Goal: Task Accomplishment & Management: Complete application form

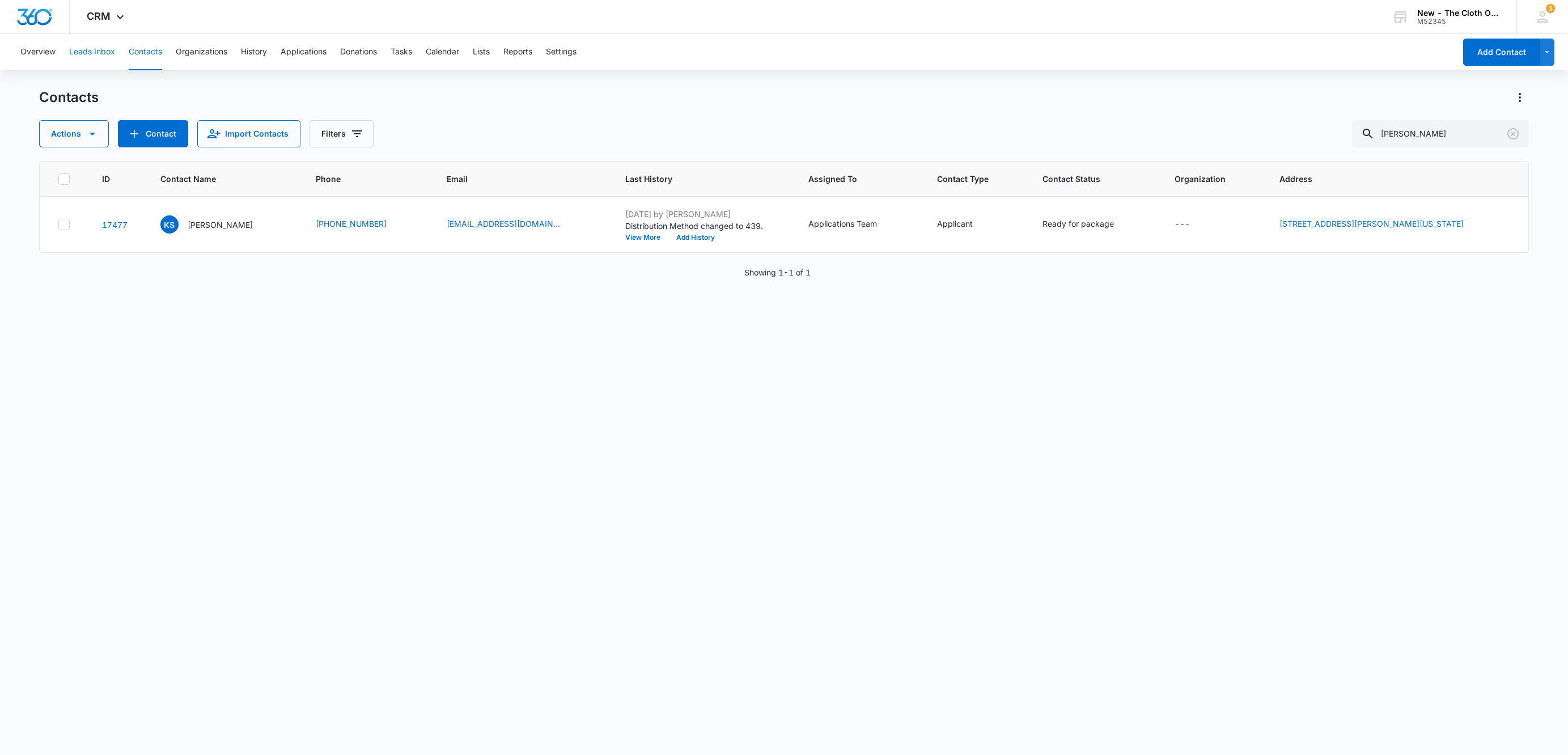
click at [99, 44] on button "Leads Inbox" at bounding box center [92, 52] width 46 height 36
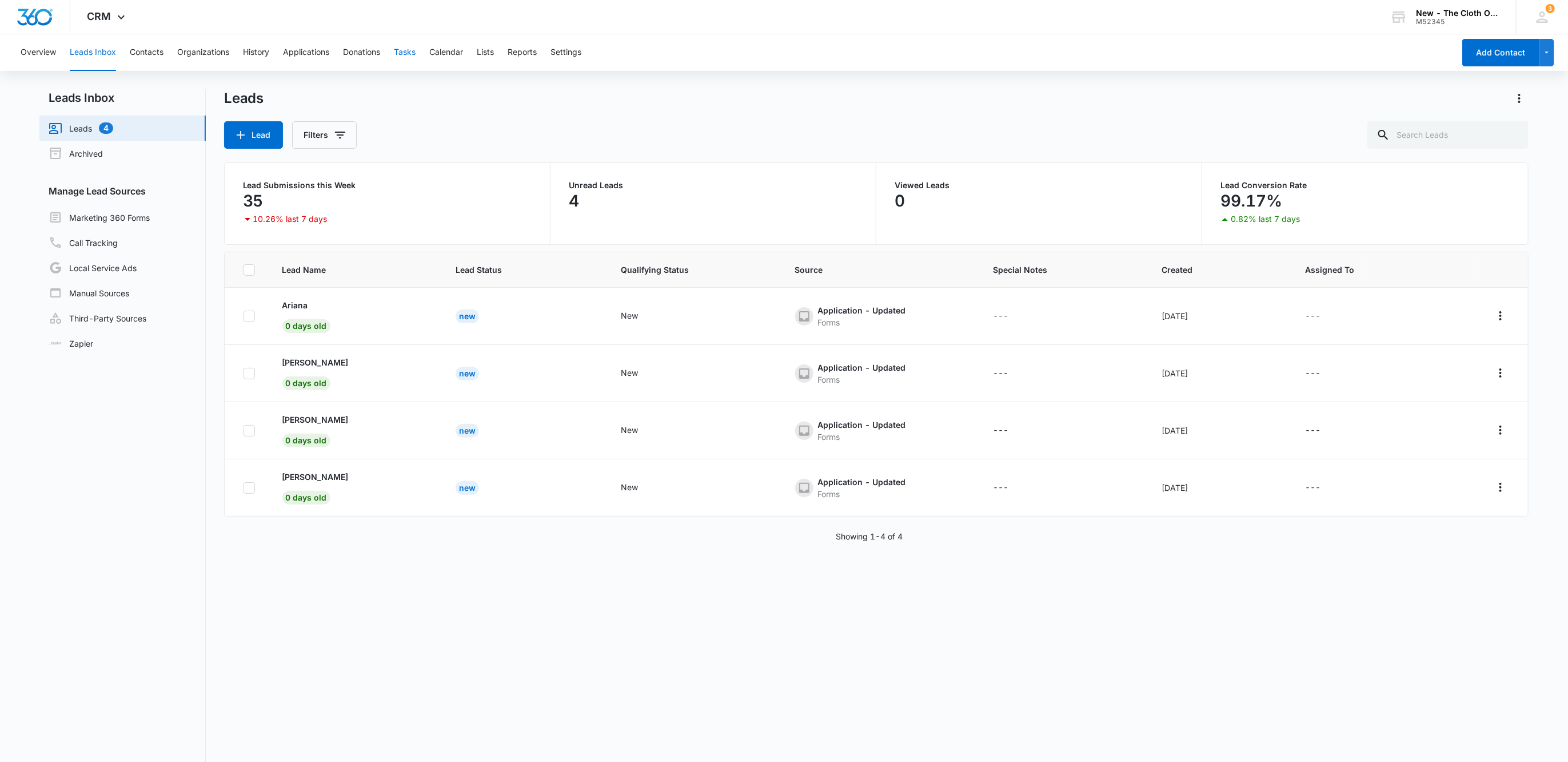
click at [400, 55] on button "Tasks" at bounding box center [404, 52] width 22 height 37
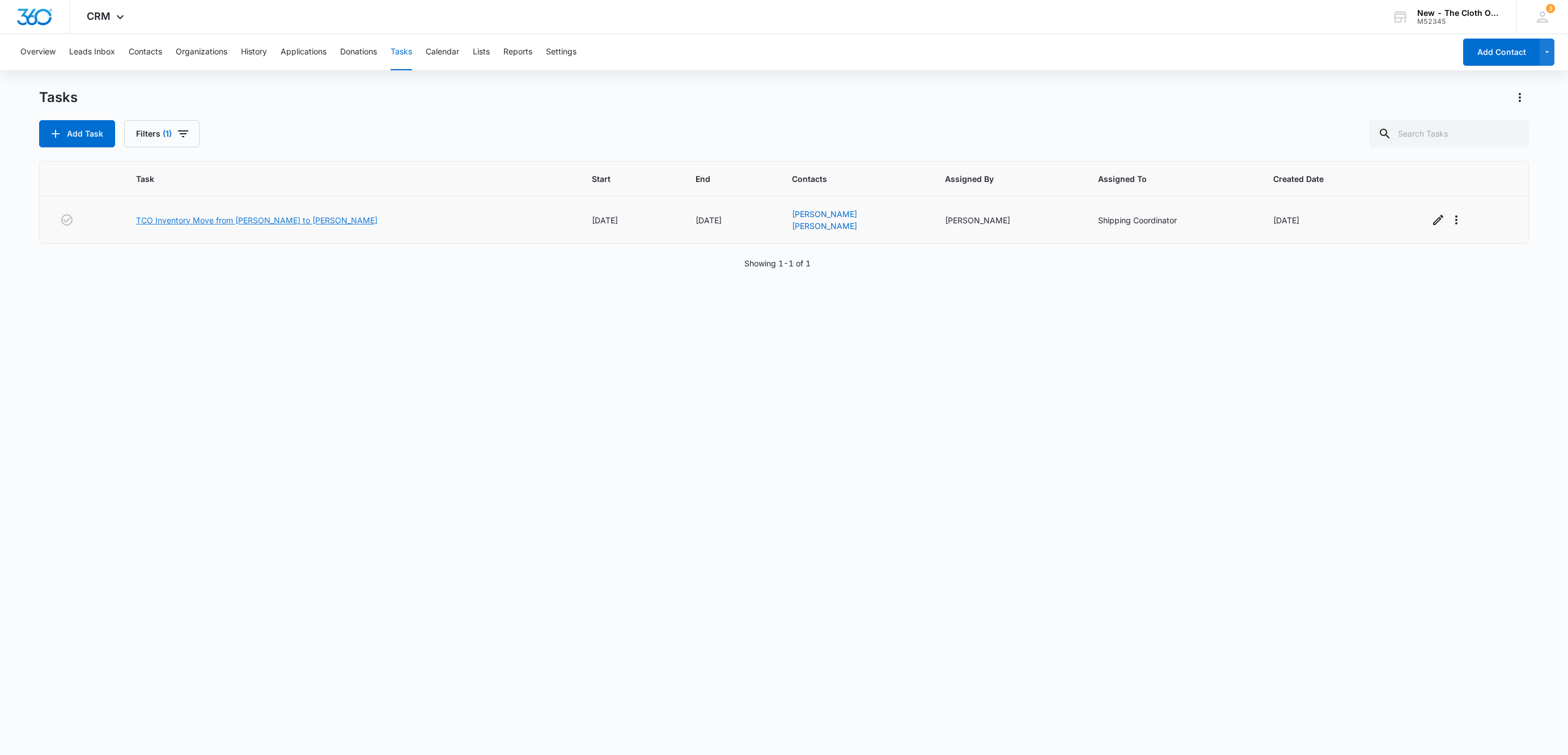
click at [303, 218] on link "TCO Inventory Move from [PERSON_NAME] to [PERSON_NAME]" at bounding box center [256, 220] width 241 height 12
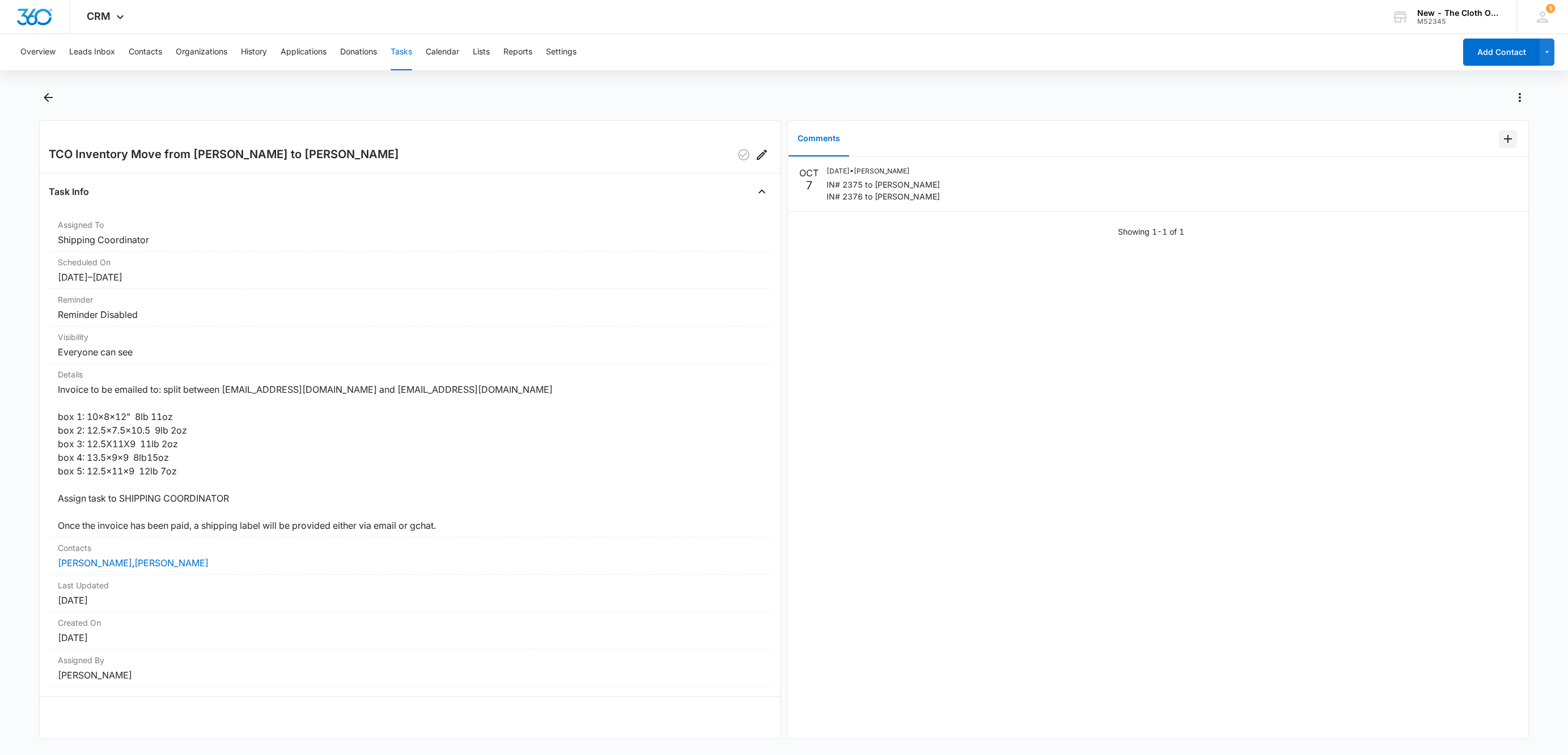
click at [1500, 133] on icon "Add Comment" at bounding box center [1507, 138] width 14 height 14
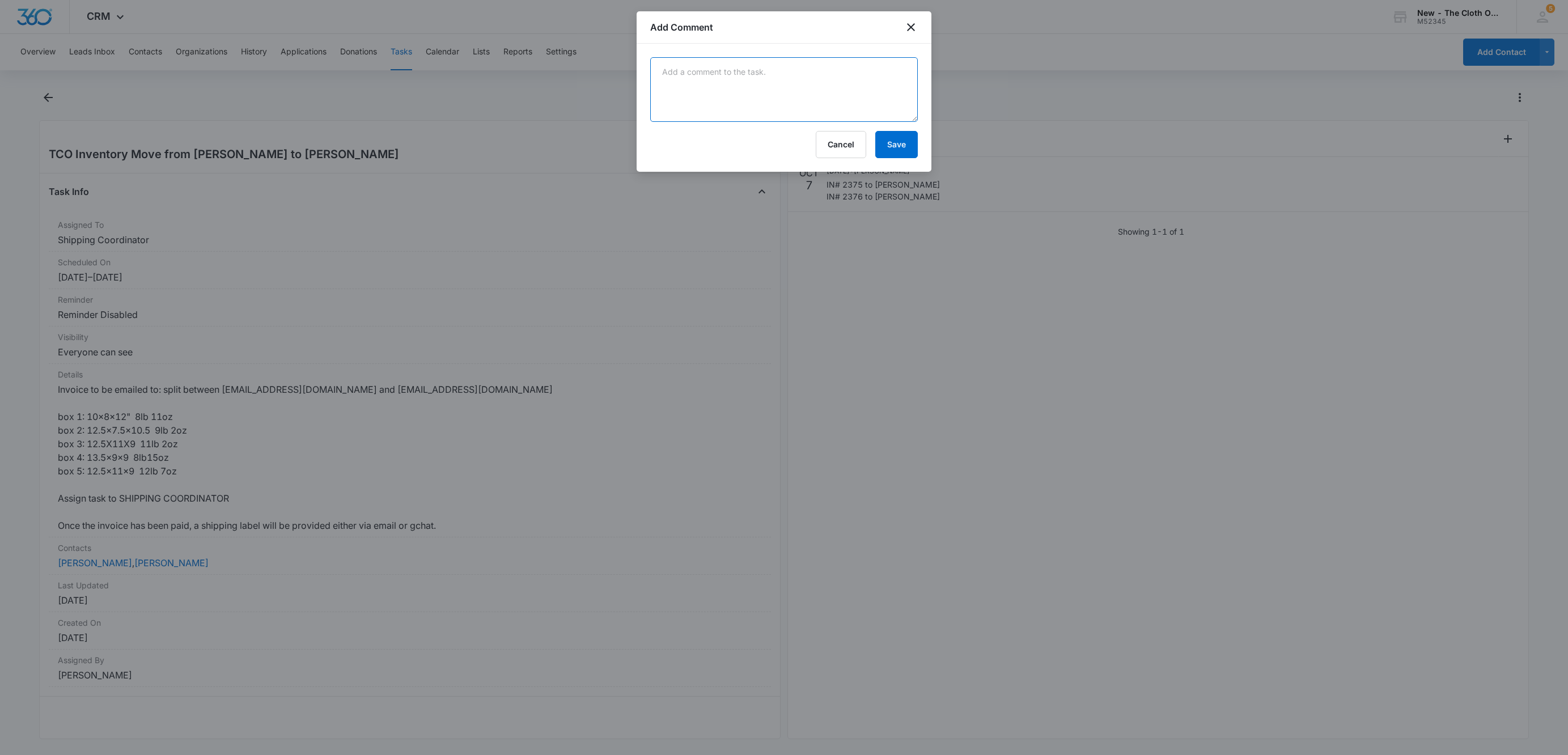
click at [747, 70] on textarea at bounding box center [783, 90] width 268 height 64
type textarea "Invoices paid by both."
click at [905, 154] on button "Save" at bounding box center [897, 144] width 43 height 27
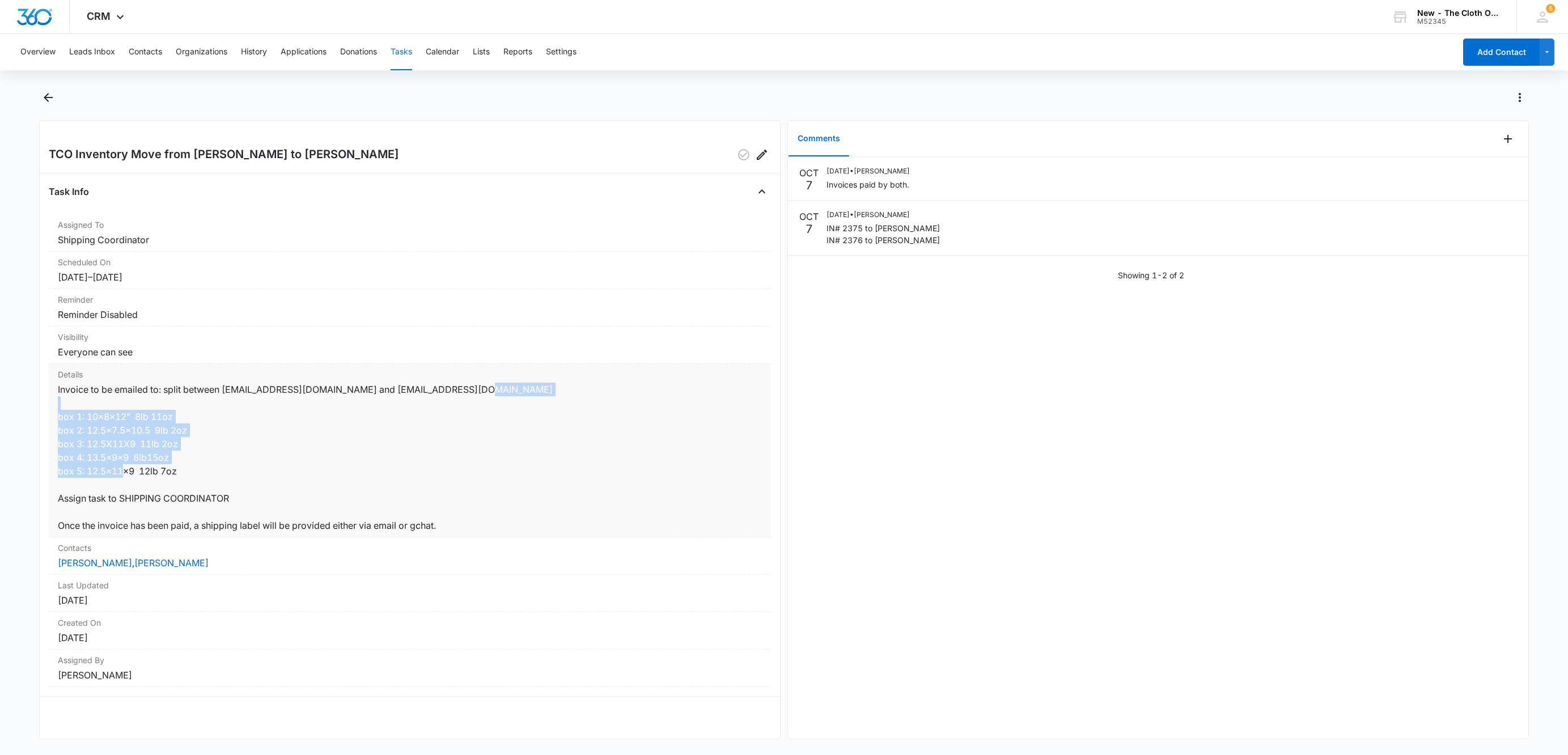
drag, startPoint x: 184, startPoint y: 474, endPoint x: 55, endPoint y: 420, distance: 139.8
click at [55, 420] on div "Details Invoice to be emailed to: split between mariahzettler@gmail.com and kat…" at bounding box center [409, 450] width 722 height 174
copy dd "box 1: 10x8x12" 8lb 11oz box 2: 12.5x7.5x10.5 9lb 2oz box 3: 12.5X11X9 11lb 2oz…"
click at [1500, 139] on icon "Add Comment" at bounding box center [1507, 138] width 14 height 14
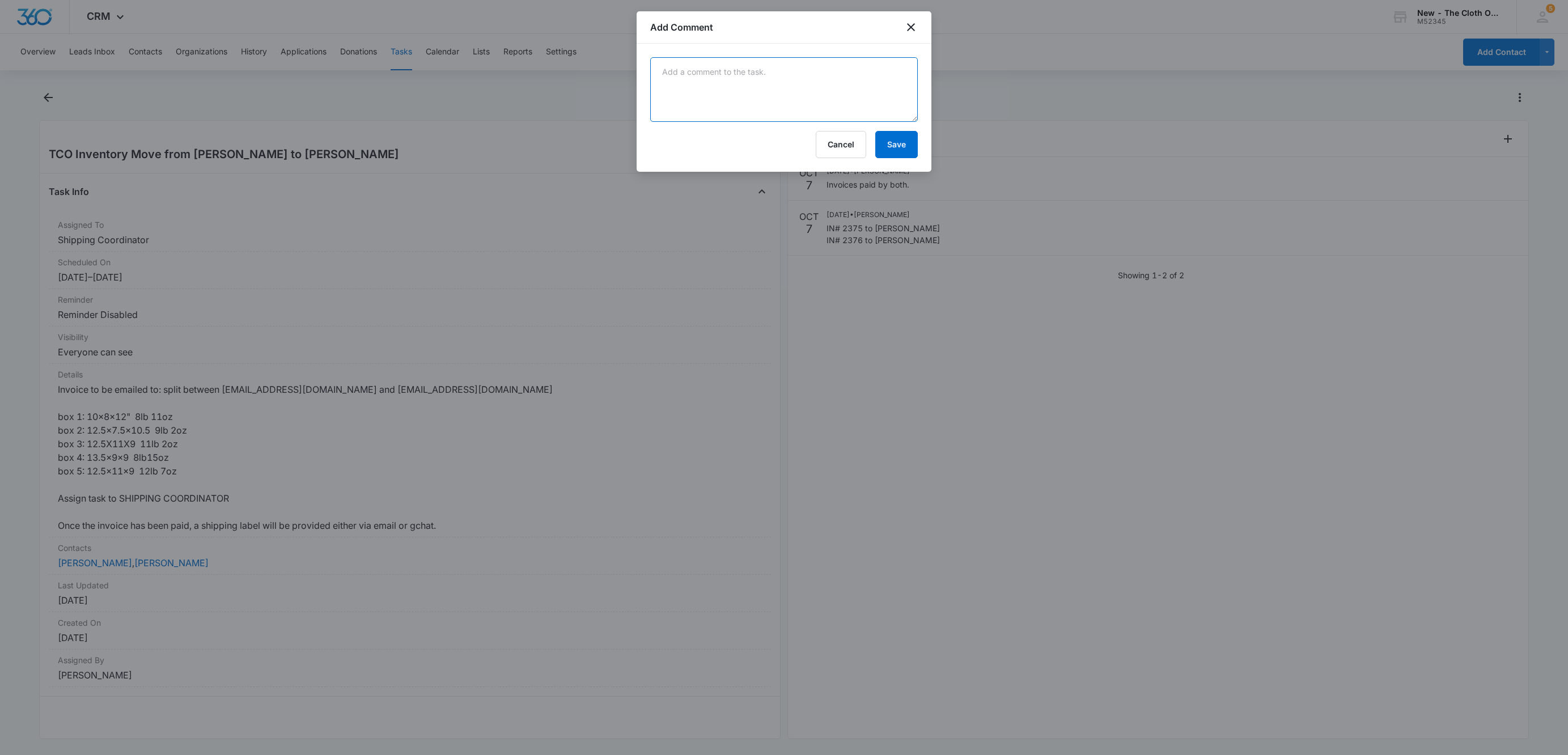
click at [813, 104] on textarea at bounding box center [783, 90] width 268 height 64
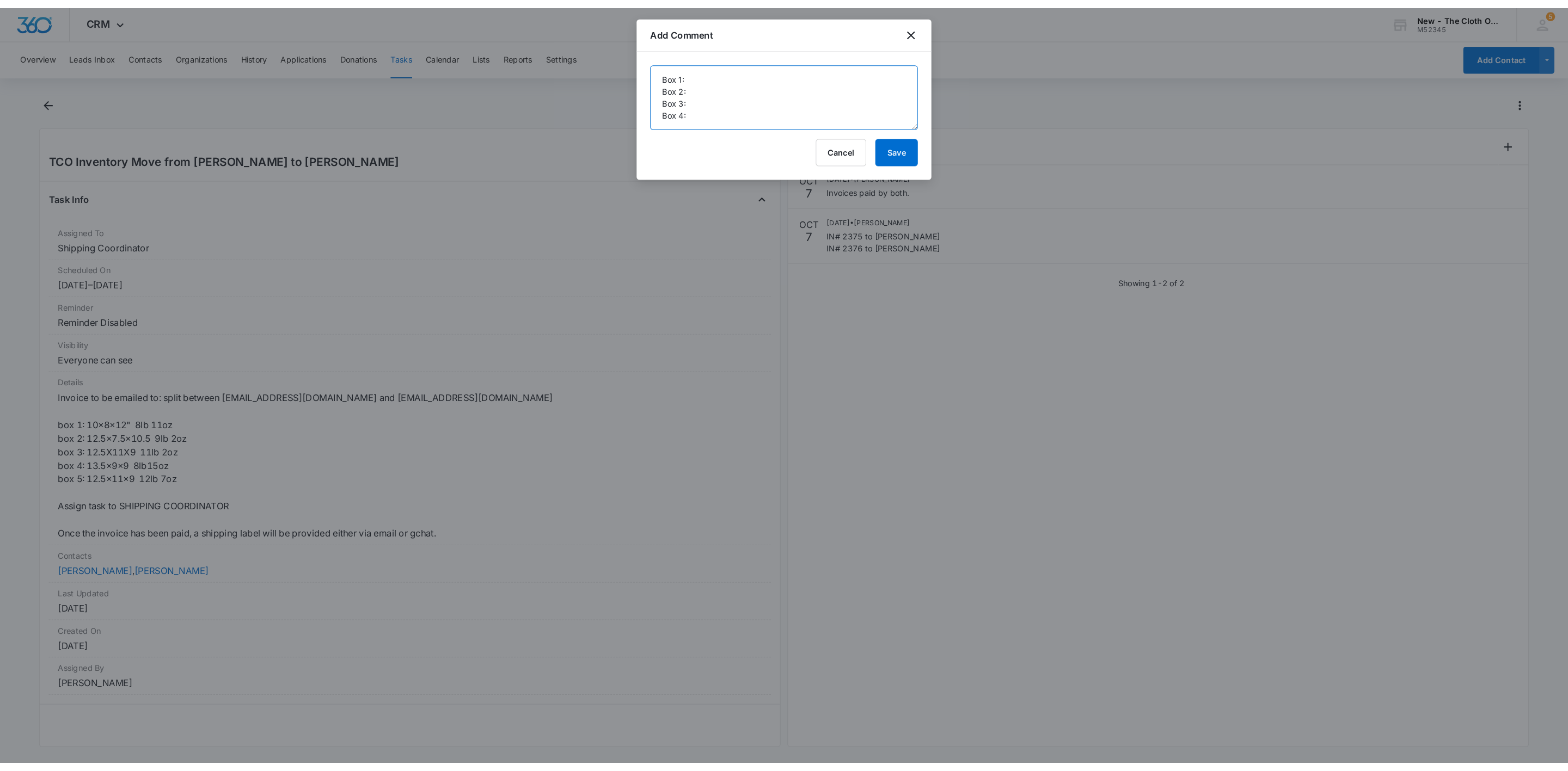
scroll to position [2, 0]
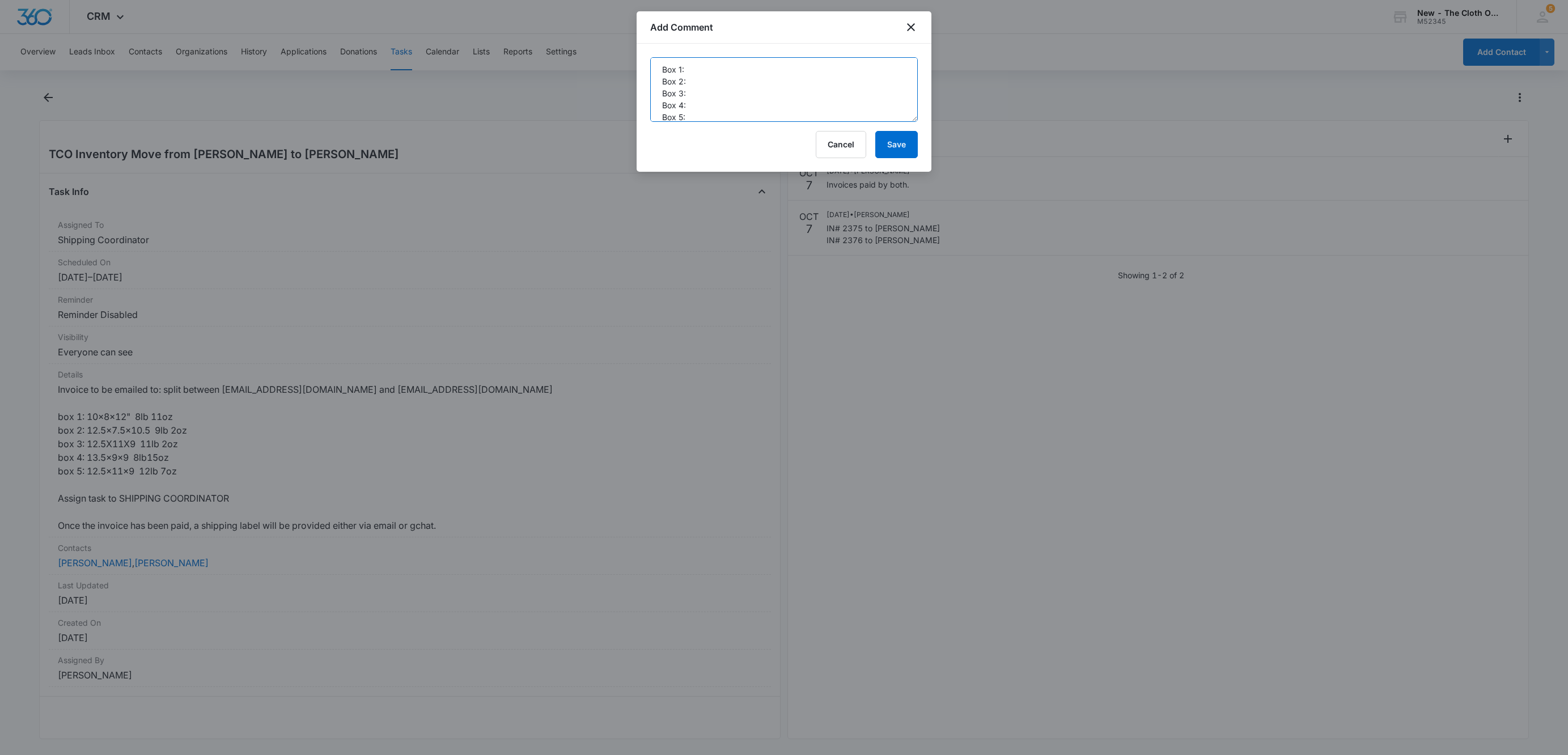
click at [788, 68] on textarea "Box 1: Box 2: Box 3: Box 4: Box 5:" at bounding box center [783, 90] width 268 height 64
paste textarea "9434636106194311666687"
click at [784, 90] on textarea "Box 1: 9434636106194311666687 Box 2: Box 3: Box 4: Box 5:" at bounding box center [783, 90] width 268 height 64
paste textarea "9434636106194311667622"
click at [750, 97] on textarea "Box 1: 9434636106194311666687 Box 2: 9434636106194311667622 Box 3: Box 4: Box 5:" at bounding box center [783, 90] width 268 height 64
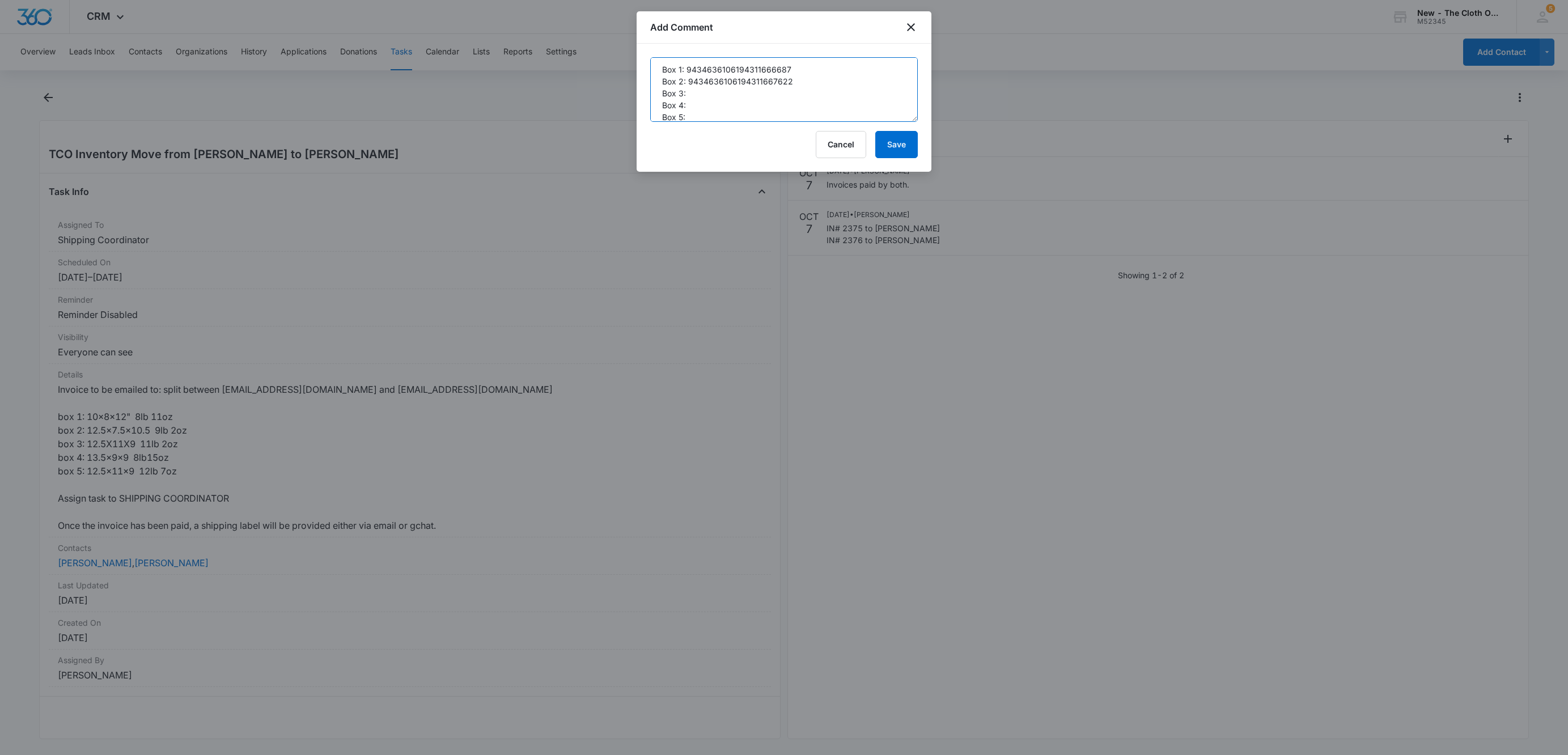
paste textarea "9434636106194311668070"
click at [747, 103] on textarea "Box 1: 9434636106194311666687 Box 2: 9434636106194311667622 Box 3: 943463610619…" at bounding box center [783, 90] width 268 height 64
paste textarea "9434636106194311668346"
click at [741, 118] on textarea "Box 1: 9434636106194311666687 Box 2: 9434636106194311667622 Box 3: 943463610619…" at bounding box center [783, 90] width 268 height 64
paste textarea "9434636106194311668599"
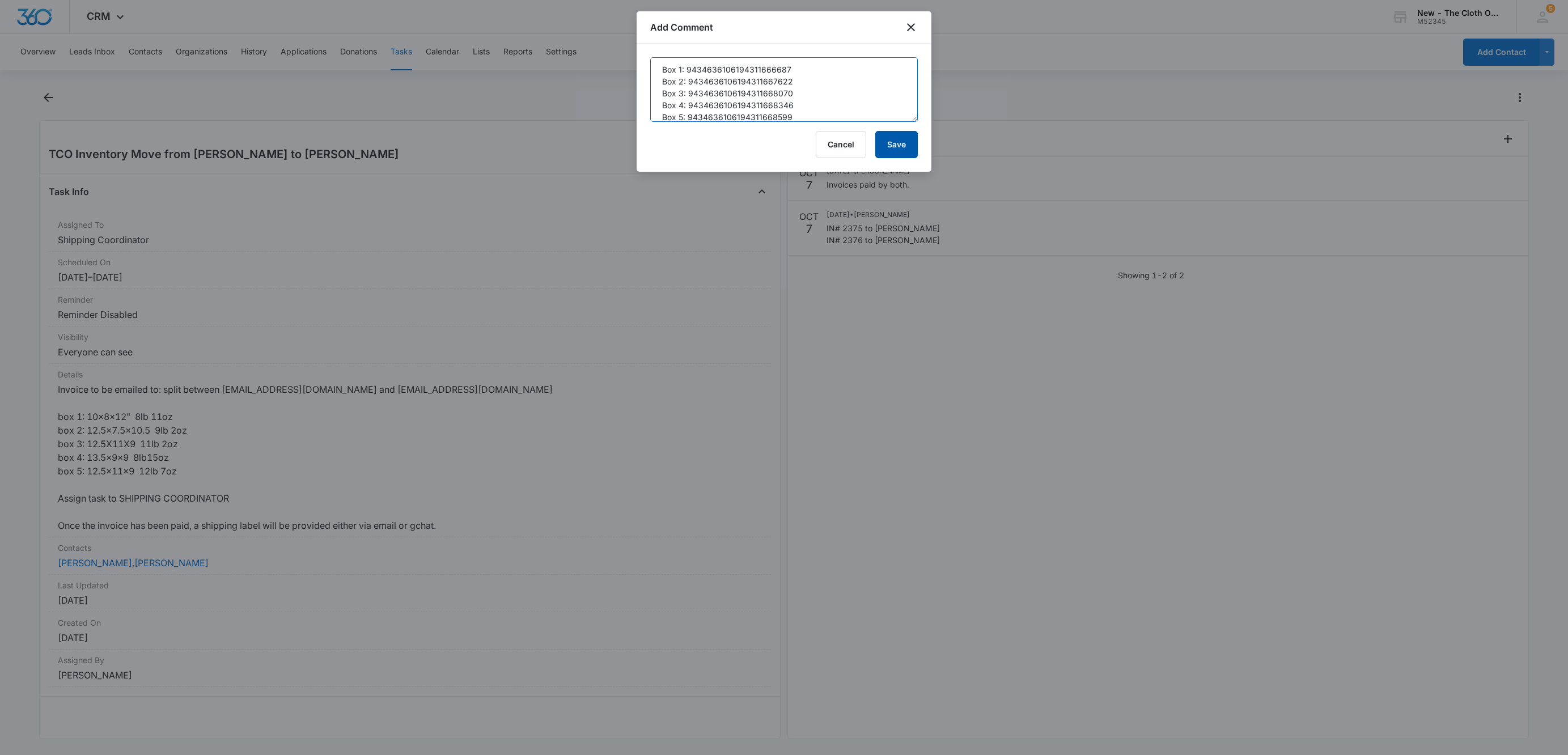
type textarea "Box 1: 9434636106194311666687 Box 2: 9434636106194311667622 Box 3: 943463610619…"
click at [903, 150] on button "Save" at bounding box center [897, 144] width 43 height 27
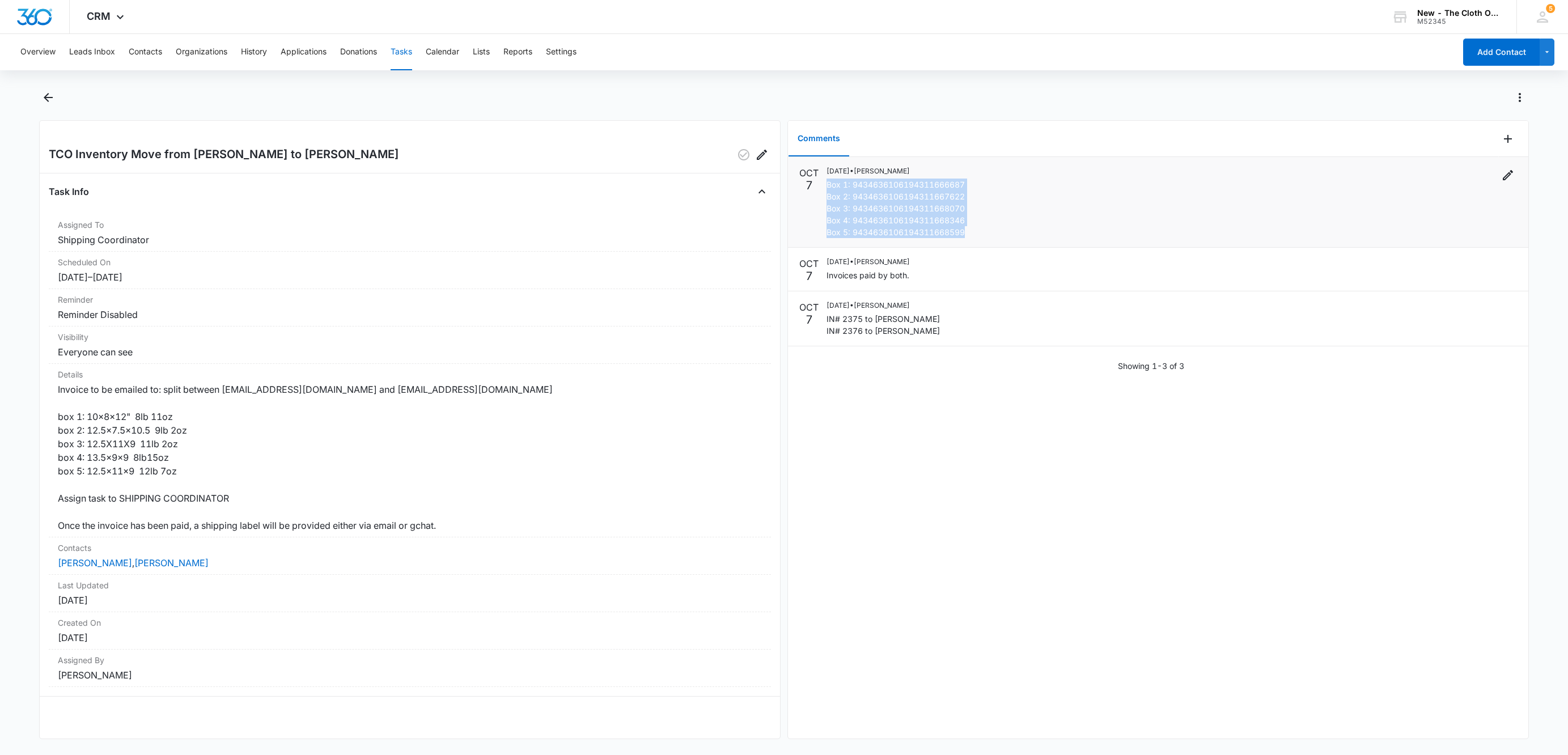
drag, startPoint x: 978, startPoint y: 234, endPoint x: 828, endPoint y: 186, distance: 157.5
click at [828, 186] on div "10/07/2025 • Sandra Bildstein Box 1: 9434636106194311666687 Box 2: 943463610619…" at bounding box center [1171, 202] width 690 height 72
copy p "Box 1: 9434636106194311666687 Box 2: 9434636106194311667622 Box 3: 943463610619…"
click at [857, 105] on div at bounding box center [796, 97] width 1464 height 18
click at [1502, 172] on icon "Edit" at bounding box center [1507, 175] width 10 height 10
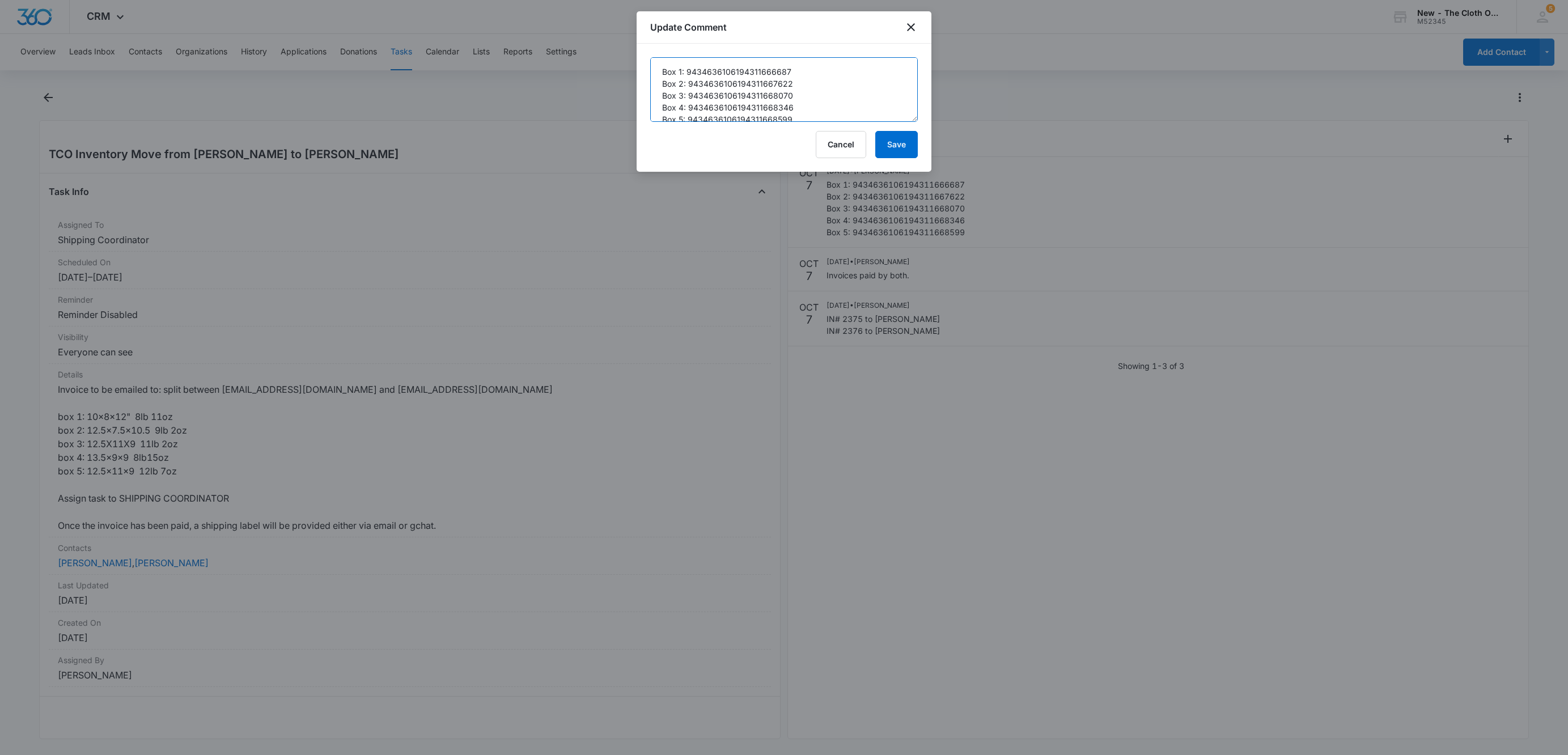
click at [660, 67] on textarea "Box 1: 9434636106194311666687 Box 2: 9434636106194311667622 Box 3: 943463610619…" at bounding box center [783, 90] width 268 height 64
type textarea "Links for each label sent via gchat to Mariah. Box 1: 9434636106194311666687 Bo…"
click at [910, 143] on button "Save" at bounding box center [897, 144] width 43 height 27
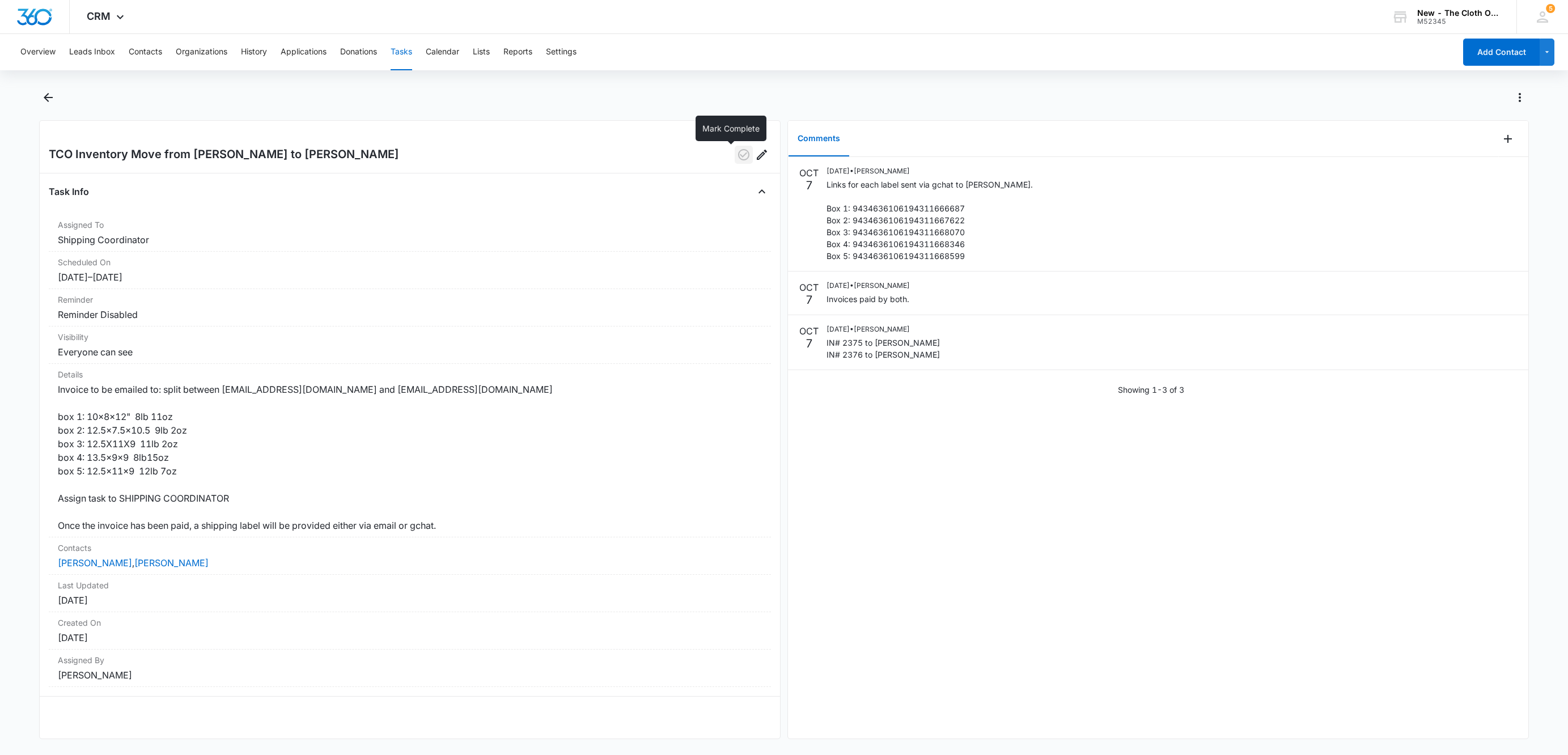
click at [737, 159] on icon "button" at bounding box center [744, 155] width 14 height 14
click at [137, 58] on button "Contacts" at bounding box center [145, 52] width 34 height 36
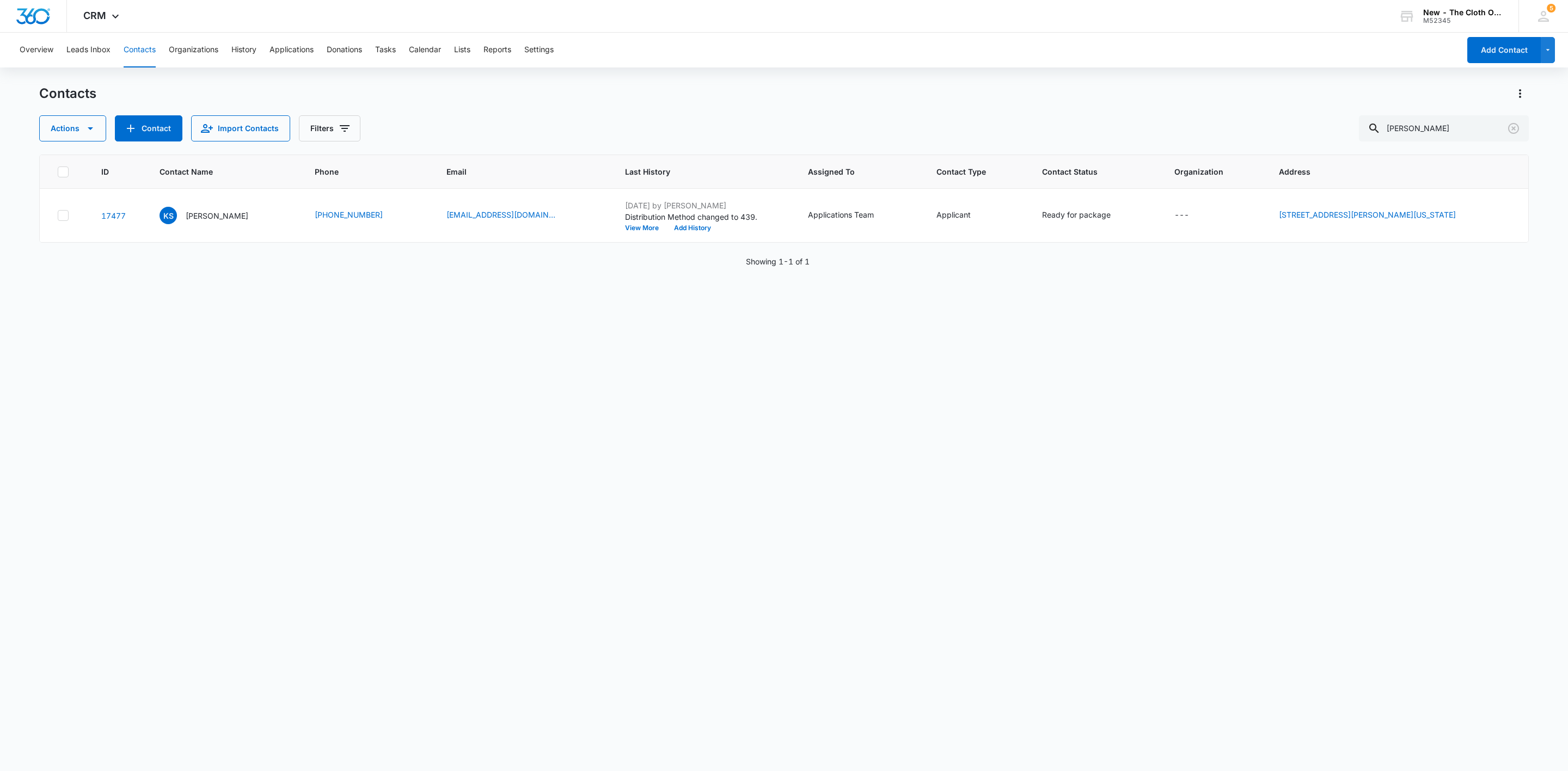
click at [142, 51] on button "Contacts" at bounding box center [139, 50] width 32 height 35
drag, startPoint x: 1341, startPoint y: 127, endPoint x: 1032, endPoint y: 147, distance: 309.6
click at [1096, 134] on div "Actions Contact Import Contacts Filters Kristin shinkle" at bounding box center [784, 128] width 1490 height 26
paste input "htijwireless@gmail.com"
type input "htijwireless@gmail.com"
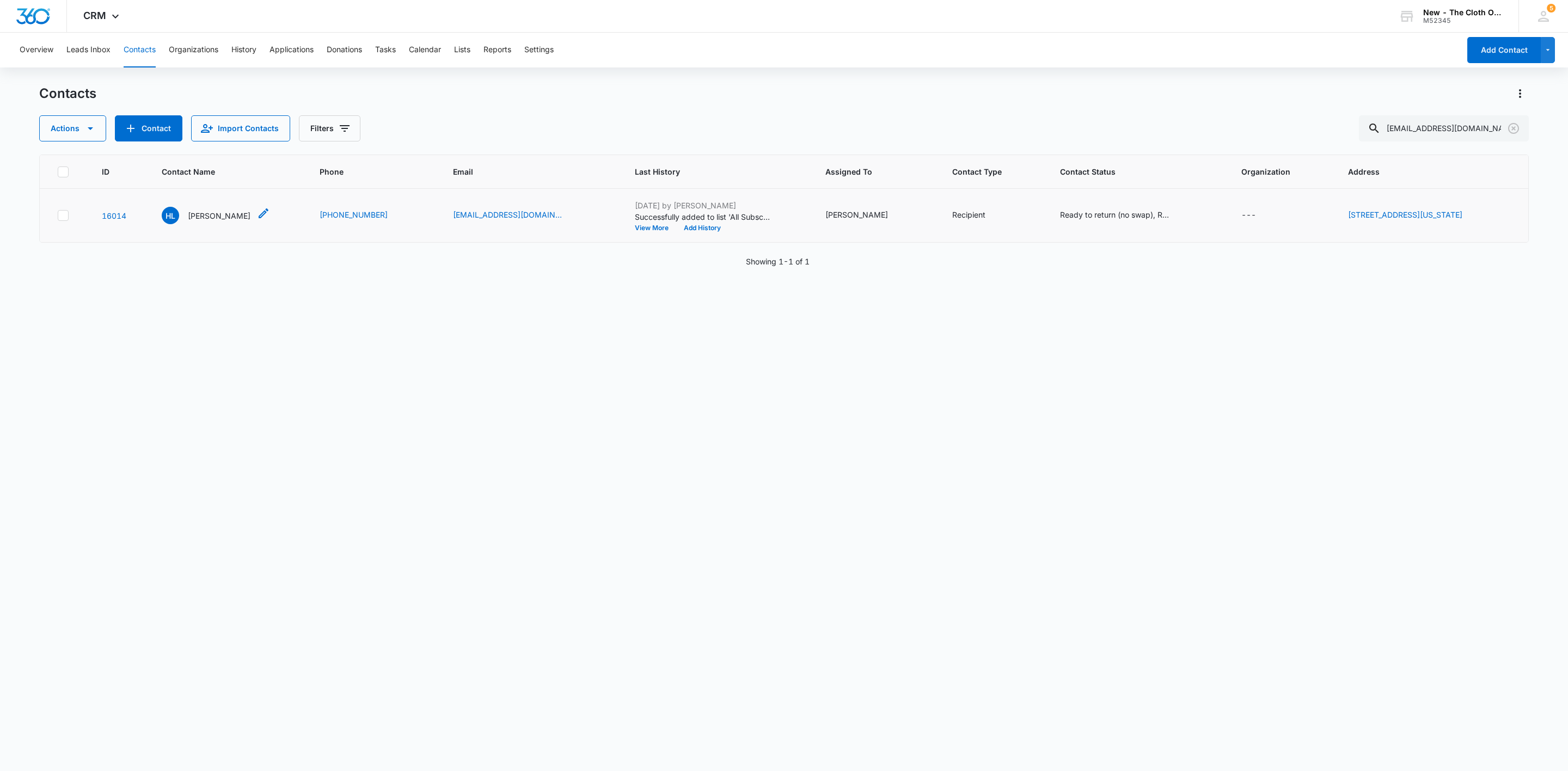
click at [190, 216] on p "Harry Legrand" at bounding box center [218, 216] width 62 height 11
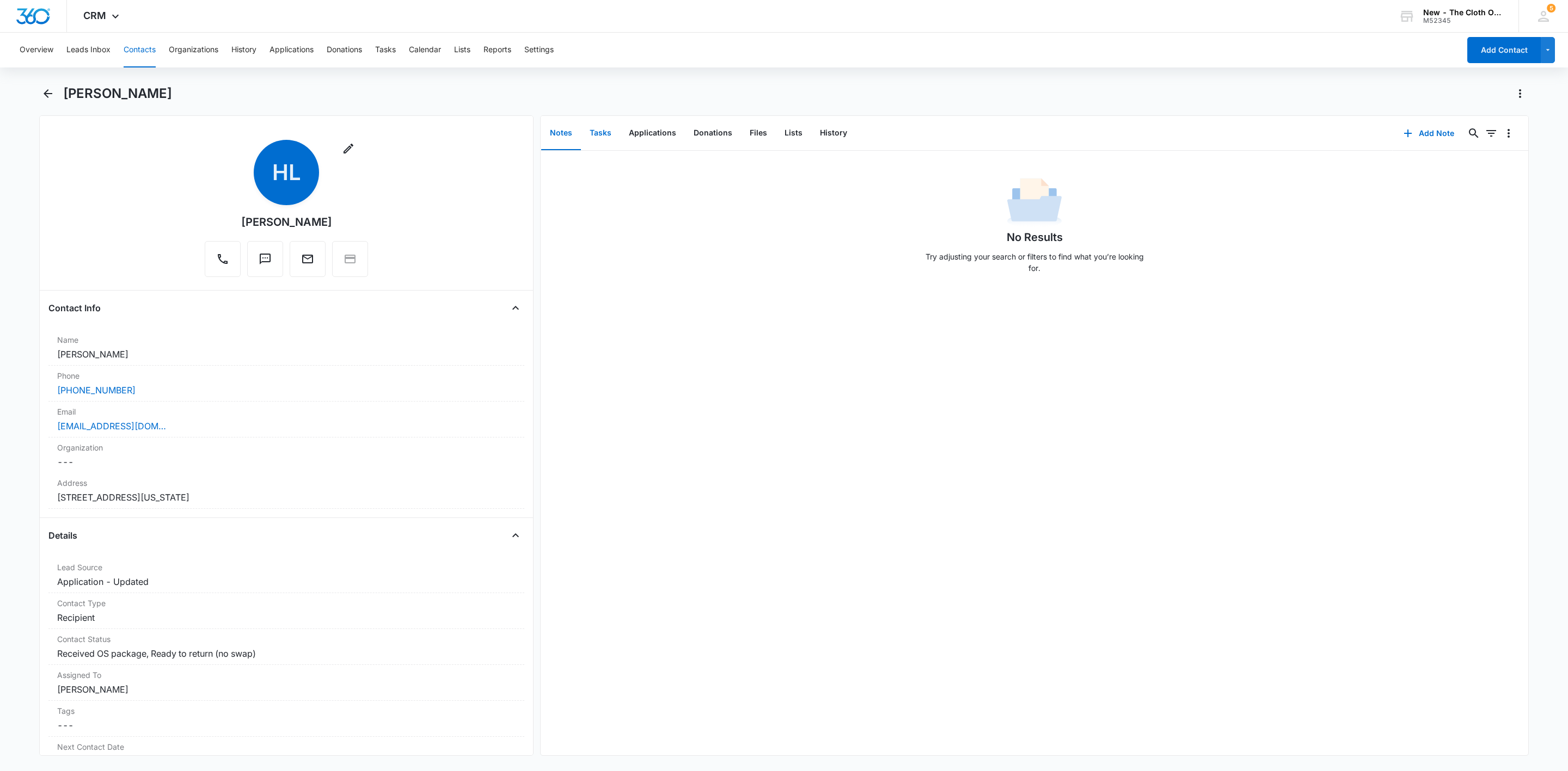
click at [598, 126] on button "Tasks" at bounding box center [600, 133] width 40 height 34
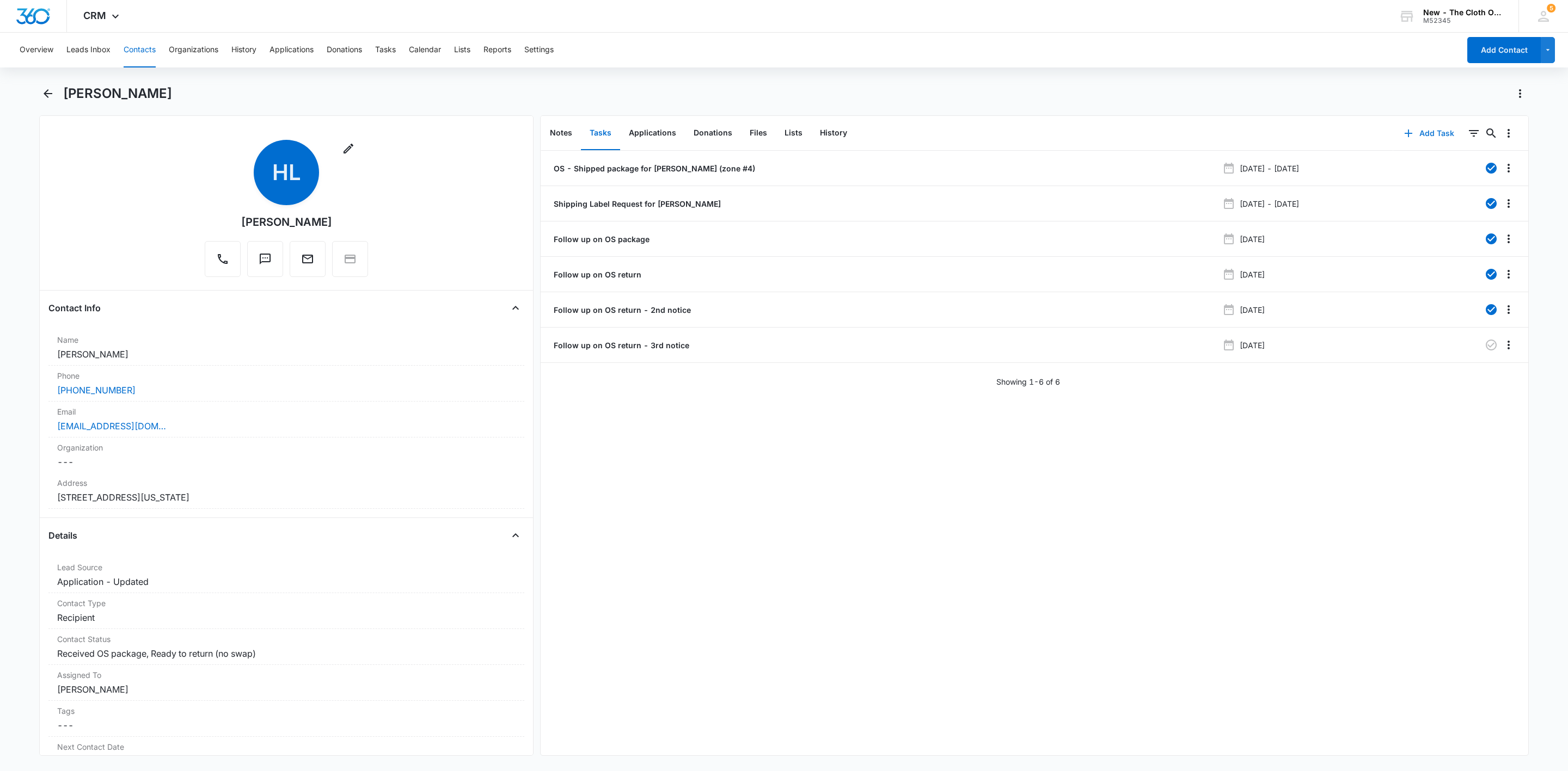
click at [1423, 142] on button "Add Task" at bounding box center [1429, 133] width 72 height 26
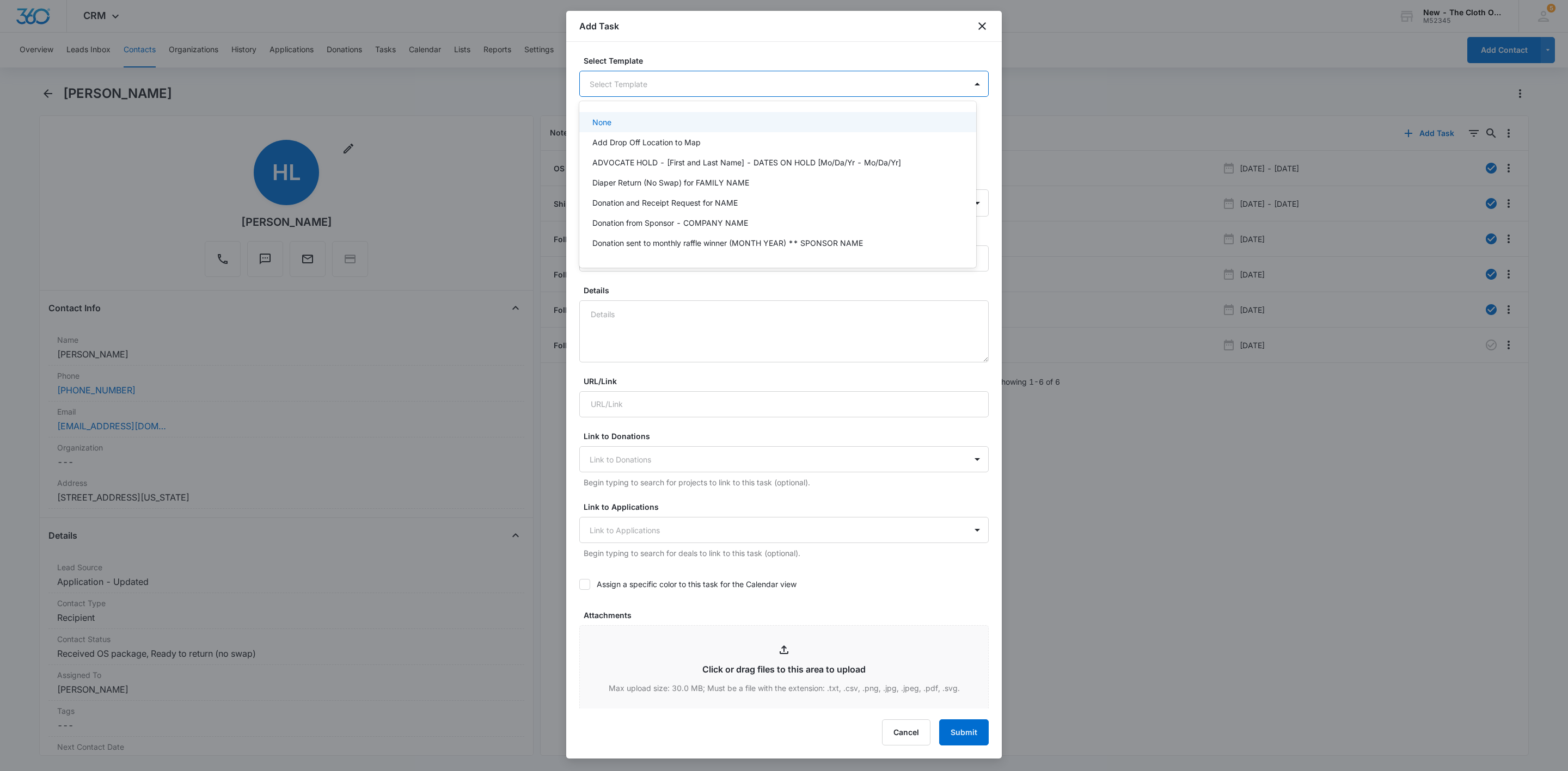
click at [715, 80] on body "CRM Apps Reputation Websites Forms CRM Email Social Shop Payments POS Ads Intel…" at bounding box center [784, 385] width 1568 height 771
type input "ret"
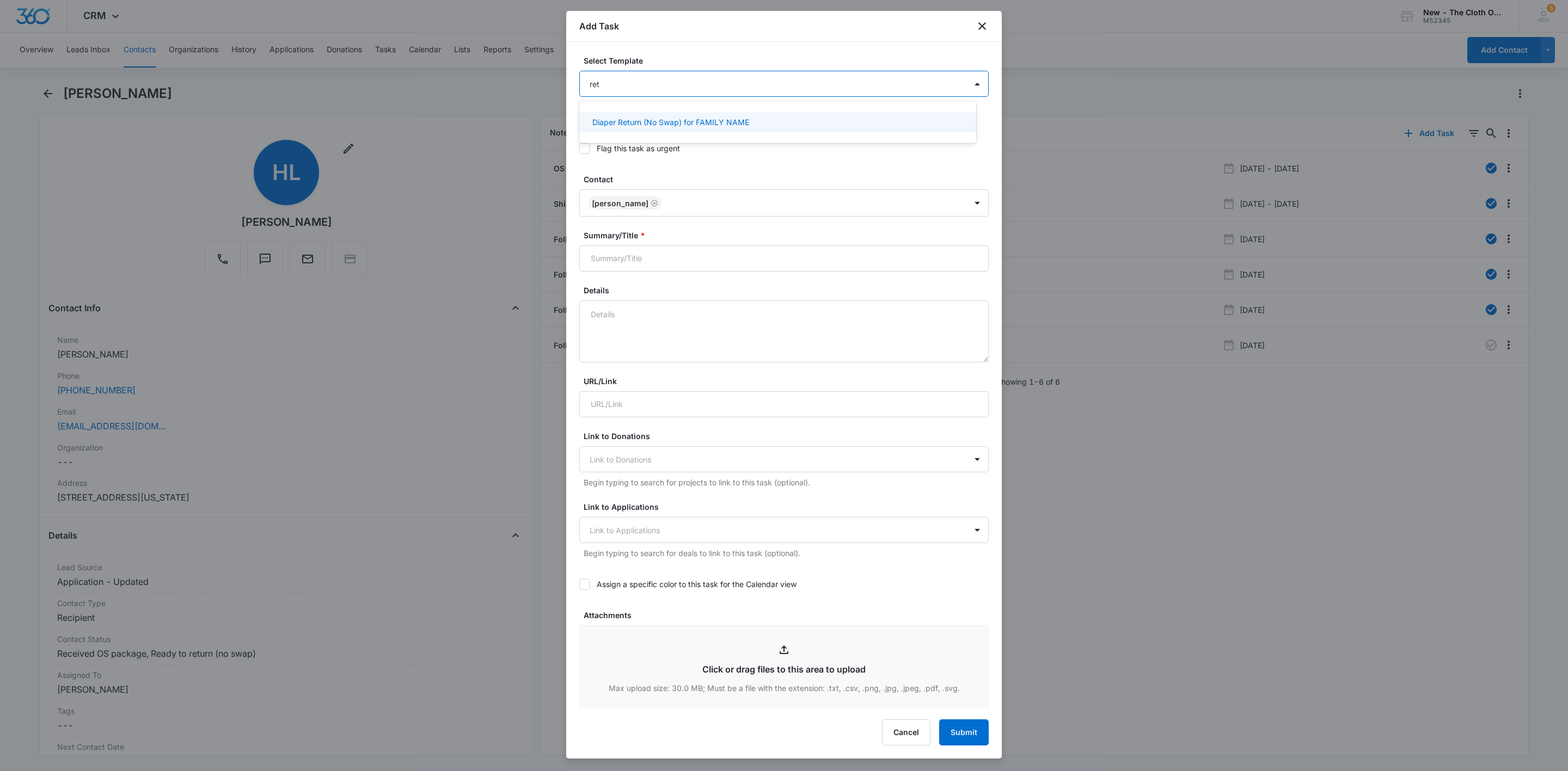
click at [676, 129] on div "Diaper Return (No Swap) for FAMILY NAME" at bounding box center [778, 122] width 397 height 20
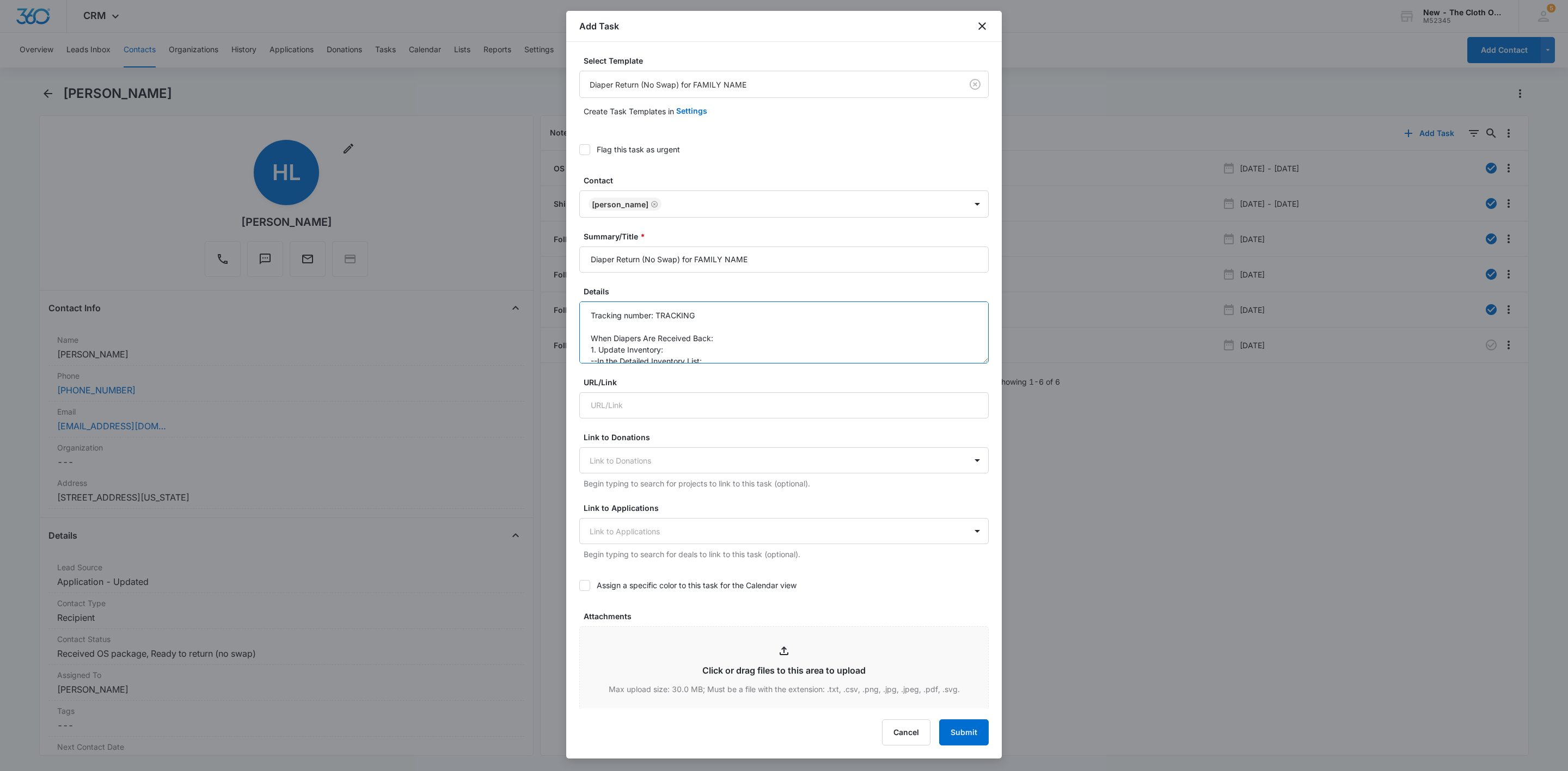
drag, startPoint x: 658, startPoint y: 312, endPoint x: 719, endPoint y: 322, distance: 61.8
click at [719, 322] on textarea "Tracking number: TRACKING When Diapers Are Received Back: 1. Update Inventory: …" at bounding box center [784, 332] width 410 height 62
paste textarea "1ZJ85K270324739304"
type textarea "Tracking number: 1ZJ85K270324739304 When Diapers Are Received Back: 1. Update I…"
drag, startPoint x: 752, startPoint y: 263, endPoint x: 694, endPoint y: 266, distance: 58.1
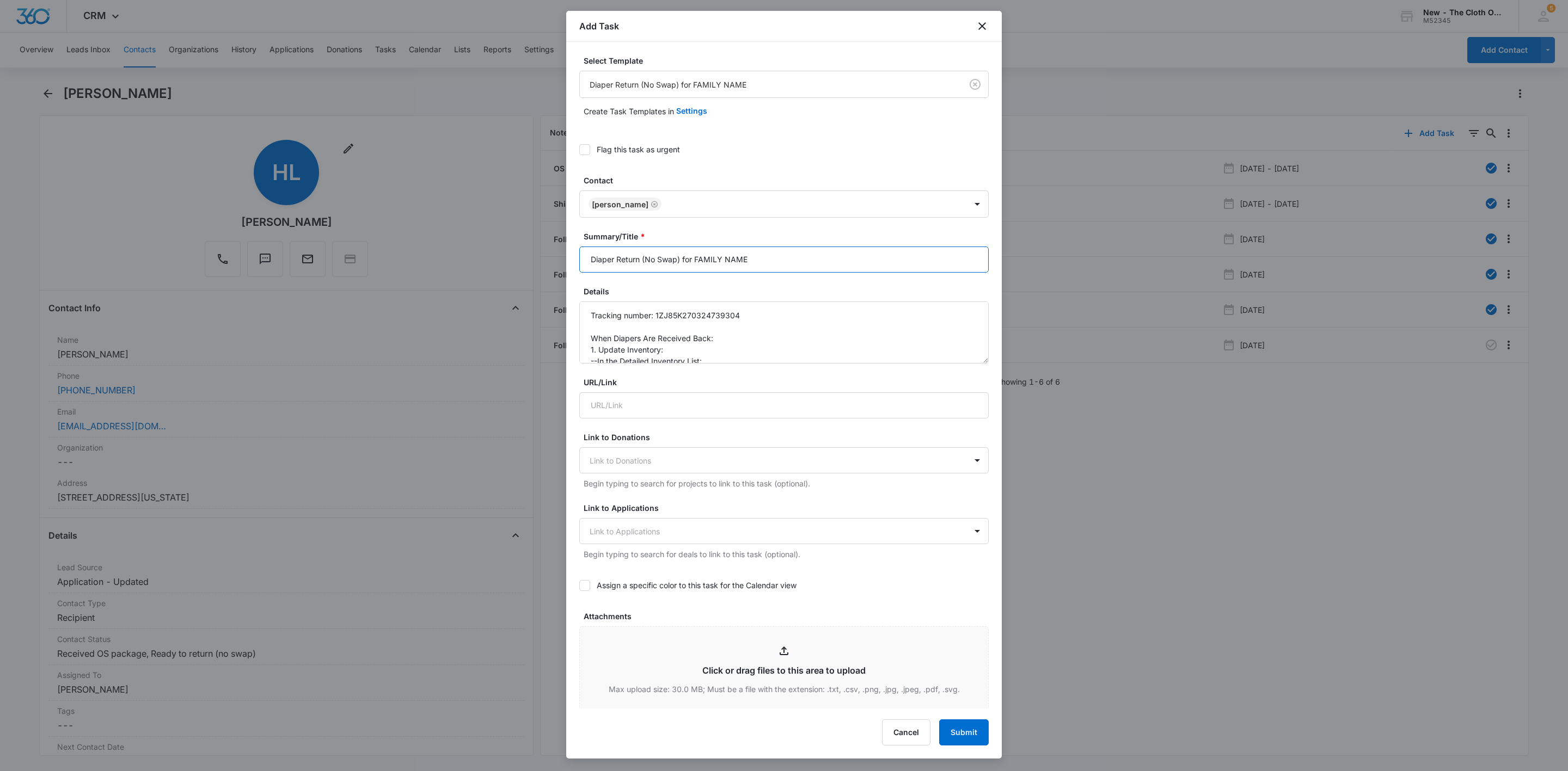
click at [694, 266] on input "Diaper Return (No Swap) for FAMILY NAME" at bounding box center [784, 259] width 410 height 26
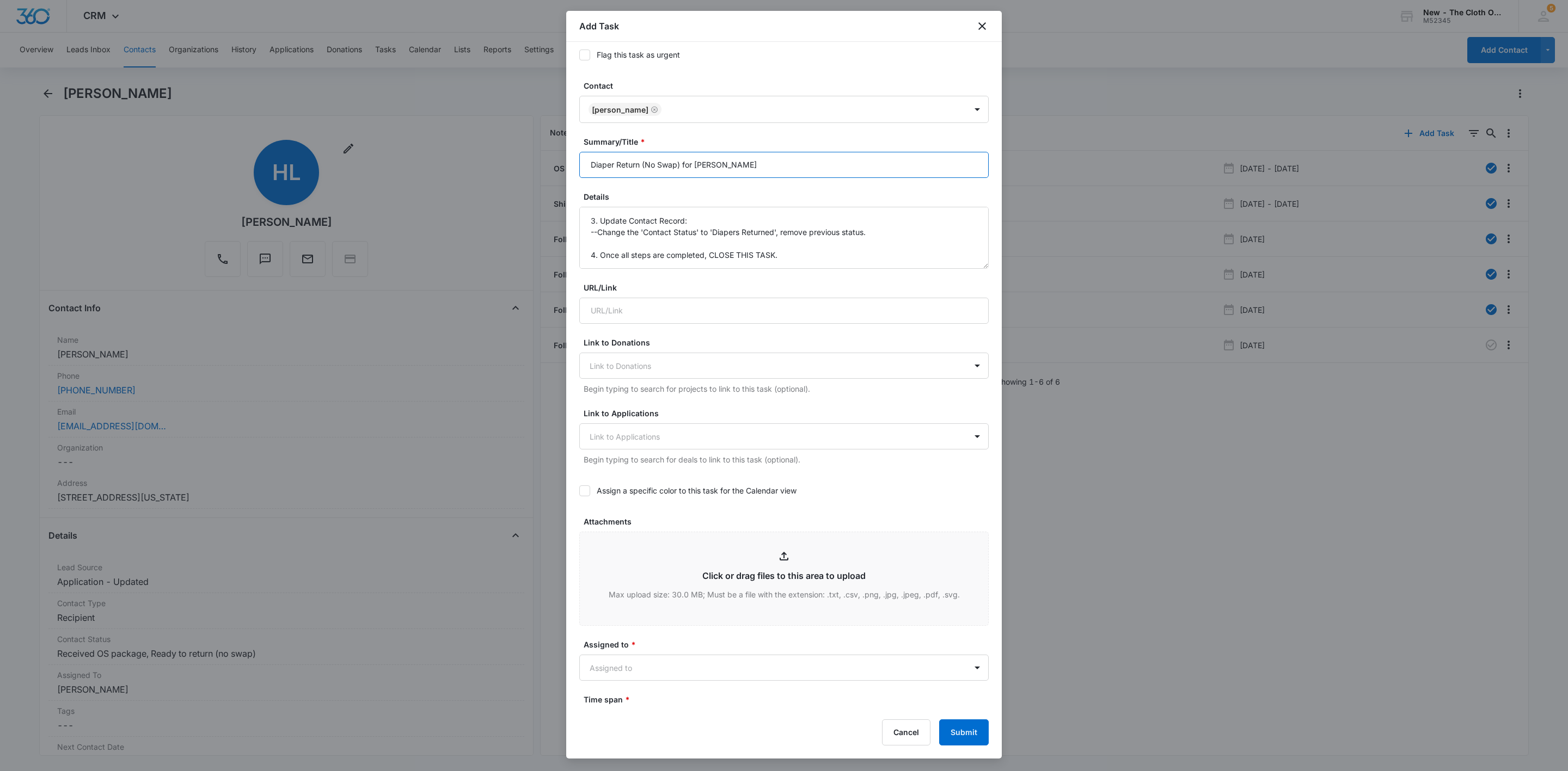
scroll to position [245, 0]
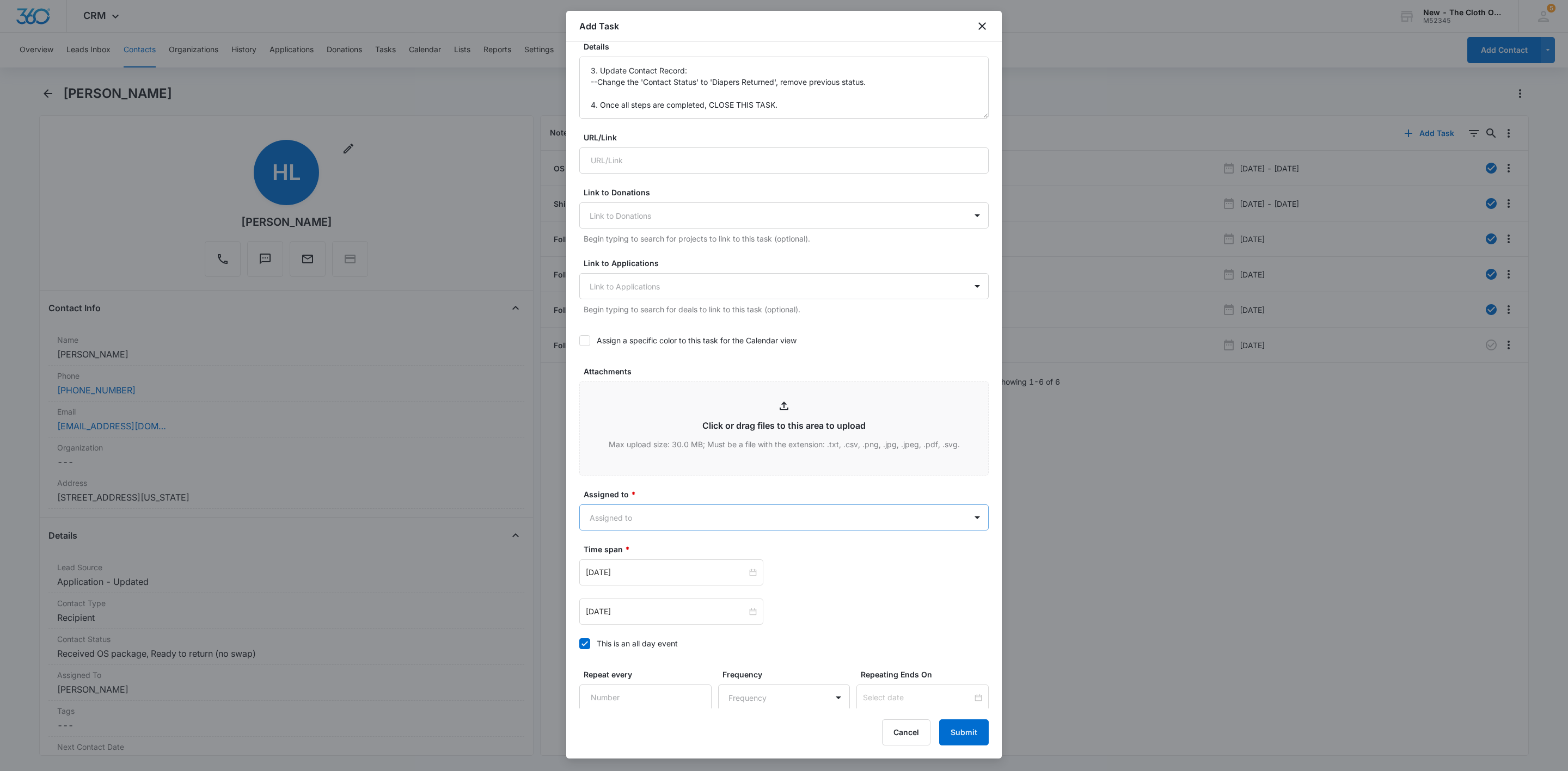
type input "Diaper Return (No Swap) for HARRY LEGRAND"
click at [673, 517] on body "CRM Apps Reputation Websites Forms CRM Email Social Shop Payments POS Ads Intel…" at bounding box center [784, 385] width 1568 height 771
type input "ZOE"
click at [661, 485] on div at bounding box center [784, 385] width 1568 height 771
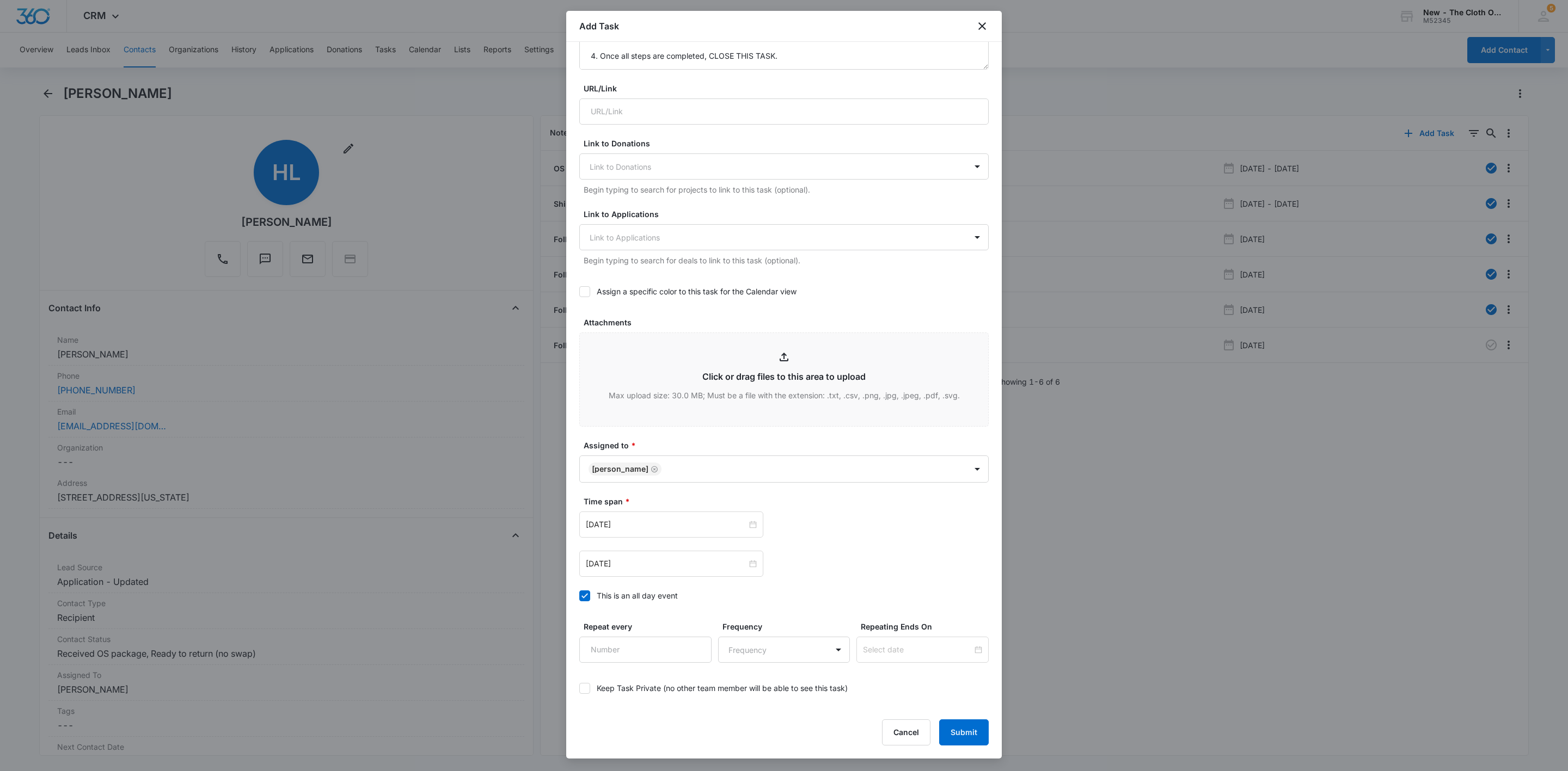
scroll to position [342, 0]
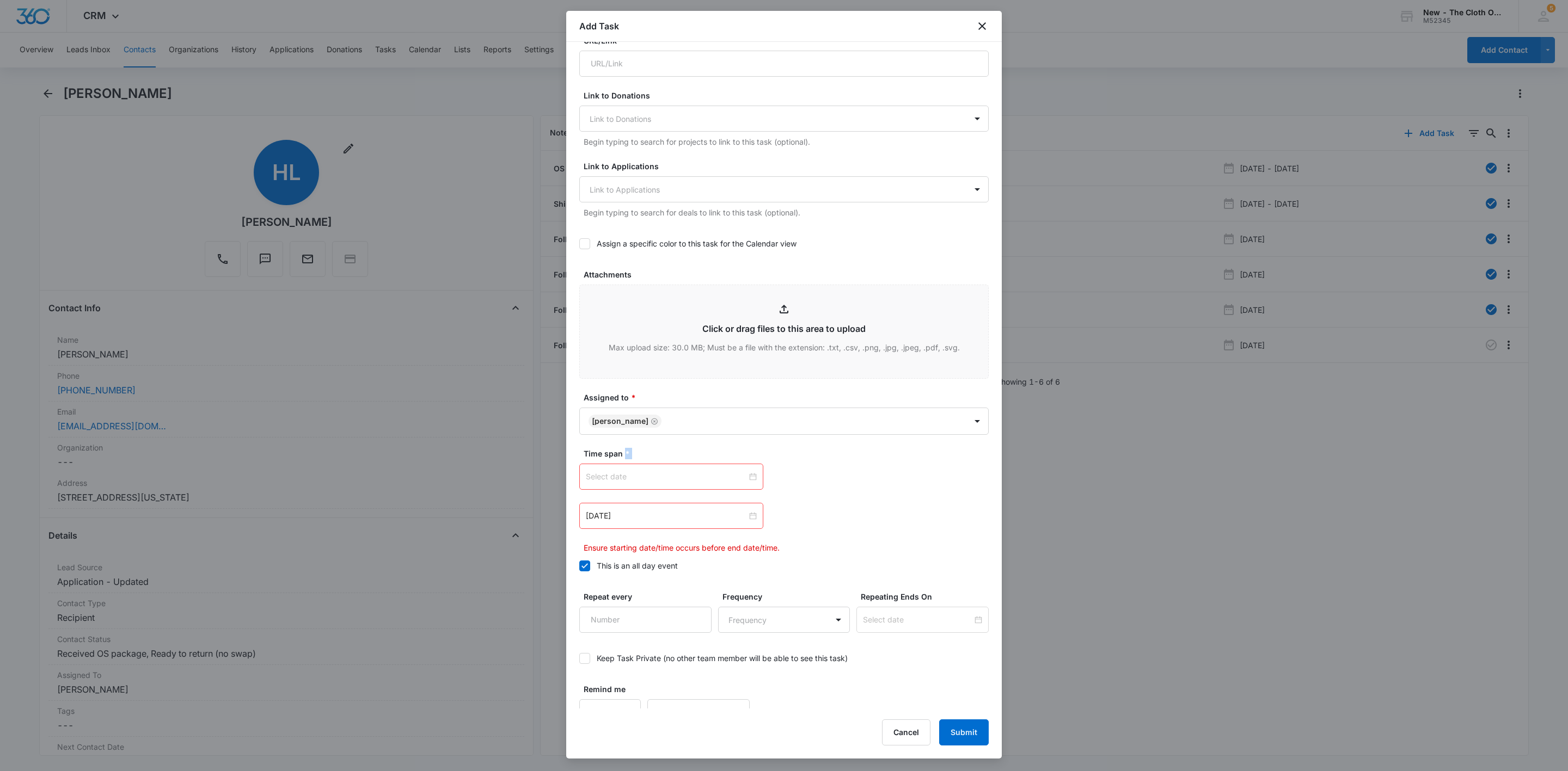
click at [745, 482] on div at bounding box center [672, 476] width 171 height 12
type input "Nov 6, 2025"
click at [657, 648] on link "Today" at bounding box center [656, 652] width 25 height 9
type input "Oct 7, 2025"
click at [747, 516] on div at bounding box center [672, 516] width 171 height 12
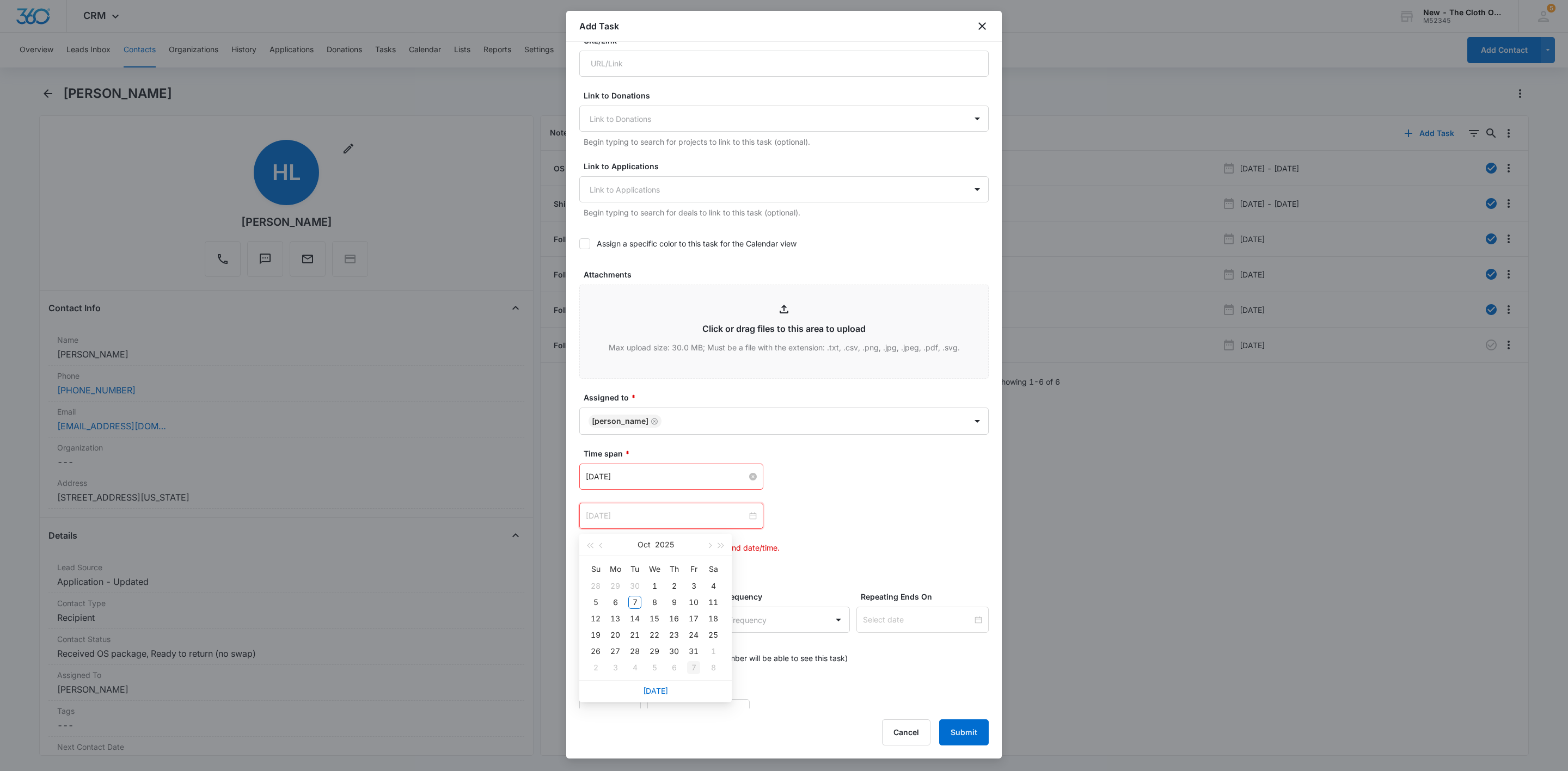
type input "Nov 7, 2025"
click at [691, 670] on div "7" at bounding box center [694, 667] width 13 height 13
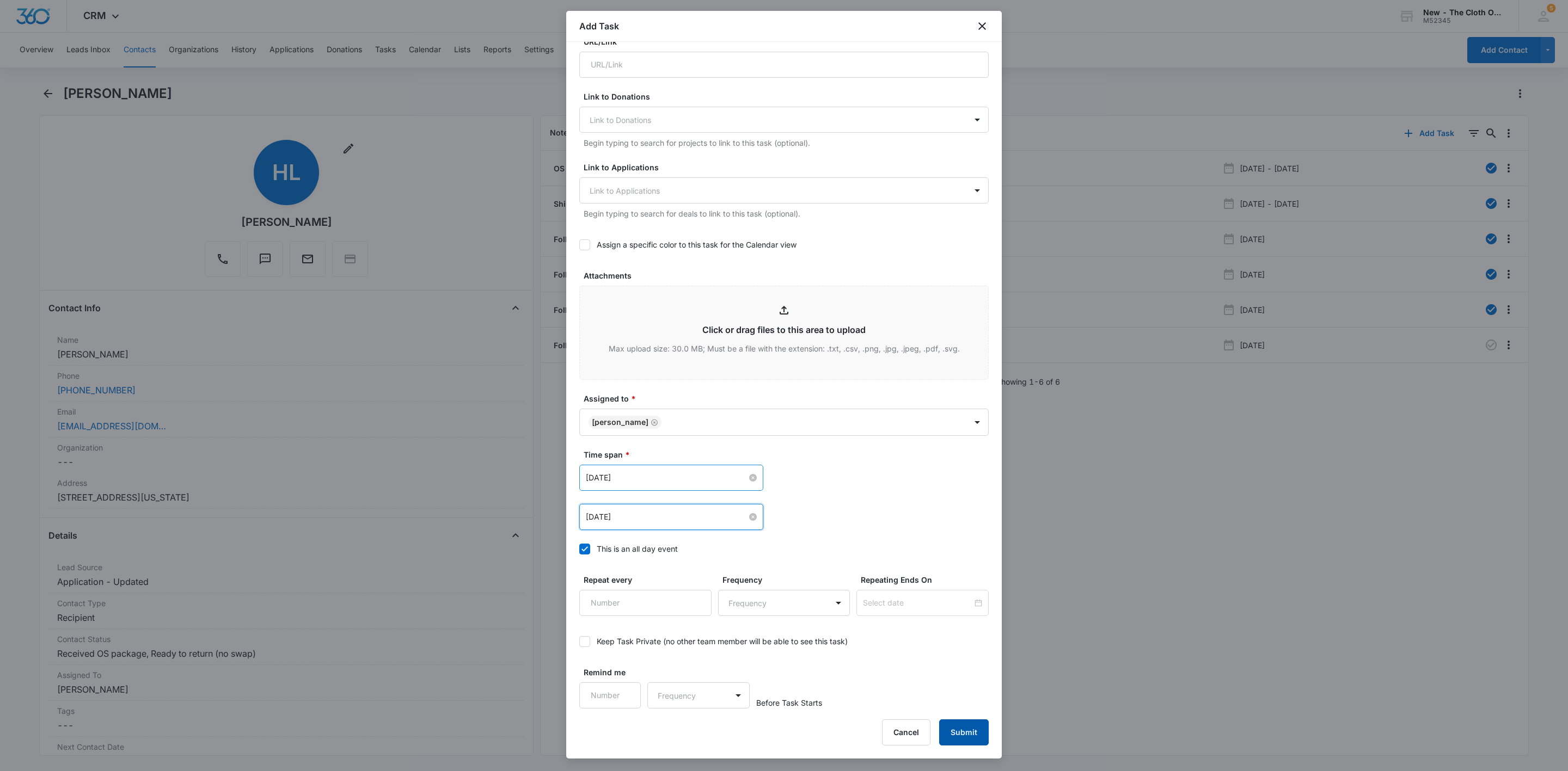
click at [974, 724] on button "Submit" at bounding box center [964, 732] width 50 height 26
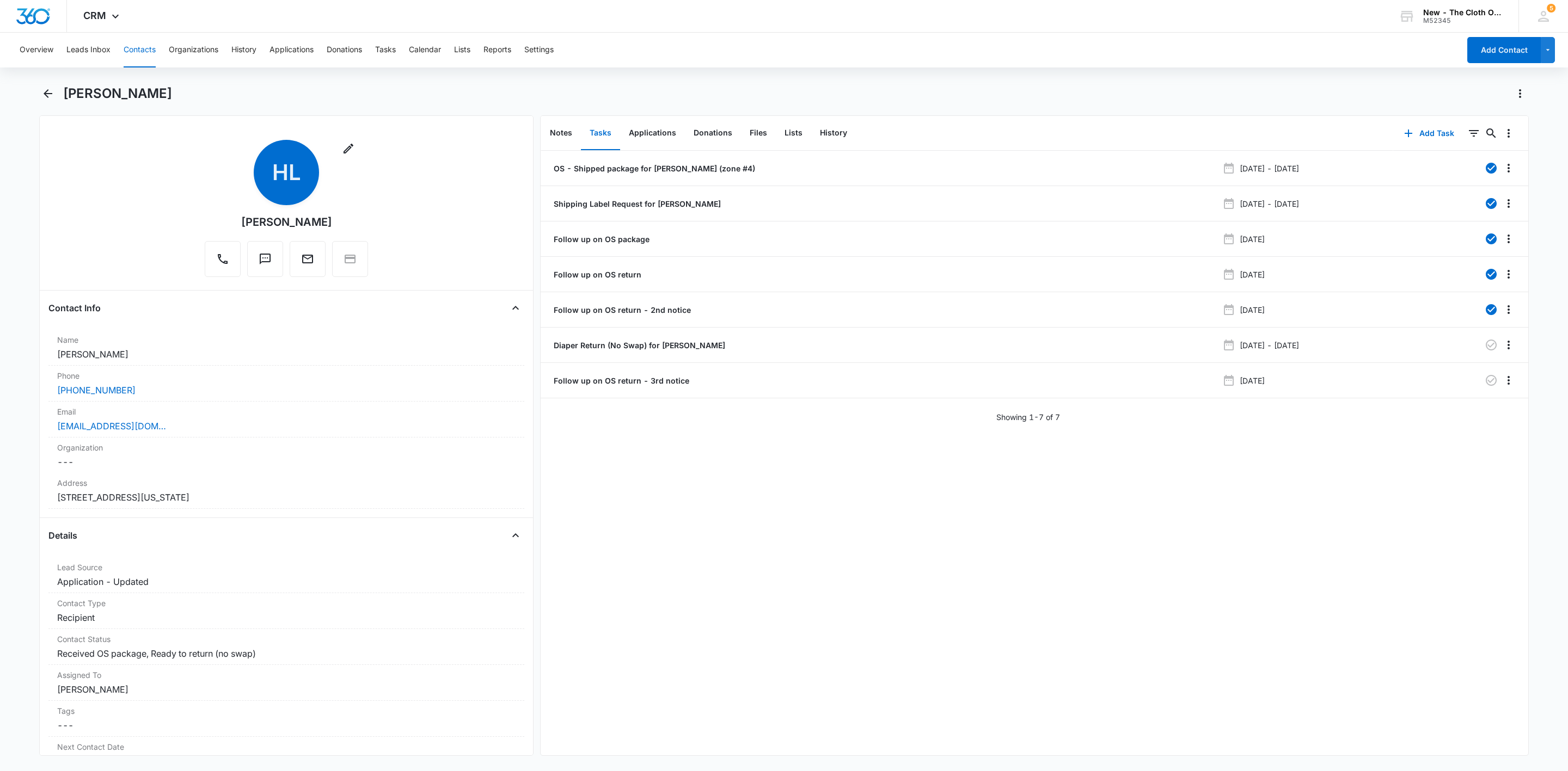
click at [142, 48] on button "Contacts" at bounding box center [139, 50] width 32 height 35
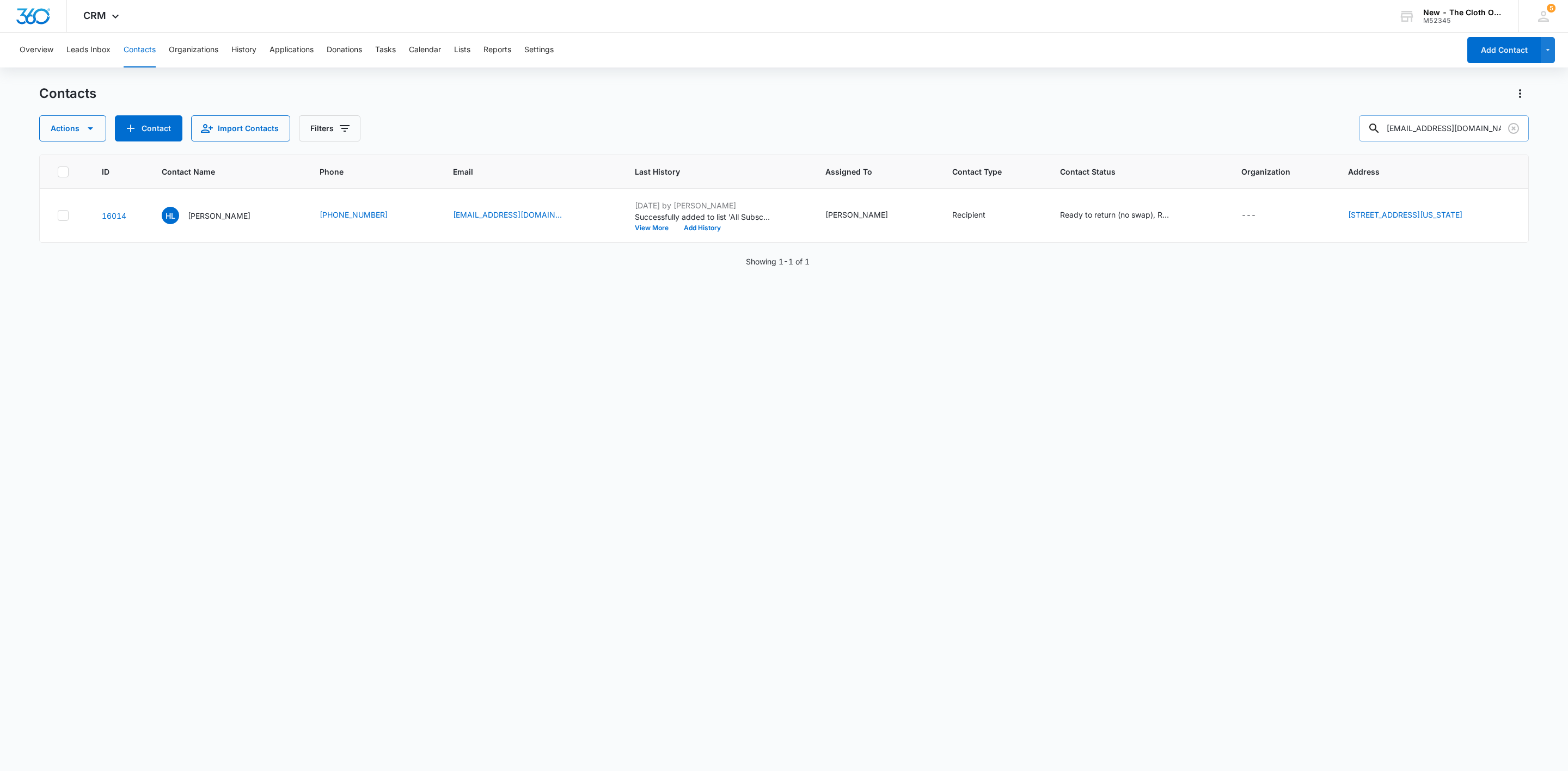
click at [1456, 119] on input "htijwireless@gmail.com" at bounding box center [1444, 128] width 170 height 26
click at [1457, 119] on input "htijwireless@gmail.com" at bounding box center [1444, 128] width 170 height 26
paste input "angieintoeshoe"
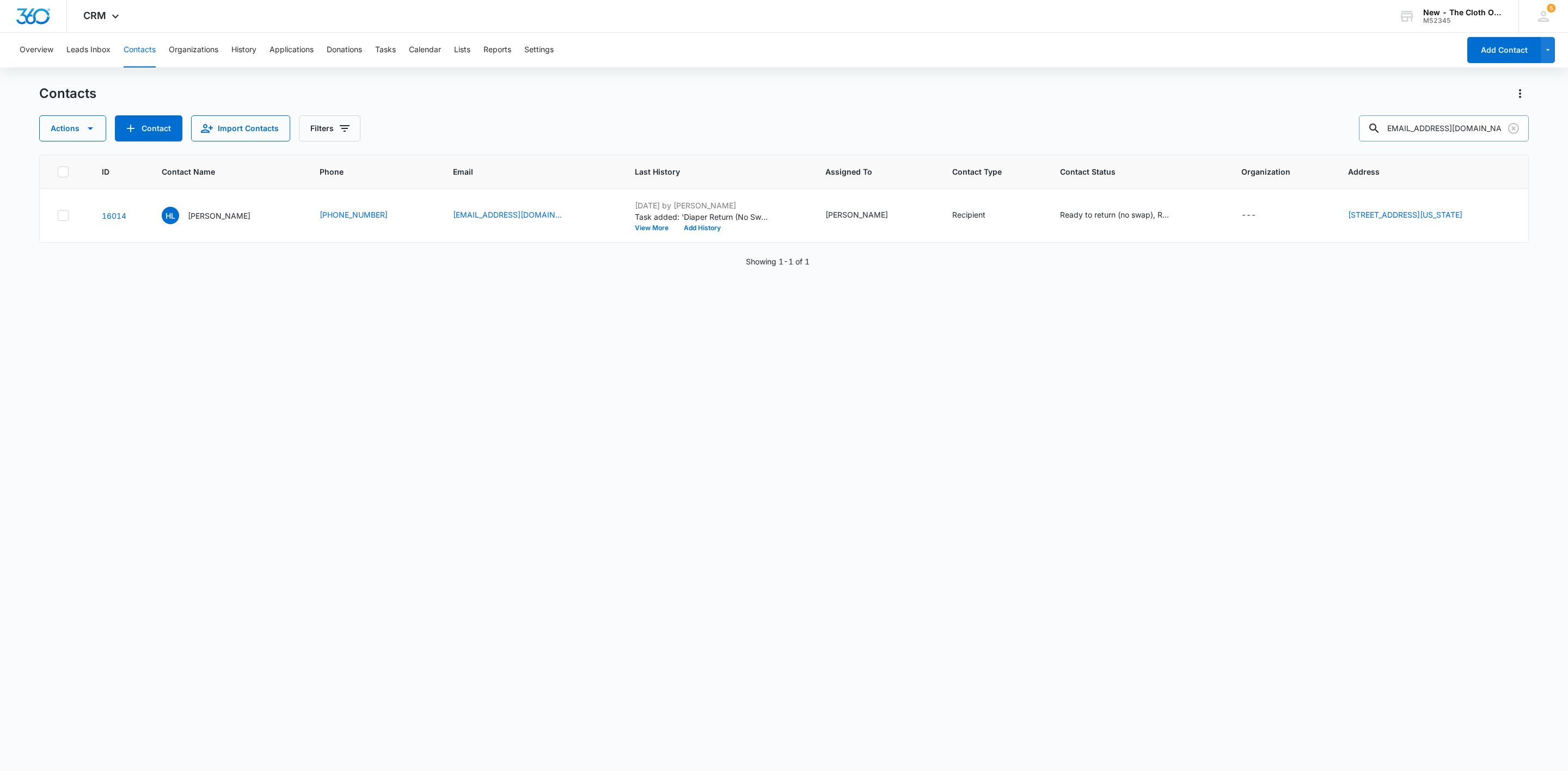
type input "angieintoeshoes@gmail.com"
click at [213, 219] on p "Angie Campbell" at bounding box center [215, 216] width 62 height 11
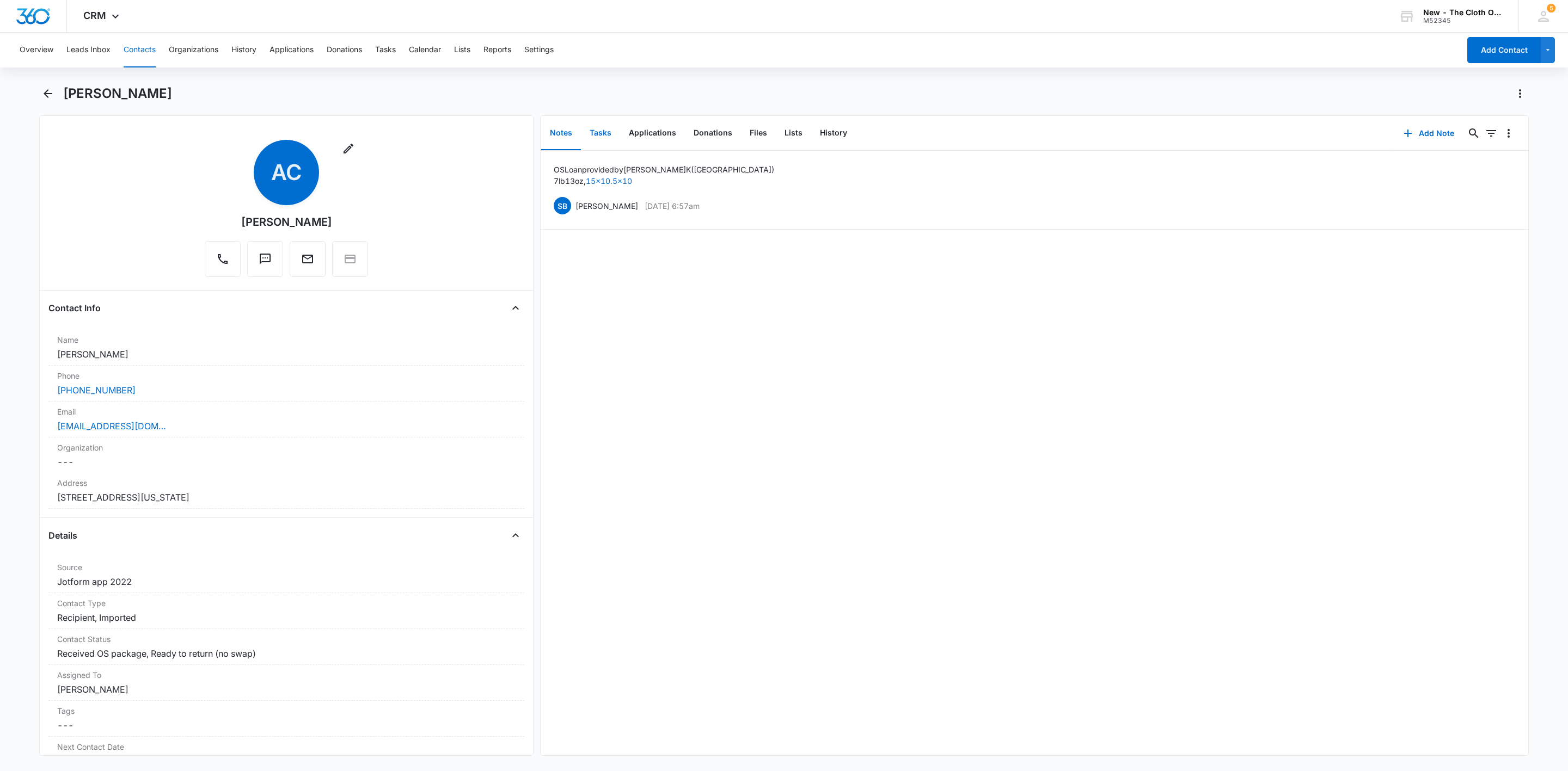
click at [612, 131] on button "Tasks" at bounding box center [600, 133] width 40 height 34
click at [1422, 129] on button "Add Task" at bounding box center [1429, 133] width 72 height 26
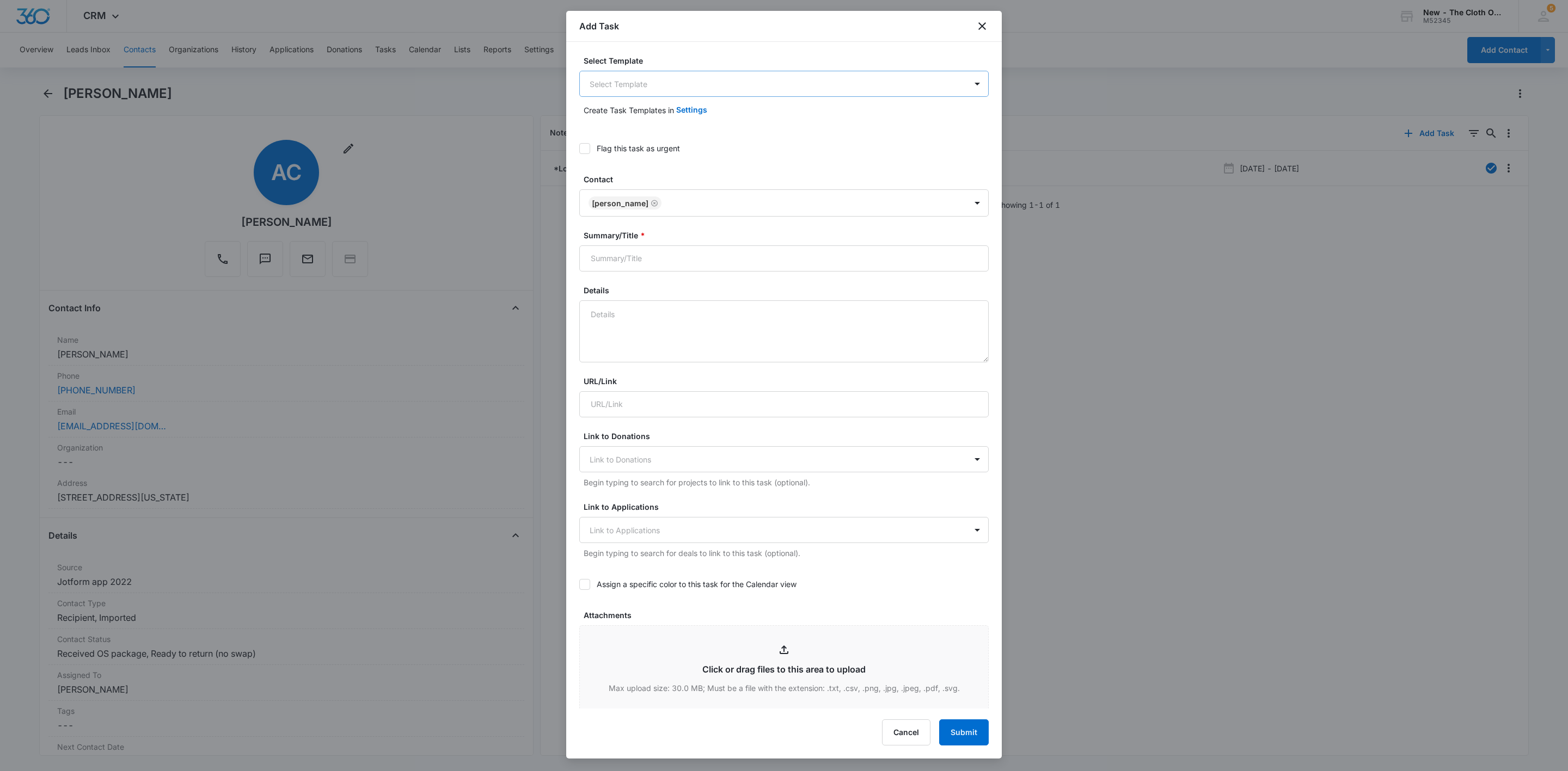
click at [717, 82] on body "CRM Apps Reputation Websites Forms CRM Email Social Shop Payments POS Ads Intel…" at bounding box center [784, 385] width 1568 height 771
type input "ret"
click at [705, 127] on p "Diaper Return (No Swap) for FAMILY NAME" at bounding box center [671, 122] width 157 height 11
drag, startPoint x: 657, startPoint y: 317, endPoint x: 715, endPoint y: 322, distance: 58.2
click at [715, 322] on textarea "Tracking number: TRACKING When Diapers Are Received Back: 1. Update Inventory: …" at bounding box center [784, 332] width 410 height 62
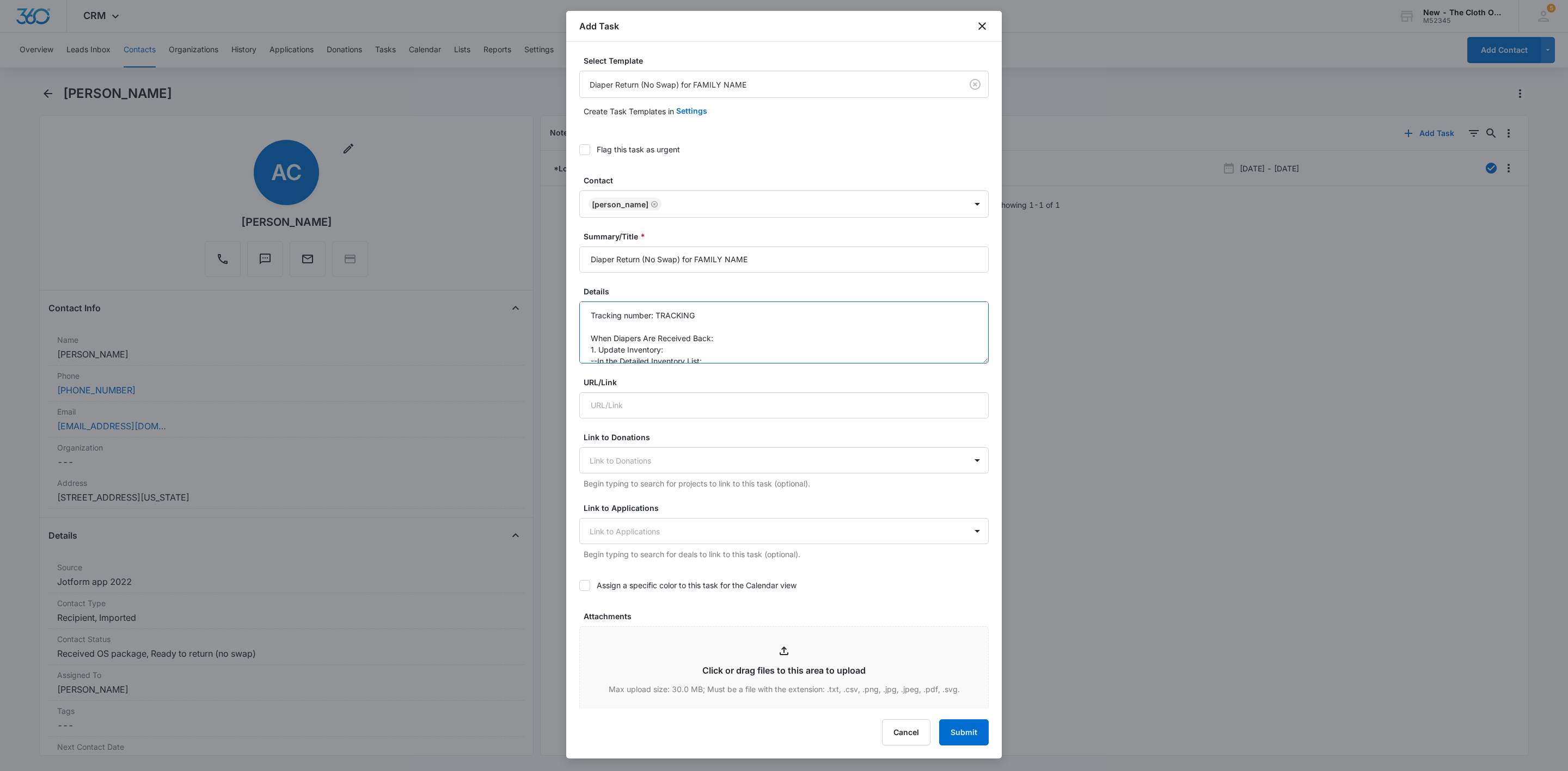
paste textarea "1ZJ85K270307640228"
type textarea "Tracking number: 1ZJ85K270307640228 When Diapers Are Received Back: 1. Update I…"
drag, startPoint x: 761, startPoint y: 263, endPoint x: 696, endPoint y: 271, distance: 65.5
click at [696, 271] on input "Diaper Return (No Swap) for FAMILY NAME" at bounding box center [784, 259] width 410 height 26
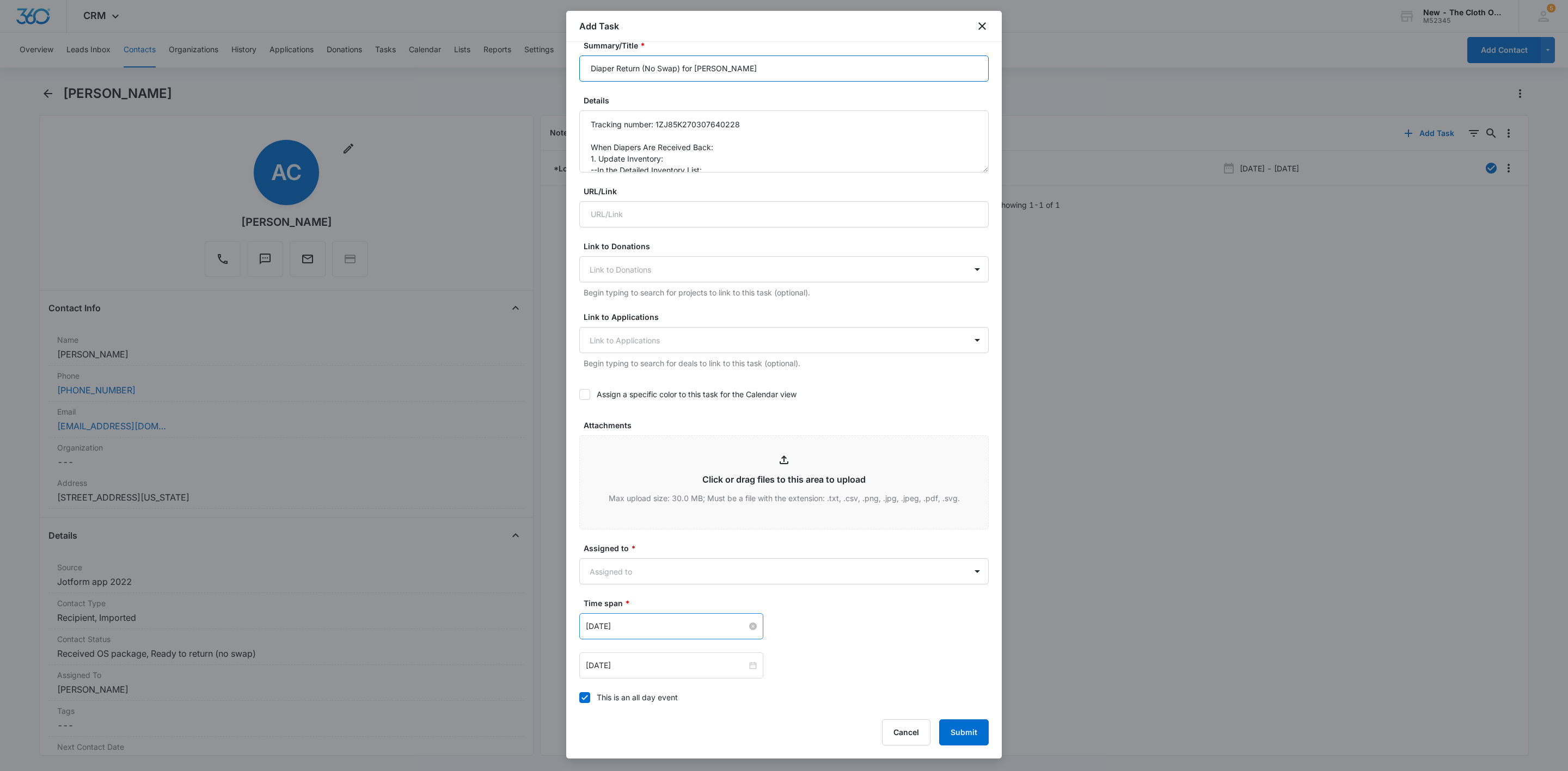
scroll to position [342, 0]
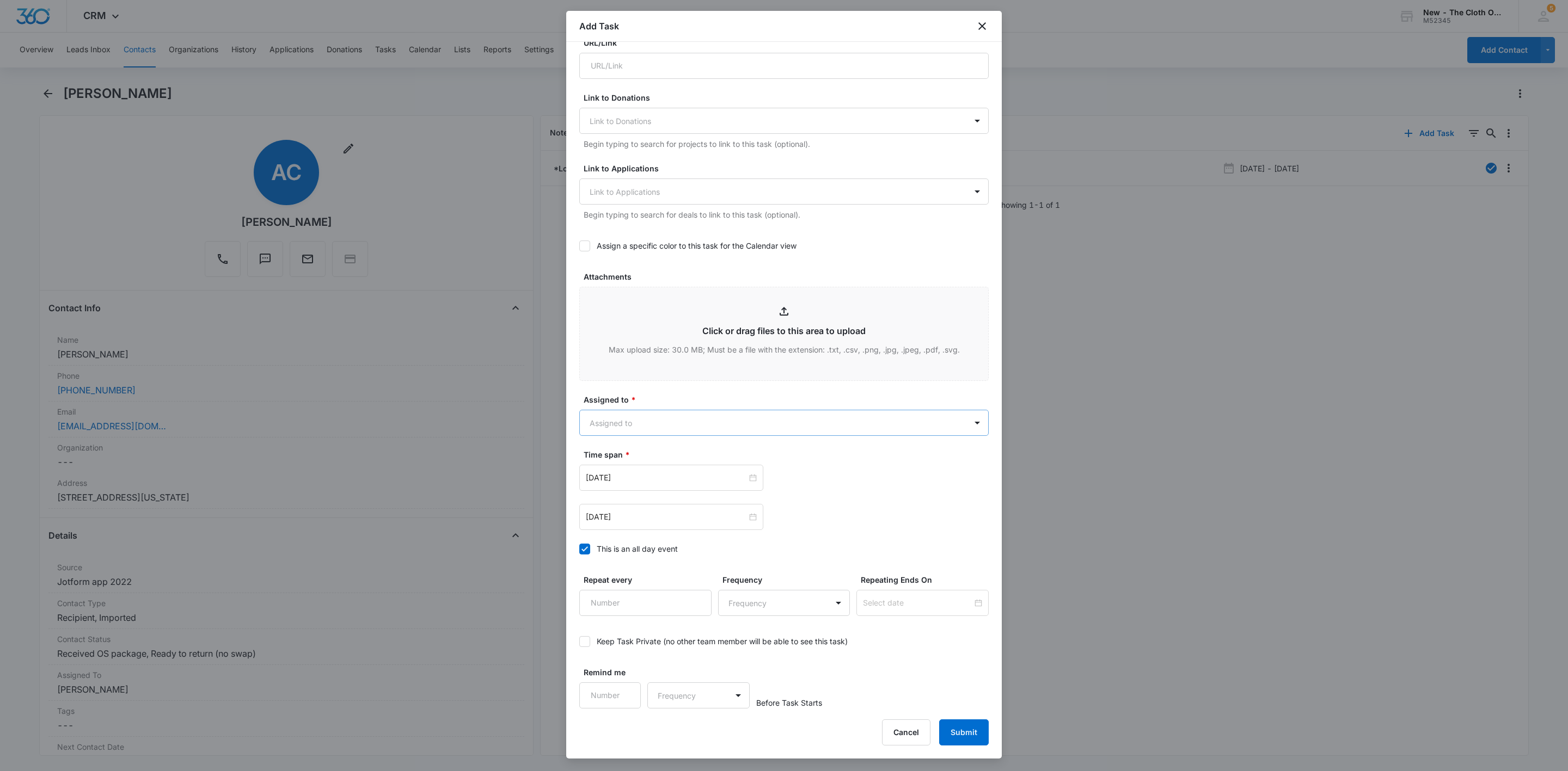
type input "Diaper Return (No Swap) for ANGIE CAMPBELL"
click at [646, 432] on body "CRM Apps Reputation Websites Forms CRM Email Social Shop Payments POS Ads Intel…" at bounding box center [784, 385] width 1568 height 771
type input "FED"
click at [638, 464] on p "[PERSON_NAME]" at bounding box center [623, 462] width 62 height 11
click at [712, 404] on div at bounding box center [784, 385] width 1568 height 771
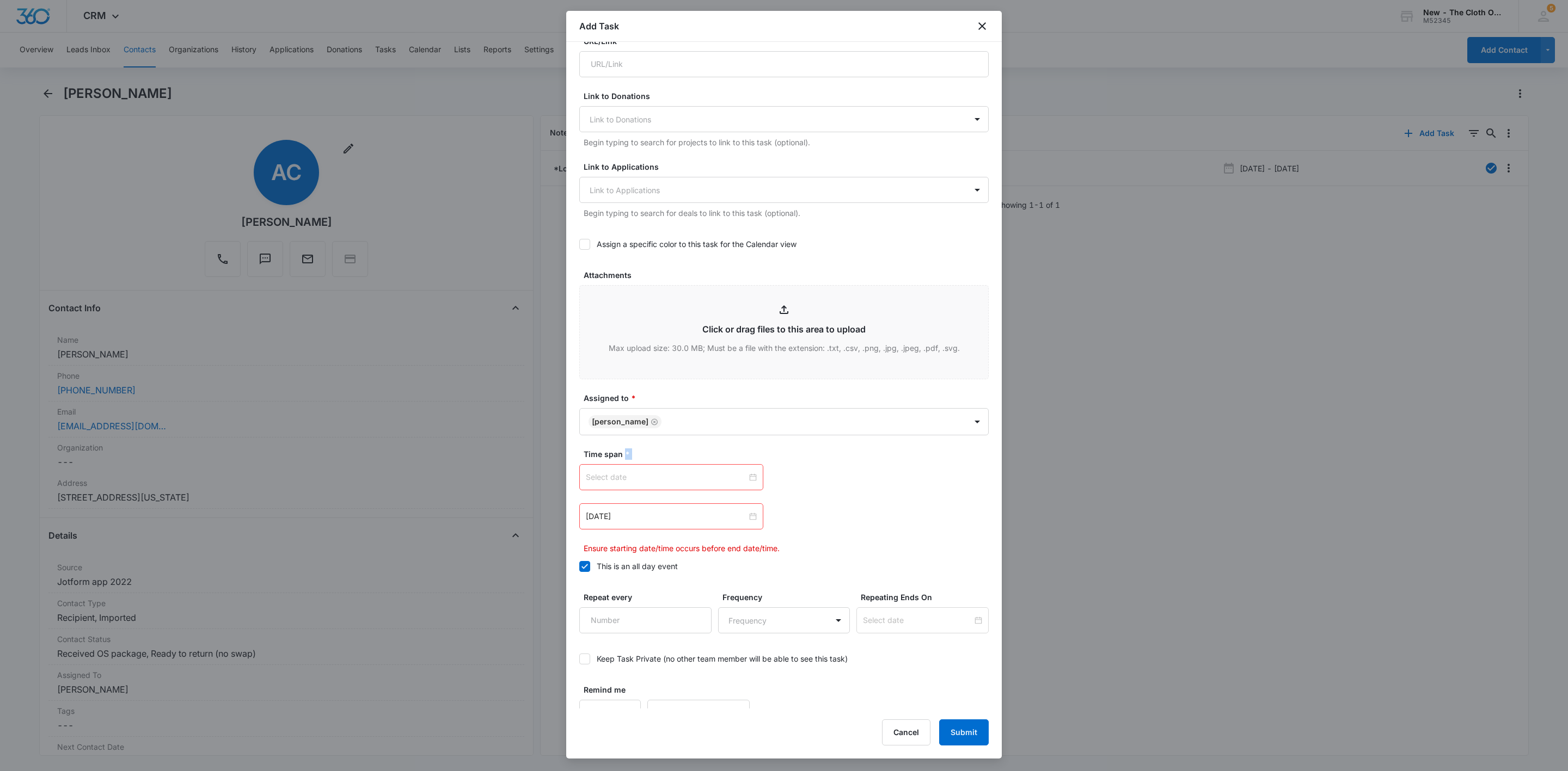
click at [744, 478] on div at bounding box center [672, 477] width 171 height 12
type input "Nov 7, 2025"
click at [656, 652] on link "Today" at bounding box center [656, 652] width 25 height 9
type input "Oct 7, 2025"
click at [747, 520] on div at bounding box center [672, 516] width 171 height 12
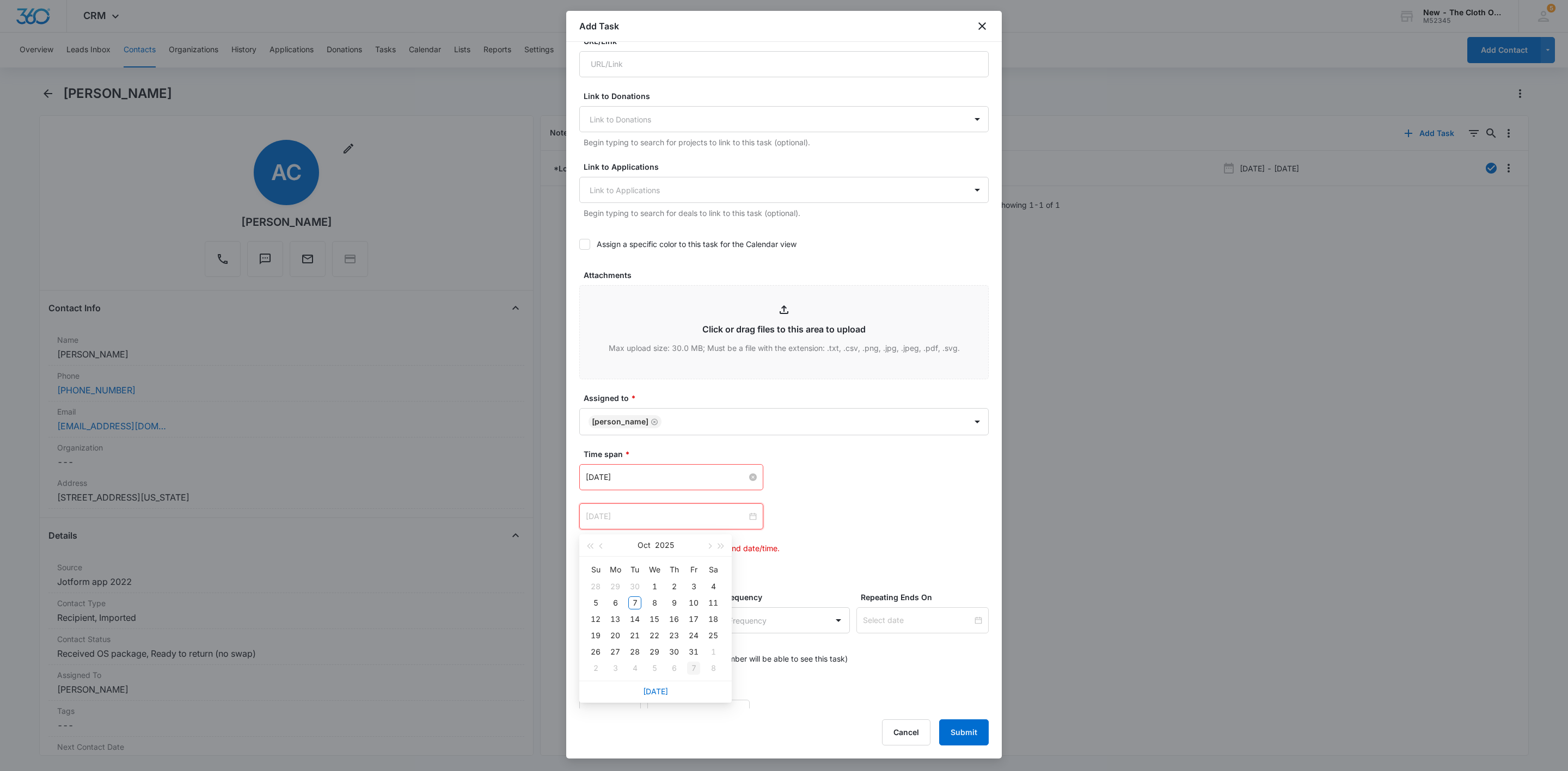
type input "Nov 7, 2025"
click at [695, 670] on div "7" at bounding box center [694, 668] width 13 height 13
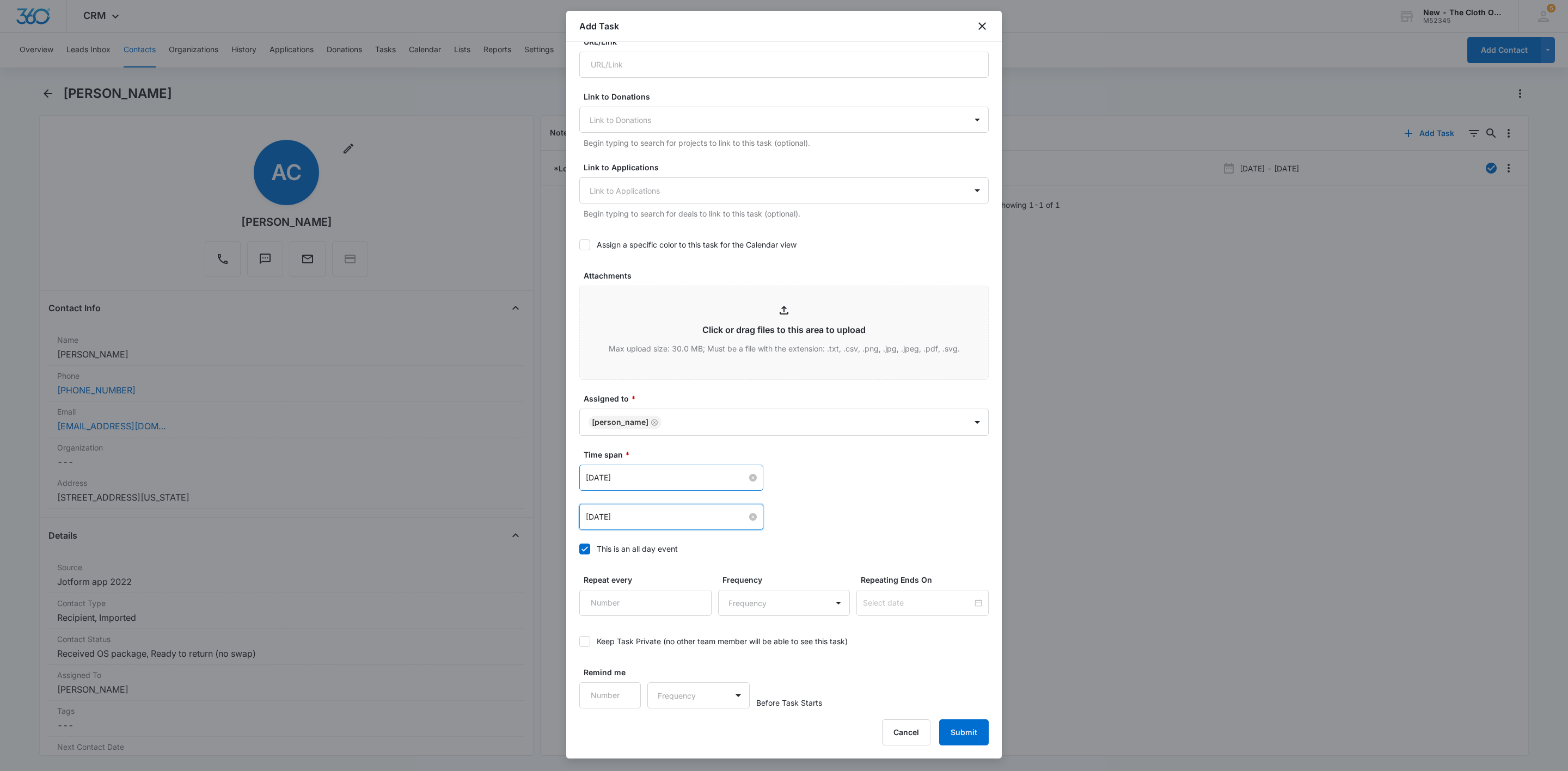
click at [942, 469] on div "Oct 7, 2025 Oct 2025 Su Mo Tu We Th Fr Sa 28 29 30 1 2 3 4 5 6 7 8 9 10 11 12 1…" at bounding box center [784, 478] width 410 height 26
click at [967, 724] on button "Submit" at bounding box center [964, 732] width 50 height 26
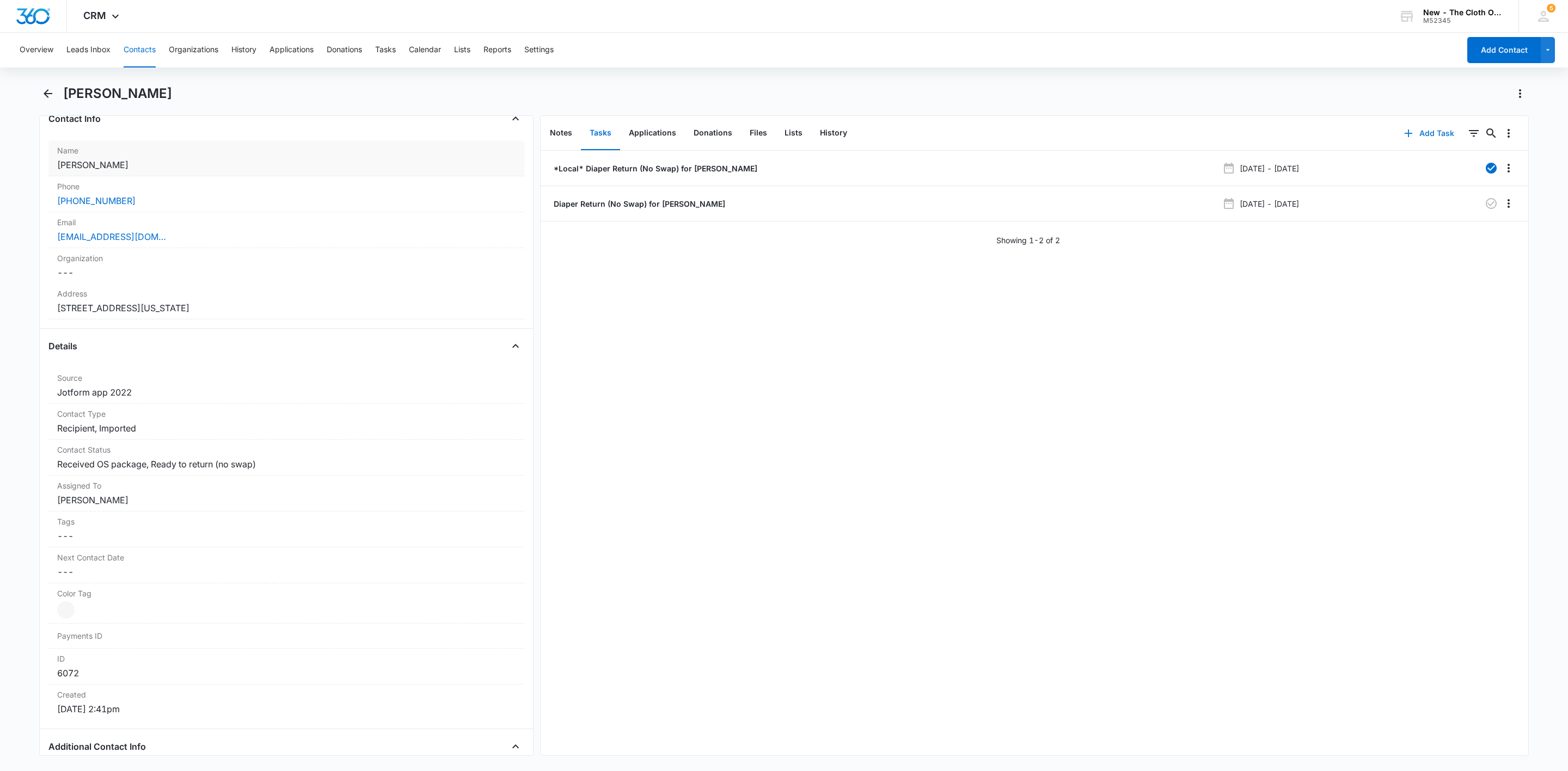
scroll to position [489, 0]
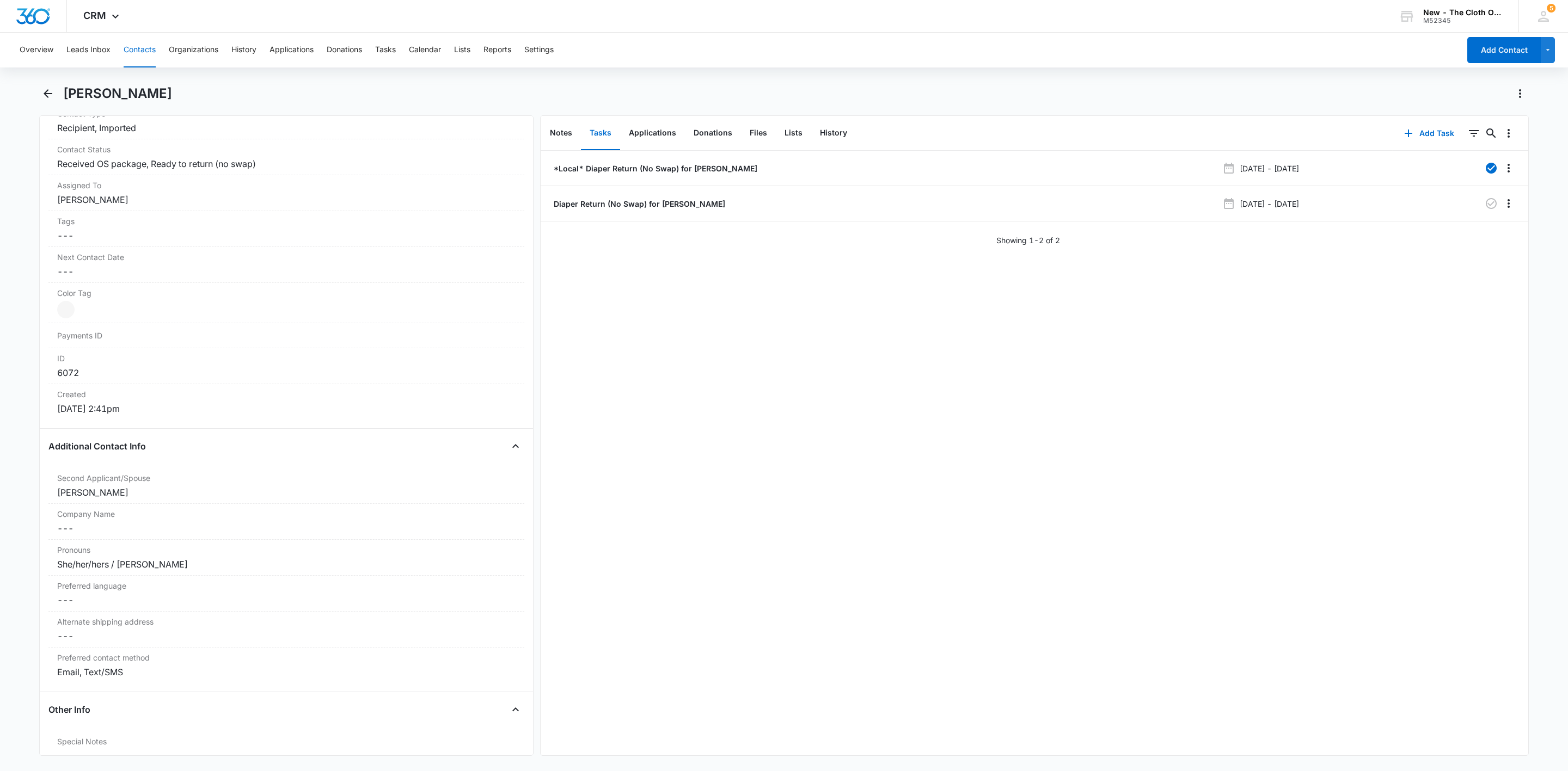
click at [137, 47] on button "Contacts" at bounding box center [139, 50] width 32 height 35
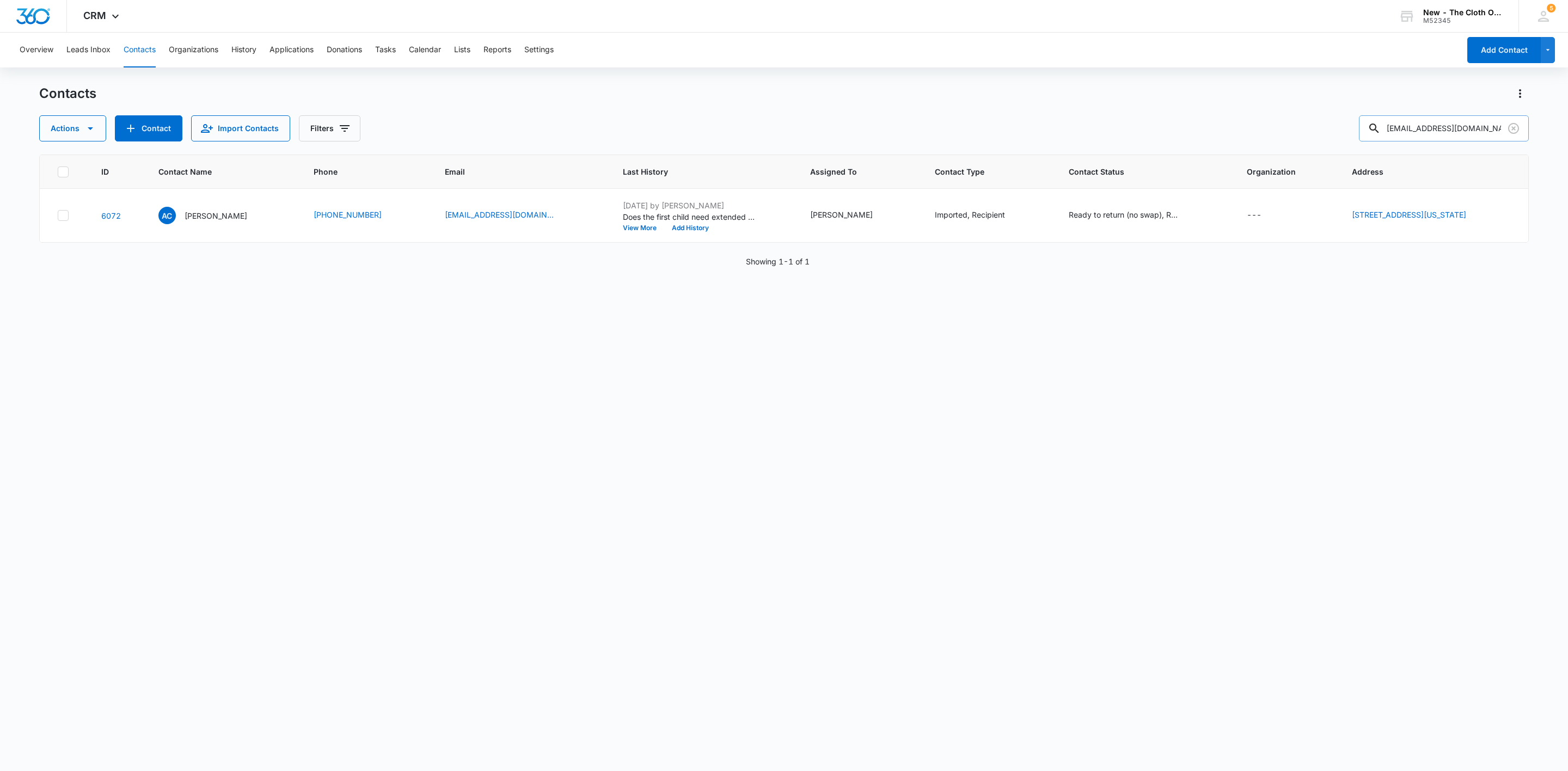
click at [1377, 128] on input "angieintoeshoes@gmail.com" at bounding box center [1444, 128] width 170 height 26
click at [1430, 130] on input "angieintoeshoes@gmail.com" at bounding box center [1444, 128] width 170 height 26
paste input "genesiscortez2314"
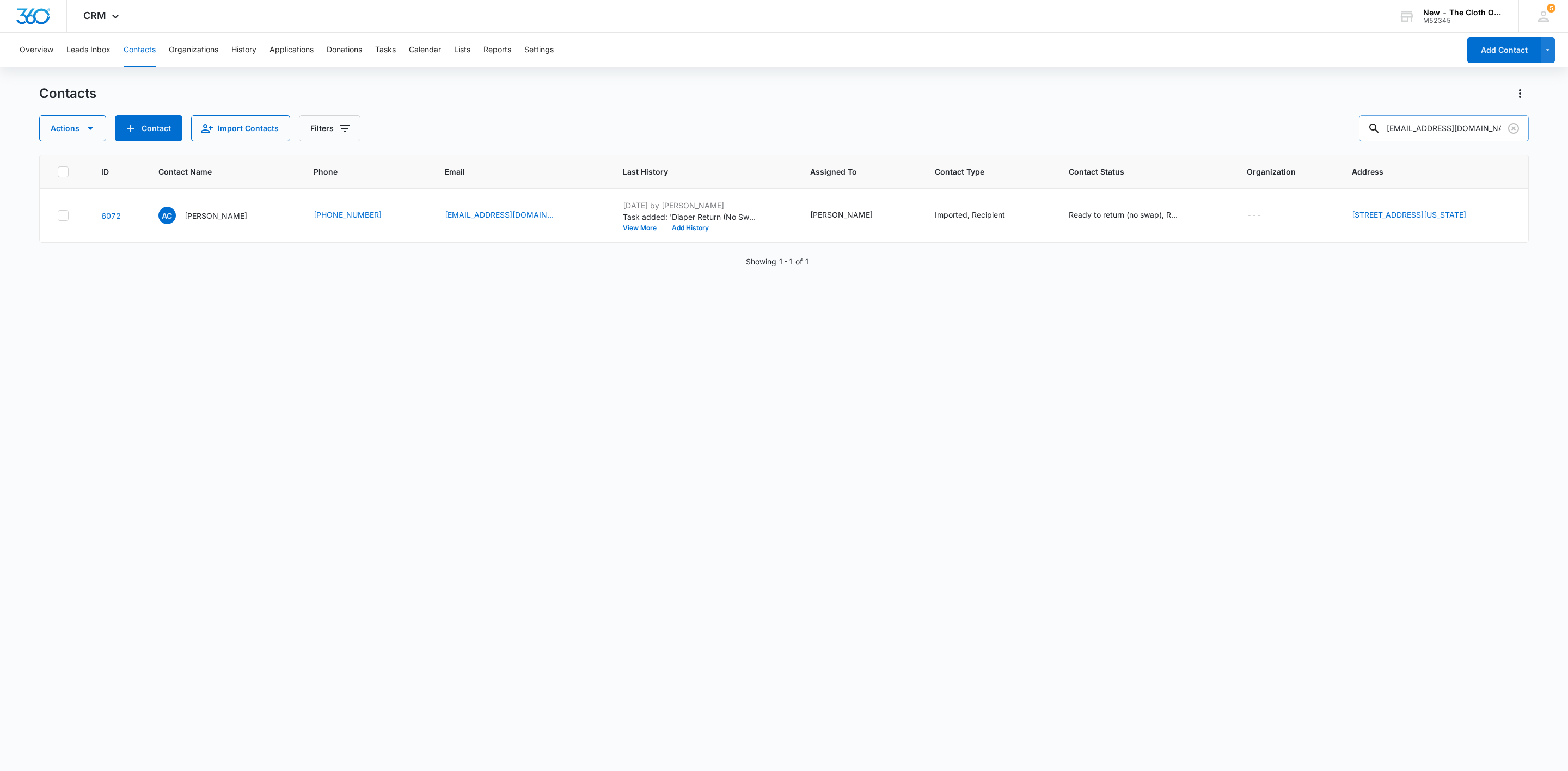
scroll to position [0, 11]
type input "genesiscortez2314@gmail.com"
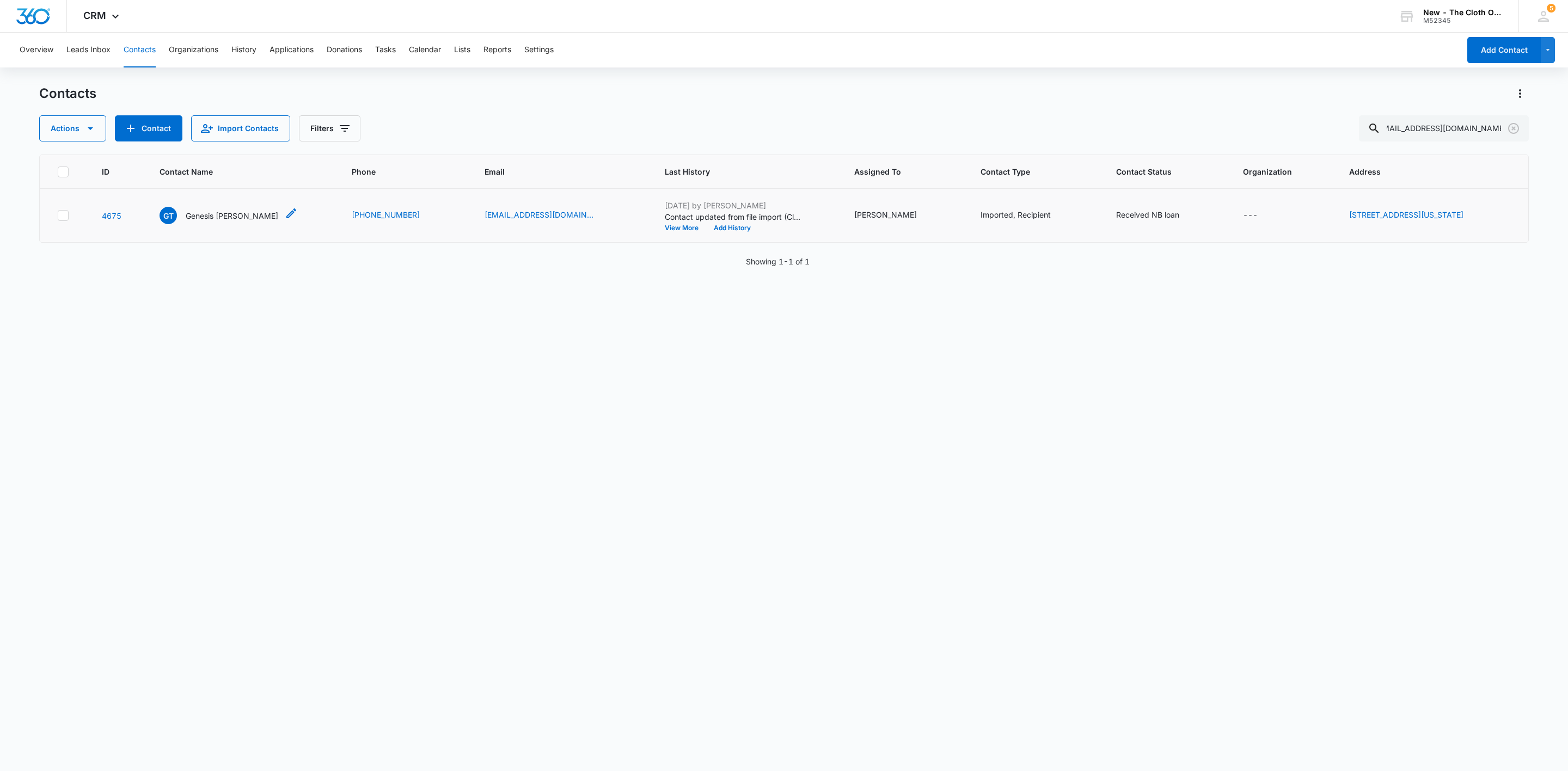
click at [227, 214] on p "Genesis Turcios" at bounding box center [232, 216] width 93 height 11
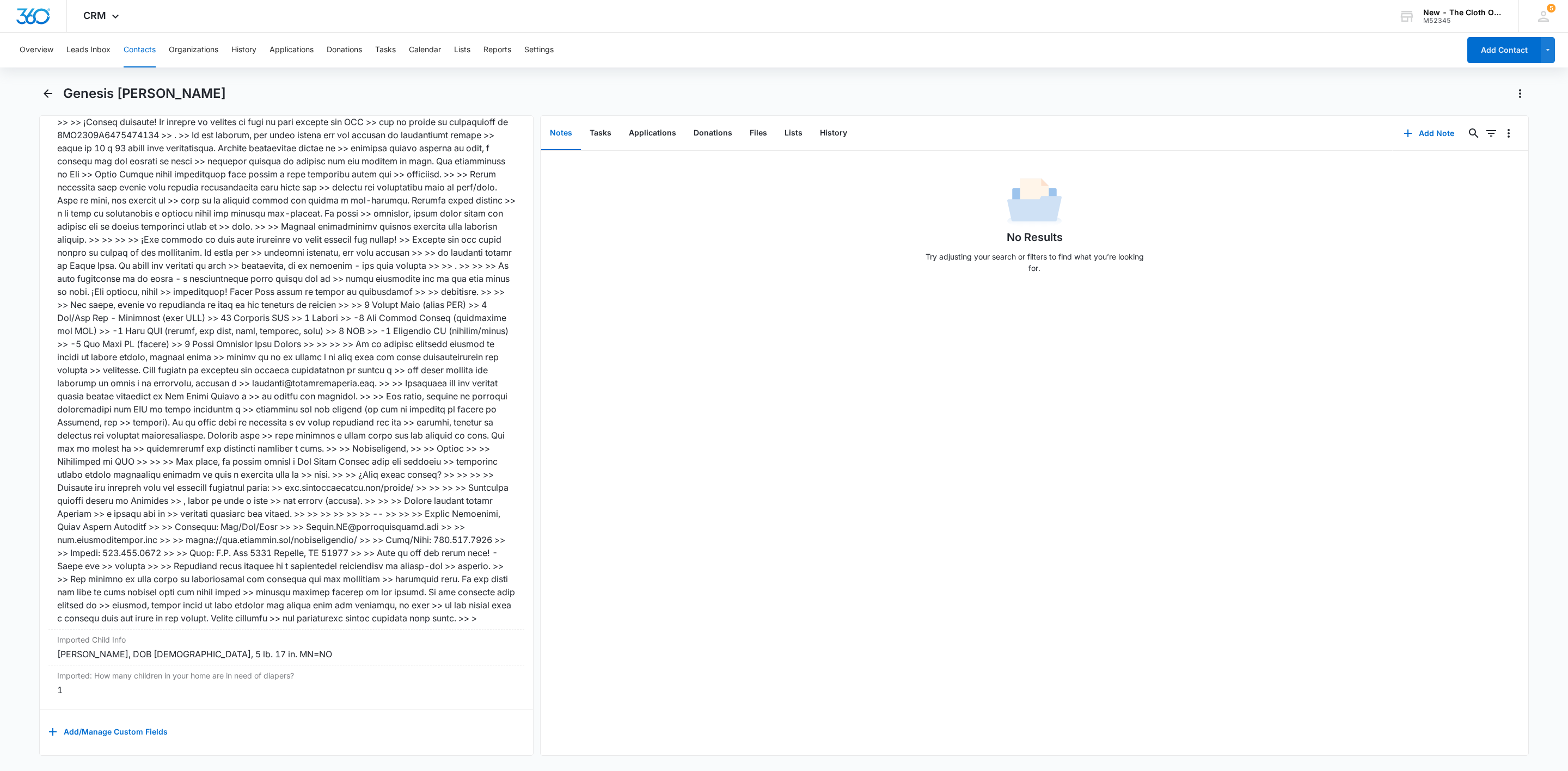
scroll to position [3790, 0]
drag, startPoint x: 296, startPoint y: 637, endPoint x: 28, endPoint y: 639, distance: 268.0
click at [28, 639] on main "Genesis Turcios Remove GT Genesis Turcios Contact Info Name Cancel Save Changes…" at bounding box center [784, 426] width 1568 height 684
copy div "Hannah Zambrano, DOB 03/31/2023, 5 lb. 17 in. MN=NO"
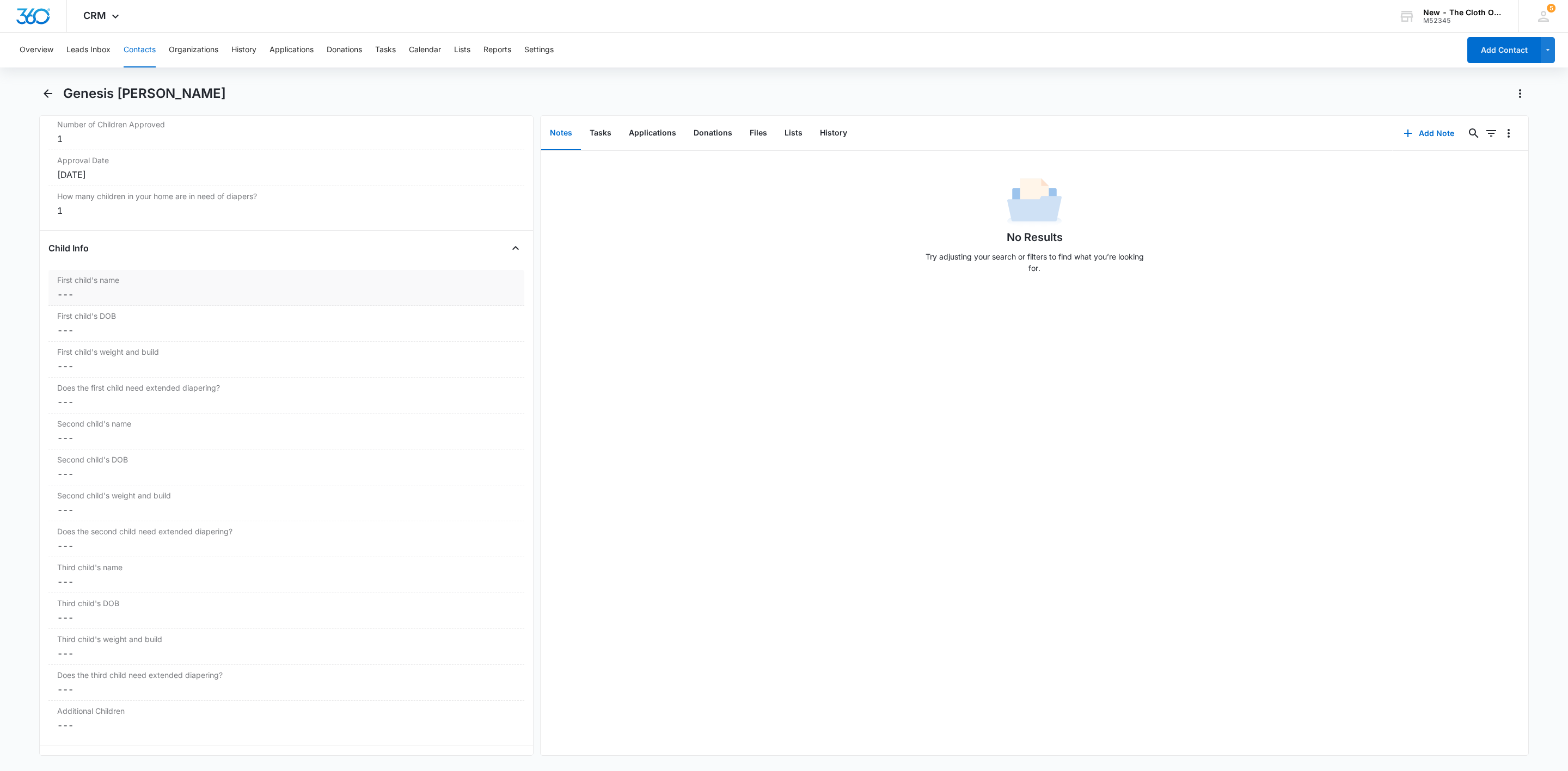
scroll to position [1177, 0]
click at [108, 307] on div "First child's name Cancel Save Changes ---" at bounding box center [286, 289] width 476 height 36
click at [118, 312] on input "First child's name" at bounding box center [286, 304] width 463 height 26
paste input "Hannah Zambrano, DOB 03/31/2023, 5 lb. 17 in. MN=NO"
type input "Hannah Zambrano, DOB 03/31/2023, 5 lb. 17 in. MN=NO"
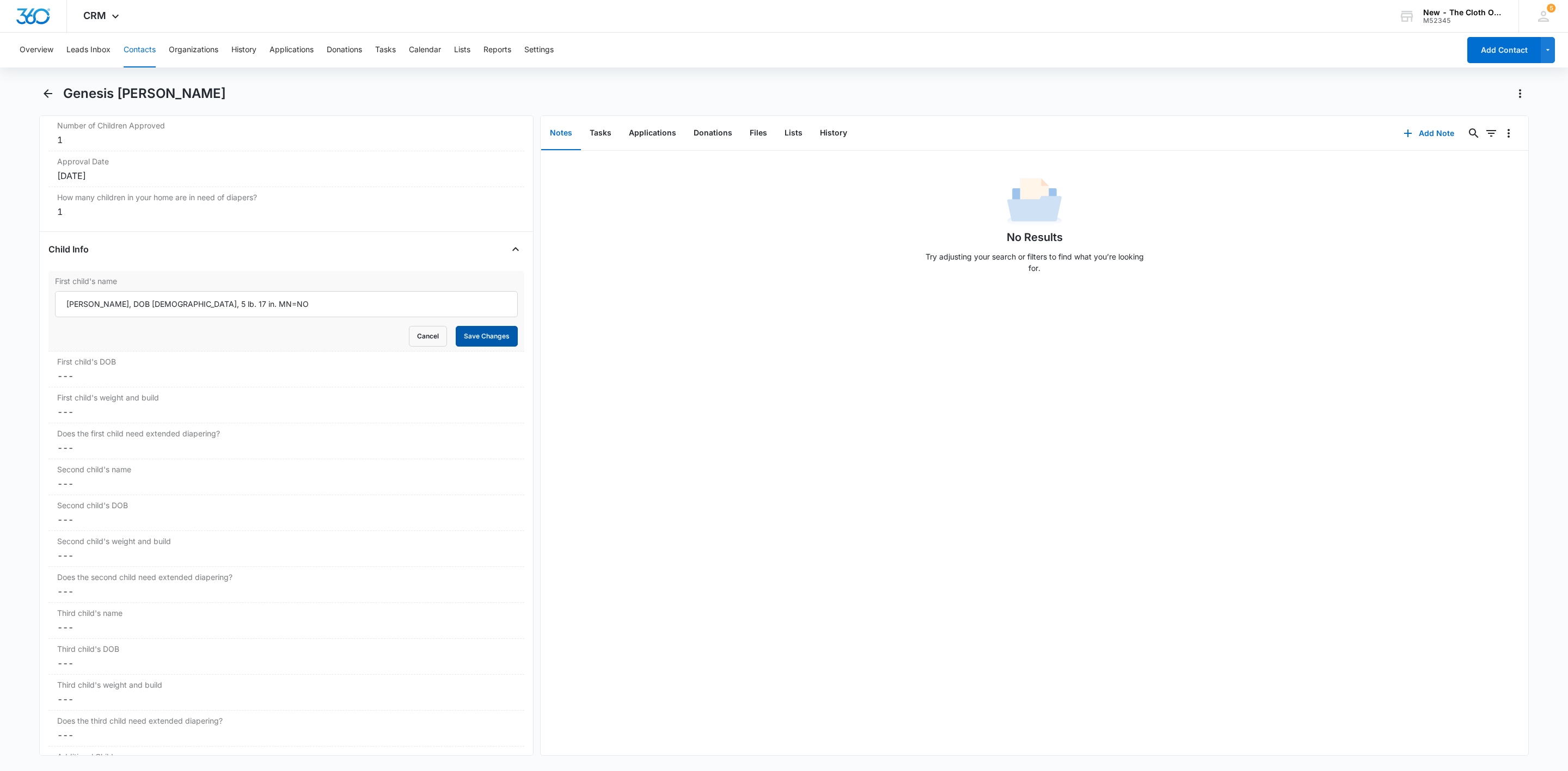
click at [476, 346] on button "Save Changes" at bounding box center [487, 336] width 62 height 21
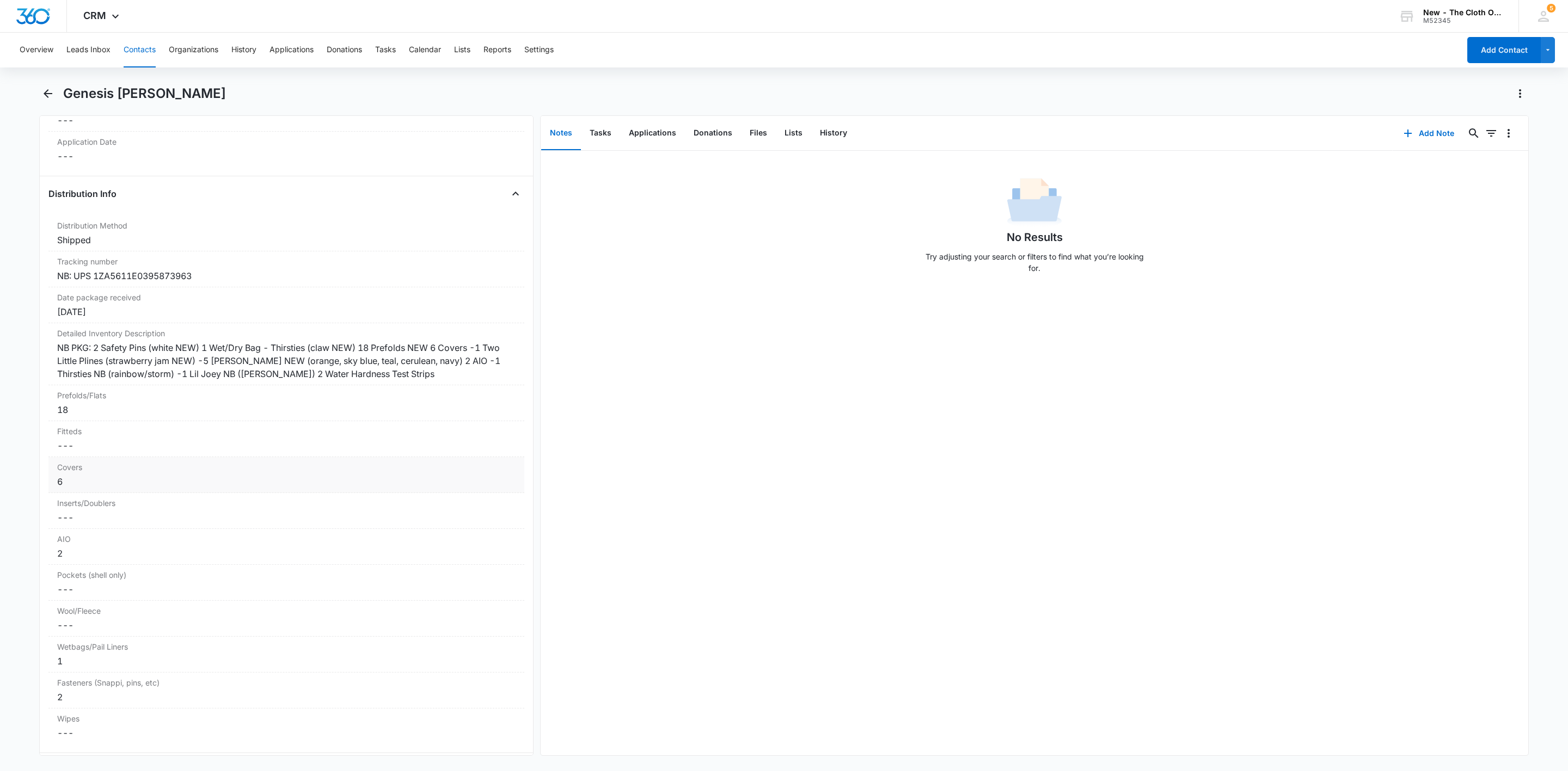
scroll to position [2440, 0]
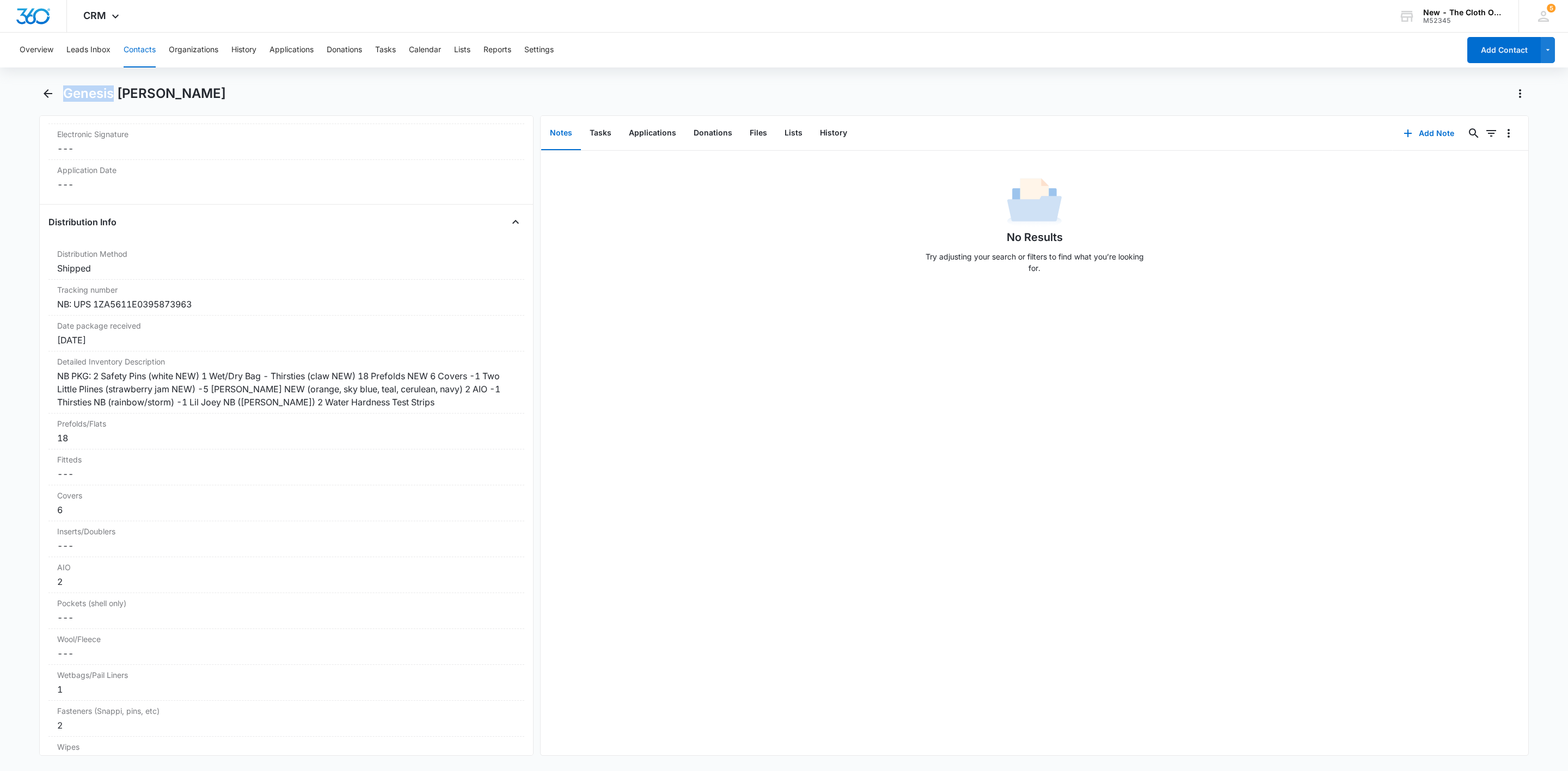
drag, startPoint x: 66, startPoint y: 95, endPoint x: 111, endPoint y: 97, distance: 45.0
click at [111, 97] on h1 "Genesis Turcios" at bounding box center [145, 93] width 163 height 17
copy h1 "Genesis"
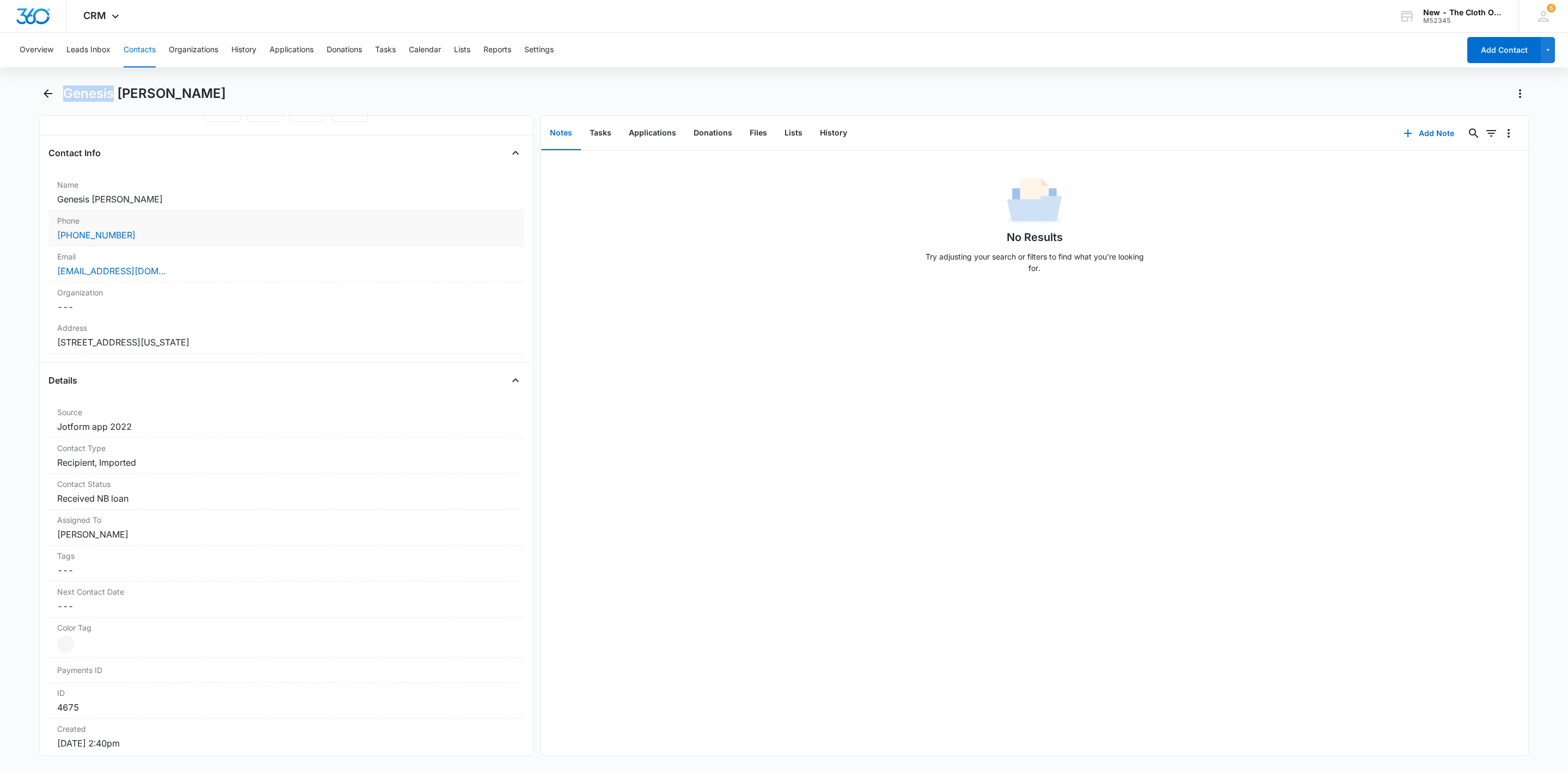
scroll to position [153, 0]
drag, startPoint x: 112, startPoint y: 236, endPoint x: 33, endPoint y: 237, distance: 79.0
click at [33, 237] on main "Genesis Turcios Remove GT Genesis Turcios Contact Info Name Cancel Save Changes…" at bounding box center [784, 426] width 1568 height 684
copy link "(347) 972-0199"
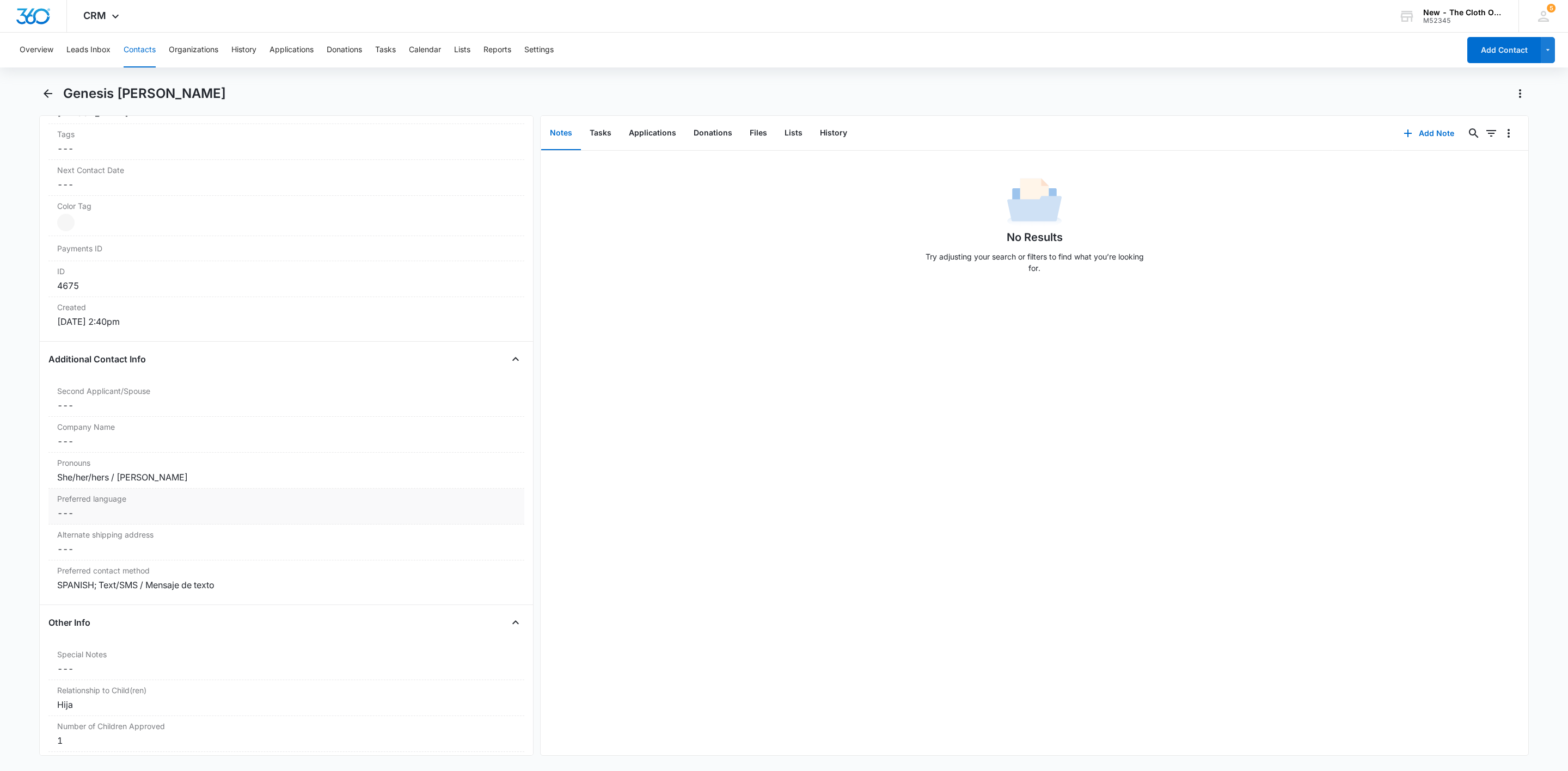
scroll to position [643, 0]
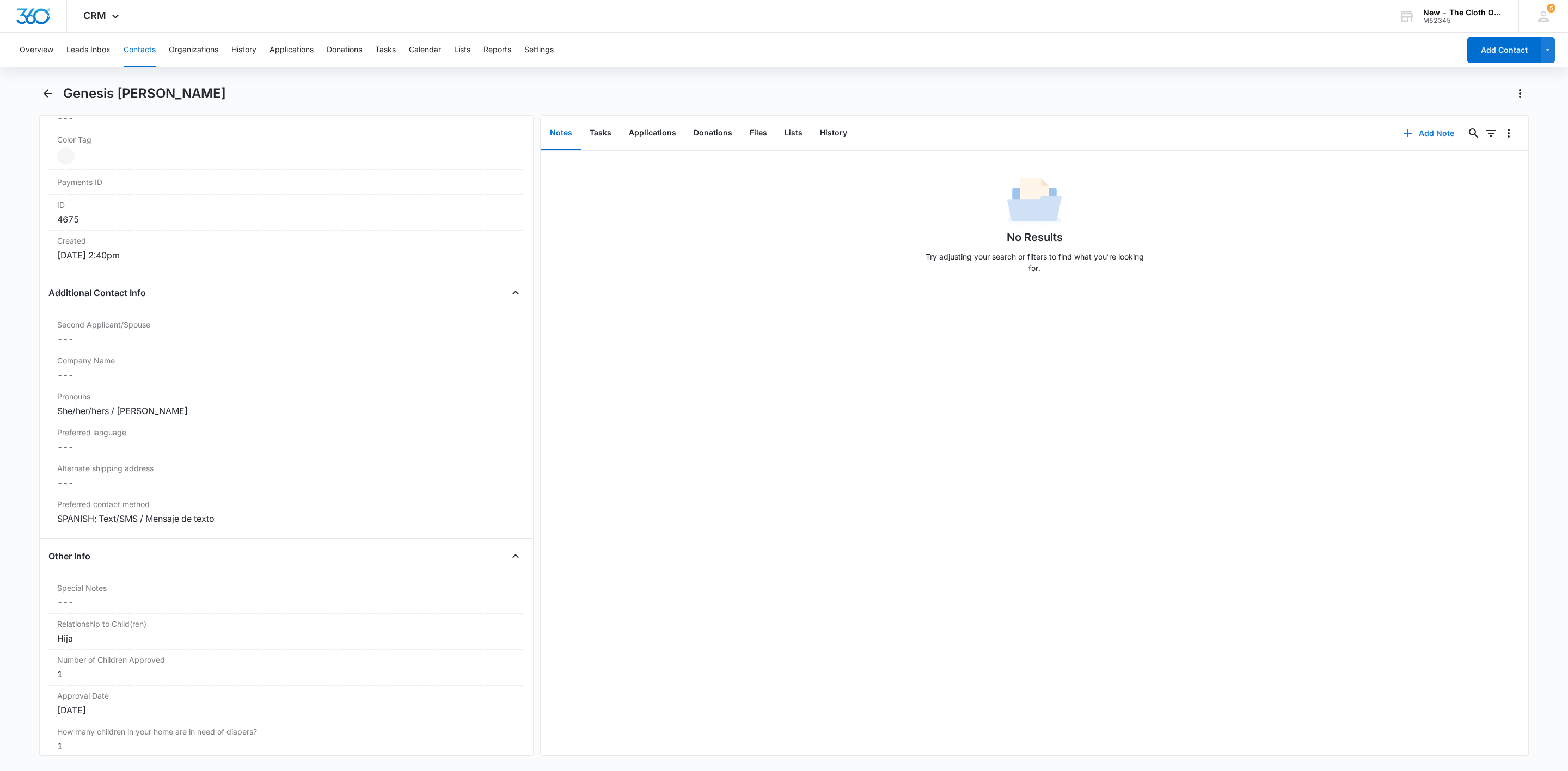
click at [1413, 136] on button "Add Note" at bounding box center [1429, 133] width 73 height 26
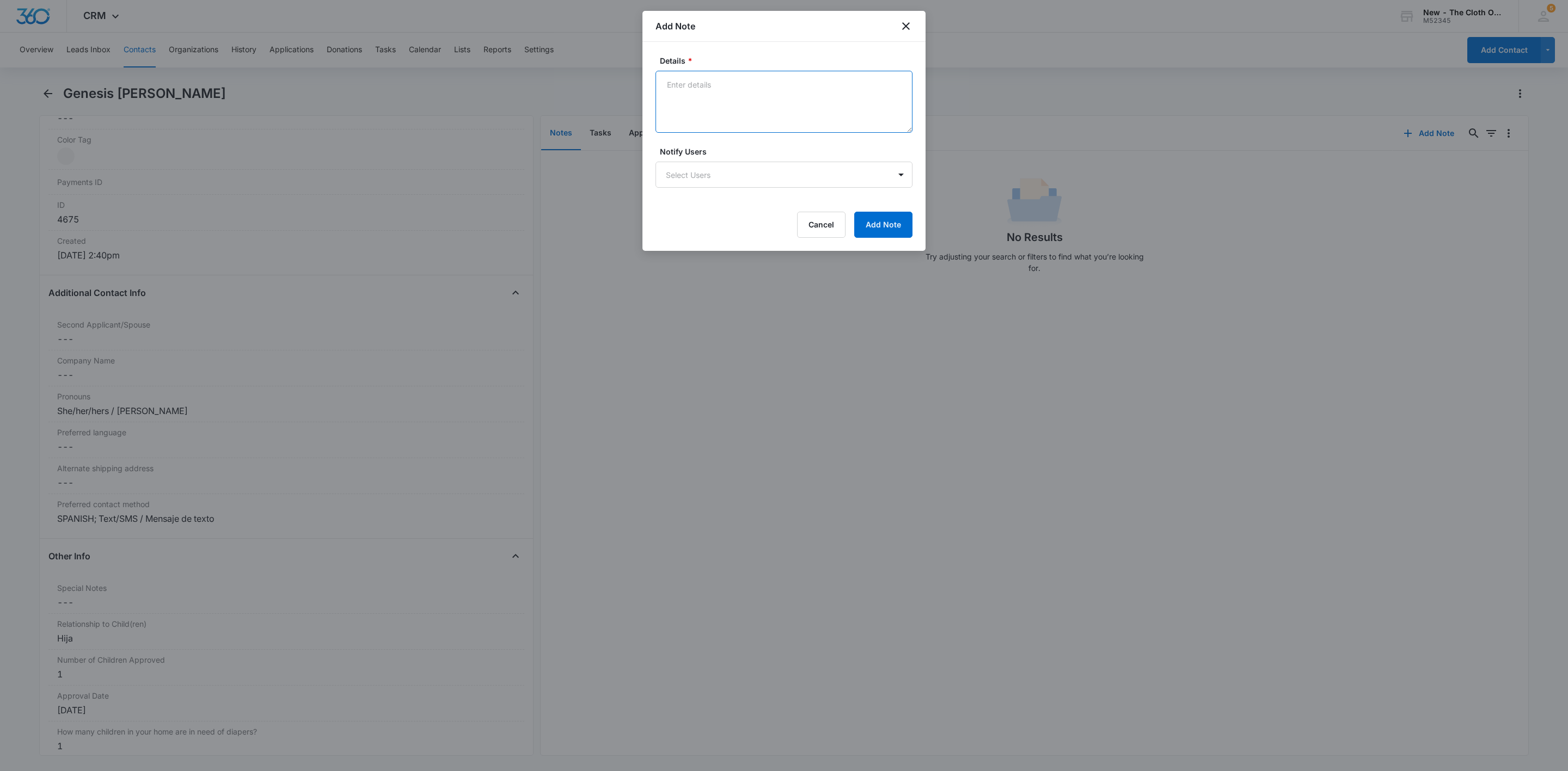
click at [691, 101] on textarea "Details *" at bounding box center [784, 101] width 257 height 62
type textarea "Quarterly email bounced back - inbox too full. Sent text from personal number."
click at [877, 228] on button "Add Note" at bounding box center [884, 225] width 59 height 26
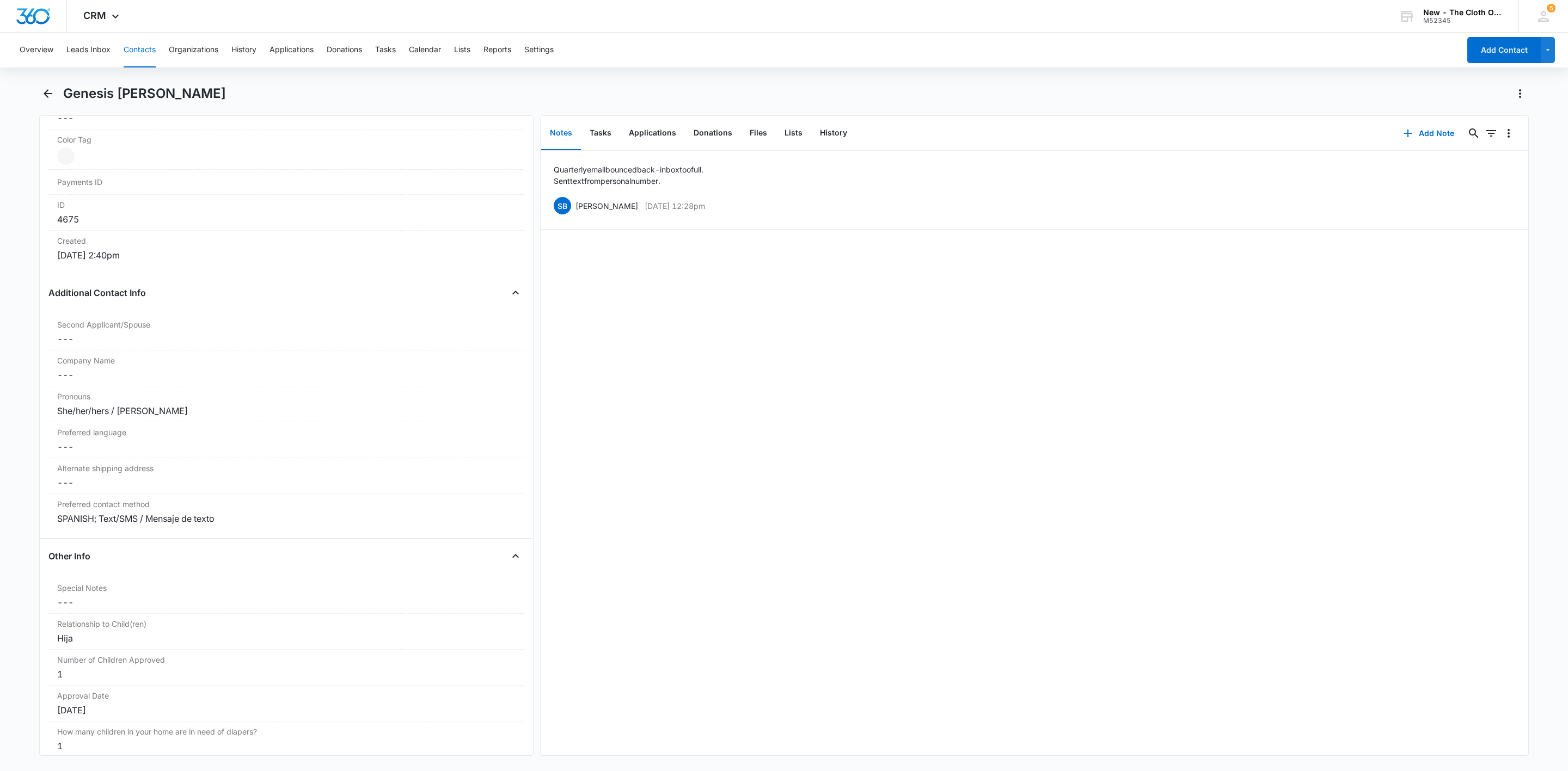
click at [134, 55] on button "Contacts" at bounding box center [139, 50] width 32 height 35
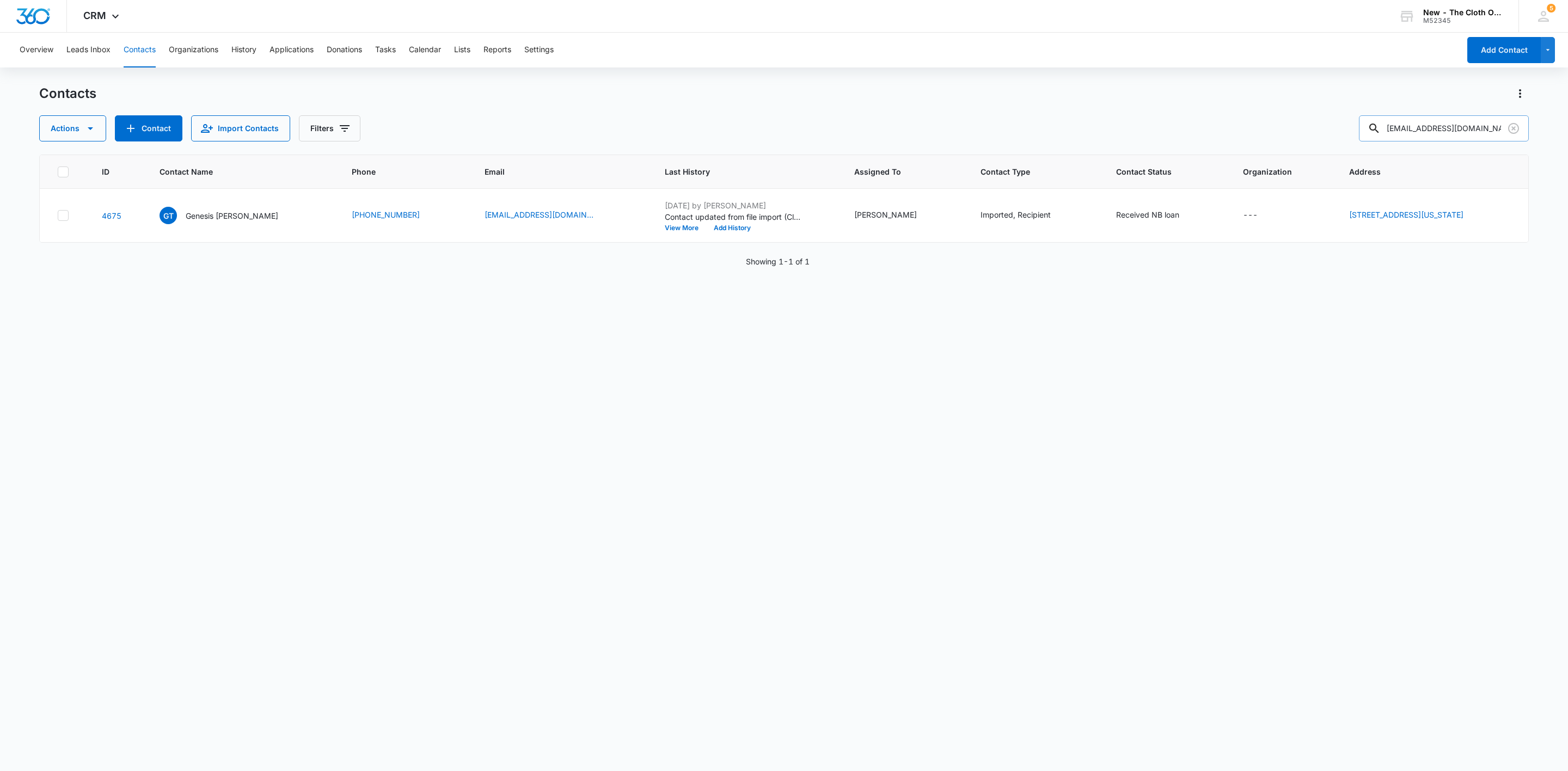
click at [1422, 133] on input "genesiscortez2314@gmail.com" at bounding box center [1444, 128] width 170 height 26
paste input "chrissquires802"
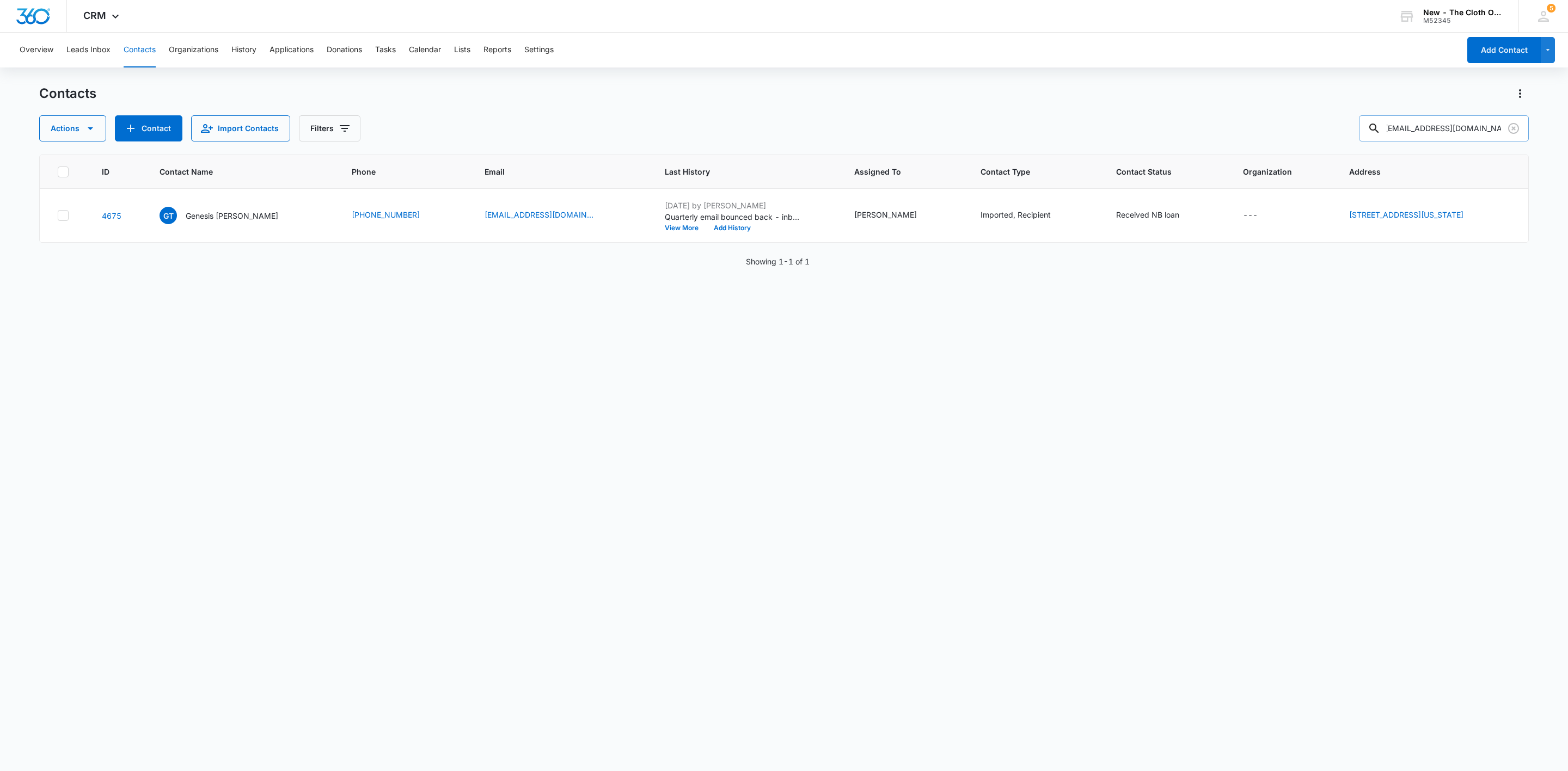
type input "chrissquires802@gmail.com"
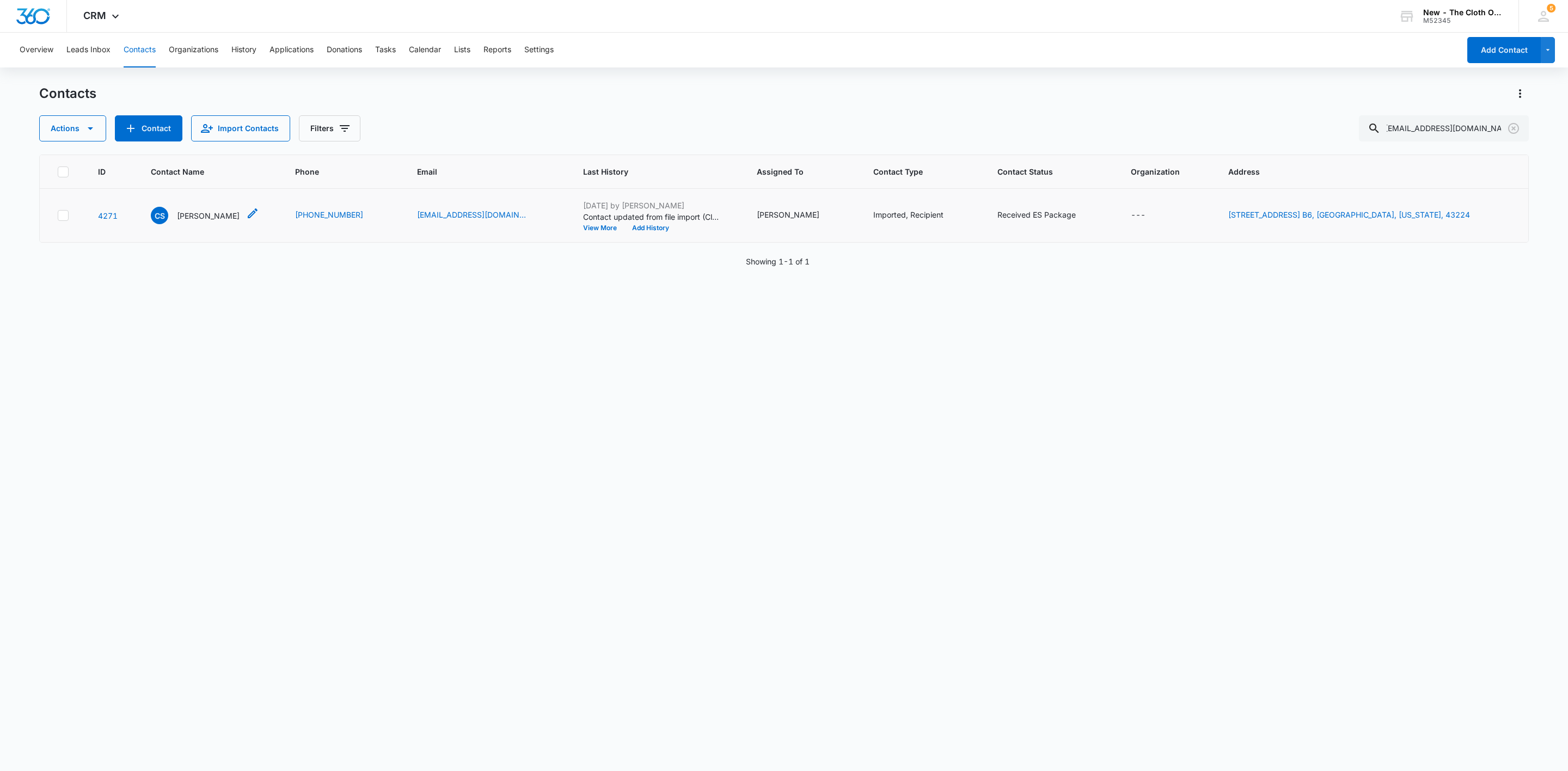
scroll to position [0, 0]
click at [203, 216] on p "Christine Squires" at bounding box center [208, 216] width 62 height 11
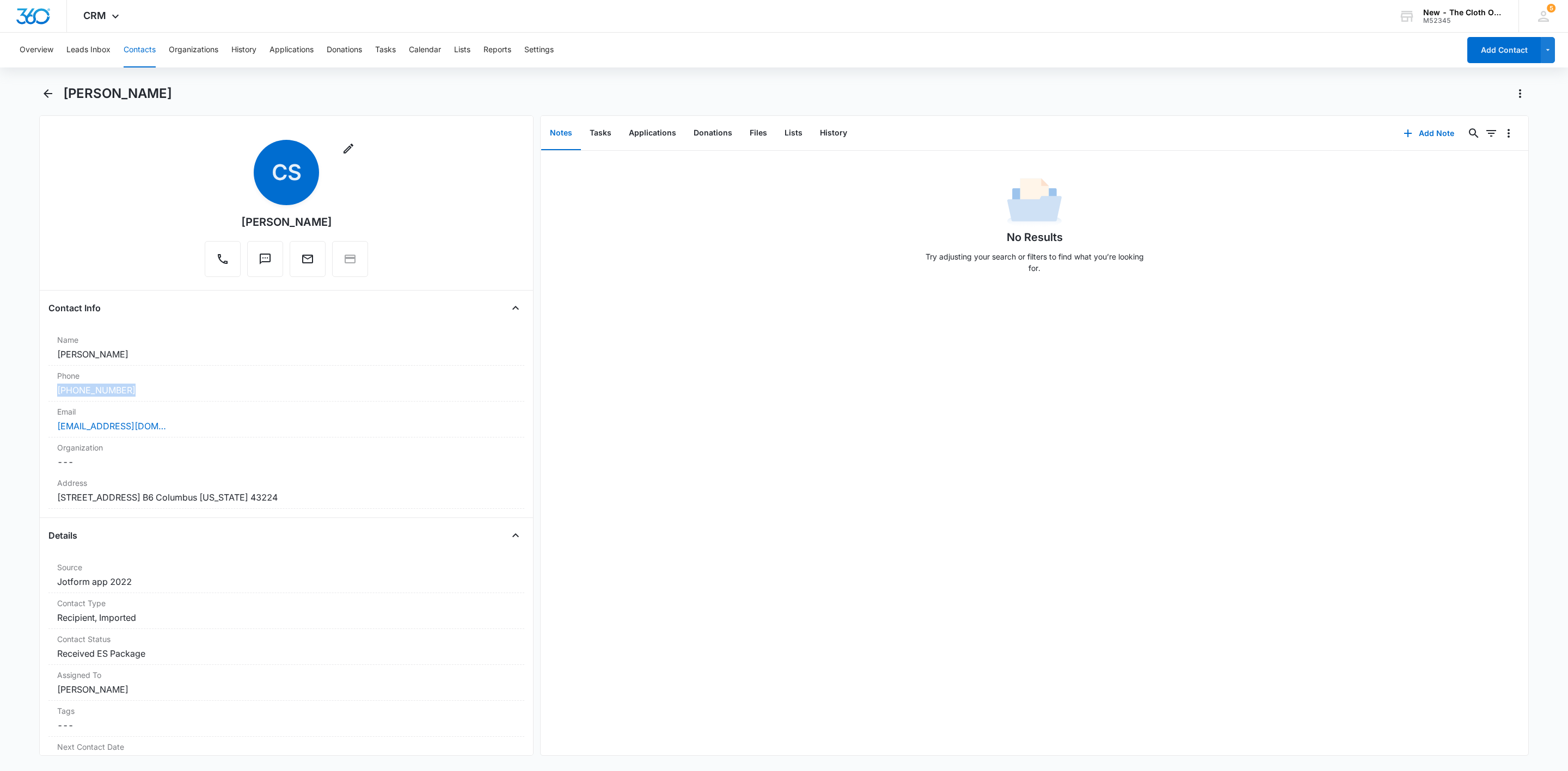
drag, startPoint x: 147, startPoint y: 386, endPoint x: 32, endPoint y: 387, distance: 115.0
click at [32, 387] on main "Christine Squires Remove CS Christine Squires Contact Info Name Cancel Save Cha…" at bounding box center [784, 426] width 1568 height 684
copy link "(804) 533-9387"
click at [1401, 127] on icon "button" at bounding box center [1407, 133] width 13 height 13
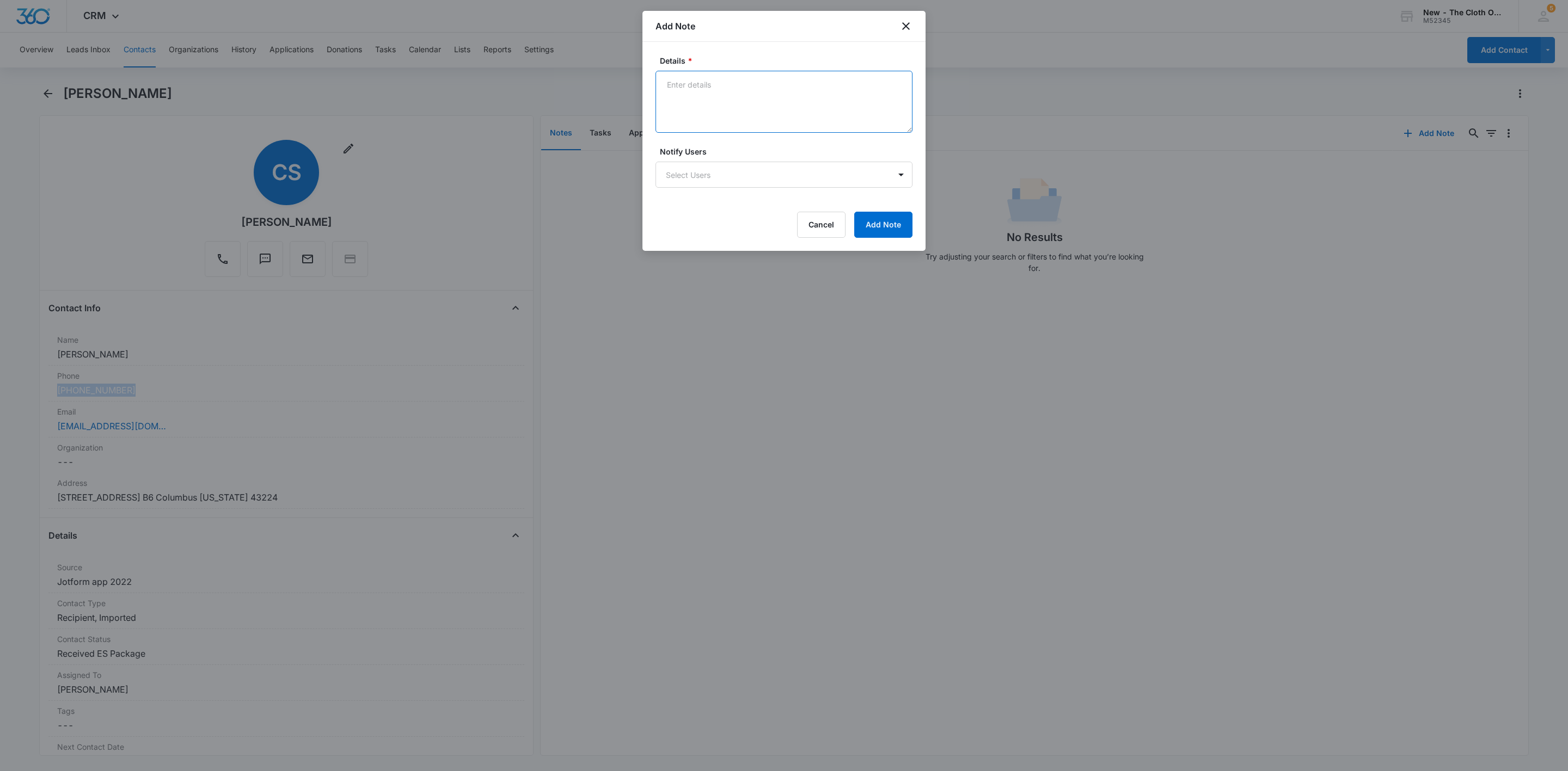
click at [773, 121] on textarea "Details *" at bounding box center [784, 101] width 257 height 62
type textarea "Quarterly email bounced back - inbox too full. Text sent from personal number."
click at [874, 210] on form "Details * Quarterly email bounced back - inbox too full. Text sent from persona…" at bounding box center [784, 146] width 257 height 183
click at [874, 214] on button "Add Note" at bounding box center [884, 225] width 59 height 26
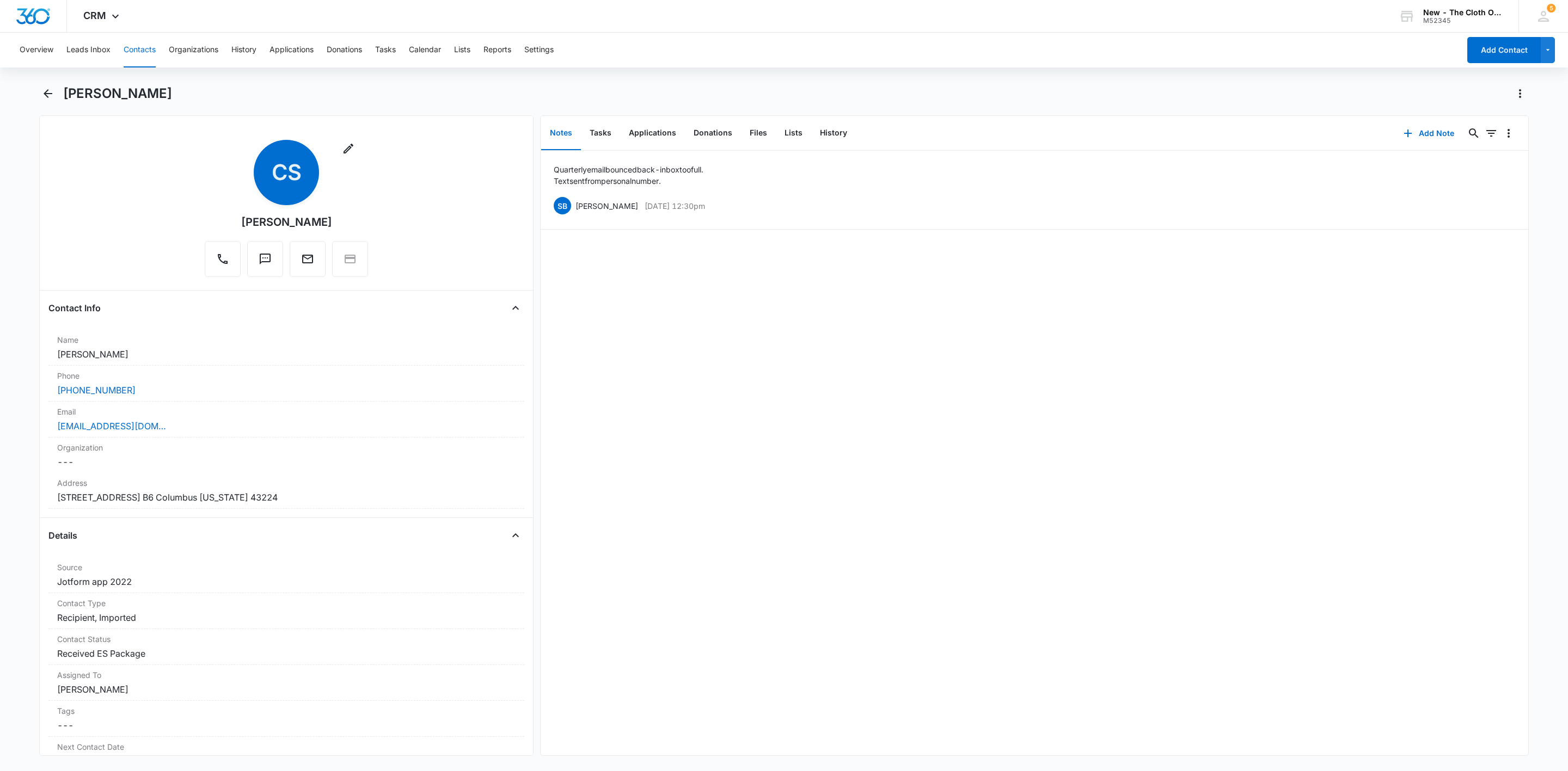
click at [160, 59] on div "Overview Leads Inbox Contacts Organizations History Applications Donations Task…" at bounding box center [737, 50] width 1447 height 35
click at [138, 55] on button "Contacts" at bounding box center [139, 50] width 32 height 35
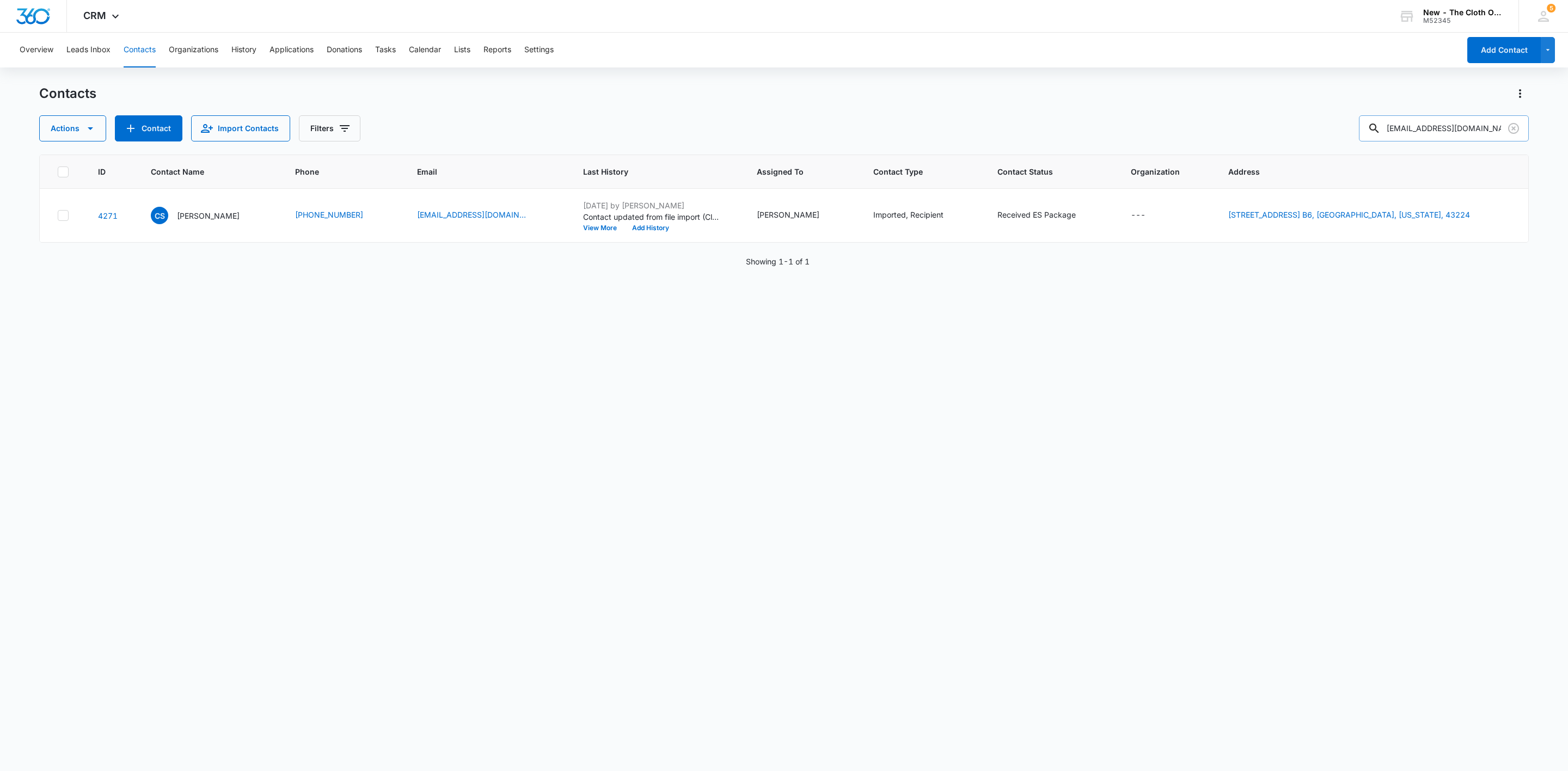
click at [1407, 125] on input "chrissquires802@gmail.com" at bounding box center [1444, 128] width 170 height 26
click at [1407, 126] on input "chrissquires802@gmail.com" at bounding box center [1444, 128] width 170 height 26
paste input "26vmeji"
type input "26vmeji@gmail.com"
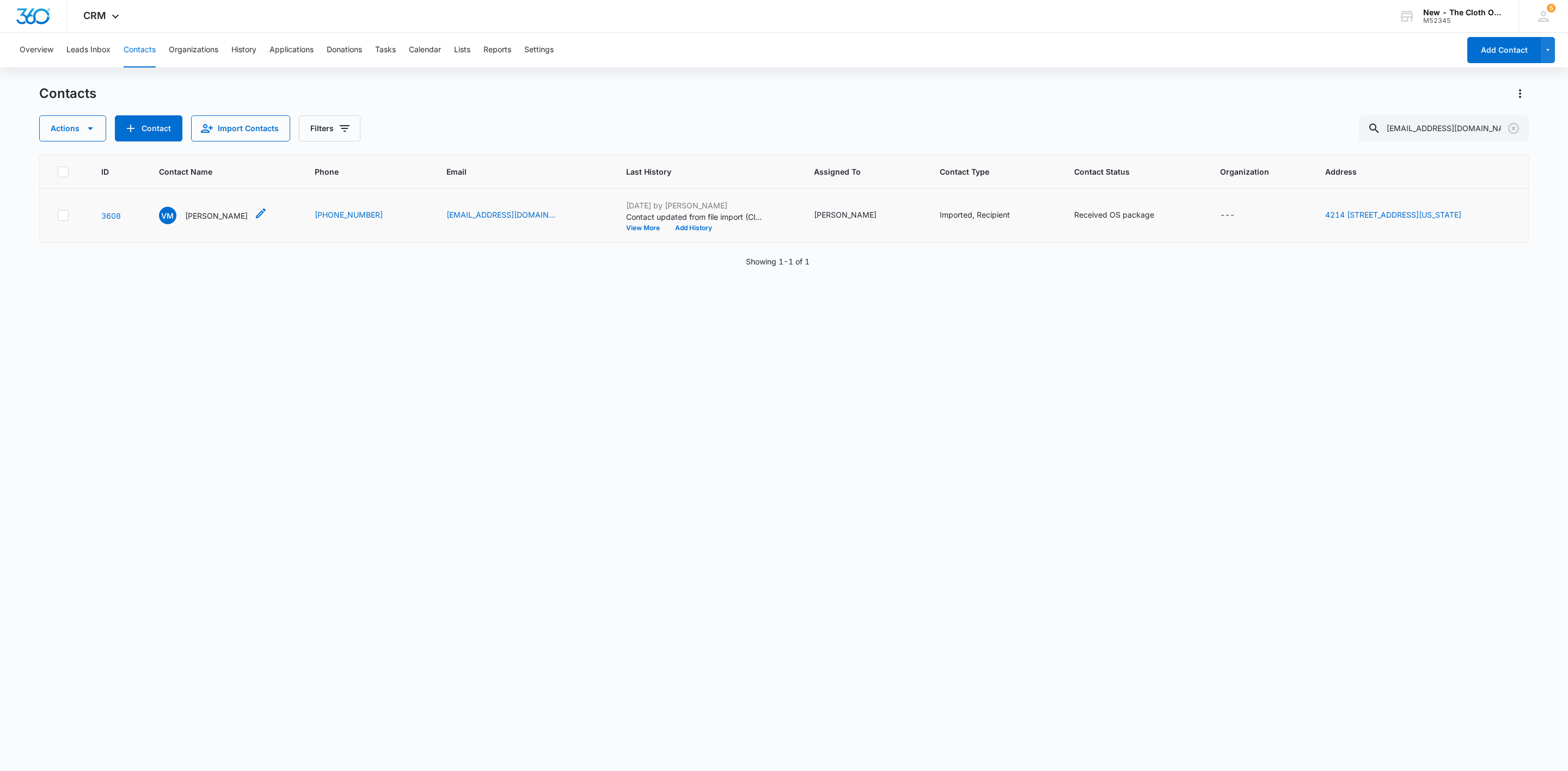
click at [199, 216] on p "Valeria Mejia" at bounding box center [216, 216] width 62 height 11
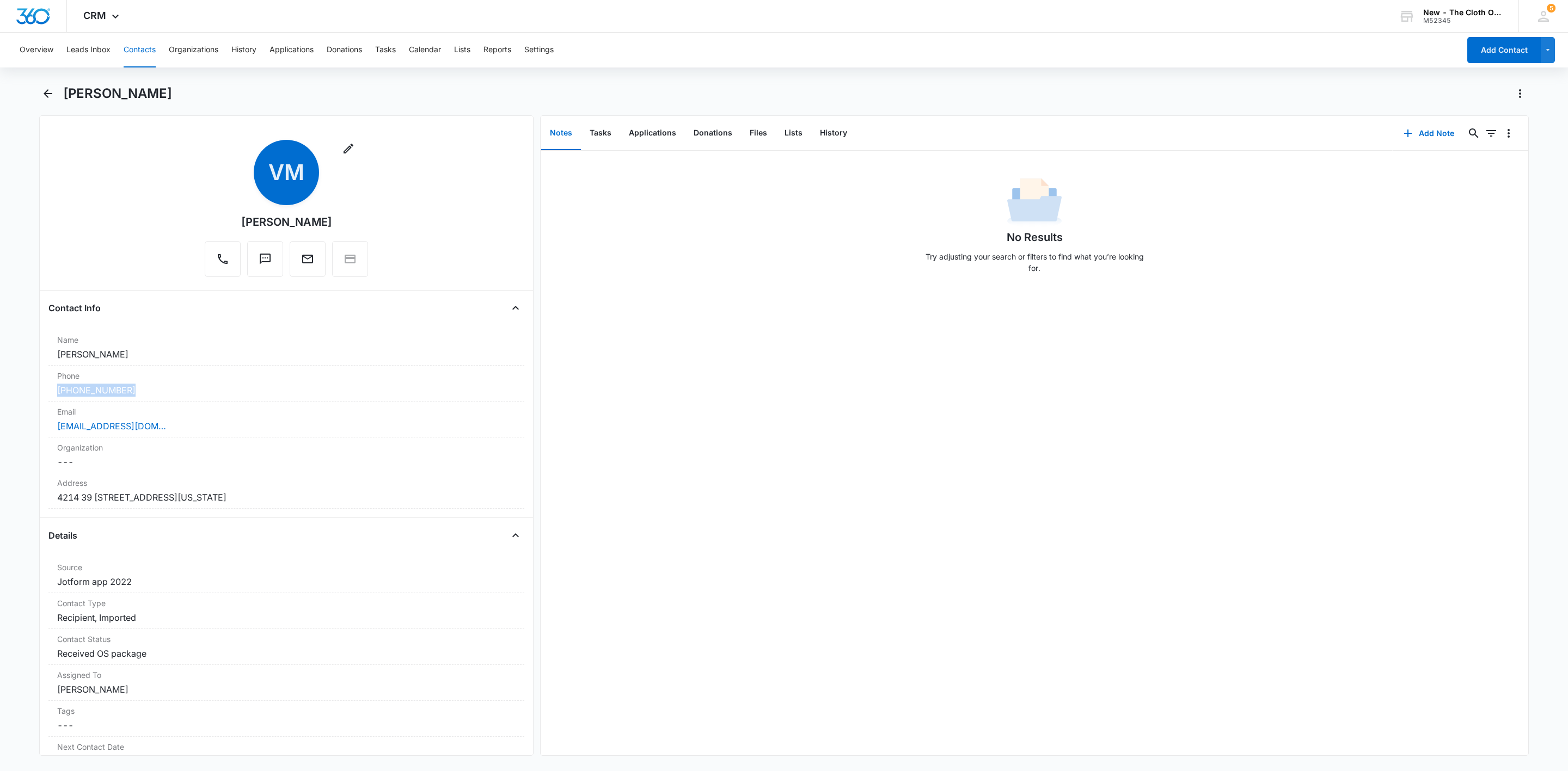
drag, startPoint x: 160, startPoint y: 397, endPoint x: 26, endPoint y: 391, distance: 134.1
click at [24, 391] on main "Valeria Mejia Remove VM Valeria Mejia Contact Info Name Cancel Save Changes Val…" at bounding box center [784, 426] width 1568 height 684
copy link "(701) 540-8374"
click at [1414, 139] on button "Add Note" at bounding box center [1429, 133] width 73 height 26
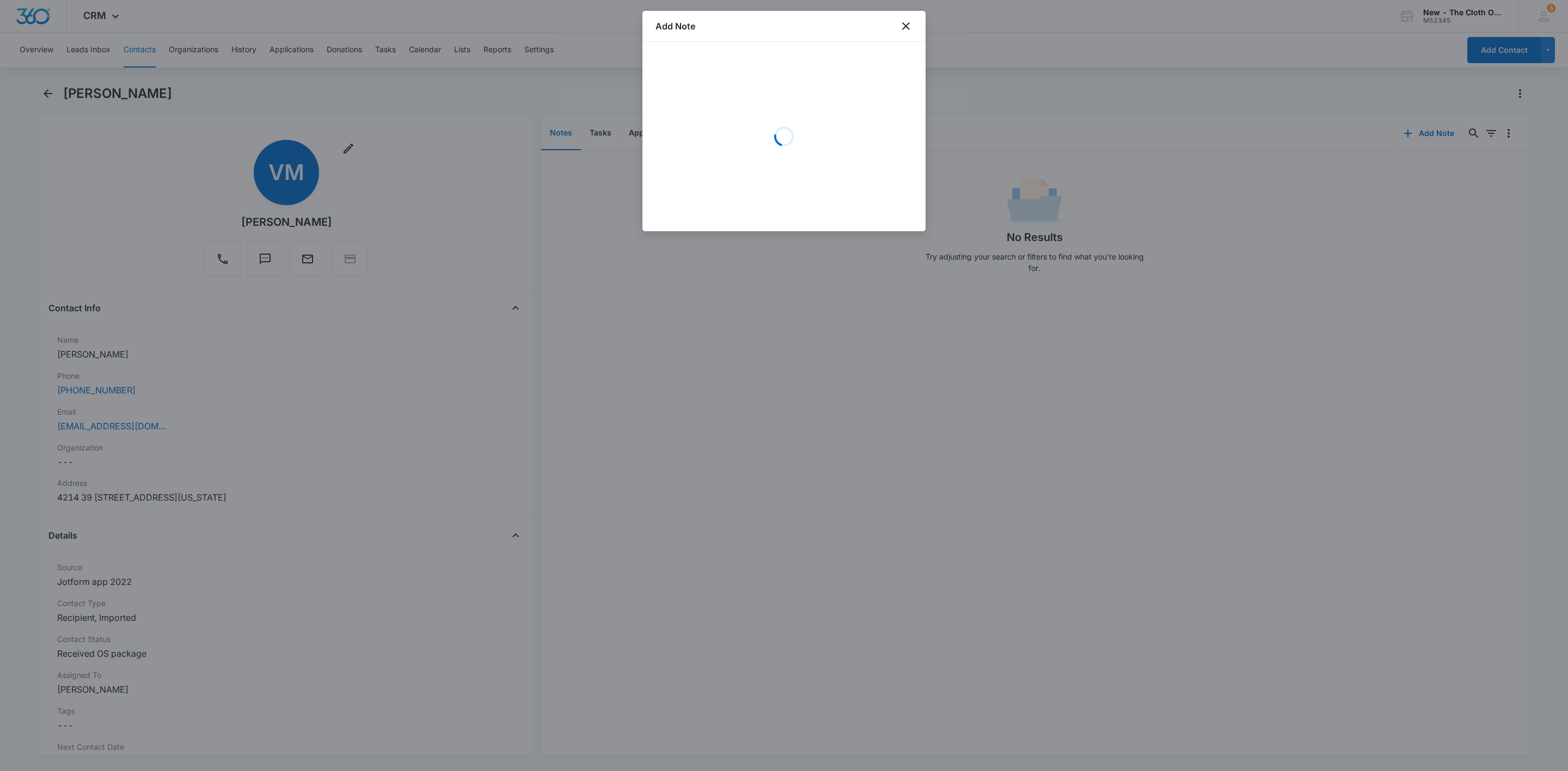
click at [770, 128] on div "Loading" at bounding box center [784, 137] width 257 height 163
click at [770, 128] on textarea "Details *" at bounding box center [784, 101] width 257 height 62
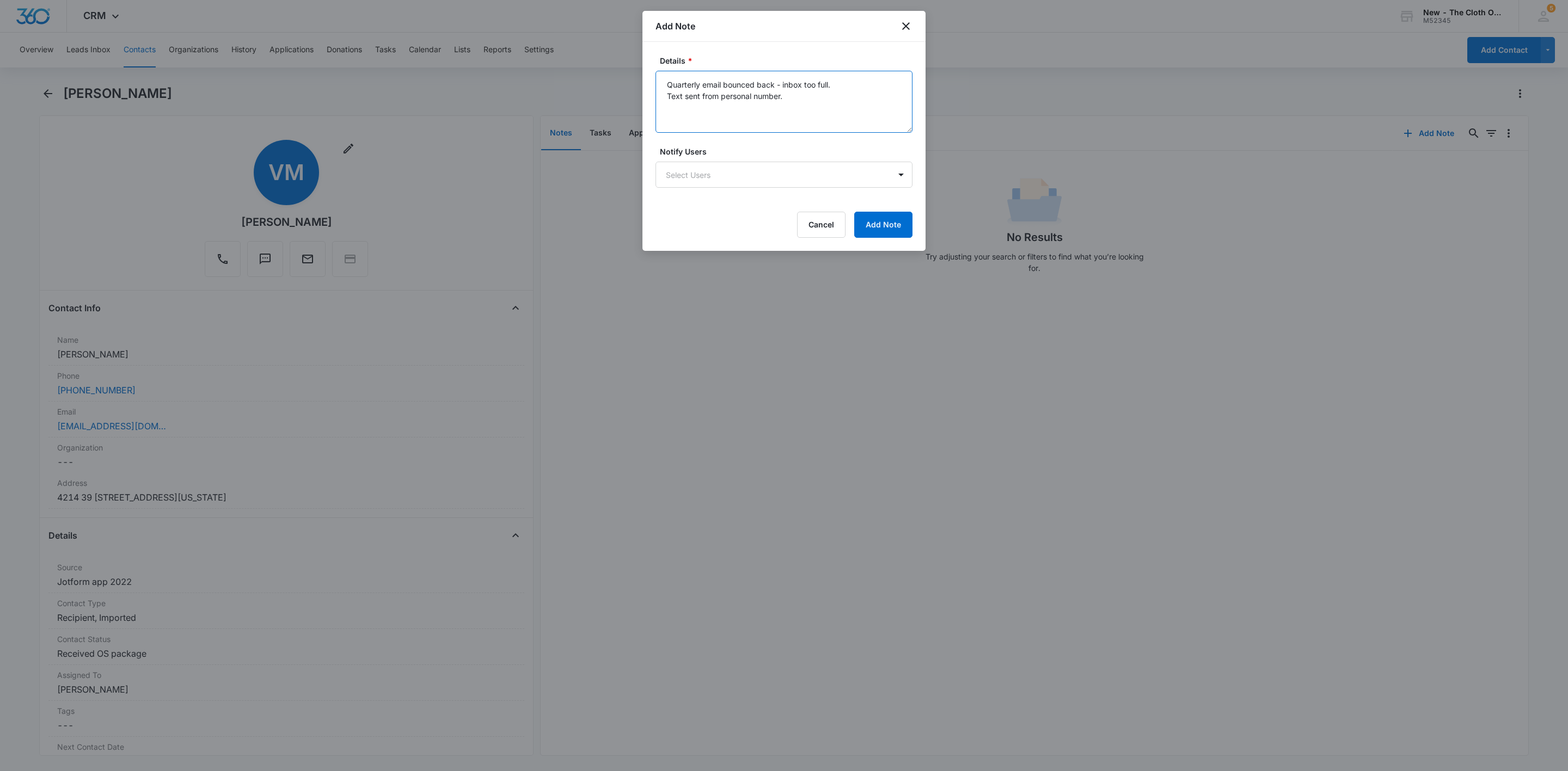
type textarea "Quarterly email bounced back - inbox too full. Text sent from personal number."
click at [885, 226] on button "Add Note" at bounding box center [884, 225] width 59 height 26
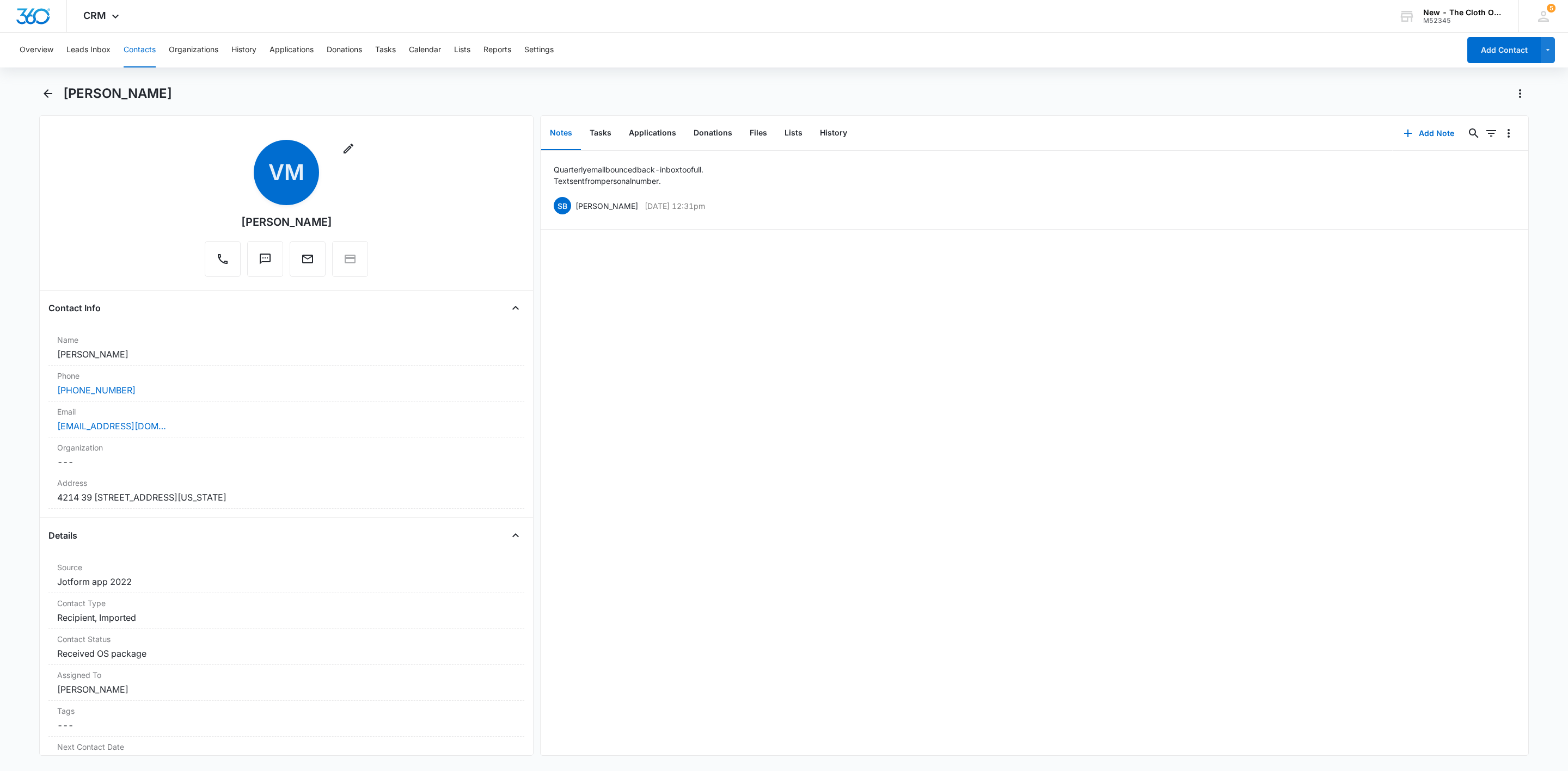
click at [141, 56] on button "Contacts" at bounding box center [139, 50] width 32 height 35
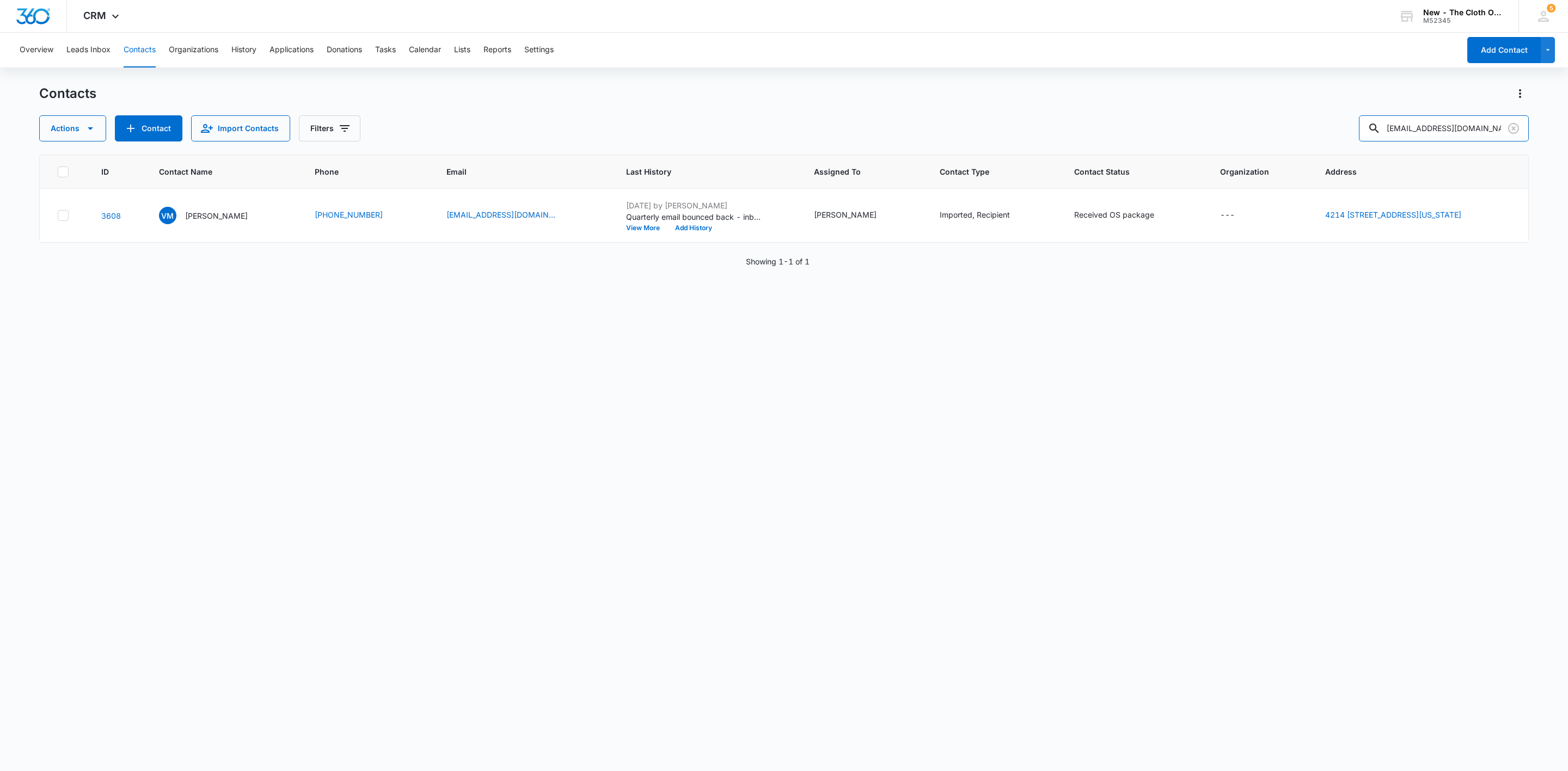
drag, startPoint x: 1479, startPoint y: 128, endPoint x: 1153, endPoint y: 141, distance: 326.3
click at [1153, 141] on div "Actions Contact Import Contacts Filters 26vmeji@gmail.com" at bounding box center [784, 128] width 1490 height 26
paste input "kelljones22"
type input "kelljones22@gmail.com"
click at [199, 216] on p "Marcell Duncan" at bounding box center [215, 216] width 62 height 11
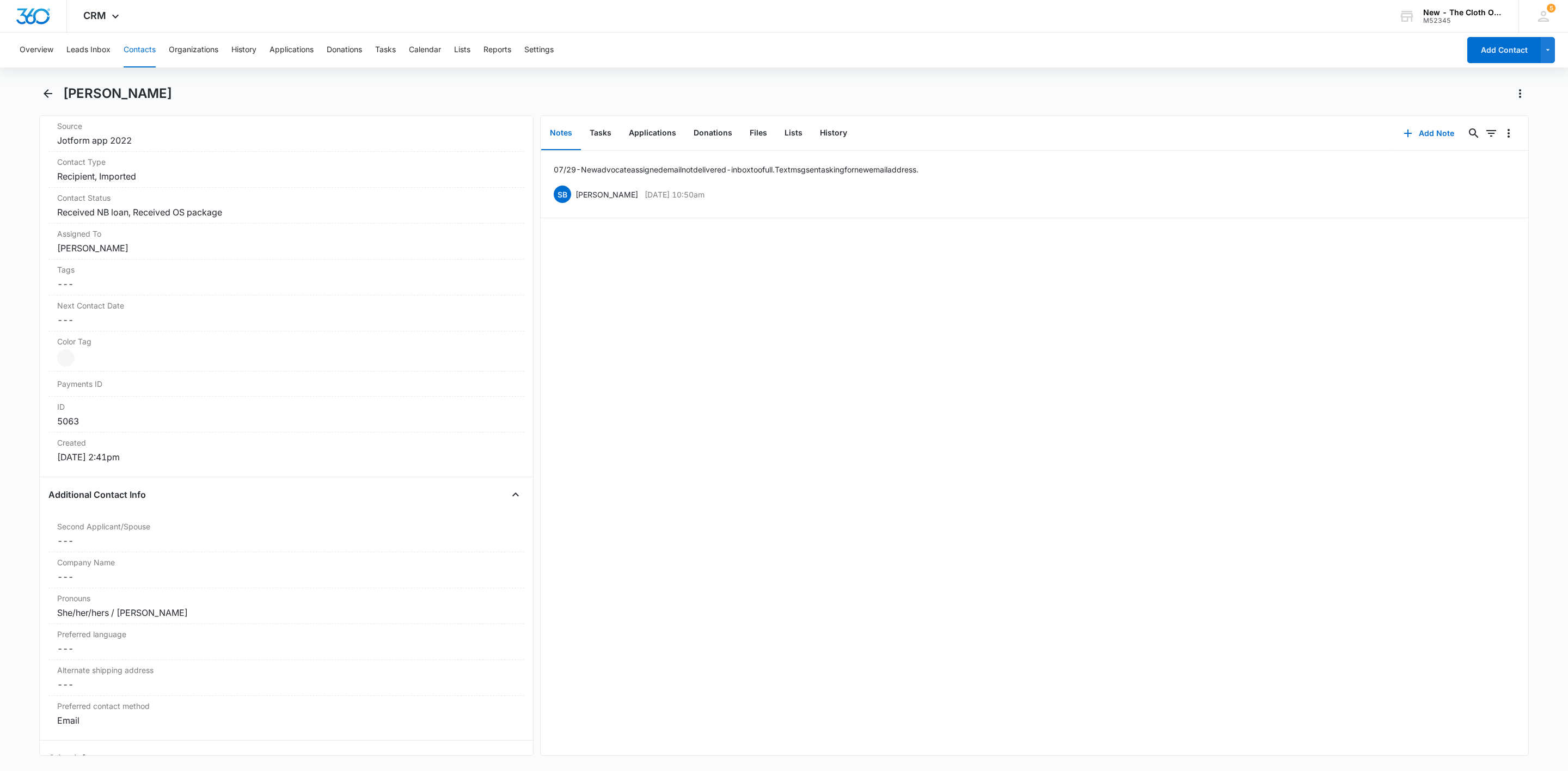
scroll to position [245, 0]
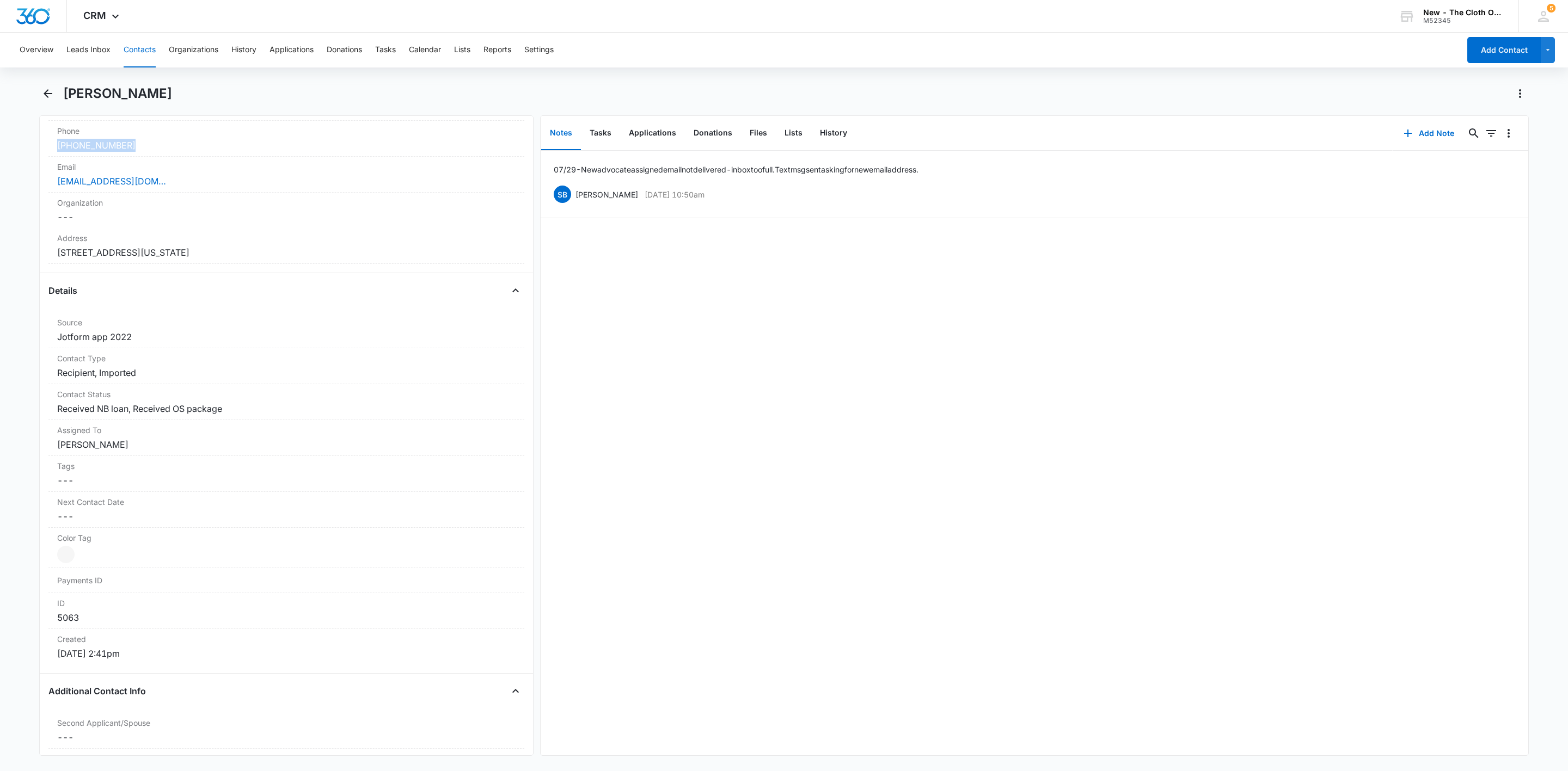
drag, startPoint x: 84, startPoint y: 151, endPoint x: 28, endPoint y: 153, distance: 56.0
click at [28, 153] on main "Marcell Duncan Remove MD Marcell Duncan Contact Info Name Cancel Save Changes M…" at bounding box center [784, 426] width 1568 height 684
copy link "(502) 881-7721"
click at [1401, 128] on icon "button" at bounding box center [1407, 133] width 13 height 13
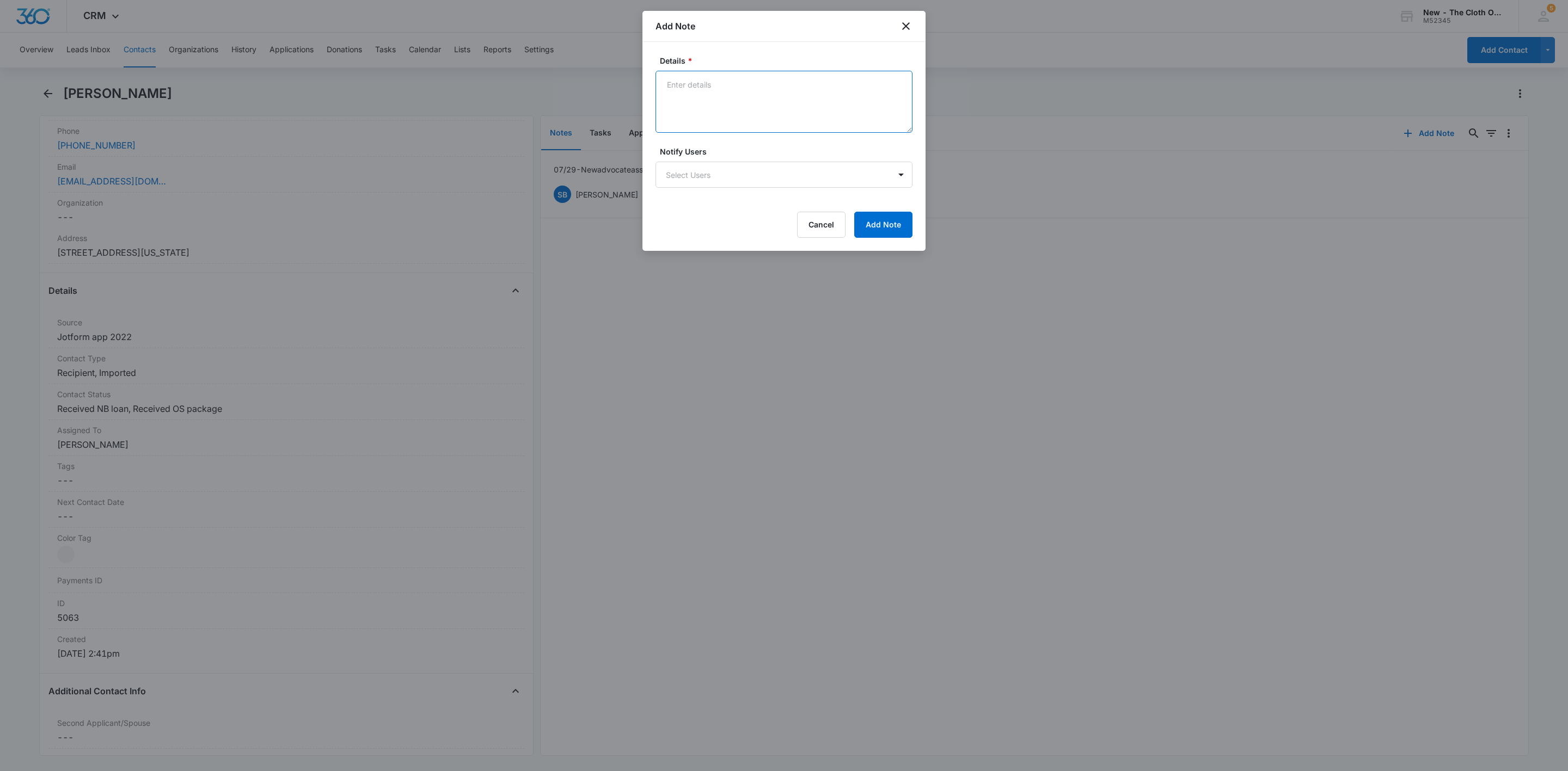
click at [698, 104] on textarea "Details *" at bounding box center [784, 101] width 257 height 62
type textarea "Quarterly email bounced back - inbox too full. Text sent from personal number."
click at [900, 230] on button "Add Note" at bounding box center [884, 225] width 59 height 26
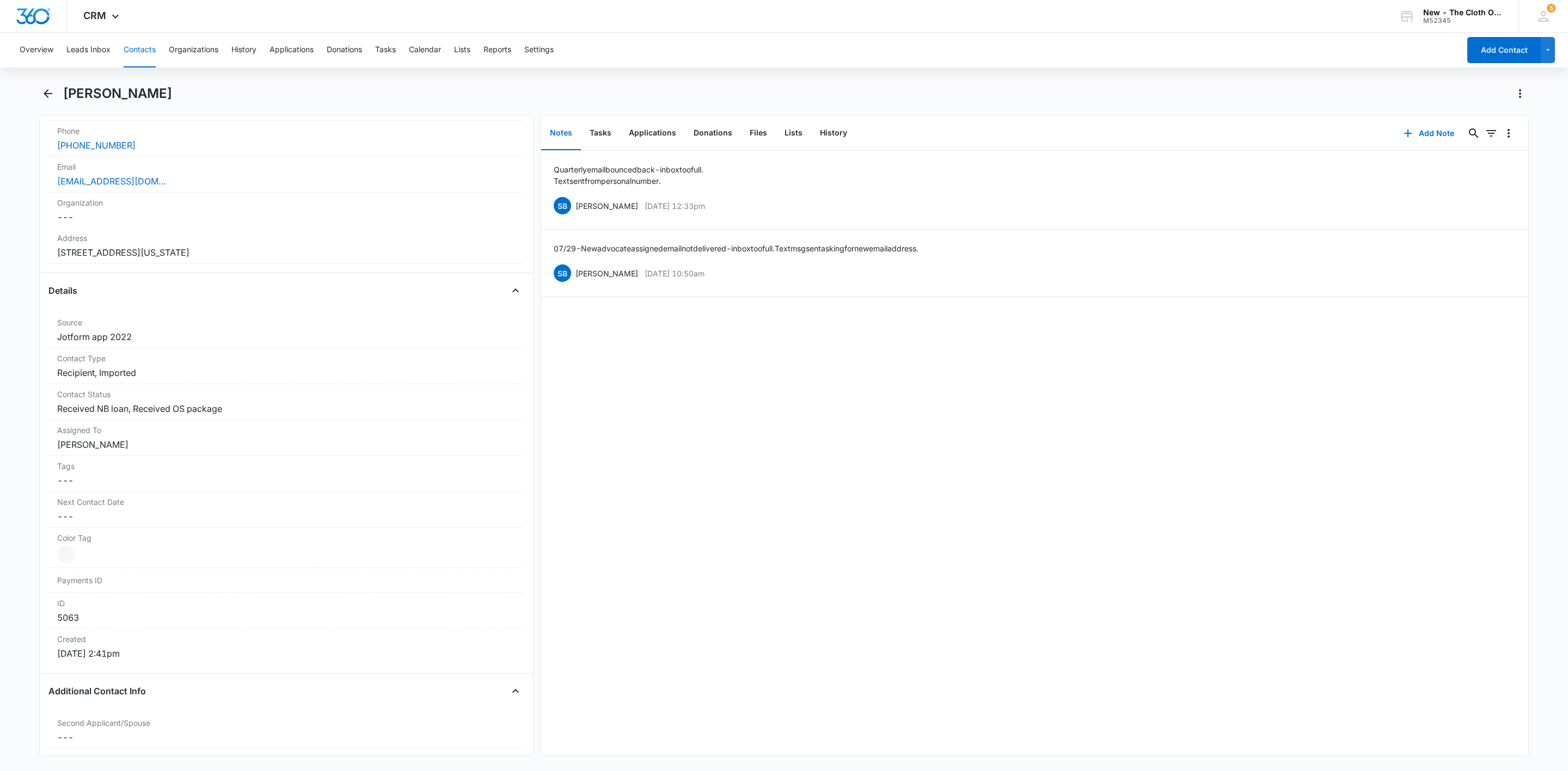
click at [141, 58] on button "Contacts" at bounding box center [139, 50] width 32 height 35
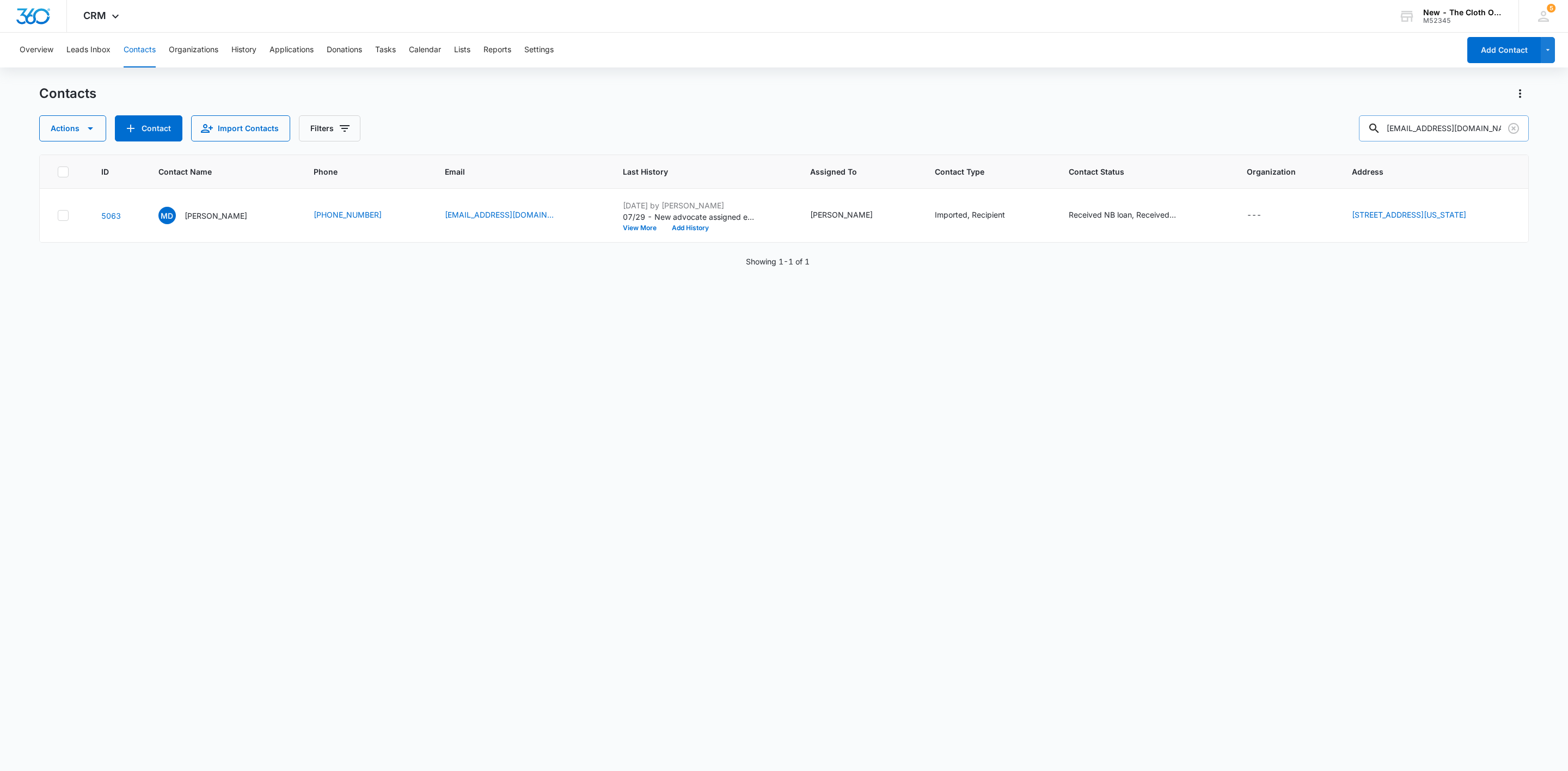
click at [1424, 138] on input "kelljones22@gmail.com" at bounding box center [1444, 128] width 170 height 26
click at [1424, 136] on input "kelljones22@gmail.com" at bounding box center [1444, 128] width 170 height 26
paste input "atiebug1112@hot"
type input "katiebug1112@hotmail.com"
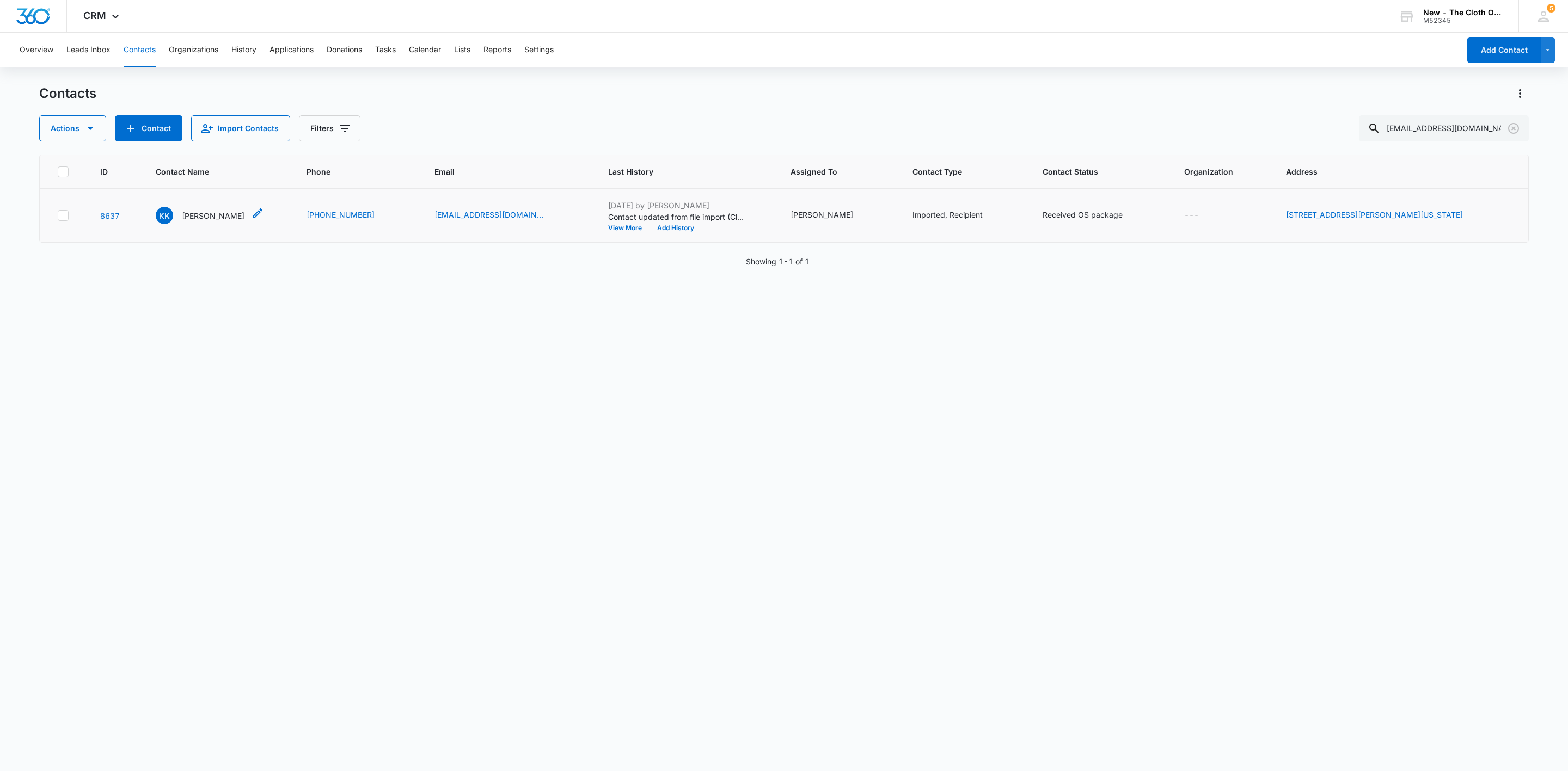
click at [214, 219] on p "Kaitlyn Kapple" at bounding box center [213, 216] width 62 height 11
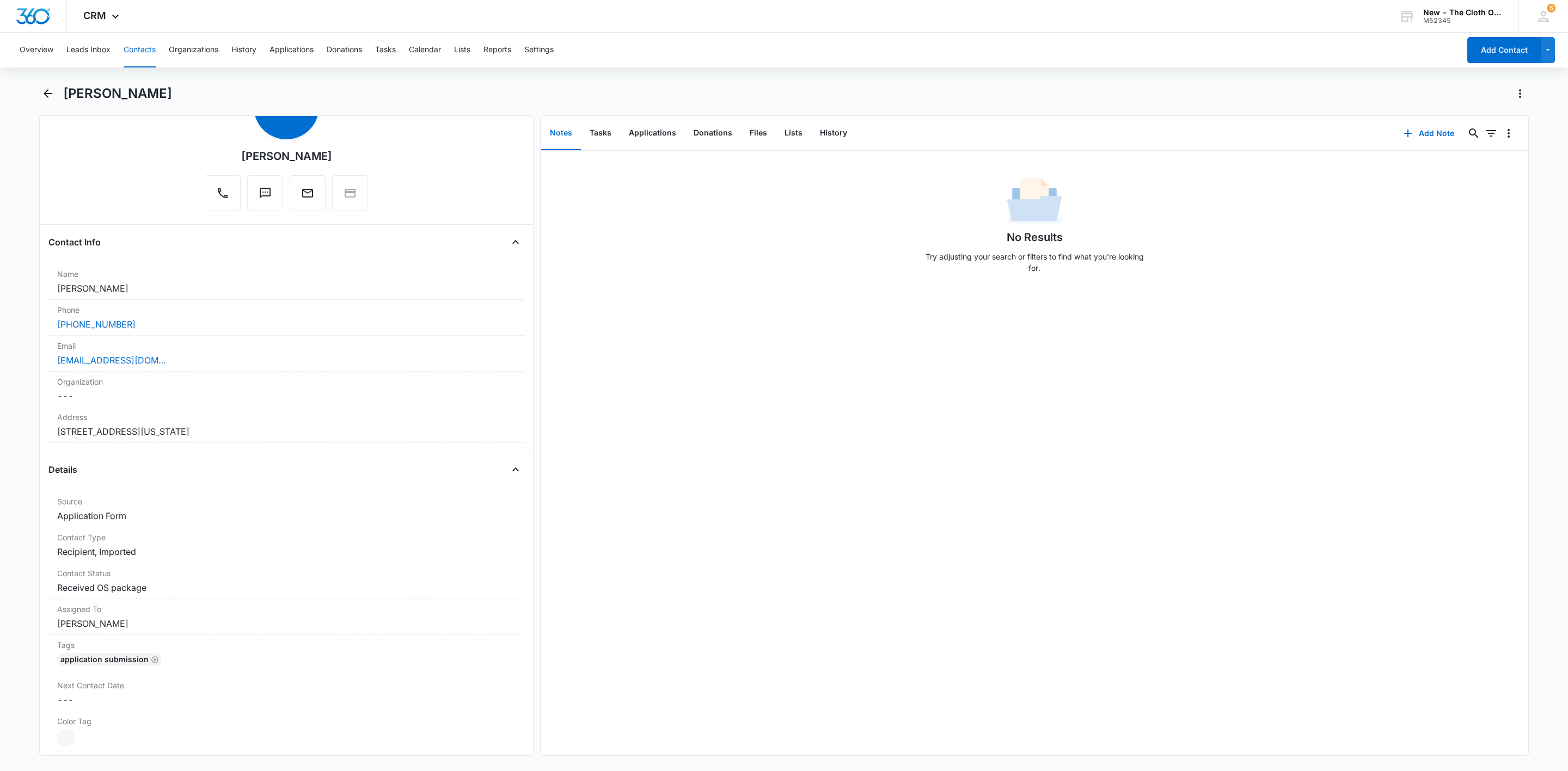
scroll to position [62, 0]
drag, startPoint x: 134, startPoint y: 323, endPoint x: 1, endPoint y: 331, distance: 133.2
click at [2, 331] on main "Kaitlyn Kapple Remove KK Kaitlyn Kapple Contact Info Name Cancel Save Changes K…" at bounding box center [784, 426] width 1568 height 684
copy link "(740) 516-9129"
click at [1408, 142] on button "Add Note" at bounding box center [1429, 133] width 73 height 26
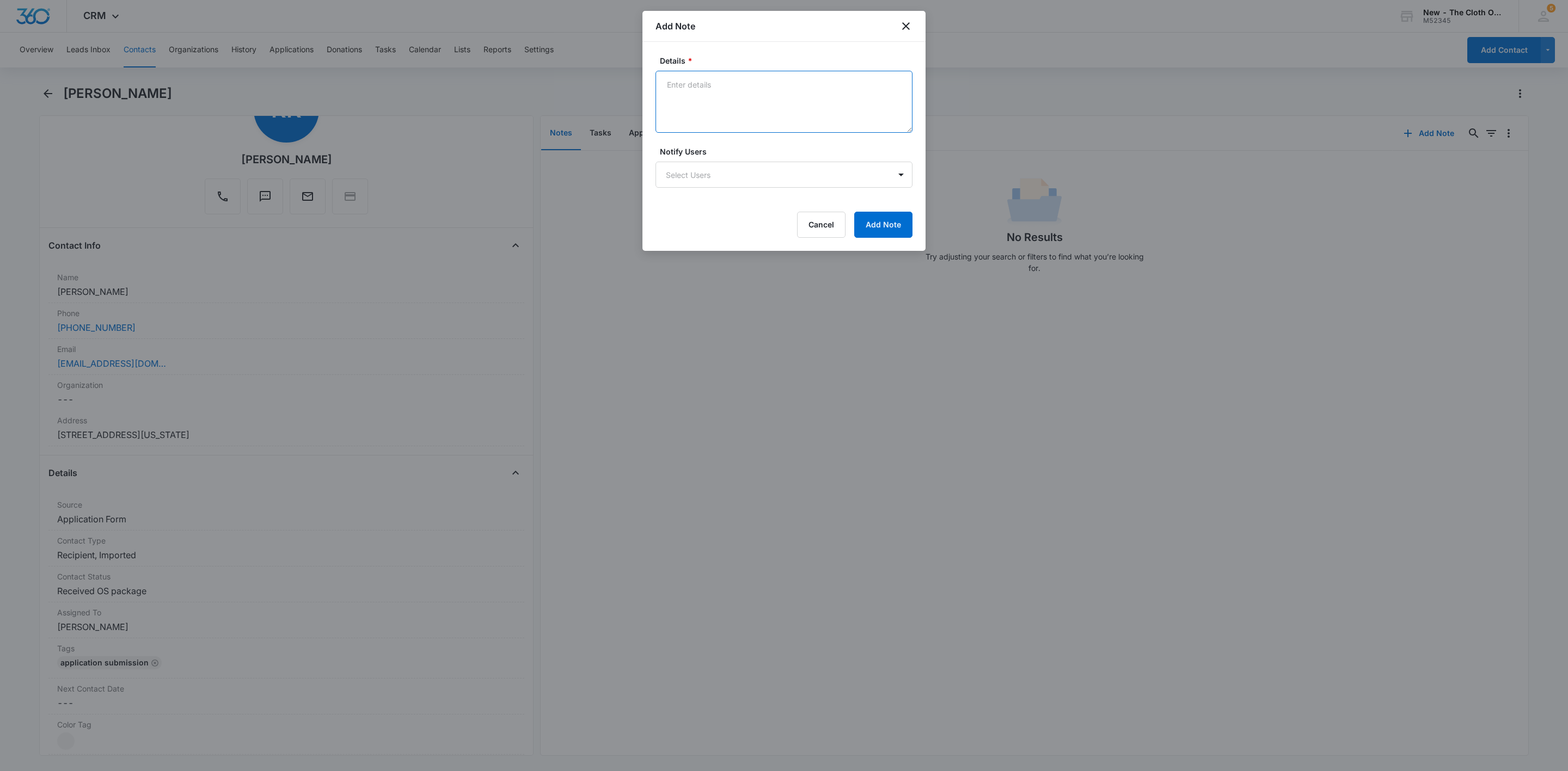
click at [763, 107] on textarea "Details *" at bounding box center [784, 101] width 257 height 62
type textarea "Quarterly email bounced back - inbox too full. Text sent from personal number."
drag, startPoint x: 865, startPoint y: 206, endPoint x: 893, endPoint y: 228, distance: 35.6
click at [866, 206] on form "Details * Quarterly email bounced back - inbox too full. Text sent from persona…" at bounding box center [784, 146] width 257 height 183
click at [893, 233] on button "Add Note" at bounding box center [884, 225] width 59 height 26
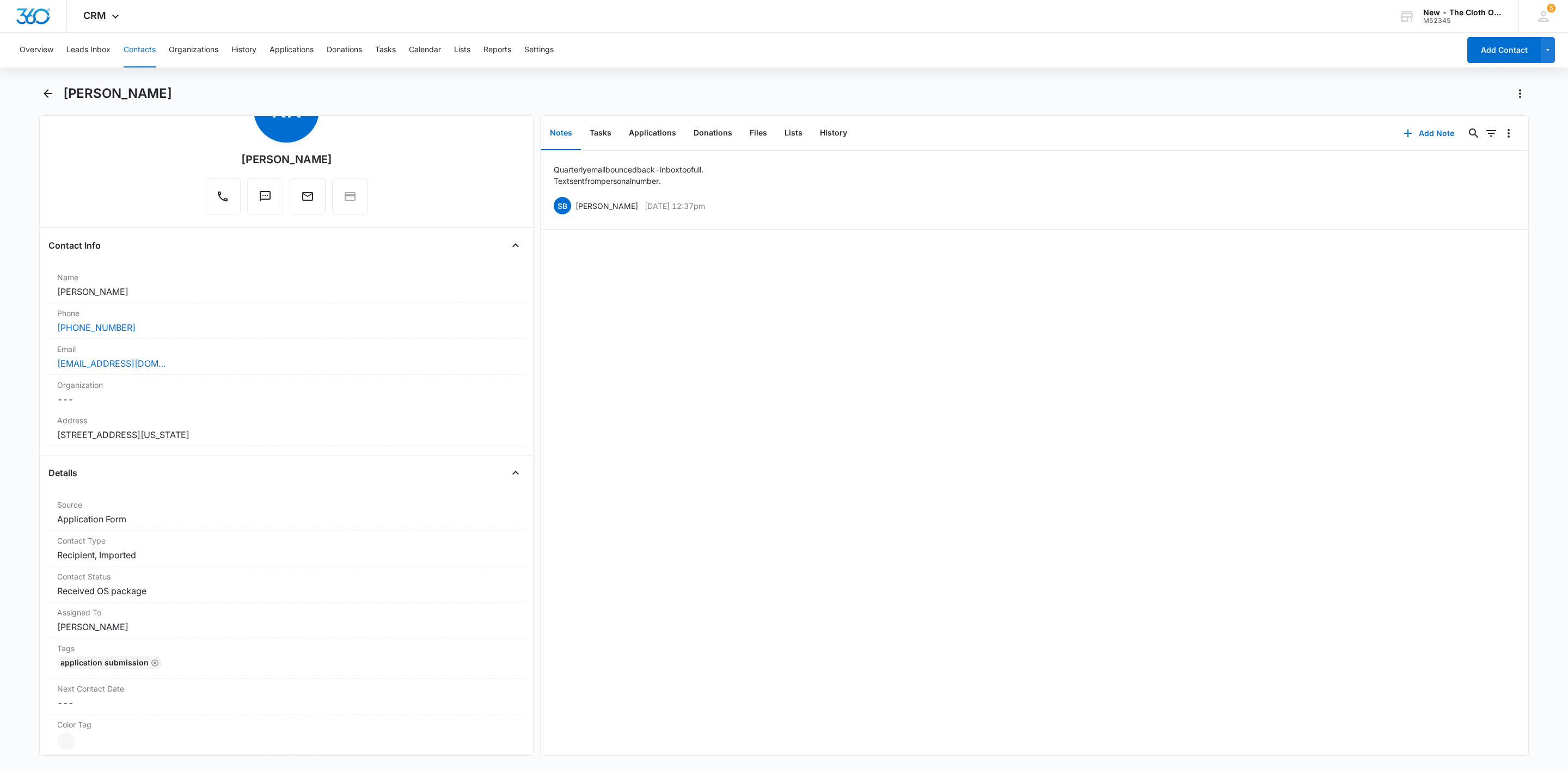
click at [135, 50] on button "Contacts" at bounding box center [139, 50] width 32 height 35
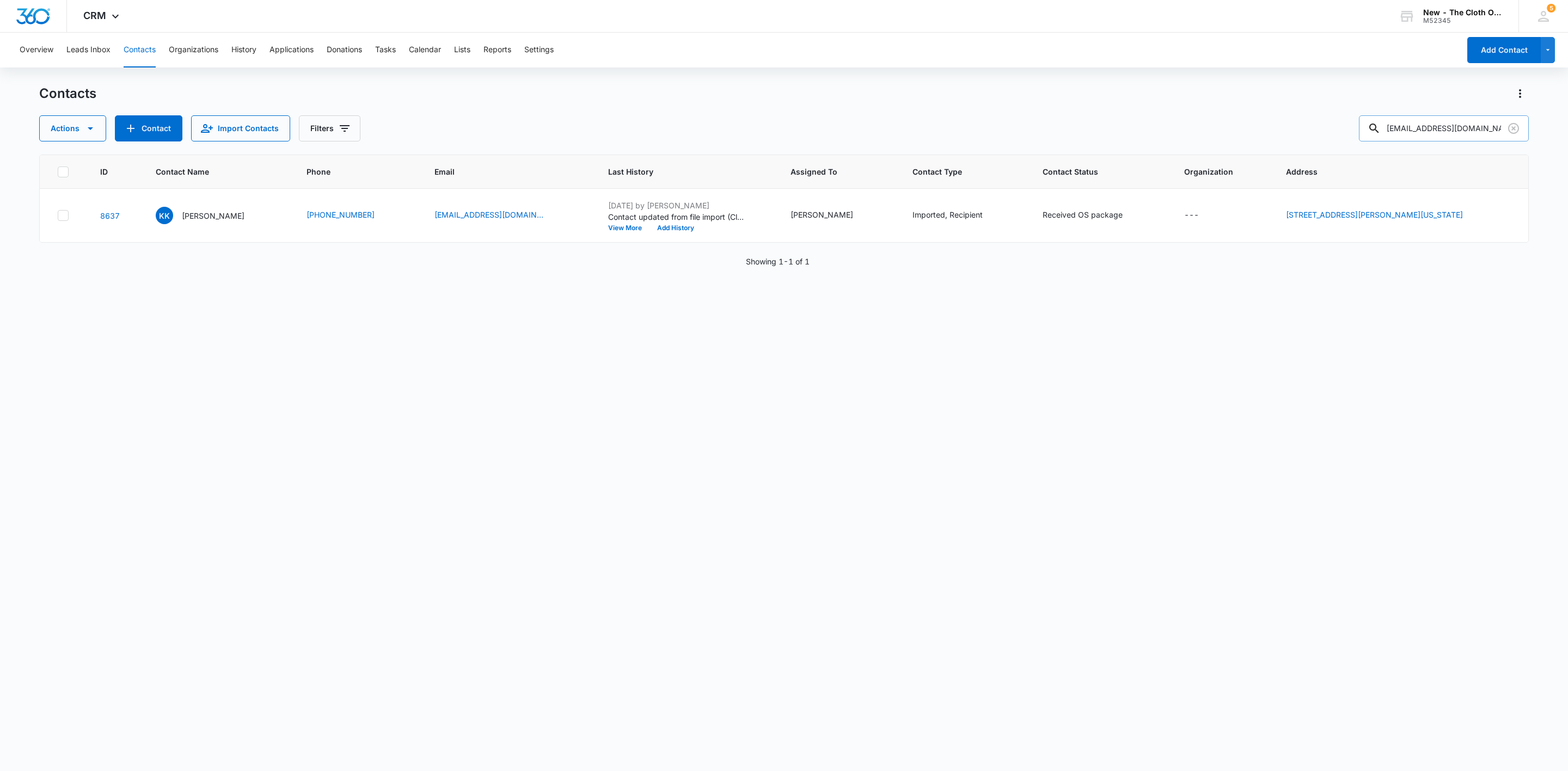
click at [1417, 129] on input "katiebug1112@hotmail.com" at bounding box center [1444, 128] width 170 height 26
paste input "belanger.ember0705@g"
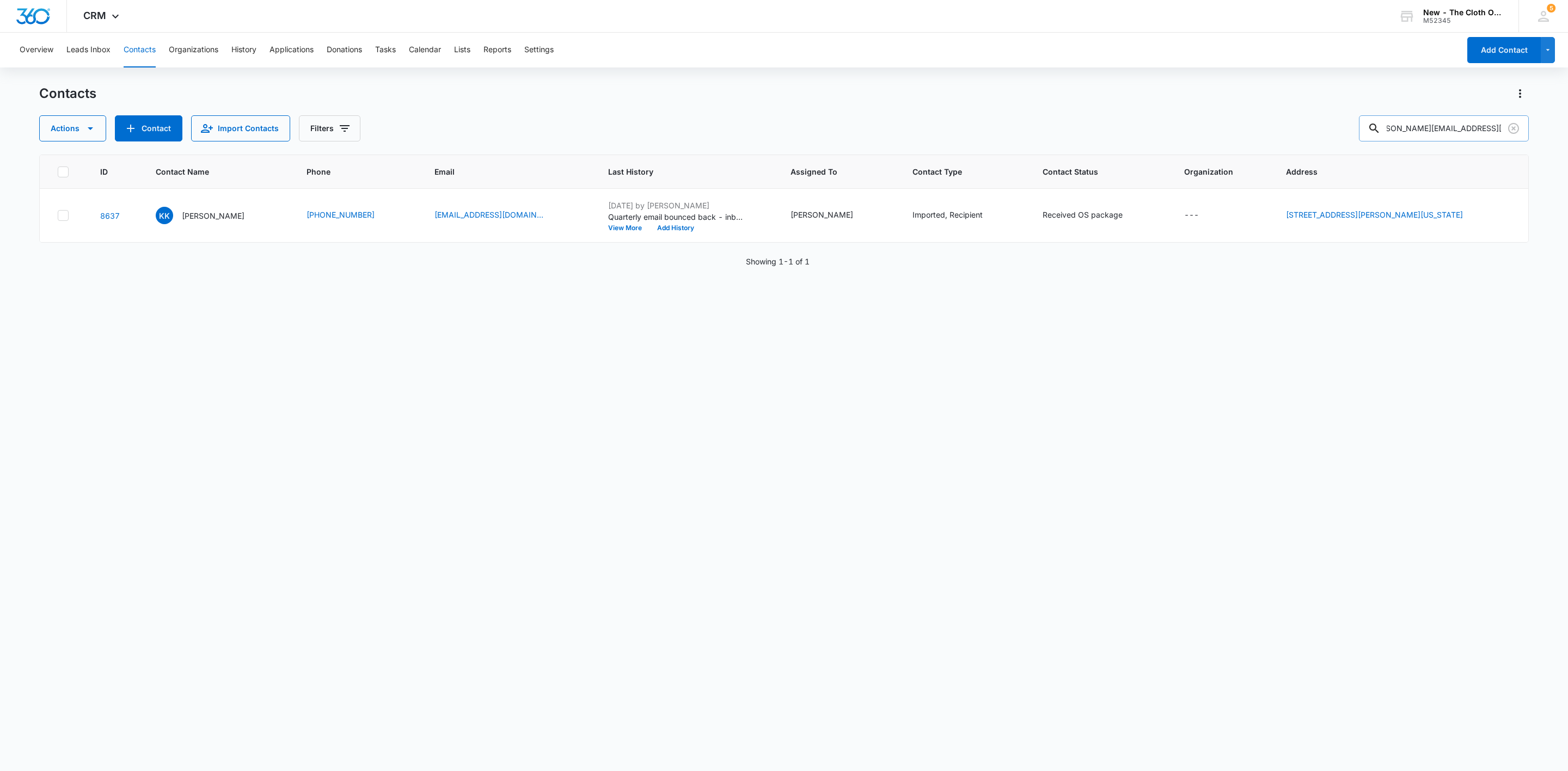
type input "belanger.ember0705@gmail.com"
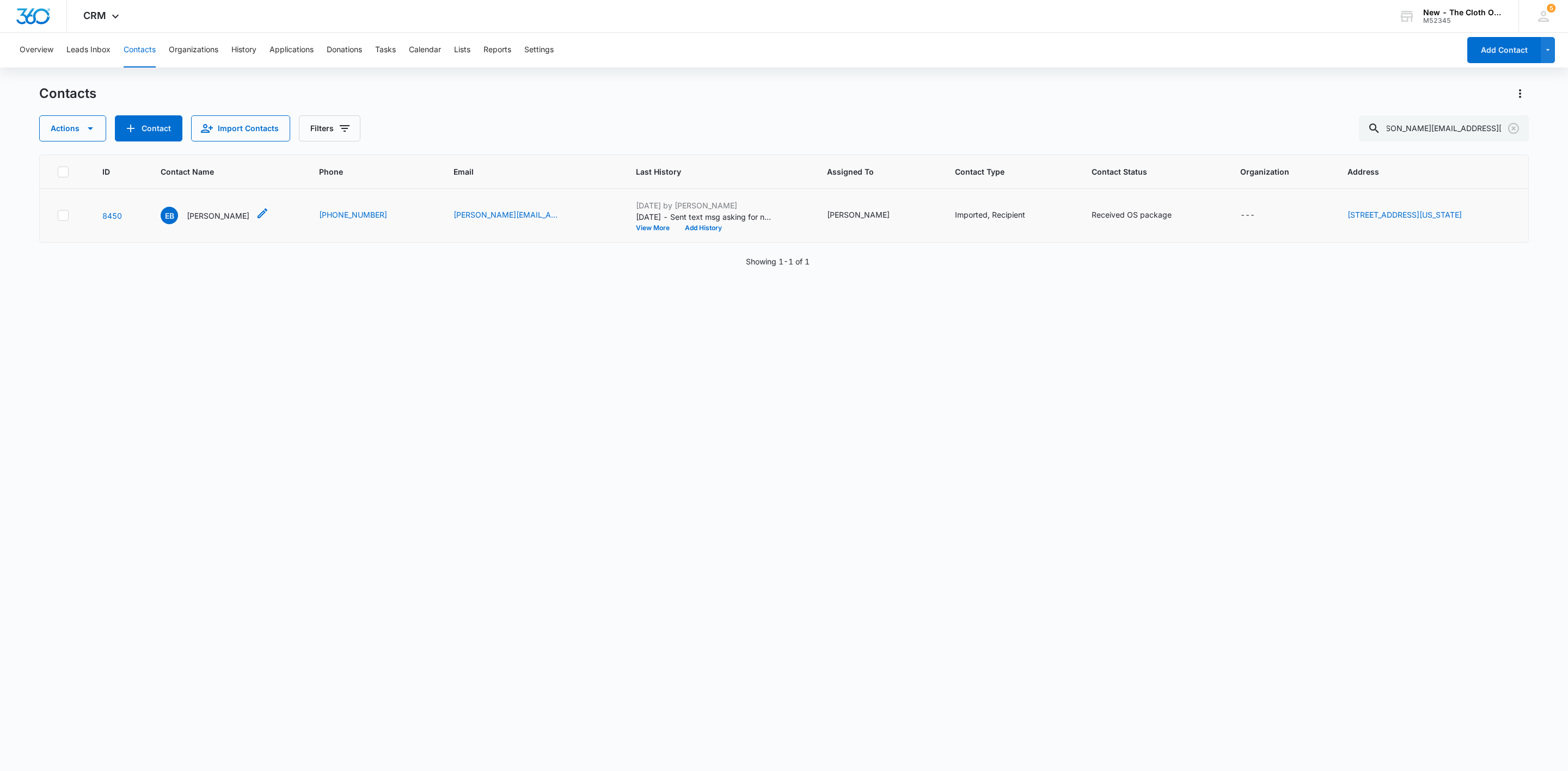
scroll to position [0, 0]
click at [206, 219] on p "Ember Belanger" at bounding box center [218, 216] width 62 height 11
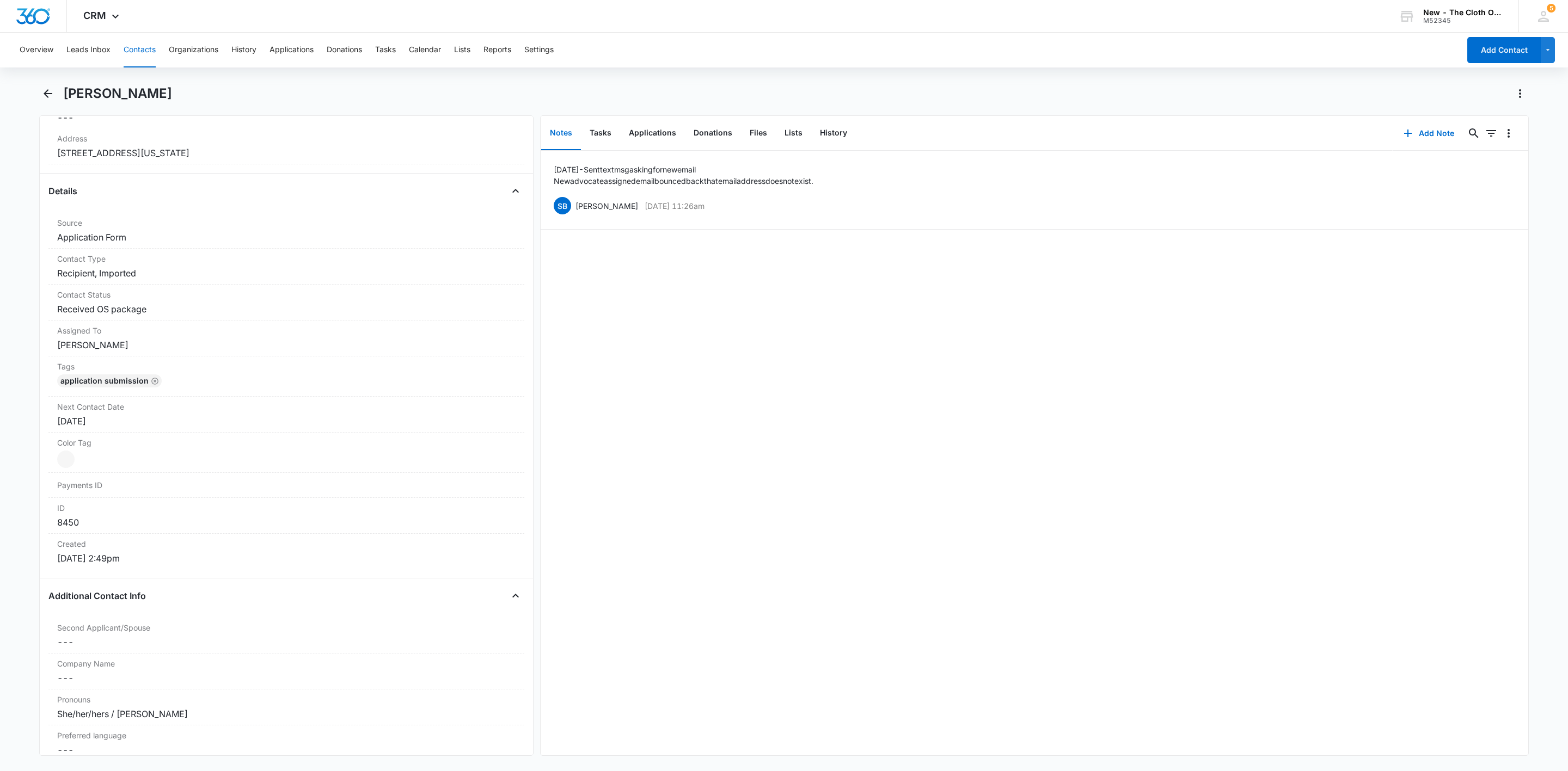
scroll to position [163, 0]
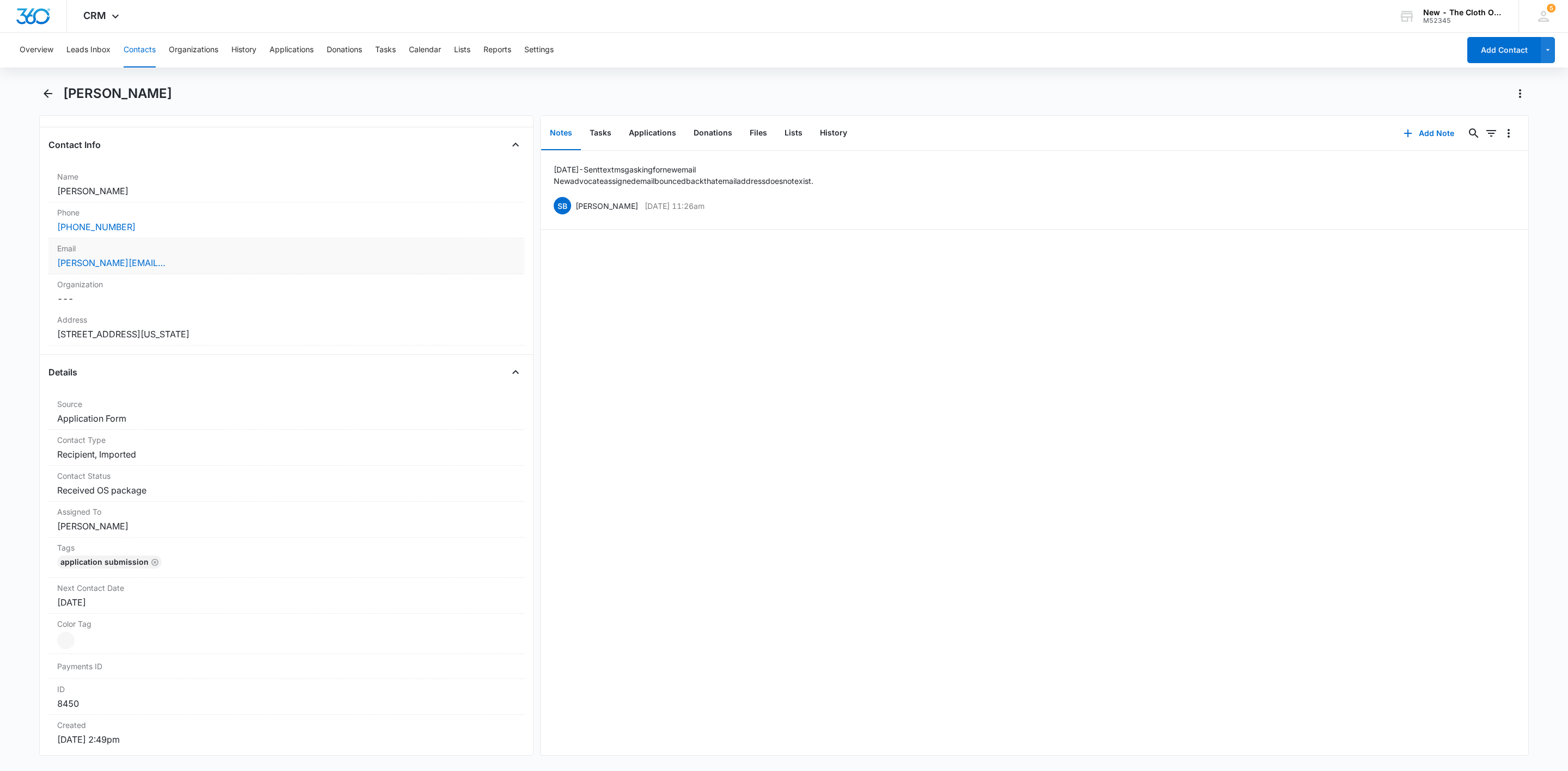
click at [214, 259] on div "belanger.ember0705@gmail.com" at bounding box center [286, 263] width 458 height 13
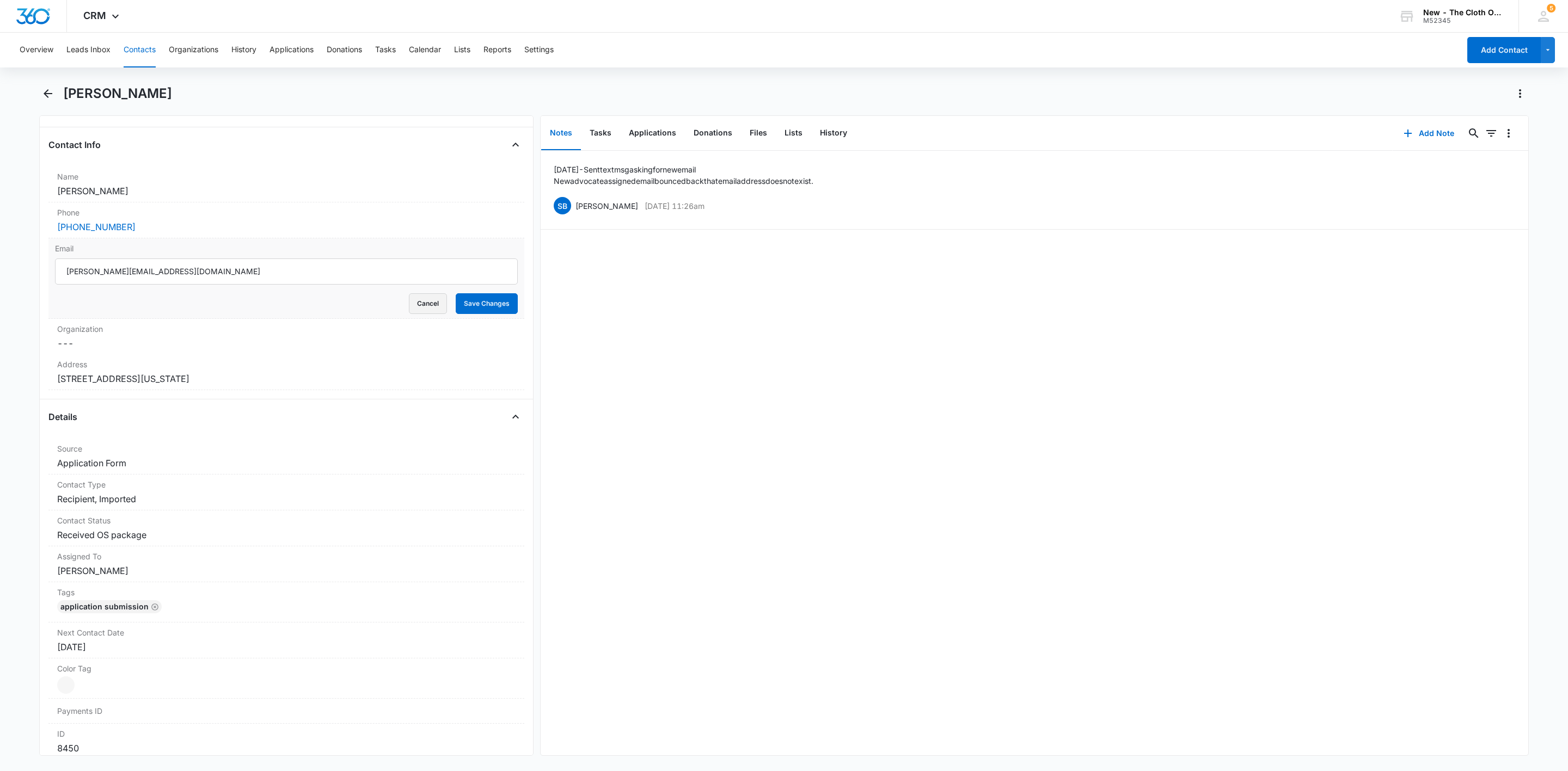
click at [409, 300] on button "Cancel" at bounding box center [428, 304] width 38 height 21
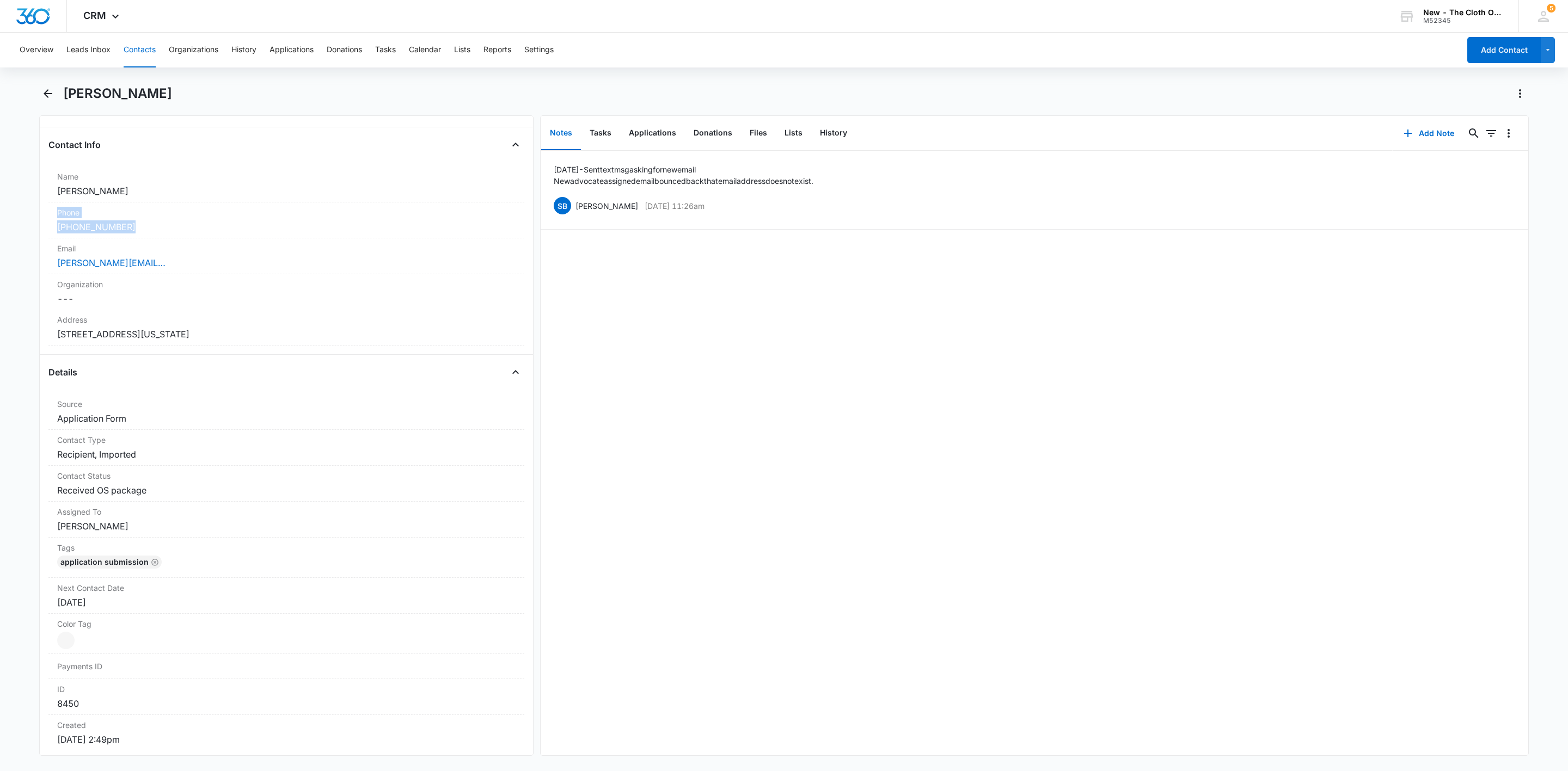
drag, startPoint x: 36, startPoint y: 221, endPoint x: 6, endPoint y: 216, distance: 30.4
click at [5, 216] on main "Ember Belanger Remove EB Ember Belanger Contact Info Name Cancel Save Changes E…" at bounding box center [784, 426] width 1568 height 684
click at [20, 230] on main "Ember Belanger Remove EB Ember Belanger Contact Info Name Cancel Save Changes E…" at bounding box center [784, 426] width 1568 height 684
drag, startPoint x: 138, startPoint y: 232, endPoint x: 13, endPoint y: 224, distance: 125.3
click at [9, 226] on main "Ember Belanger Remove EB Ember Belanger Contact Info Name Cancel Save Changes E…" at bounding box center [784, 426] width 1568 height 684
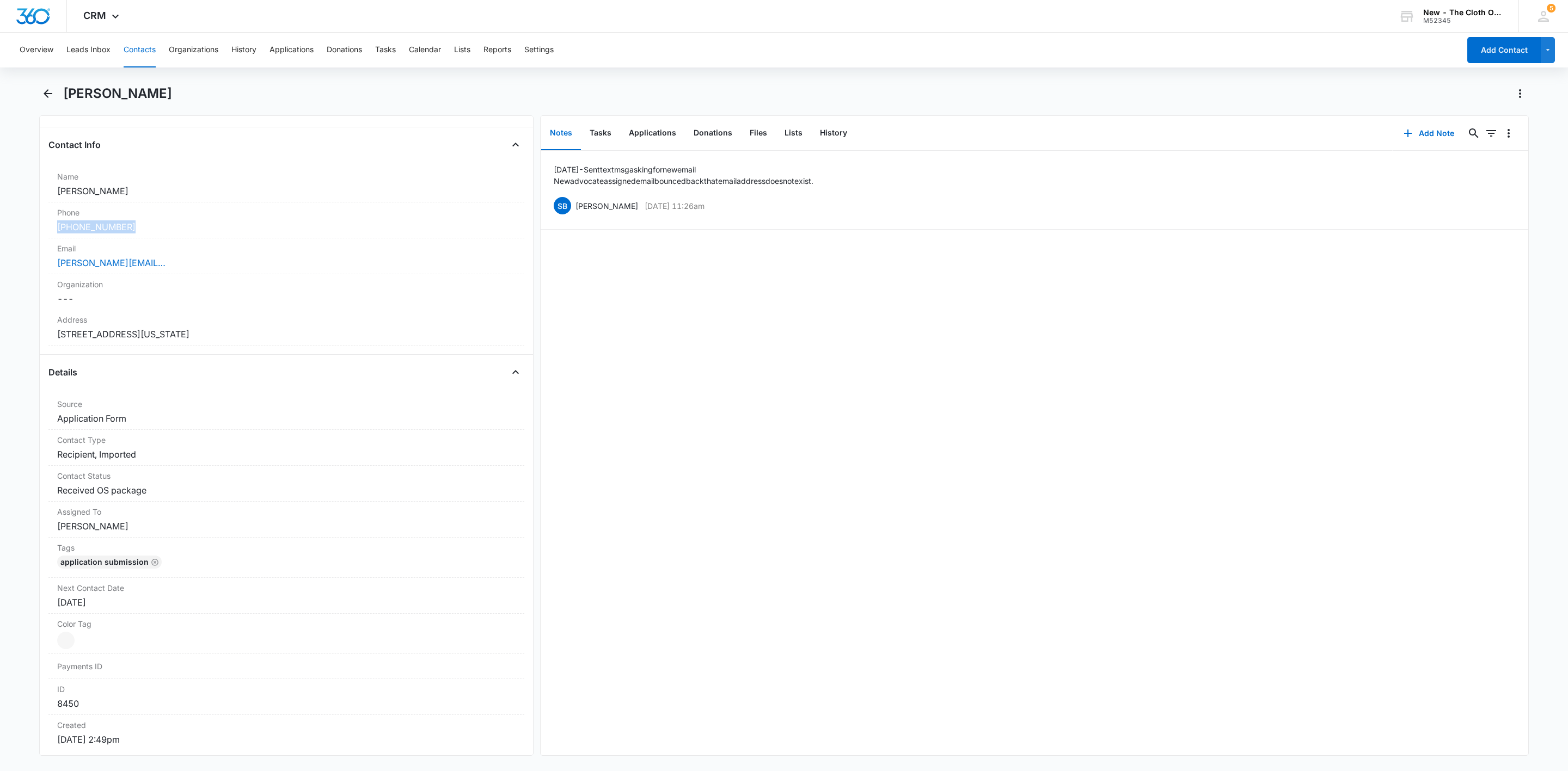
copy link "(229) 393-3596"
click at [1405, 126] on button "Add Note" at bounding box center [1429, 133] width 73 height 26
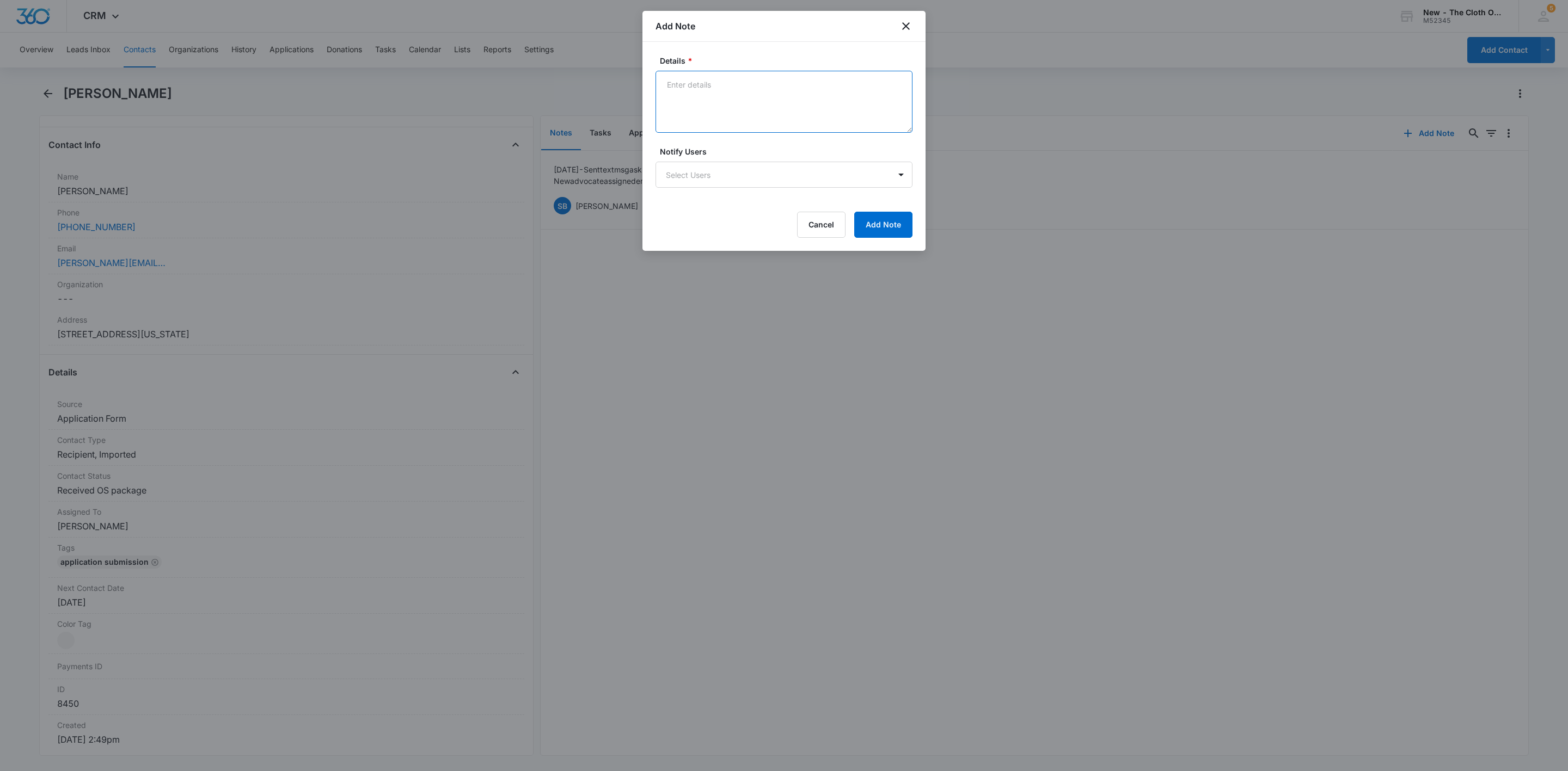
click at [771, 130] on textarea "Details *" at bounding box center [784, 101] width 257 height 62
type textarea "Quarterly email bounced back - email address does not exist. Text sent from per…"
click at [900, 232] on button "Add Note" at bounding box center [884, 225] width 59 height 26
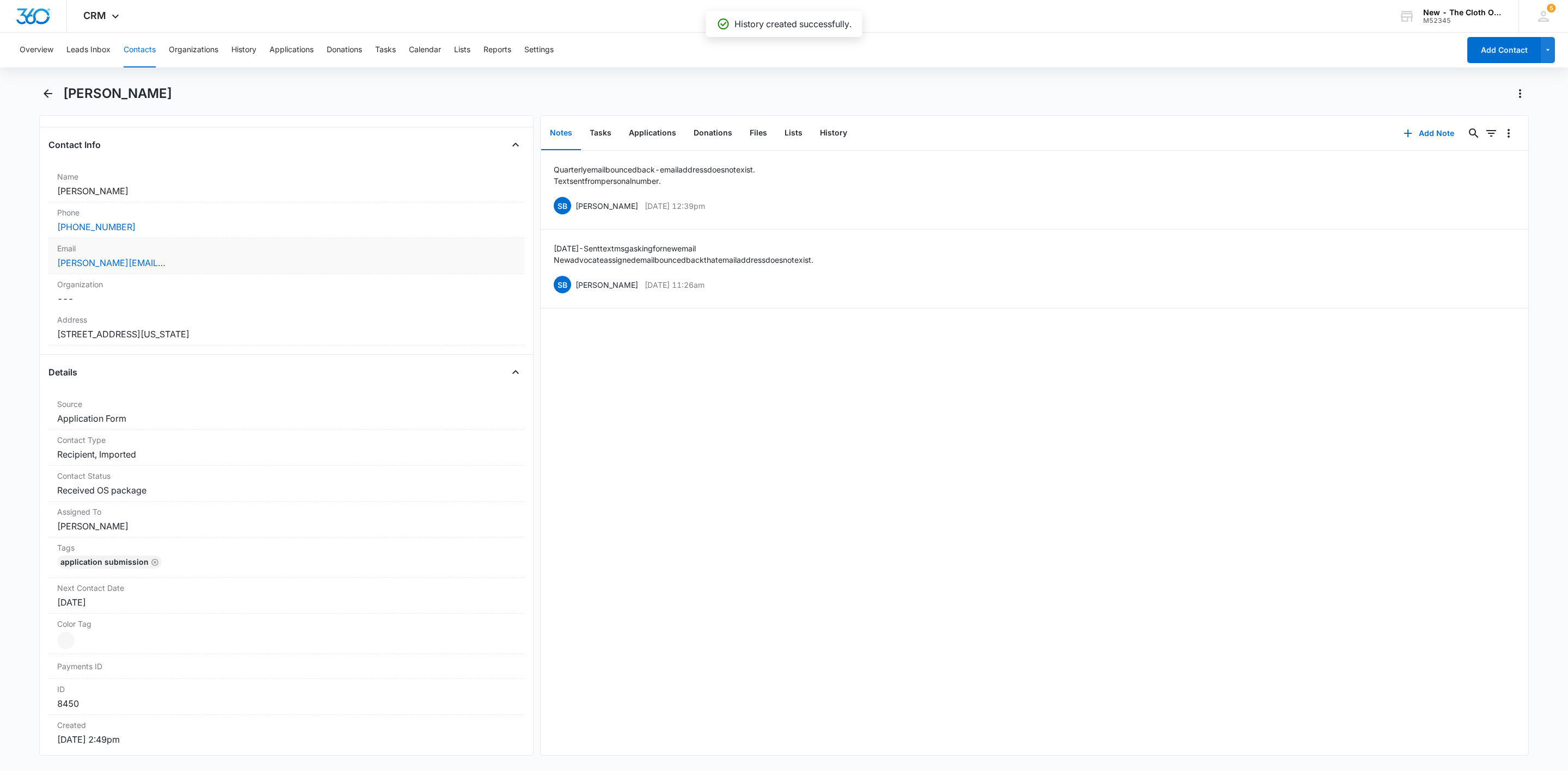
click at [238, 268] on div "belanger.ember0705@gmail.com" at bounding box center [286, 263] width 458 height 13
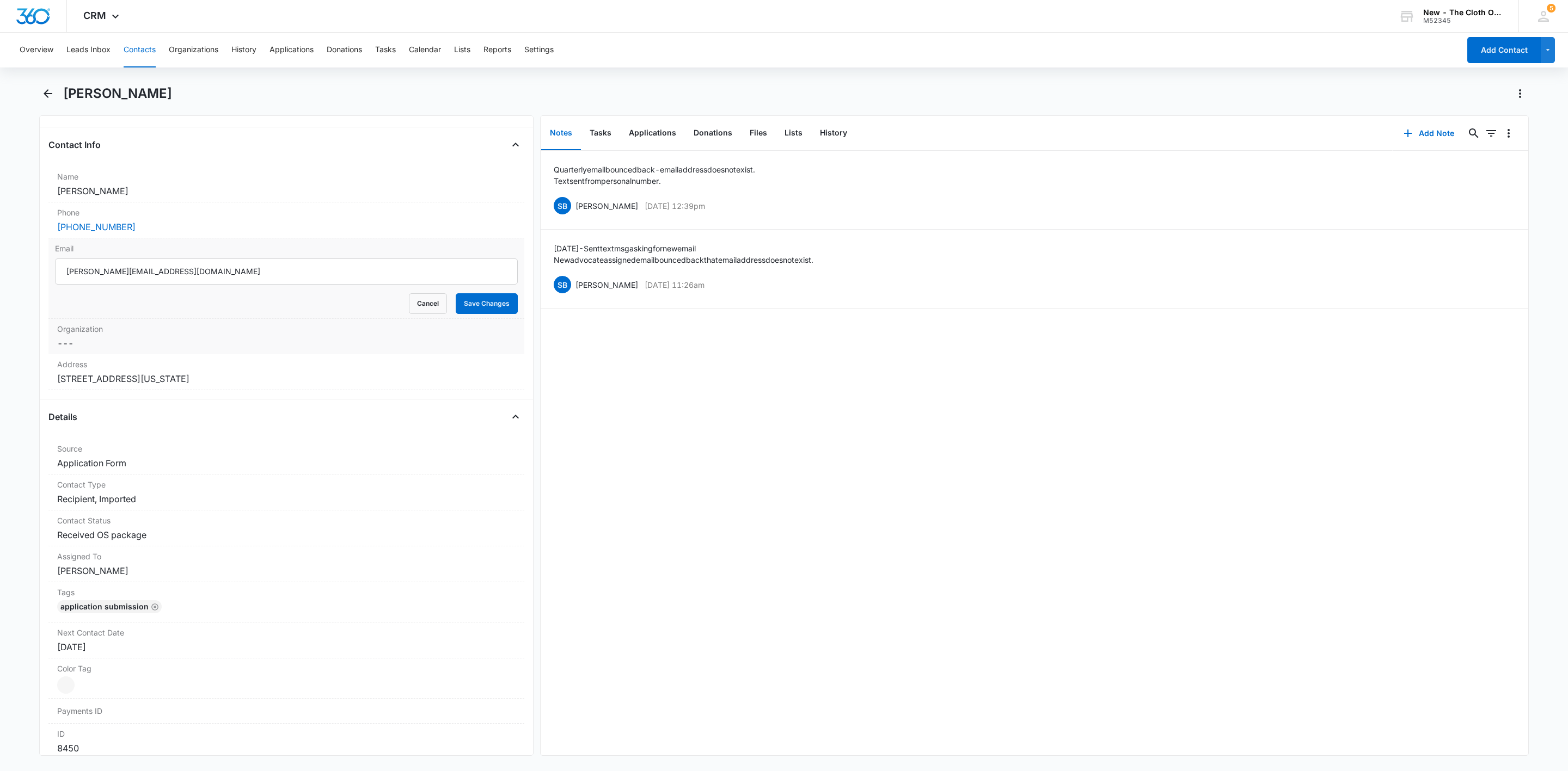
click at [404, 320] on div "Organization Cancel Save Changes ---" at bounding box center [286, 336] width 476 height 36
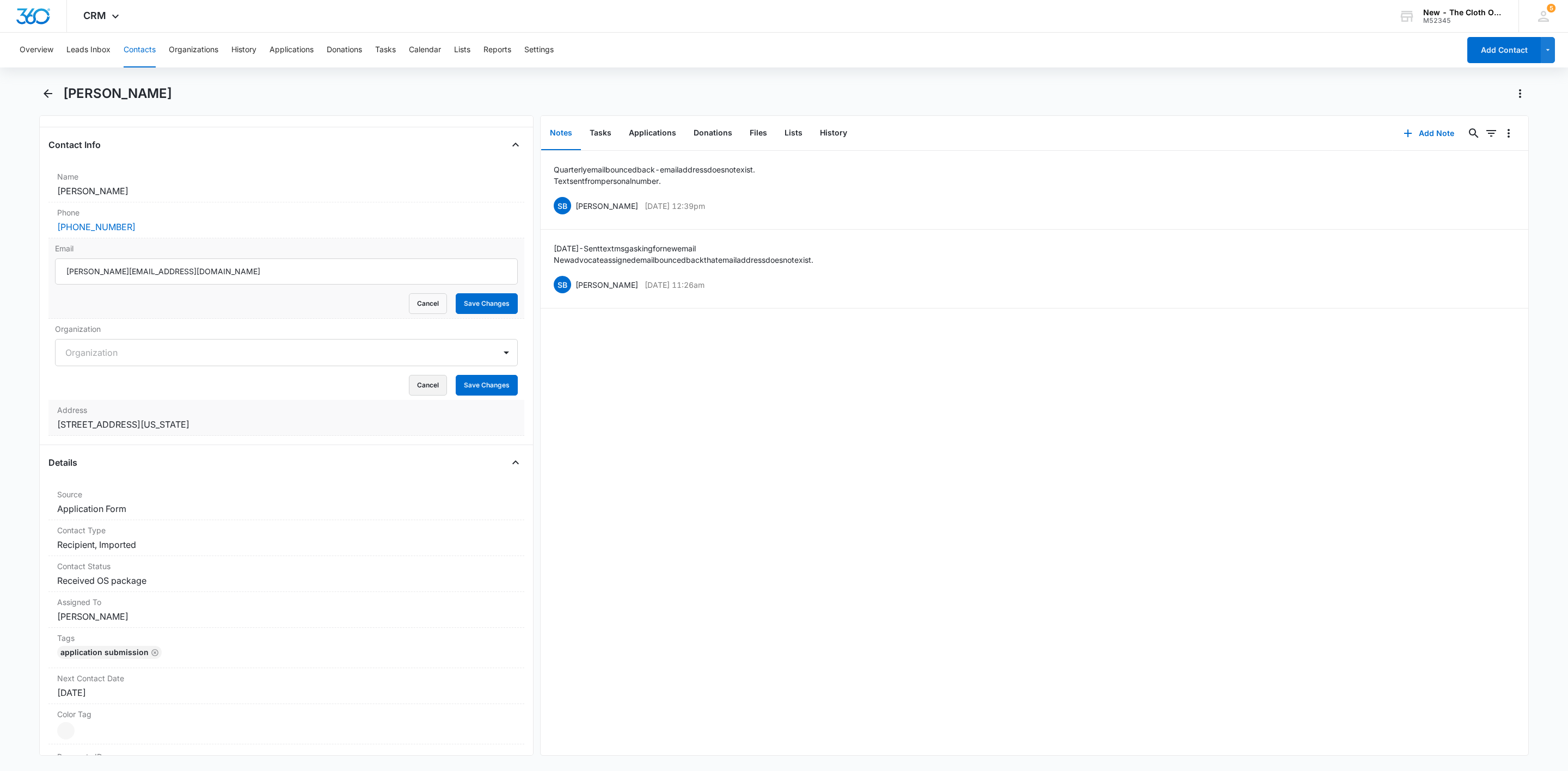
click at [415, 388] on button "Cancel" at bounding box center [428, 385] width 38 height 21
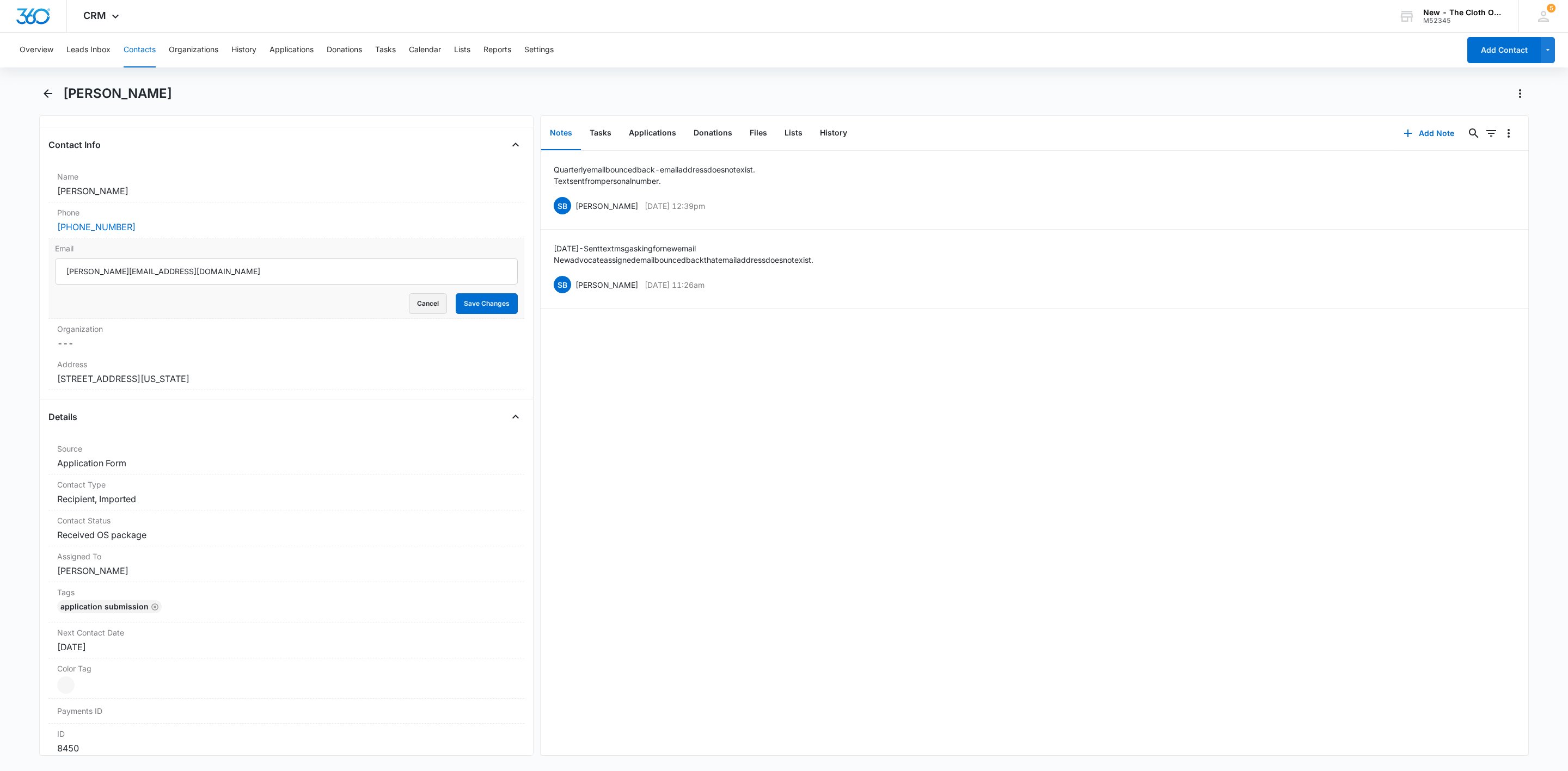
click at [419, 304] on button "Cancel" at bounding box center [428, 304] width 38 height 21
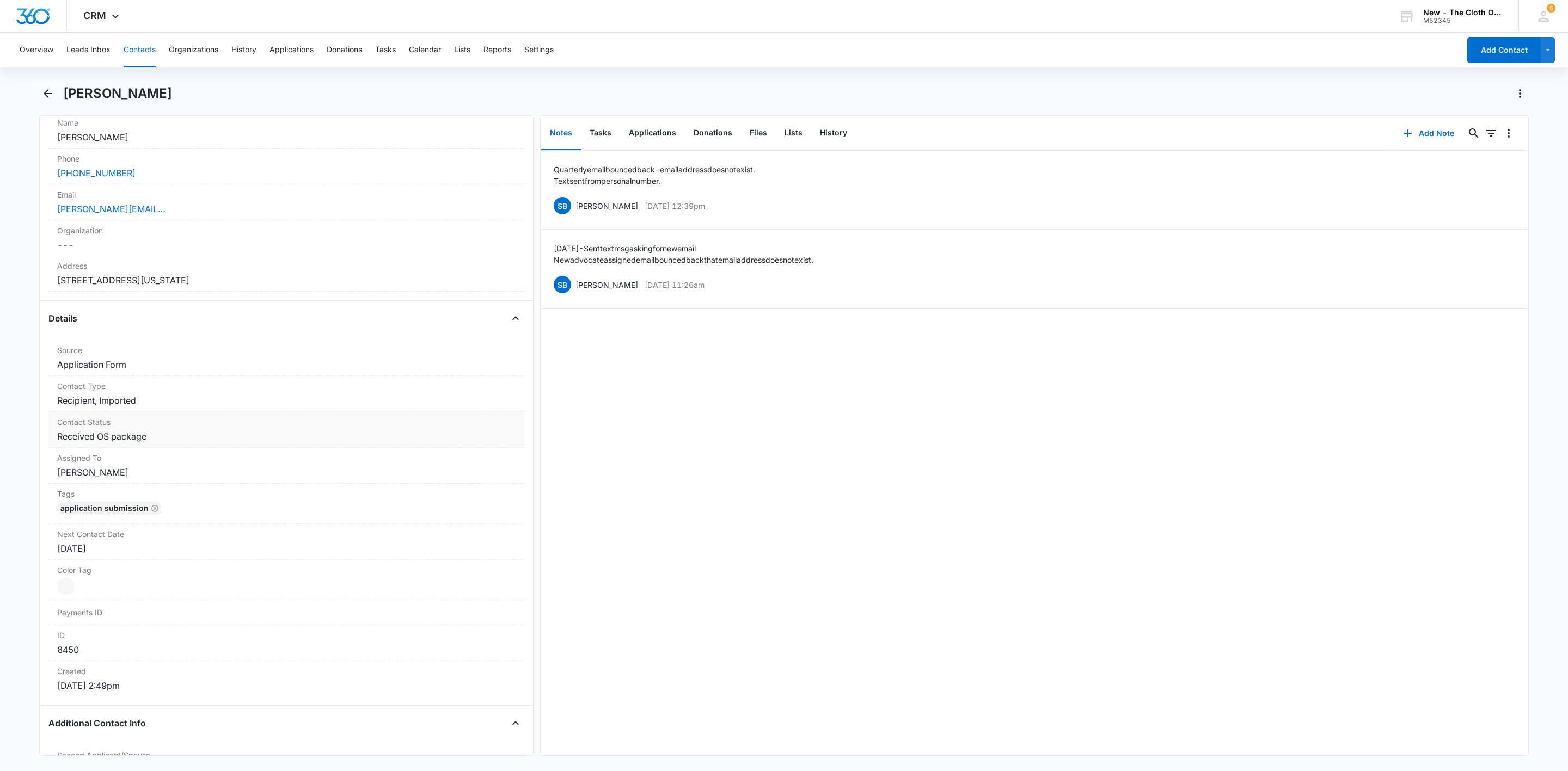
scroll to position [245, 0]
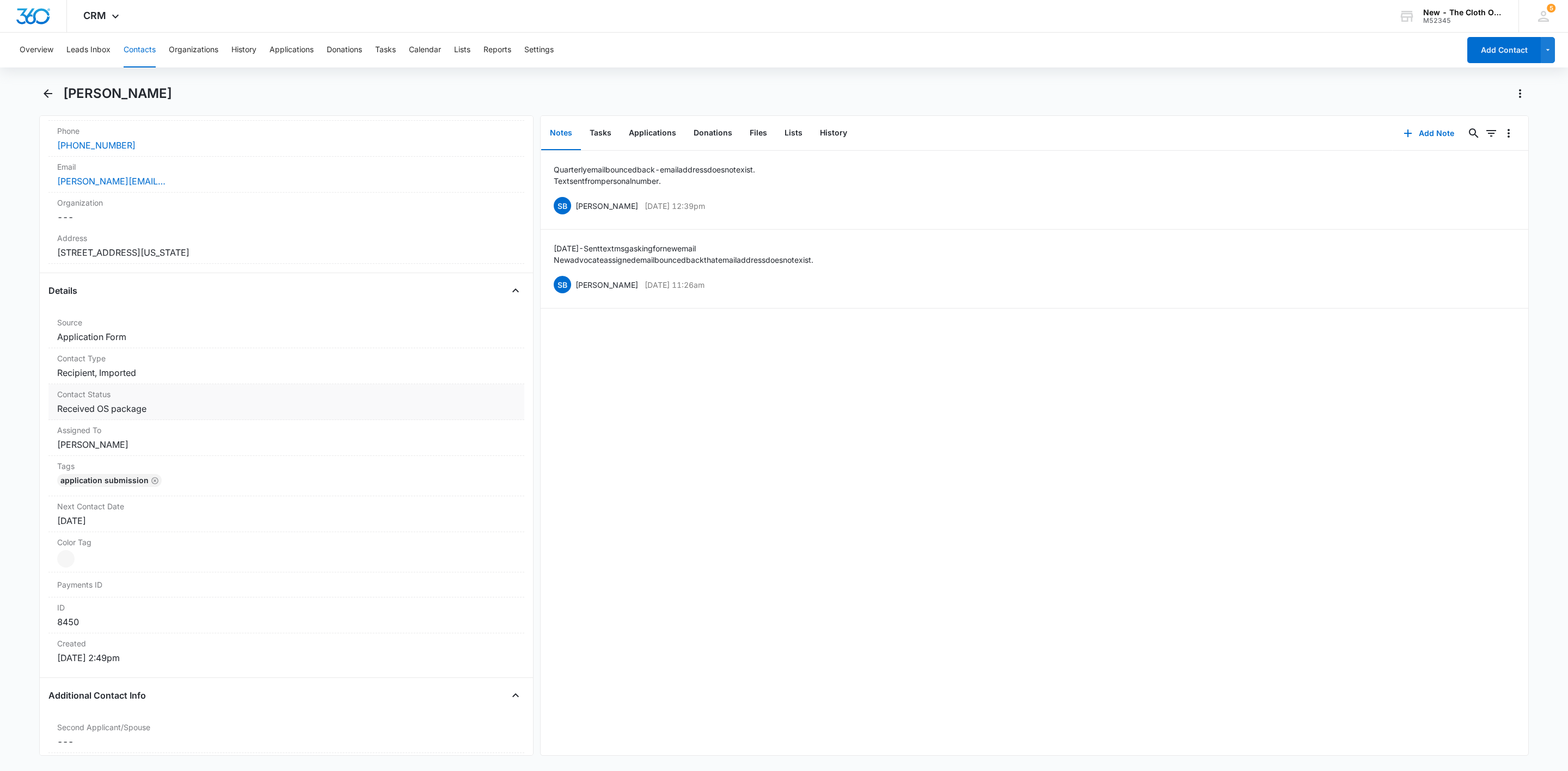
click at [231, 400] on label "Contact Status" at bounding box center [286, 394] width 458 height 11
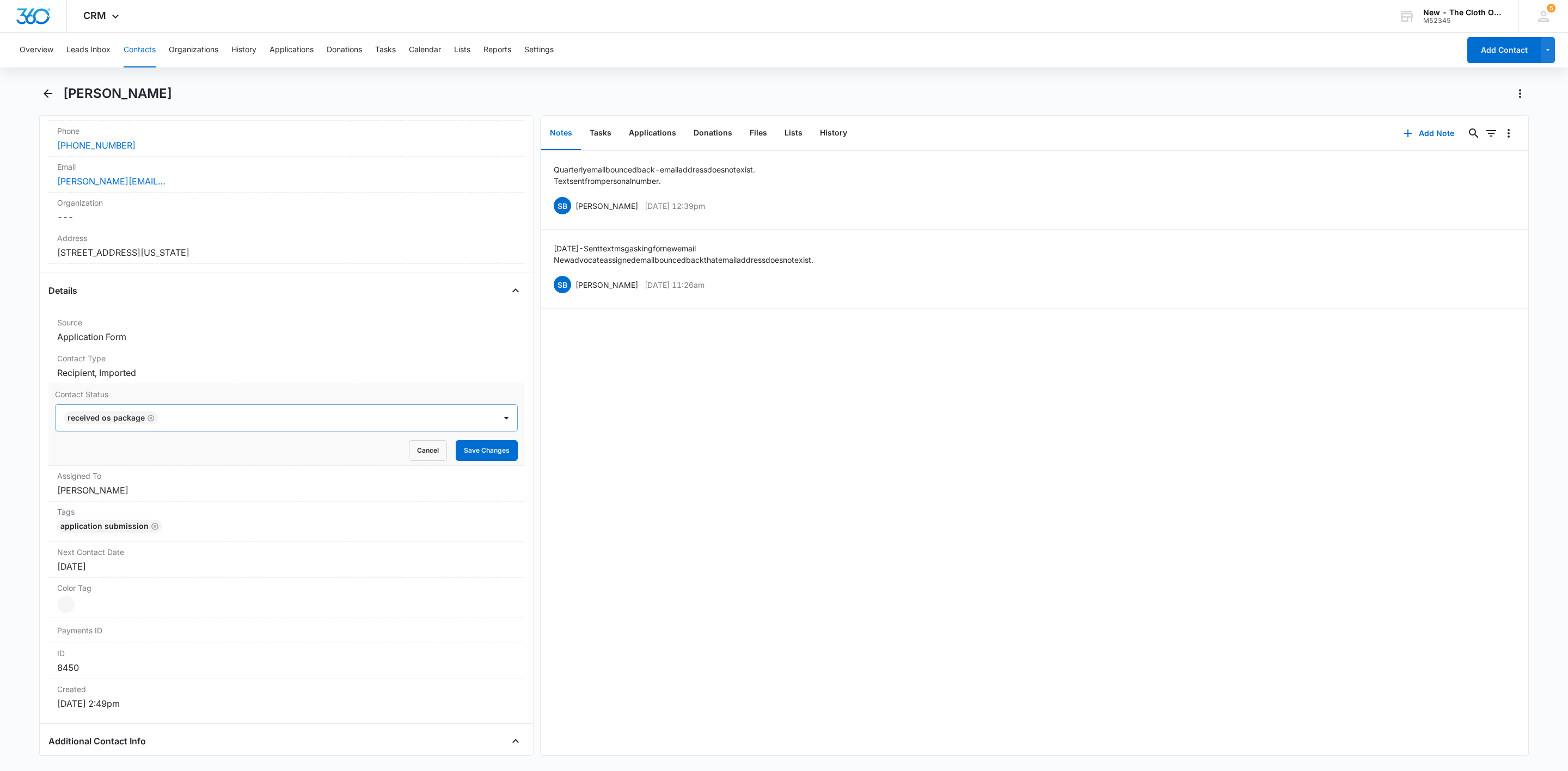
click at [275, 418] on div at bounding box center [321, 418] width 320 height 15
type input "do"
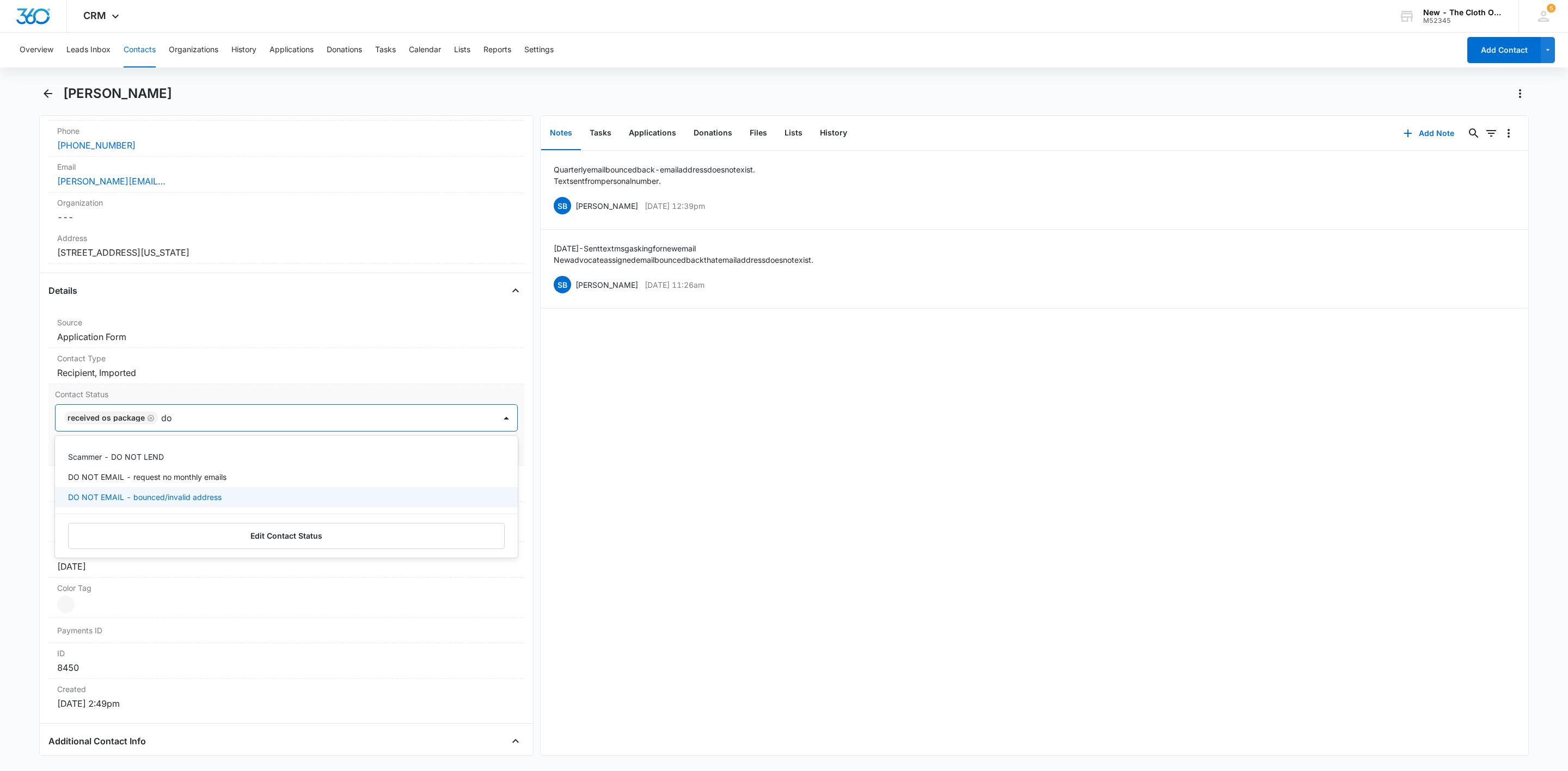
click at [205, 500] on p "DO NOT EMAIL - bounced/invalid address" at bounding box center [145, 497] width 153 height 11
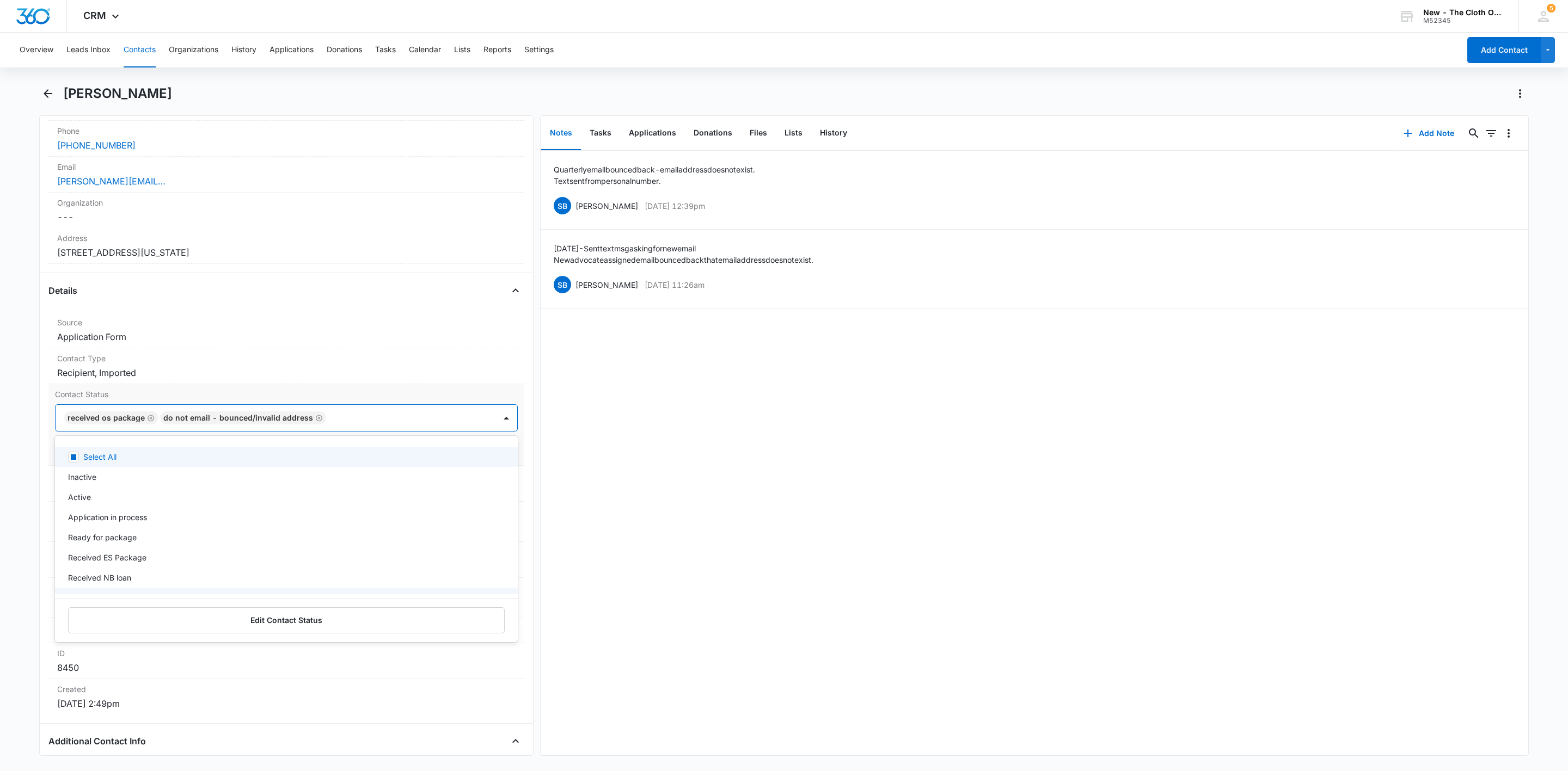
click at [397, 421] on div at bounding box center [405, 418] width 152 height 15
click at [472, 449] on button "Save Changes" at bounding box center [487, 451] width 62 height 21
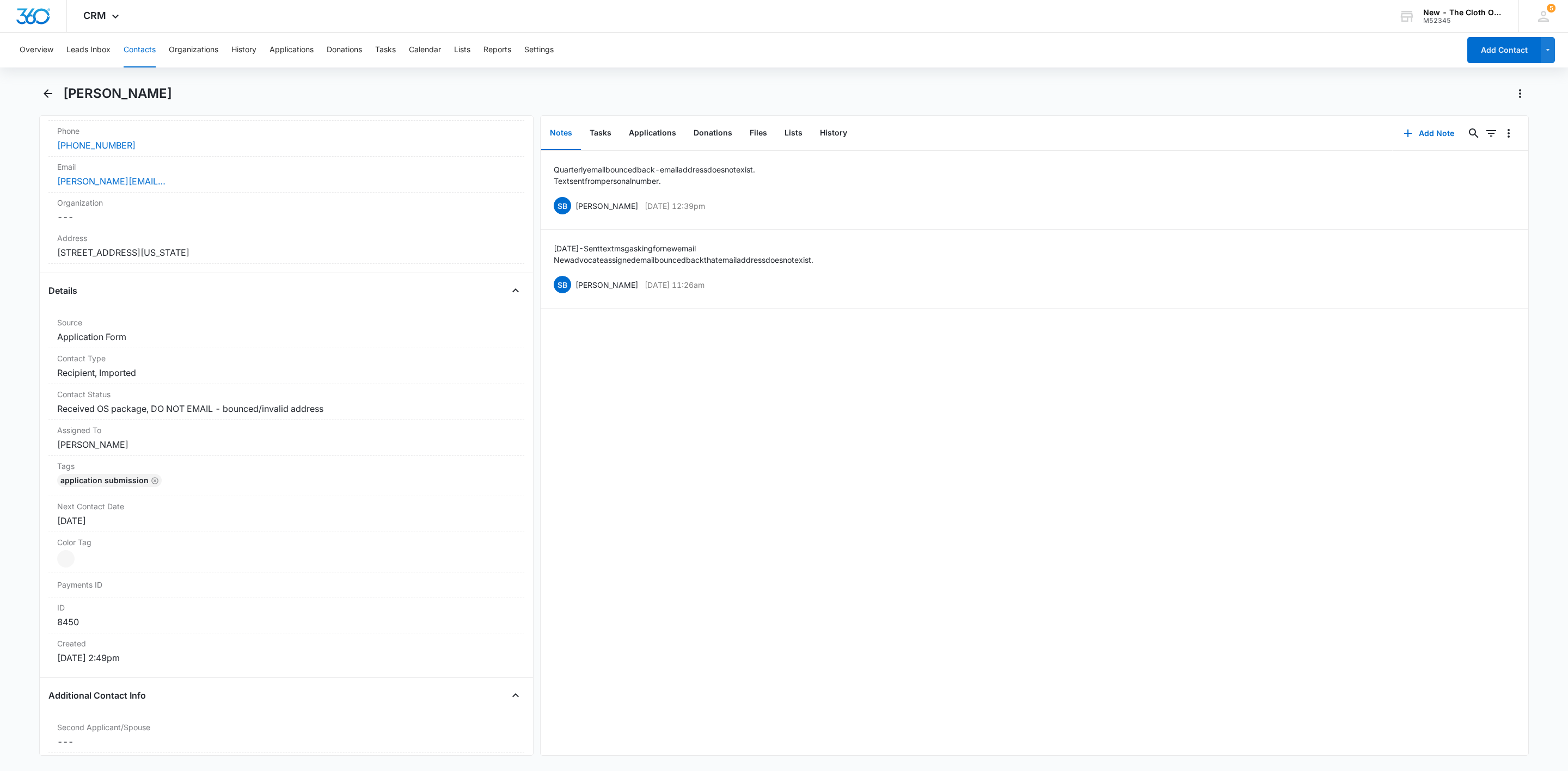
click at [146, 46] on button "Contacts" at bounding box center [139, 50] width 32 height 35
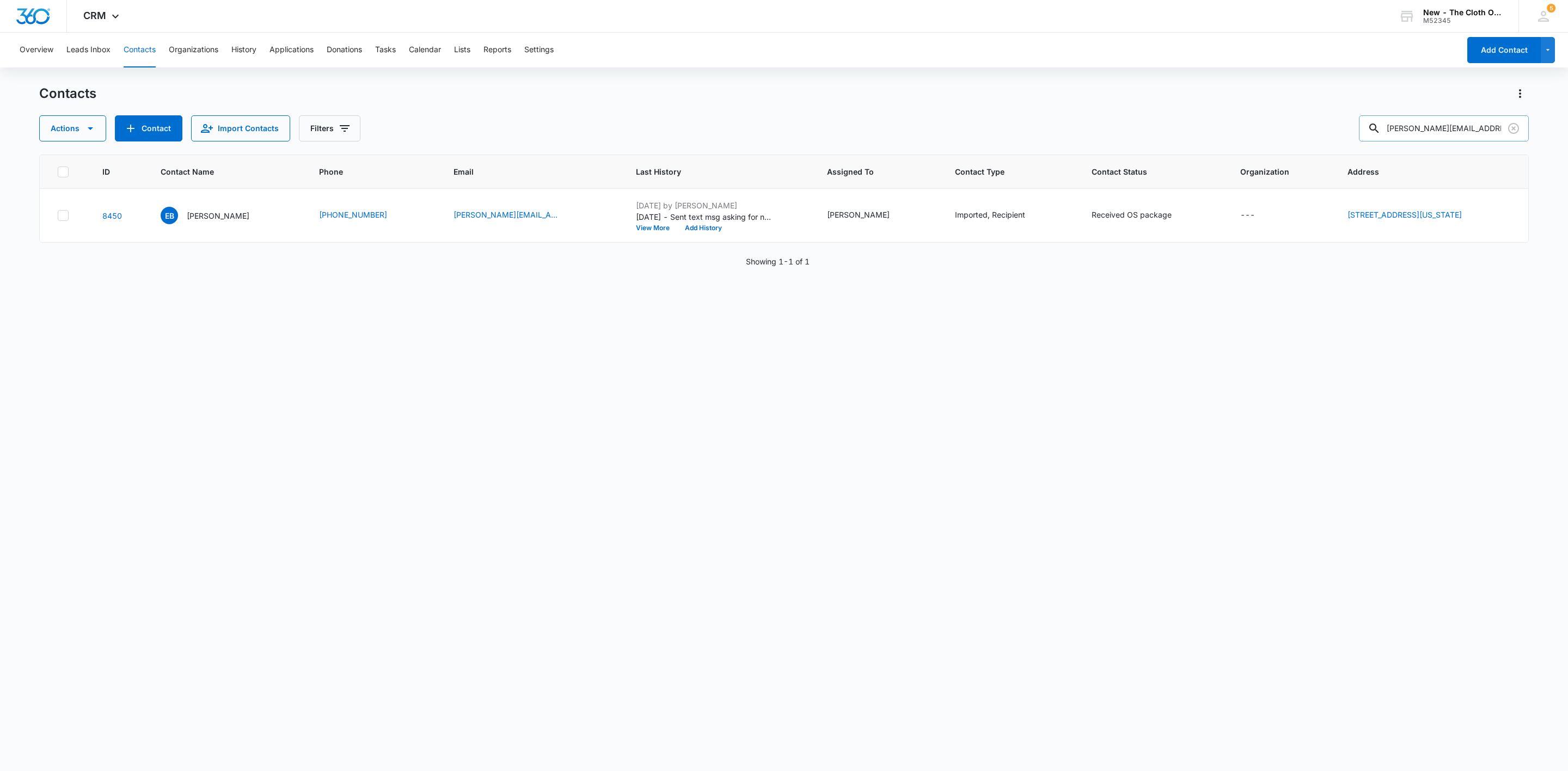
click at [1448, 130] on input "belanger.ember0705@gmail.com" at bounding box center [1444, 128] width 170 height 26
paste input "cblankenship@keuka.edu"
type input "cblankenship@keuka.edu"
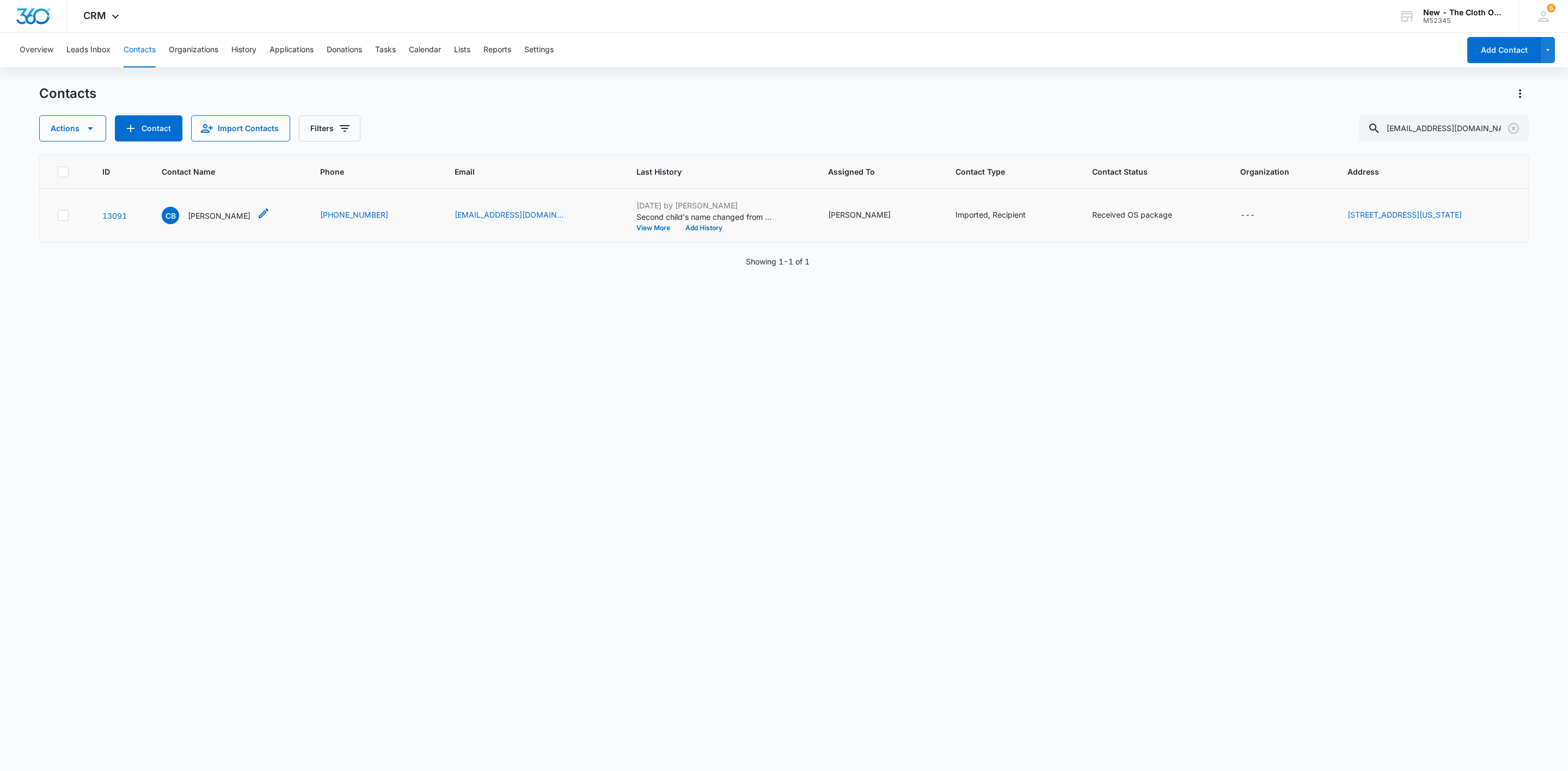
click at [205, 214] on p "Caylin Blankenship" at bounding box center [218, 216] width 62 height 11
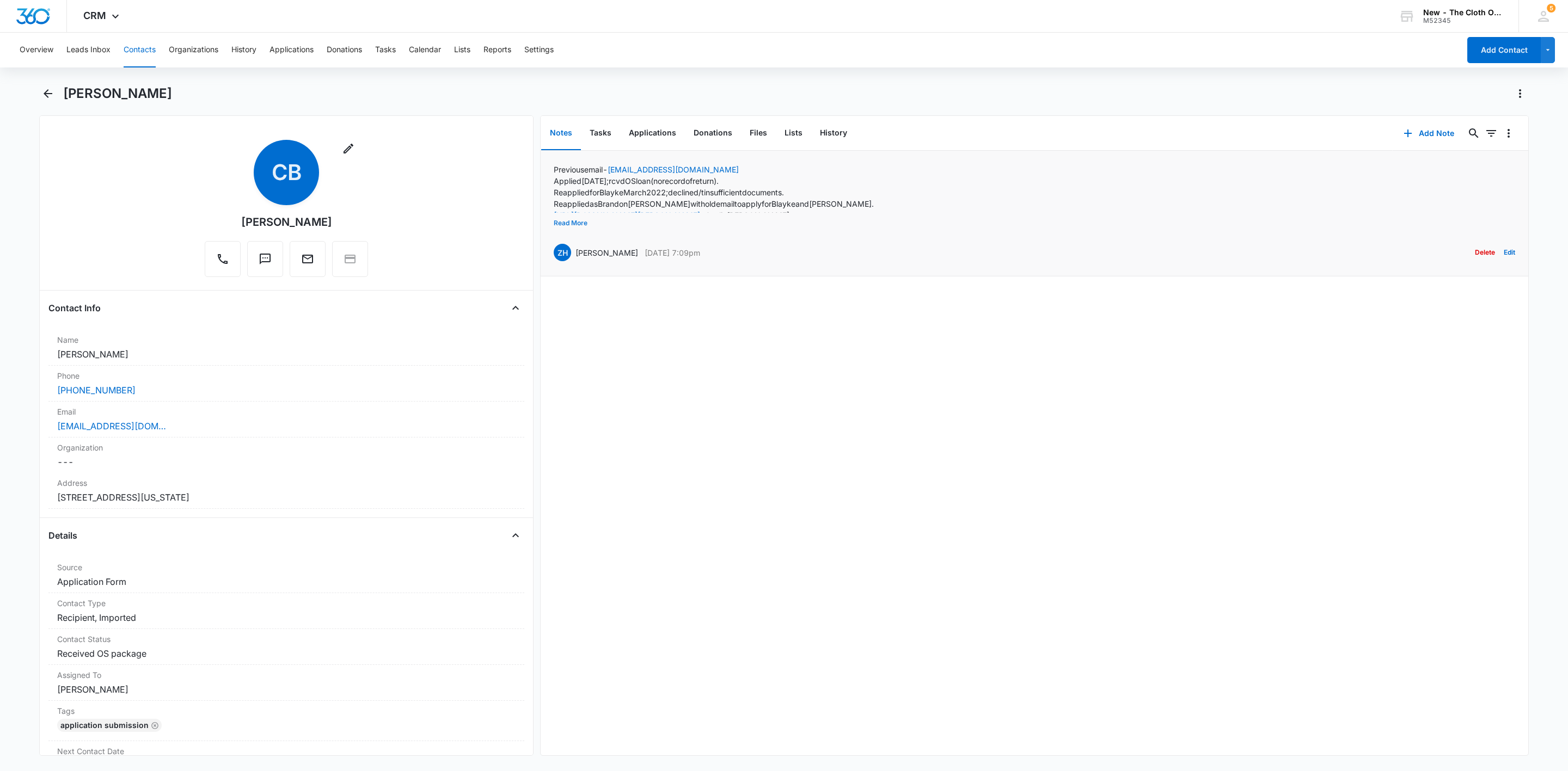
click at [578, 222] on button "Read More" at bounding box center [570, 223] width 34 height 21
click at [700, 219] on link "https://www.facebook.com/caylin.blankenship.10" at bounding box center [627, 215] width 146 height 9
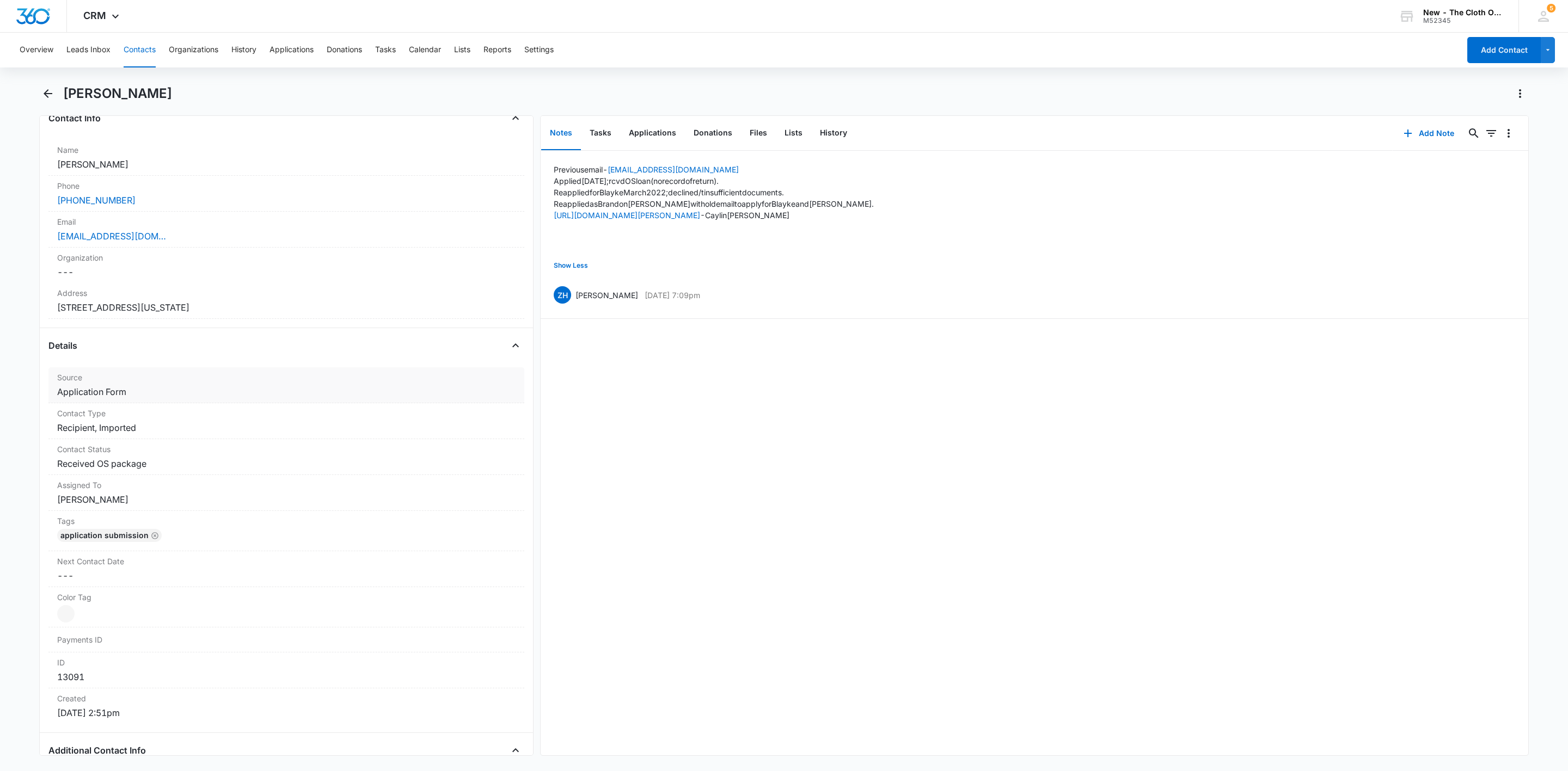
scroll to position [163, 0]
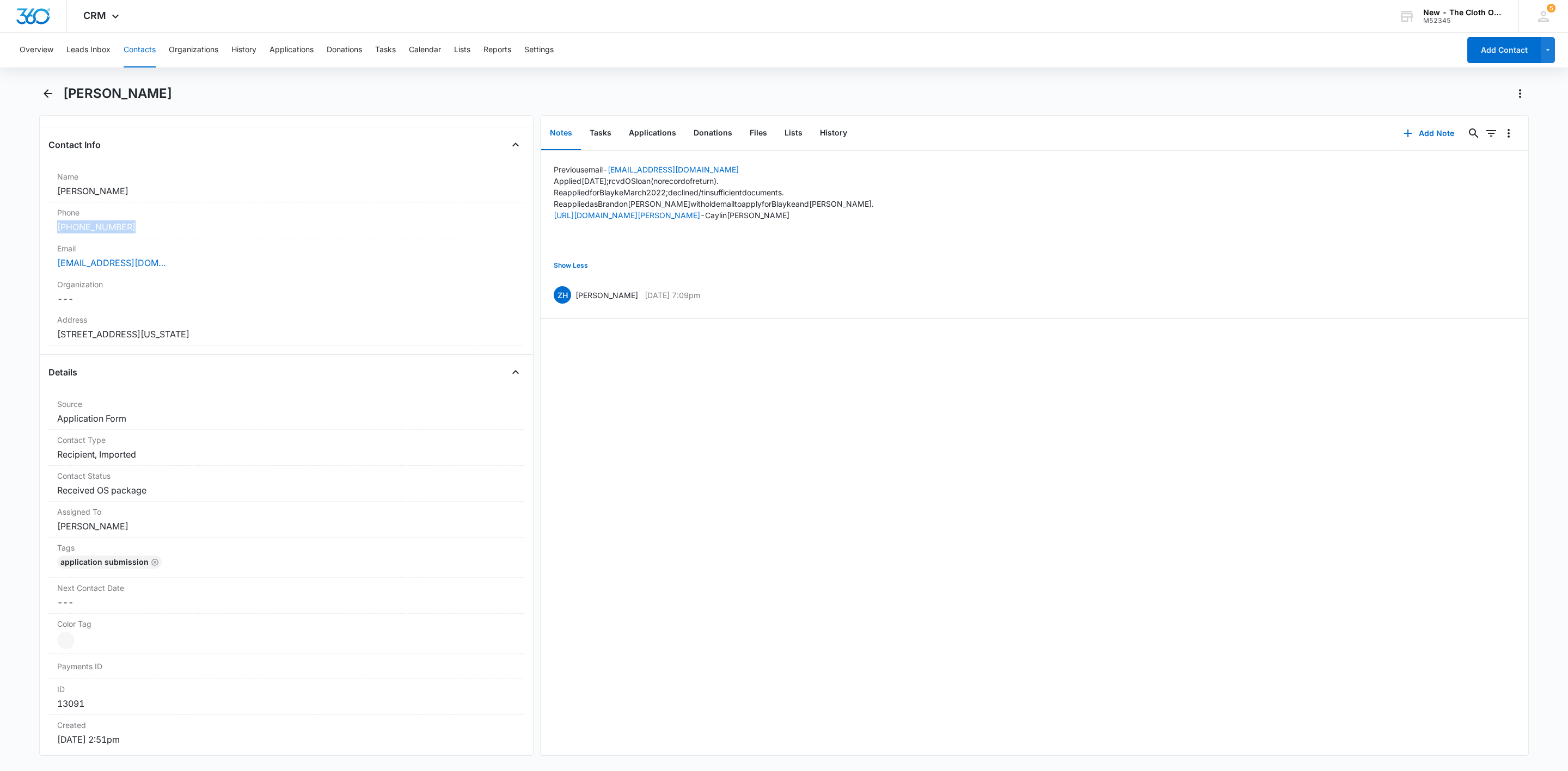
drag, startPoint x: 121, startPoint y: 226, endPoint x: 6, endPoint y: 226, distance: 115.0
click at [0, 227] on main "Caylin Blankenship Remove CB Caylin Blankenship Contact Info Name Cancel Save C…" at bounding box center [784, 426] width 1568 height 684
click at [1413, 121] on button "Add Note" at bounding box center [1429, 133] width 73 height 26
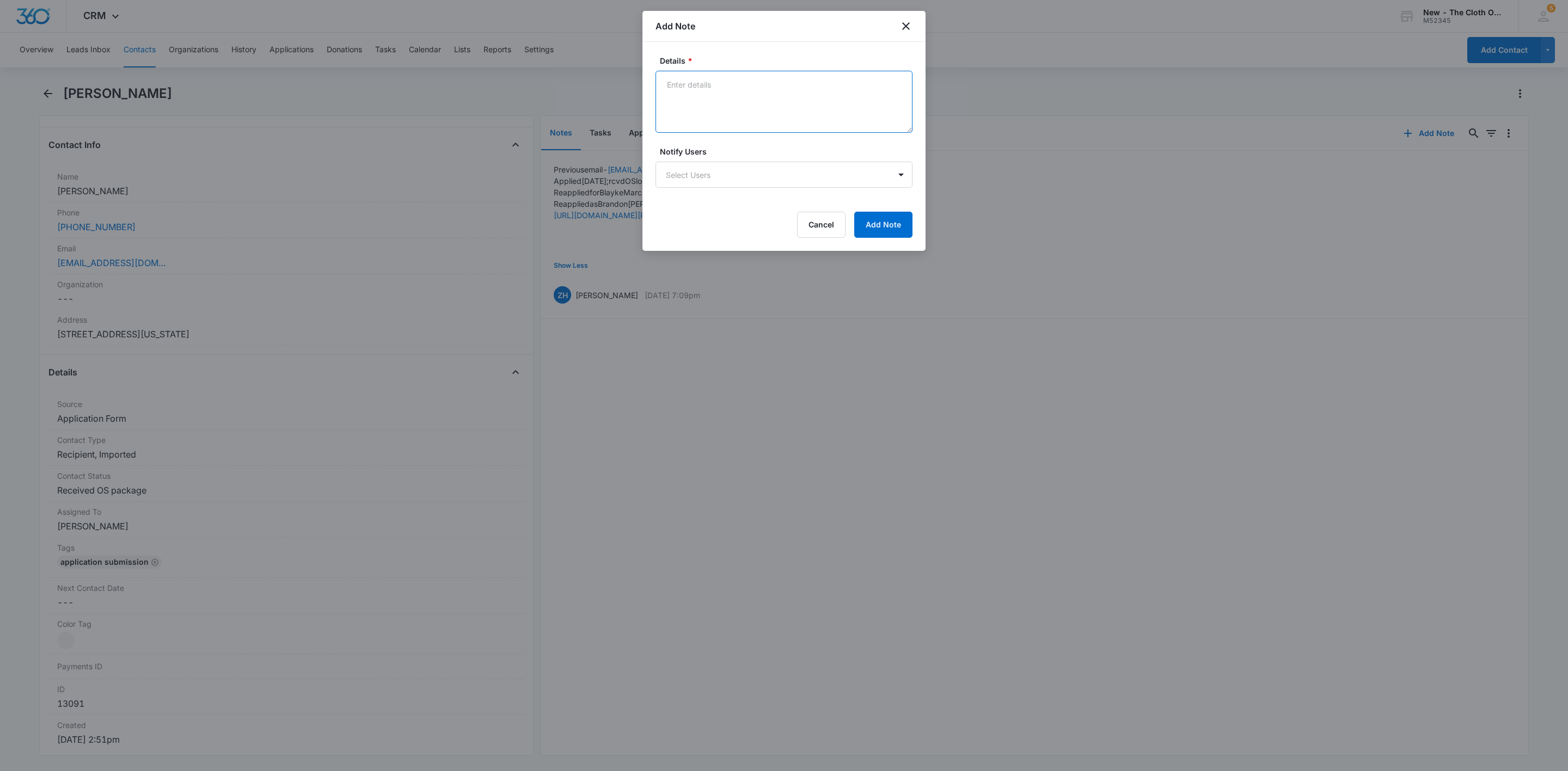
click at [724, 106] on textarea "Details *" at bounding box center [784, 101] width 257 height 62
type textarea "Quarterly email bounced back - email address doesn't exist. Text sent from pers…"
click at [893, 225] on button "Add Note" at bounding box center [884, 225] width 59 height 26
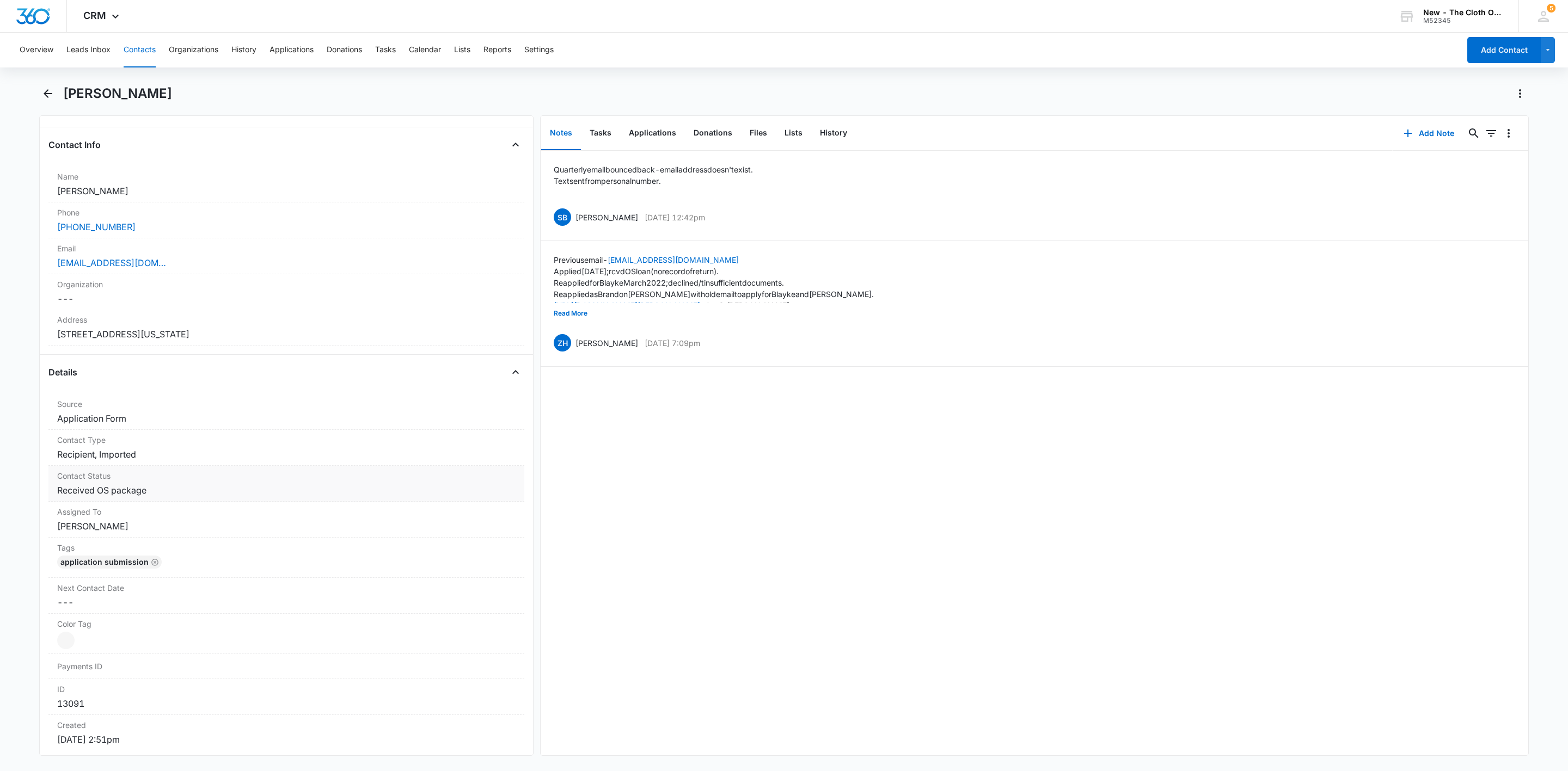
click at [228, 489] on dd "Cancel Save Changes Received OS package" at bounding box center [286, 490] width 458 height 13
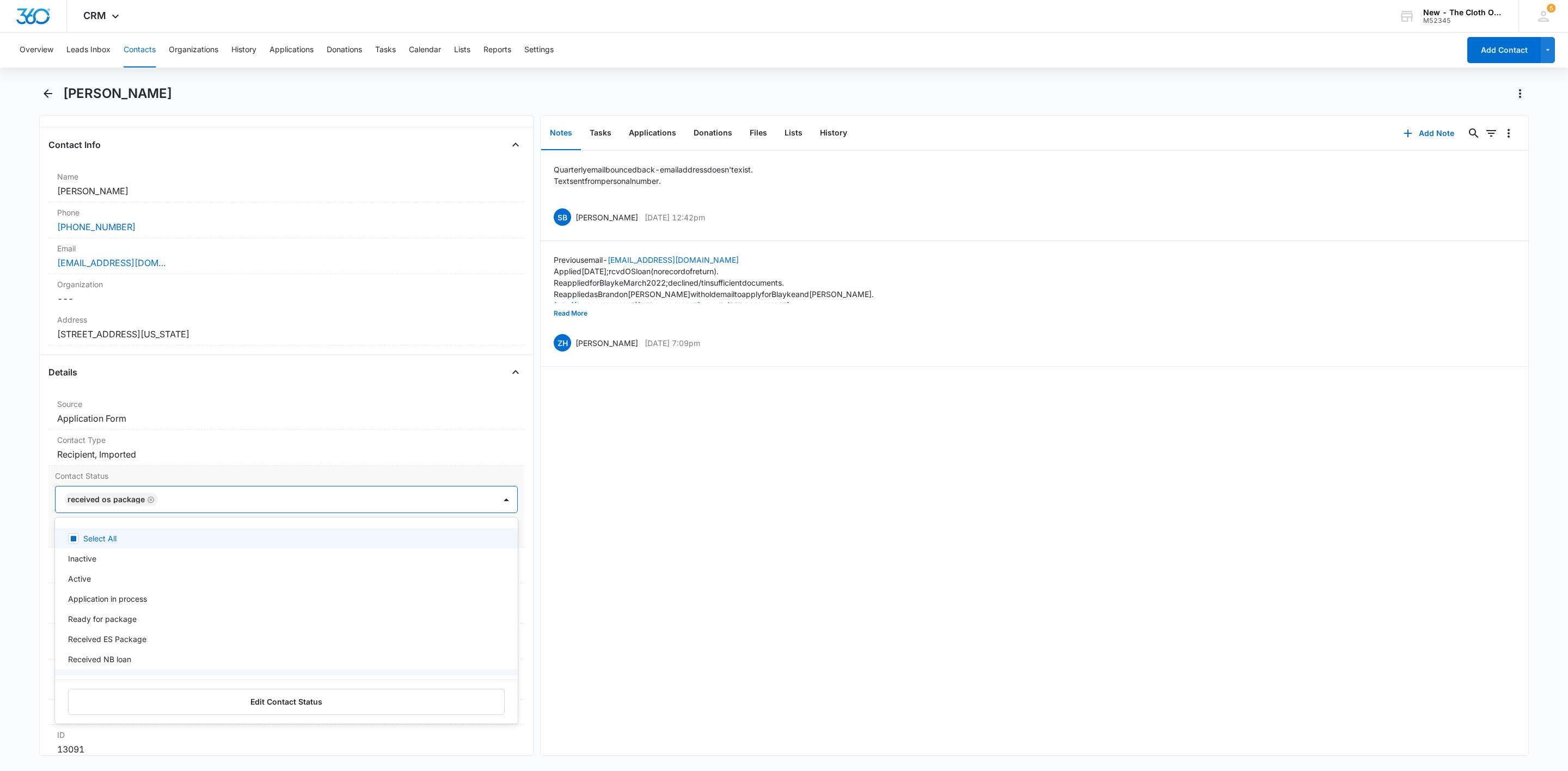
click at [279, 507] on div at bounding box center [321, 499] width 320 height 15
type input "em"
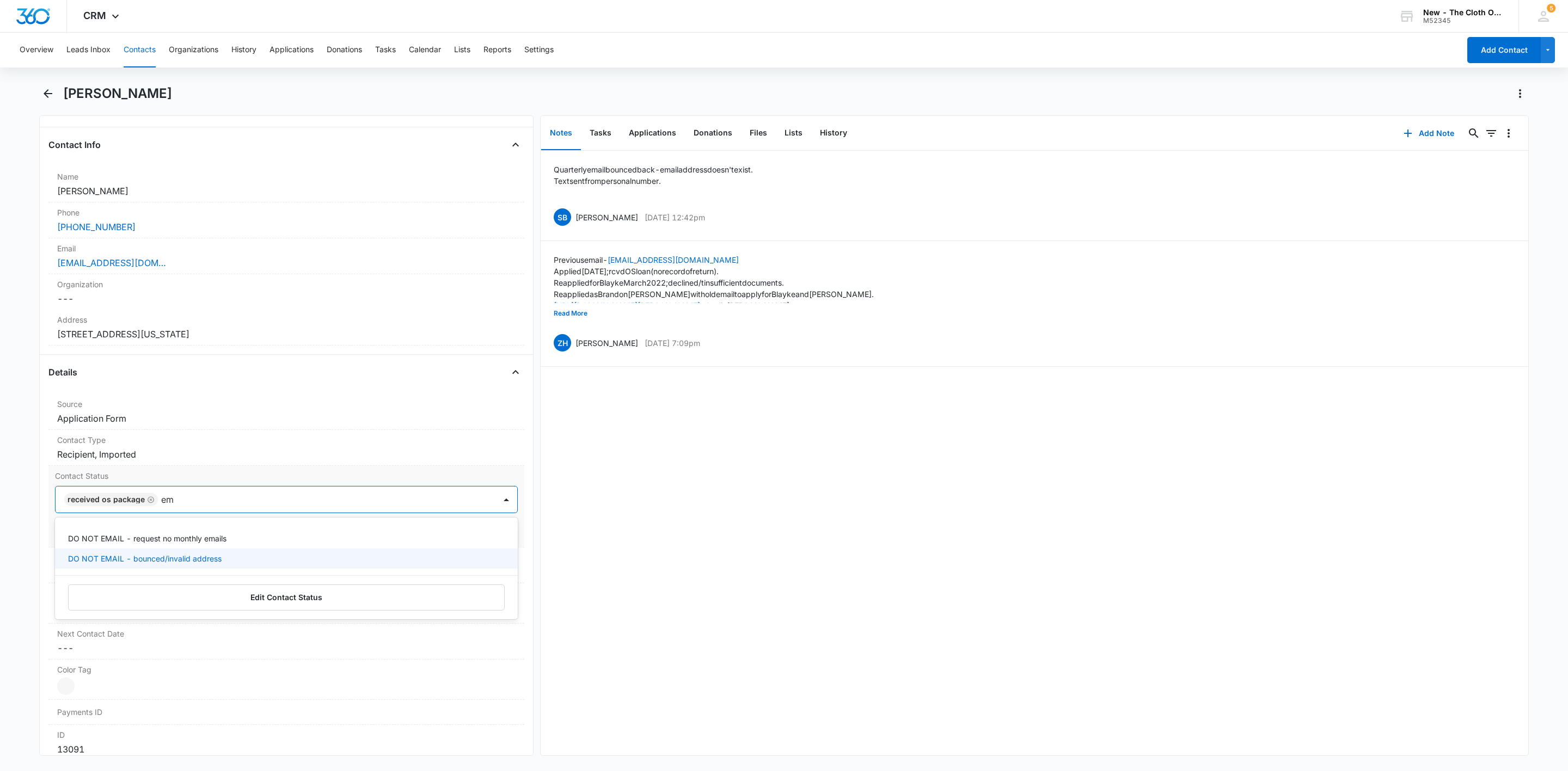
click at [195, 560] on p "DO NOT EMAIL - bounced/invalid address" at bounding box center [145, 558] width 153 height 11
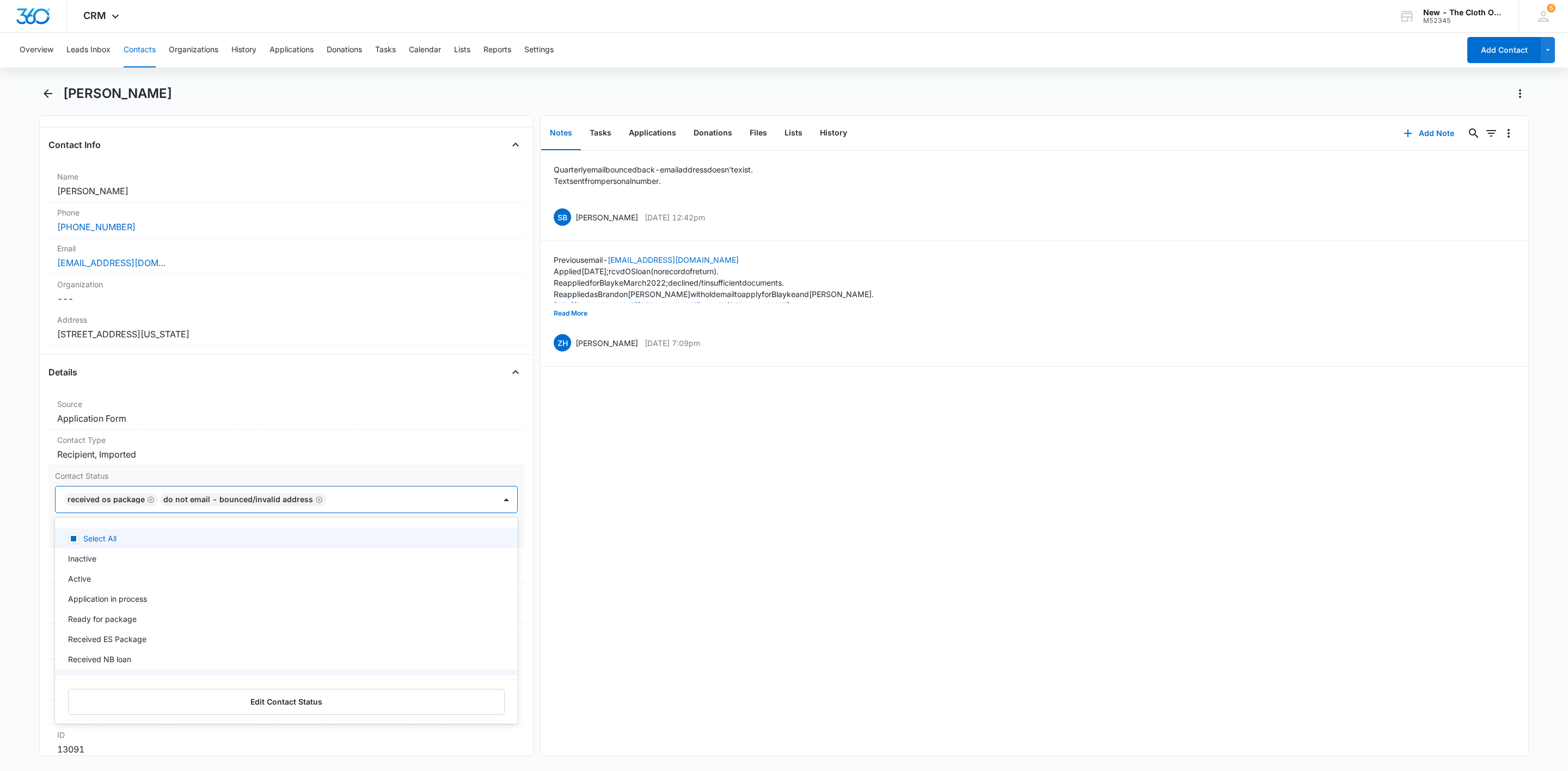
click at [423, 505] on div at bounding box center [405, 499] width 152 height 15
click at [485, 533] on button "Save Changes" at bounding box center [487, 532] width 62 height 21
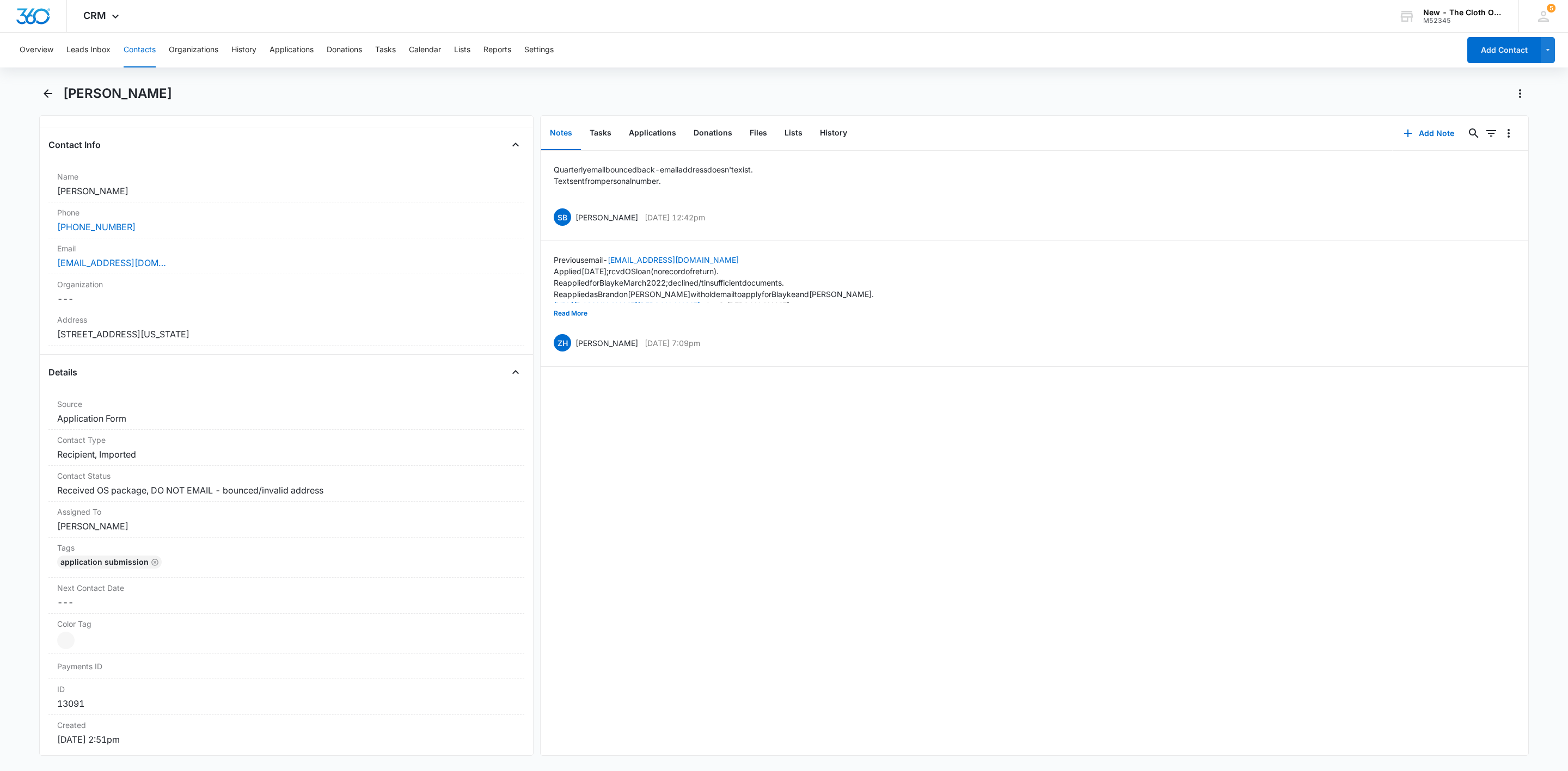
click at [137, 54] on button "Contacts" at bounding box center [139, 50] width 32 height 35
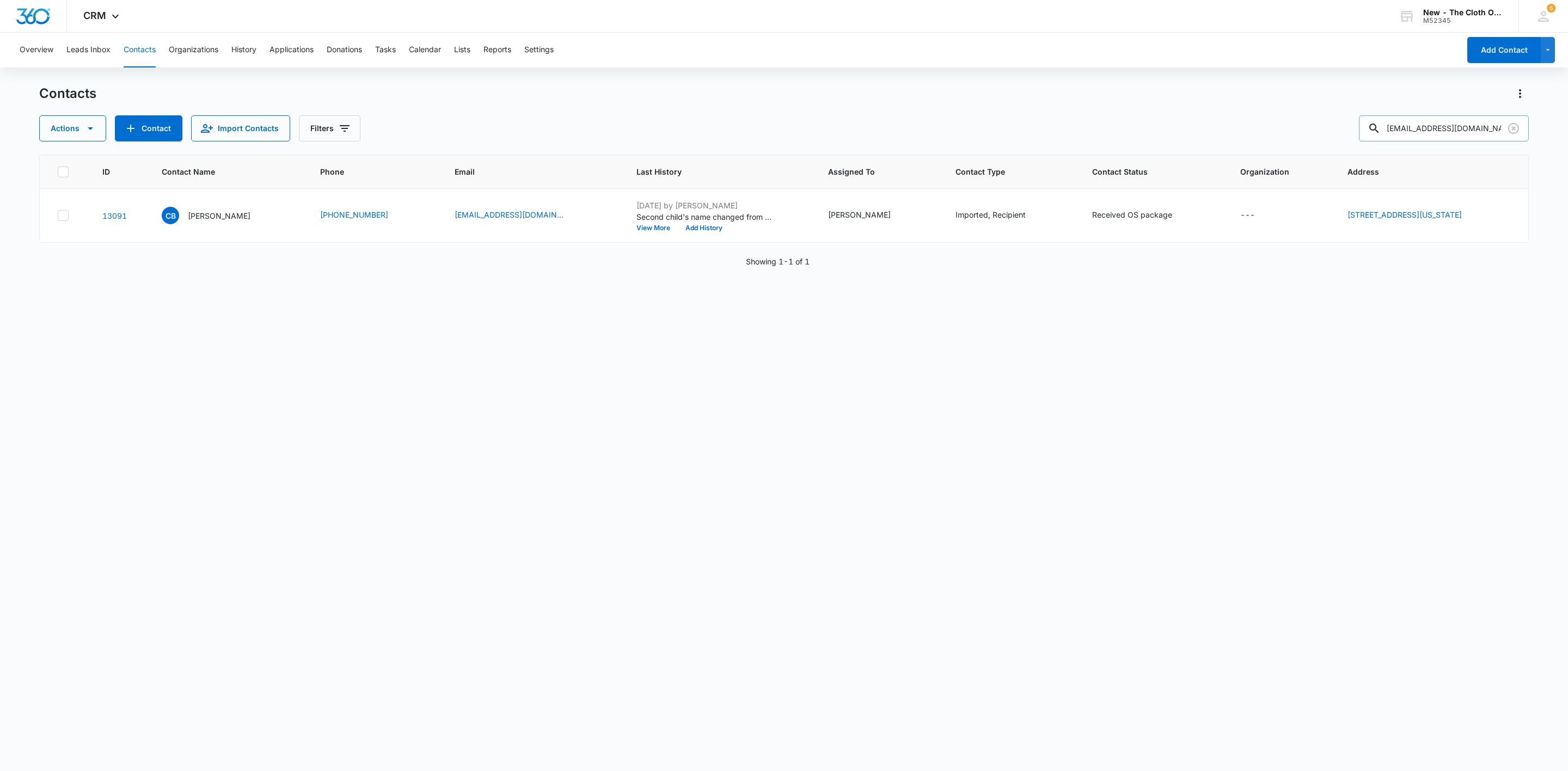
click at [1413, 127] on input "cblankenship@keuka.edu" at bounding box center [1444, 128] width 170 height 26
paste input "booboo51344@gmail.com"
type input "booboo51344@gmail.com"
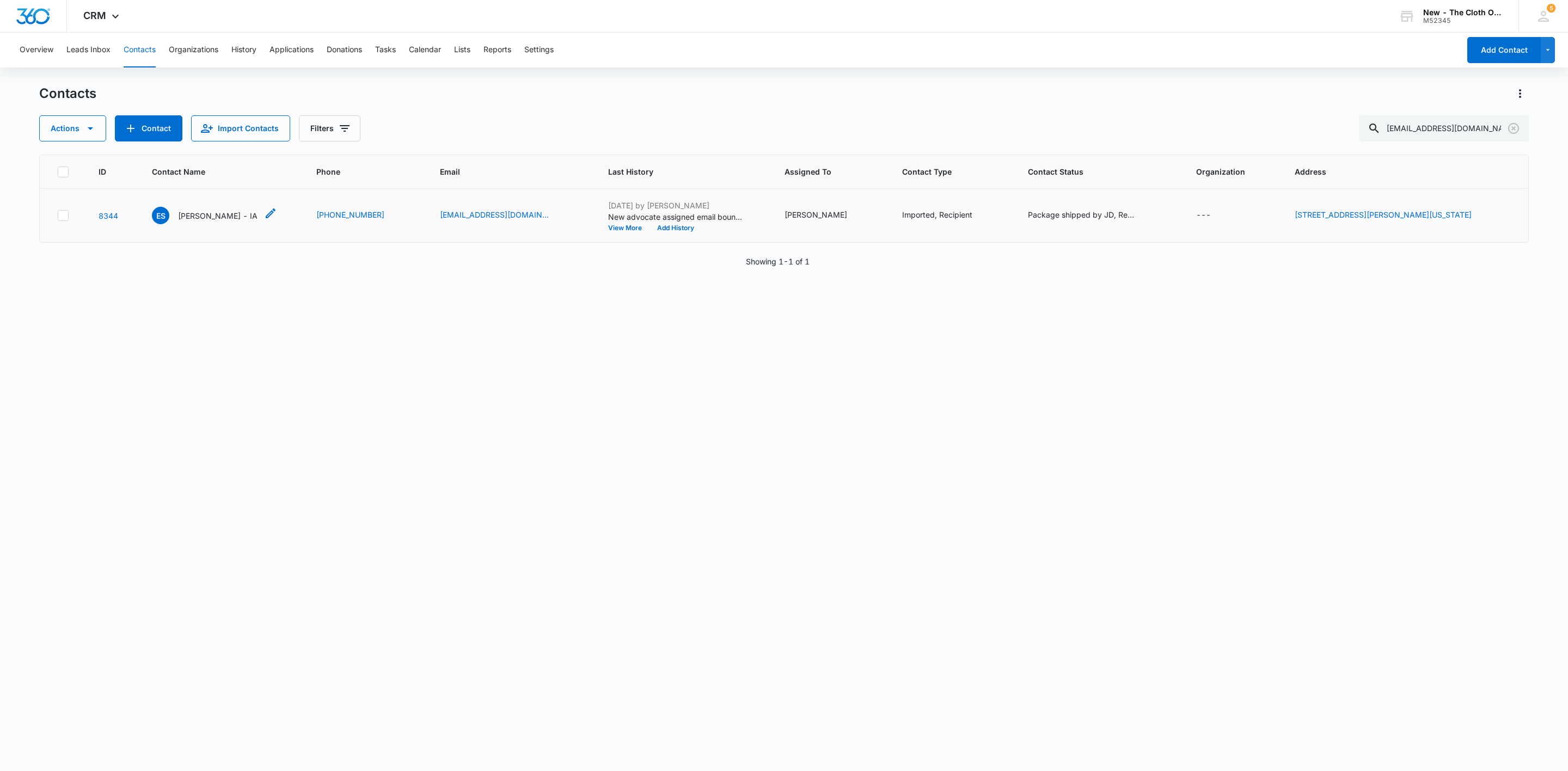
click at [185, 217] on p "Erica Smith - IA" at bounding box center [218, 216] width 79 height 11
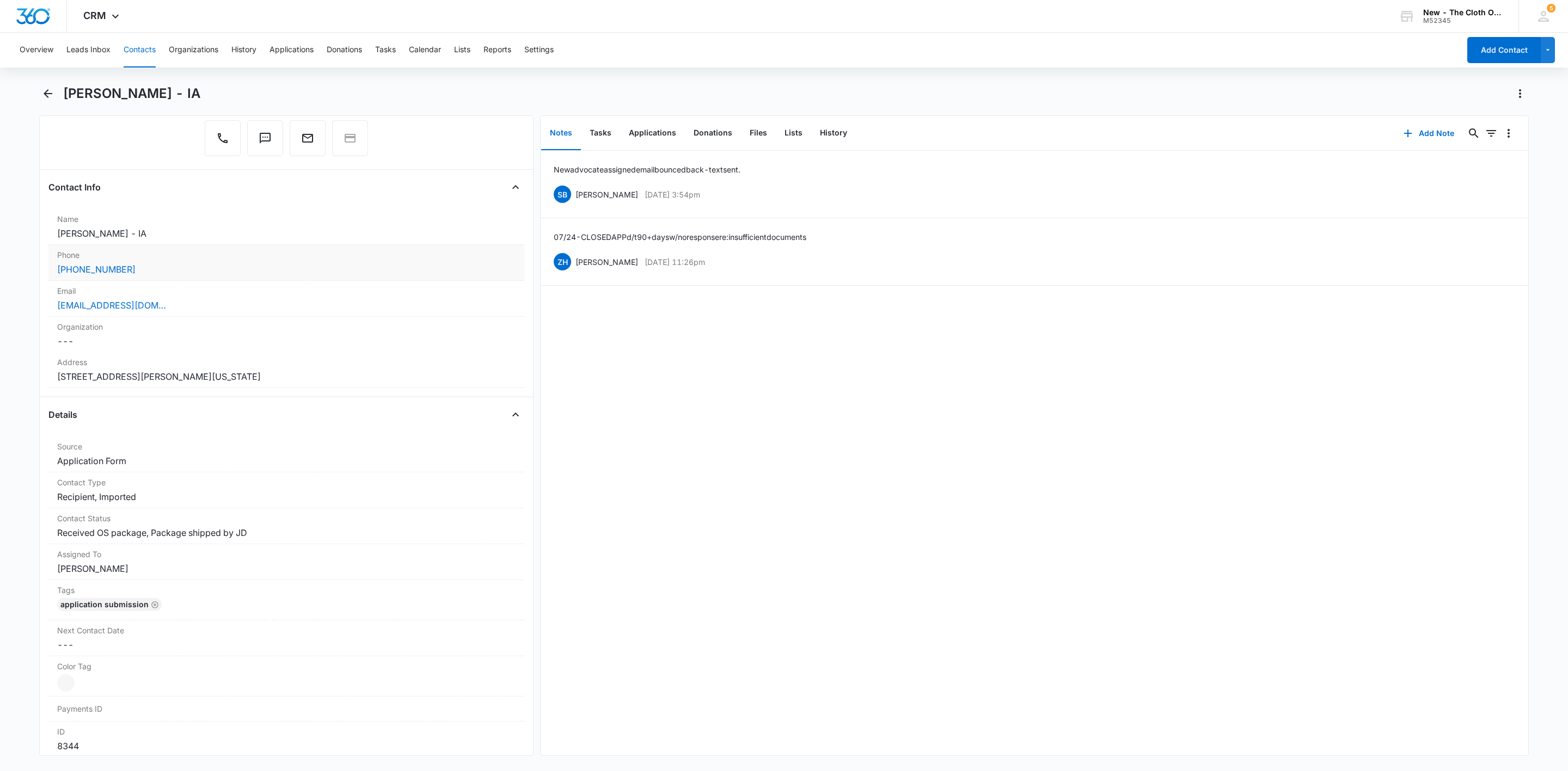
scroll to position [115, 0]
drag, startPoint x: 165, startPoint y: 276, endPoint x: 4, endPoint y: 273, distance: 161.0
click at [4, 273] on main "Erica Smith - IA Remove ES Erica Smith - IA Contact Info Name Cancel Save Chang…" at bounding box center [784, 426] width 1568 height 684
click at [1423, 127] on button "Add Note" at bounding box center [1429, 133] width 73 height 26
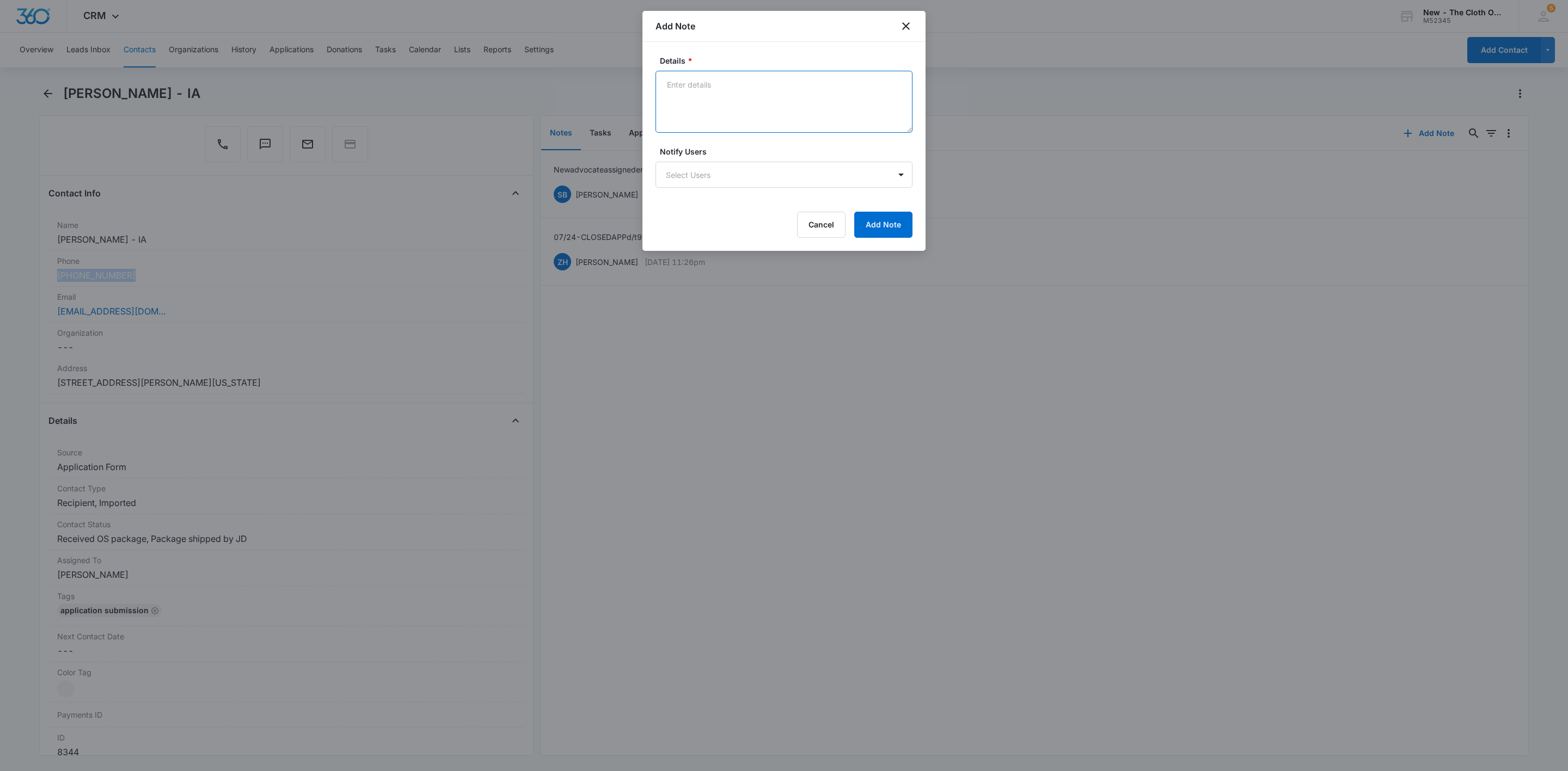
click at [727, 115] on textarea "Details *" at bounding box center [784, 101] width 257 height 62
drag, startPoint x: 824, startPoint y: 74, endPoint x: 827, endPoint y: 85, distance: 11.4
click at [825, 84] on textarea "Quarterly email bounced back -" at bounding box center [784, 101] width 257 height 62
paste textarea "does not exist"
type textarea "Quarterly email bounced back - does not exist. Text sent from personal number."
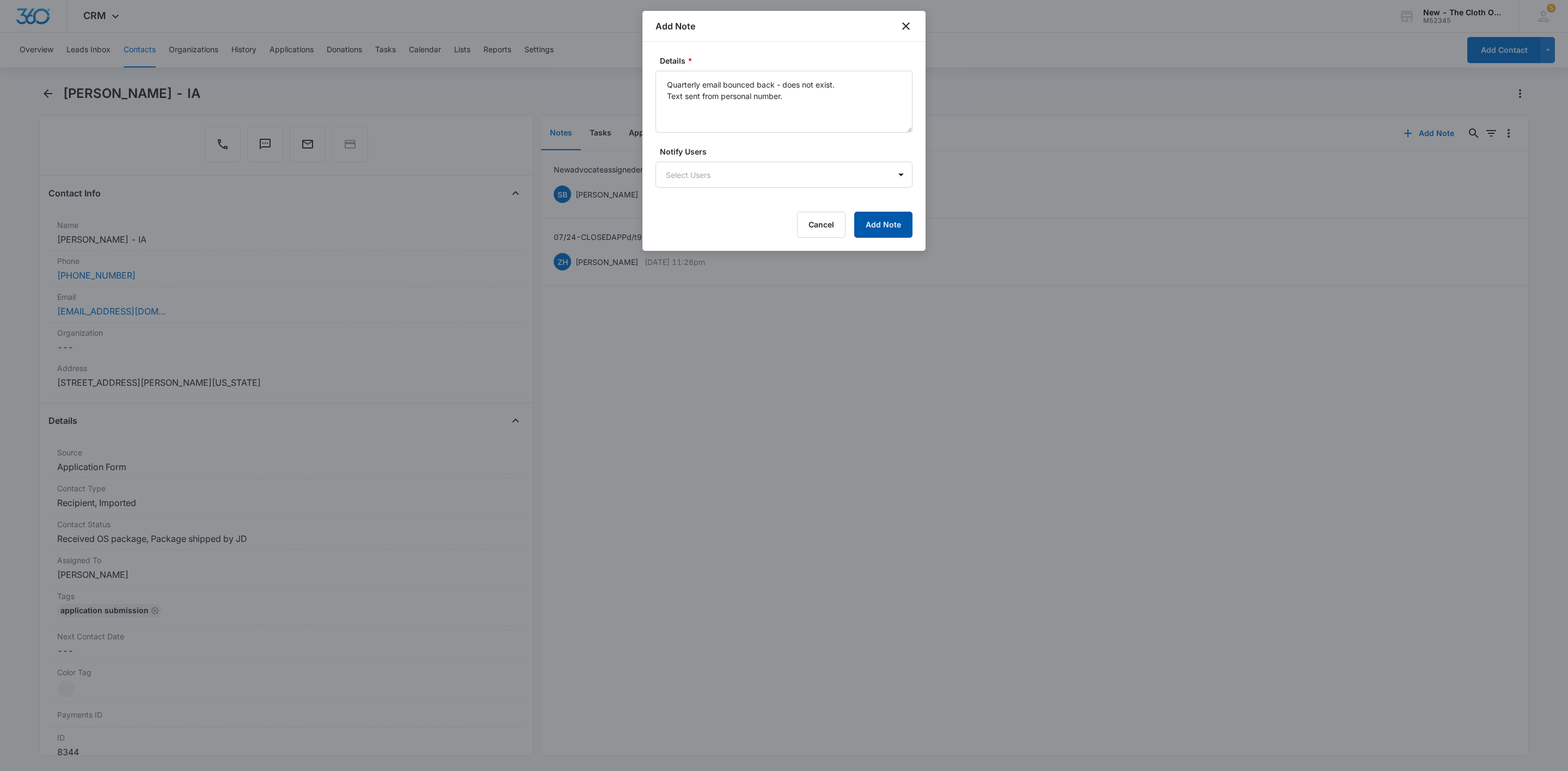
click at [865, 225] on button "Add Note" at bounding box center [884, 225] width 59 height 26
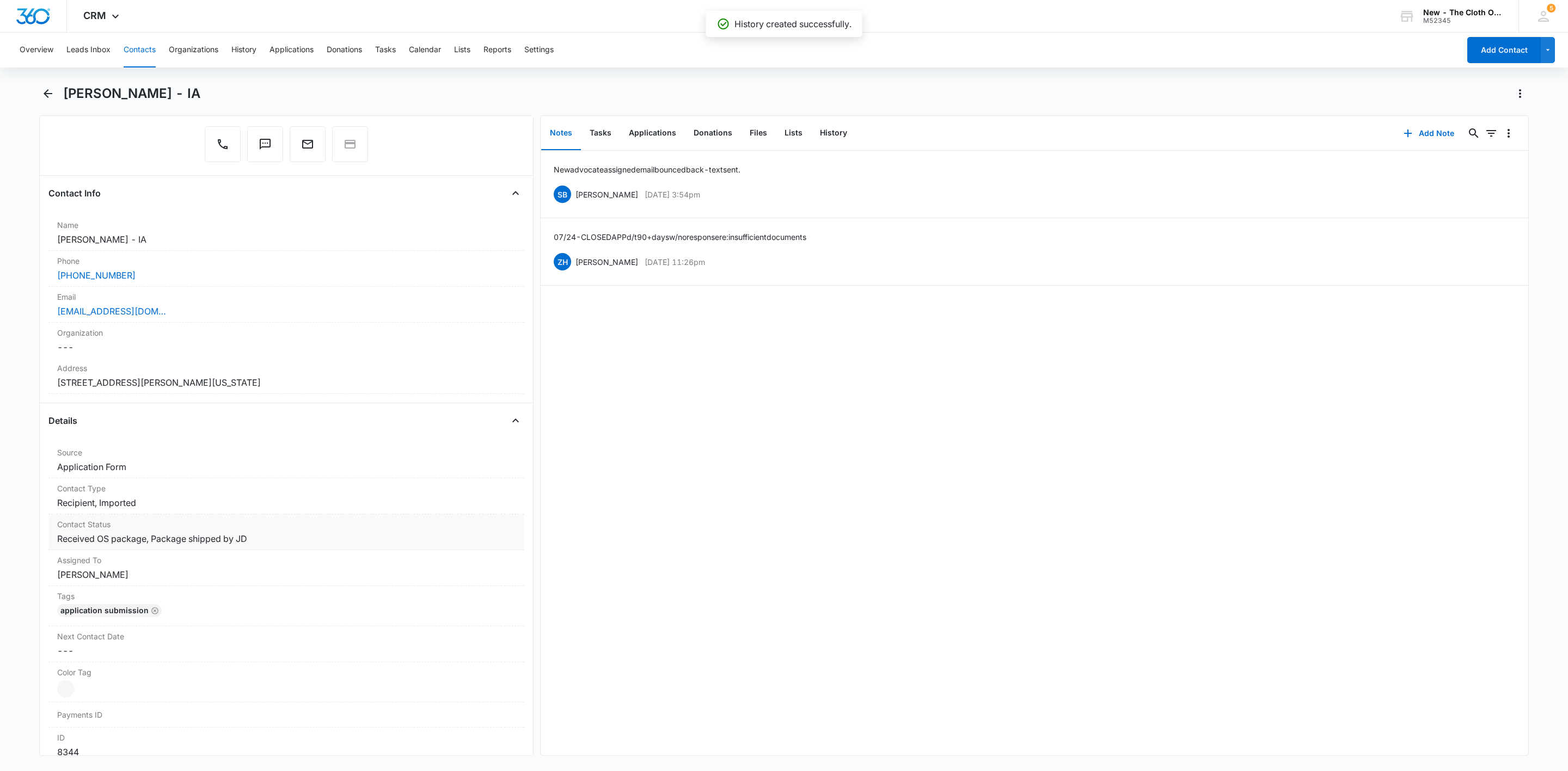
click at [331, 546] on dd "Cancel Save Changes Received OS package, Package shipped by JD" at bounding box center [286, 539] width 458 height 13
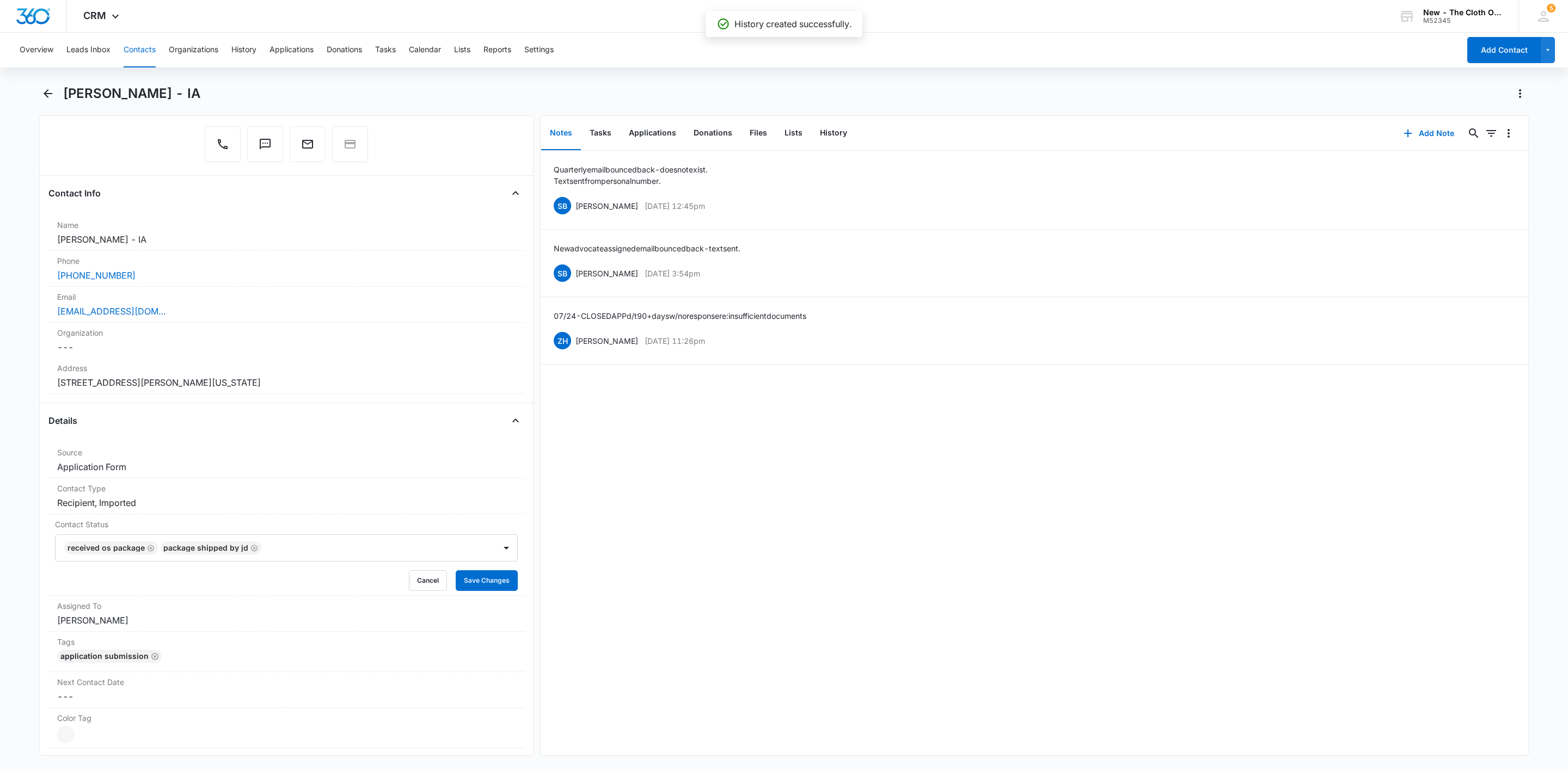
click at [338, 552] on div at bounding box center [373, 547] width 217 height 15
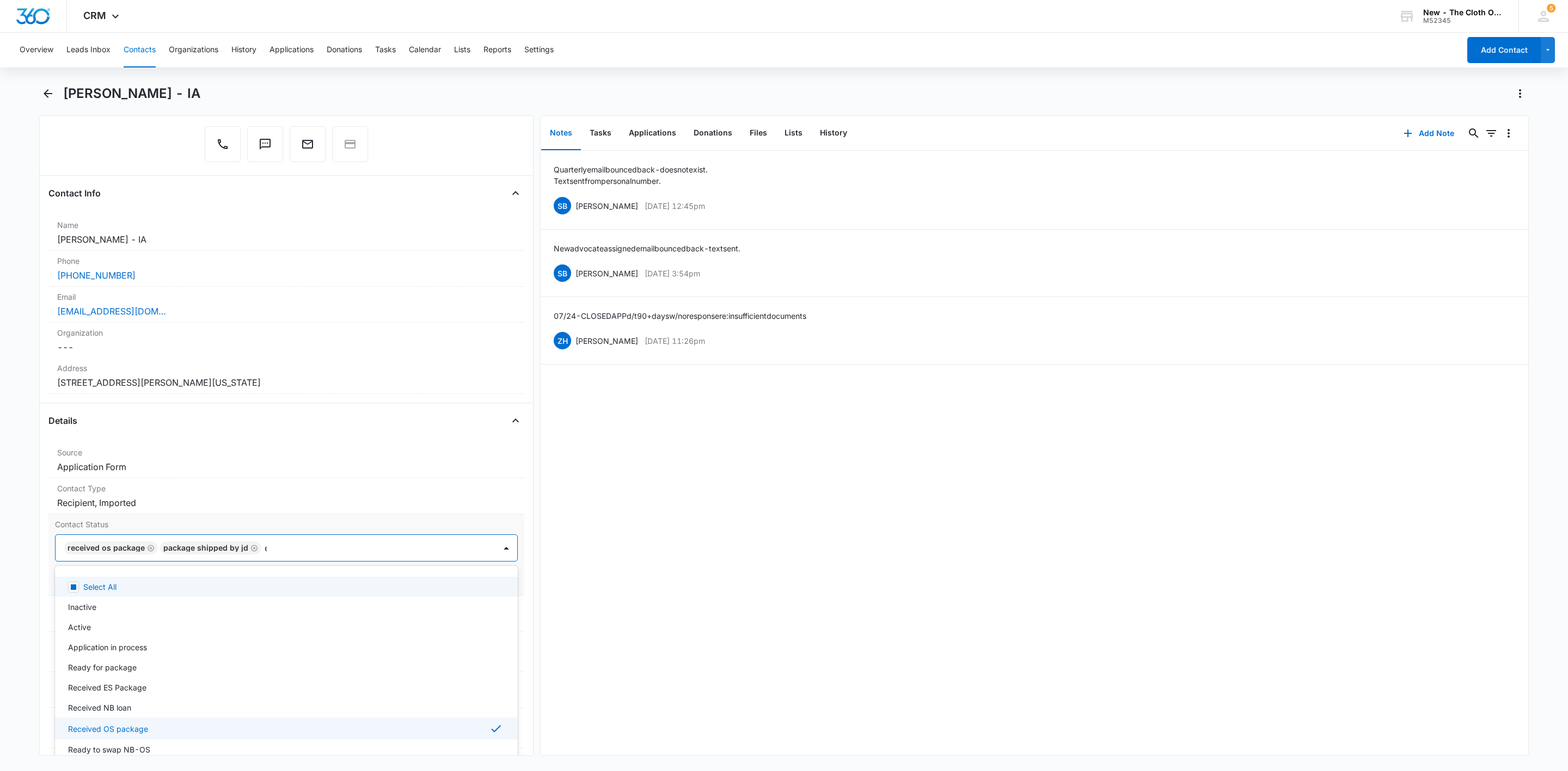
type input "em"
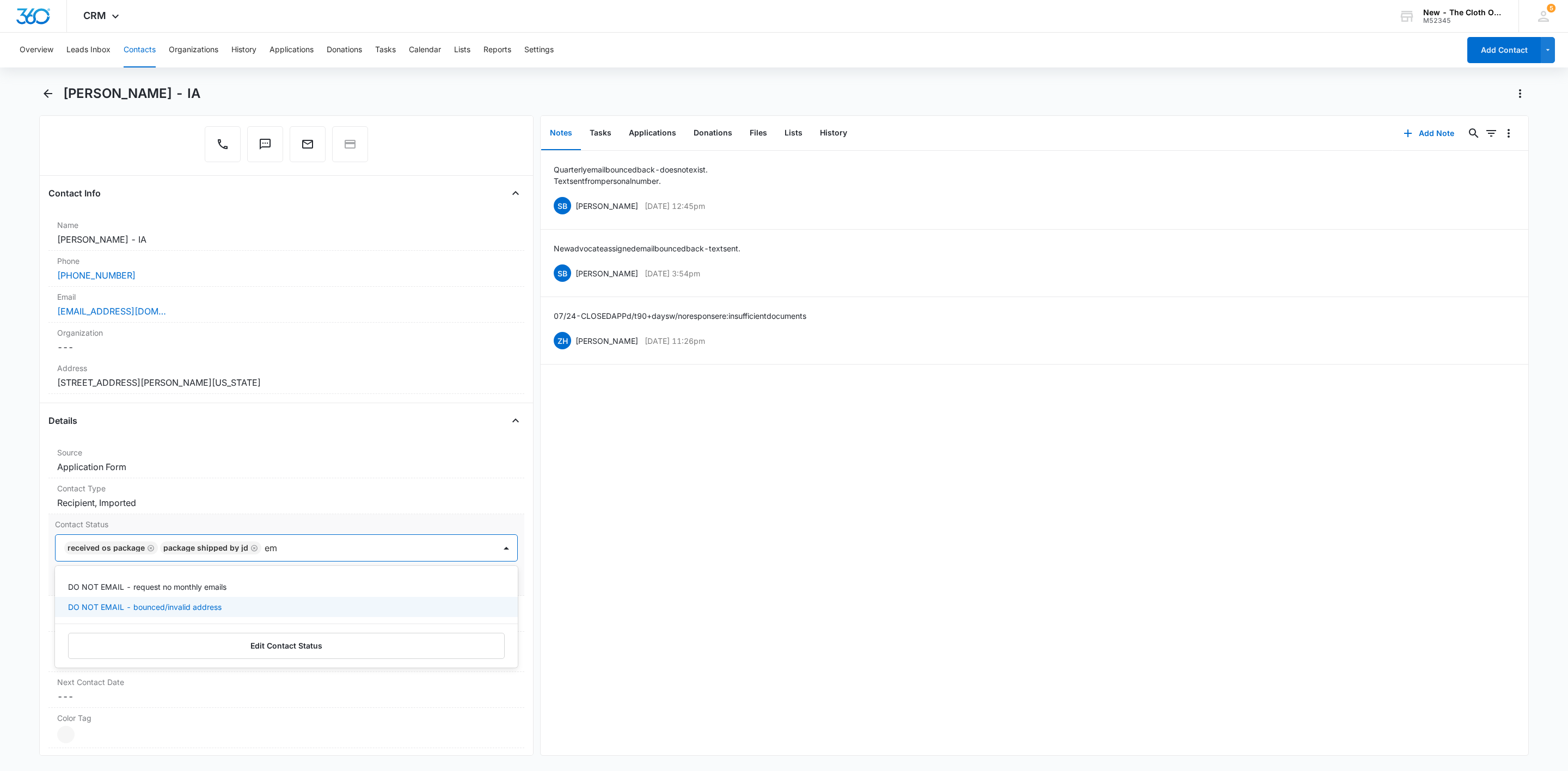
click at [182, 605] on p "DO NOT EMAIL - bounced/invalid address" at bounding box center [145, 607] width 153 height 11
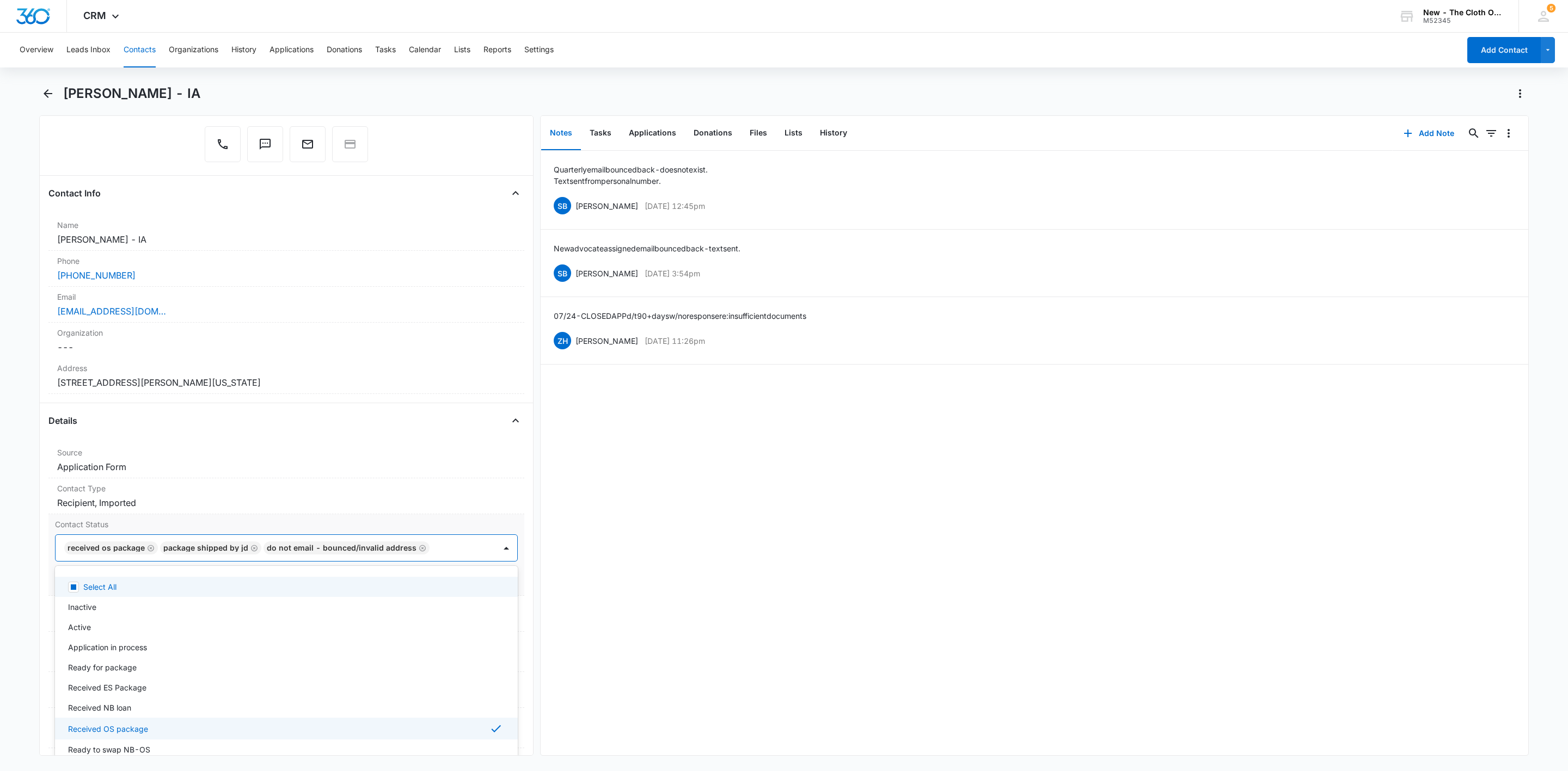
click at [464, 549] on div at bounding box center [456, 547] width 48 height 15
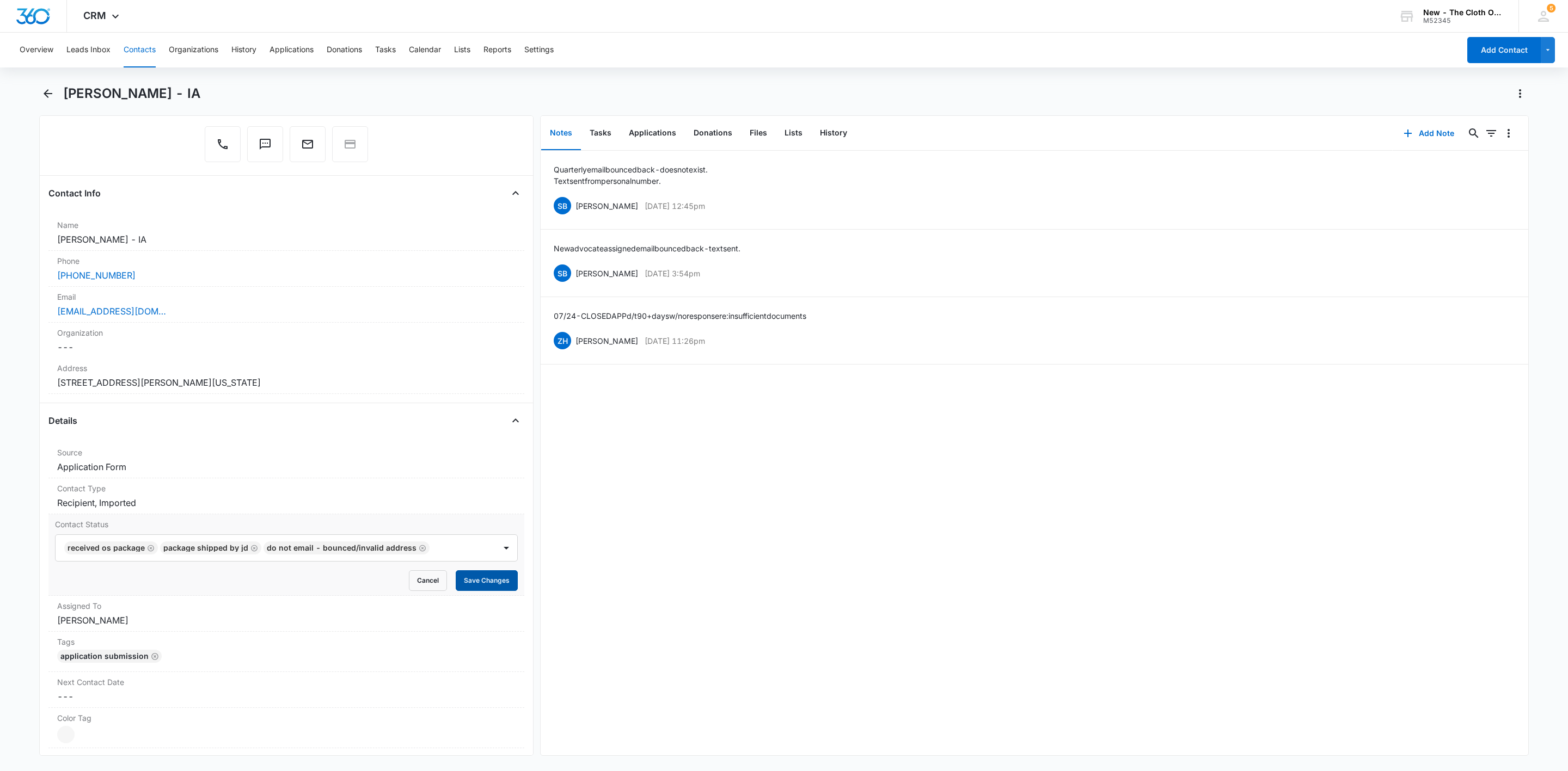
click at [485, 581] on button "Save Changes" at bounding box center [487, 580] width 62 height 21
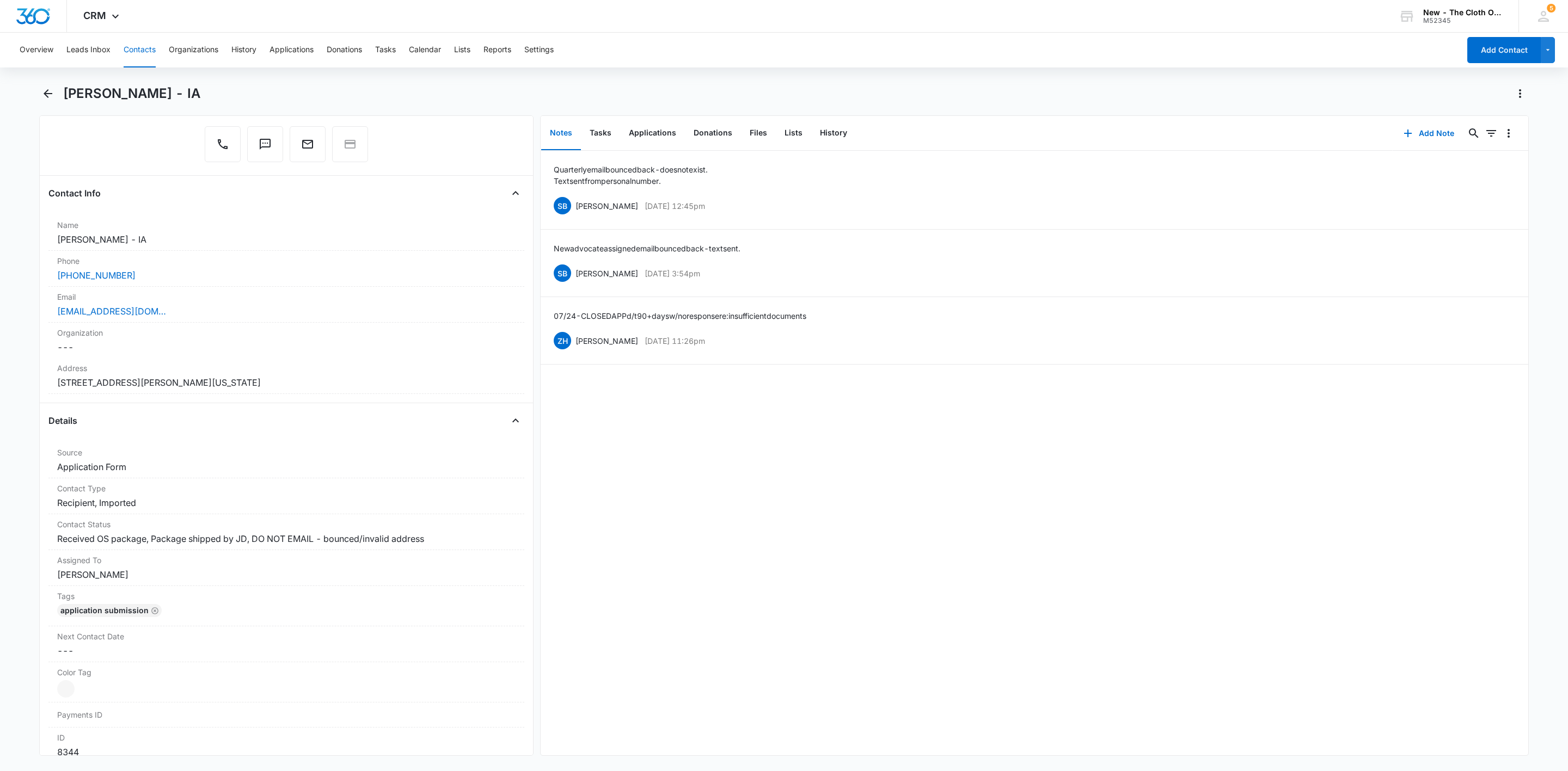
click at [138, 57] on button "Contacts" at bounding box center [139, 50] width 32 height 35
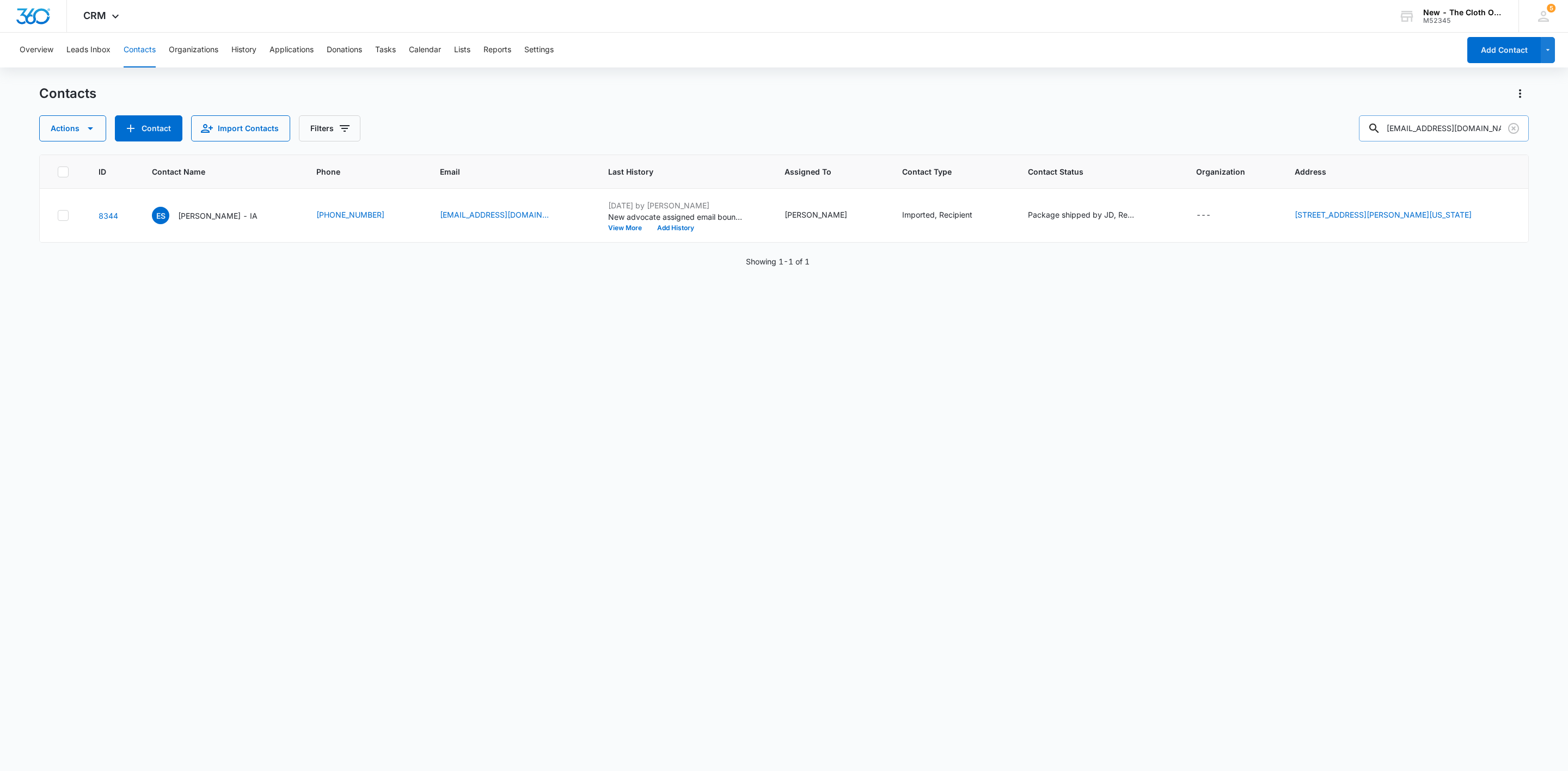
click at [1414, 126] on input "booboo51344@gmail.com" at bounding box center [1444, 128] width 170 height 26
click at [1415, 126] on input "booboo51344@gmail.com" at bounding box center [1444, 128] width 170 height 26
click at [1415, 127] on input "booboo51344@gmail.com" at bounding box center [1444, 128] width 170 height 26
paste input "arbiegirl488588@ao"
type input "barbiegirl488588@aol.com"
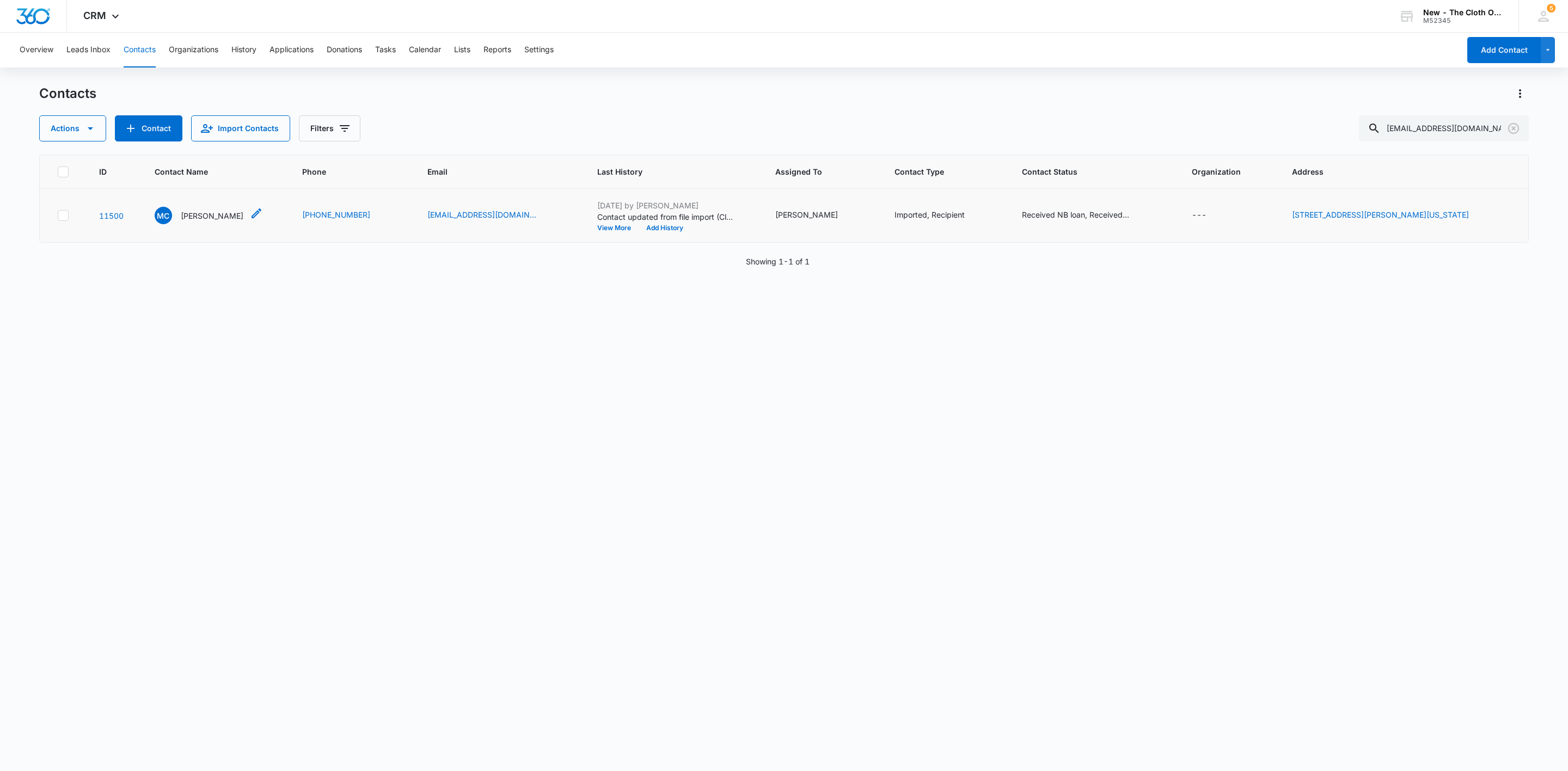
click at [191, 217] on p "Maria Contreras" at bounding box center [211, 216] width 62 height 11
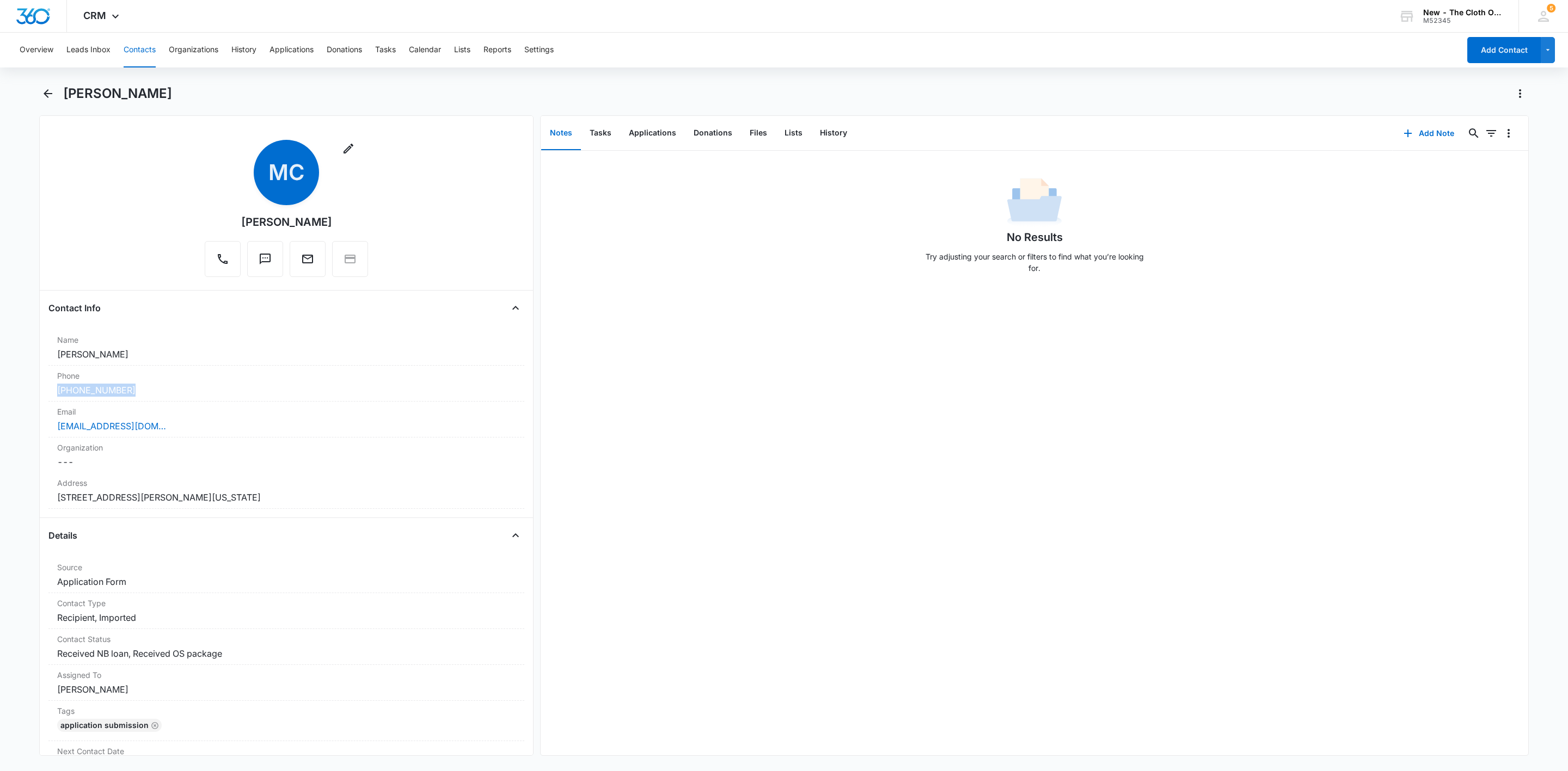
drag, startPoint x: 134, startPoint y: 387, endPoint x: 33, endPoint y: 390, distance: 101.0
click at [33, 390] on main "Maria Contreras Remove MC Maria Contreras Contact Info Name Cancel Save Changes…" at bounding box center [784, 426] width 1568 height 684
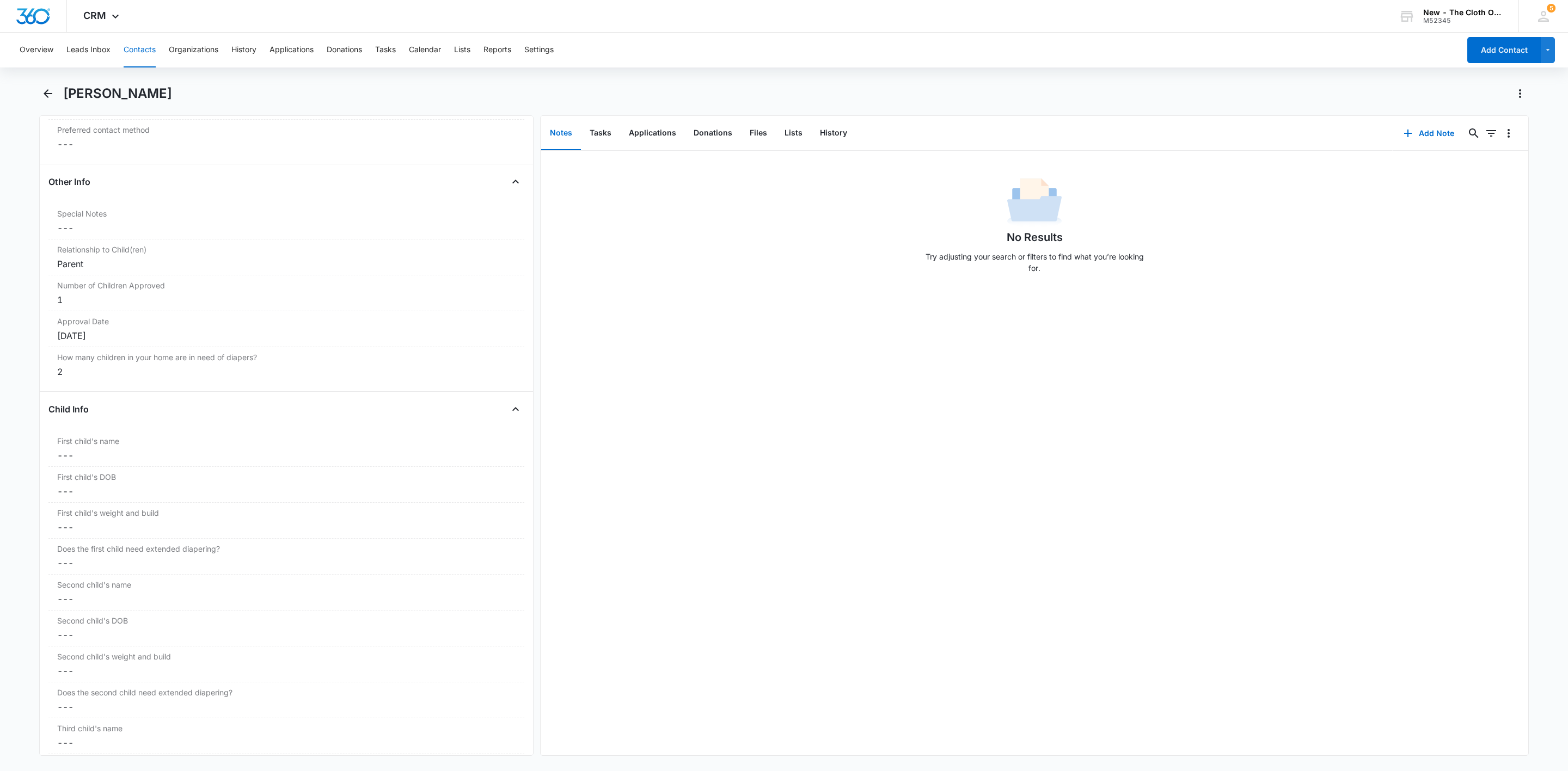
scroll to position [1061, 0]
click at [1401, 131] on icon "button" at bounding box center [1407, 133] width 13 height 13
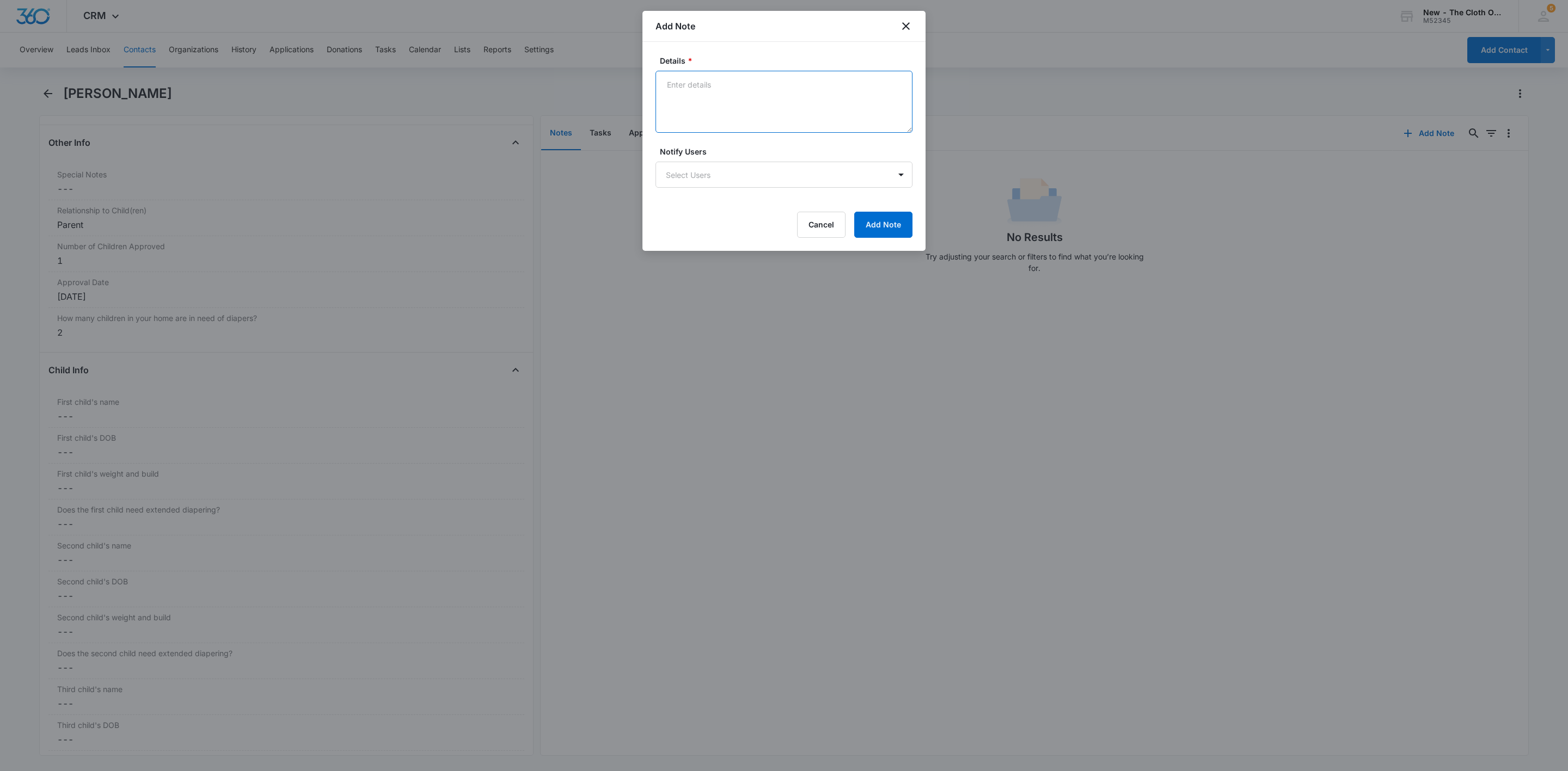
click at [752, 109] on textarea "Details *" at bounding box center [784, 101] width 257 height 62
type textarea "Quarterly email bounced back - inbox disabled. Text sent from personal number."
drag, startPoint x: 885, startPoint y: 231, endPoint x: 879, endPoint y: 231, distance: 6.0
click at [886, 232] on button "Add Note" at bounding box center [884, 225] width 59 height 26
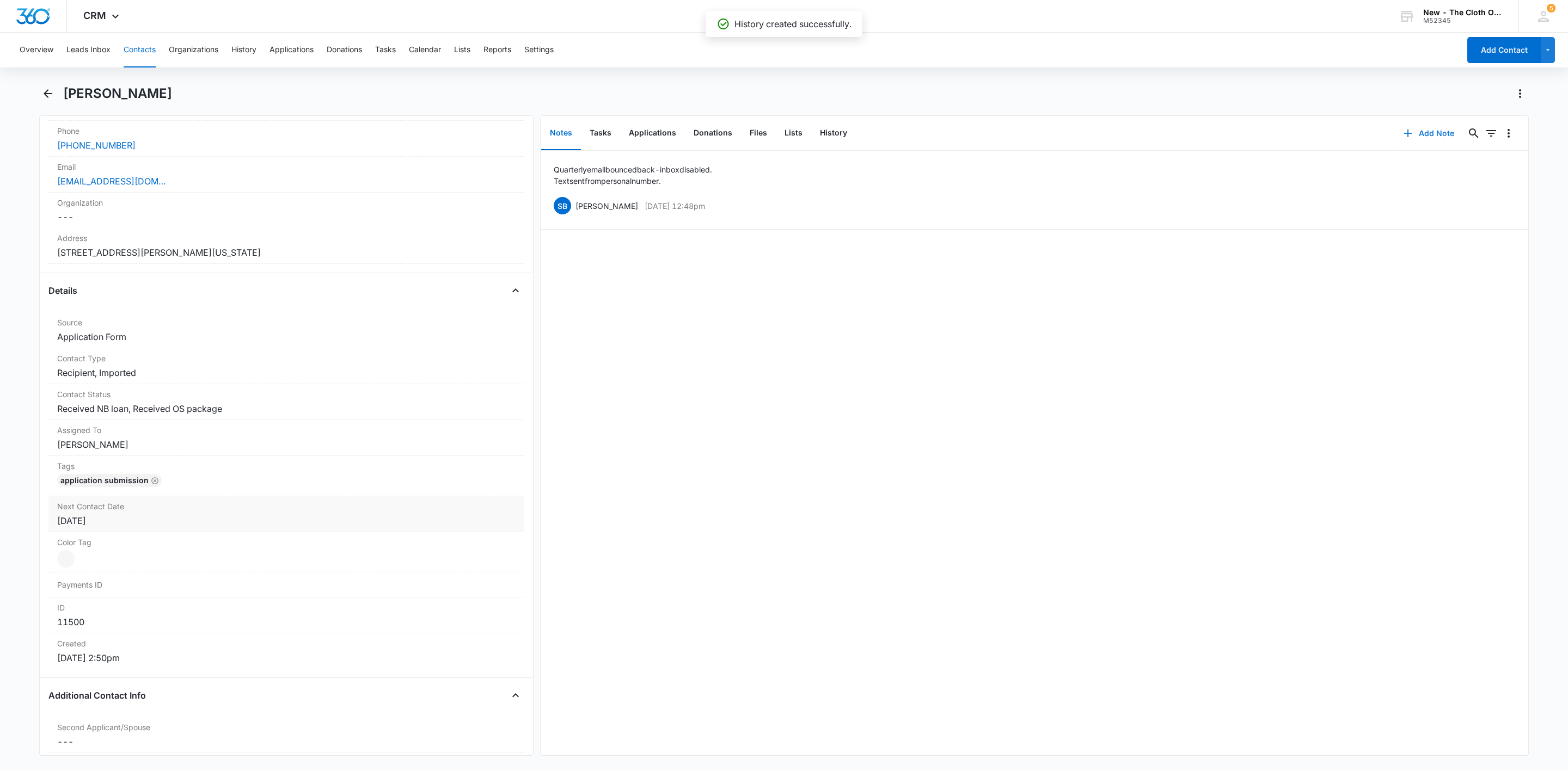
scroll to position [81, 0]
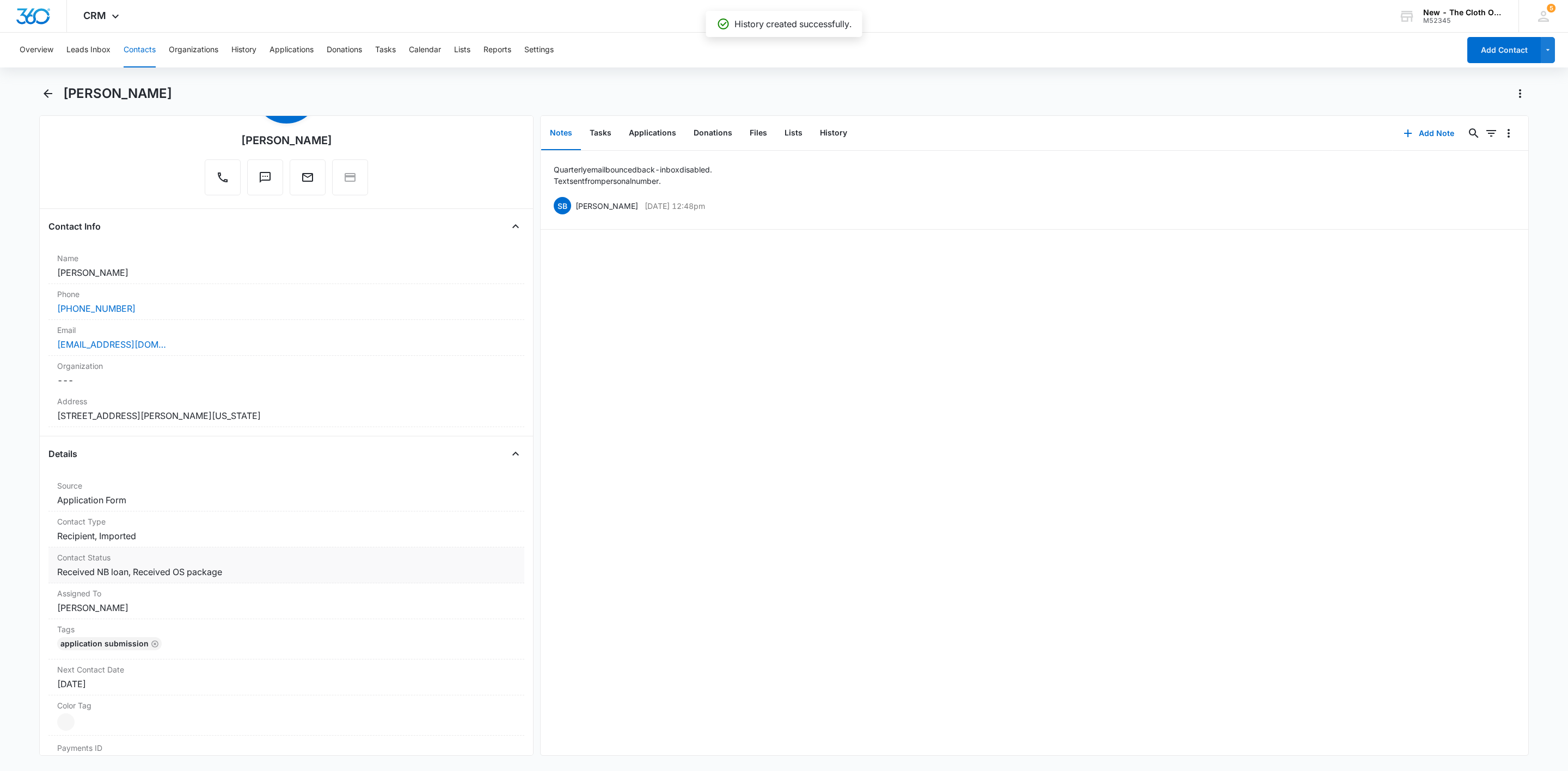
drag, startPoint x: 281, startPoint y: 569, endPoint x: 290, endPoint y: 567, distance: 9.2
click at [282, 569] on dd "Cancel Save Changes Received NB loan, Received OS package" at bounding box center [286, 572] width 458 height 13
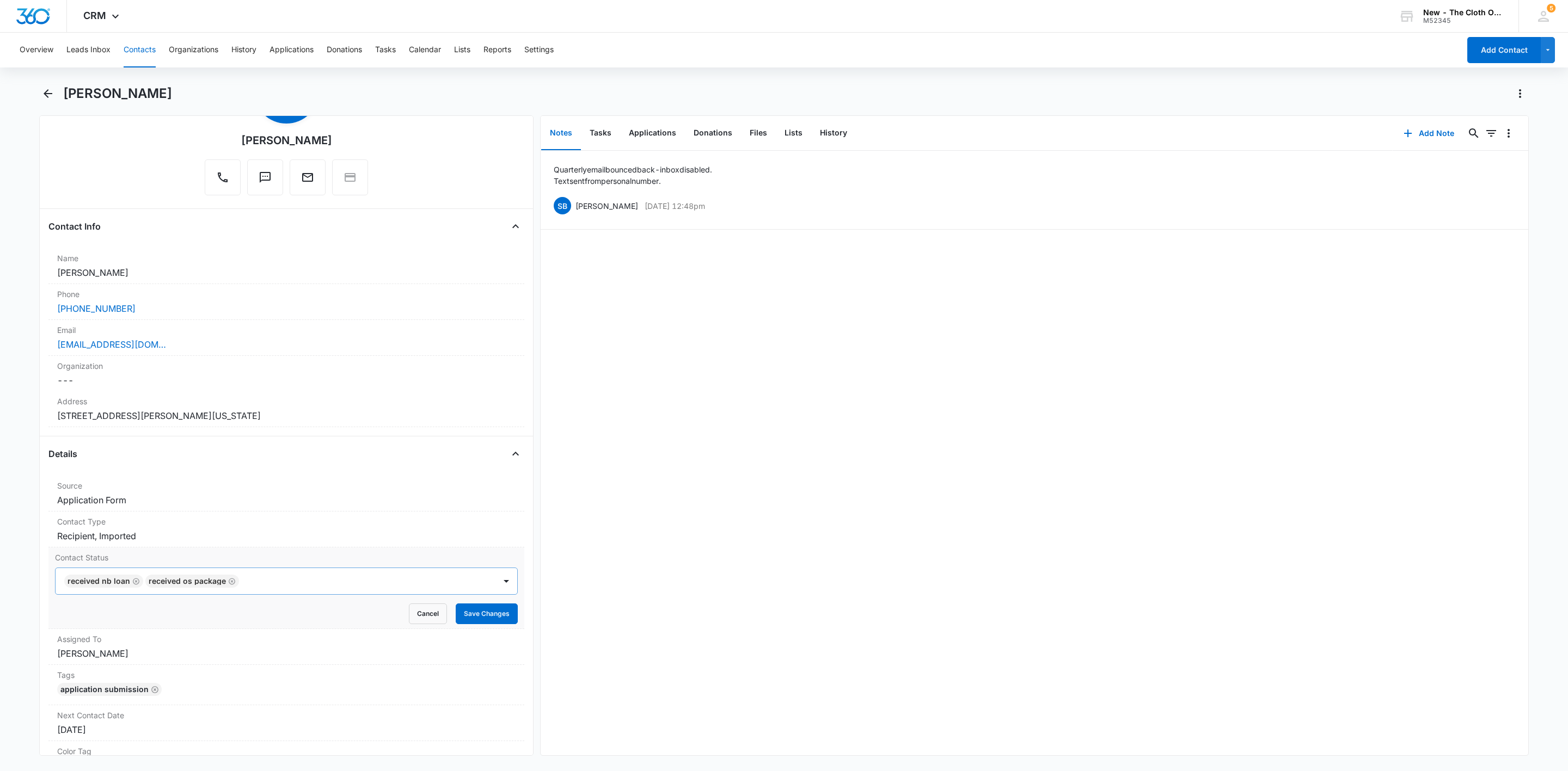
click at [417, 586] on div at bounding box center [362, 580] width 239 height 15
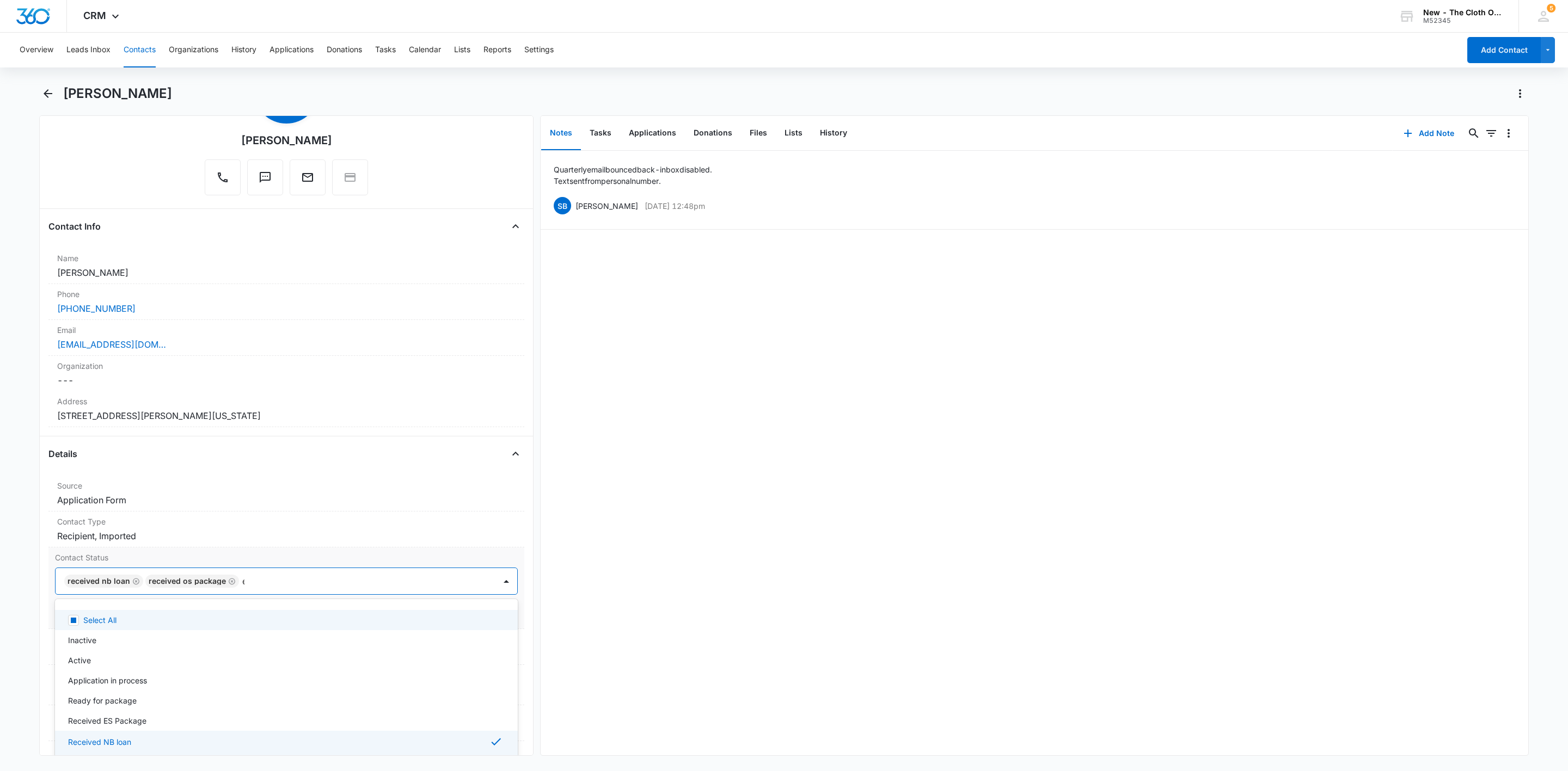
type input "em"
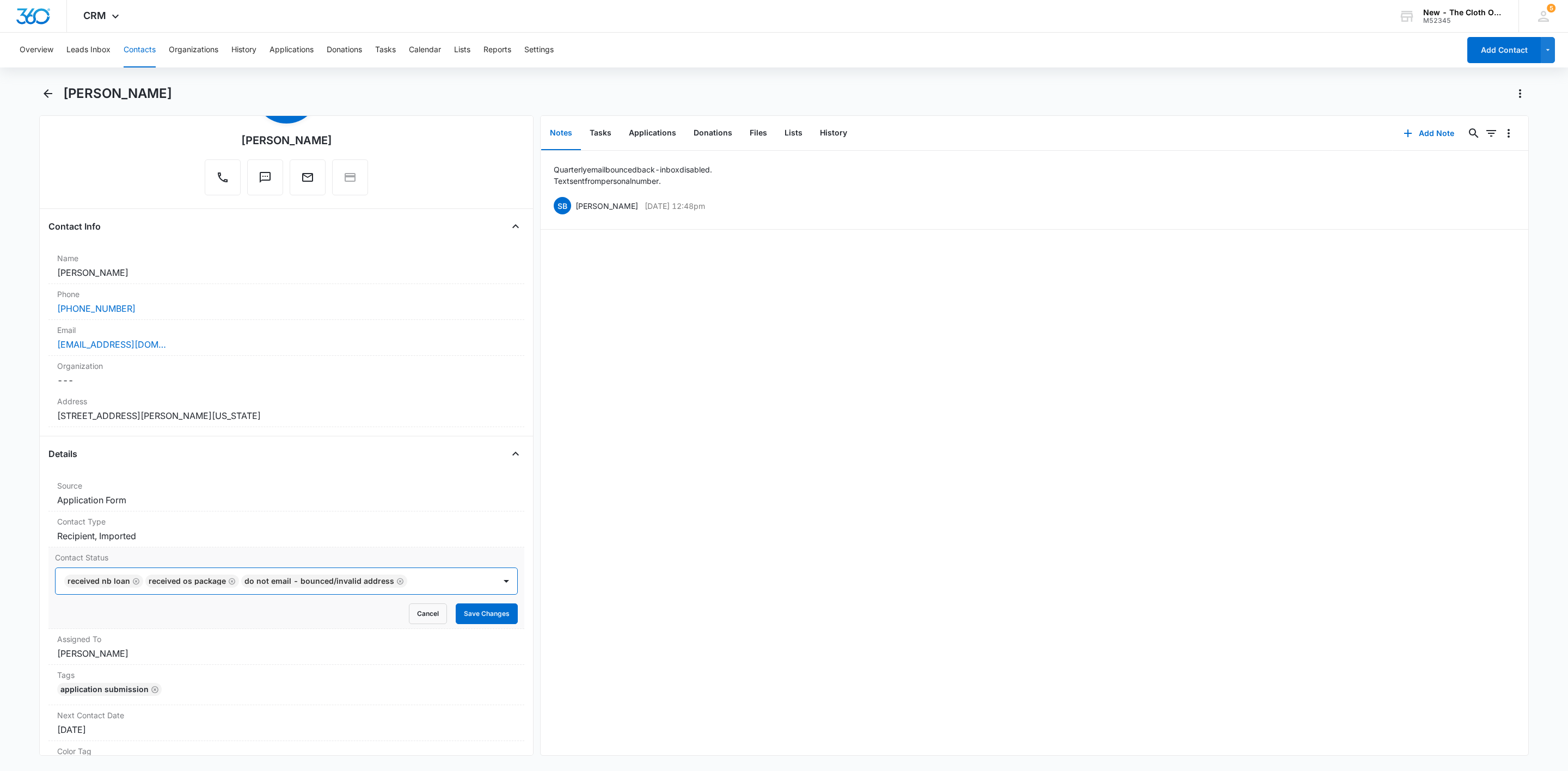
drag, startPoint x: 420, startPoint y: 577, endPoint x: 464, endPoint y: 585, distance: 44.7
click at [422, 577] on div at bounding box center [445, 580] width 70 height 15
click at [482, 616] on button "Save Changes" at bounding box center [487, 614] width 62 height 21
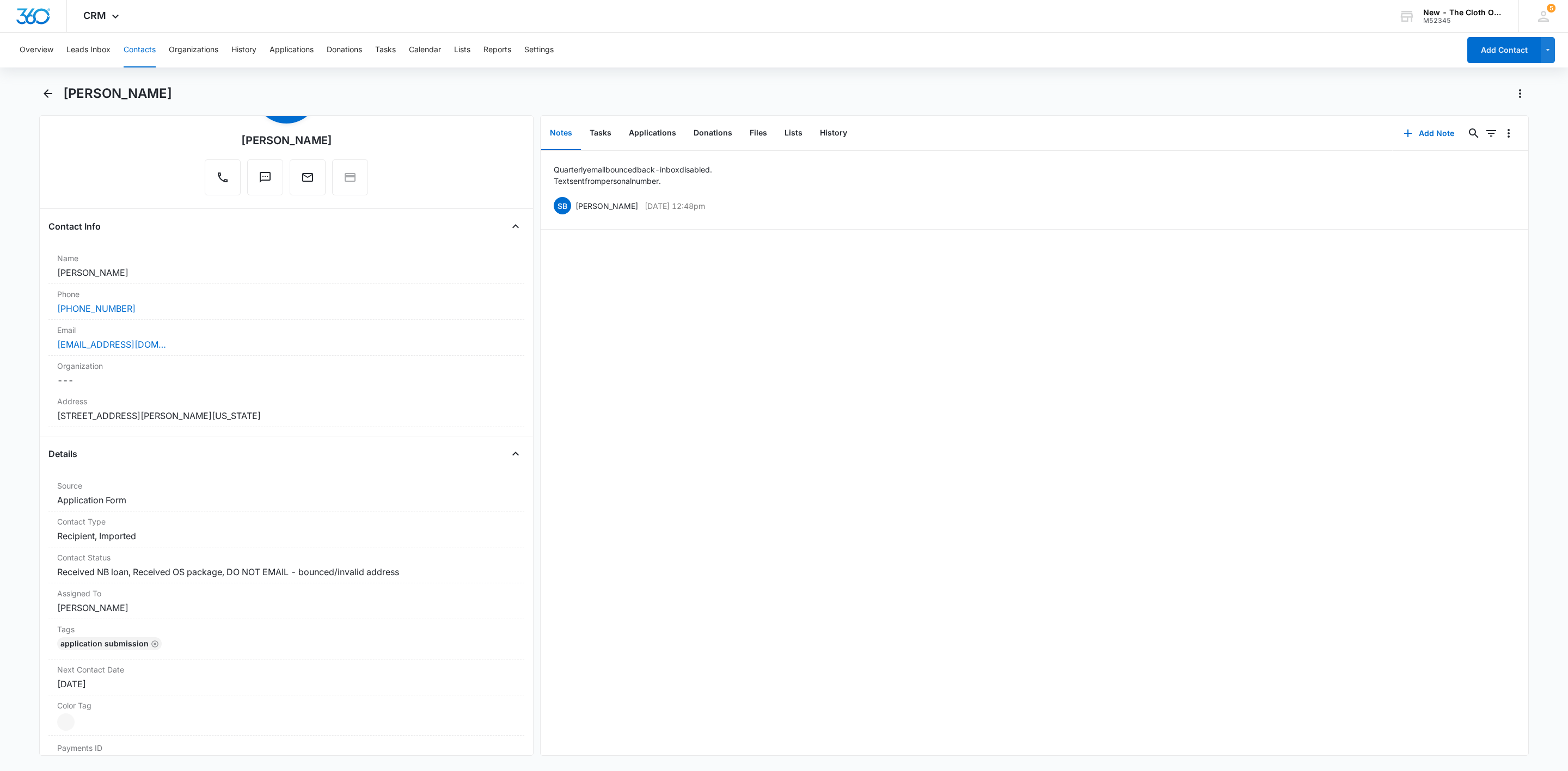
click at [152, 46] on button "Contacts" at bounding box center [139, 50] width 32 height 35
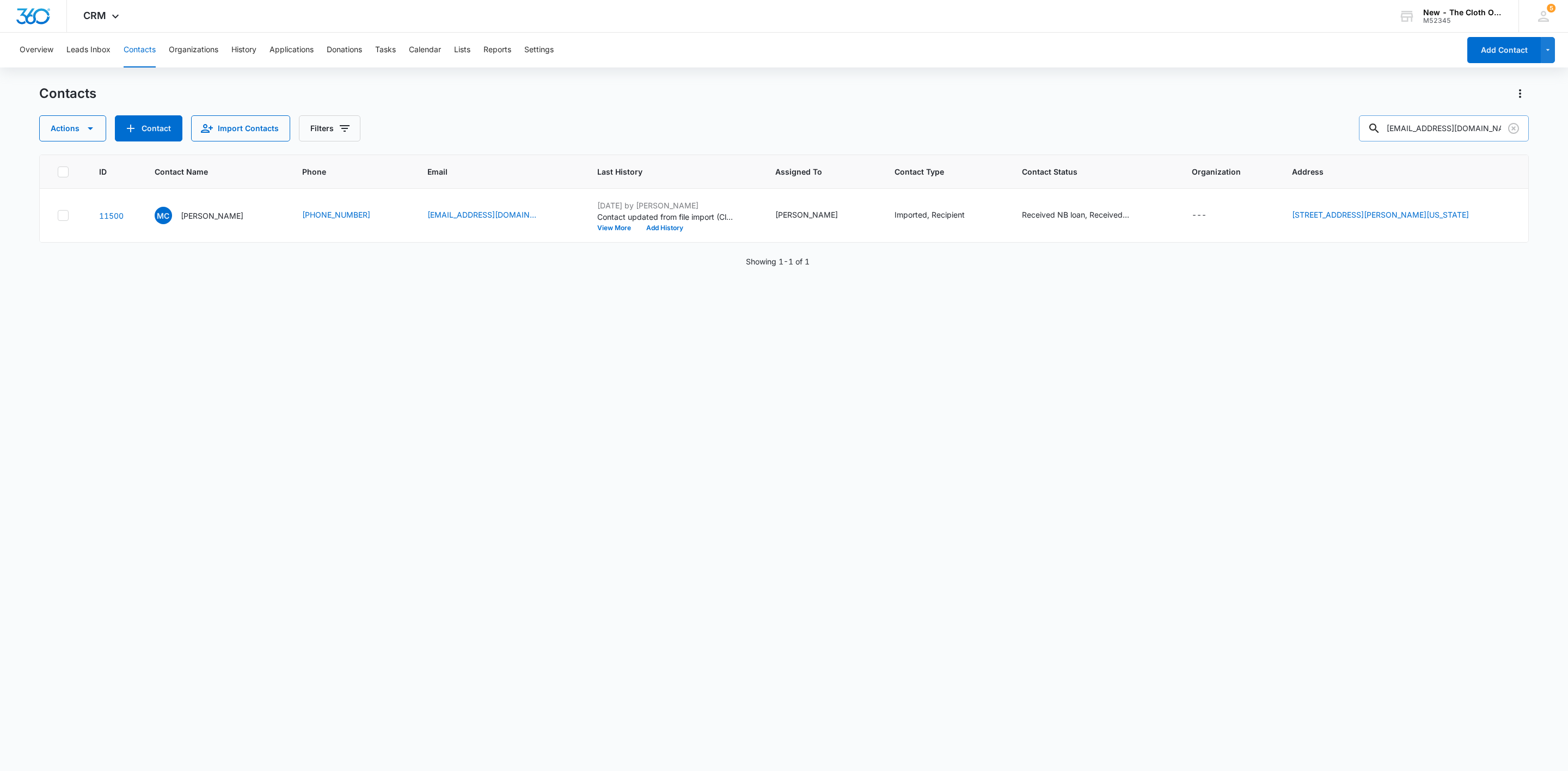
click at [1428, 135] on input "barbiegirl488588@aol.com" at bounding box center [1444, 128] width 170 height 26
paste input "Joanna Contreras"
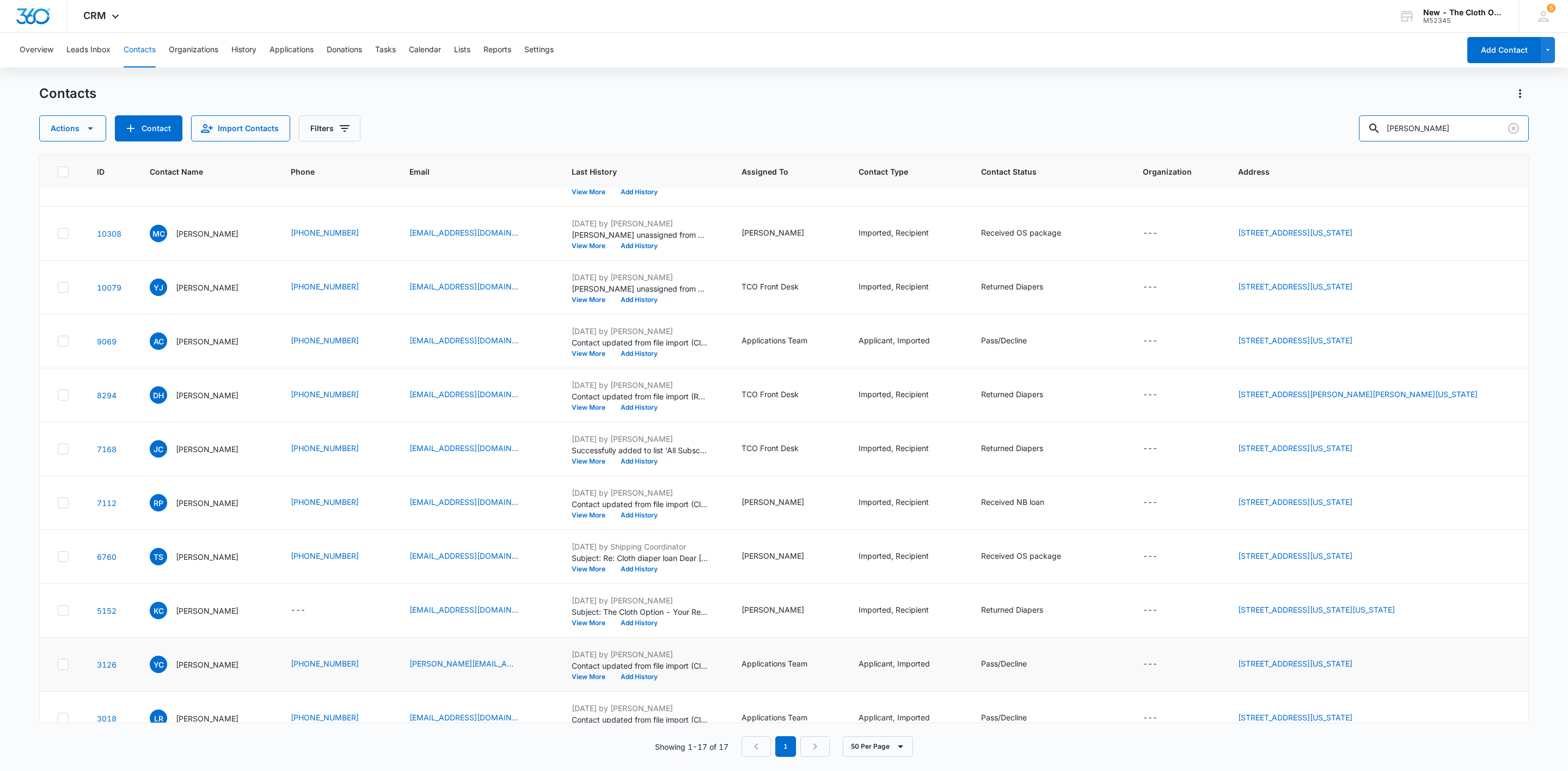
scroll to position [385, 0]
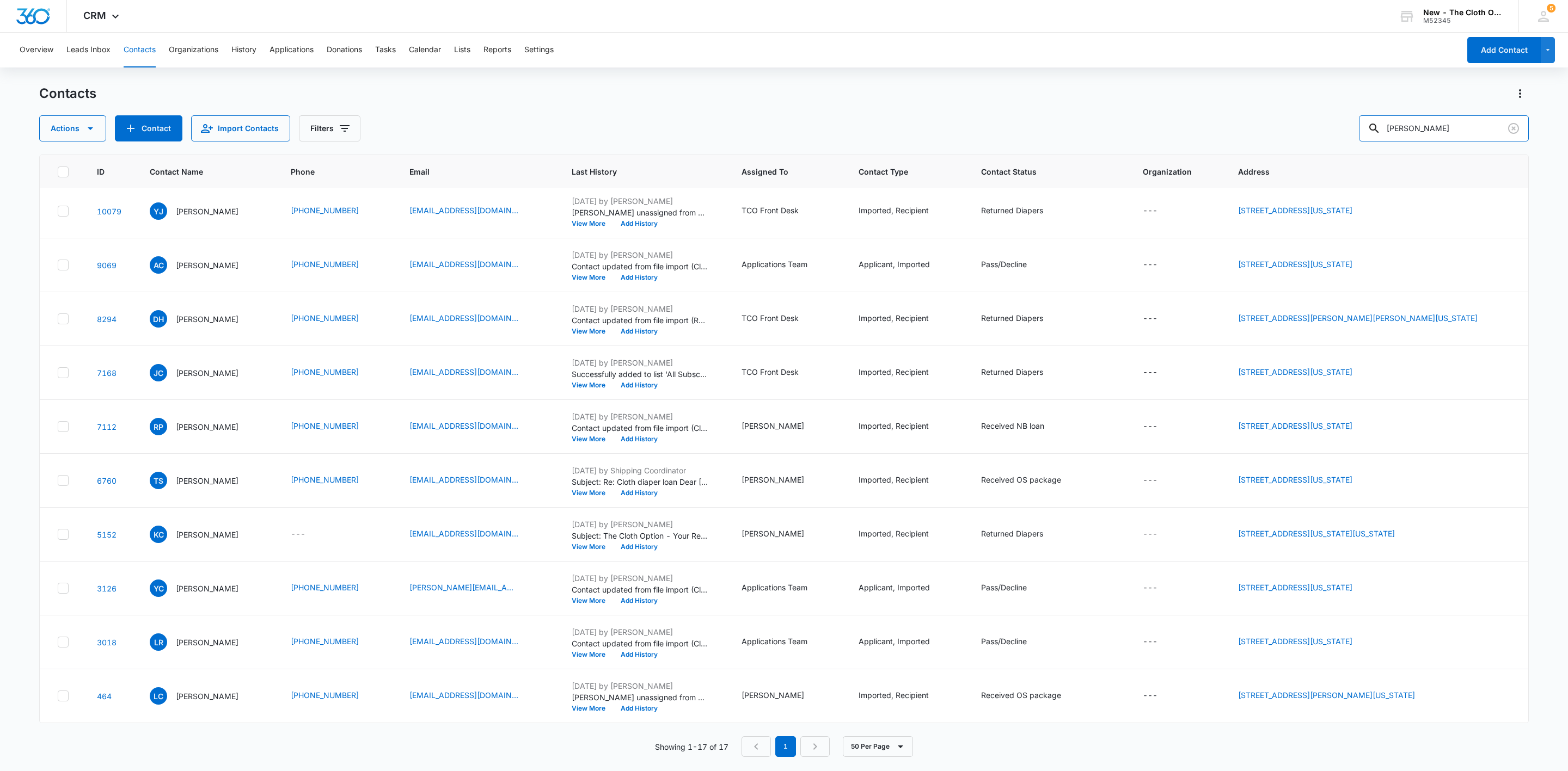
drag, startPoint x: 1483, startPoint y: 126, endPoint x: 1131, endPoint y: 139, distance: 352.2
click at [1135, 138] on div "Actions Contact Import Contacts Filters Contreras" at bounding box center [784, 128] width 1490 height 26
paste input "juslivinlifemiwa@gmail.com"
type input "juslivinlifemiwa@gmail.com"
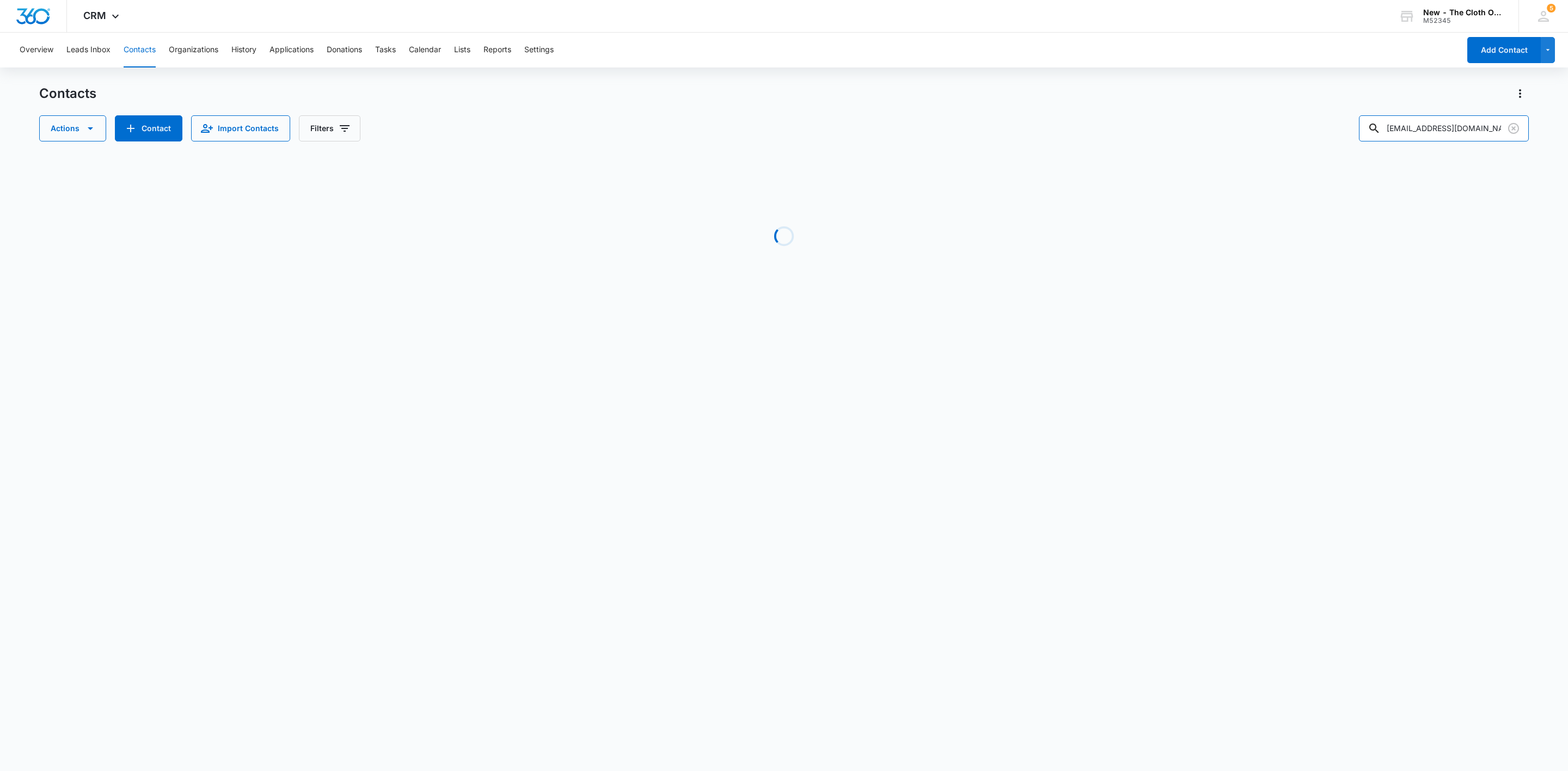
scroll to position [0, 0]
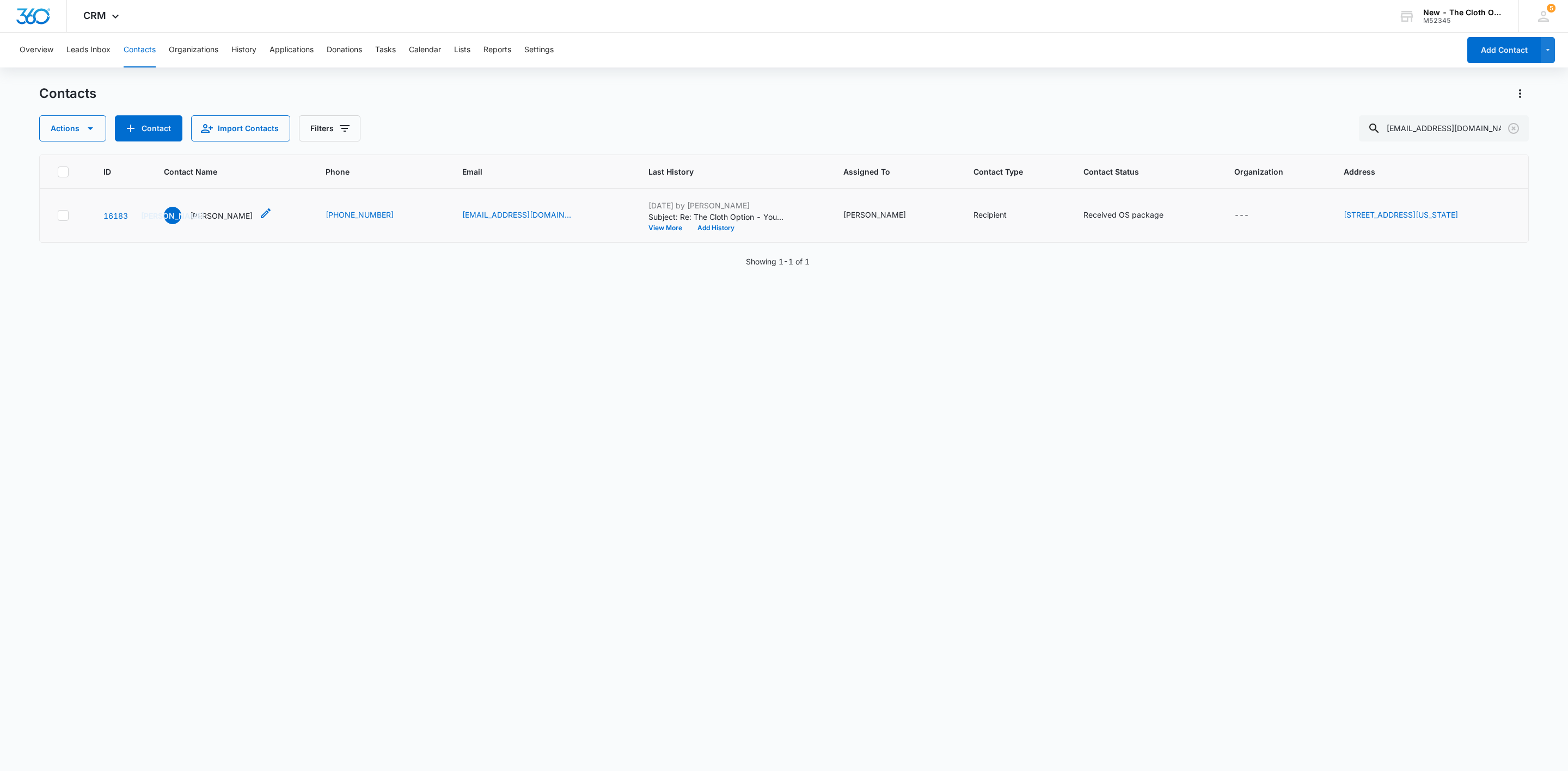
click at [232, 214] on p "Jessica Ann Vega" at bounding box center [221, 216] width 62 height 11
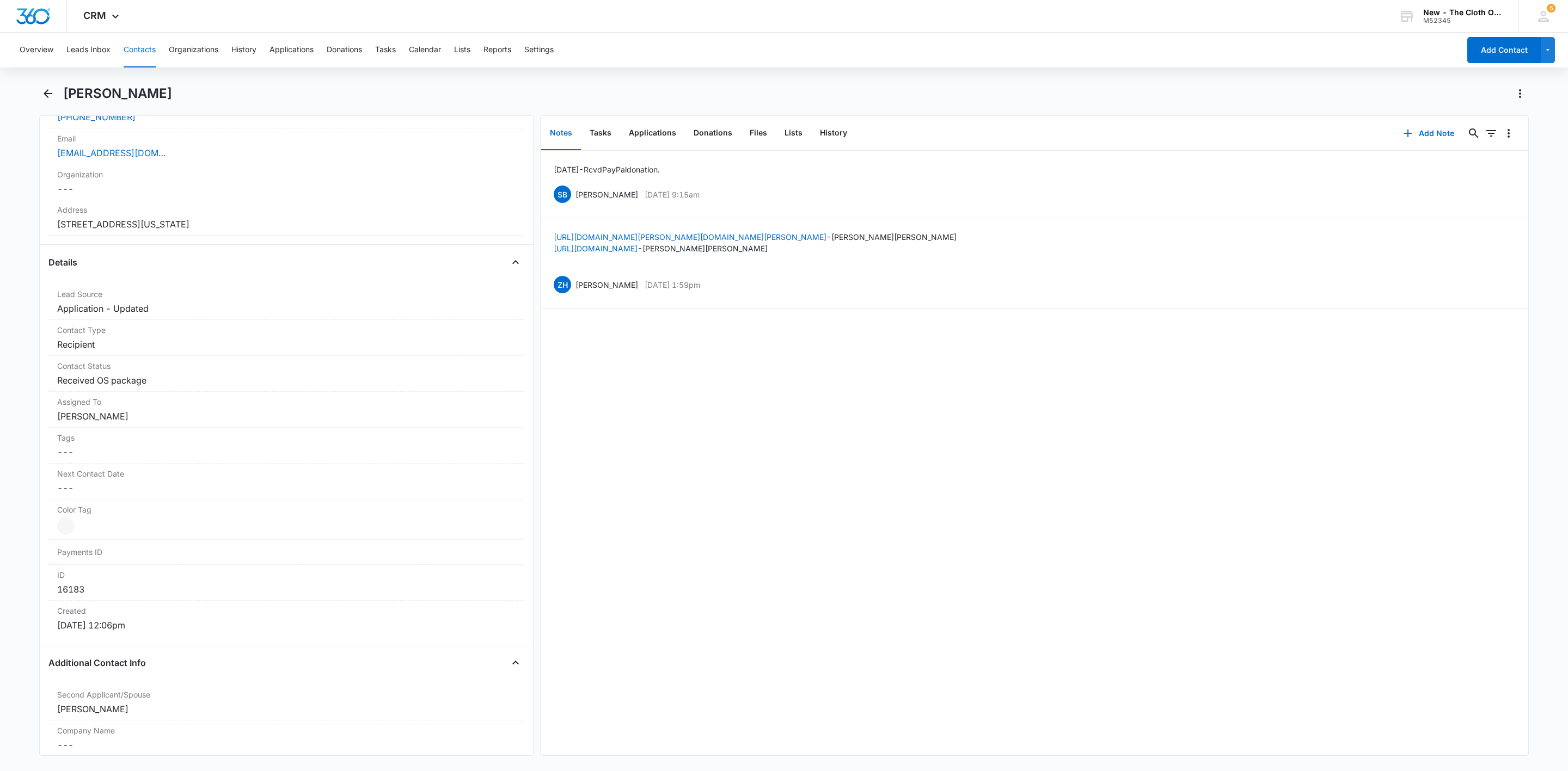
scroll to position [245, 0]
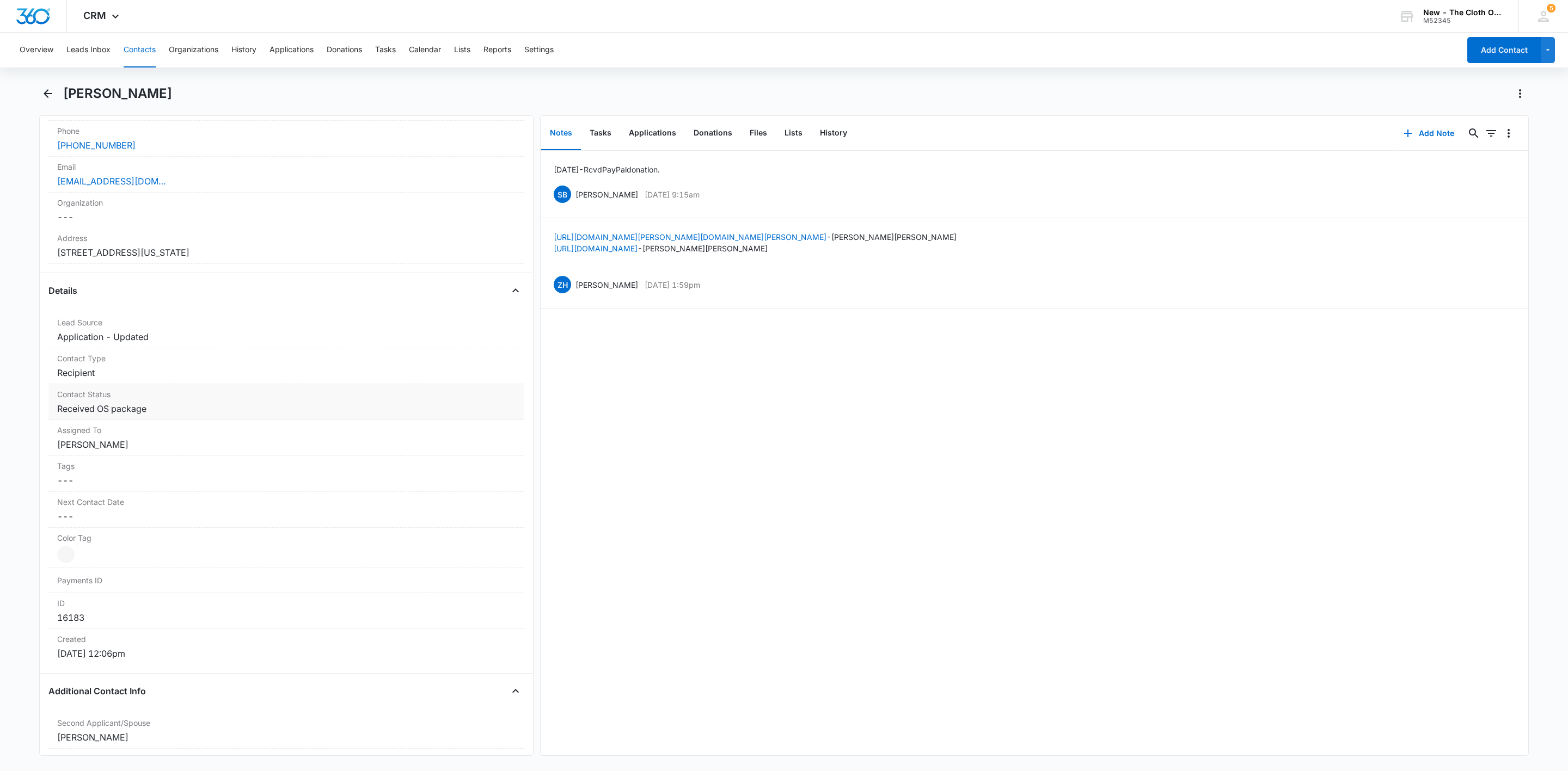
click at [270, 404] on dd "Cancel Save Changes Received OS package" at bounding box center [286, 409] width 458 height 13
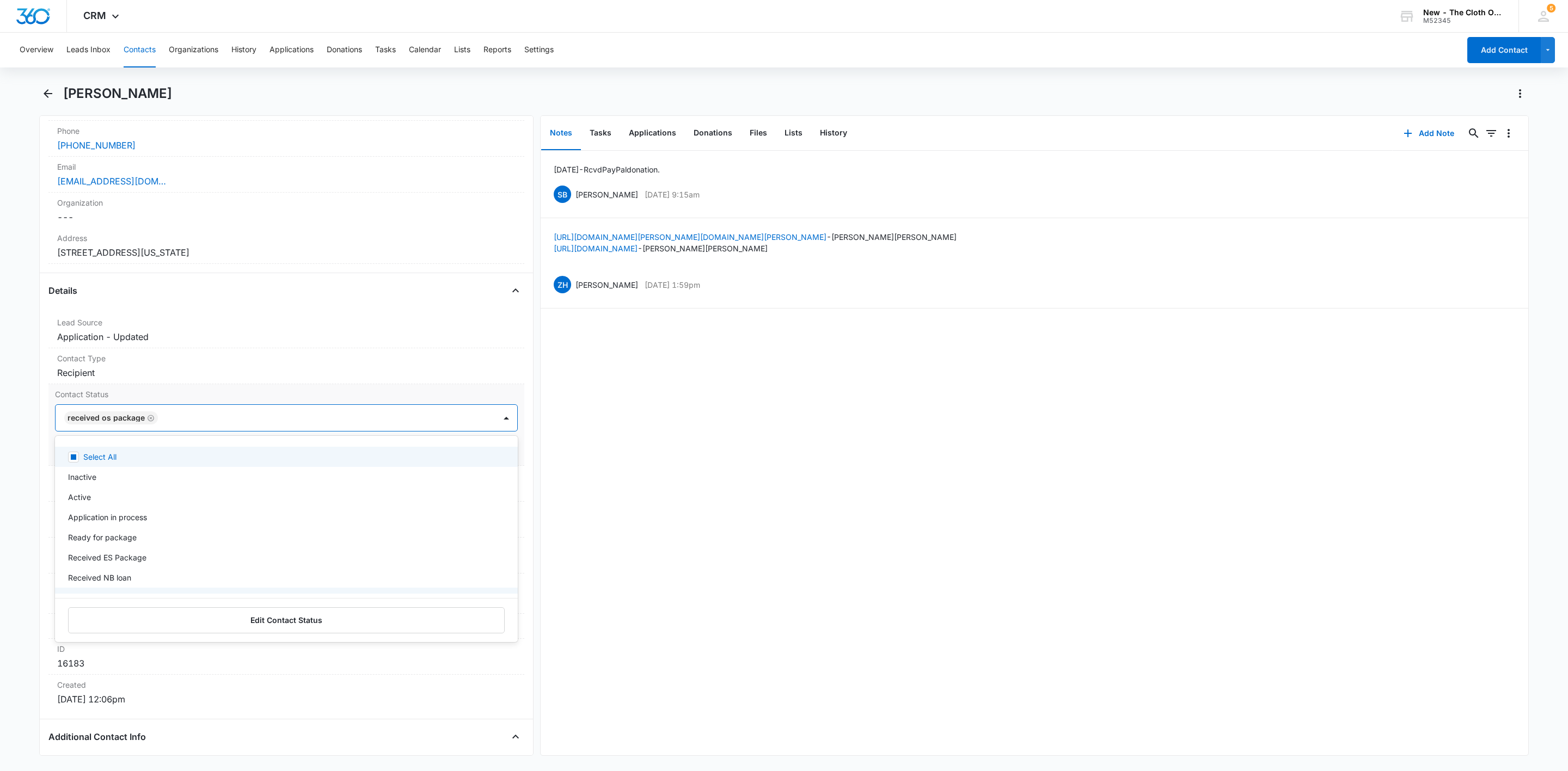
click at [327, 421] on div at bounding box center [321, 418] width 320 height 15
type input "ret"
click at [191, 453] on div "Ready to return (no swap)" at bounding box center [286, 456] width 463 height 20
drag, startPoint x: 430, startPoint y: 418, endPoint x: 434, endPoint y: 425, distance: 8.1
click at [433, 423] on div at bounding box center [378, 418] width 205 height 15
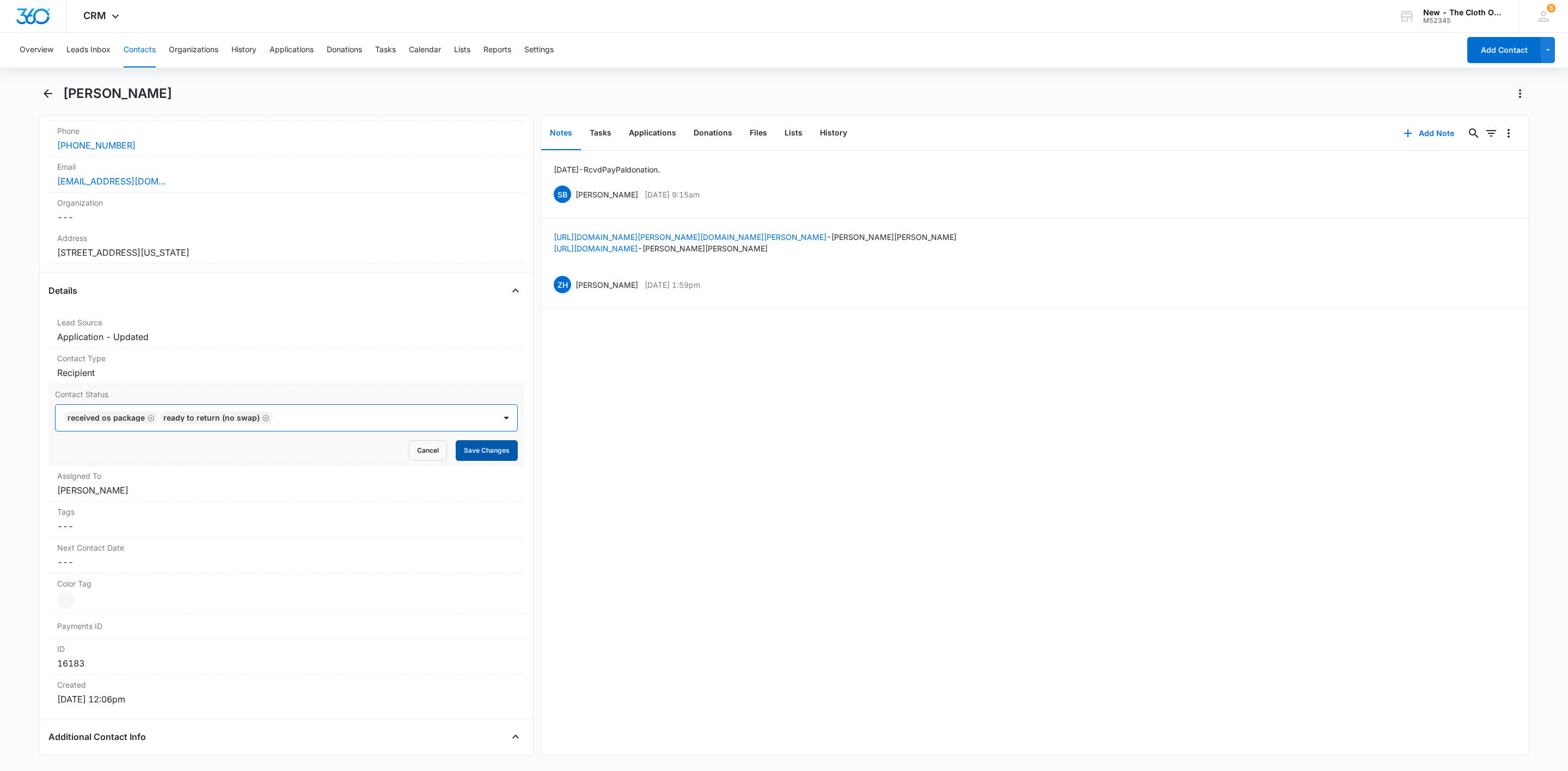
click at [494, 466] on div "Contact Status option Ready to return (no swap), selected. Received OS package …" at bounding box center [286, 425] width 476 height 81
click at [488, 459] on button "Save Changes" at bounding box center [487, 451] width 62 height 21
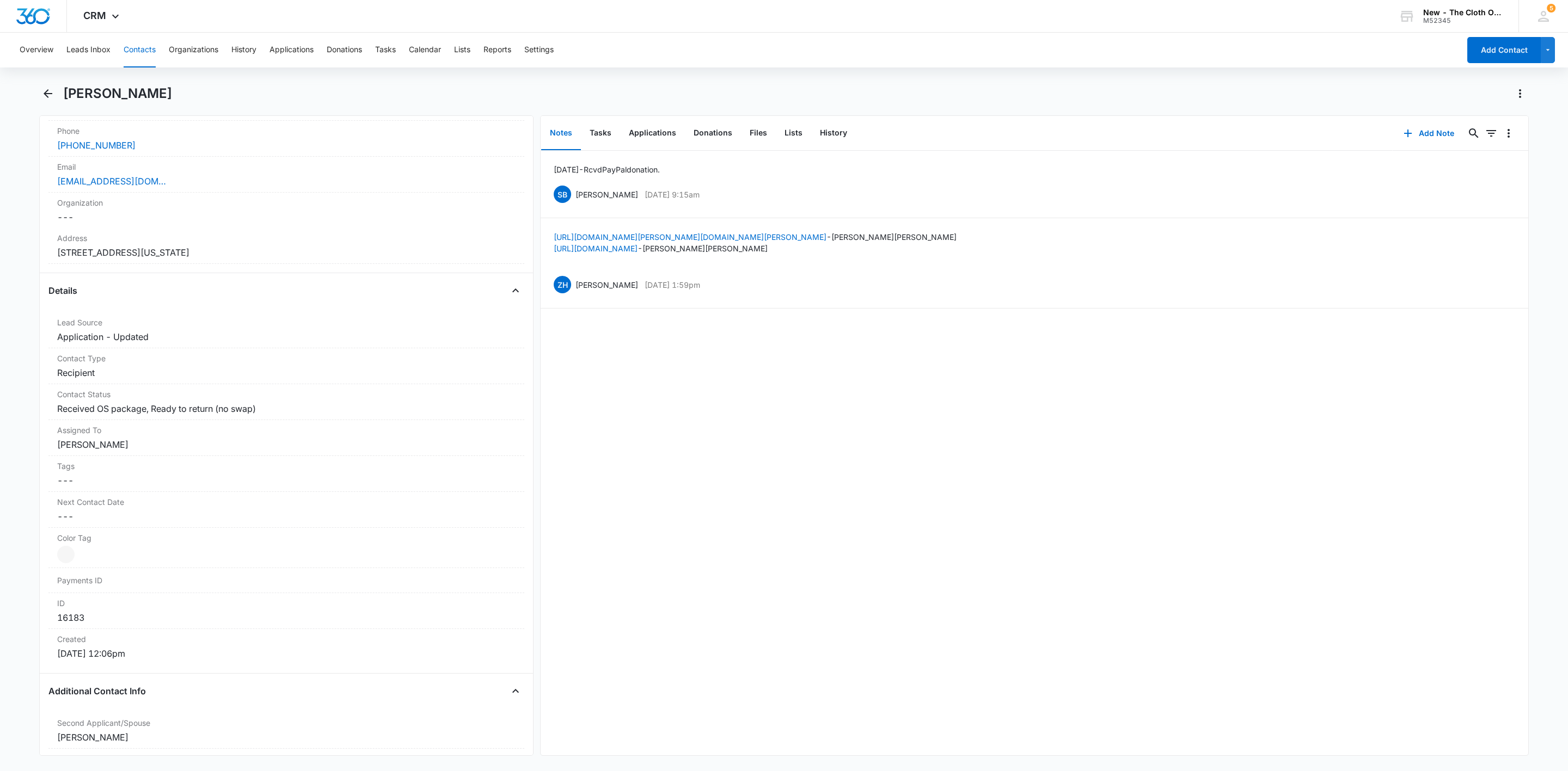
click at [135, 51] on button "Contacts" at bounding box center [139, 50] width 32 height 35
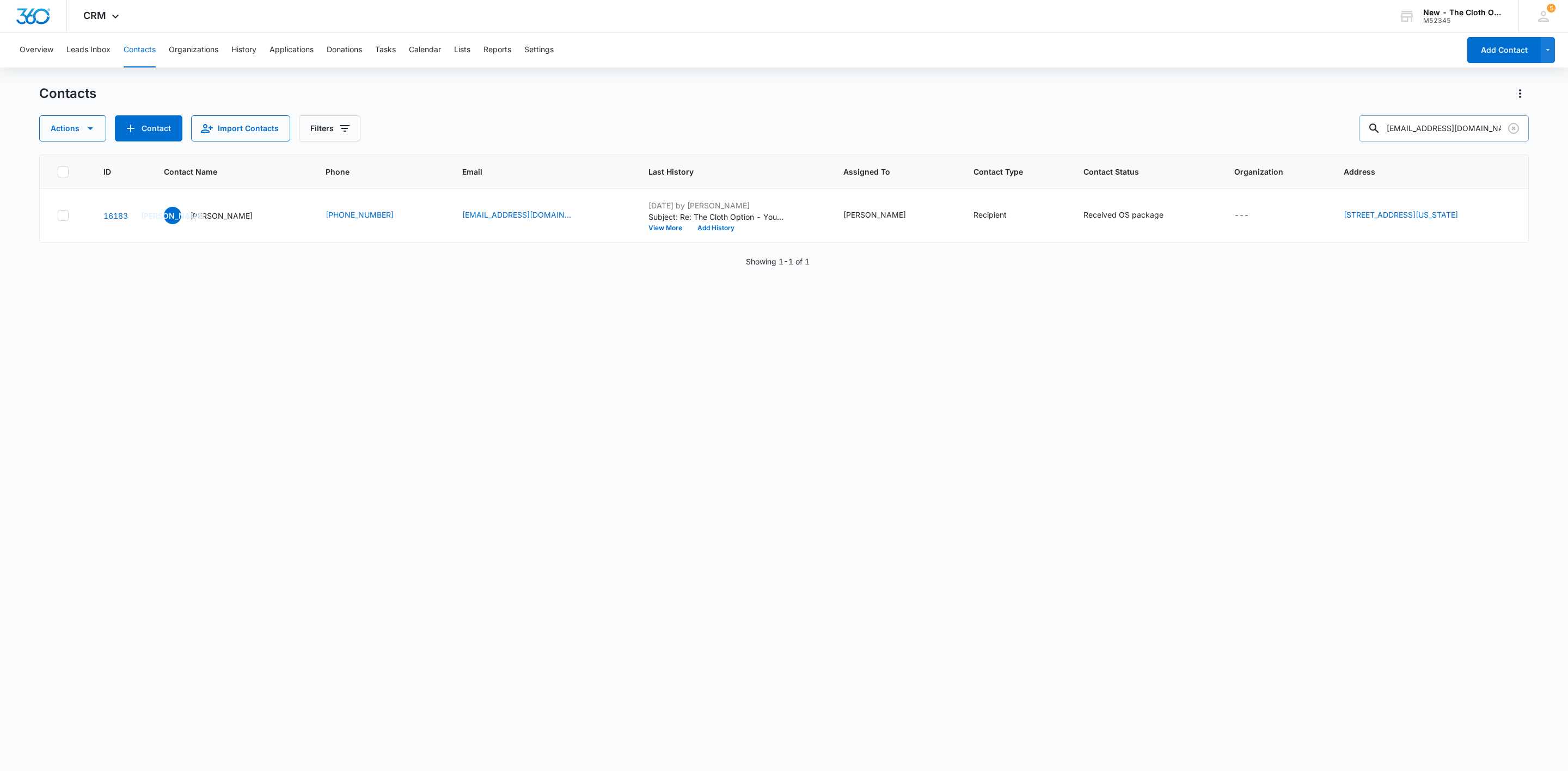
click at [1405, 134] on input "juslivinlifemiwa@gmail.com" at bounding box center [1444, 128] width 170 height 26
paste input "Brittanyballenger15@yahoo"
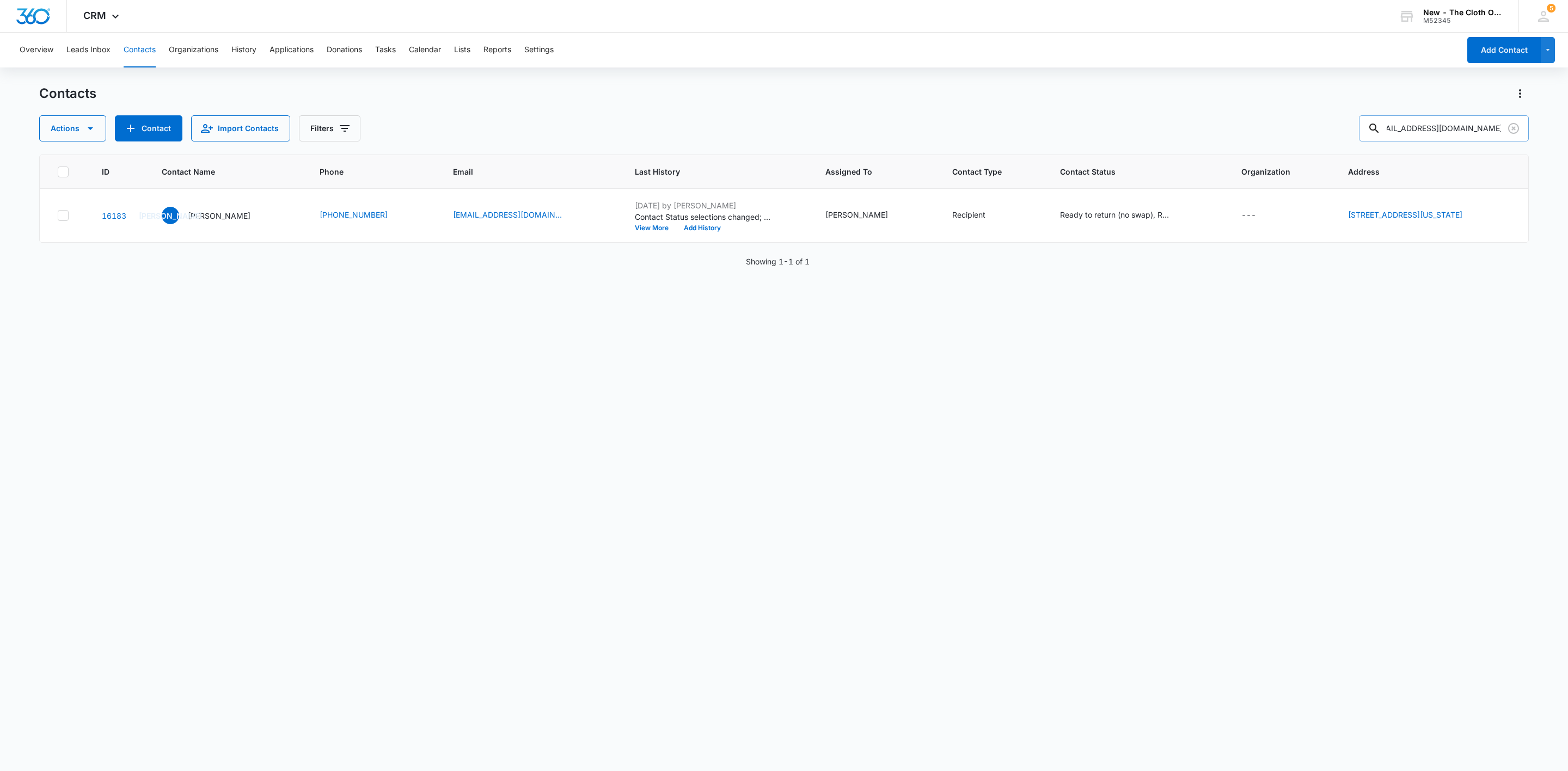
type input "Brittanyballenger15@yahoo.com"
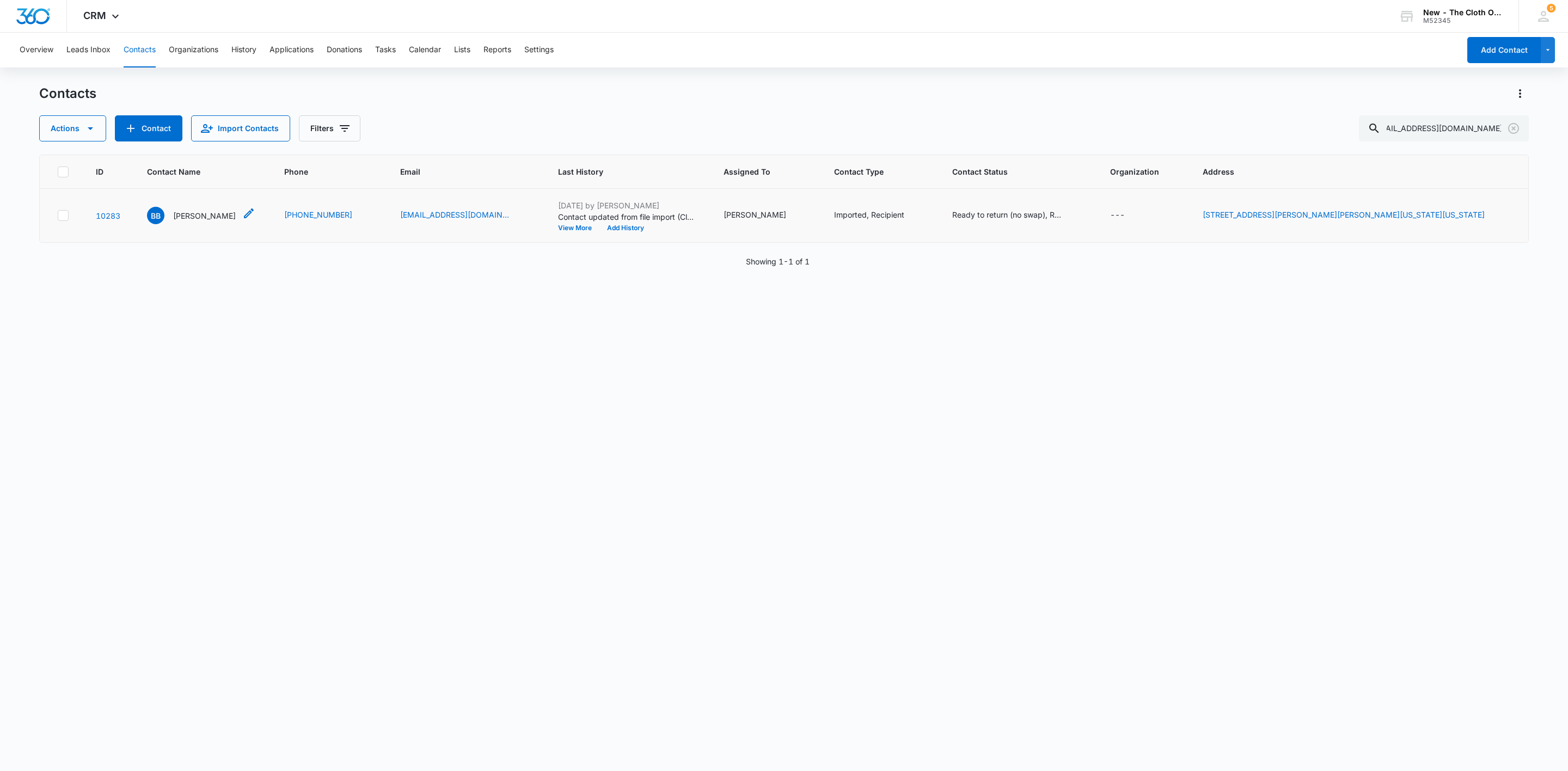
click at [221, 214] on p "Brittany Ballenger" at bounding box center [204, 216] width 62 height 11
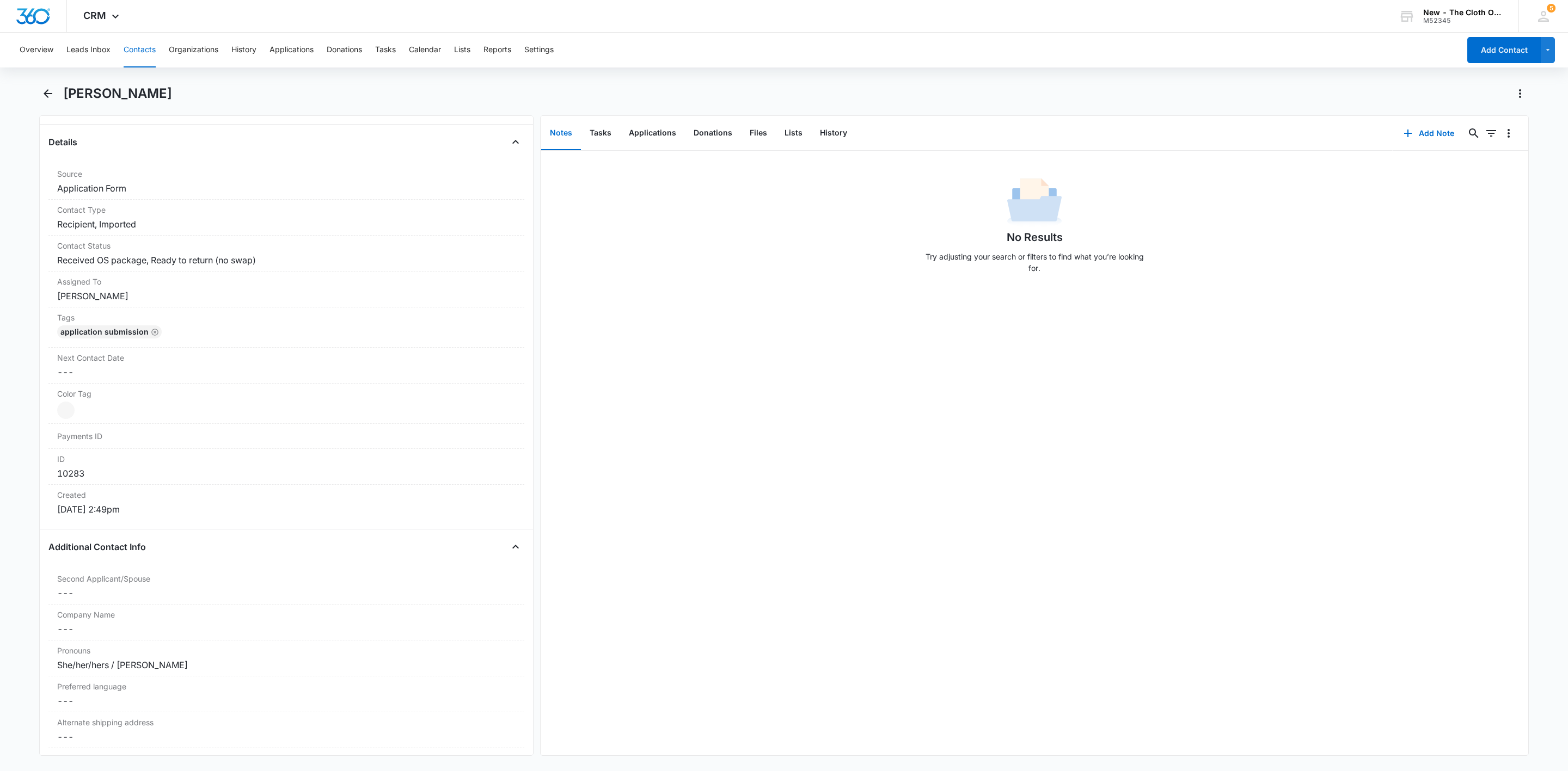
scroll to position [163, 0]
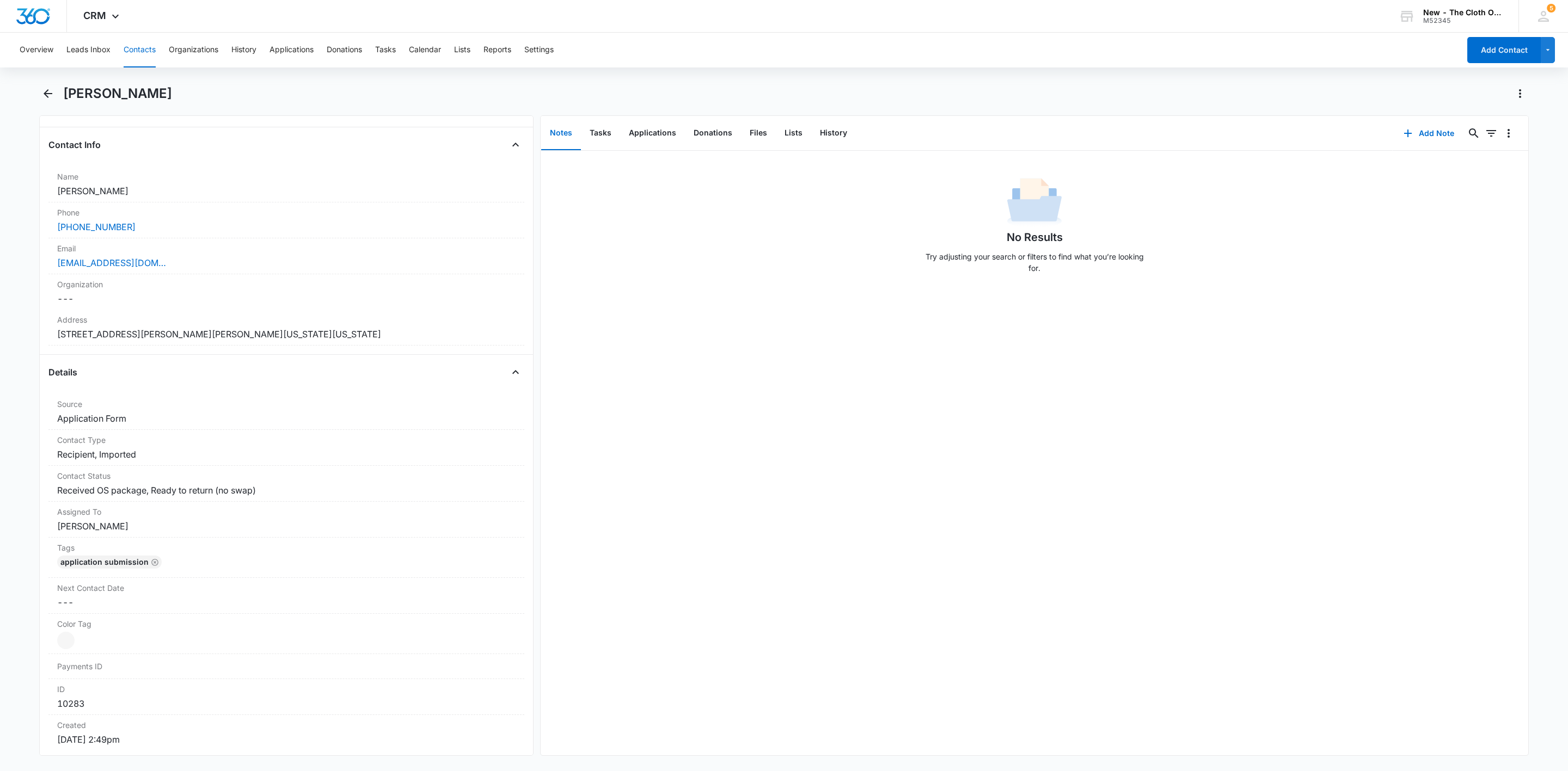
click at [138, 47] on button "Contacts" at bounding box center [139, 50] width 32 height 35
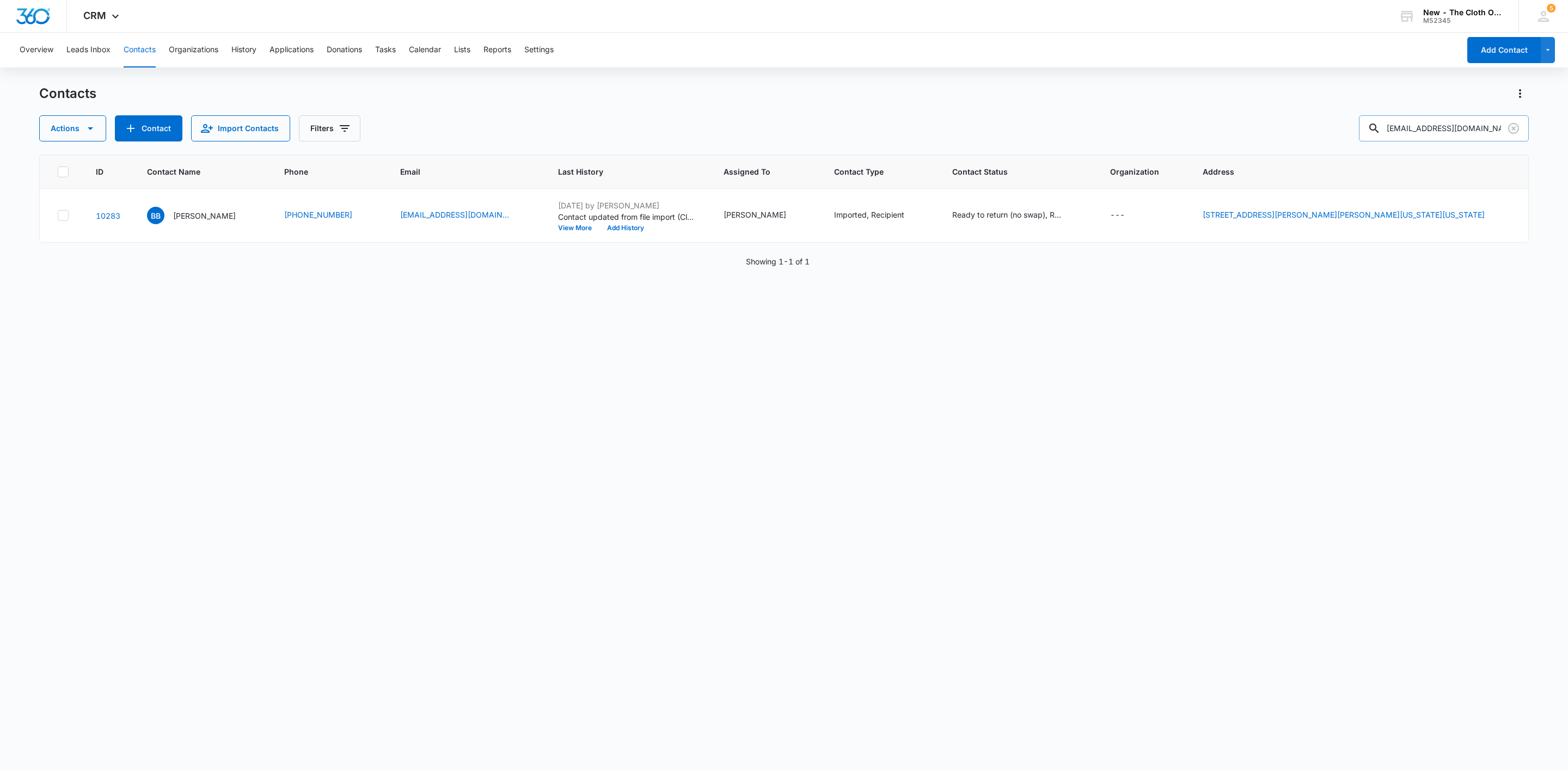
click at [1426, 131] on input "Brittanyballenger15@yahoo.com" at bounding box center [1444, 128] width 170 height 26
click at [1425, 131] on input "Brittanyballenger15@yahoo.com" at bounding box center [1444, 128] width 170 height 26
paste input "jadetstell@gmail"
type input "jadetstell@gmail.com"
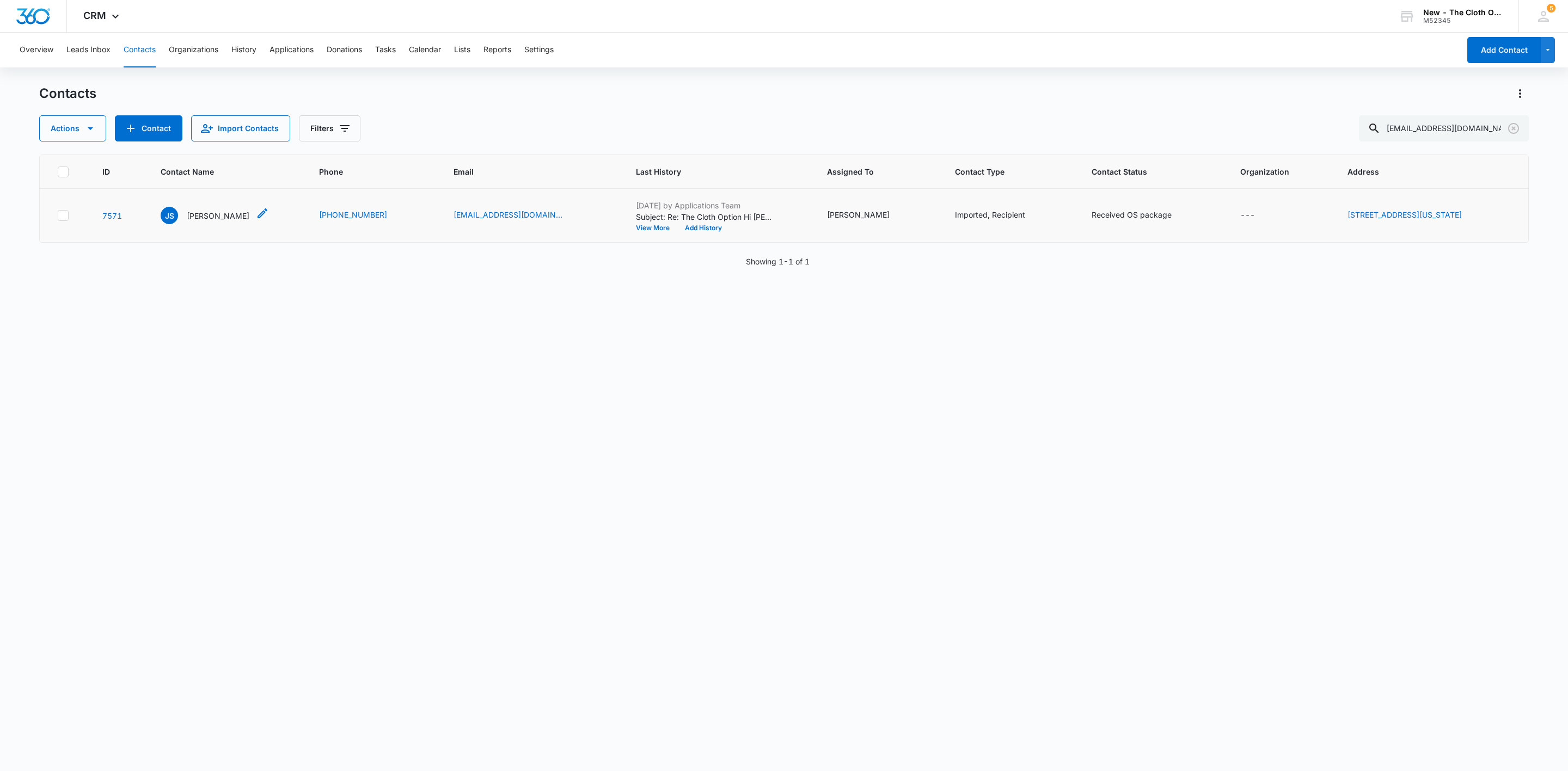
click at [213, 214] on p "Jade Stell" at bounding box center [218, 216] width 62 height 11
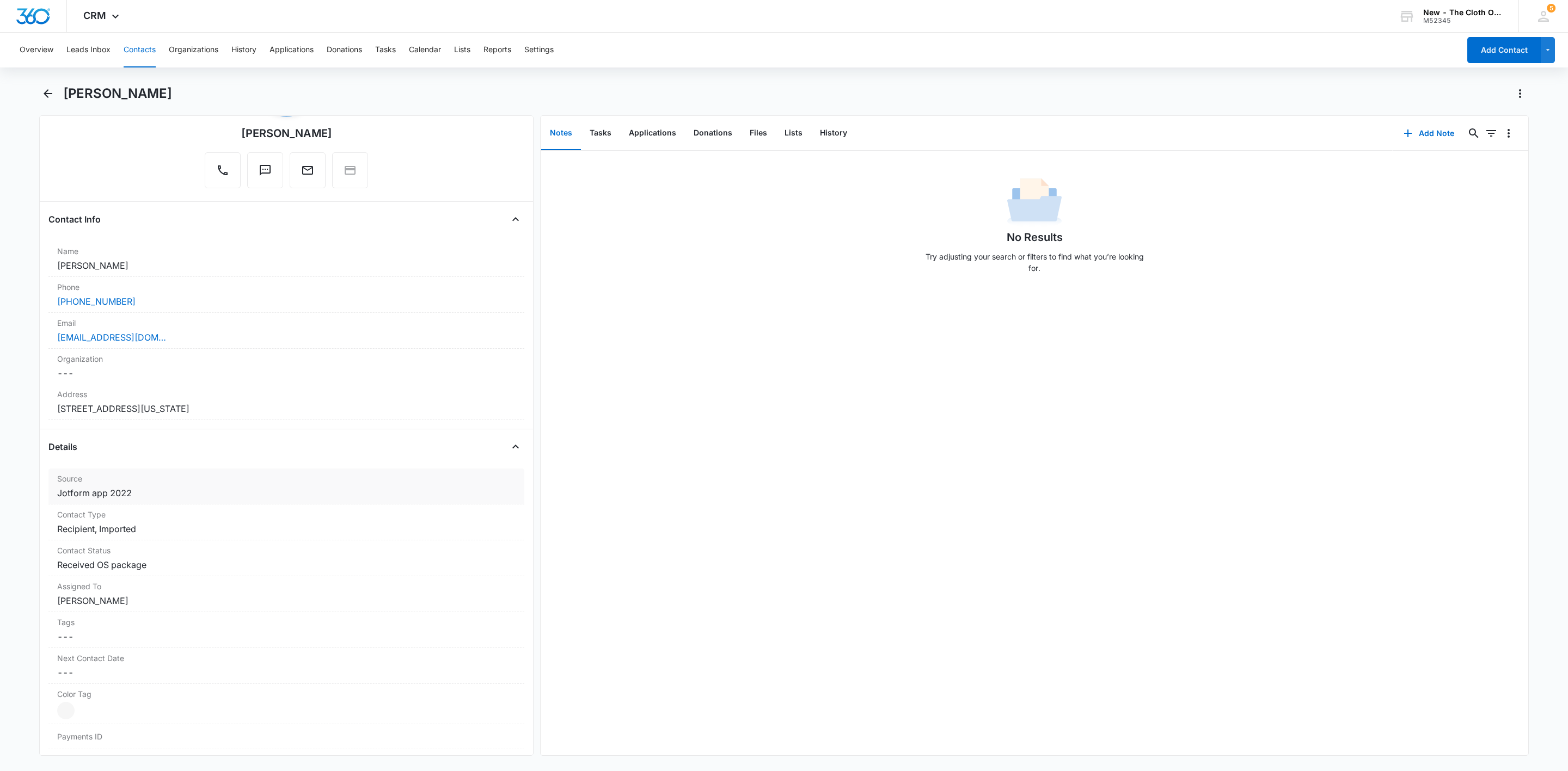
scroll to position [245, 0]
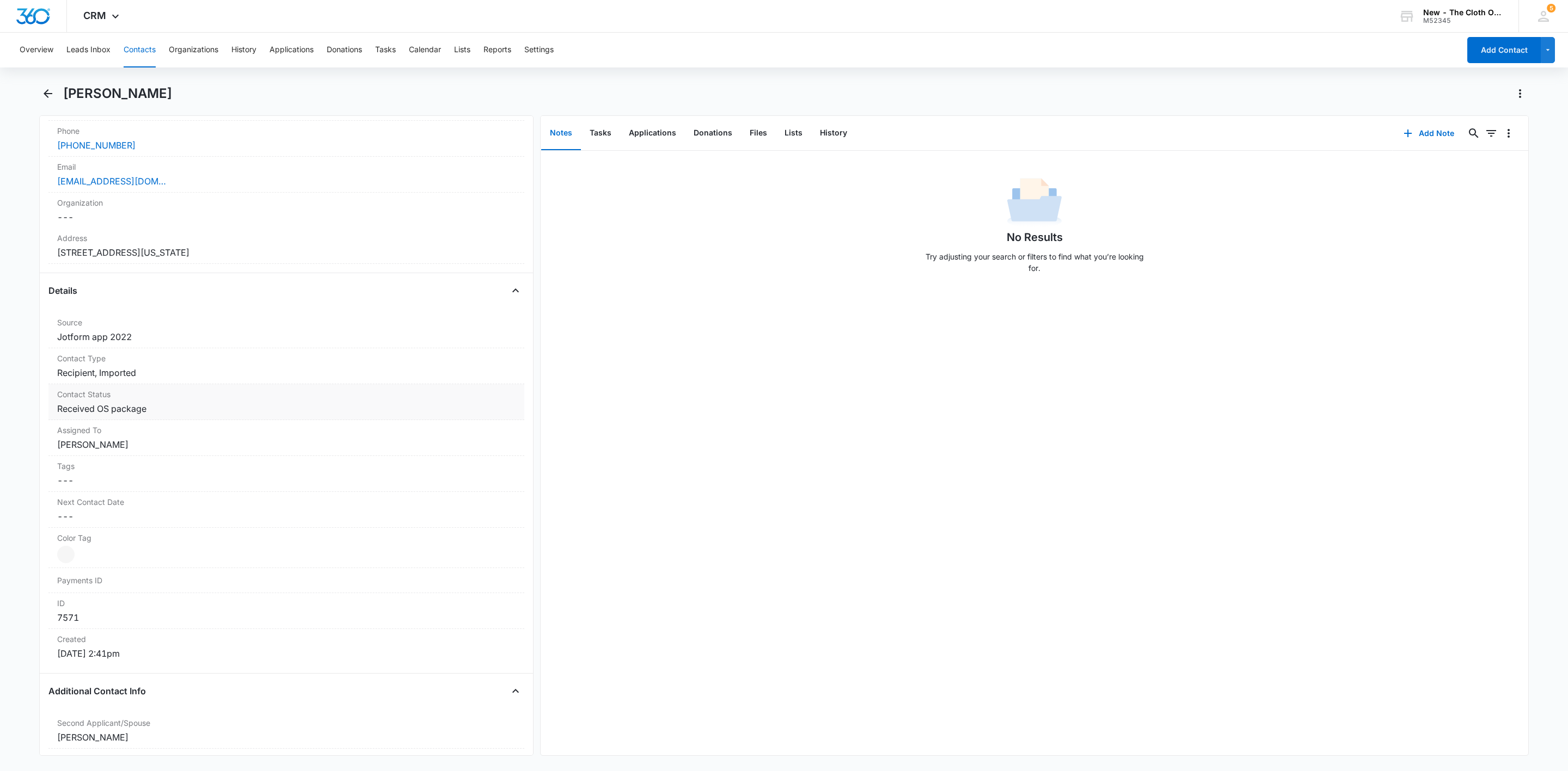
drag, startPoint x: 221, startPoint y: 414, endPoint x: 256, endPoint y: 421, distance: 35.7
click at [222, 414] on dd "Cancel Save Changes Received OS package" at bounding box center [286, 409] width 458 height 13
click at [312, 425] on div at bounding box center [321, 418] width 320 height 15
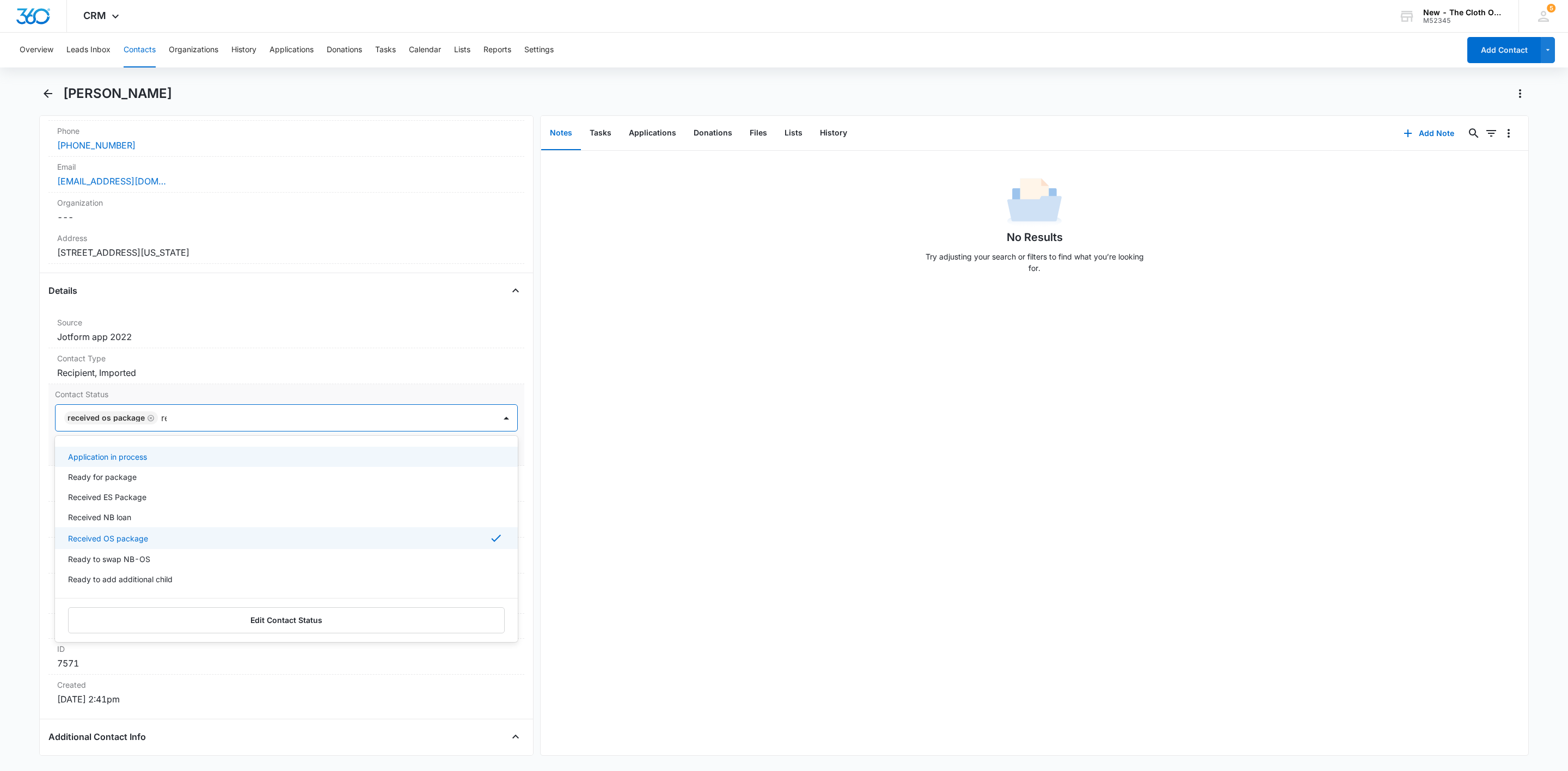
type input "rea"
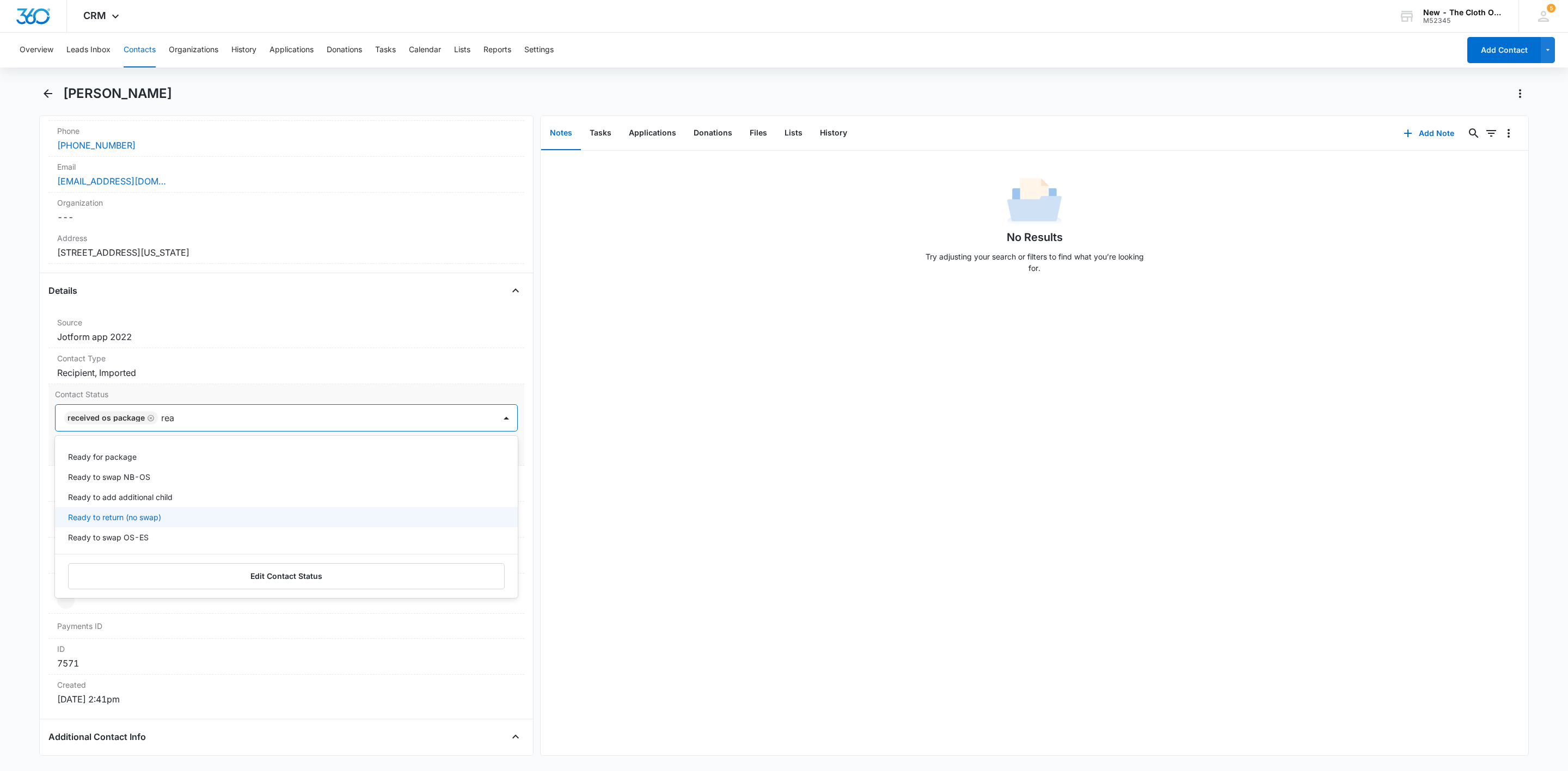
click at [131, 521] on p "Ready to return (no swap)" at bounding box center [115, 517] width 93 height 11
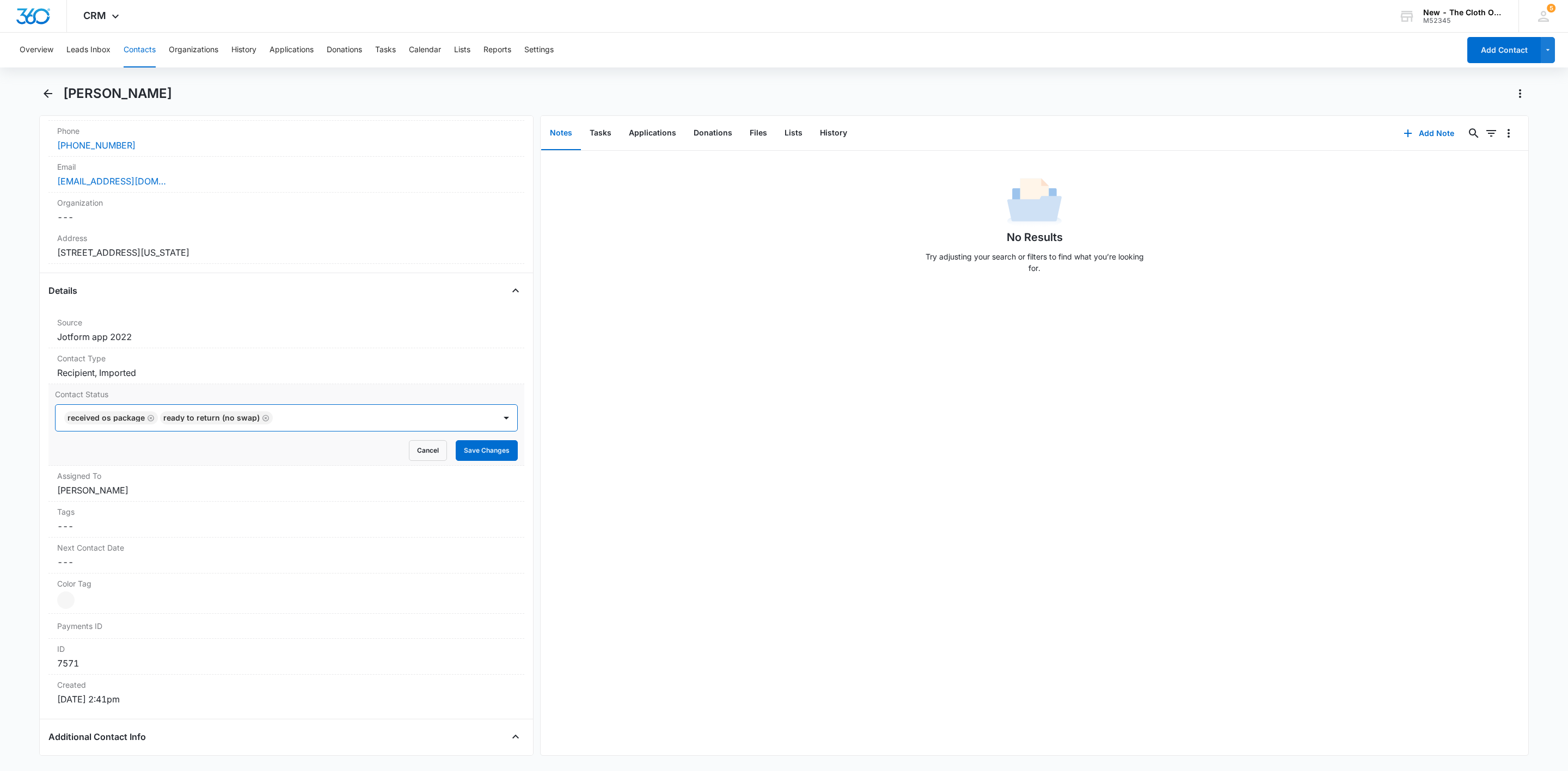
click at [411, 412] on div "Received OS package Ready to return (no swap)" at bounding box center [275, 418] width 440 height 26
click at [489, 452] on button "Save Changes" at bounding box center [487, 451] width 62 height 21
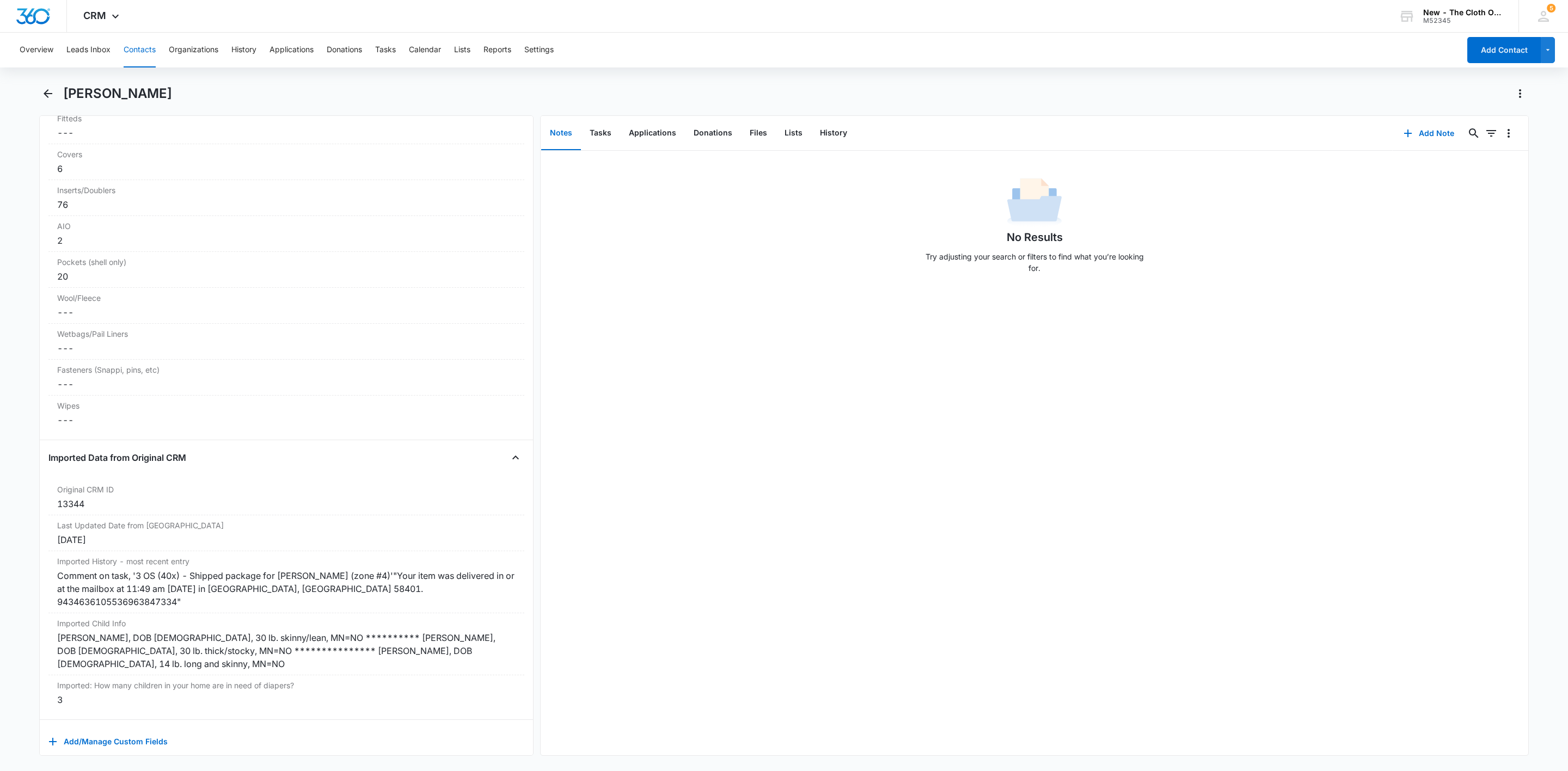
scroll to position [2836, 0]
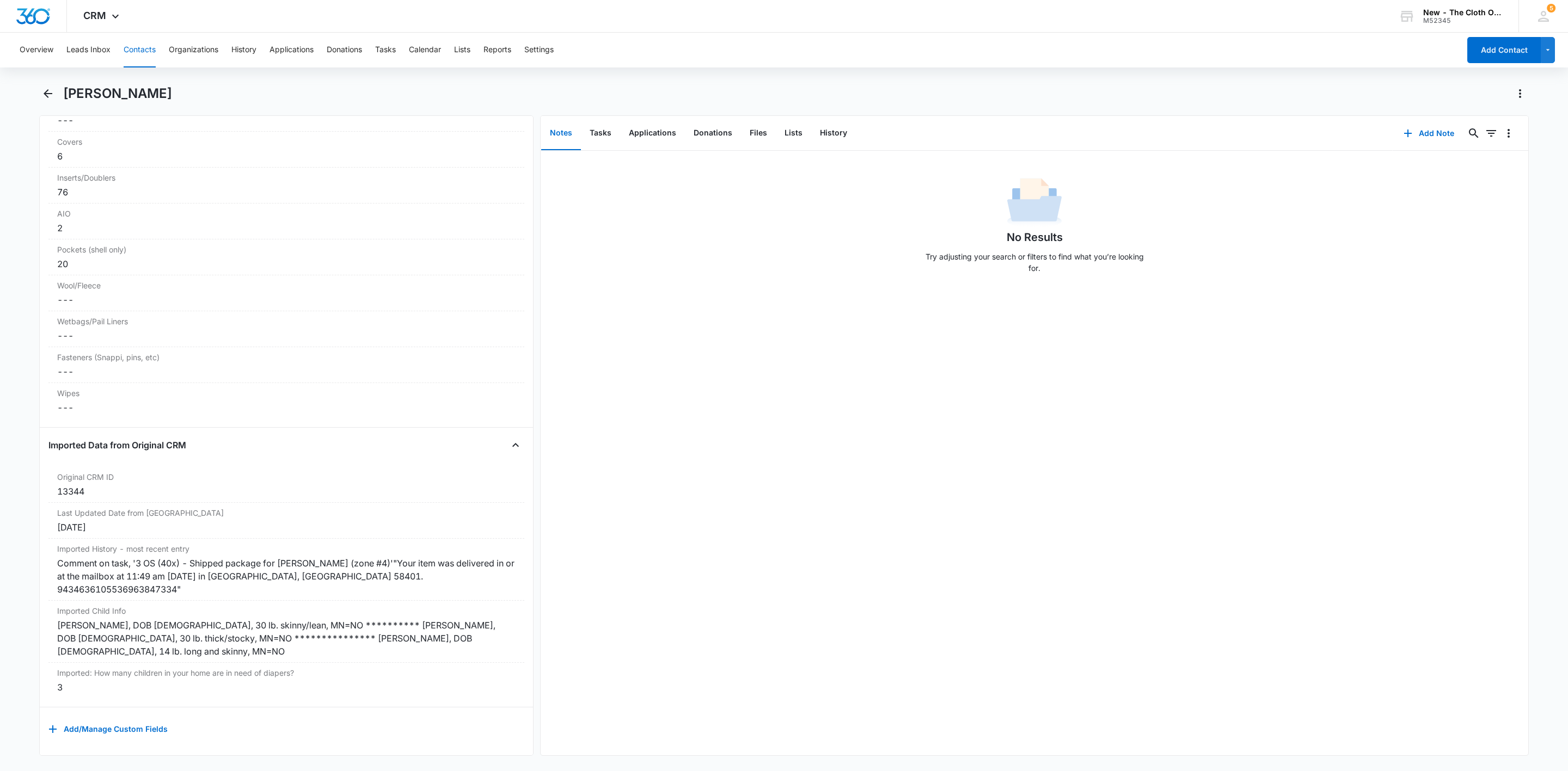
click at [138, 53] on button "Contacts" at bounding box center [139, 50] width 32 height 35
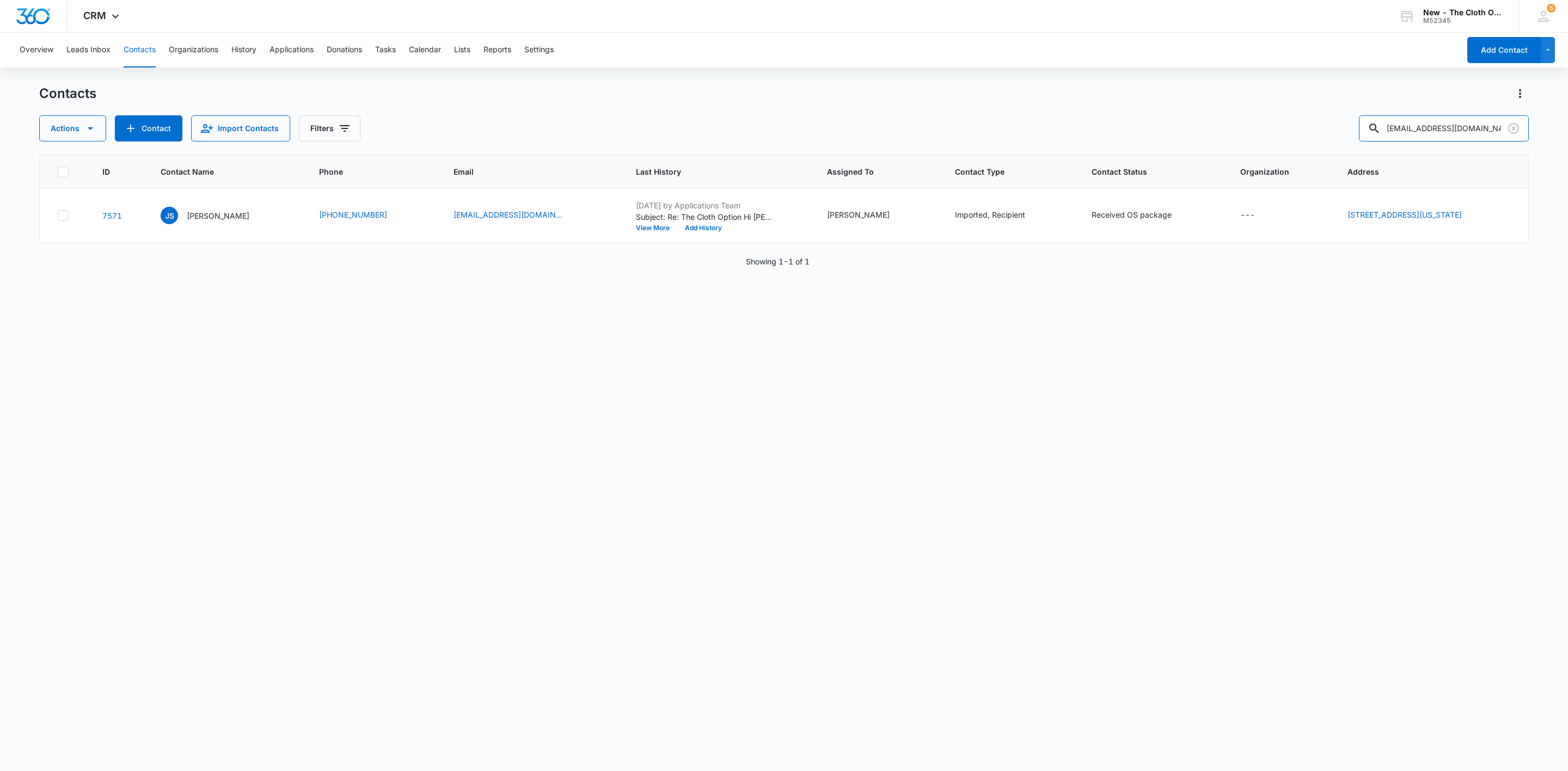
drag, startPoint x: 1480, startPoint y: 125, endPoint x: 1206, endPoint y: 153, distance: 275.4
click at [1210, 152] on div "Contacts Actions Contact Import Contacts Filters jadetstell@gmail.com ID Contac…" at bounding box center [784, 427] width 1490 height 685
paste input "badgermommy03"
type input "badgermommy03@gmail.com"
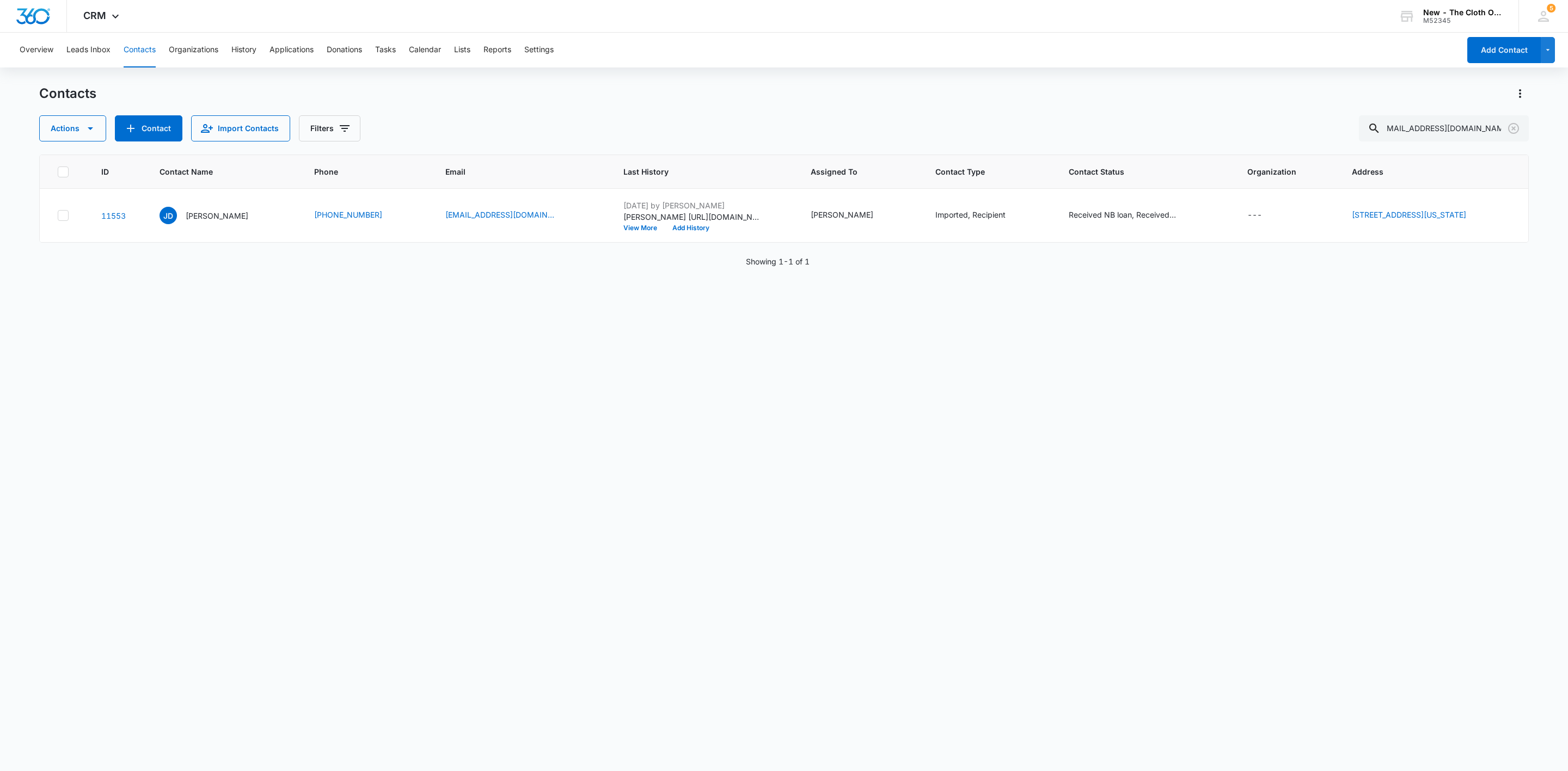
scroll to position [0, 0]
click at [199, 222] on div "JD Jessica Donohue" at bounding box center [204, 216] width 89 height 17
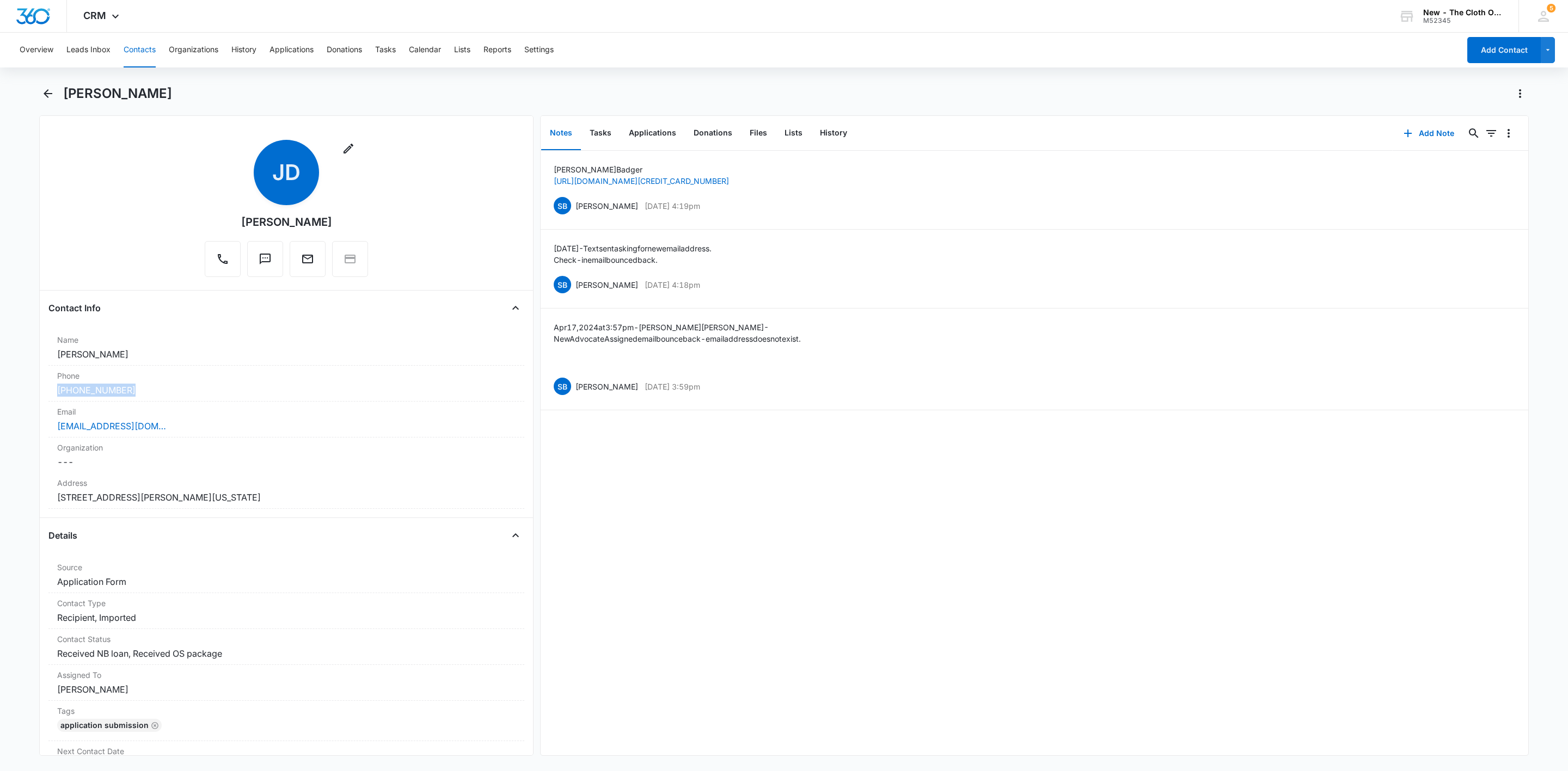
drag, startPoint x: 138, startPoint y: 394, endPoint x: 29, endPoint y: 391, distance: 109.0
click at [29, 392] on main "Jessica Donohue Remove JD Jessica Donohue Contact Info Name Cancel Save Changes…" at bounding box center [784, 426] width 1568 height 684
click at [1411, 127] on button "Add Note" at bounding box center [1429, 133] width 73 height 26
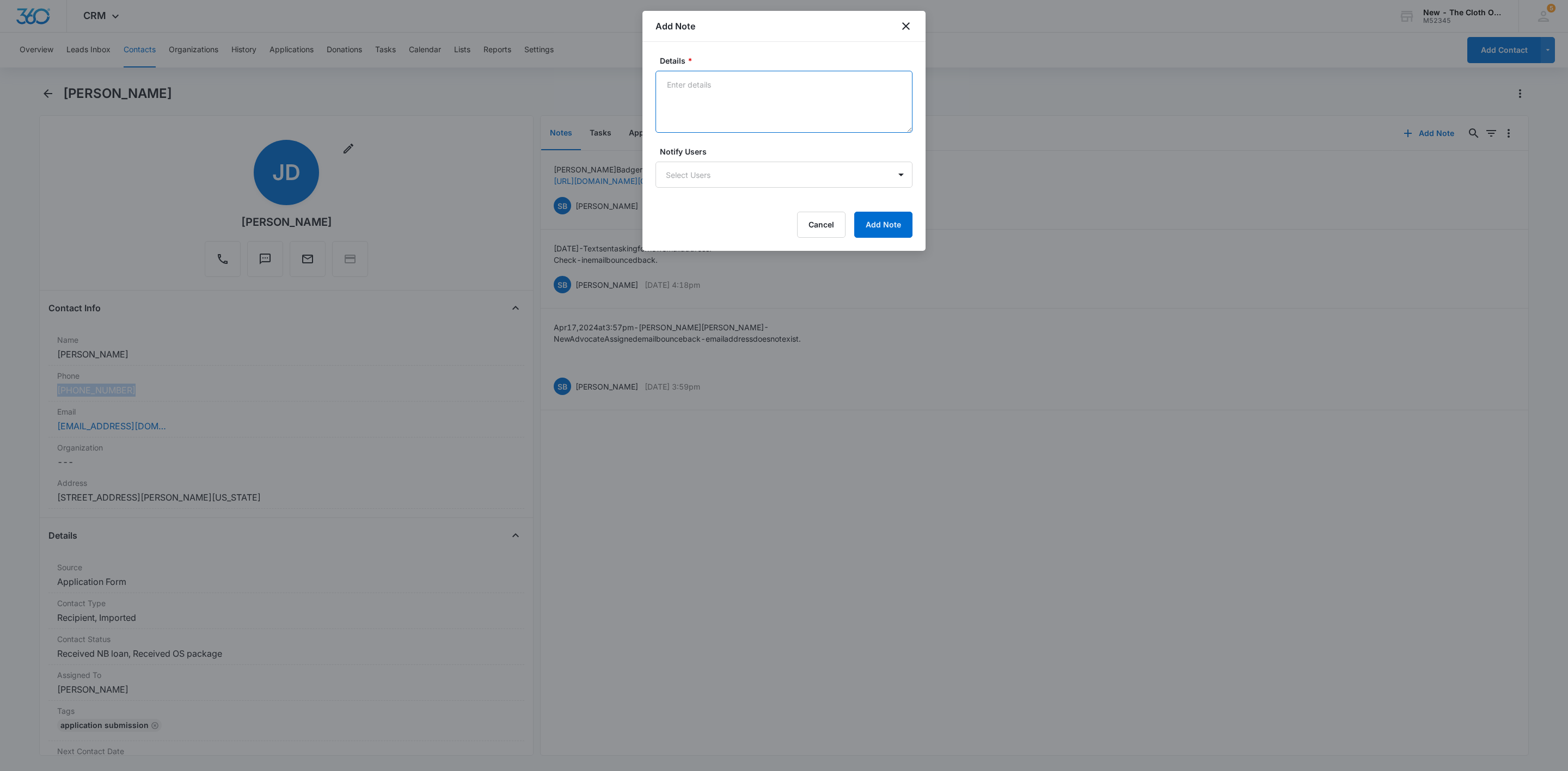
click at [736, 108] on textarea "Details *" at bounding box center [784, 101] width 257 height 62
type textarea "W"
type textarea "Quarterly email bounced back - does not exist. Text sent from personal number."
click at [902, 232] on button "Add Note" at bounding box center [884, 225] width 59 height 26
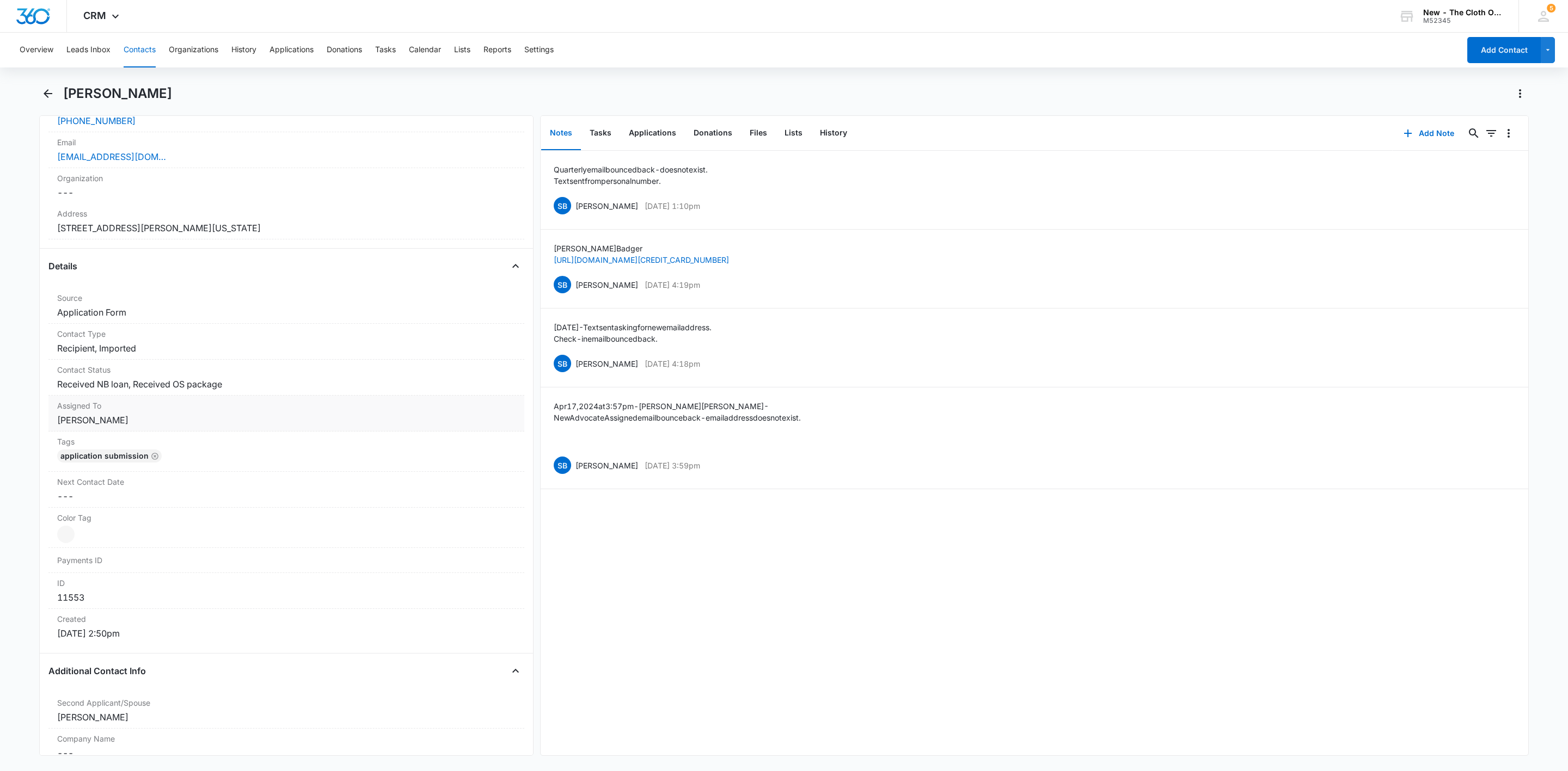
scroll to position [327, 0]
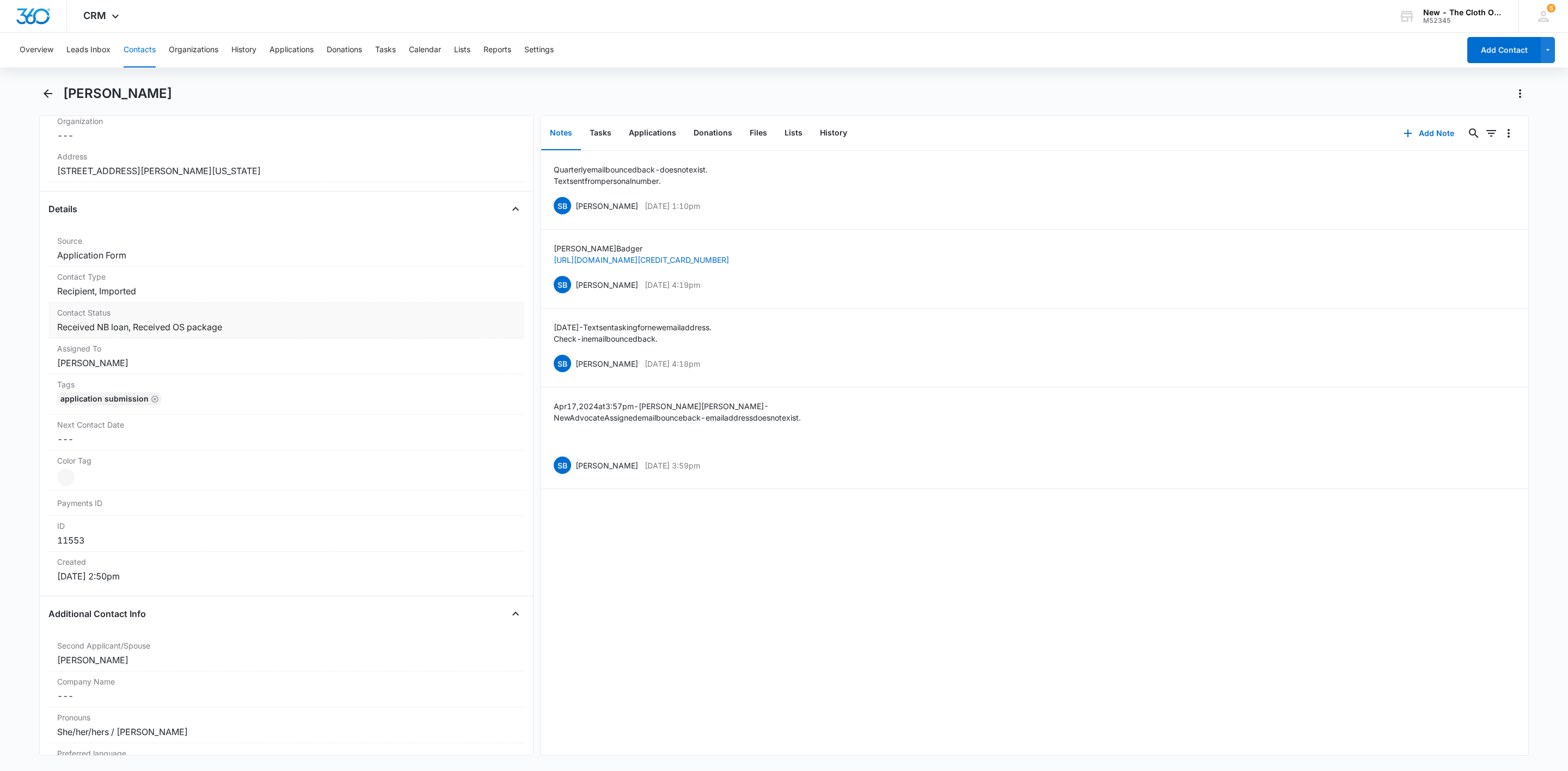
click at [280, 334] on dd "Cancel Save Changes Received NB loan, Received OS package" at bounding box center [286, 327] width 458 height 13
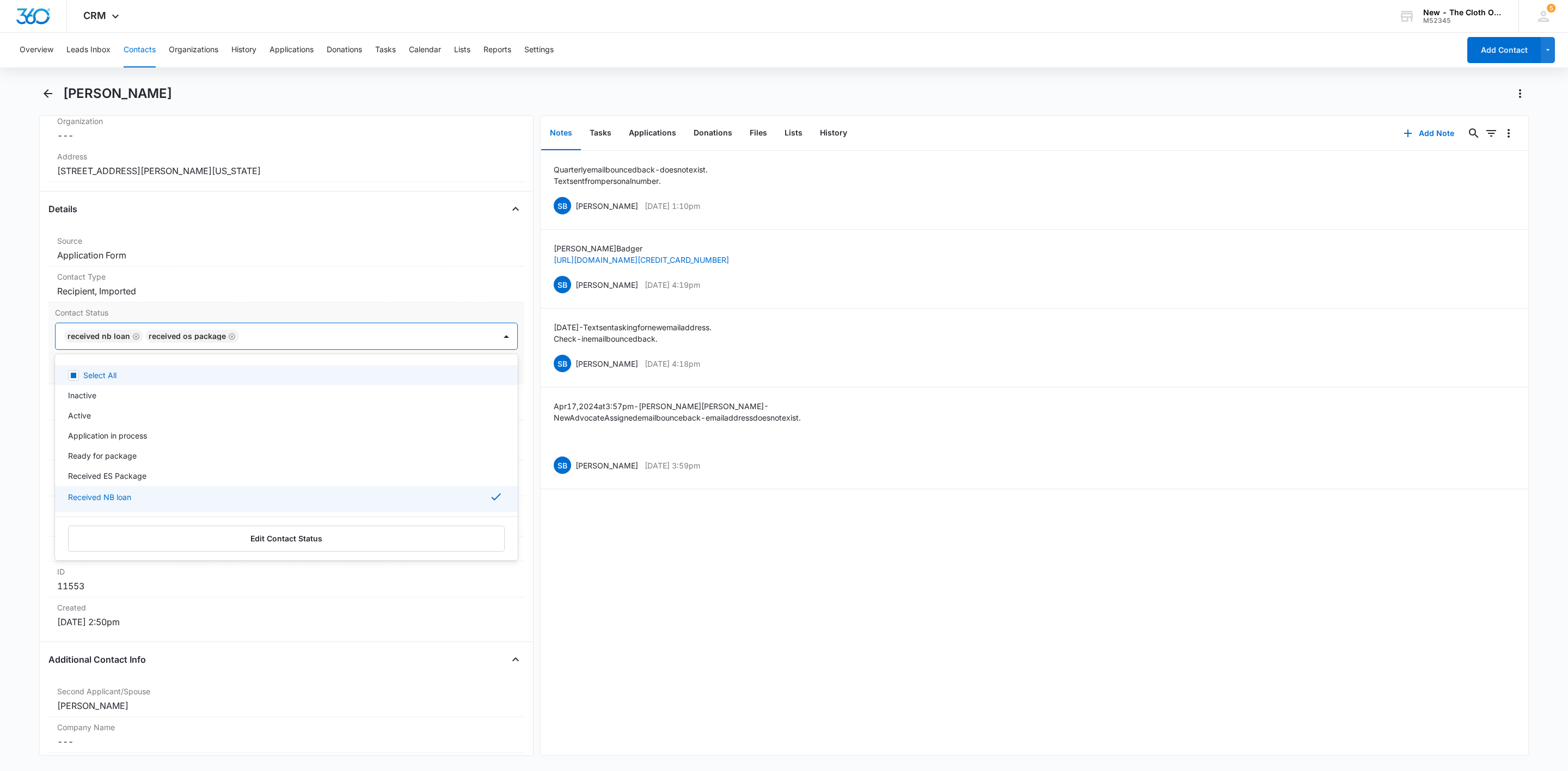
click at [356, 335] on div at bounding box center [362, 336] width 239 height 15
type input "ema"
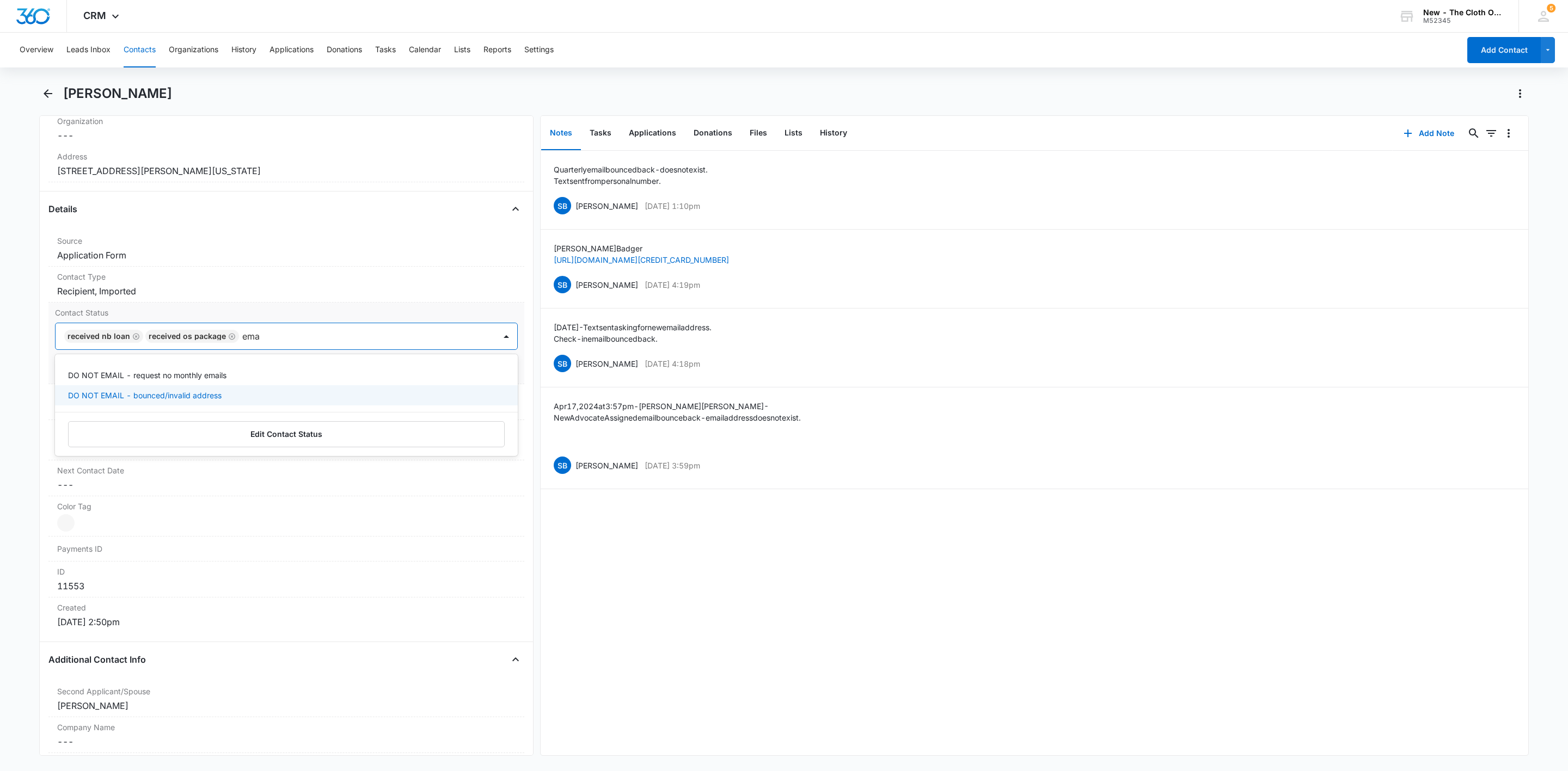
click at [134, 400] on p "DO NOT EMAIL - bounced/invalid address" at bounding box center [145, 395] width 153 height 11
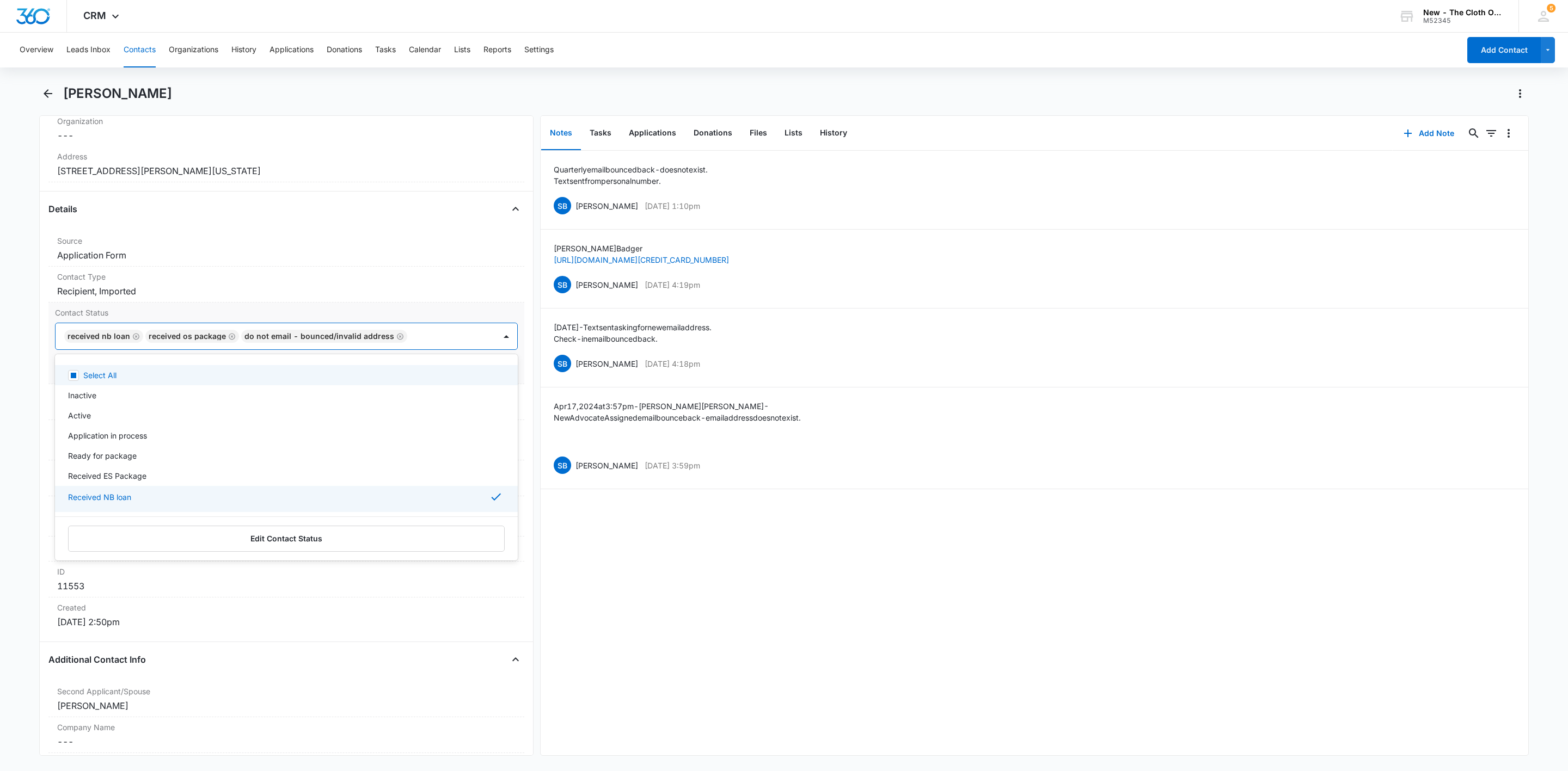
click at [453, 346] on div "Received NB loan Received OS package DO NOT EMAIL - bounced/invalid address" at bounding box center [275, 336] width 440 height 26
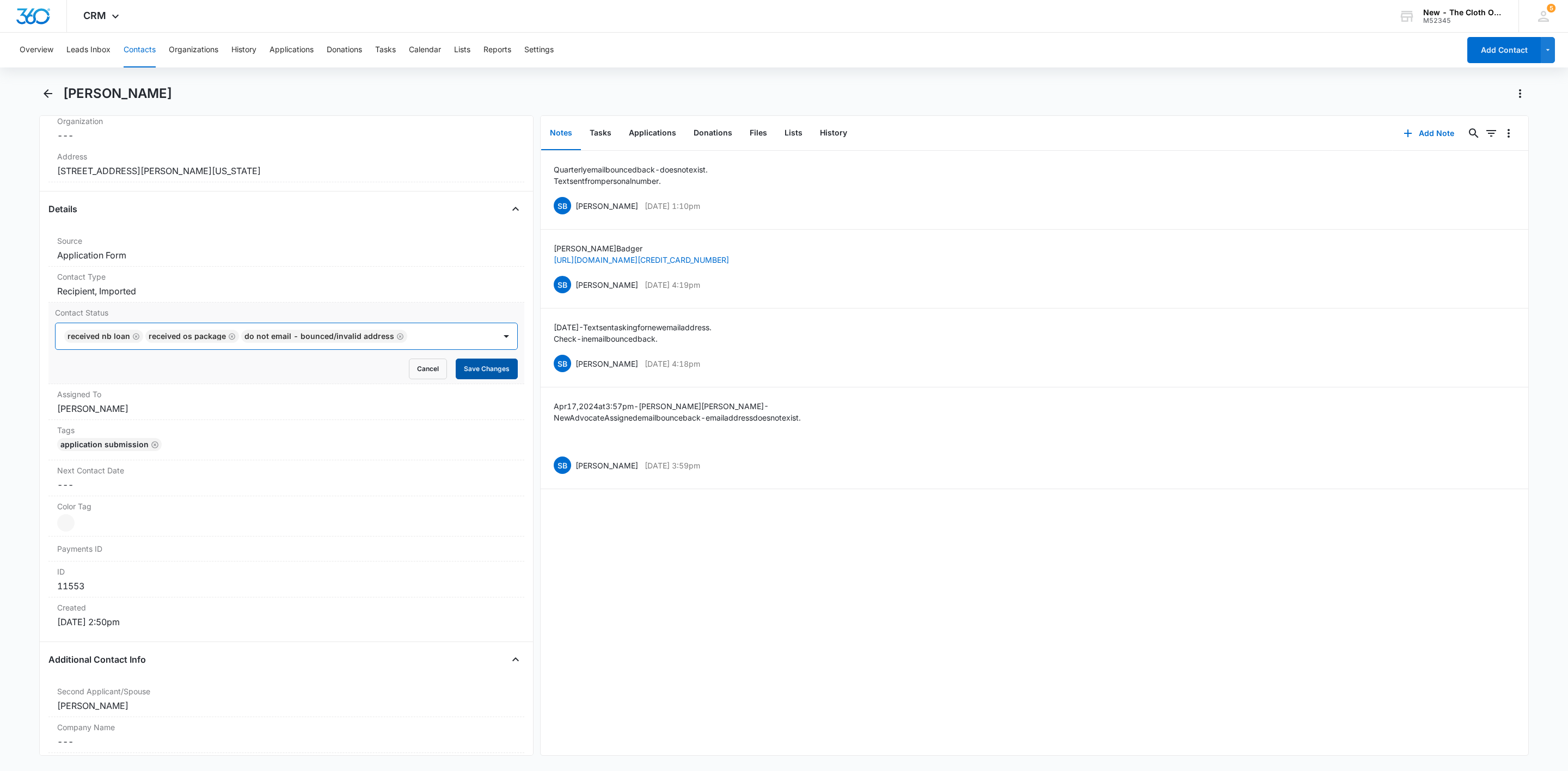
click at [489, 368] on button "Save Changes" at bounding box center [487, 369] width 62 height 21
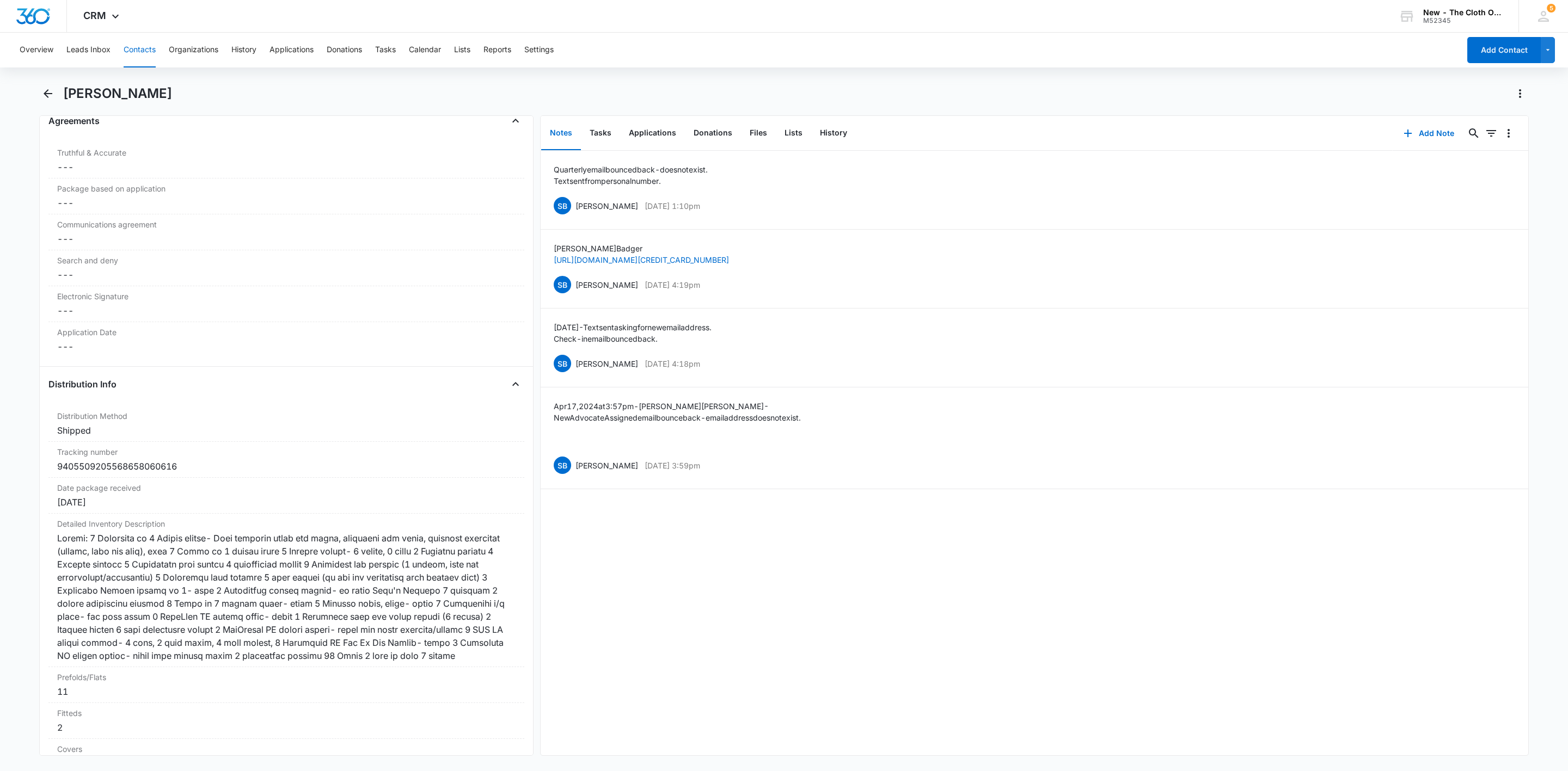
scroll to position [2694, 0]
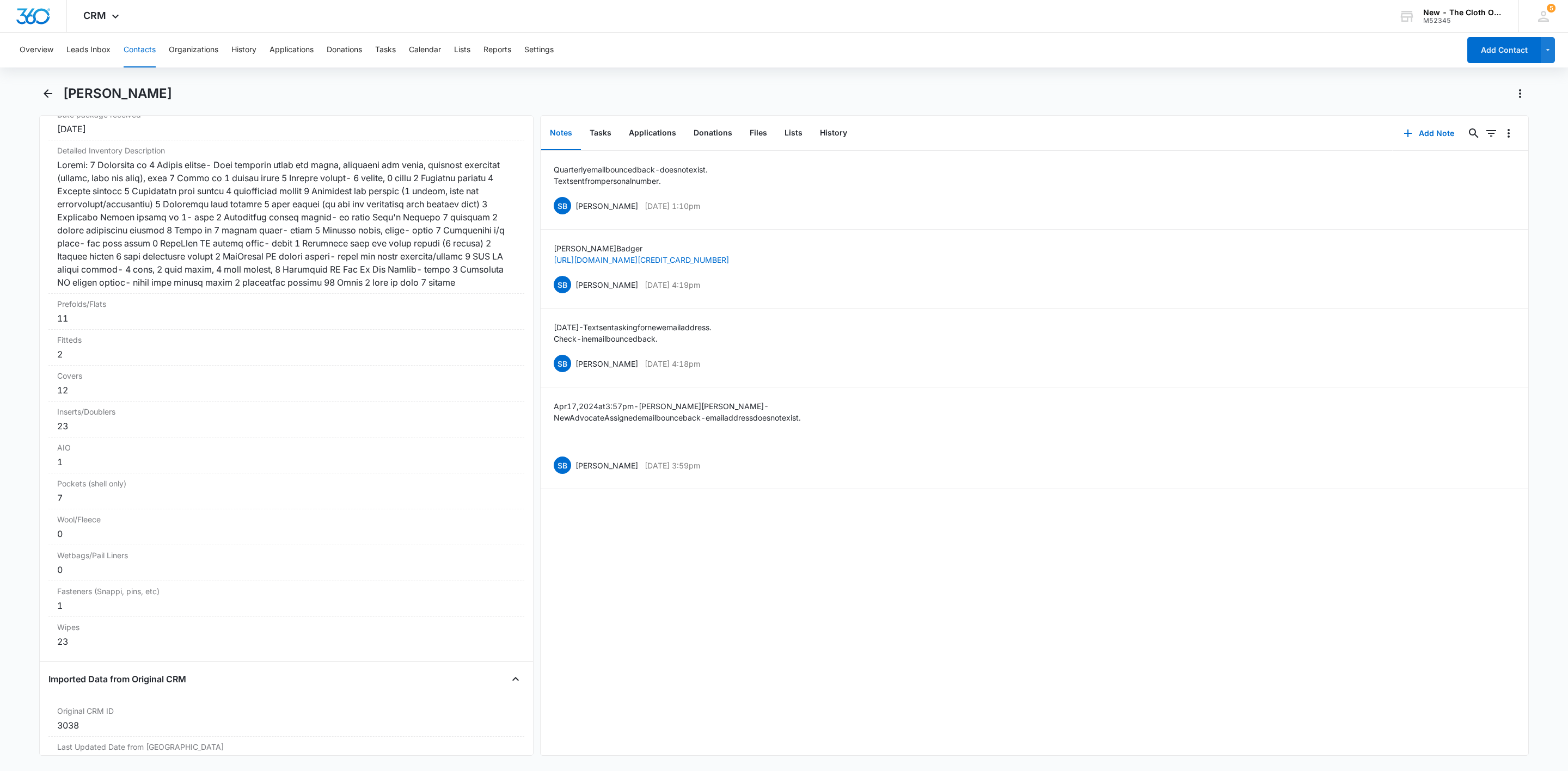
click at [148, 57] on button "Contacts" at bounding box center [139, 50] width 32 height 35
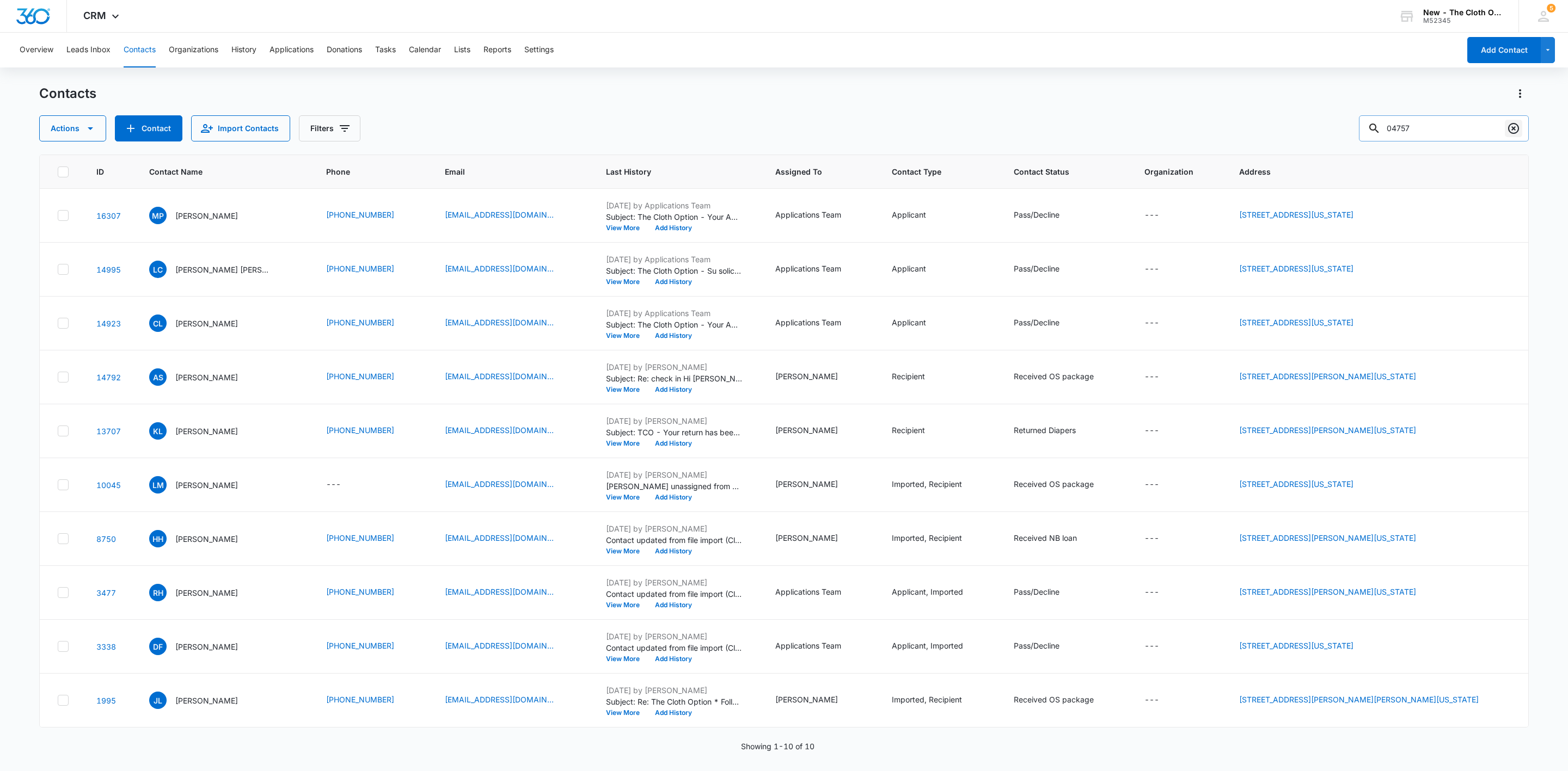
click at [1506, 128] on icon "Clear" at bounding box center [1513, 128] width 13 height 13
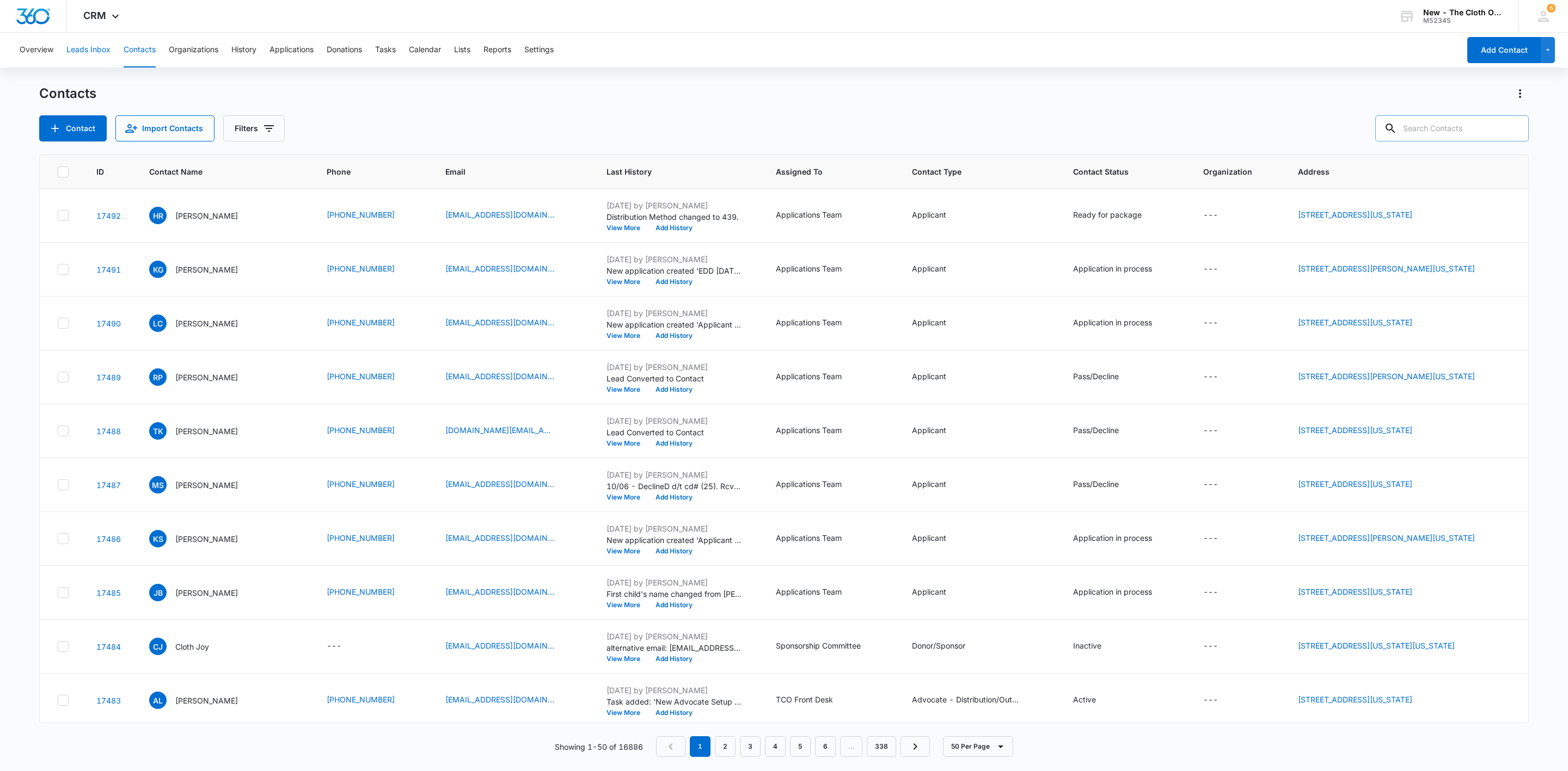
click at [72, 53] on button "Leads Inbox" at bounding box center [89, 50] width 44 height 35
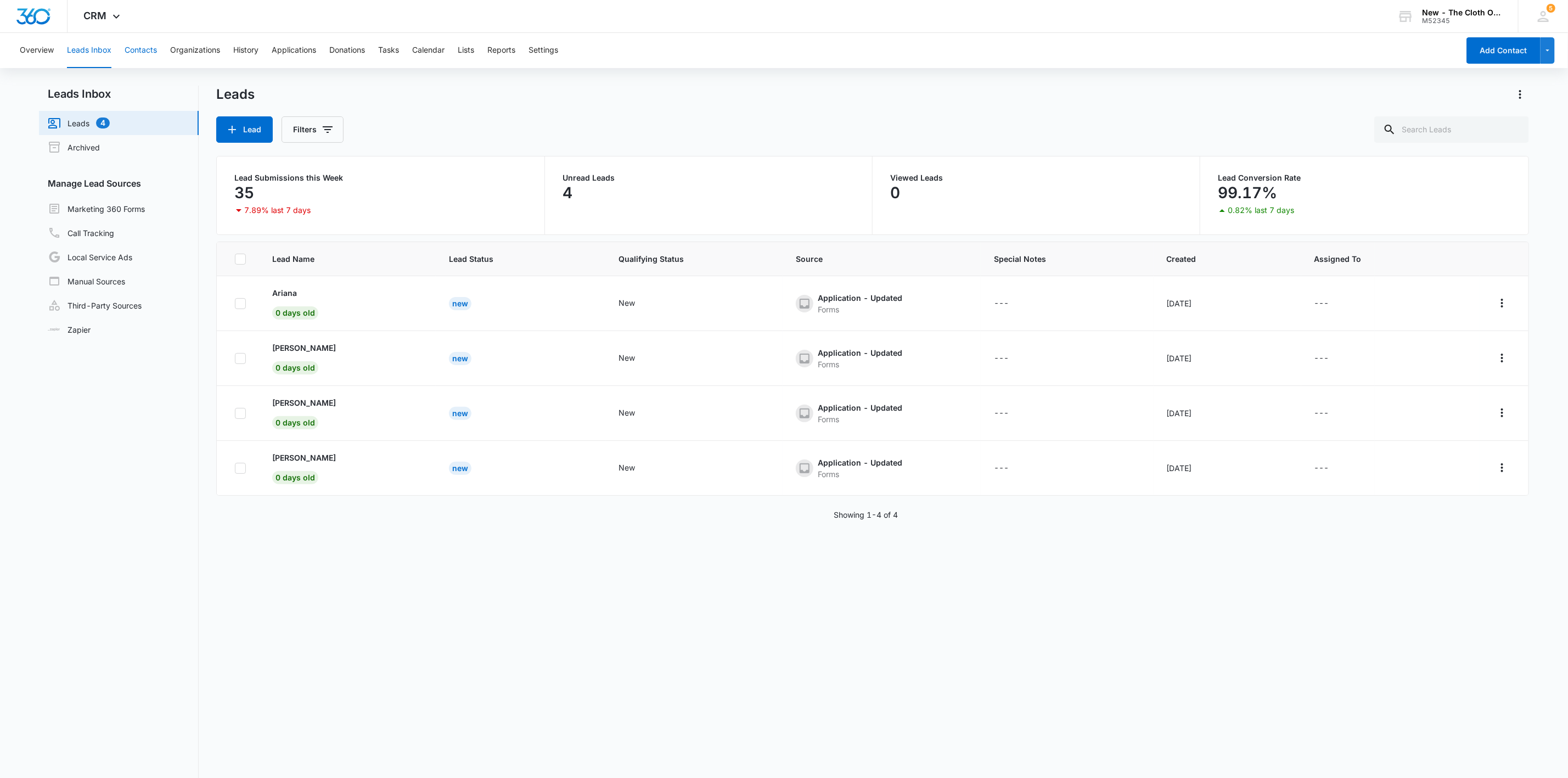
click at [155, 54] on button "Contacts" at bounding box center [140, 50] width 33 height 35
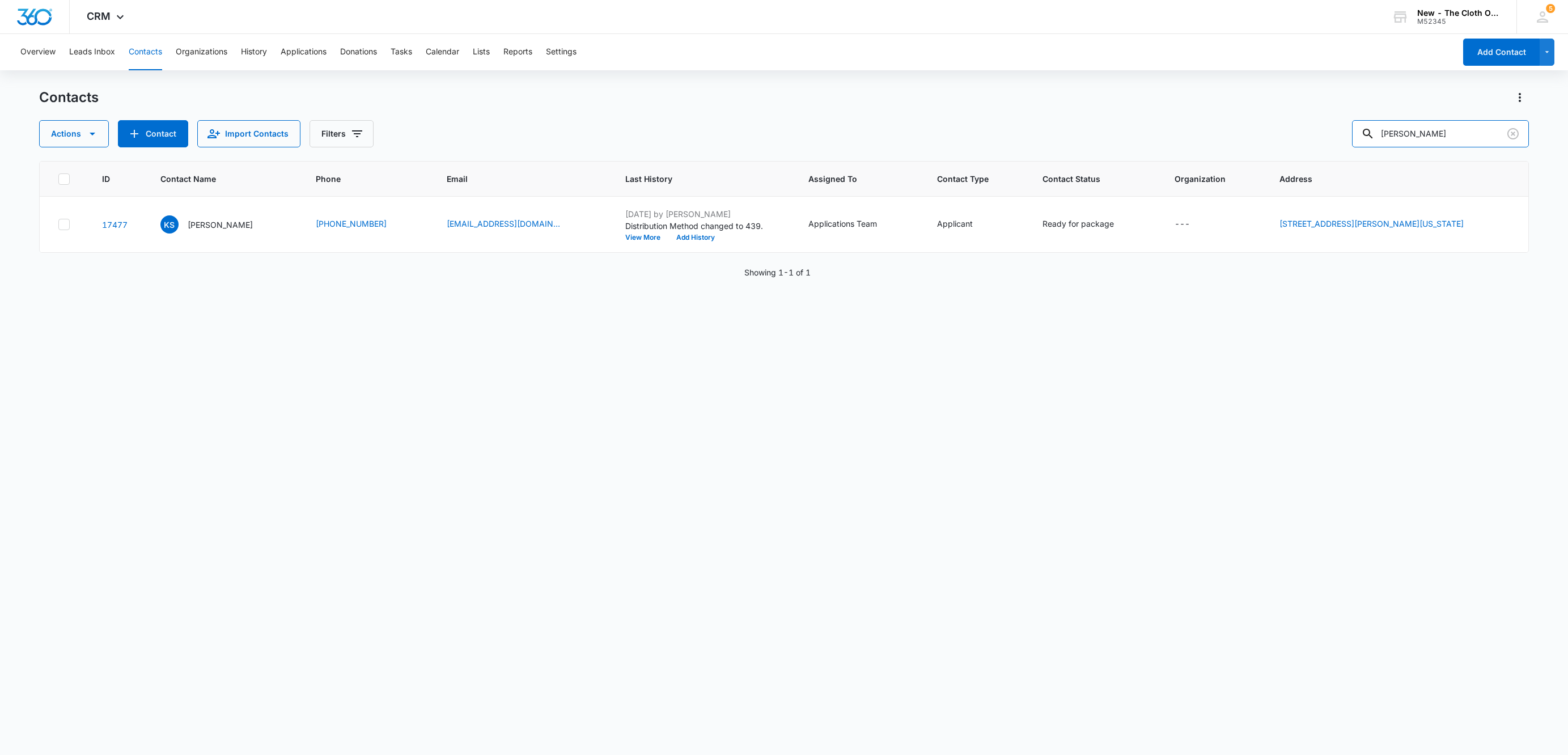
drag, startPoint x: 1466, startPoint y: 131, endPoint x: 1174, endPoint y: 128, distance: 292.0
click at [1184, 128] on div "Actions Contact Import Contacts Filters [PERSON_NAME]" at bounding box center [783, 133] width 1490 height 27
paste input "Norisleidy Lopez"
type input "Norisleidy Lopez"
click at [215, 220] on p "Norisleidy Lopez" at bounding box center [222, 225] width 65 height 12
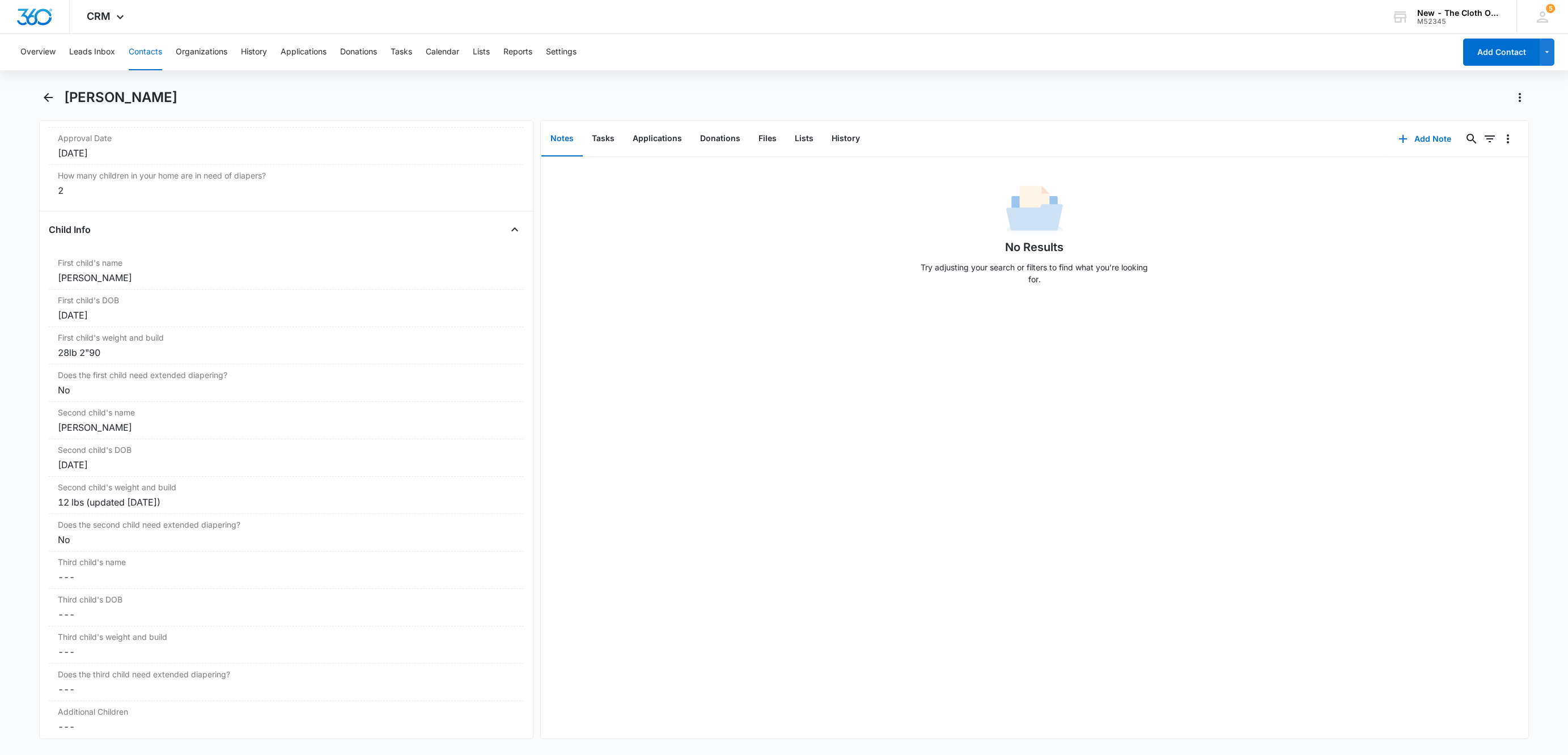
scroll to position [1275, 0]
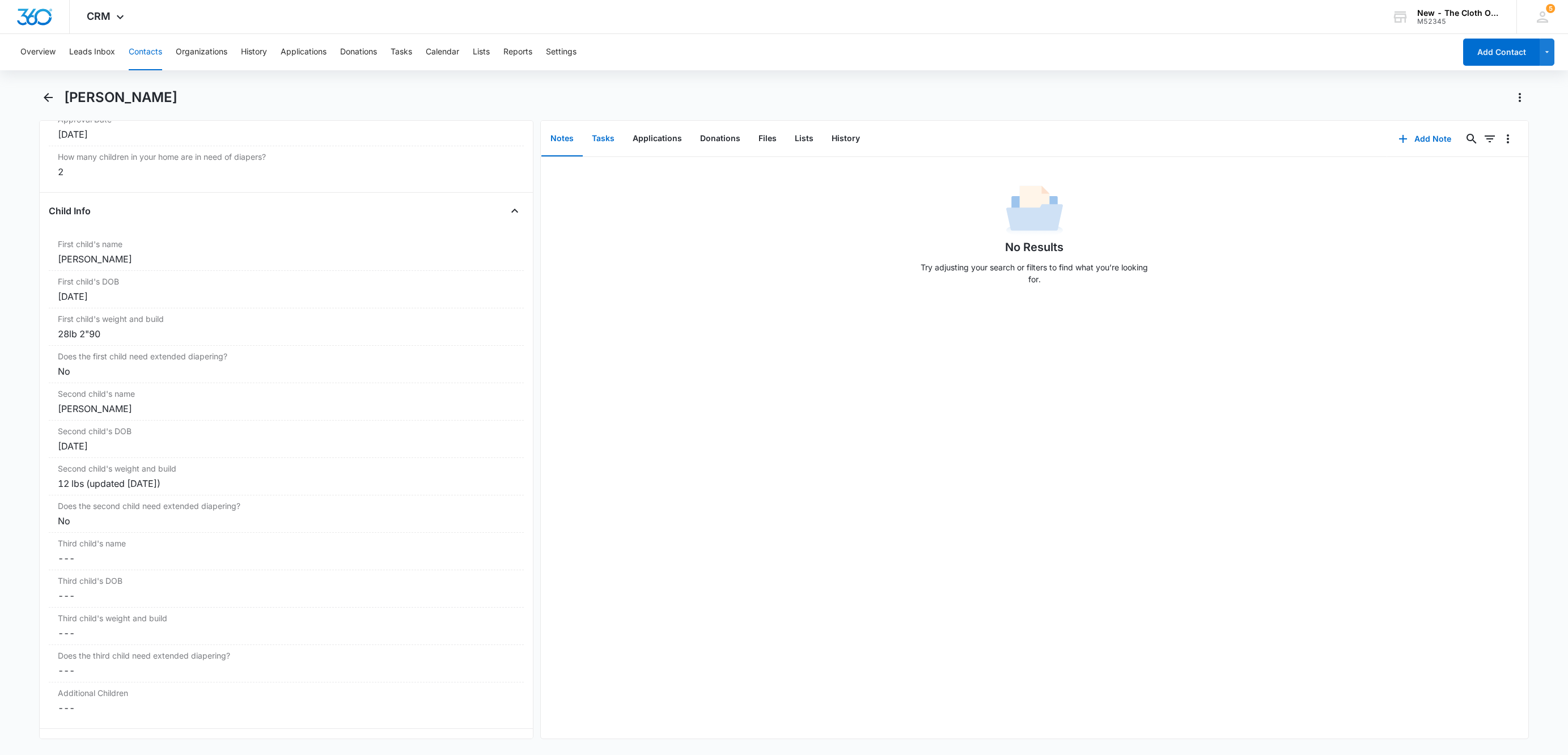
click at [611, 140] on button "Tasks" at bounding box center [603, 138] width 41 height 35
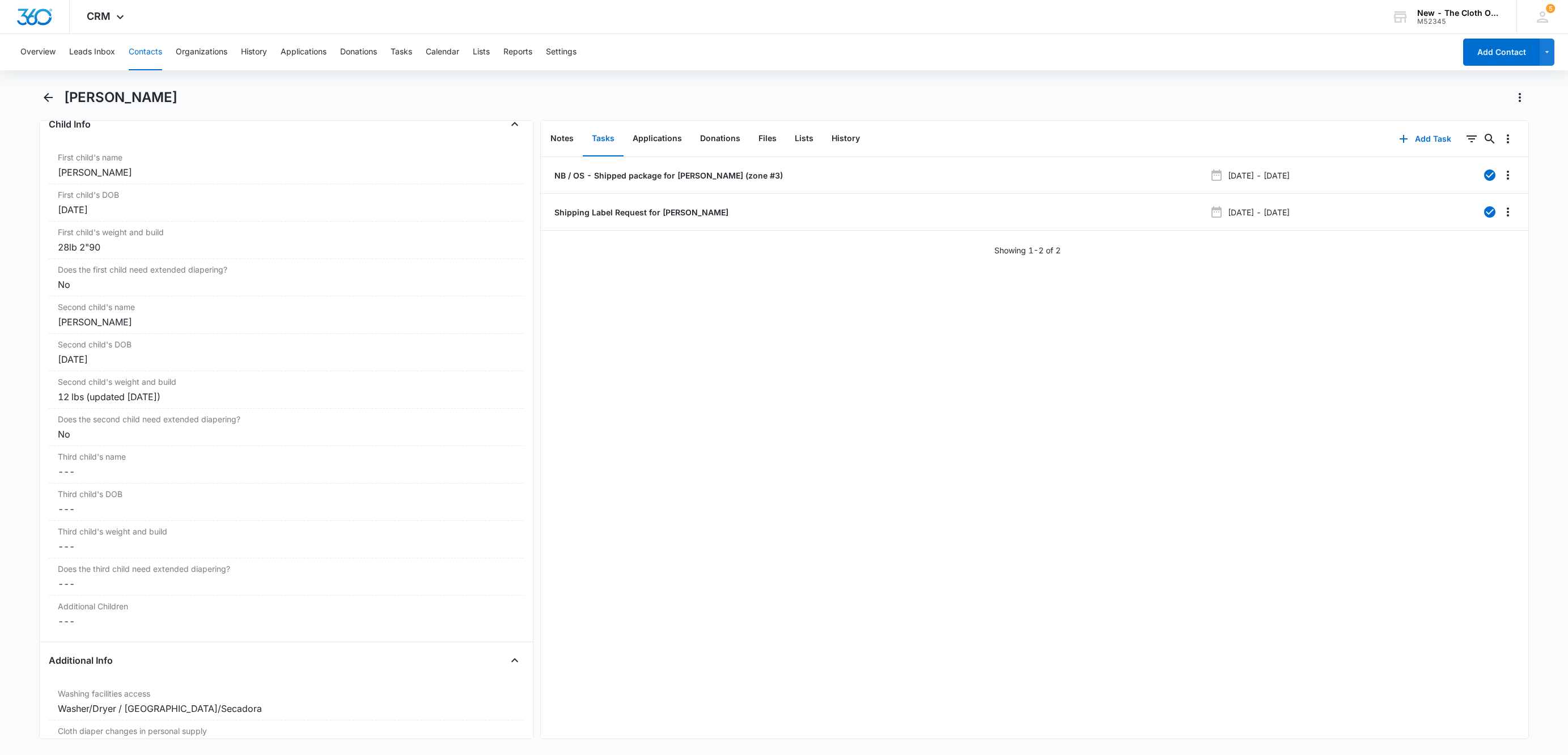
scroll to position [1360, 0]
click at [1426, 133] on button "Add Task" at bounding box center [1425, 138] width 75 height 27
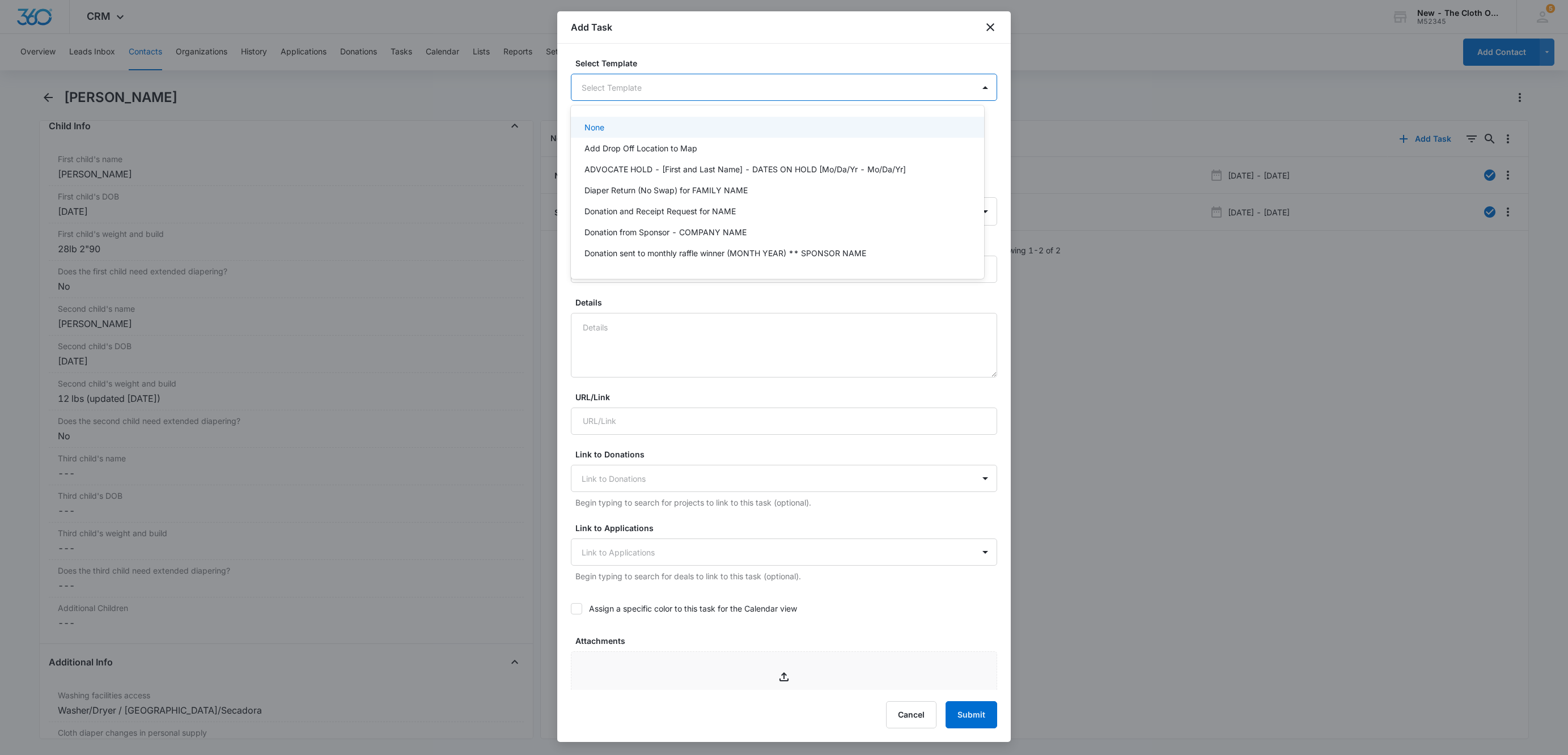
click at [659, 81] on body "CRM Apps Reputation Websites Forms CRM Email Social Shop Payments POS Ads Intel…" at bounding box center [784, 377] width 1568 height 755
type input "nb"
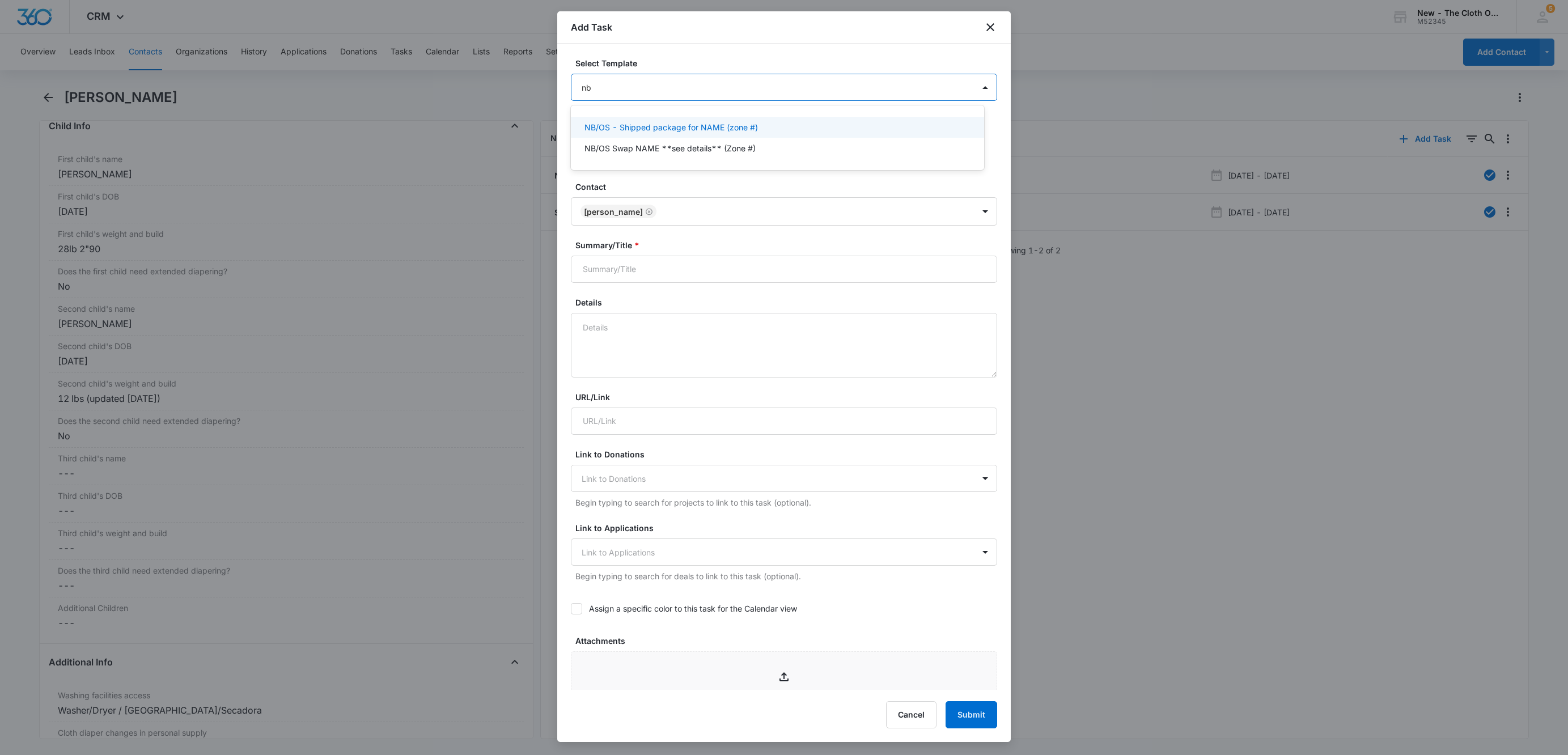
click at [684, 119] on div "NB/OS - Shipped package for NAME (zone #)" at bounding box center [777, 127] width 413 height 21
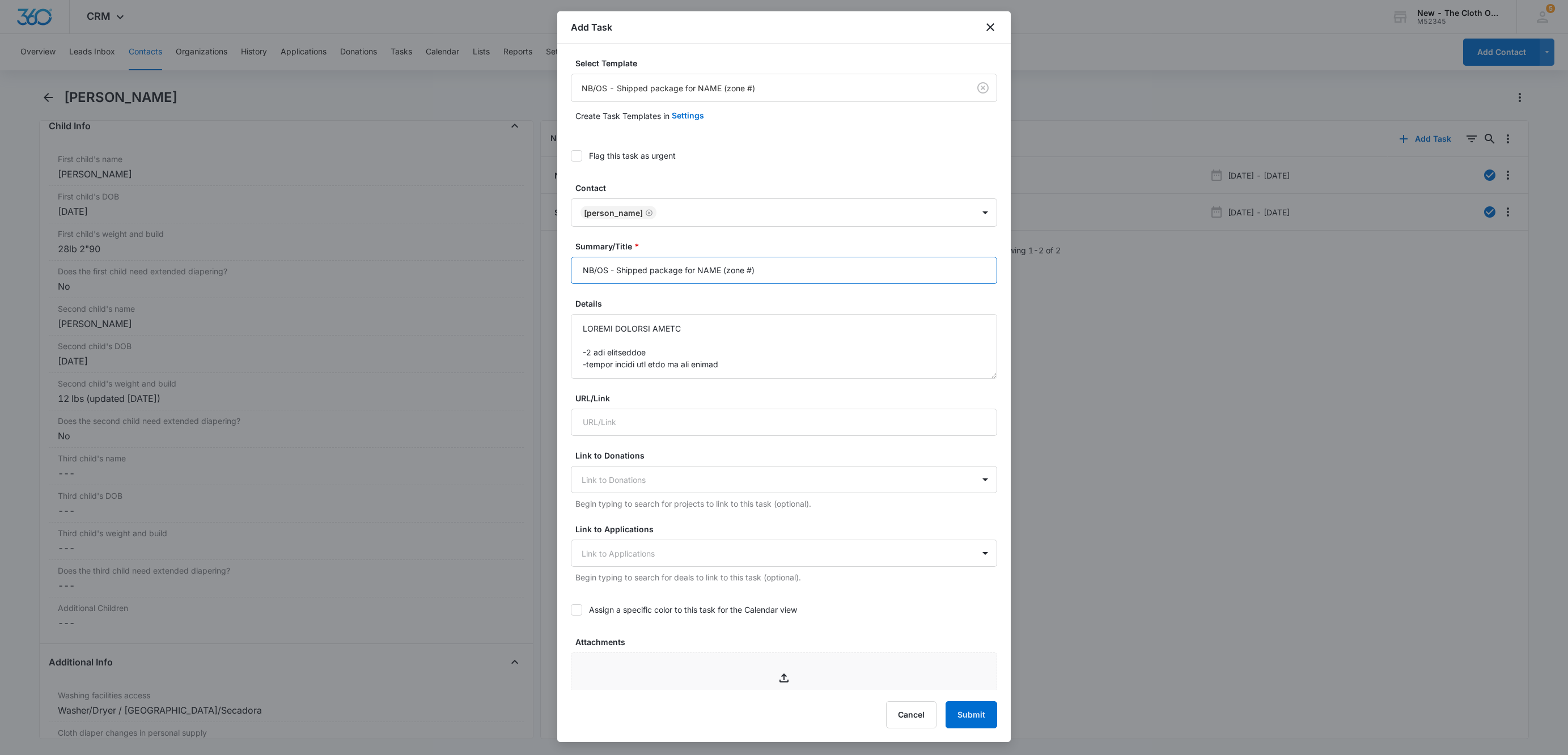
click at [750, 270] on input "NB/OS - Shipped package for NAME (zone #)" at bounding box center [784, 270] width 427 height 27
click at [794, 261] on input "NB/OS - Shipped package for NAME (zone #4)" at bounding box center [784, 270] width 427 height 27
type input "NB/OS - Shipped package for NAME (zone #4) *see note at top of details*"
click at [581, 322] on textarea "Details" at bounding box center [784, 346] width 427 height 64
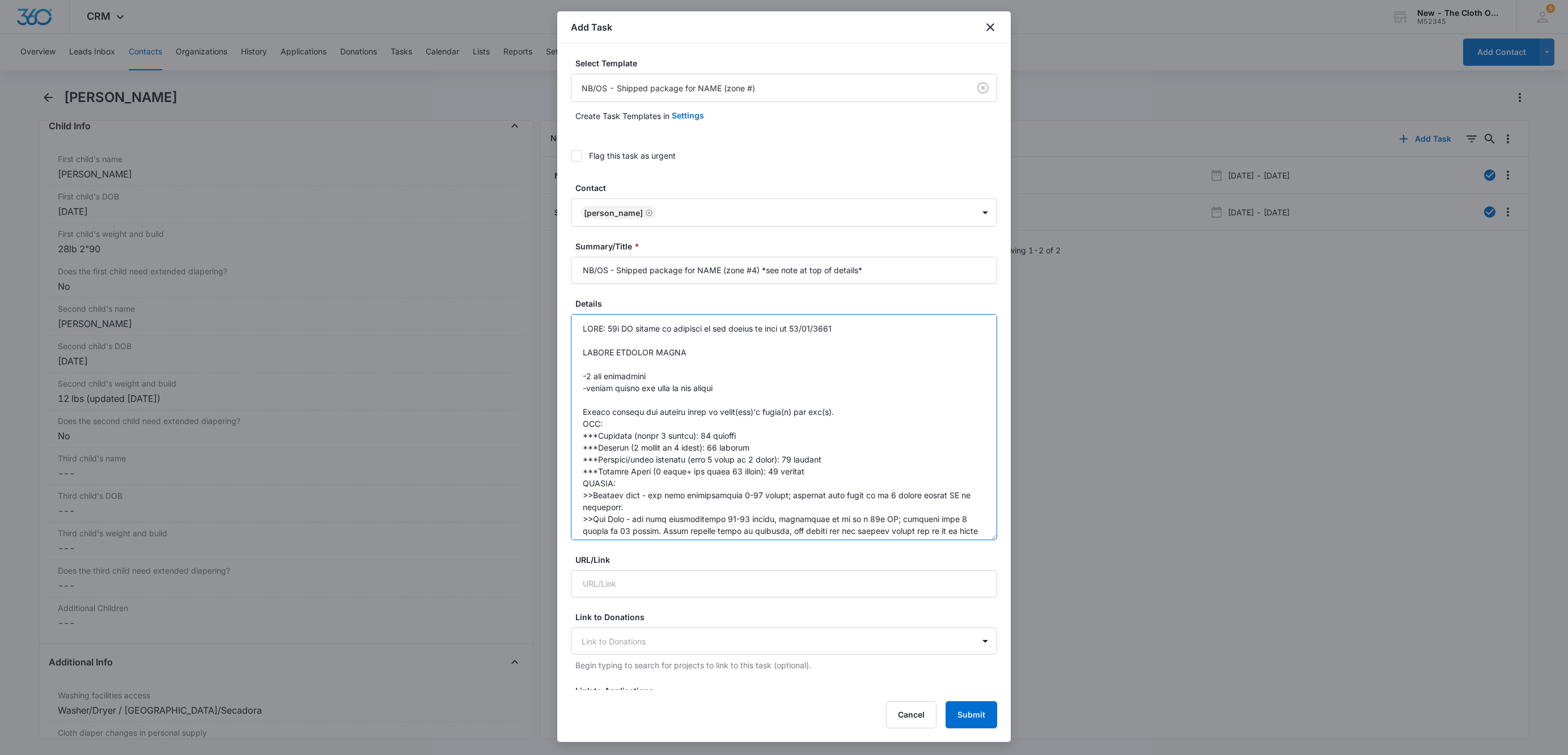
drag, startPoint x: 978, startPoint y: 375, endPoint x: 964, endPoint y: 535, distance: 160.6
click at [964, 535] on textarea "Details" at bounding box center [784, 426] width 427 height 226
type textarea "NOTE: 20x OS should be provided if the return is made by 11/08/2025 DIAPER PACK…"
drag, startPoint x: 718, startPoint y: 269, endPoint x: 699, endPoint y: 269, distance: 19.0
click at [699, 269] on input "NB/OS - Shipped package for NAME (zone #4) *see note at top of details*" at bounding box center [784, 270] width 427 height 27
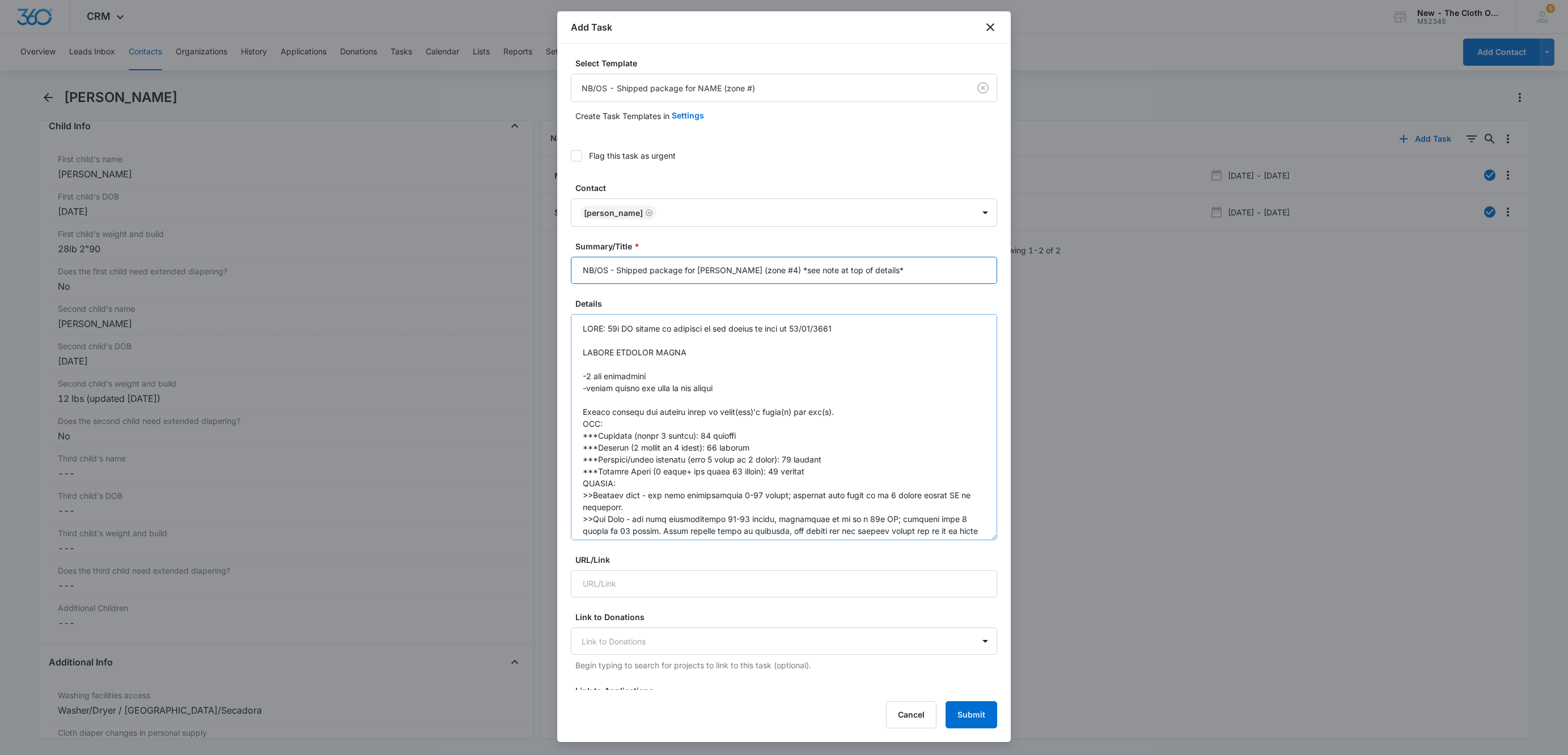
type input "NB/OS - Shipped package for NORISLEIDY LOPEZ (zone #4) *see note at top of deta…"
drag, startPoint x: 837, startPoint y: 477, endPoint x: 555, endPoint y: 459, distance: 282.6
click at [555, 459] on body "CRM Apps Reputation Websites Forms CRM Email Social Shop Payments POS Ads Intel…" at bounding box center [784, 377] width 1568 height 755
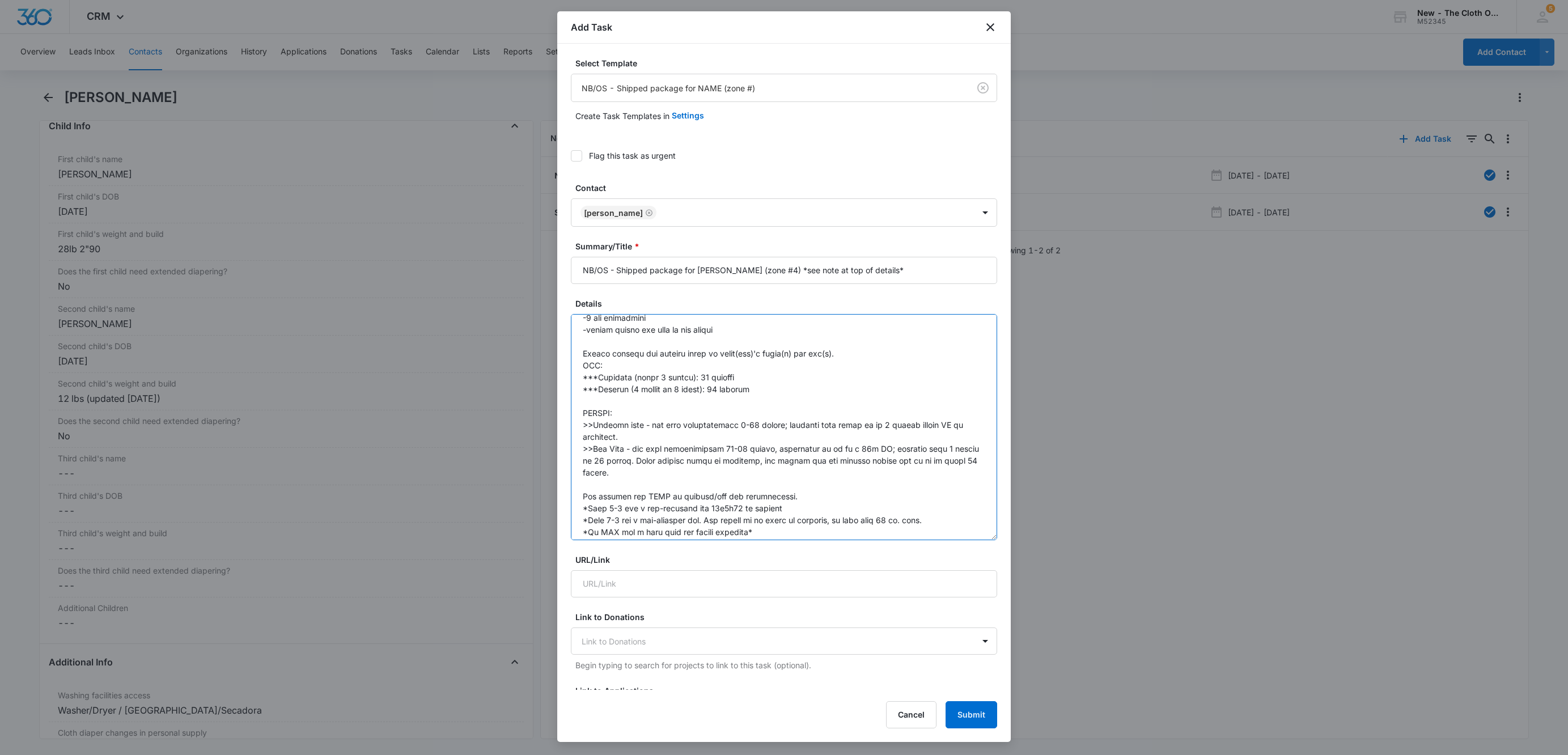
scroll to position [85, 0]
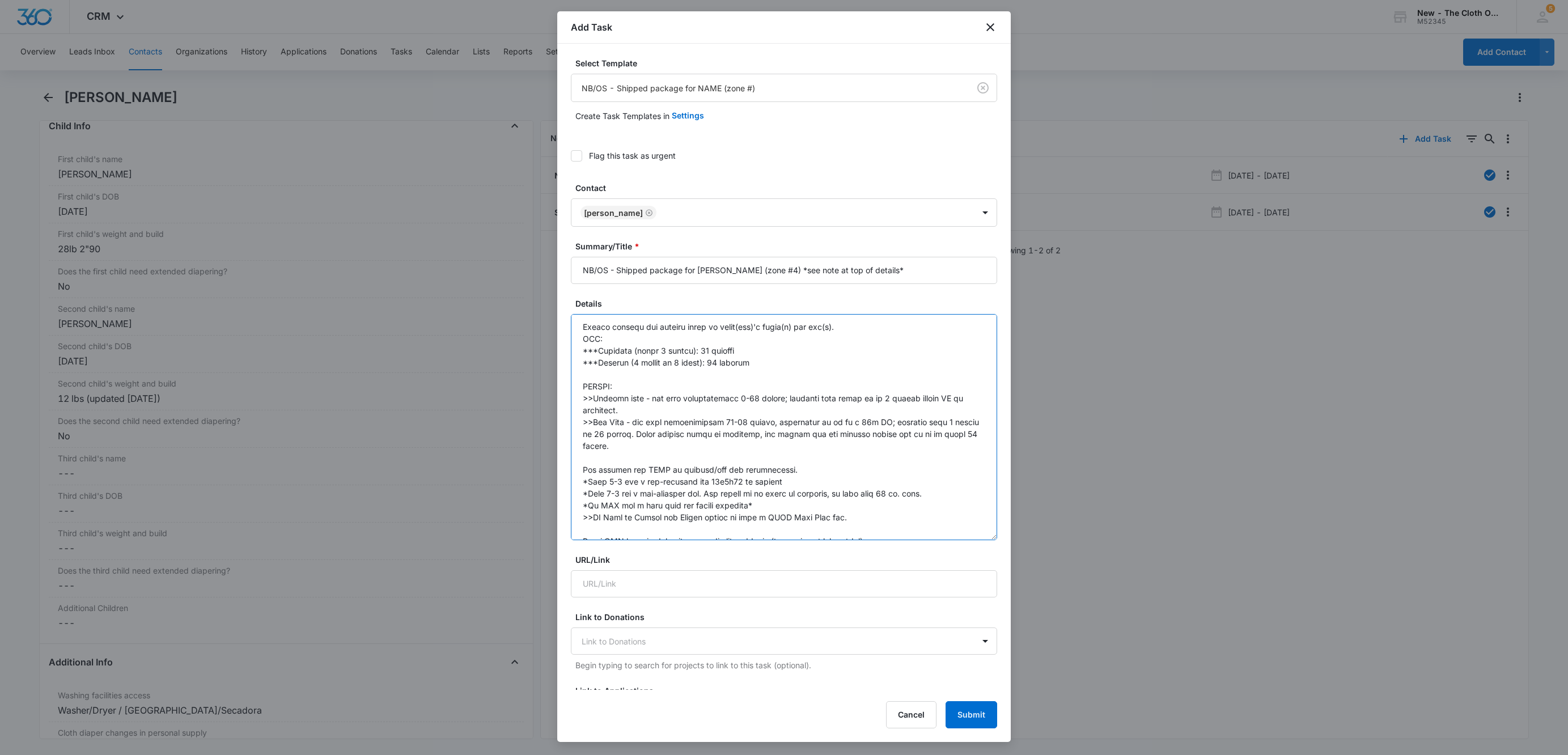
drag, startPoint x: 651, startPoint y: 410, endPoint x: 554, endPoint y: 396, distance: 98.0
click at [554, 396] on body "CRM Apps Reputation Websites Forms CRM Email Social Shop Payments POS Ads Intel…" at bounding box center [784, 377] width 1568 height 755
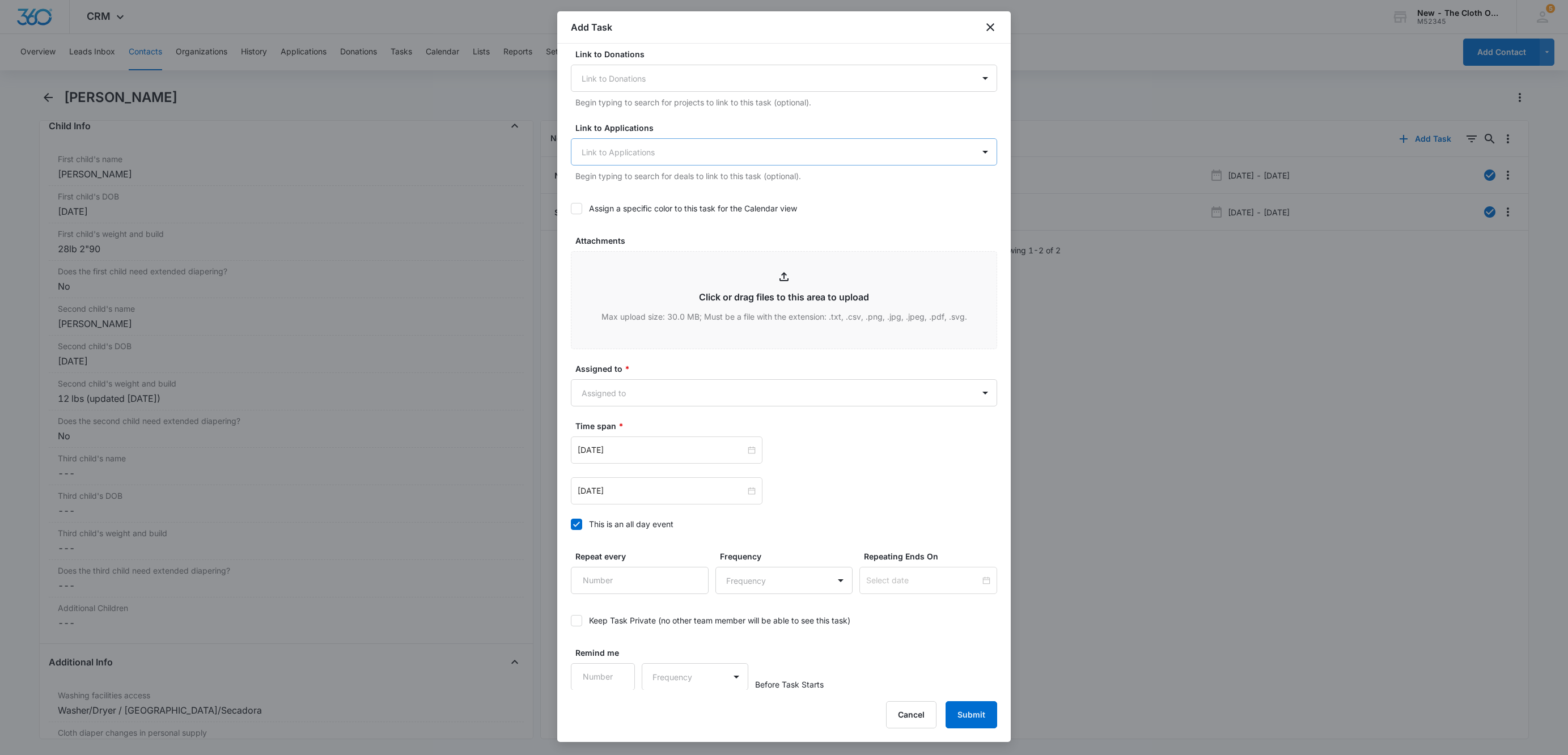
scroll to position [564, 0]
type textarea "NOTE: 20x OS should be provided if the return is made by 11/08/2025 DIAPER PACK…"
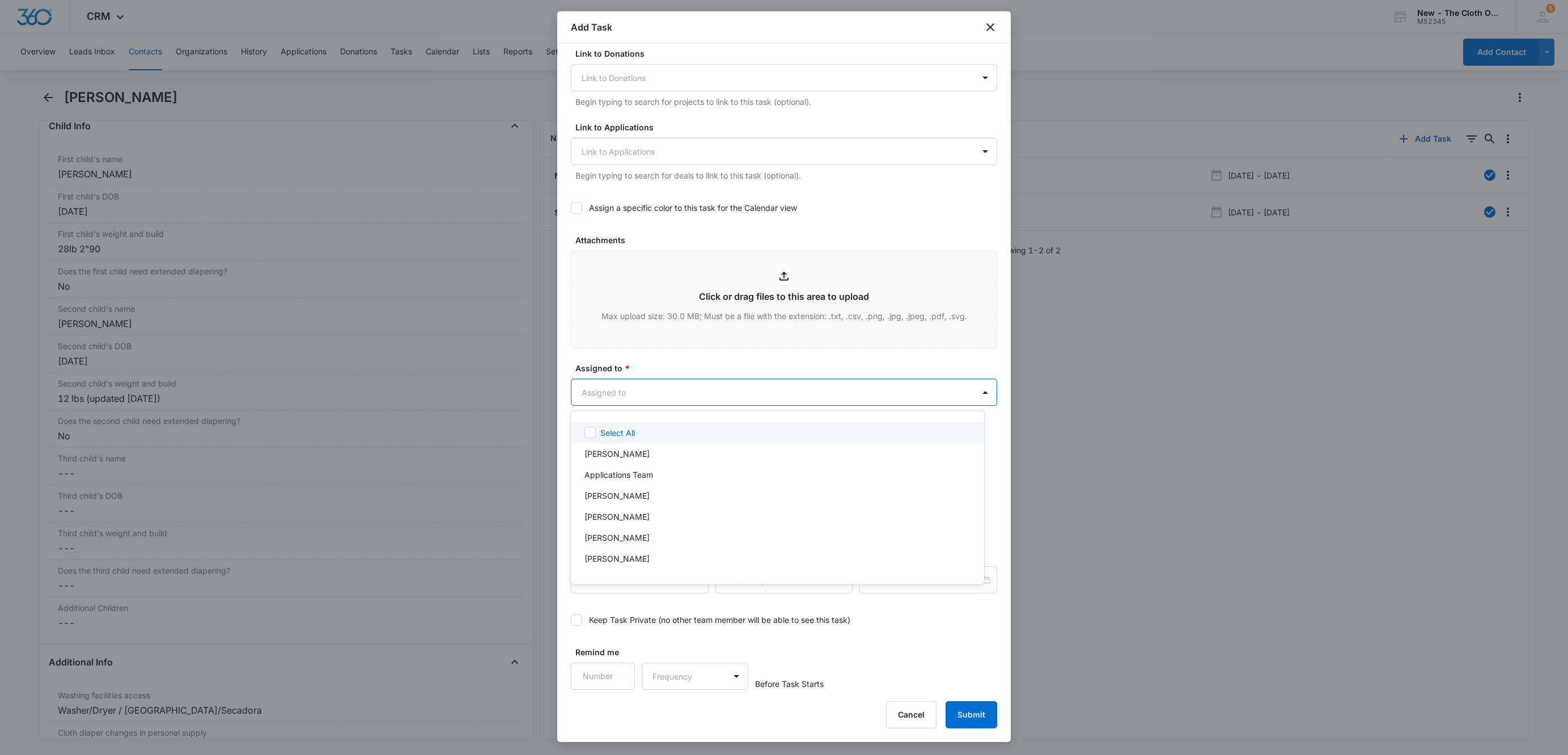
click at [665, 399] on body "CRM Apps Reputation Websites Forms CRM Email Social Shop Payments POS Ads Intel…" at bounding box center [784, 377] width 1568 height 755
type input "MIRANDA"
click at [691, 366] on div at bounding box center [784, 377] width 1568 height 755
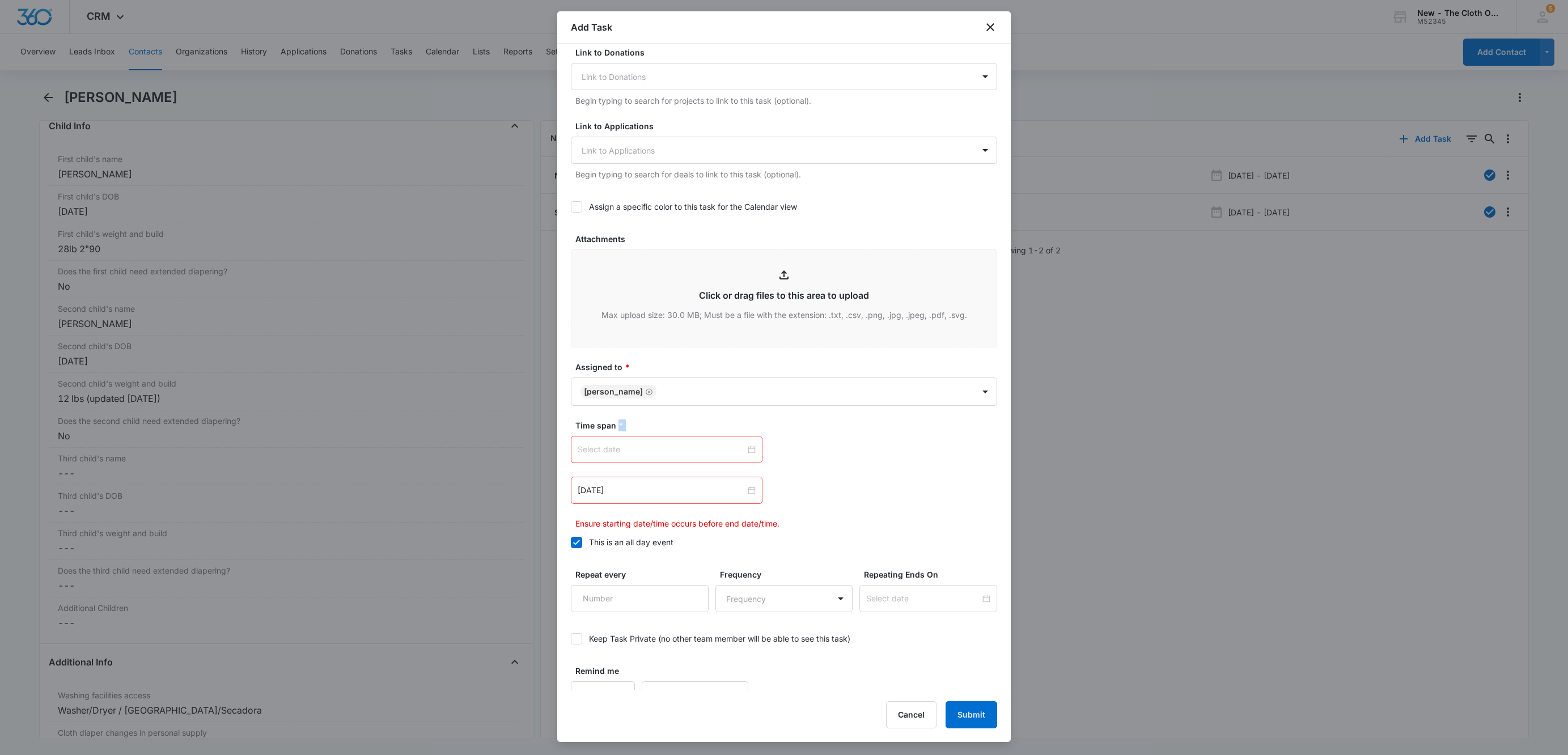
click at [742, 451] on div at bounding box center [666, 449] width 178 height 12
type input "Nov 1, 2025"
click at [648, 636] on link "Today" at bounding box center [651, 631] width 26 height 10
type input "Oct 7, 2025"
click at [744, 495] on div at bounding box center [666, 490] width 178 height 12
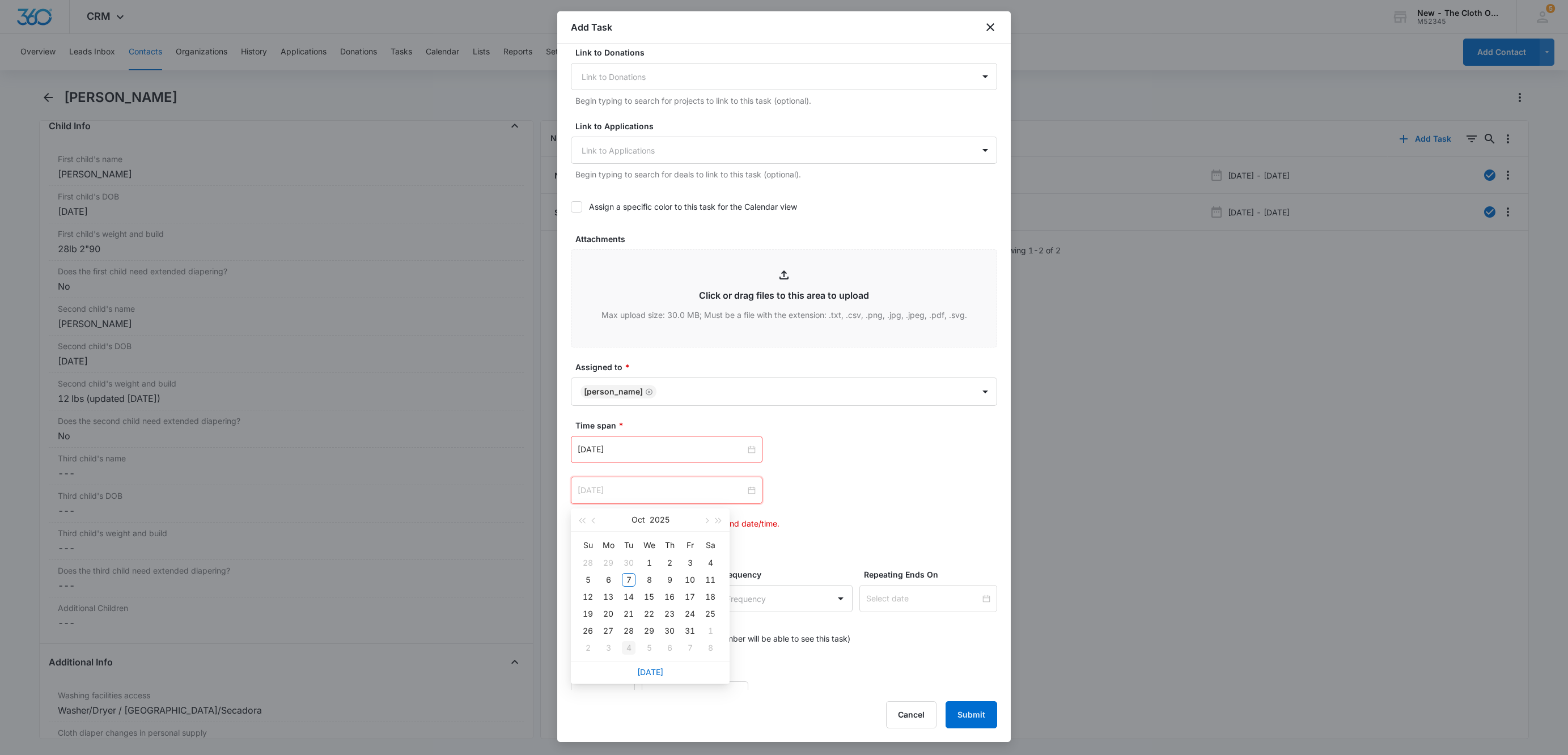
type input "Nov 4, 2025"
type input "Nov 7, 2025"
click at [688, 651] on div "7" at bounding box center [689, 647] width 14 height 14
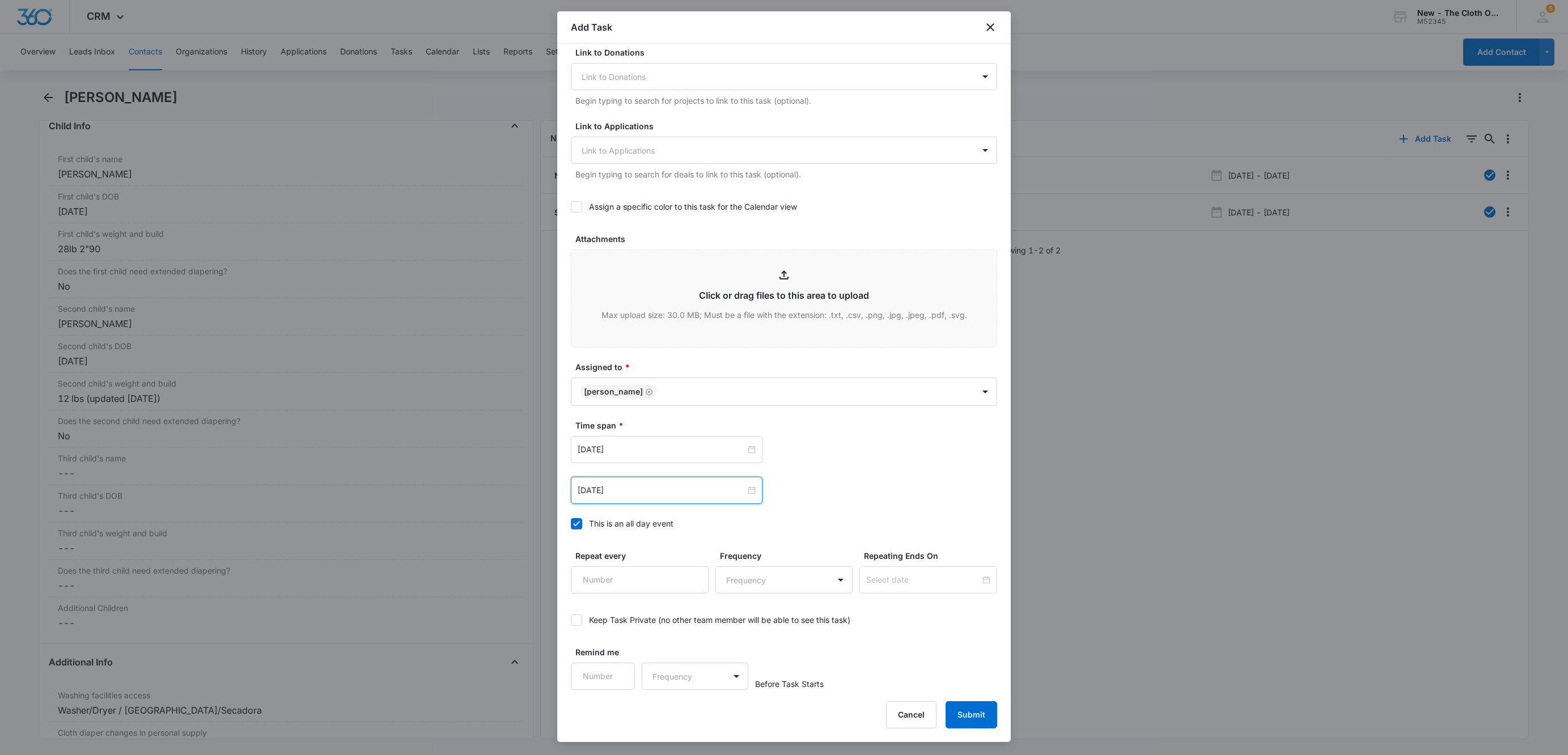
click at [892, 496] on div "Nov 7, 2025 Nov 2025 Su Mo Tu We Th Fr Sa 26 27 28 29 30 31 1 2 3 4 5 6 7 8 9 1…" at bounding box center [784, 490] width 427 height 27
click at [976, 704] on button "Submit" at bounding box center [971, 714] width 52 height 27
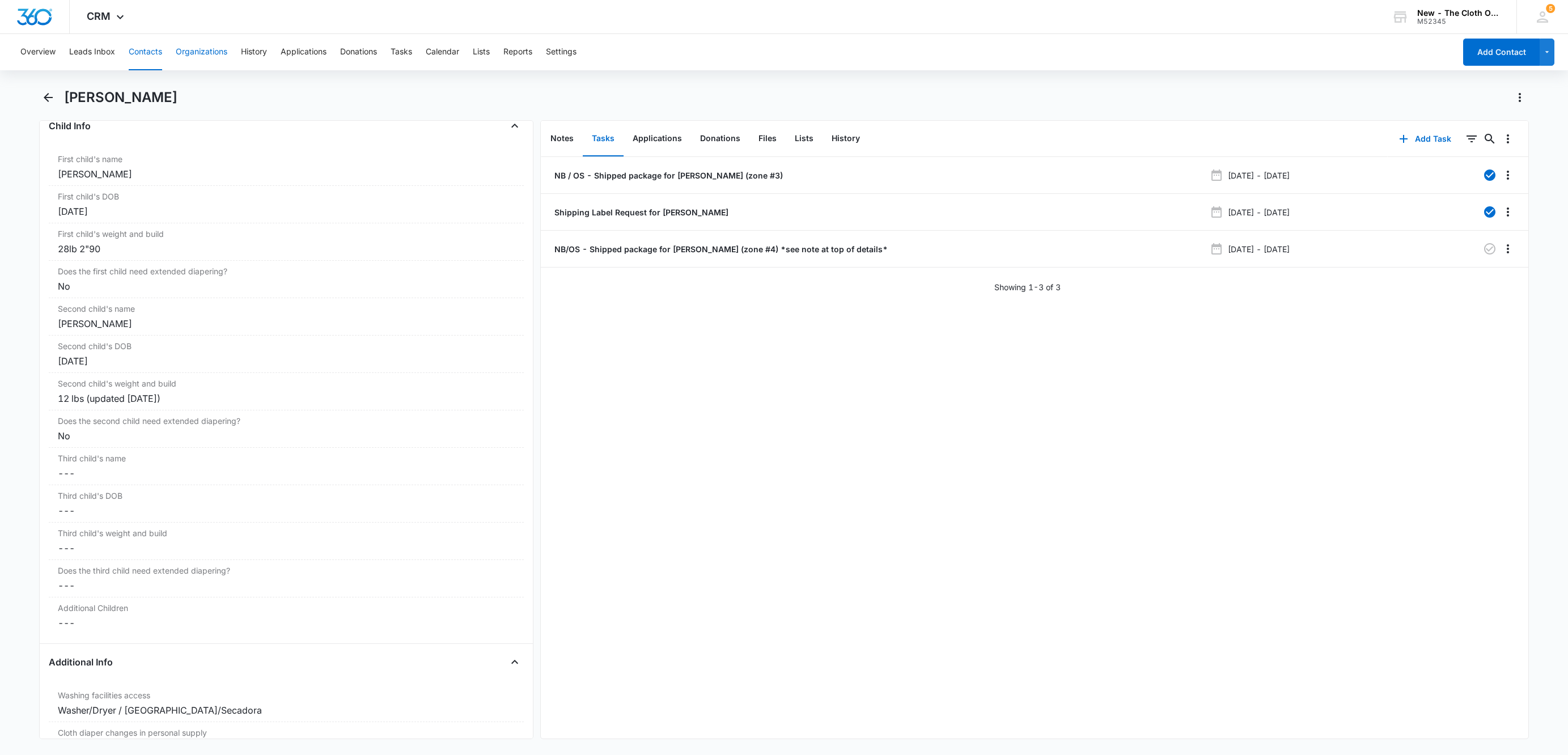
click at [207, 49] on button "Organizations" at bounding box center [201, 52] width 52 height 36
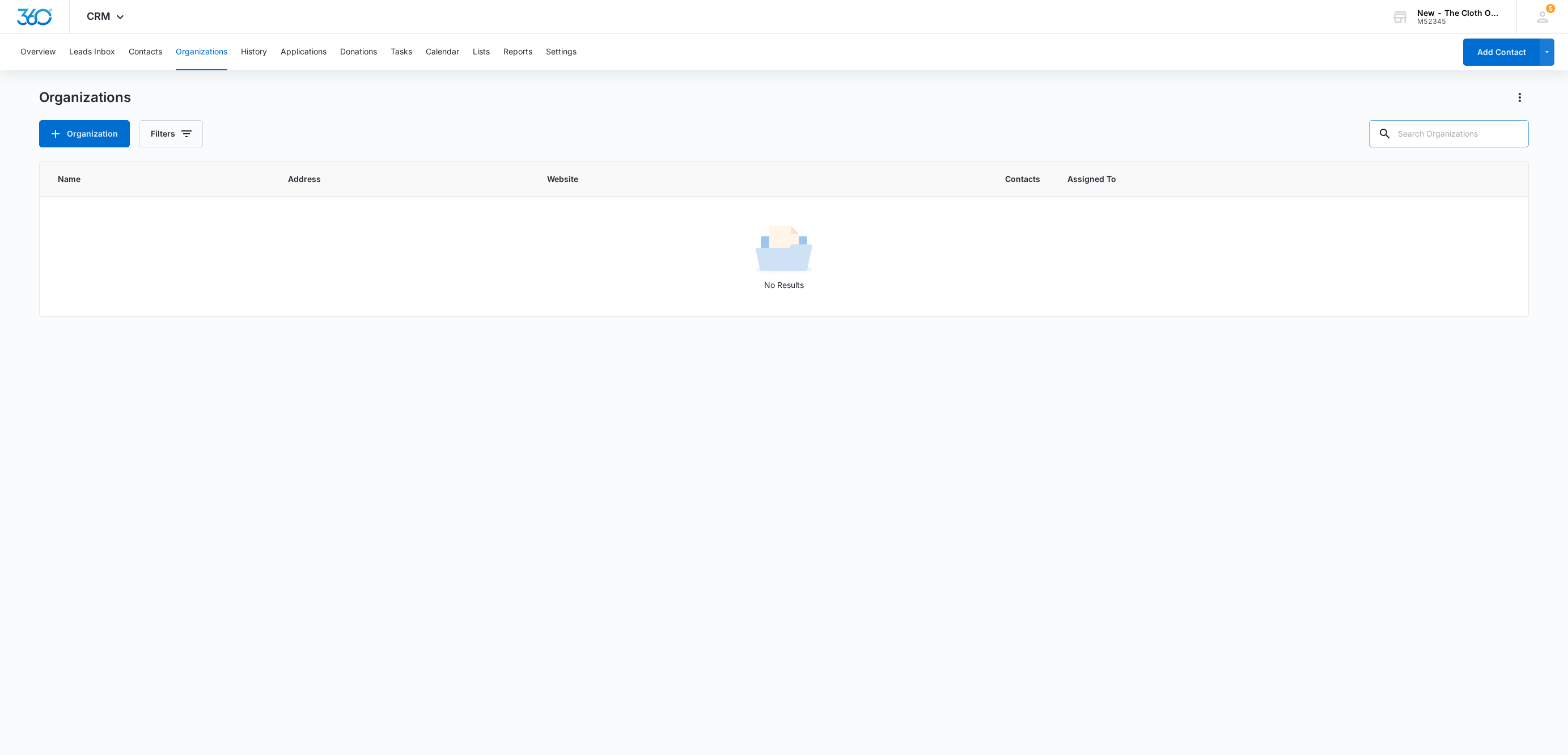
click at [1434, 135] on input "text" at bounding box center [1449, 133] width 160 height 27
paste input "Bethany Oprendek"
type input "Bethany Oprendek"
click at [1511, 129] on icon "Clear" at bounding box center [1513, 134] width 12 height 12
click at [140, 43] on button "Contacts" at bounding box center [145, 52] width 34 height 36
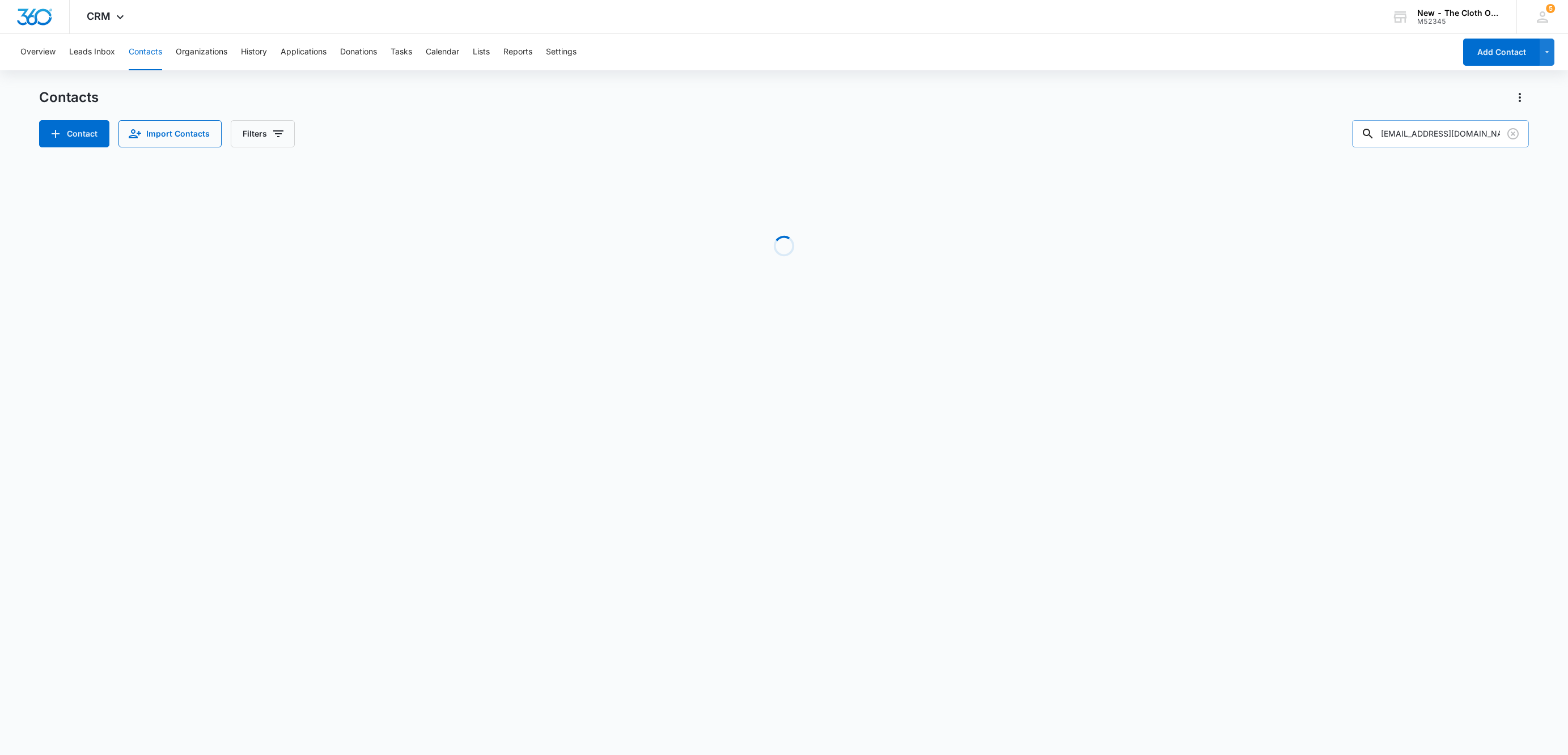
click at [1412, 142] on input "[EMAIL_ADDRESS][DOMAIN_NAME]" at bounding box center [1440, 133] width 177 height 27
paste input "marie.sanderson"
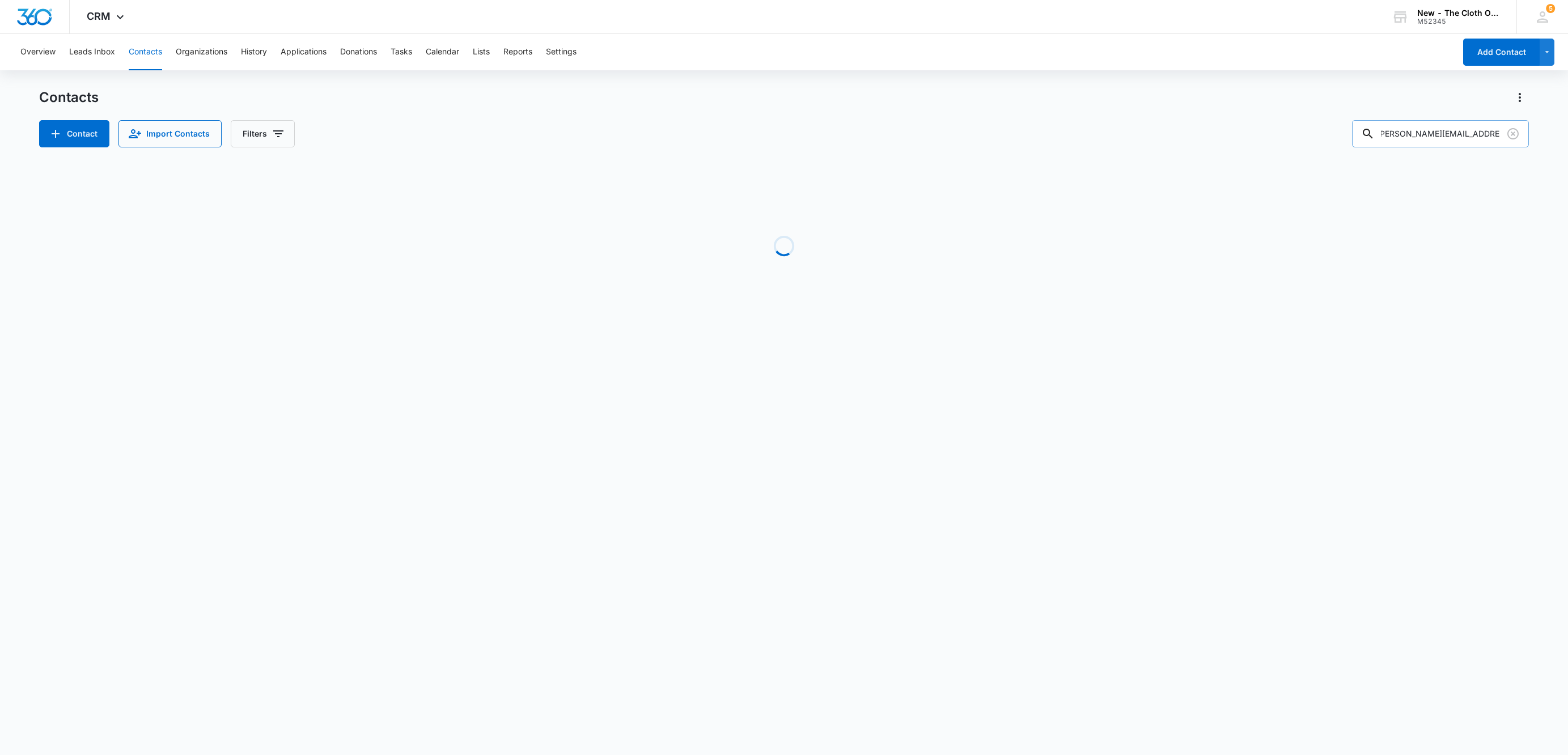
type input "marie.sanderson@gmail.com"
click at [1514, 137] on icon "Clear" at bounding box center [1513, 133] width 14 height 14
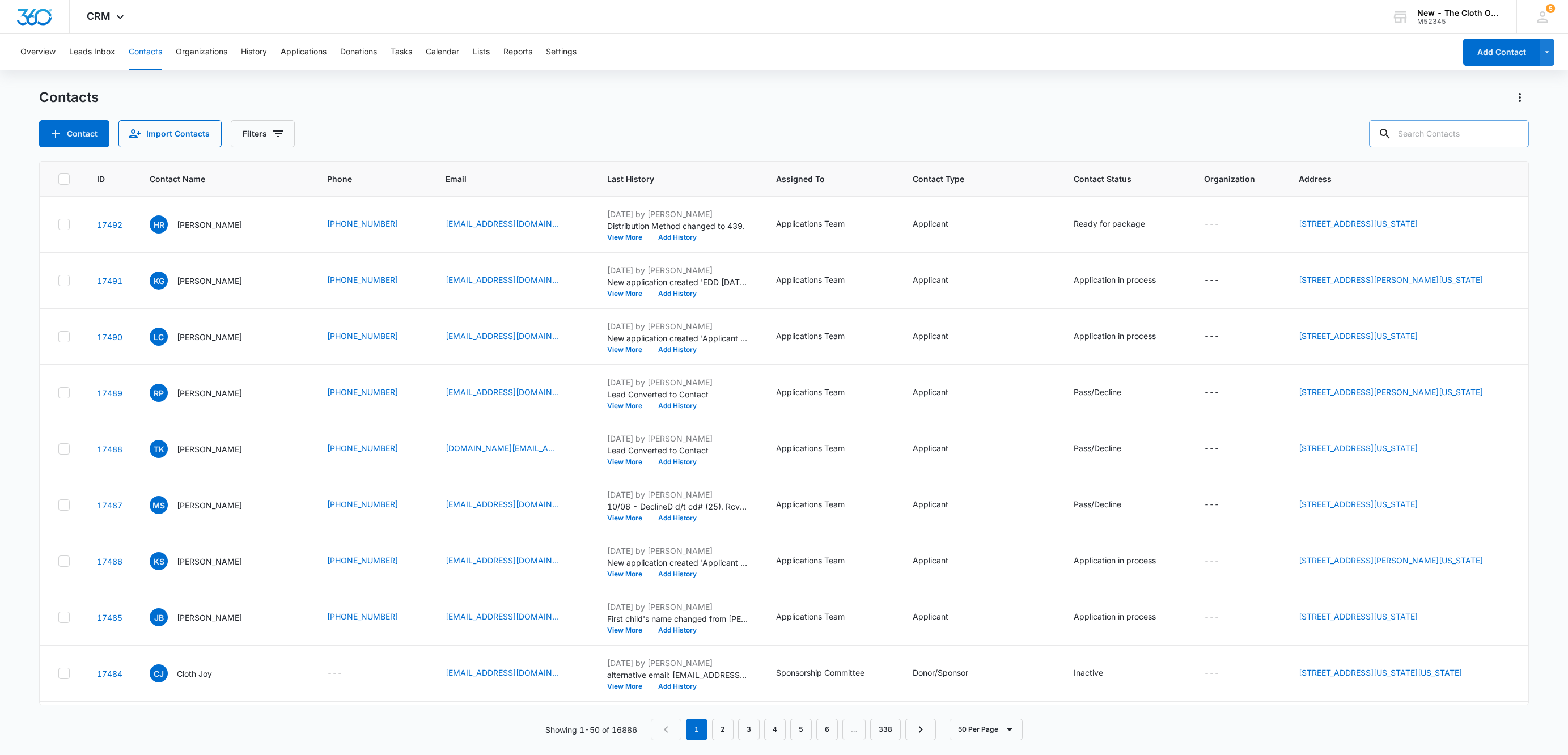
click at [1430, 139] on input "text" at bounding box center [1449, 133] width 160 height 27
paste input "Marie Robinson"
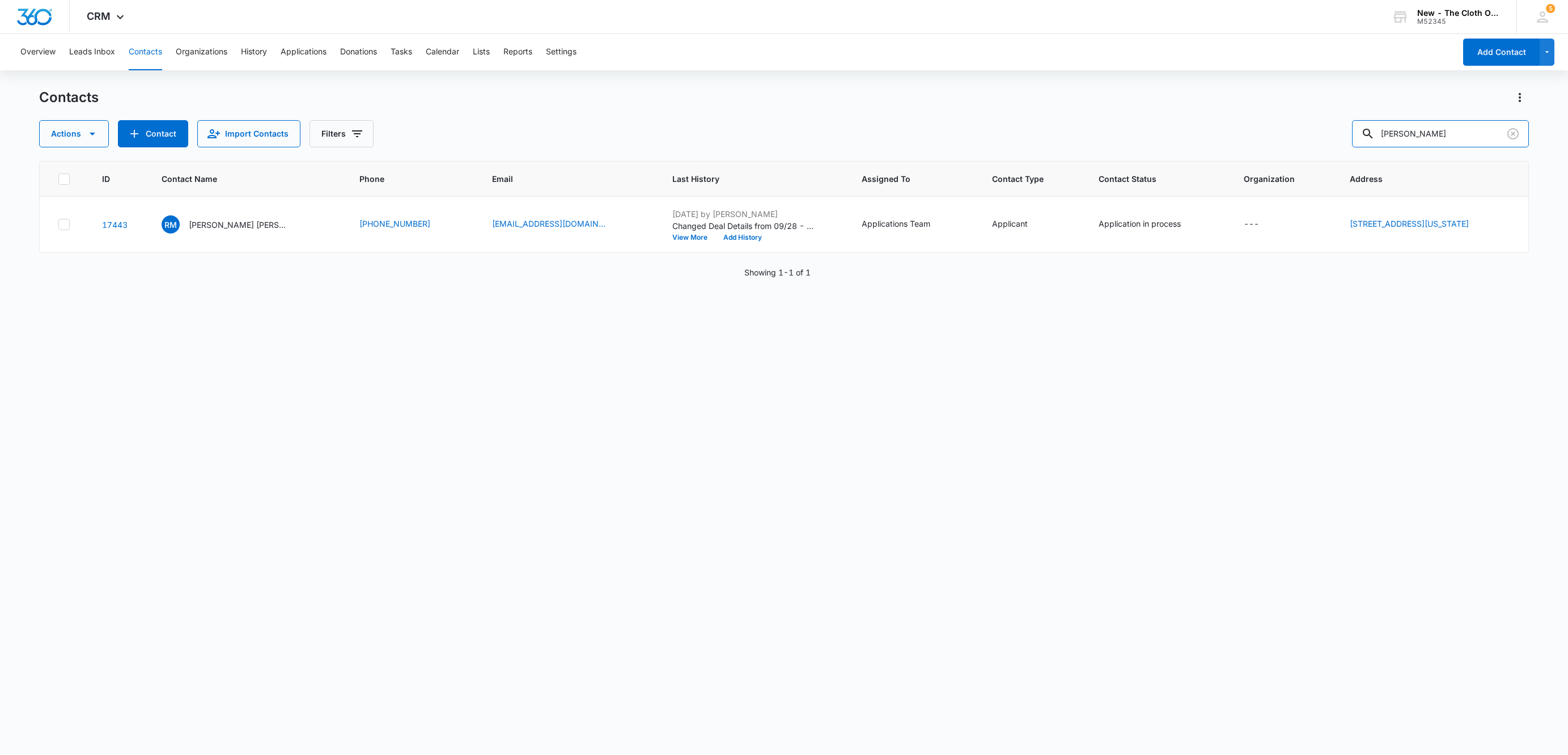
drag, startPoint x: 1483, startPoint y: 129, endPoint x: 999, endPoint y: 169, distance: 485.7
click at [1085, 135] on div "Actions Contact Import Contacts Filters Marie Robinson" at bounding box center [783, 133] width 1490 height 27
type input "04757"
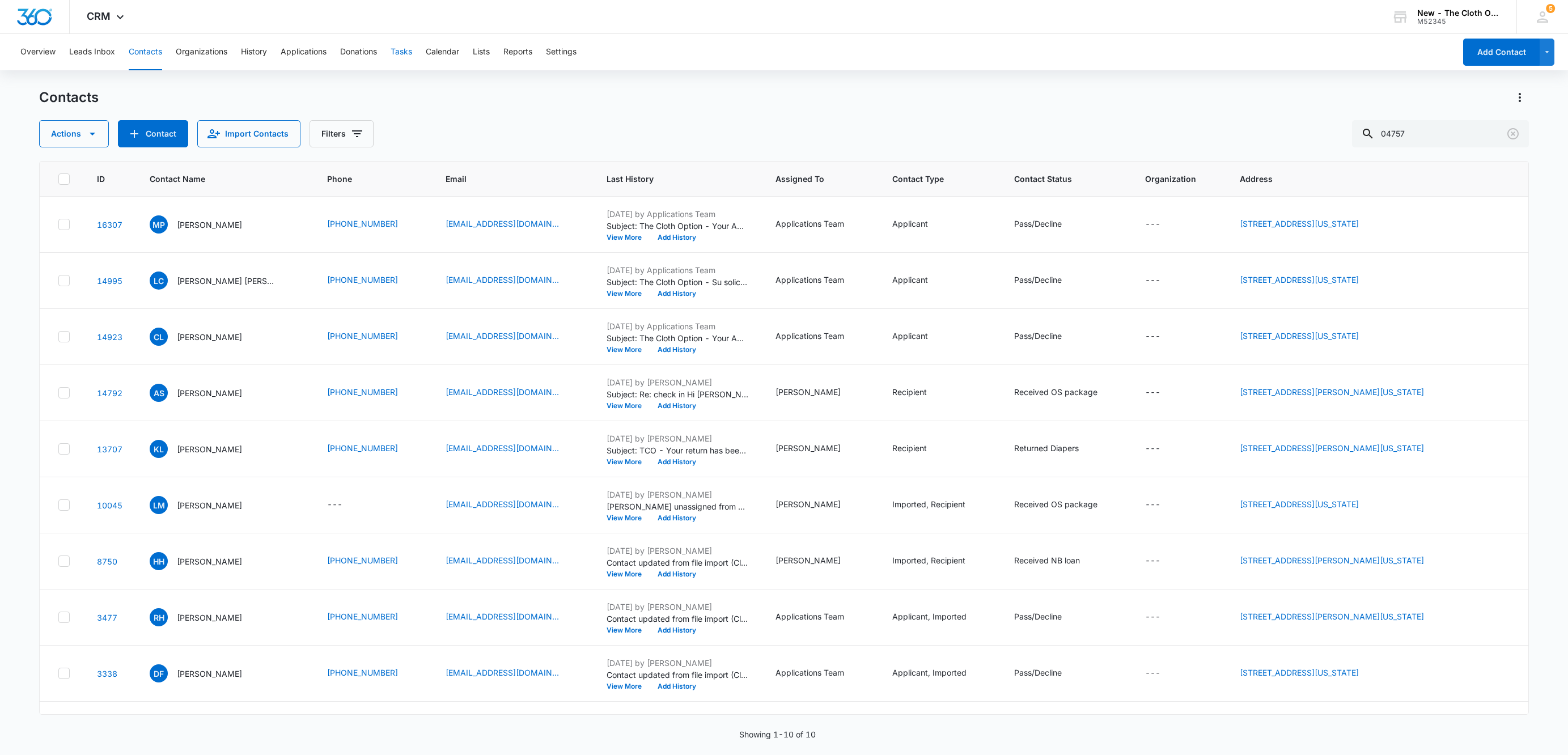
click at [400, 51] on button "Tasks" at bounding box center [401, 52] width 21 height 36
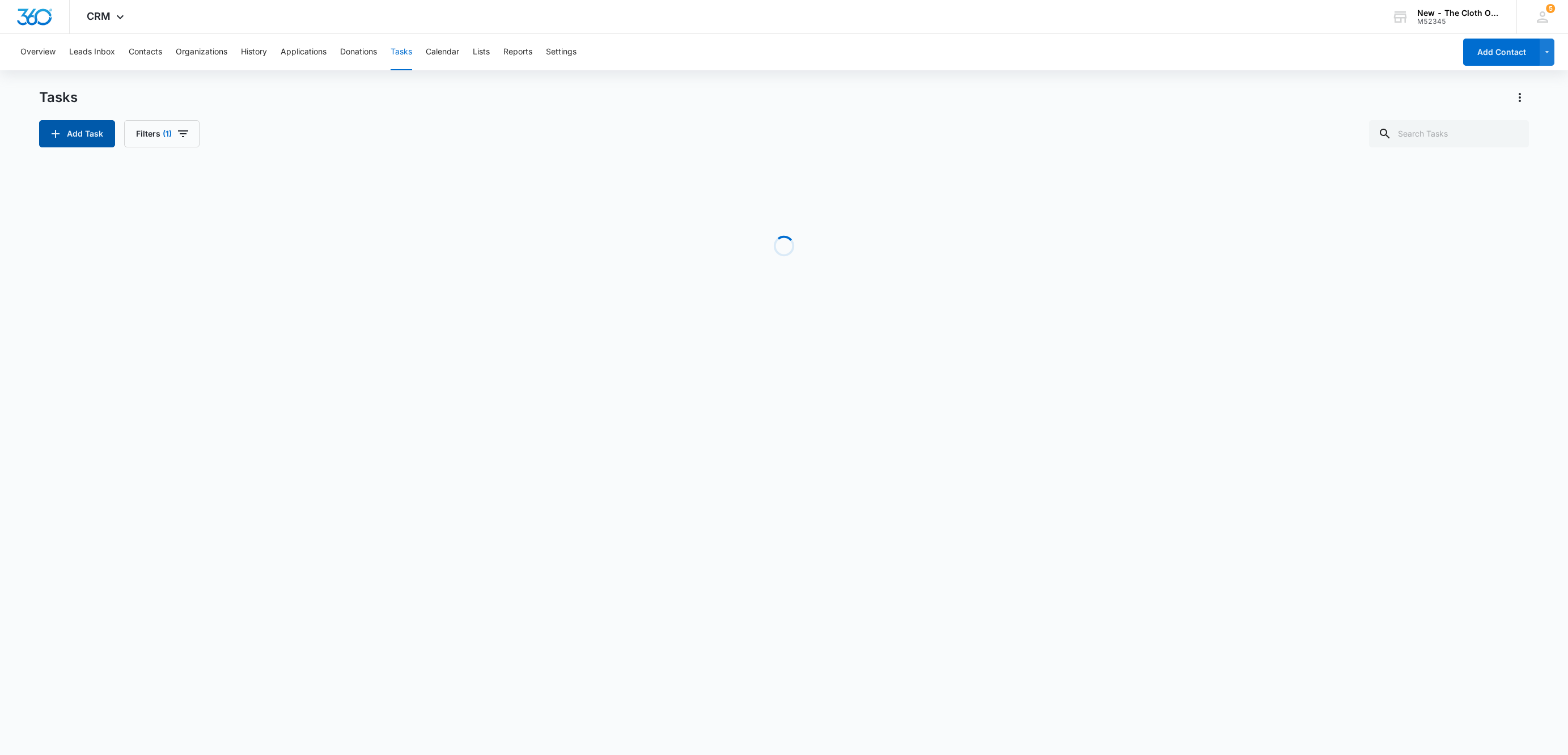
click at [82, 131] on button "Add Task" at bounding box center [77, 133] width 76 height 27
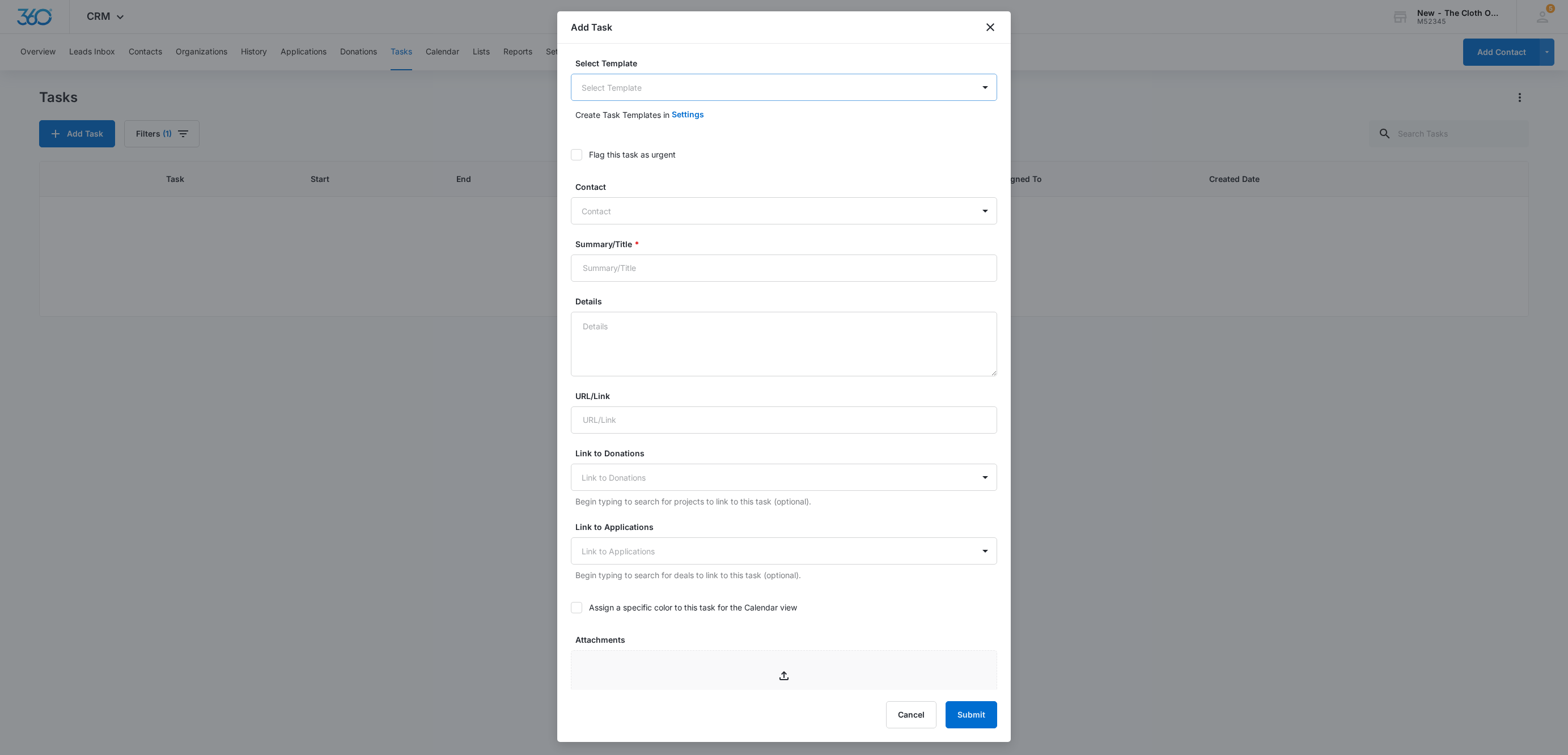
click at [777, 73] on body "CRM Apps Reputation Websites Forms CRM Email Social Shop Payments POS Ads Intel…" at bounding box center [784, 377] width 1568 height 755
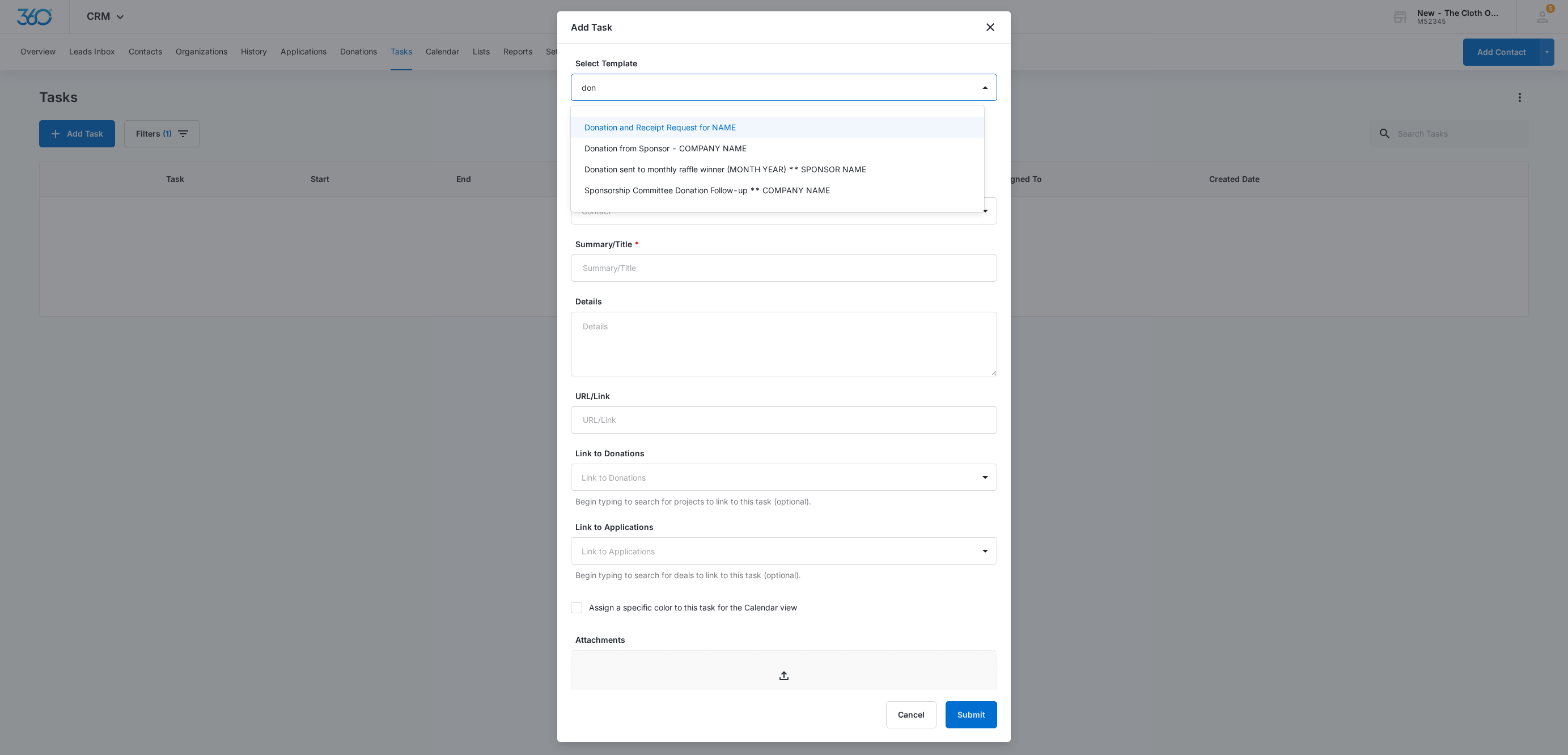
type input "dona"
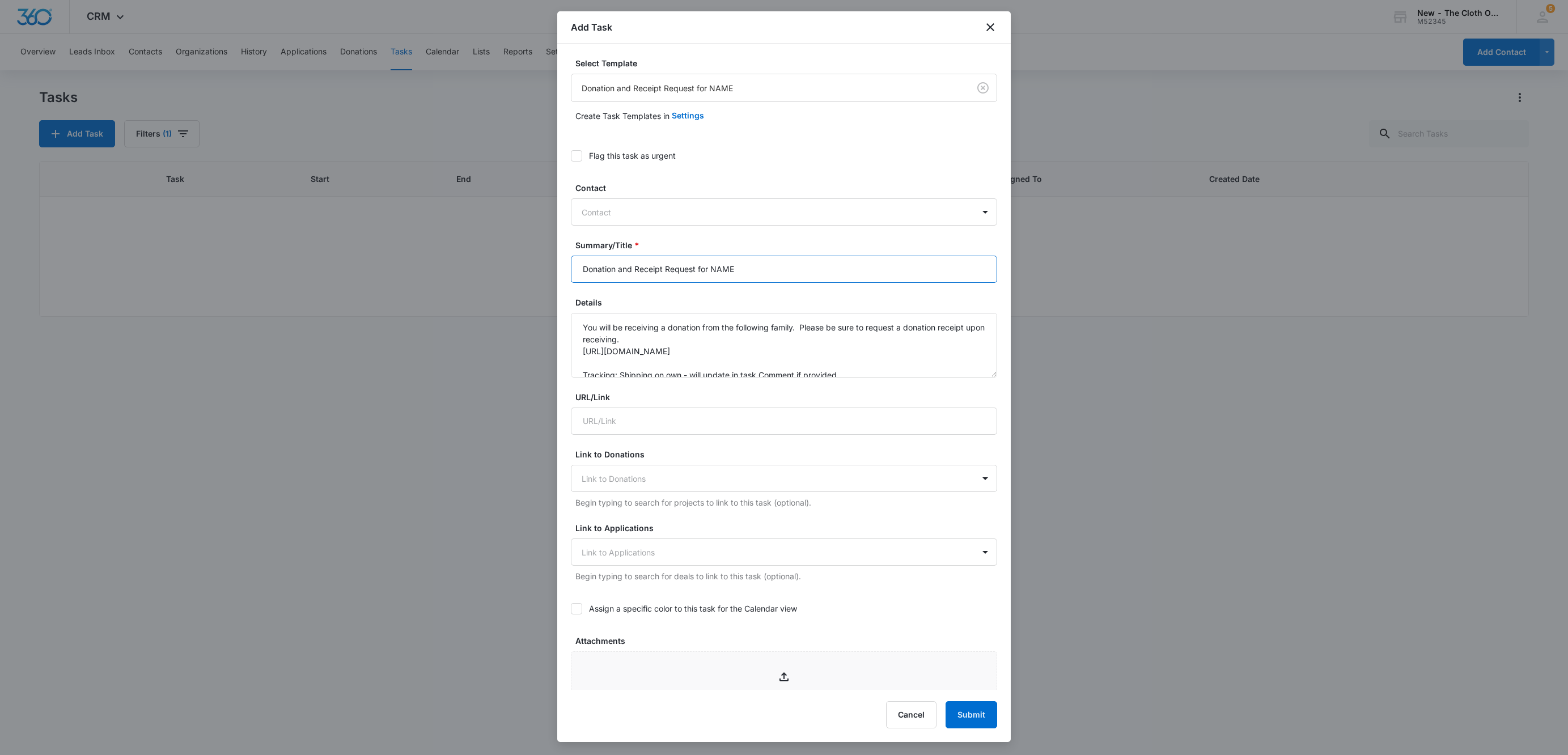
drag, startPoint x: 714, startPoint y: 267, endPoint x: 736, endPoint y: 266, distance: 22.0
click at [736, 266] on input "Donation and Receipt Request for NAME" at bounding box center [784, 268] width 427 height 27
drag, startPoint x: 709, startPoint y: 268, endPoint x: 755, endPoint y: 276, distance: 46.7
click at [755, 276] on input "Donation and Receipt Request for AMEN" at bounding box center [784, 268] width 427 height 27
paste input "Marie Robinson"
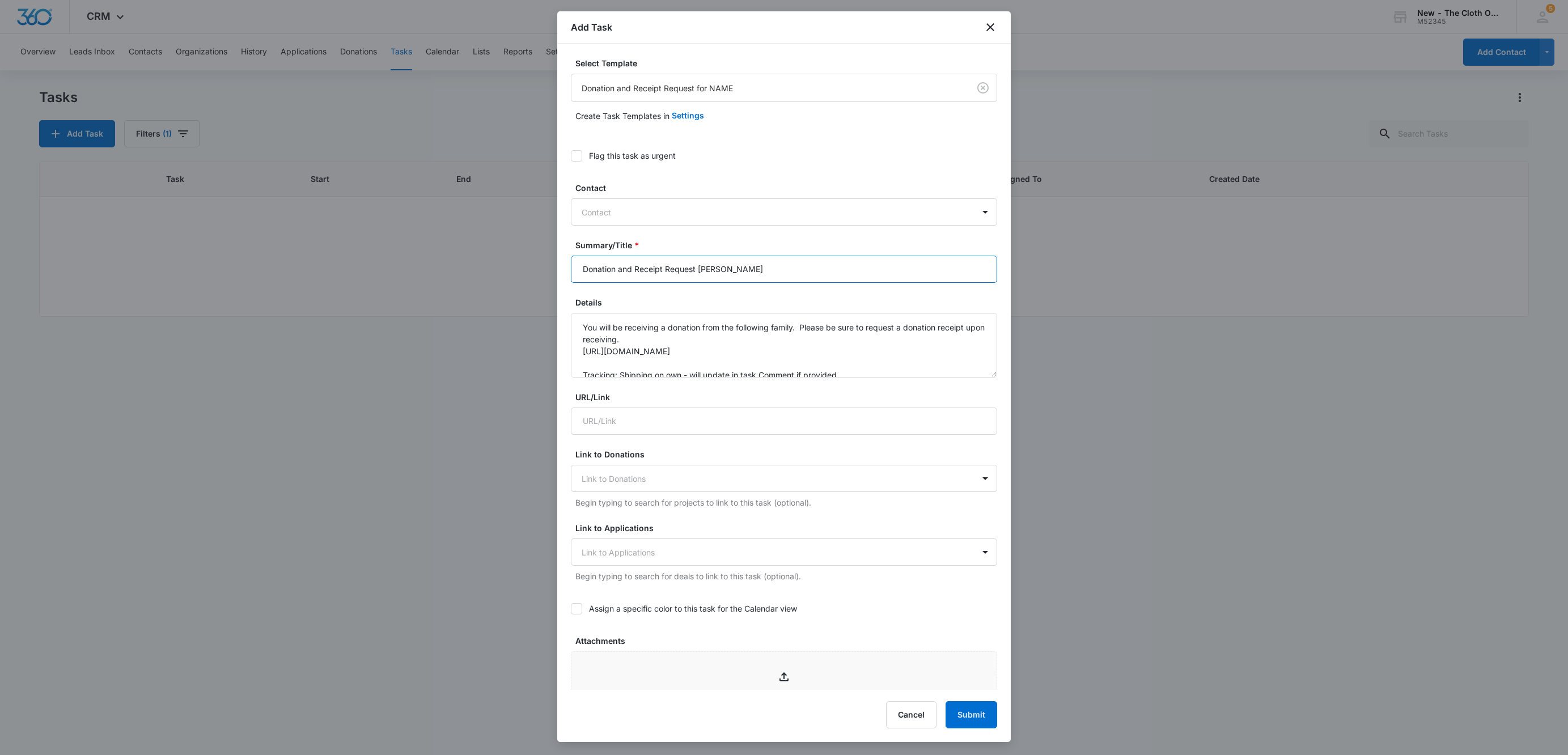
click at [711, 271] on input "Donation and Receipt Request forMarie Robinson" at bounding box center [784, 268] width 427 height 27
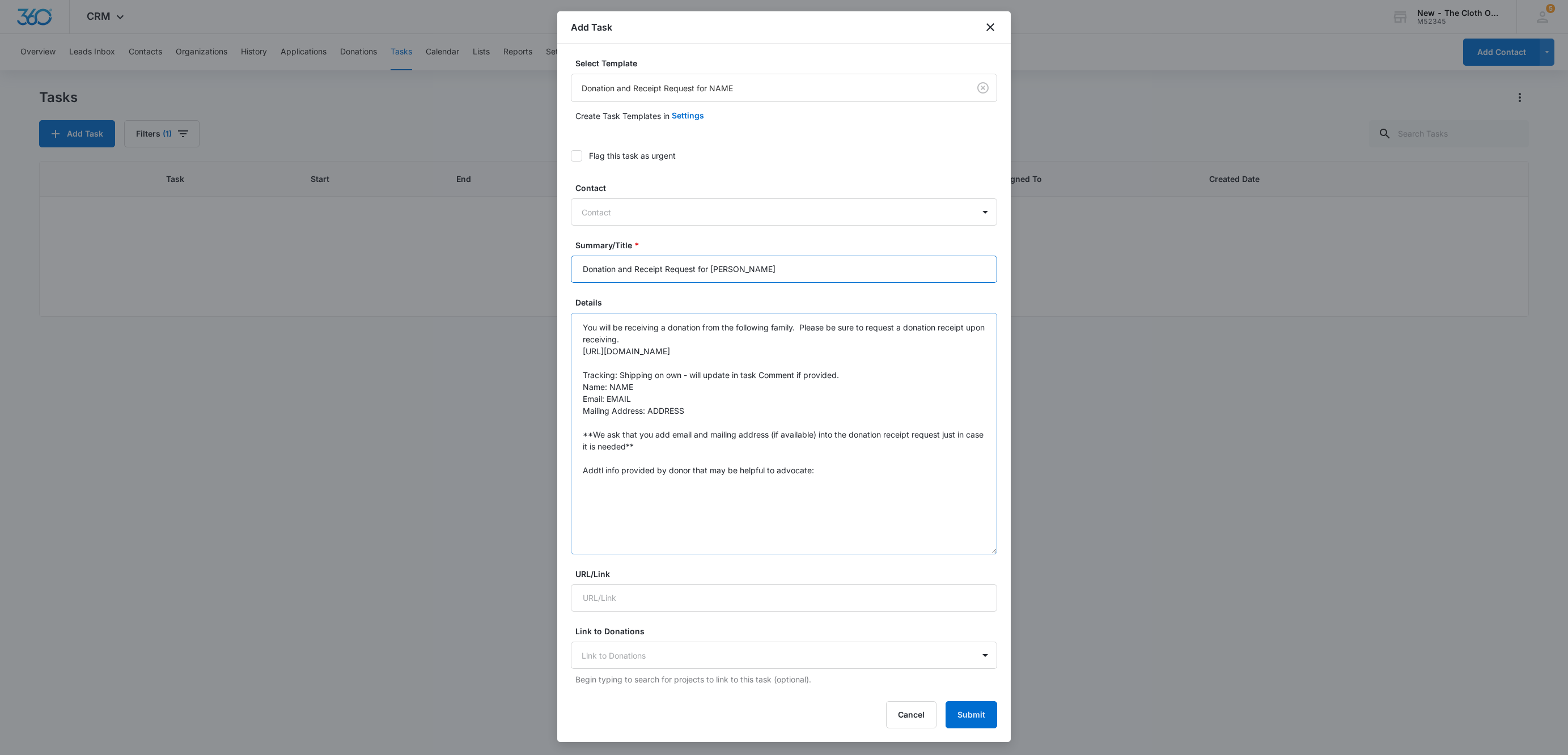
drag, startPoint x: 980, startPoint y: 375, endPoint x: 954, endPoint y: 549, distance: 175.9
click at [954, 549] on textarea "You will be receiving a donation from the following family. Please be sure to r…" at bounding box center [784, 433] width 427 height 241
type input "Donation and Receipt Request for Marie Robinson"
drag, startPoint x: 609, startPoint y: 384, endPoint x: 656, endPoint y: 389, distance: 47.3
click at [656, 389] on textarea "You will be receiving a donation from the following family. Please be sure to r…" at bounding box center [784, 432] width 427 height 239
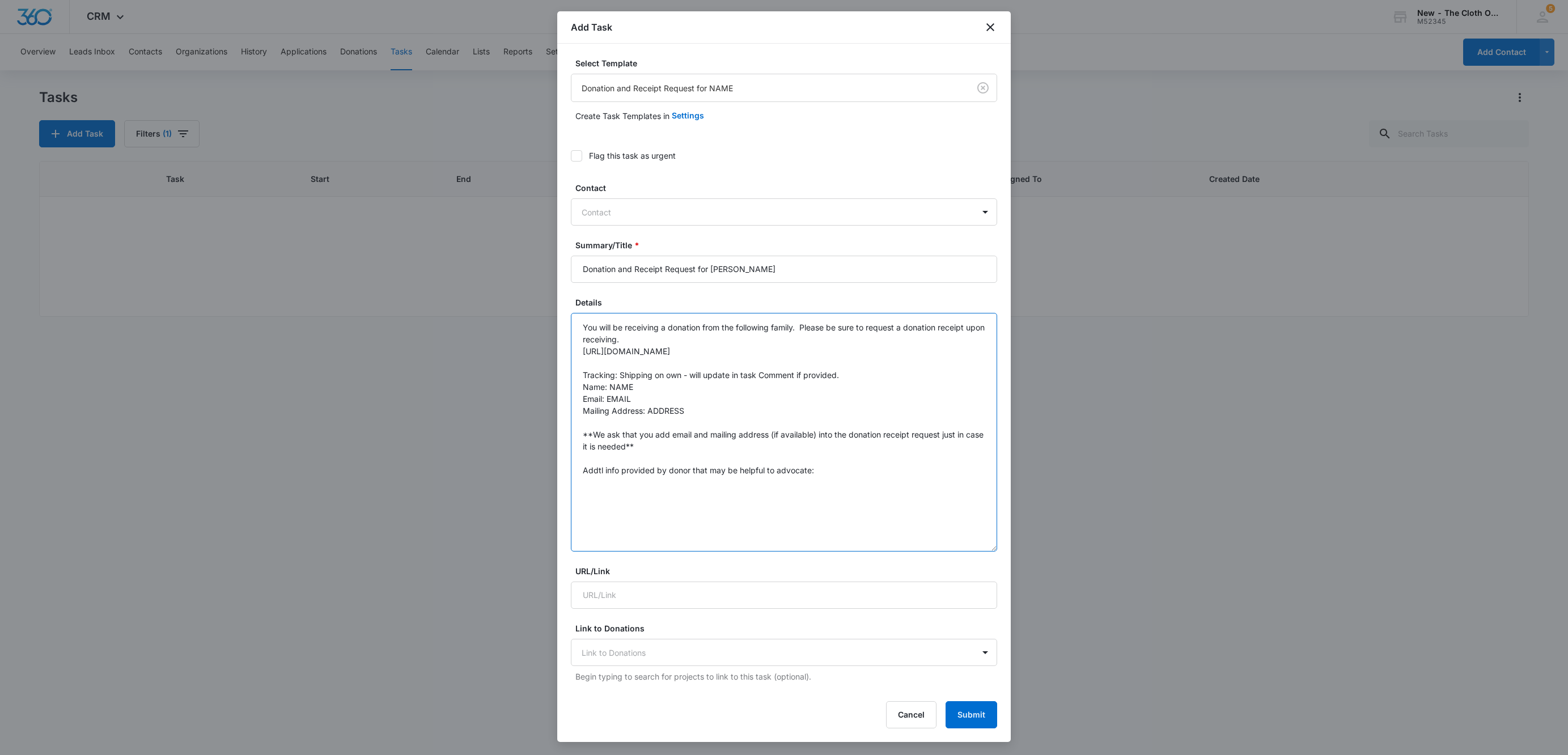
paste textarea "Marie Robinson"
drag, startPoint x: 608, startPoint y: 394, endPoint x: 645, endPoint y: 394, distance: 37.0
click at [645, 394] on textarea "You will be receiving a donation from the following family. Please be sure to r…" at bounding box center [784, 432] width 427 height 239
paste textarea "marie.sanderson@gmail.com"
drag, startPoint x: 646, startPoint y: 412, endPoint x: 686, endPoint y: 413, distance: 40.0
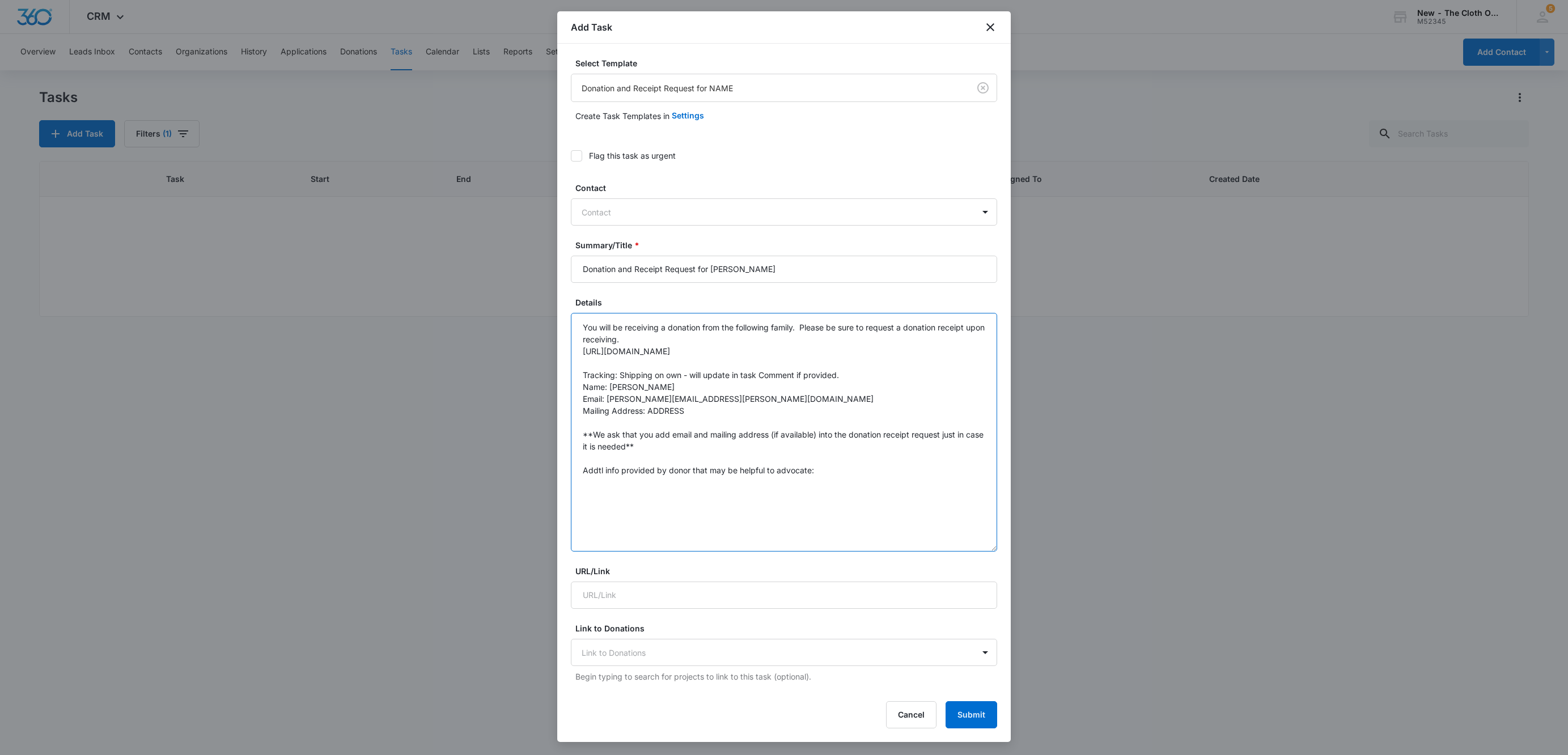
click at [686, 413] on textarea "You will be receiving a donation from the following family. Please be sure to r…" at bounding box center [784, 432] width 427 height 239
paste textarea "708 Carvell Rd Chapman ME 04757"
click at [702, 412] on textarea "You will be receiving a donation from the following family. Please be sure to r…" at bounding box center [784, 432] width 427 height 239
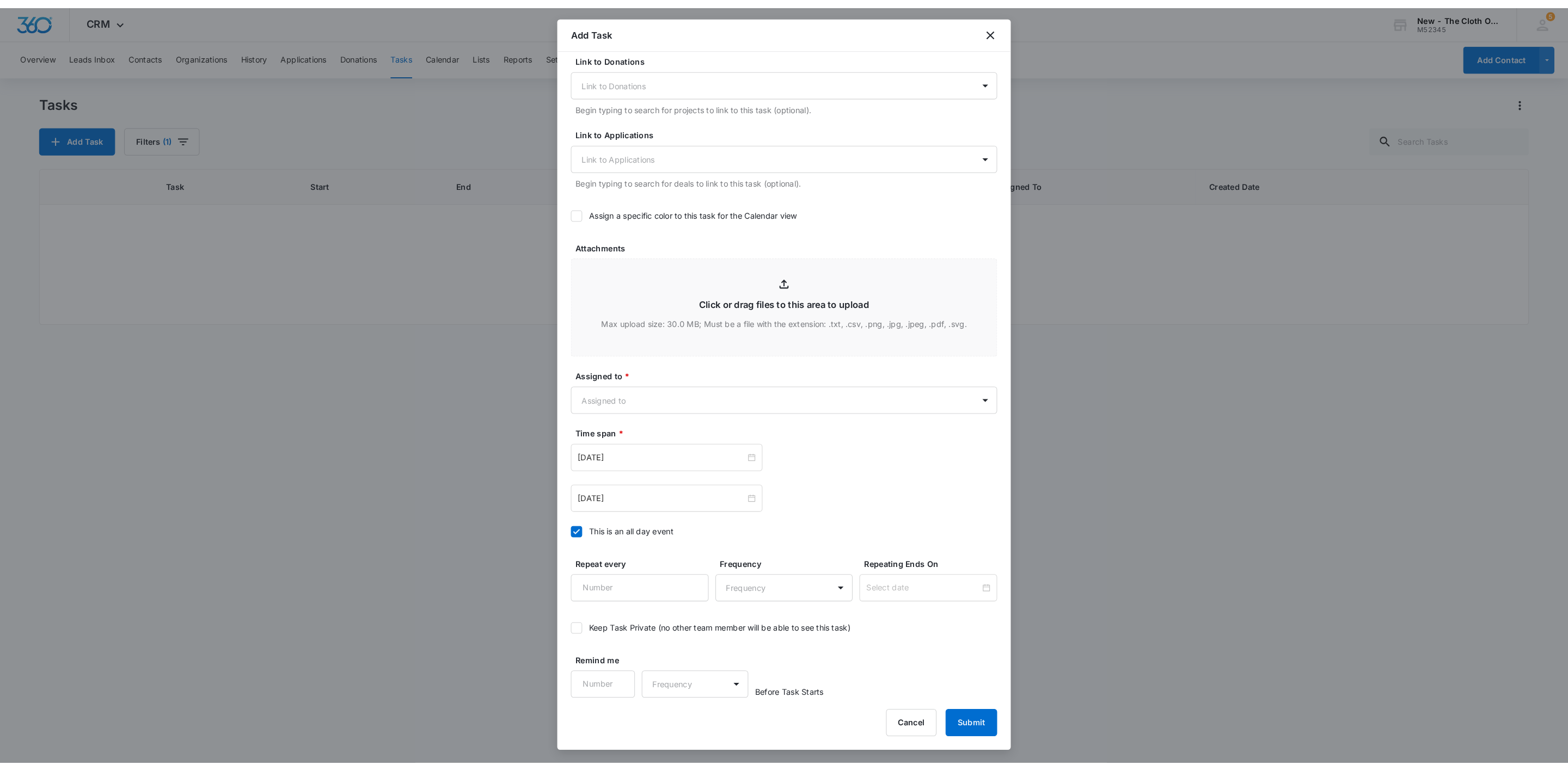
scroll to position [553, 0]
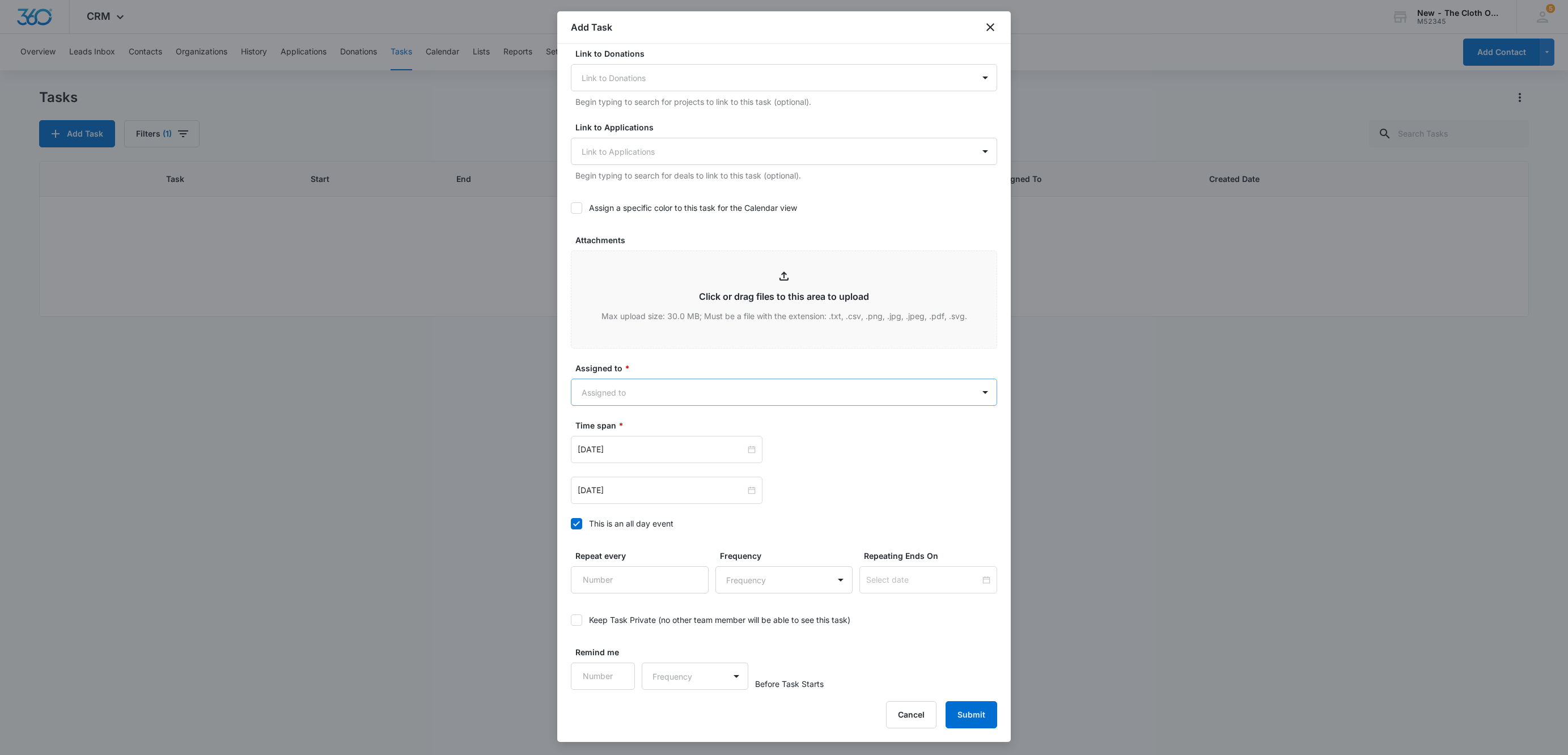
type textarea "You will be receiving a donation from the following family. Please be sure to r…"
click at [634, 403] on body "CRM Apps Reputation Websites Forms CRM Email Social Shop Payments POS Ads Intel…" at bounding box center [784, 377] width 1568 height 755
type input "jol"
click at [659, 368] on div at bounding box center [784, 377] width 1568 height 755
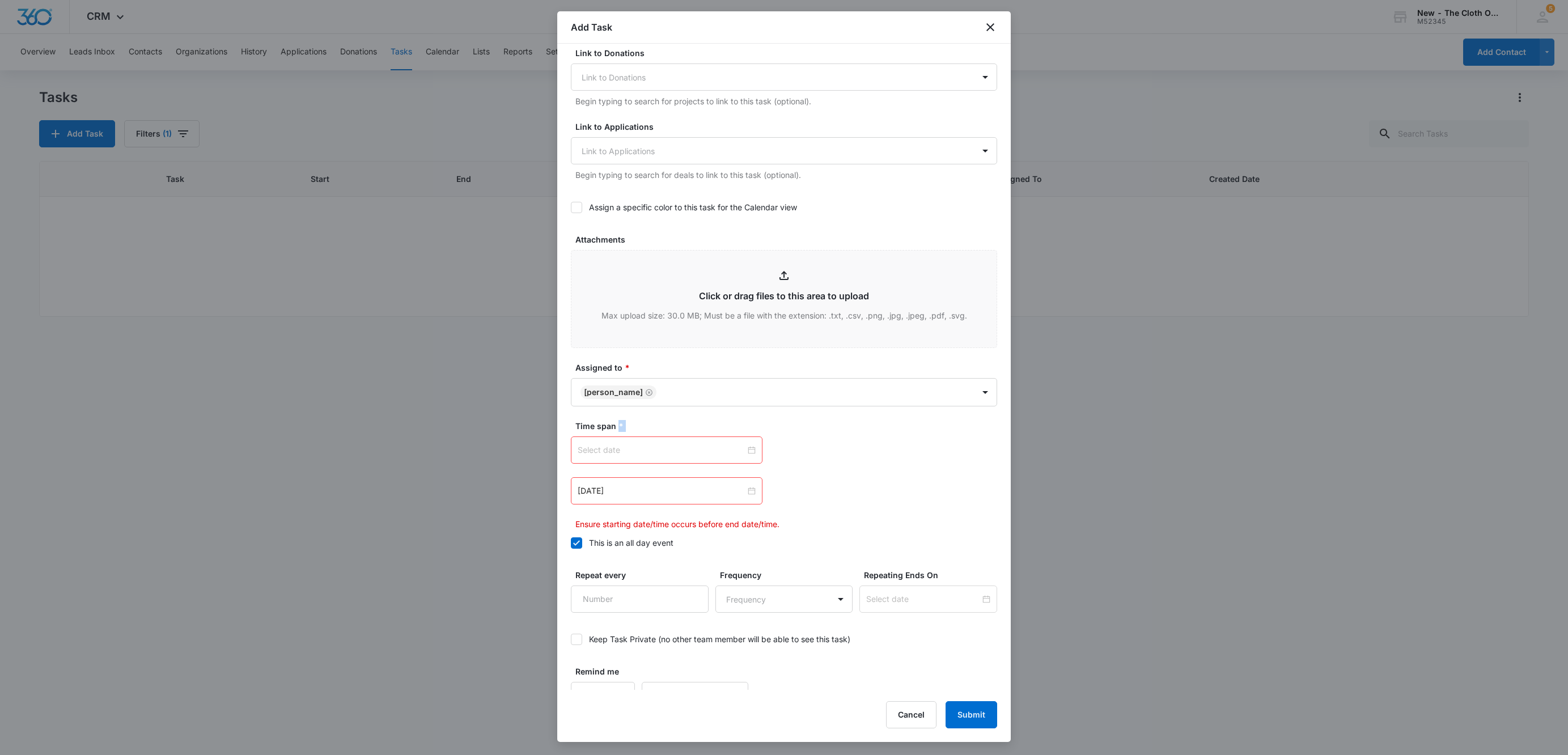
click at [744, 451] on div at bounding box center [666, 450] width 178 height 12
type input "Nov 7, 2025"
click at [655, 632] on link "[DATE]" at bounding box center [651, 631] width 26 height 10
type input "[DATE]"
click at [744, 493] on div at bounding box center [666, 490] width 178 height 12
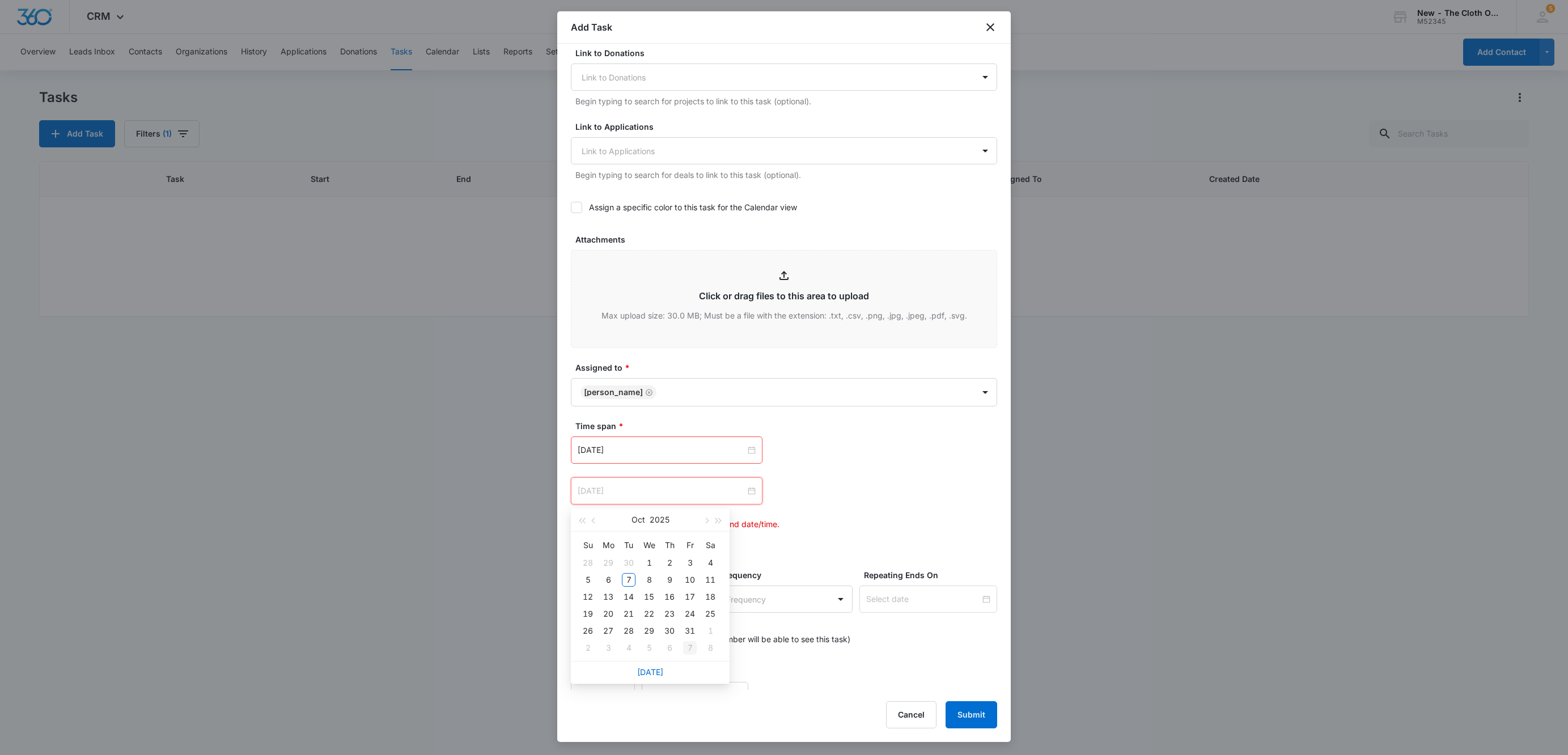
type input "Nov 7, 2025"
click at [692, 650] on div "7" at bounding box center [689, 647] width 14 height 14
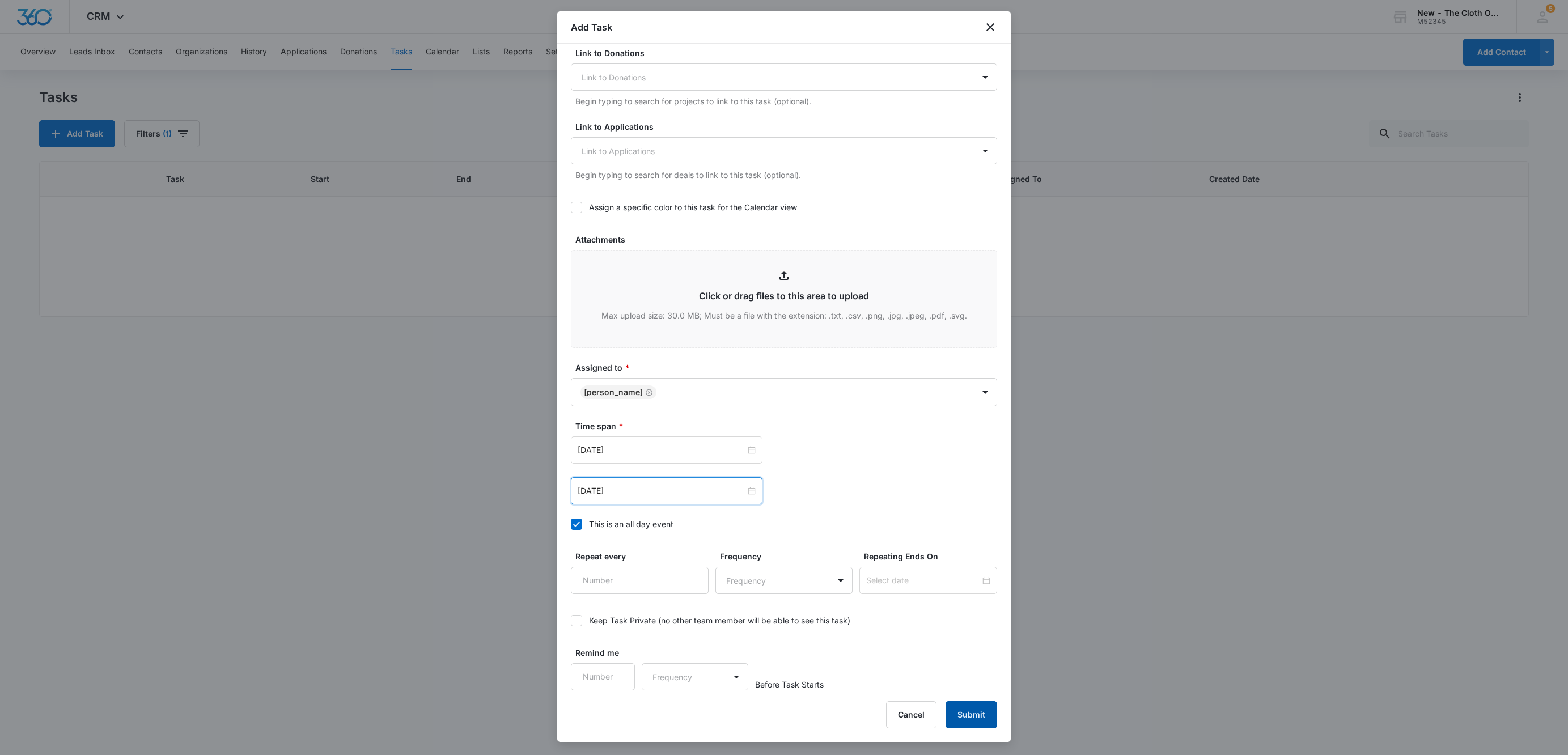
click at [988, 716] on button "Submit" at bounding box center [971, 714] width 52 height 27
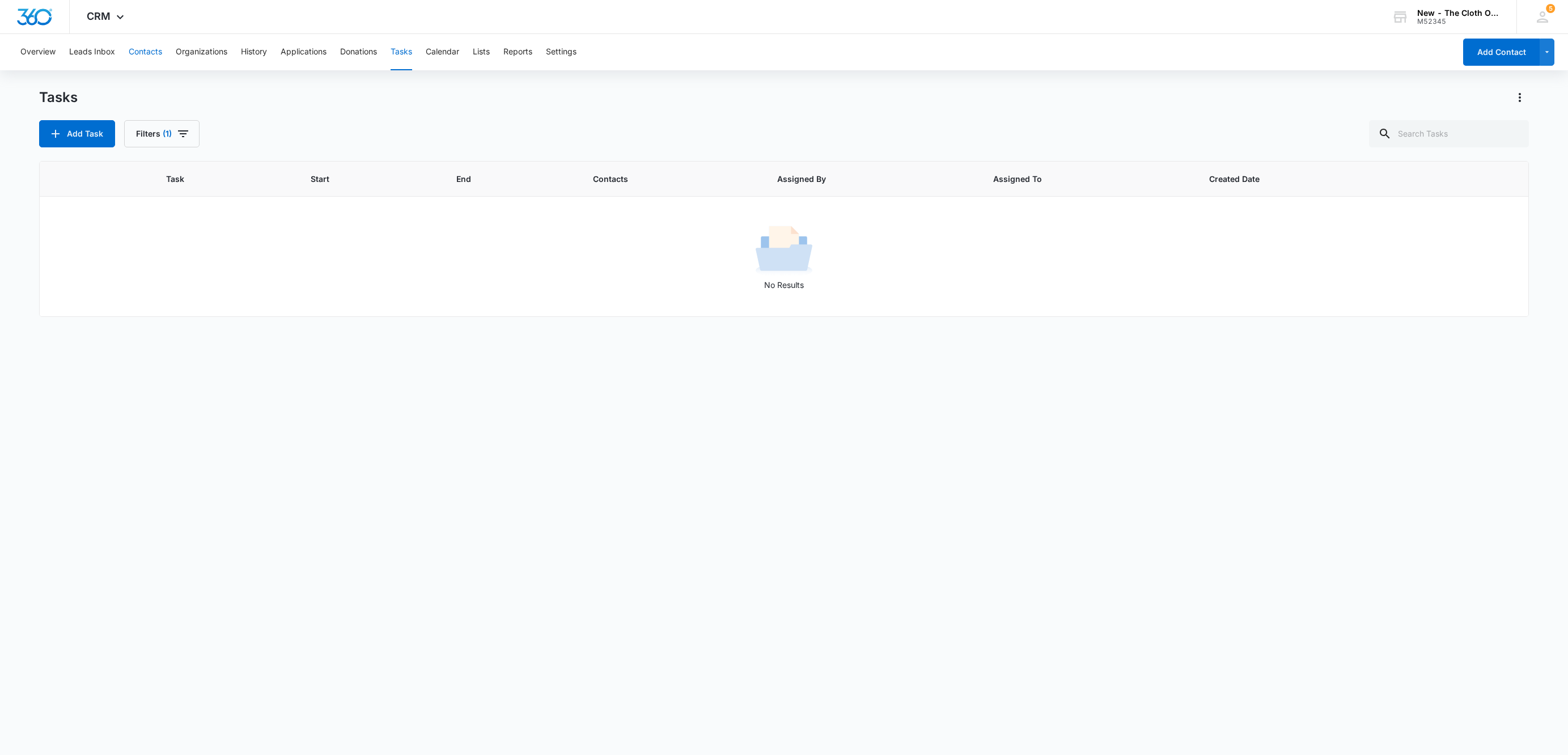
click at [150, 49] on button "Contacts" at bounding box center [145, 52] width 34 height 36
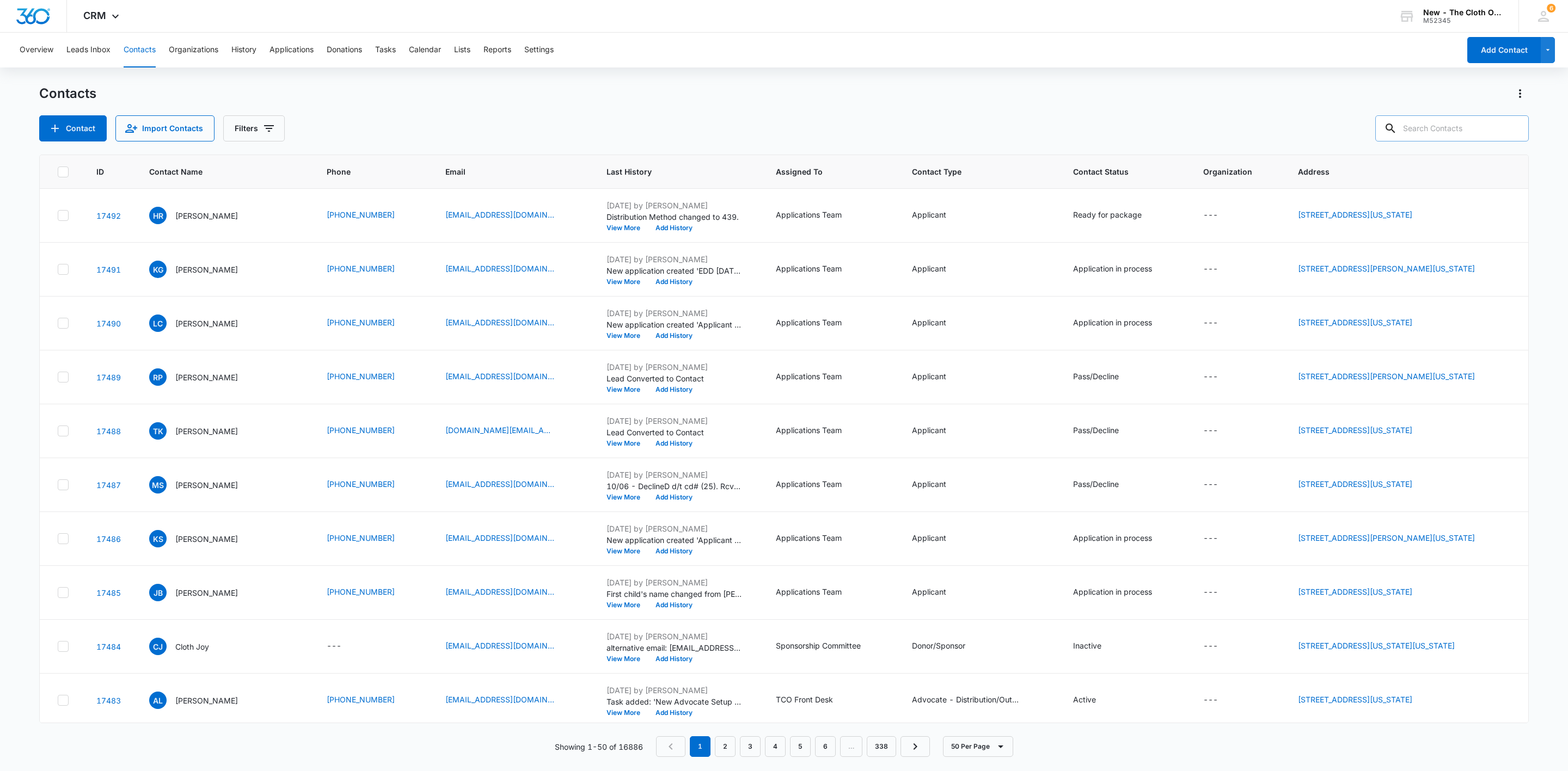
click at [1454, 135] on input "text" at bounding box center [1452, 128] width 153 height 26
paste input "[EMAIL_ADDRESS][DOMAIN_NAME]"
type input "[EMAIL_ADDRESS][DOMAIN_NAME]"
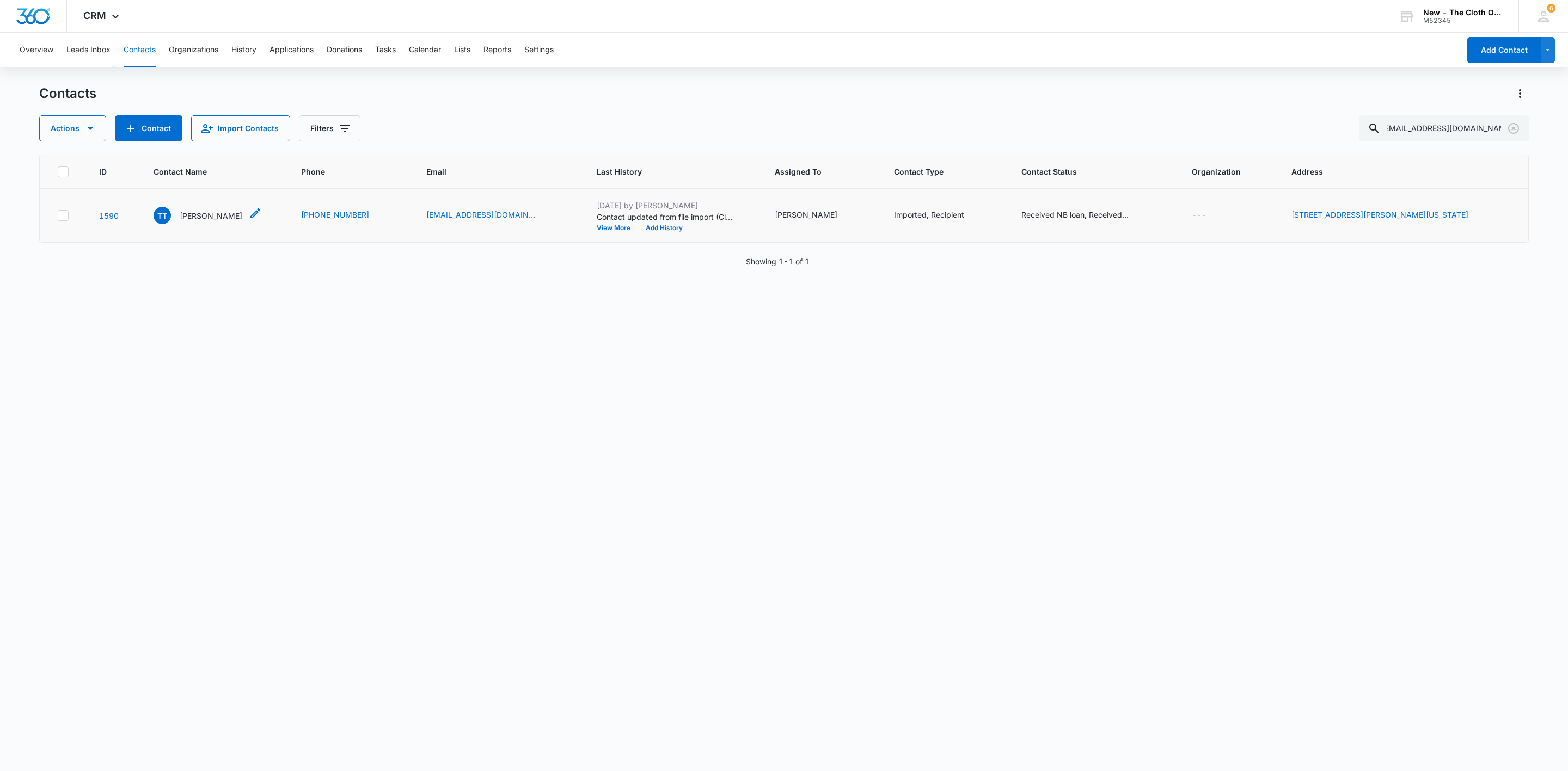
scroll to position [0, 0]
click at [203, 217] on p "[PERSON_NAME]" at bounding box center [210, 216] width 62 height 11
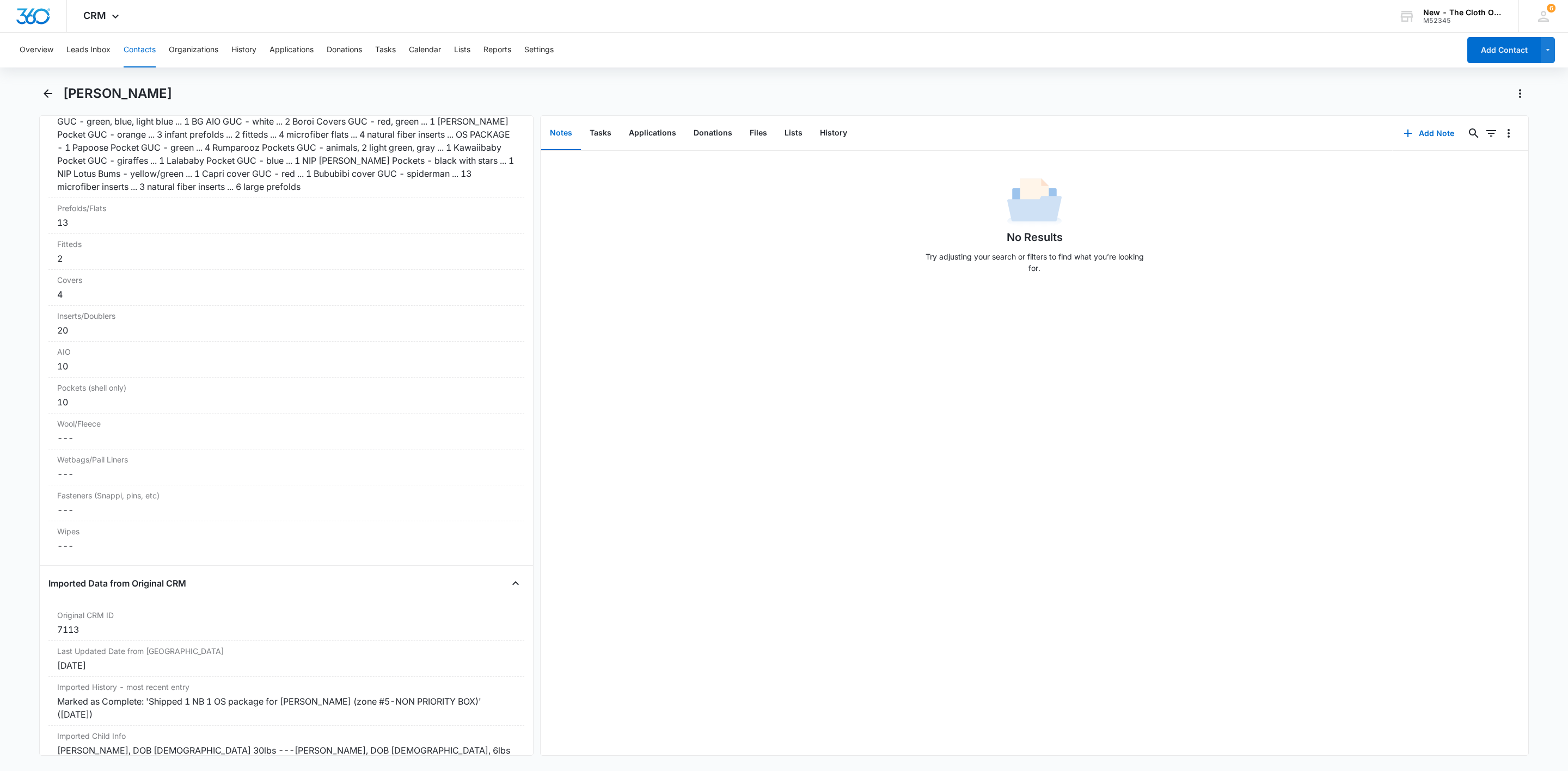
scroll to position [2823, 0]
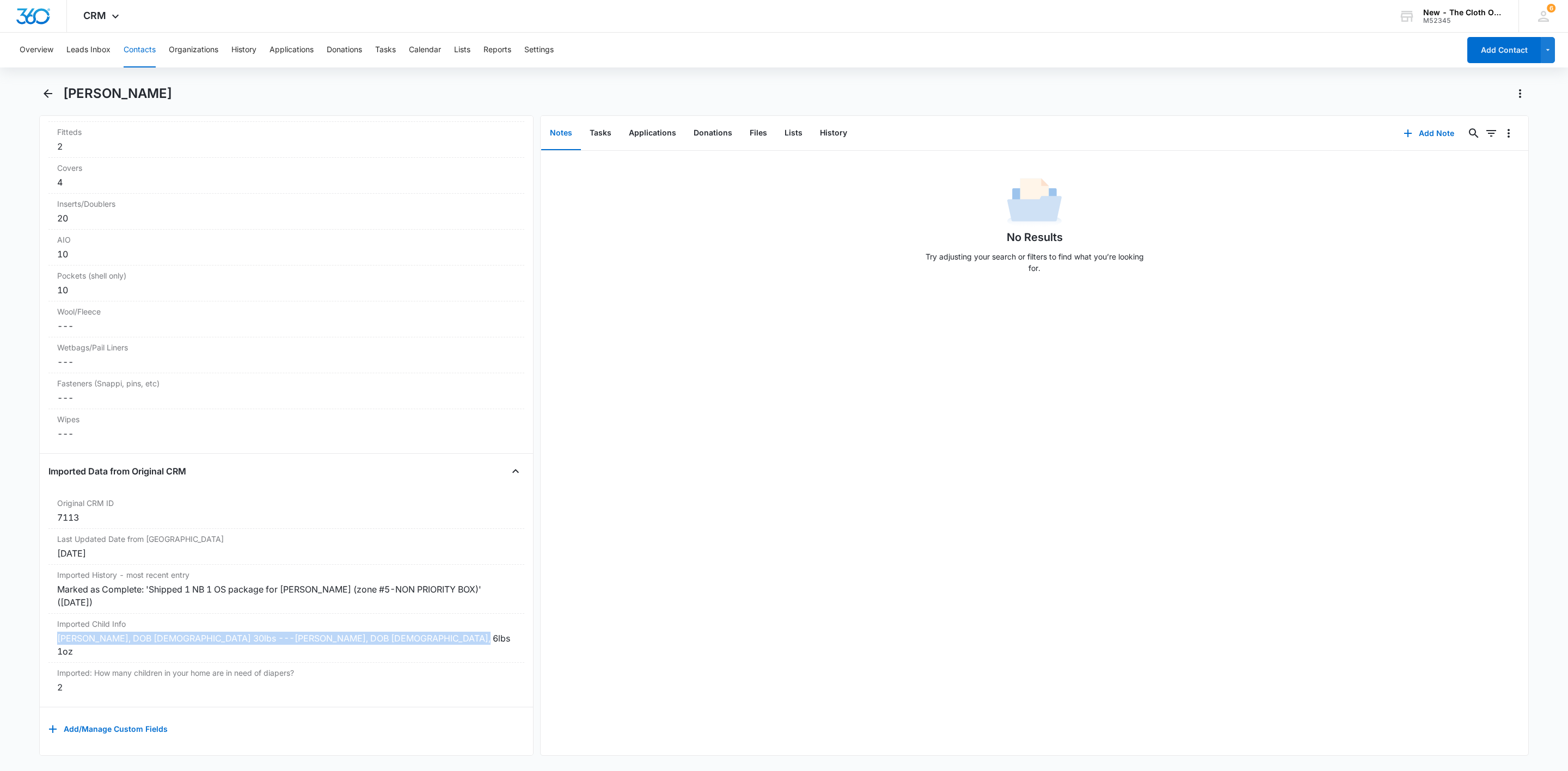
drag, startPoint x: 443, startPoint y: 641, endPoint x: 40, endPoint y: 645, distance: 403.0
click at [40, 645] on div "Remove TT [PERSON_NAME] Contact Info Name Cancel Save Changes [PERSON_NAME] Pho…" at bounding box center [286, 436] width 494 height 641
copy div "[PERSON_NAME], DOB [DEMOGRAPHIC_DATA] 30lbs ---[PERSON_NAME], DOB [DEMOGRAPHIC_…"
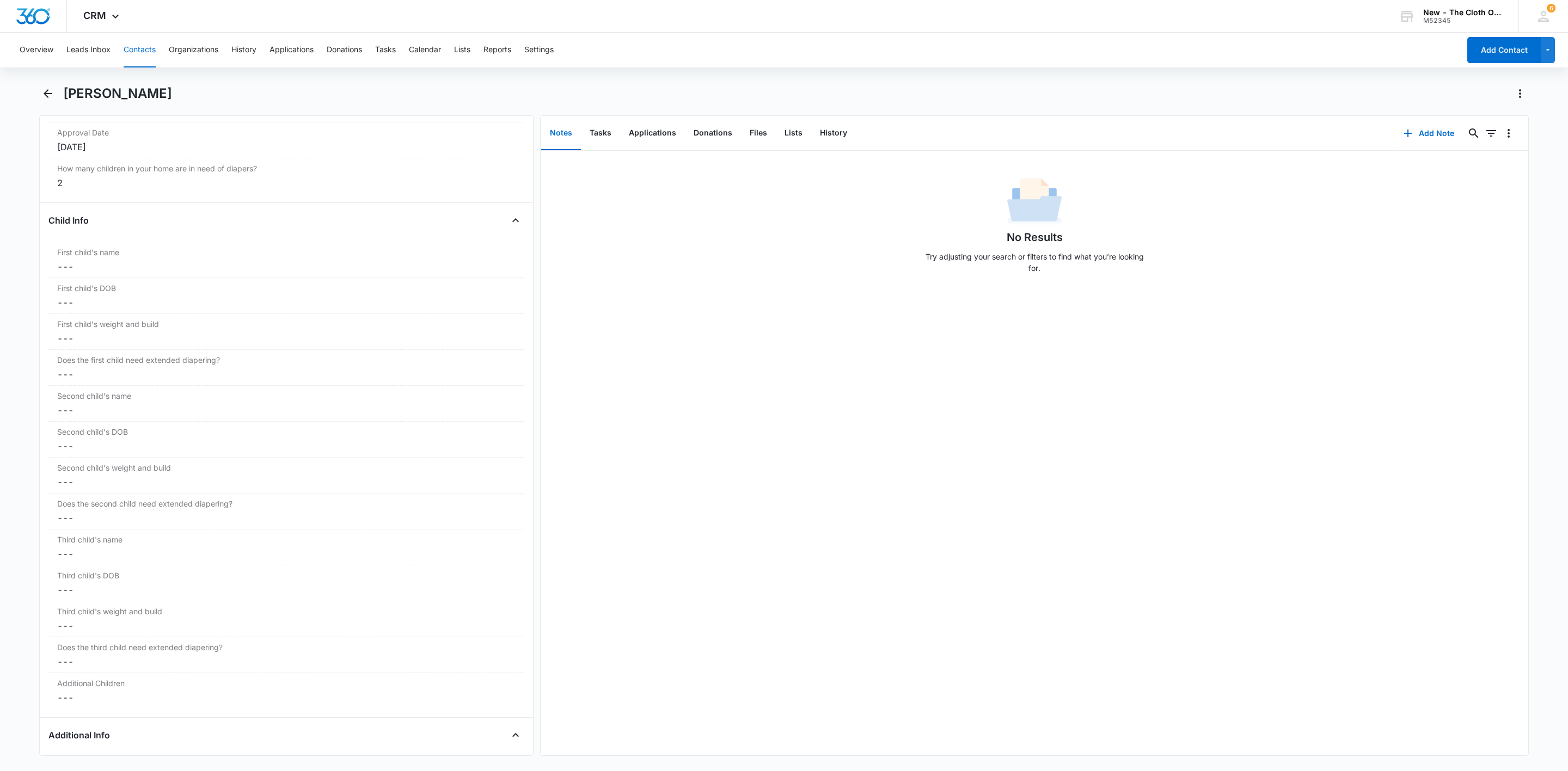
scroll to position [0, 0]
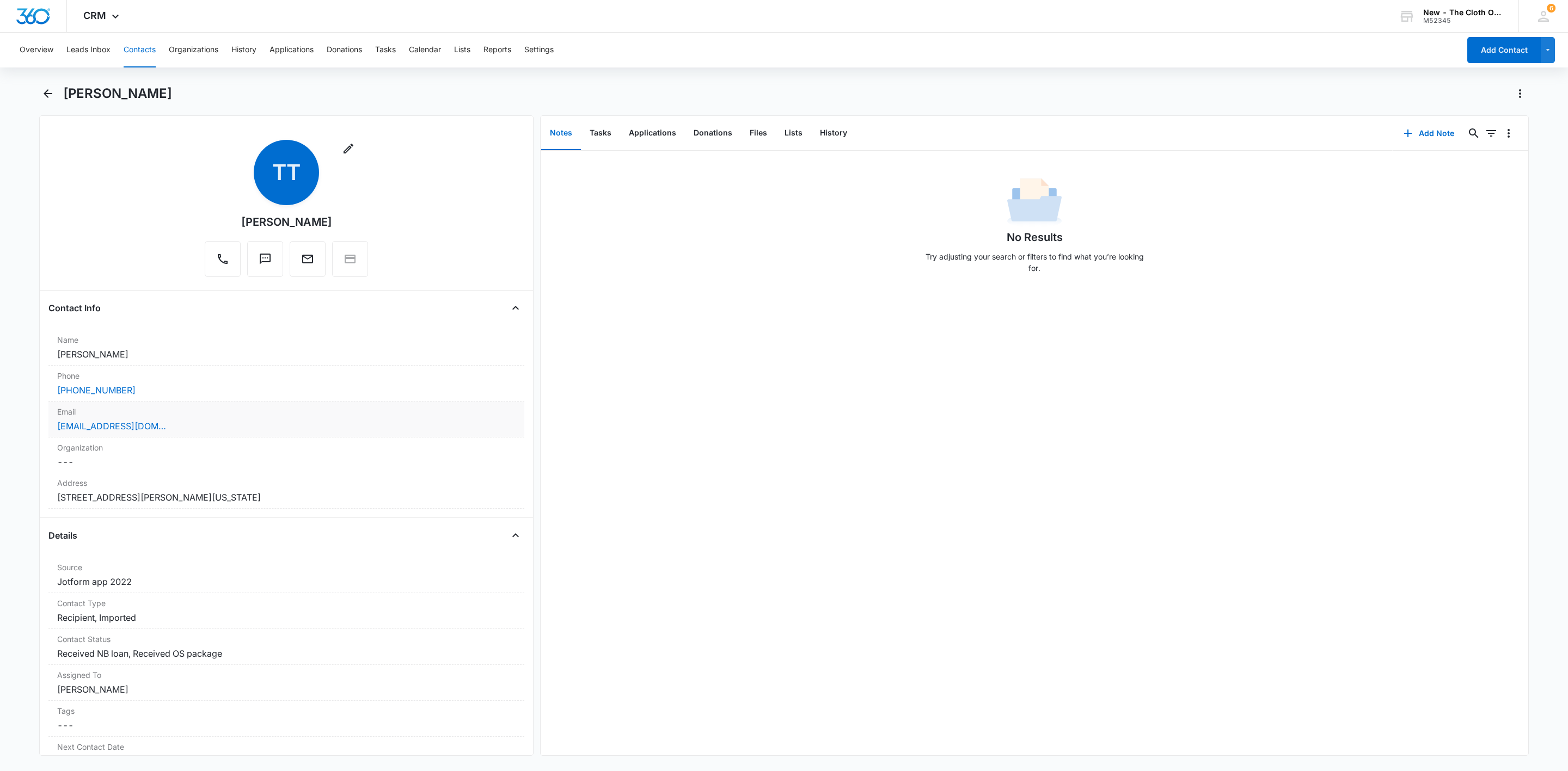
click at [245, 431] on div "[EMAIL_ADDRESS][DOMAIN_NAME]" at bounding box center [286, 426] width 458 height 13
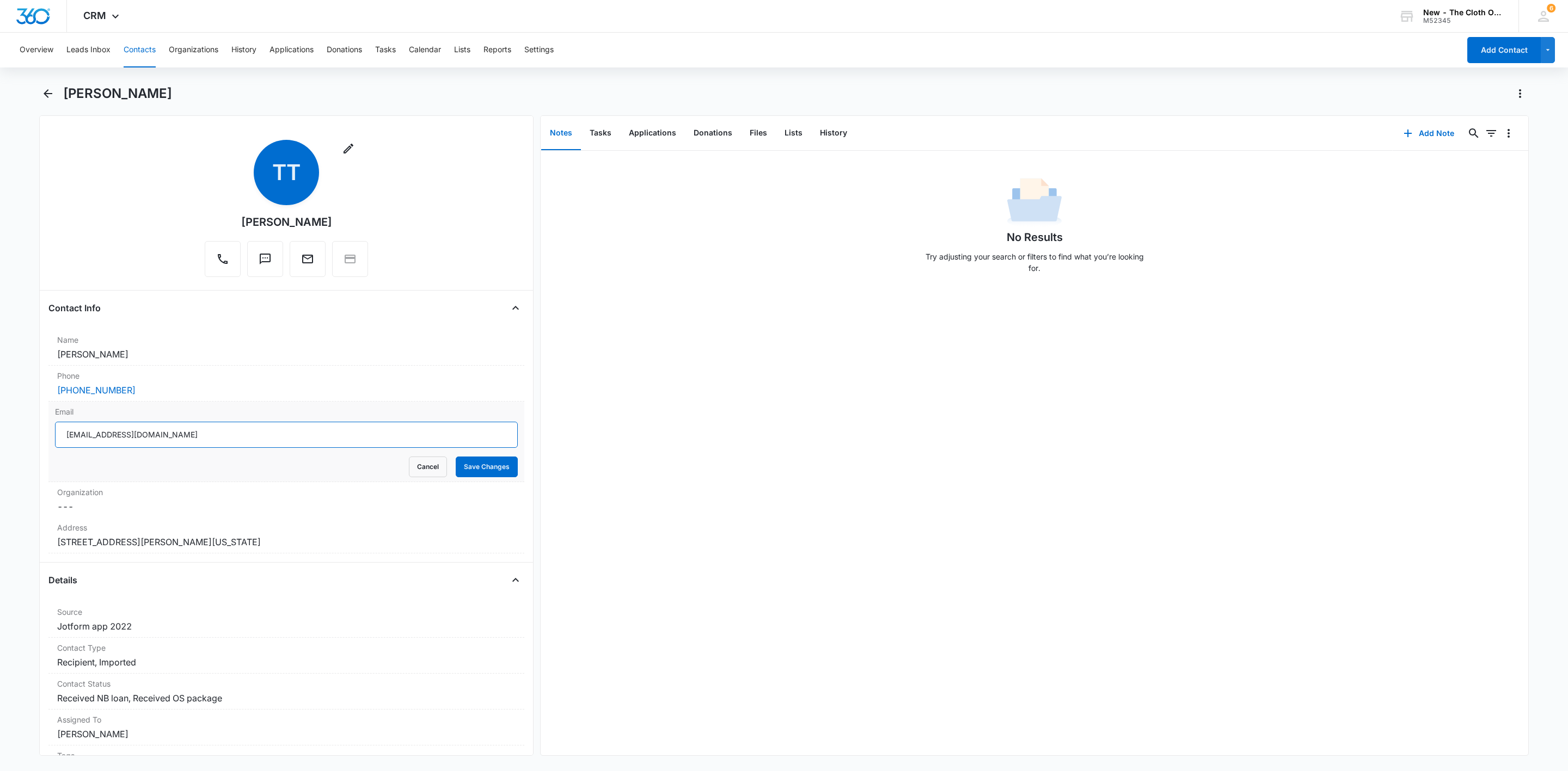
click at [251, 443] on input "[EMAIL_ADDRESS][DOMAIN_NAME]" at bounding box center [286, 434] width 463 height 26
click at [409, 471] on button "Cancel" at bounding box center [428, 467] width 38 height 21
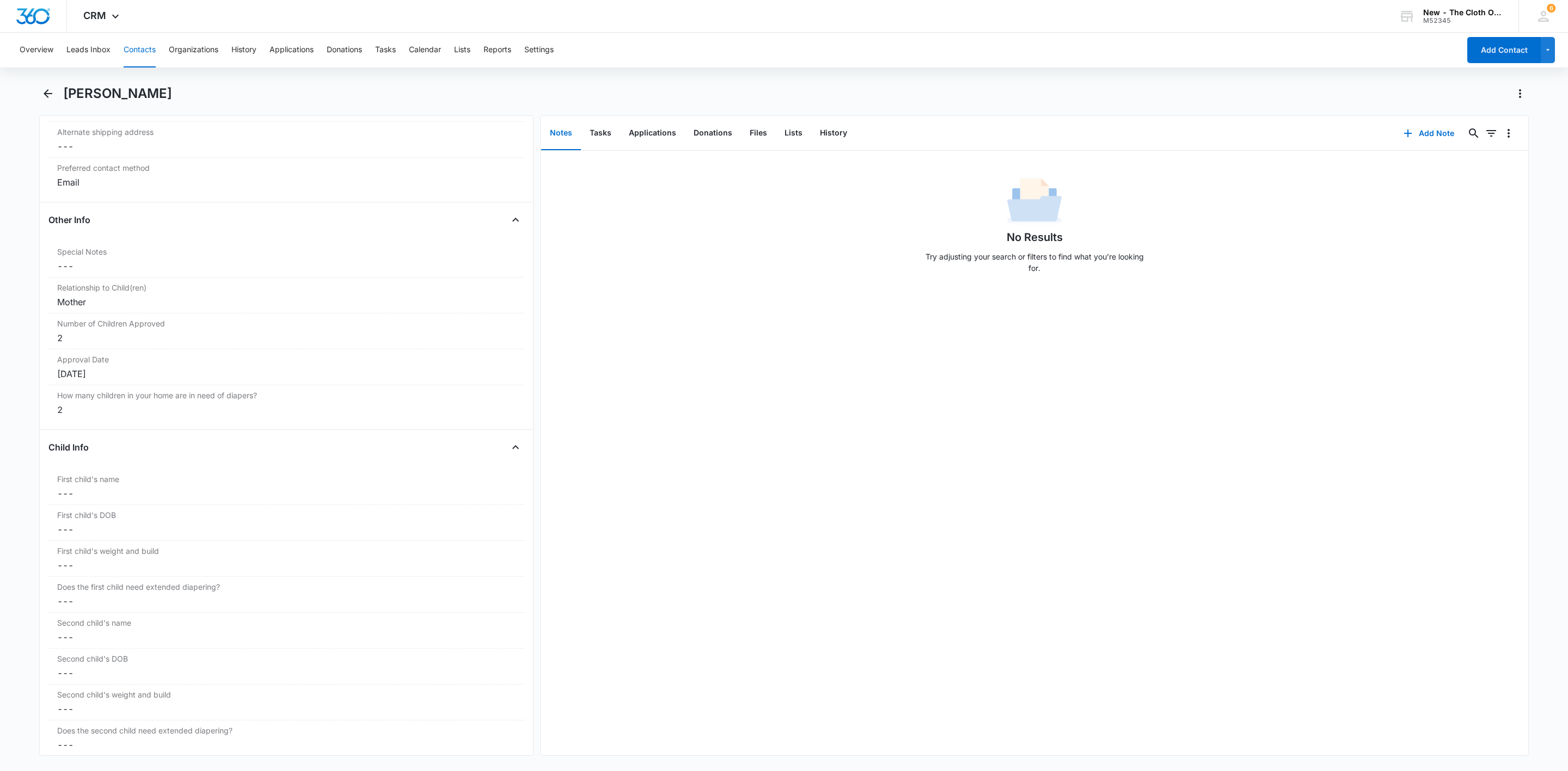
scroll to position [735, 0]
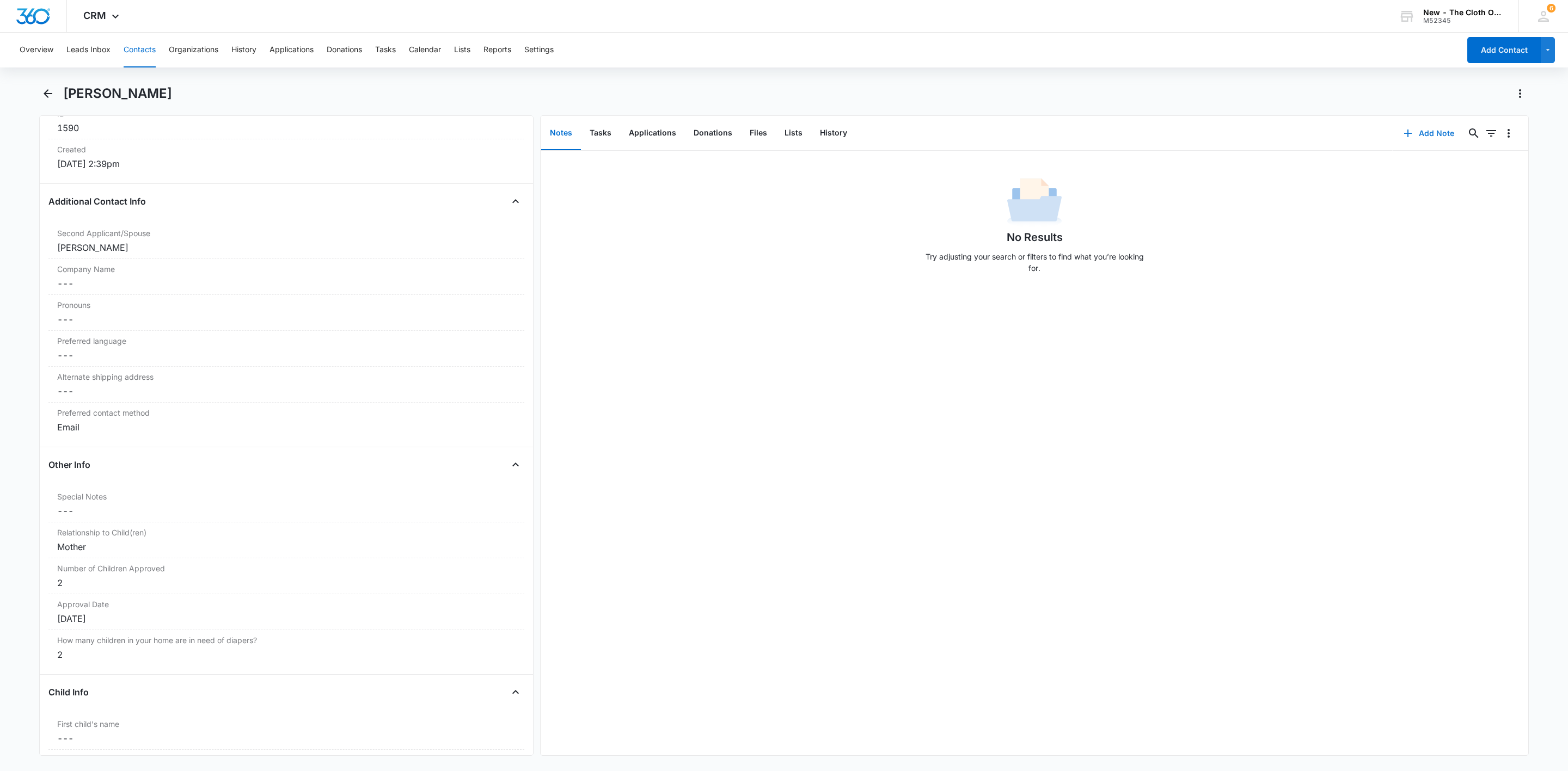
click at [1392, 134] on button "Add Note" at bounding box center [1429, 133] width 73 height 26
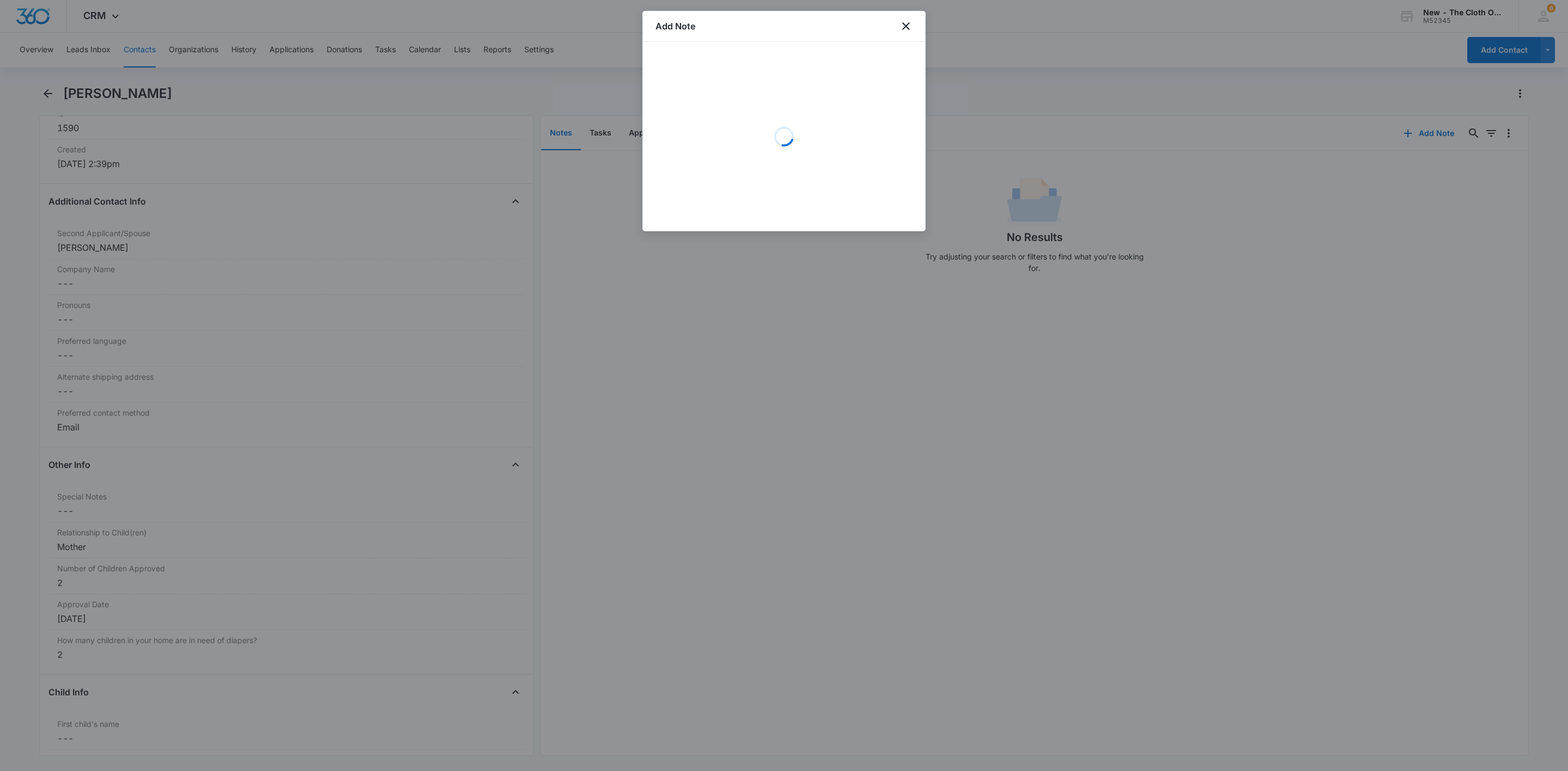
click at [704, 77] on div "Loading" at bounding box center [784, 137] width 257 height 163
click at [706, 92] on textarea "Details *" at bounding box center [784, 101] width 257 height 62
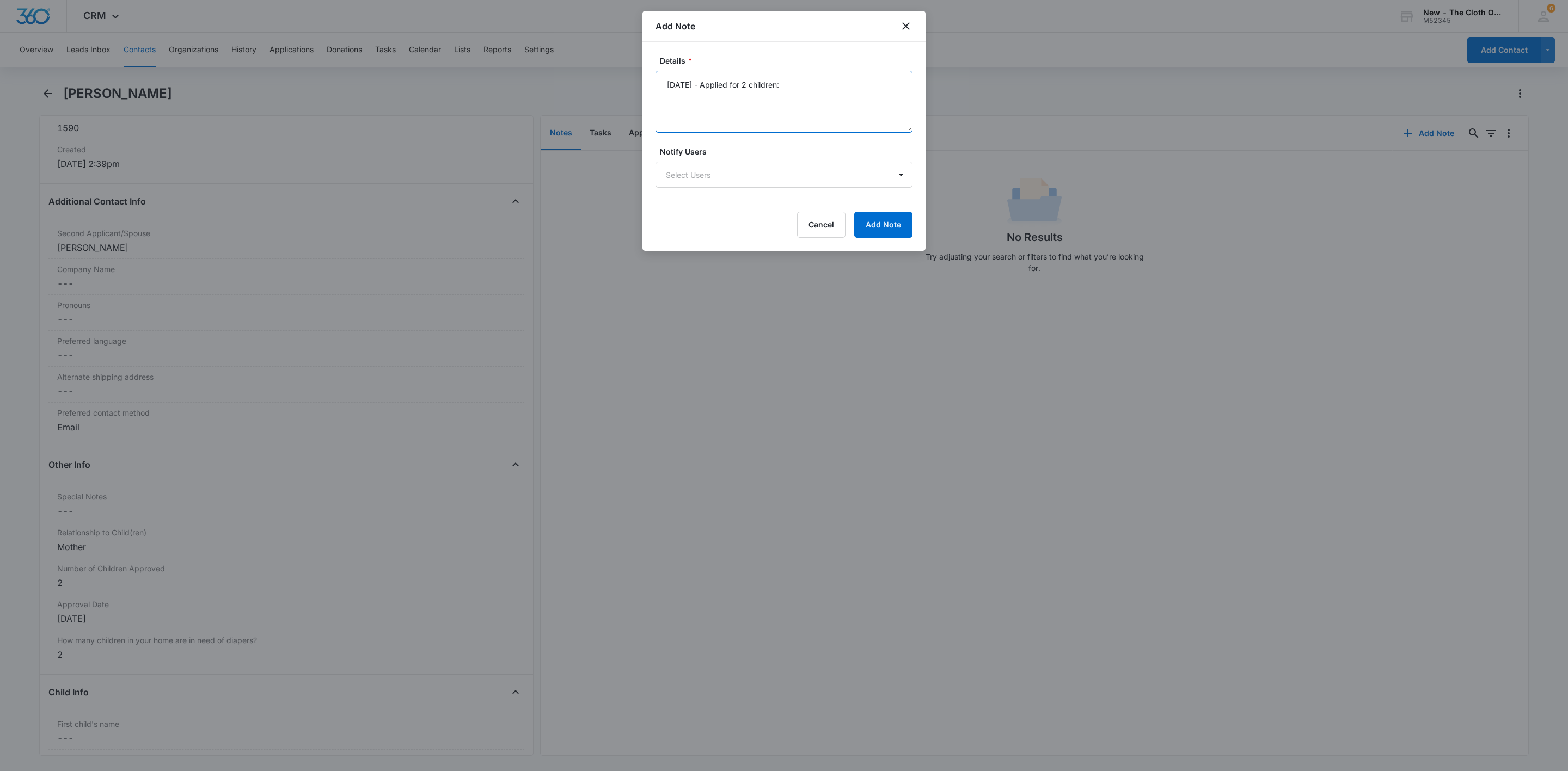
click at [672, 106] on textarea "[DATE] - Applied for 2 children:" at bounding box center [784, 101] width 257 height 62
paste textarea "[PERSON_NAME]"
click at [661, 104] on textarea "[DATE] - Applied for 2 children: [PERSON_NAME], DOB [DEMOGRAPHIC_DATA]" at bounding box center [784, 101] width 257 height 62
drag, startPoint x: 670, startPoint y: 85, endPoint x: 673, endPoint y: 93, distance: 8.5
click at [672, 86] on textarea "[DATE] - Applied for 2 children: [PERSON_NAME], DOB [DEMOGRAPHIC_DATA]" at bounding box center [784, 101] width 257 height 62
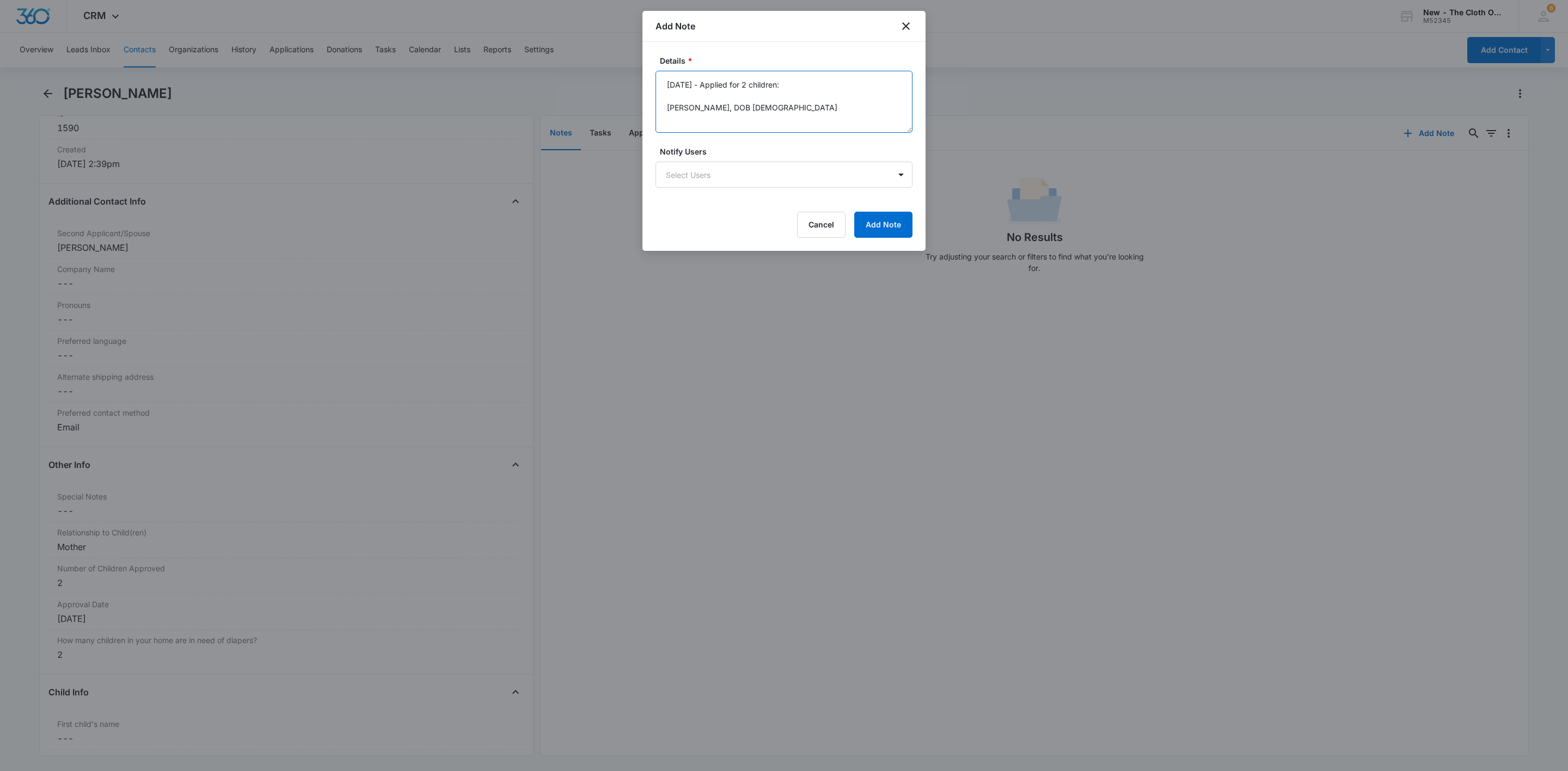
click at [672, 95] on textarea "[DATE] - Applied for 2 children: [PERSON_NAME], DOB [DEMOGRAPHIC_DATA]" at bounding box center [784, 101] width 257 height 62
paste textarea "[PERSON_NAME]"
type textarea "[DATE] - Applied for 2 children: [PERSON_NAME], EDD [DATE] [PERSON_NAME], DOB […"
click at [903, 221] on button "Add Note" at bounding box center [884, 225] width 59 height 26
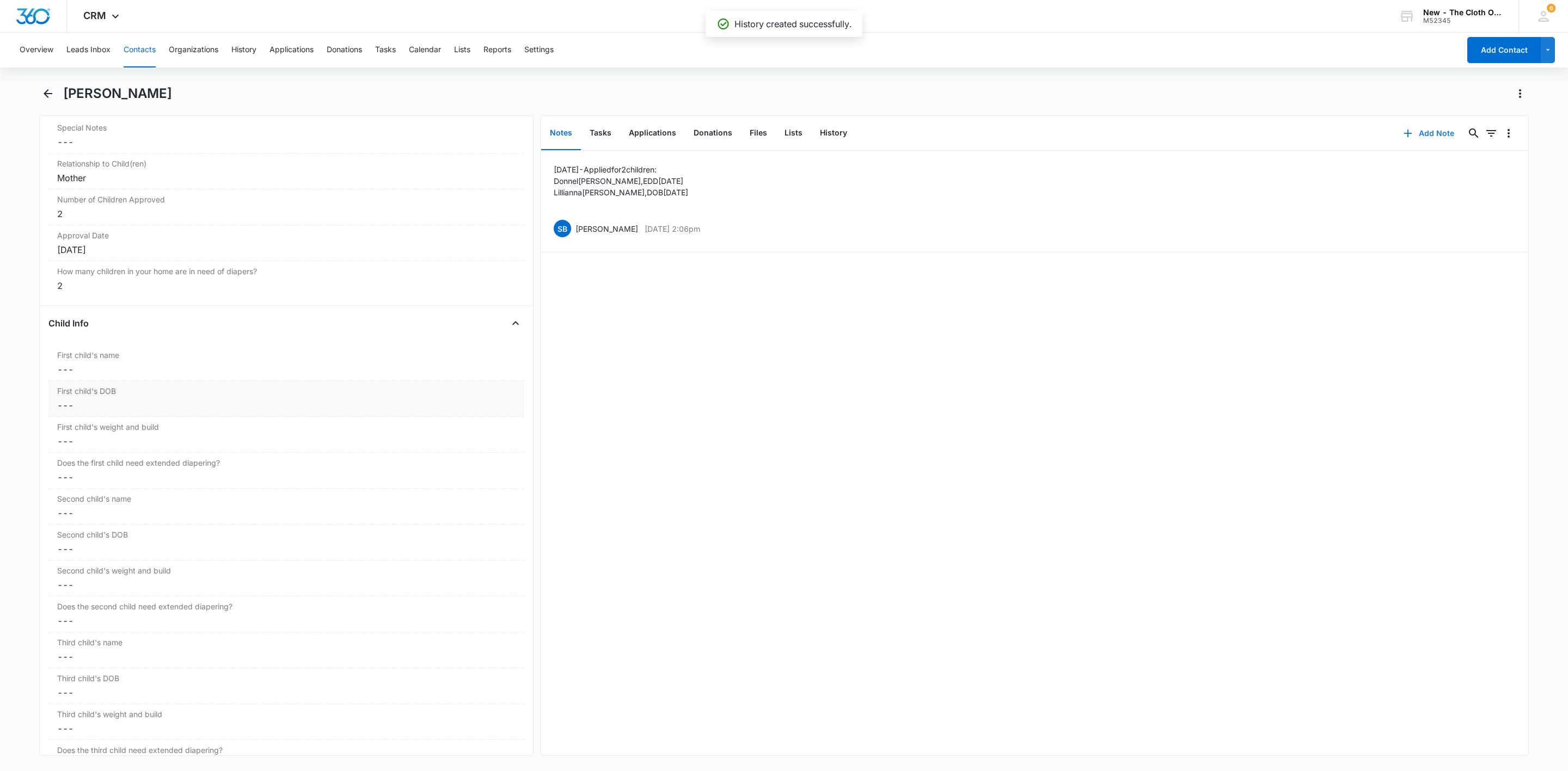
scroll to position [1143, 0]
drag, startPoint x: 681, startPoint y: 181, endPoint x: 544, endPoint y: 176, distance: 137.1
click at [544, 176] on li "[DATE] - Applied for 2 children: [PERSON_NAME], EDD [DATE] [PERSON_NAME], DOB […" at bounding box center [1034, 202] width 987 height 102
copy p "[PERSON_NAME], EDD [DATE]"
click at [119, 337] on dd "Cancel Save Changes ---" at bounding box center [286, 330] width 458 height 13
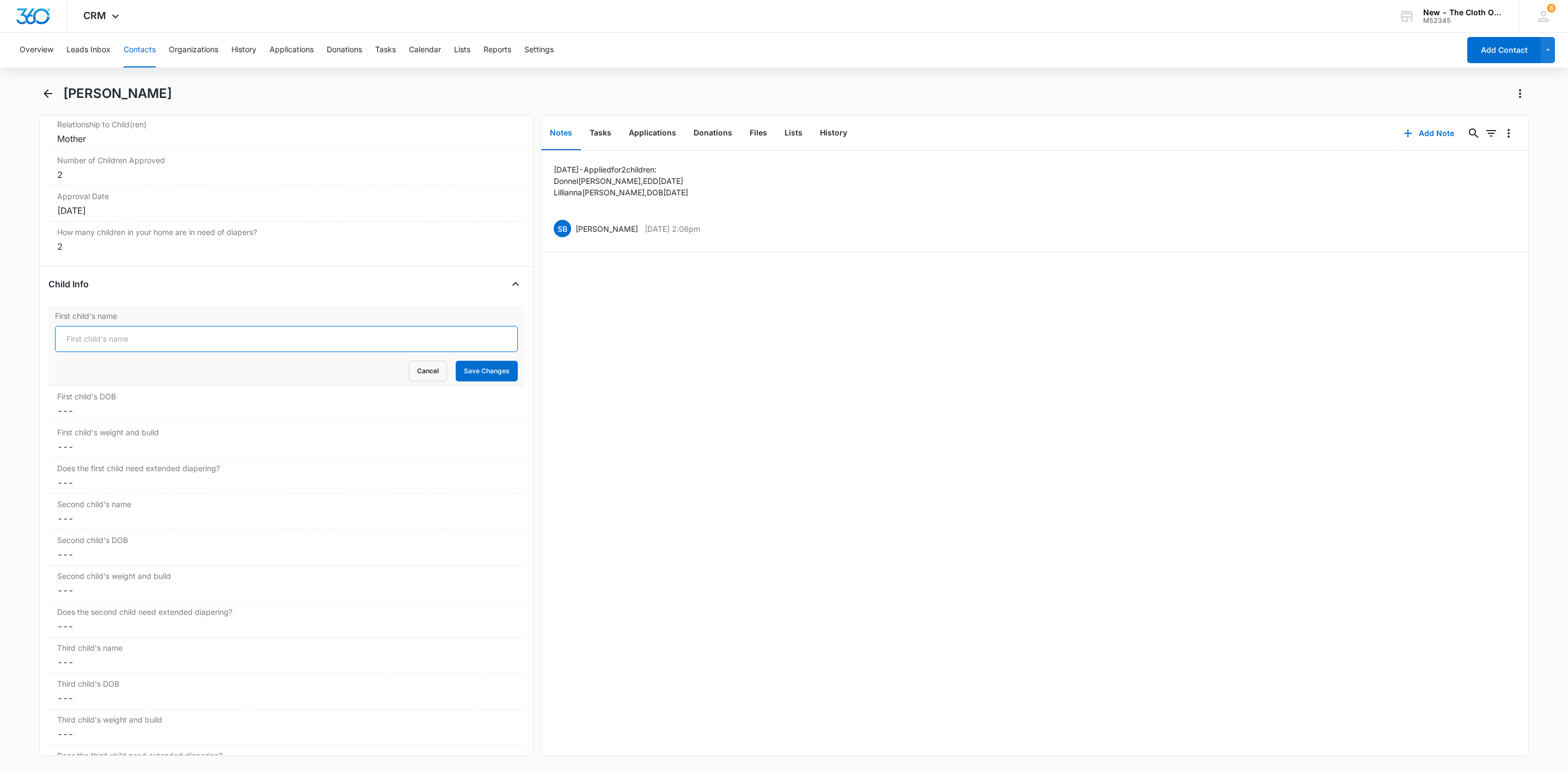
click at [119, 345] on input "First child's name" at bounding box center [286, 338] width 463 height 26
paste input "[PERSON_NAME], EDD [DATE]"
type input "[PERSON_NAME], EDD [DATE]"
click at [488, 378] on button "Save Changes" at bounding box center [487, 371] width 62 height 21
drag, startPoint x: 684, startPoint y: 191, endPoint x: 551, endPoint y: 191, distance: 133.0
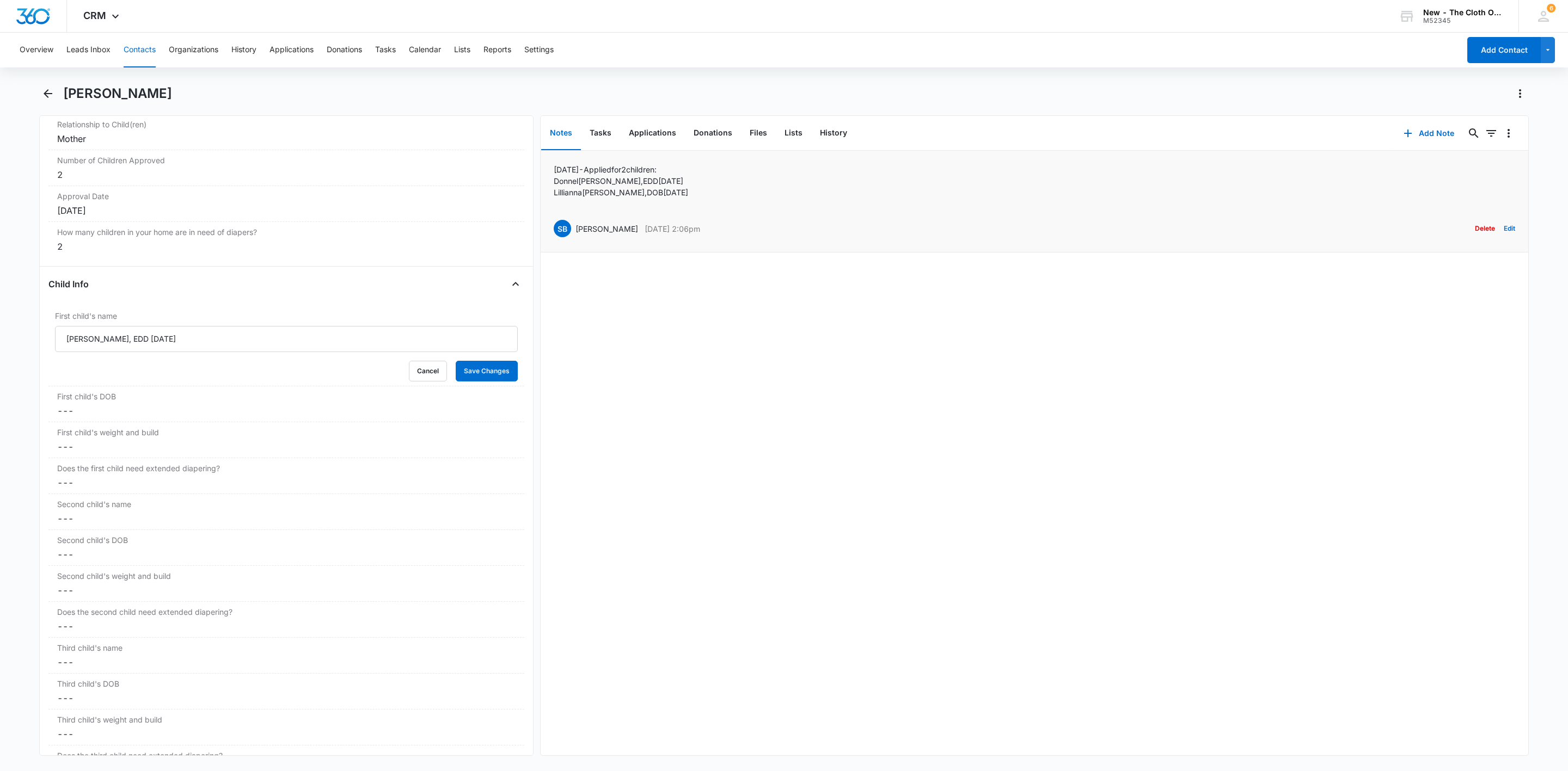
click at [551, 191] on li "05/03/2022 - Applied for 2 children: Donnel Williams, EDD 06/22/2022 Lillianna …" at bounding box center [1034, 202] width 987 height 102
copy p "Lillianna Williams, DOB 05/14/2021"
click at [77, 512] on dd "Cancel Save Changes ---" at bounding box center [286, 510] width 458 height 13
click at [90, 524] on input at bounding box center [101, 518] width 80 height 12
paste input "Lillianna Williams, DOB 05/14/2021"
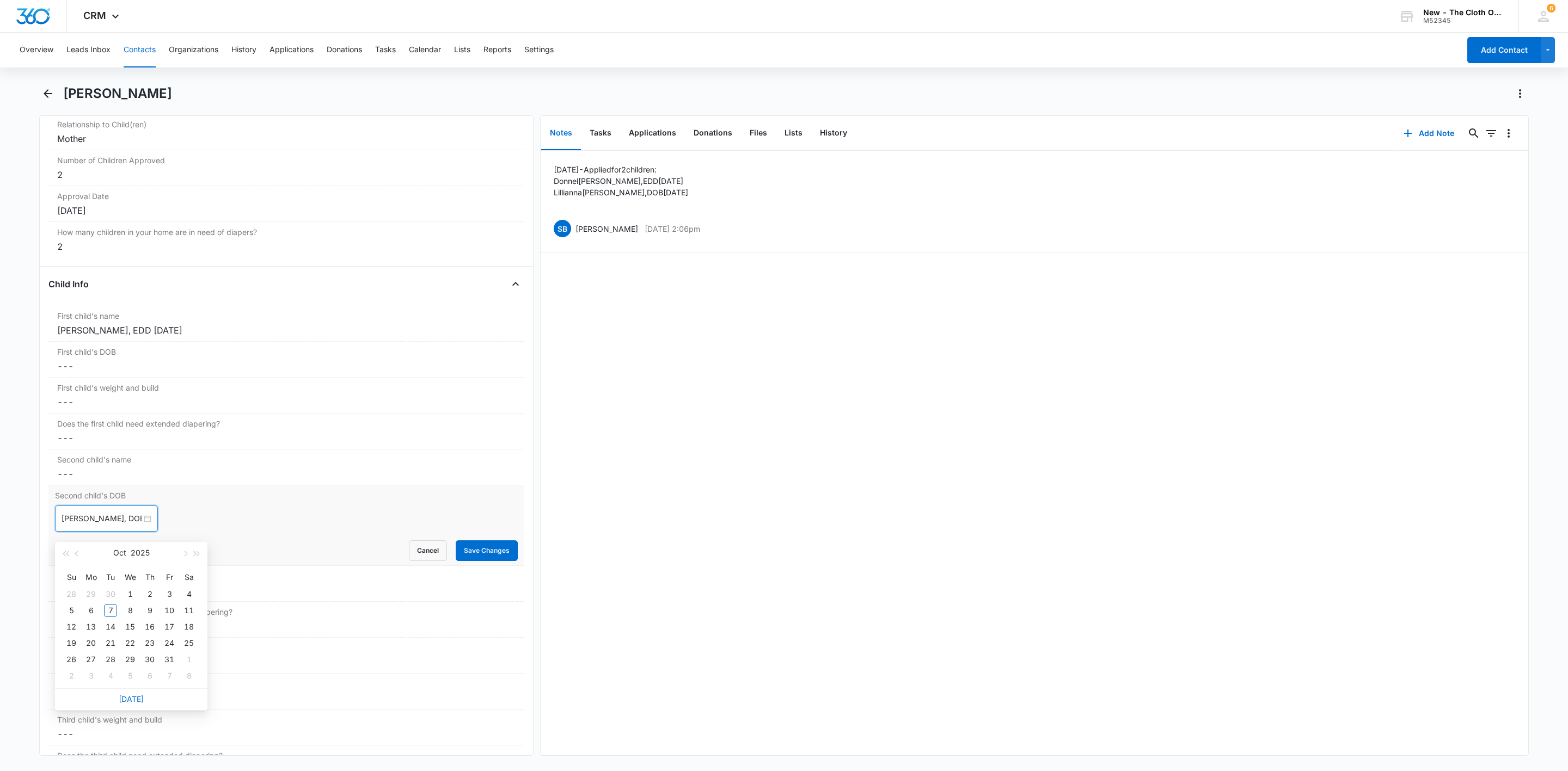
scroll to position [0, 51]
type input "Lillianna Williams, DOB 05/14/2021"
click at [388, 561] on div "Cancel Save Changes" at bounding box center [286, 550] width 463 height 21
click at [415, 561] on button "Cancel" at bounding box center [428, 550] width 38 height 21
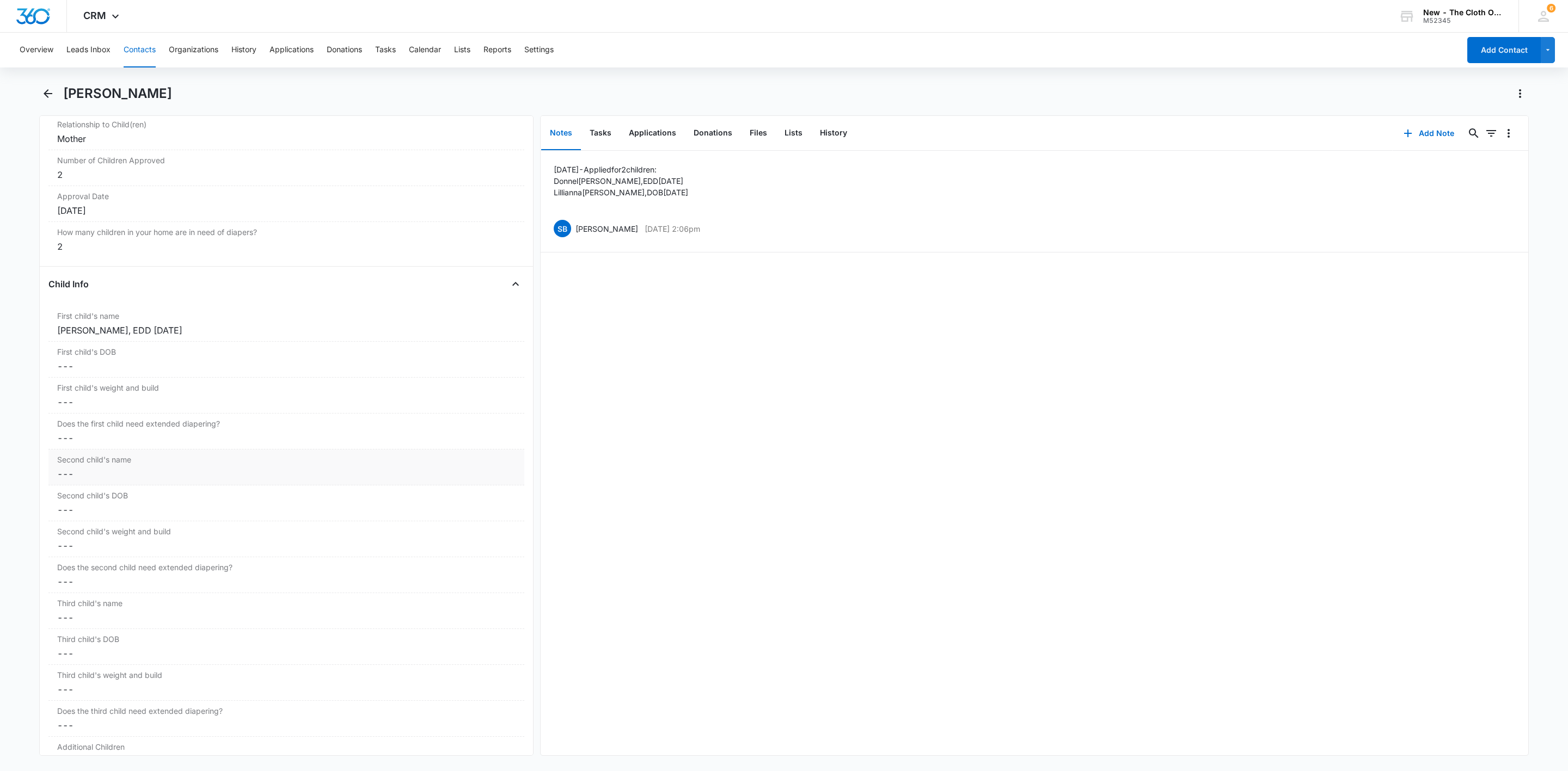
click at [100, 479] on dd "Cancel Save Changes ---" at bounding box center [286, 474] width 458 height 13
click at [110, 489] on input "Second child's name" at bounding box center [286, 482] width 463 height 26
type input "Lillianna Williams, DOB 05/14/2021"
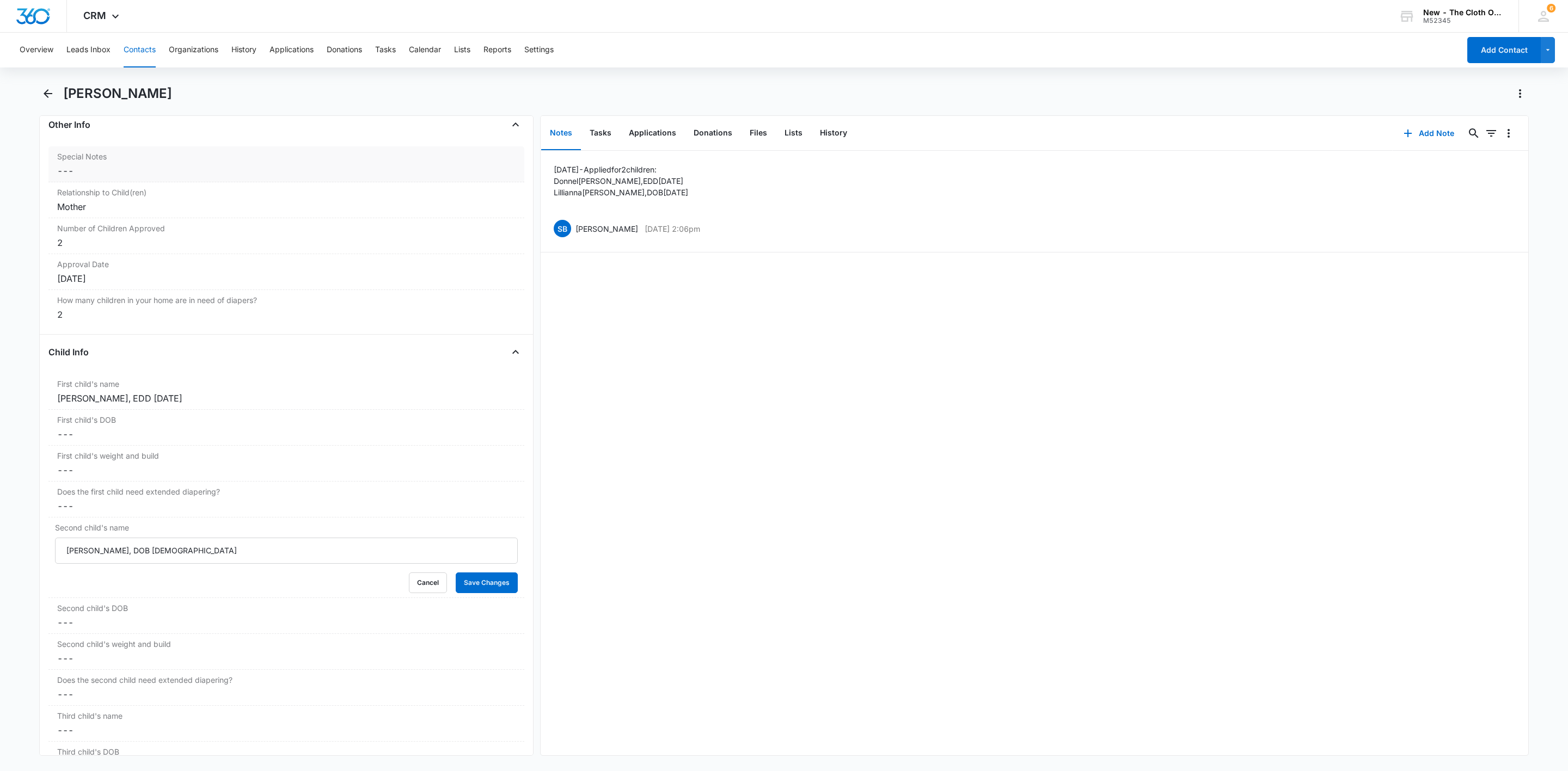
scroll to position [1143, 0]
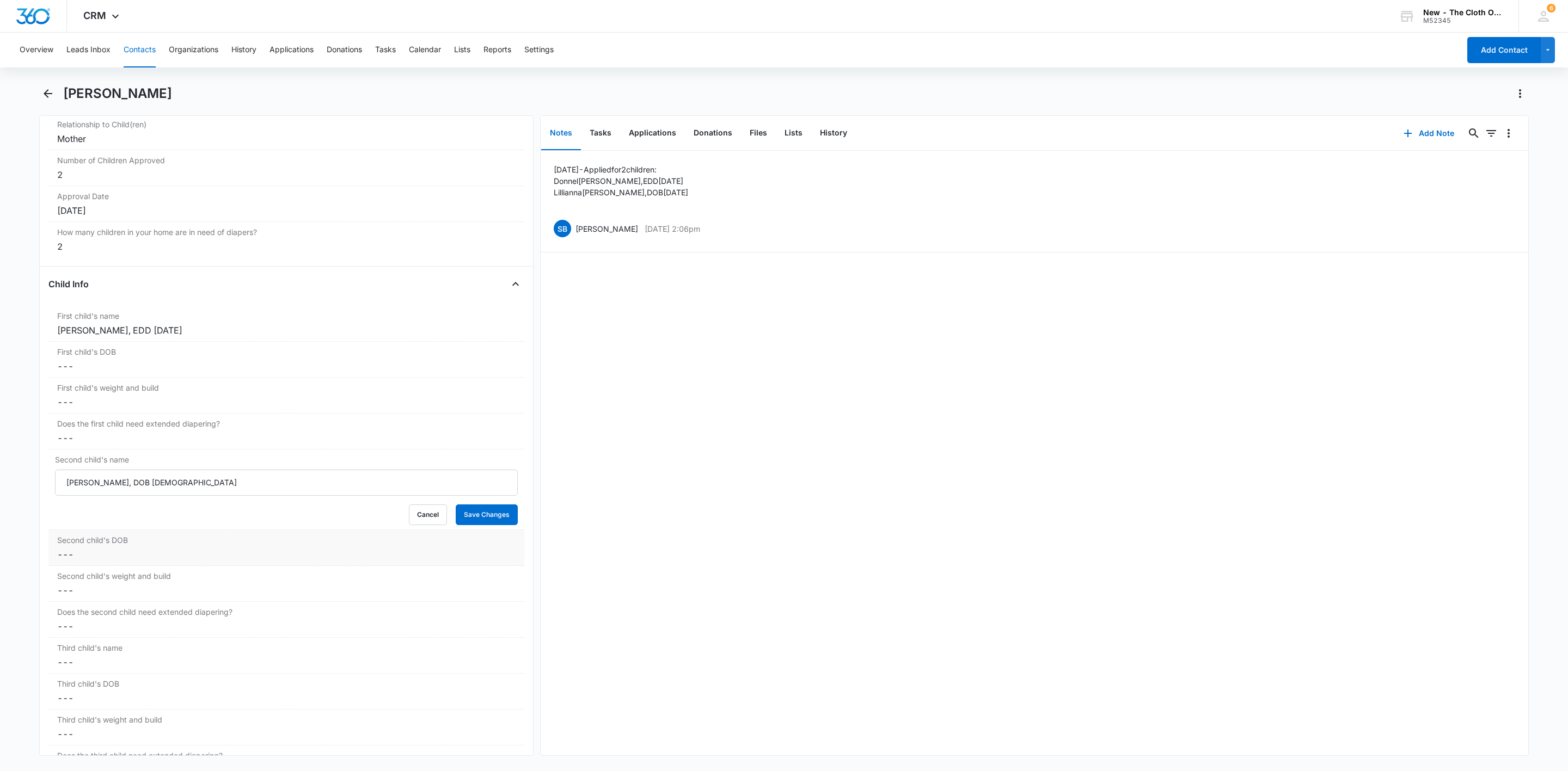
click at [95, 566] on div "Second child's DOB Cancel Save Changes ---" at bounding box center [286, 547] width 476 height 36
click at [93, 569] on input at bounding box center [101, 563] width 80 height 12
click at [64, 598] on span "button" at bounding box center [65, 599] width 6 height 6
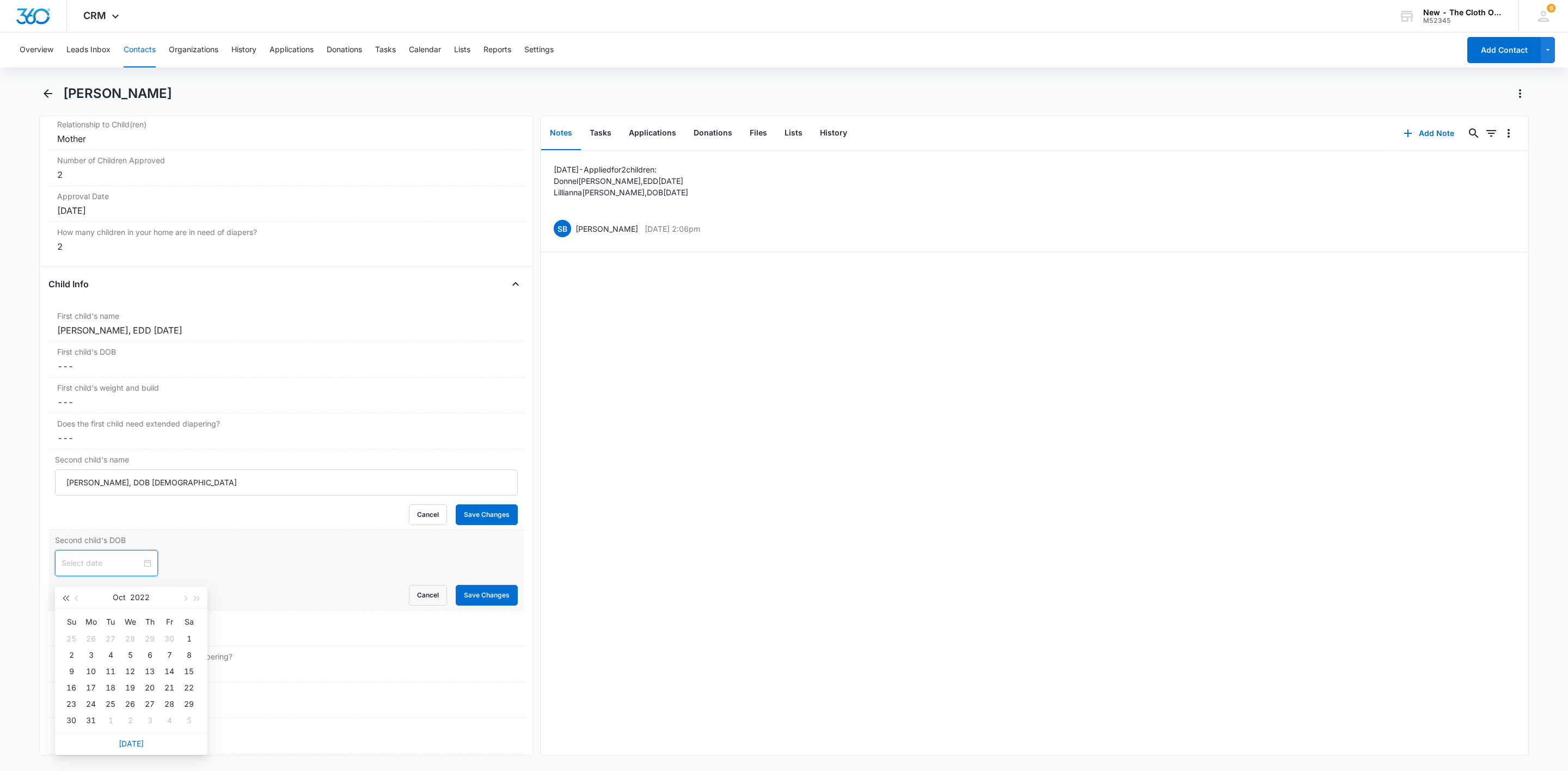
click at [64, 598] on span "button" at bounding box center [65, 599] width 6 height 6
click at [75, 598] on span "button" at bounding box center [78, 599] width 6 height 6
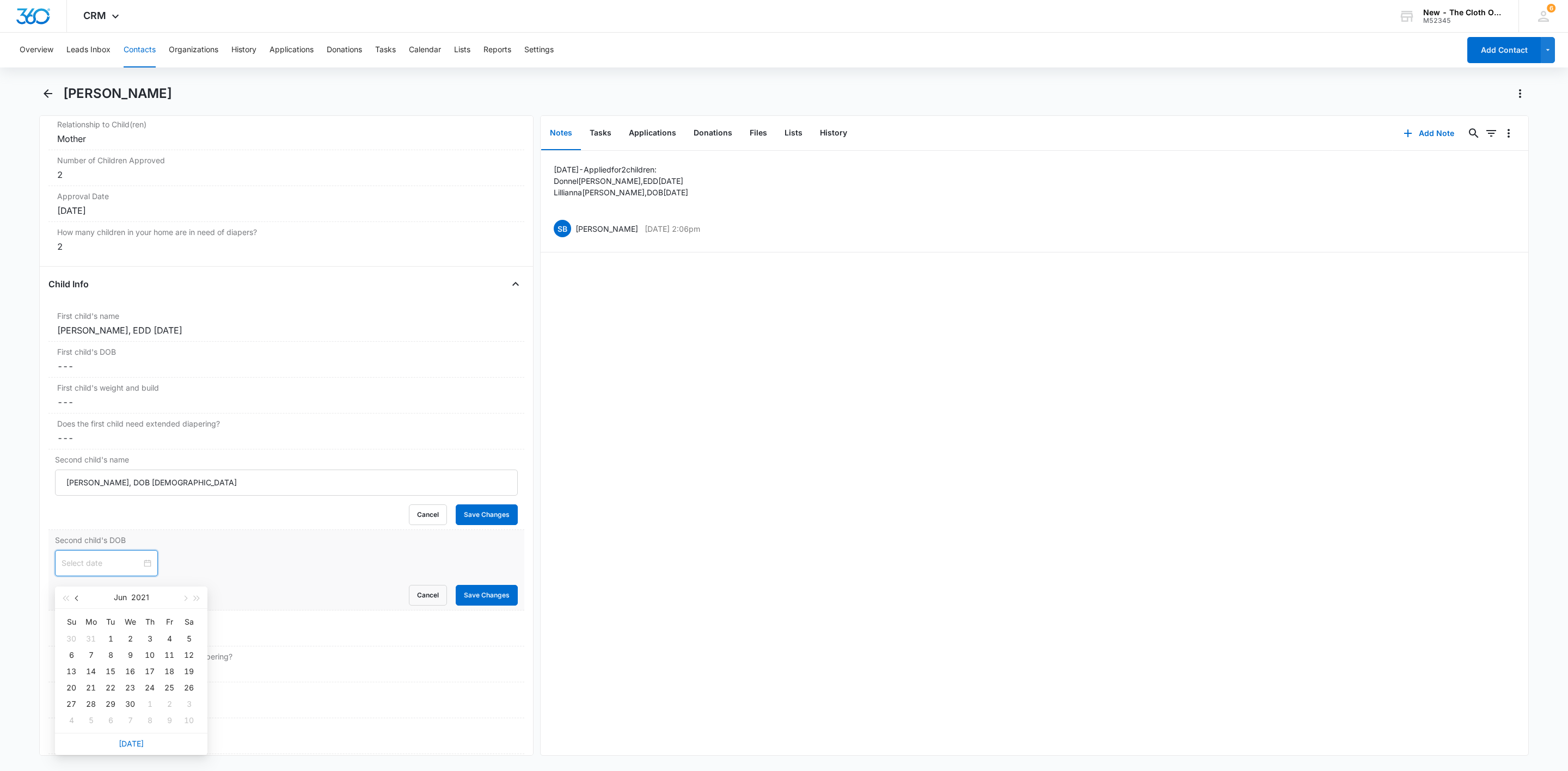
click at [75, 598] on span "button" at bounding box center [78, 599] width 6 height 6
type input "May 14, 2021"
click at [170, 670] on div "14" at bounding box center [169, 671] width 13 height 13
click at [80, 641] on dd "Cancel Save Changes ---" at bounding box center [286, 635] width 458 height 13
click at [81, 644] on input "Second child's weight and build" at bounding box center [286, 644] width 463 height 26
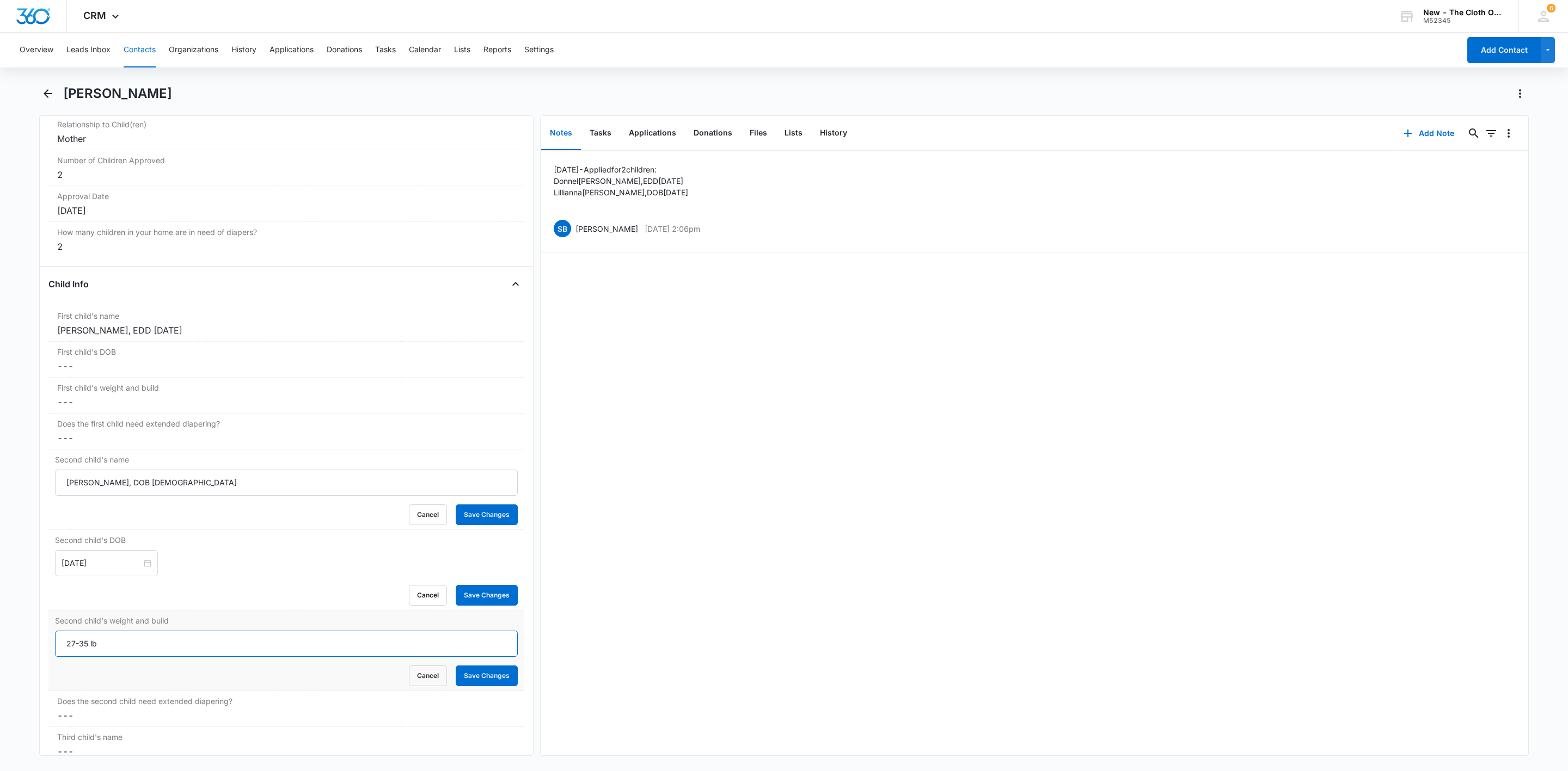
type input "27-35 lb"
click at [468, 684] on button "Save Changes" at bounding box center [487, 676] width 62 height 21
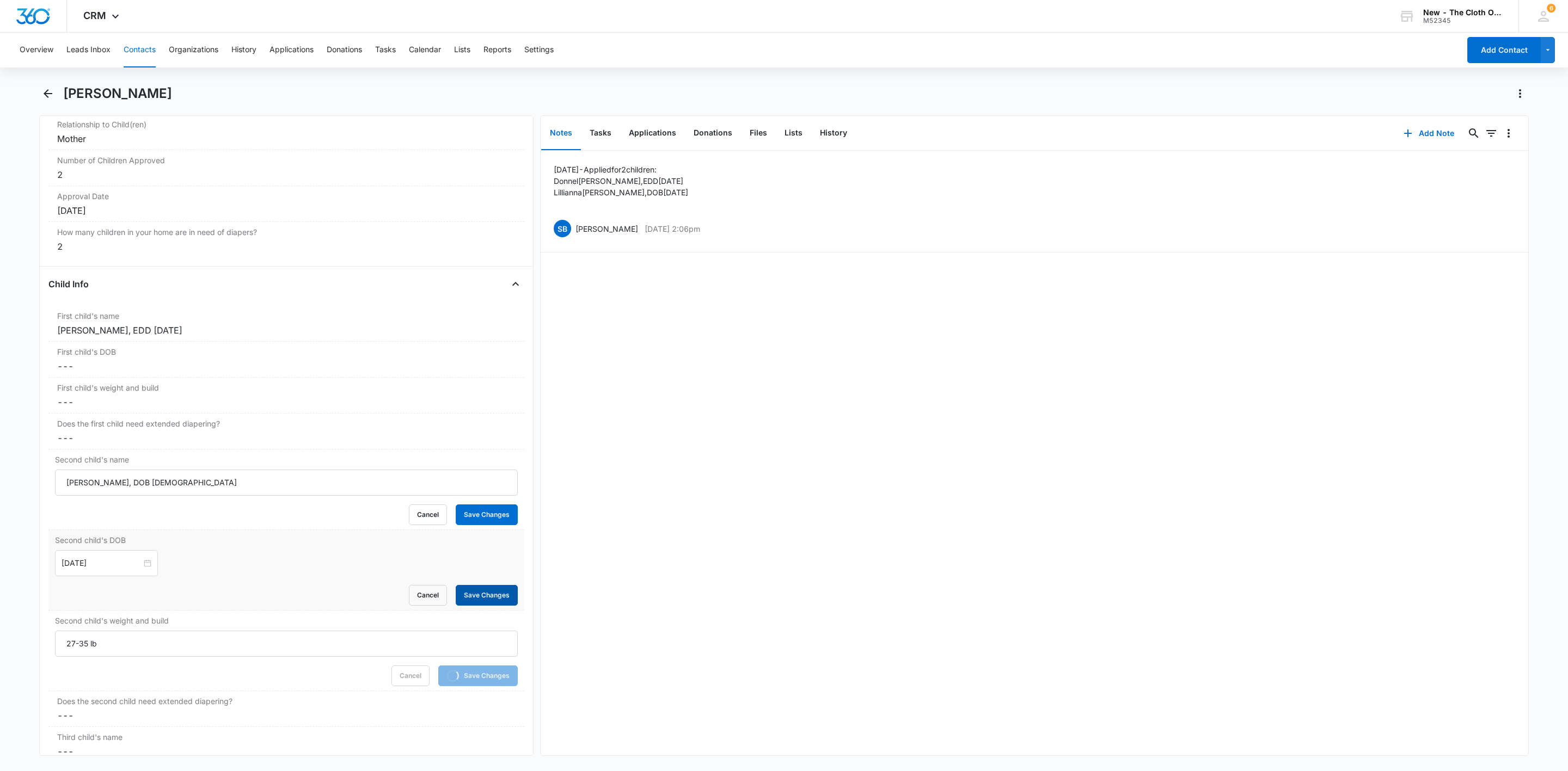
click at [474, 598] on button "Save Changes" at bounding box center [487, 595] width 62 height 21
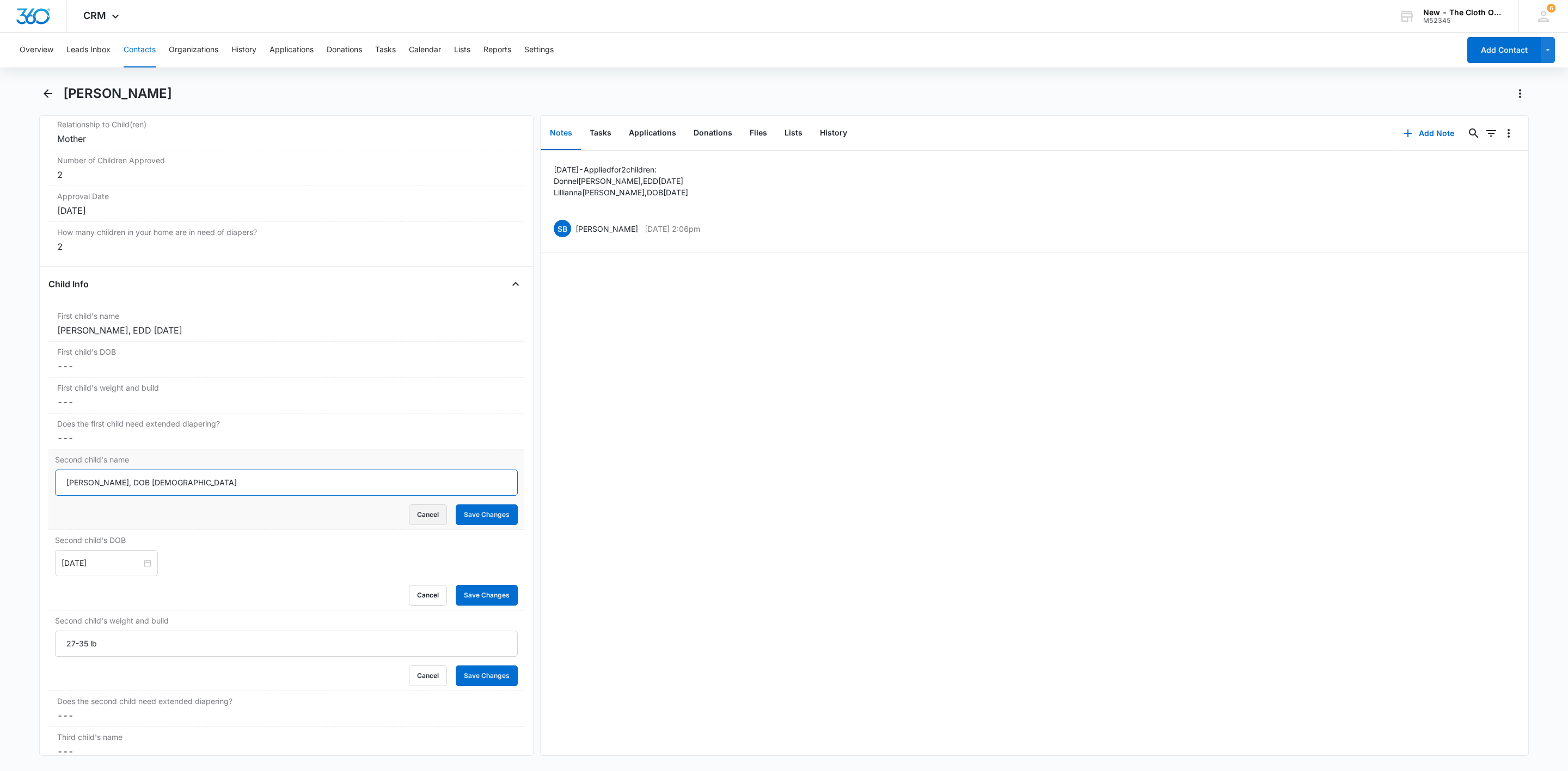
drag, startPoint x: 127, startPoint y: 489, endPoint x: 409, endPoint y: 524, distance: 284.2
click at [408, 512] on form "Lillianna Williams, DOB 05/14/2021 Cancel Save Changes" at bounding box center [286, 497] width 463 height 55
type input "Lillianna Williams"
click at [456, 505] on button "Save Changes" at bounding box center [487, 515] width 62 height 21
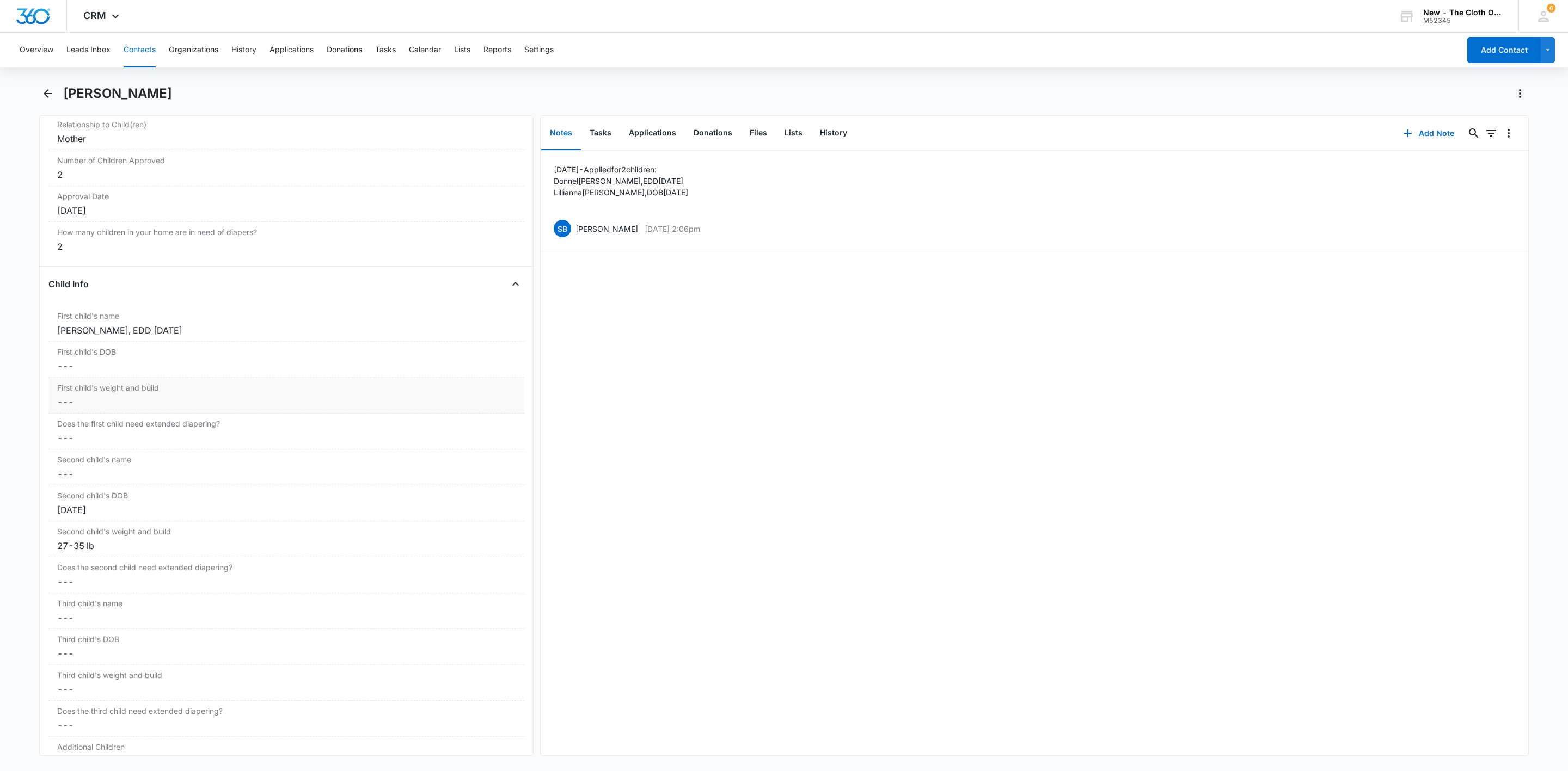
click at [133, 386] on div "First child's weight and build Cancel Save Changes ---" at bounding box center [286, 395] width 476 height 36
click at [409, 449] on button "Cancel" at bounding box center [428, 443] width 38 height 21
click at [75, 372] on dd "Cancel Save Changes ---" at bounding box center [286, 366] width 458 height 13
click at [79, 381] on input at bounding box center [101, 375] width 80 height 12
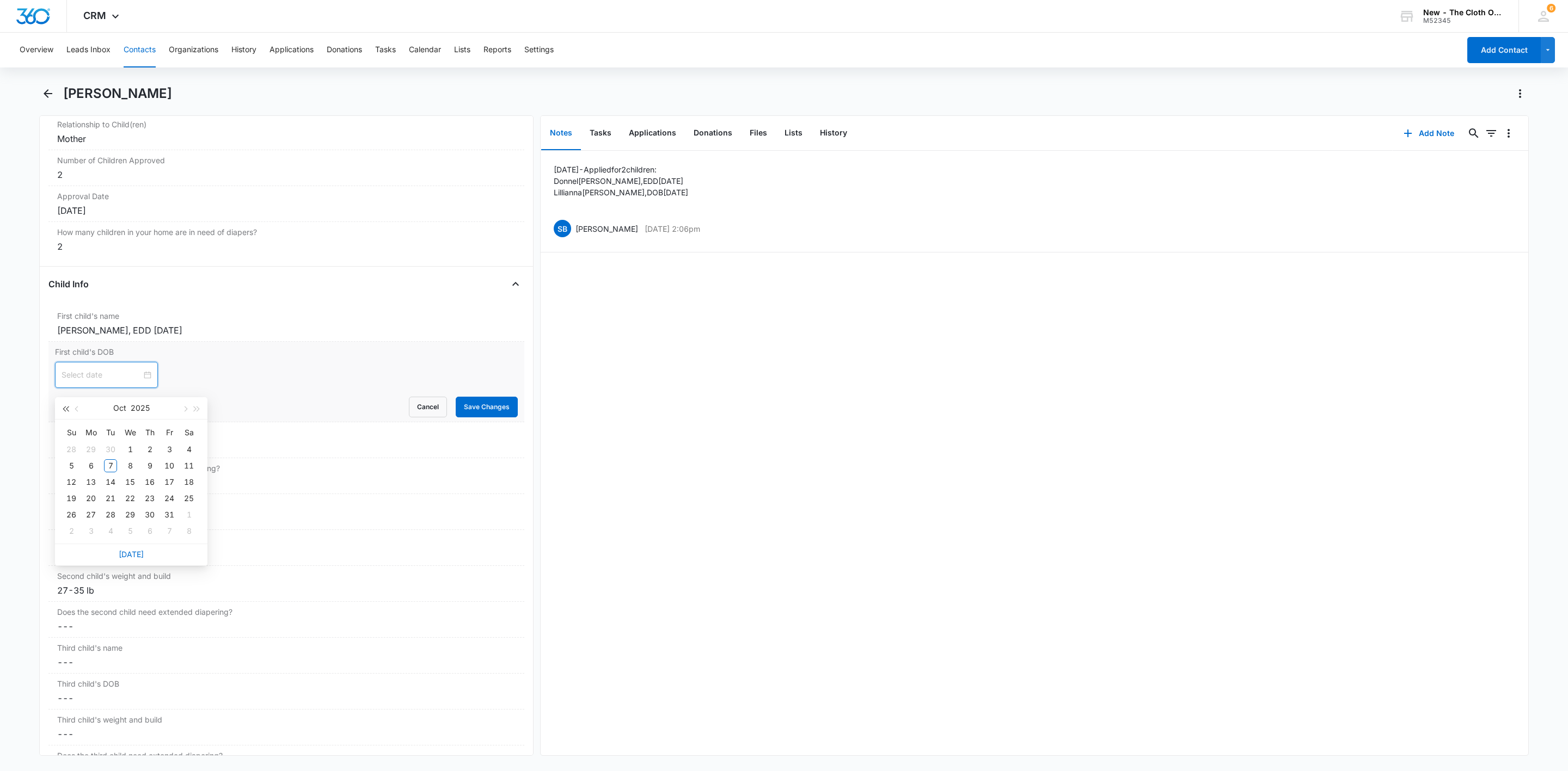
click at [67, 411] on button "button" at bounding box center [65, 408] width 12 height 22
drag, startPoint x: 196, startPoint y: 409, endPoint x: 116, endPoint y: 410, distance: 80.0
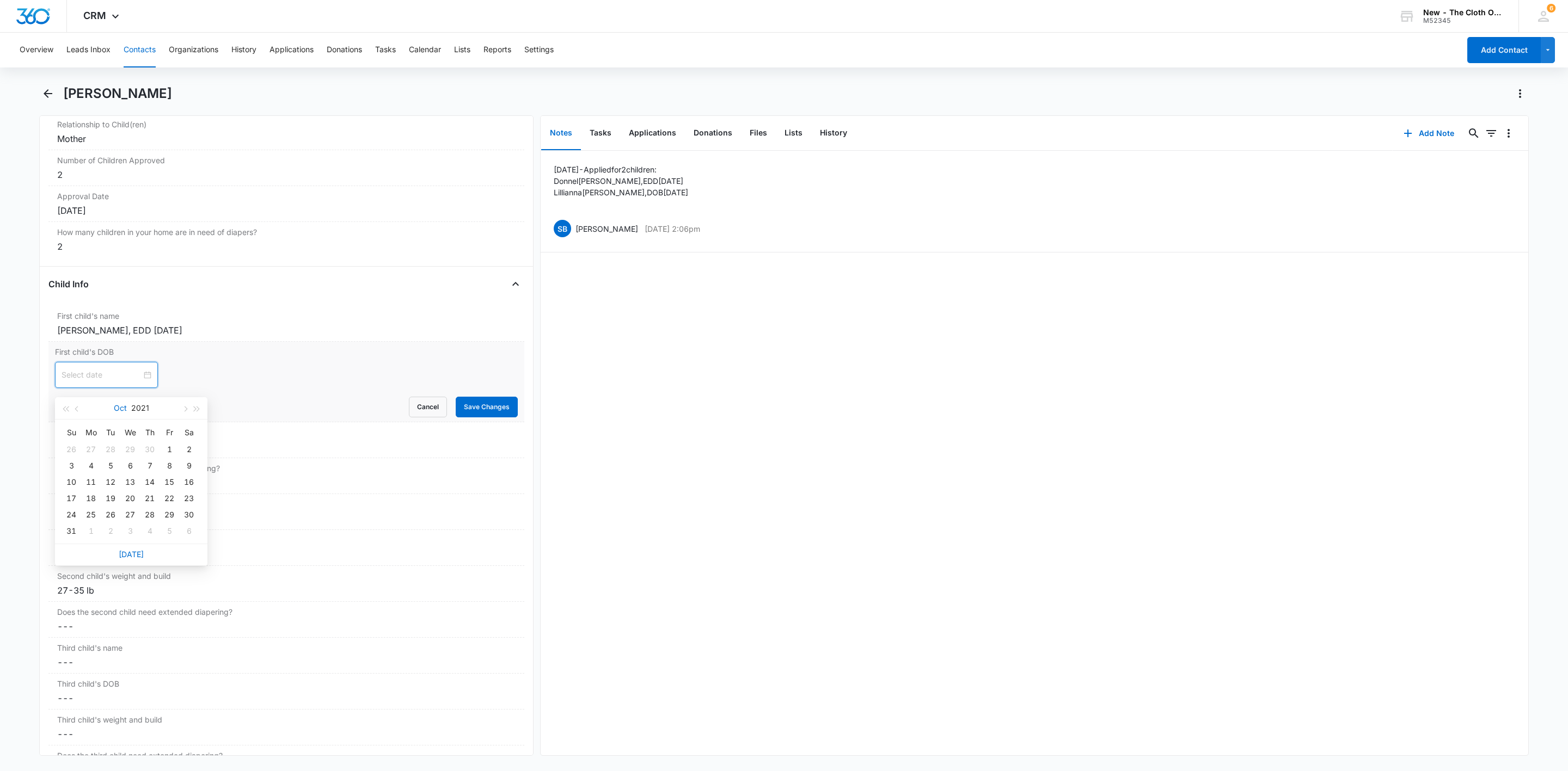
click at [196, 407] on span "button" at bounding box center [197, 409] width 6 height 6
click at [79, 413] on button "button" at bounding box center [77, 408] width 12 height 22
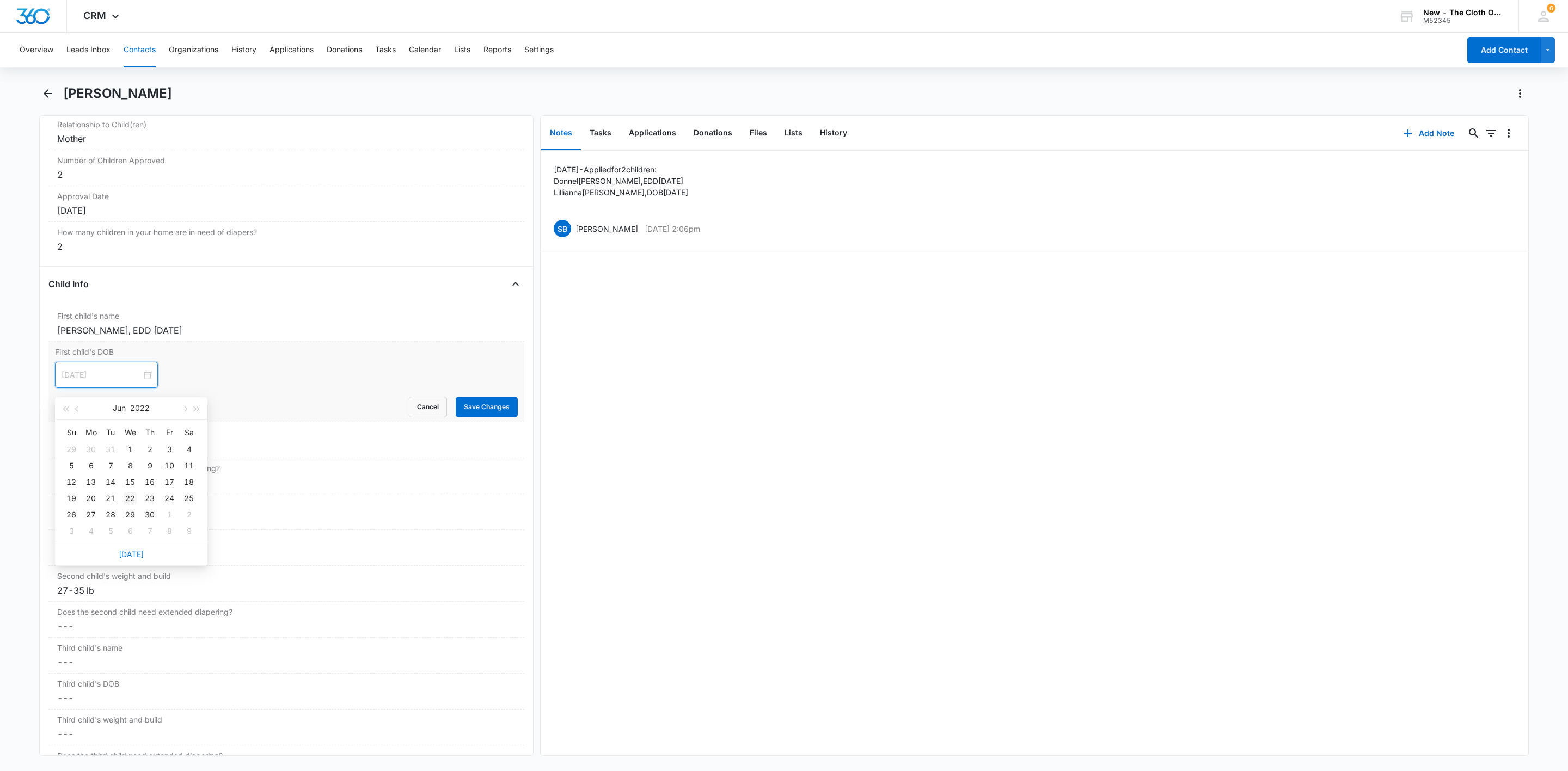
type input "Jun 22, 2022"
click at [126, 498] on div "22" at bounding box center [130, 498] width 13 height 13
drag, startPoint x: 142, startPoint y: 342, endPoint x: 249, endPoint y: 352, distance: 107.5
click at [251, 350] on dl "First child's name Cancel Save Changes Donnel Williams, EDD 06/22/2022 First ch…" at bounding box center [286, 561] width 476 height 511
click at [245, 331] on div "Donnel Williams, EDD 06/22/2022" at bounding box center [286, 330] width 458 height 13
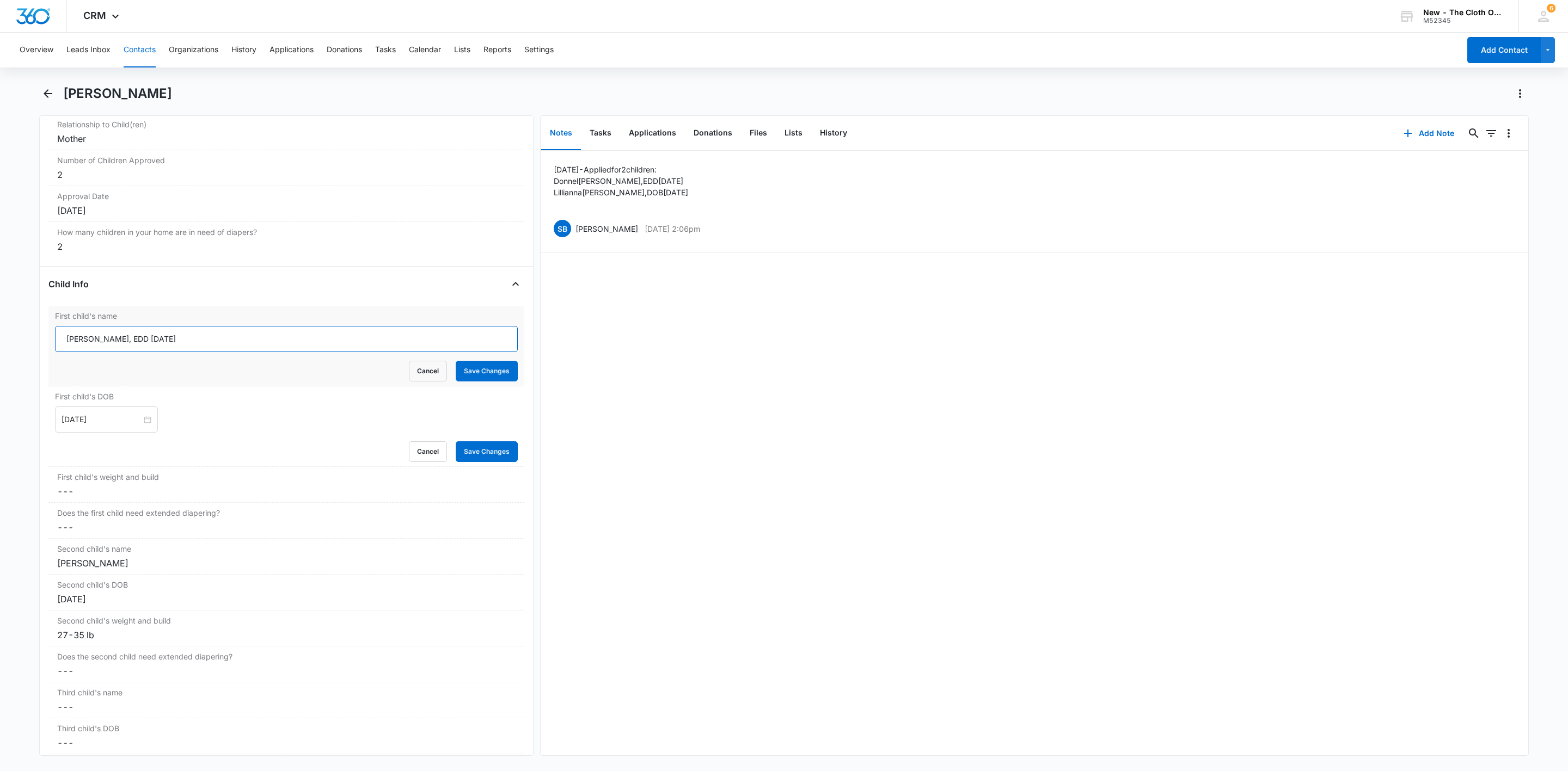
drag, startPoint x: 225, startPoint y: 345, endPoint x: 124, endPoint y: 365, distance: 103.0
click at [124, 365] on form "Donnel Williams, EDD 06/22/2022 Cancel Save Changes" at bounding box center [286, 353] width 463 height 55
type input "Donnel Williams"
click at [487, 379] on button "Save Changes" at bounding box center [487, 371] width 62 height 21
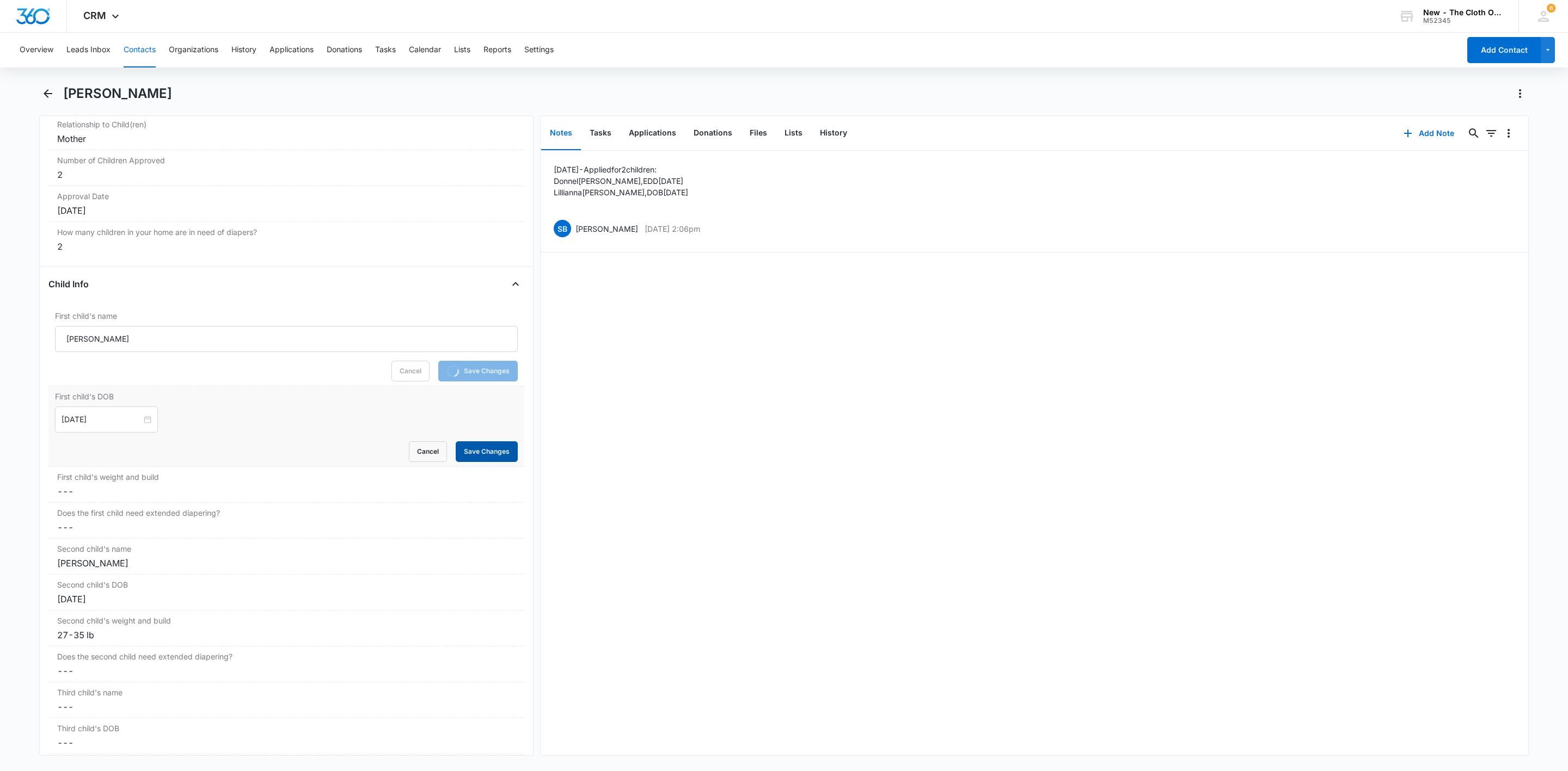
click at [482, 462] on button "Save Changes" at bounding box center [487, 452] width 62 height 21
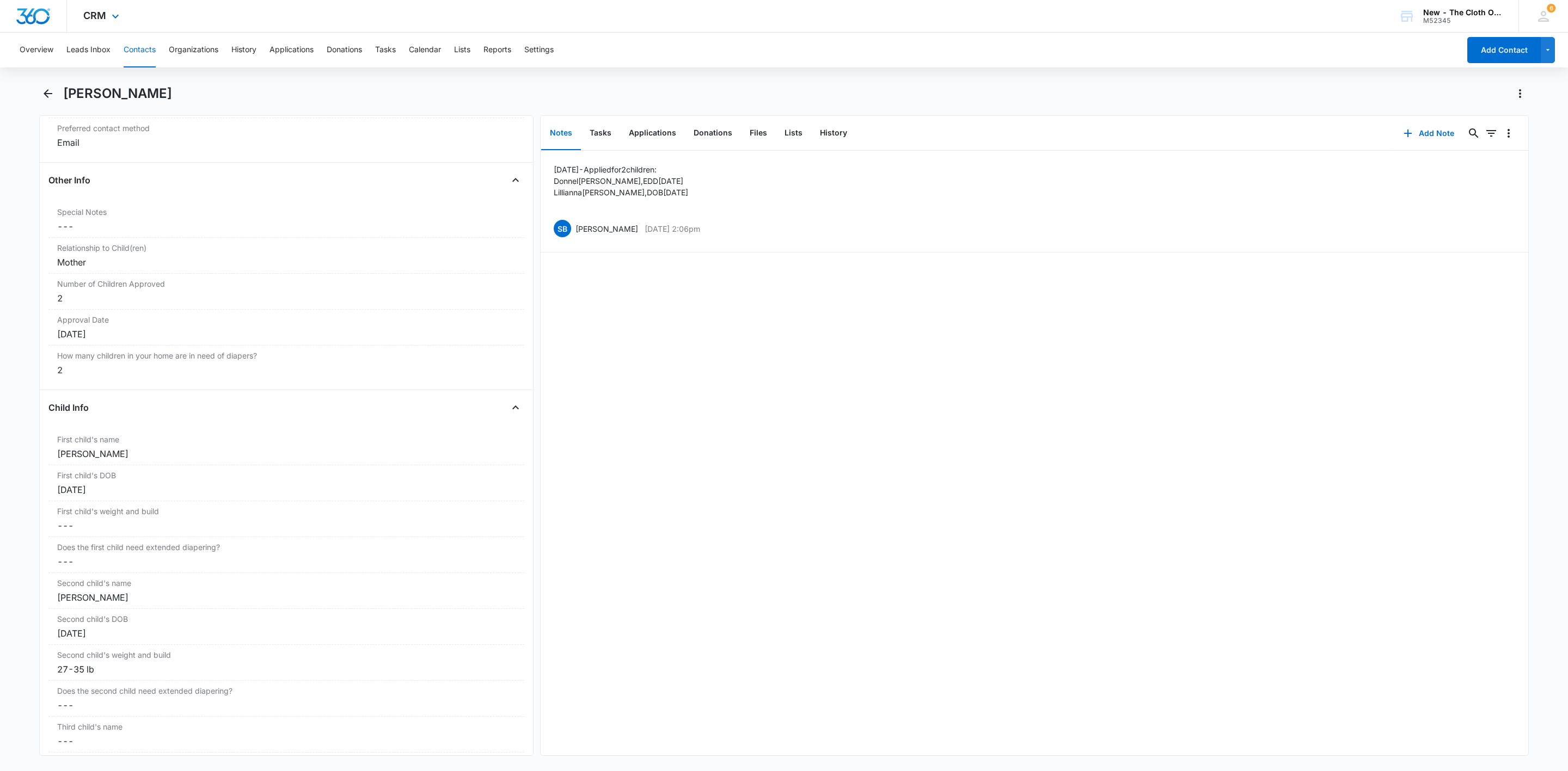
scroll to position [898, 0]
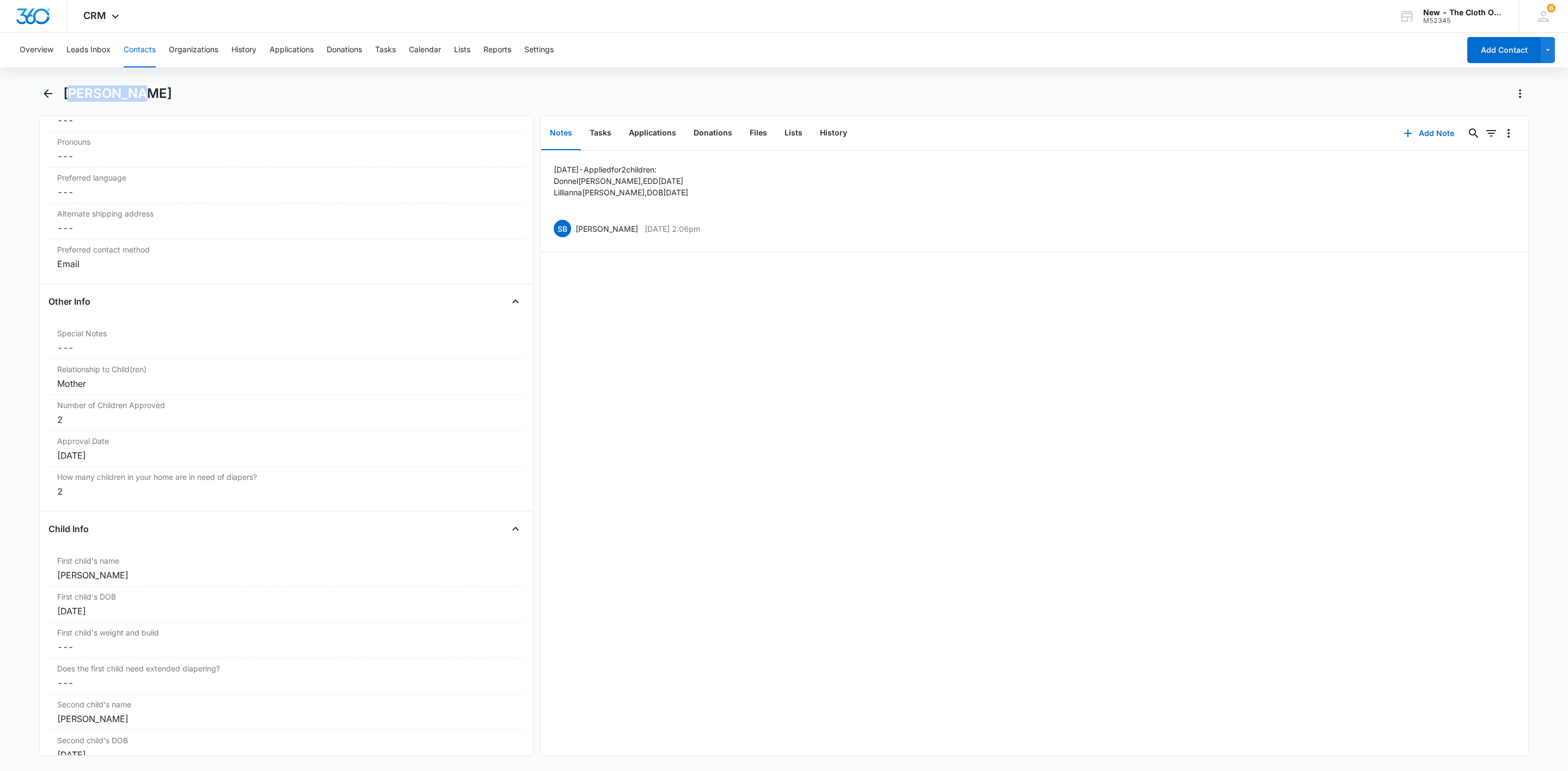
drag, startPoint x: 67, startPoint y: 93, endPoint x: 131, endPoint y: 90, distance: 64.1
click at [131, 90] on h1 "Teaja Thompson" at bounding box center [118, 93] width 109 height 17
click at [81, 103] on div "Teaja Thompson" at bounding box center [784, 100] width 1490 height 31
drag, startPoint x: 97, startPoint y: 99, endPoint x: 64, endPoint y: 95, distance: 33.2
click at [64, 95] on h1 "Teaja Thompson" at bounding box center [118, 93] width 109 height 17
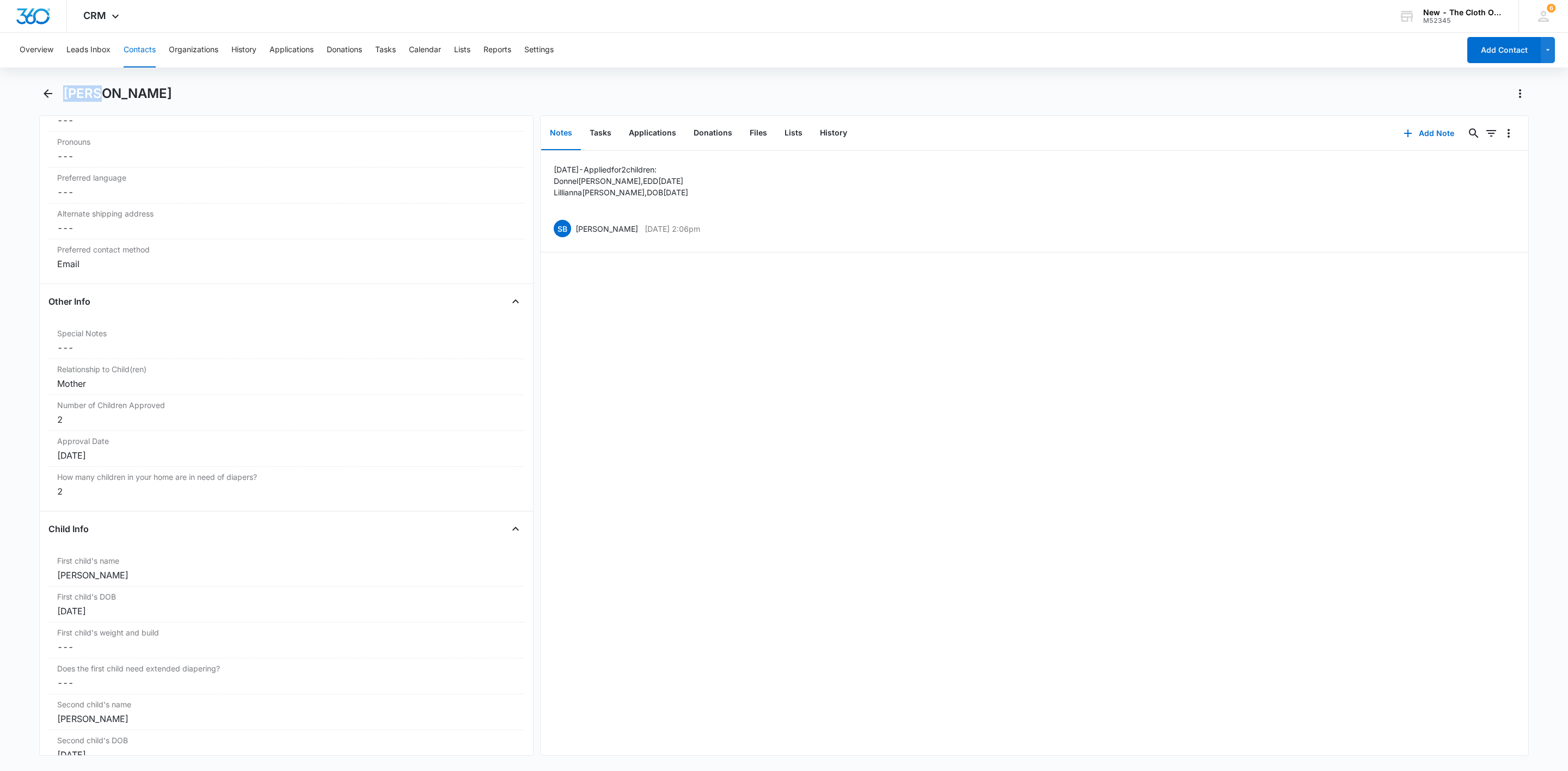
copy h1 "Teaja"
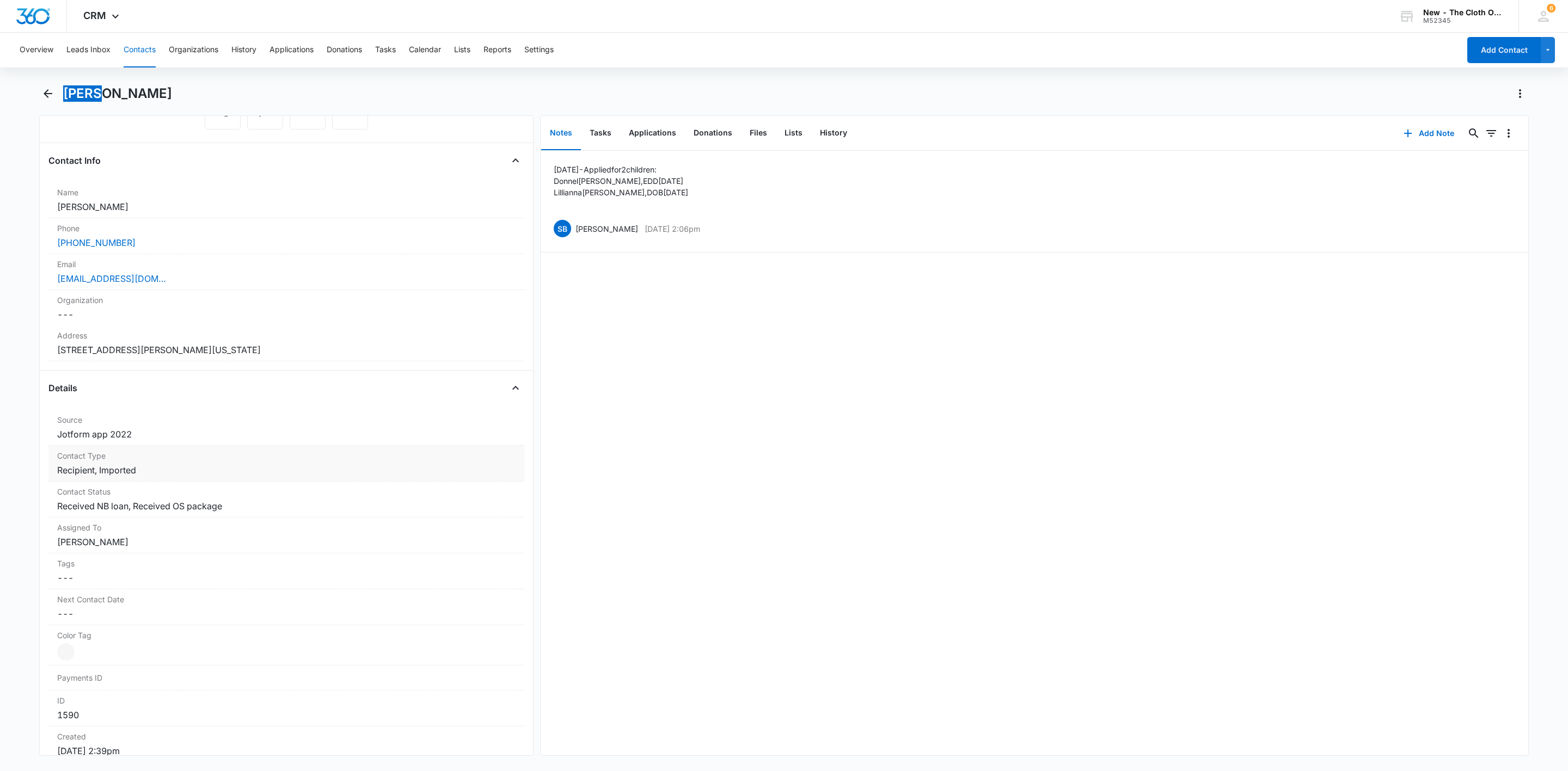
scroll to position [0, 0]
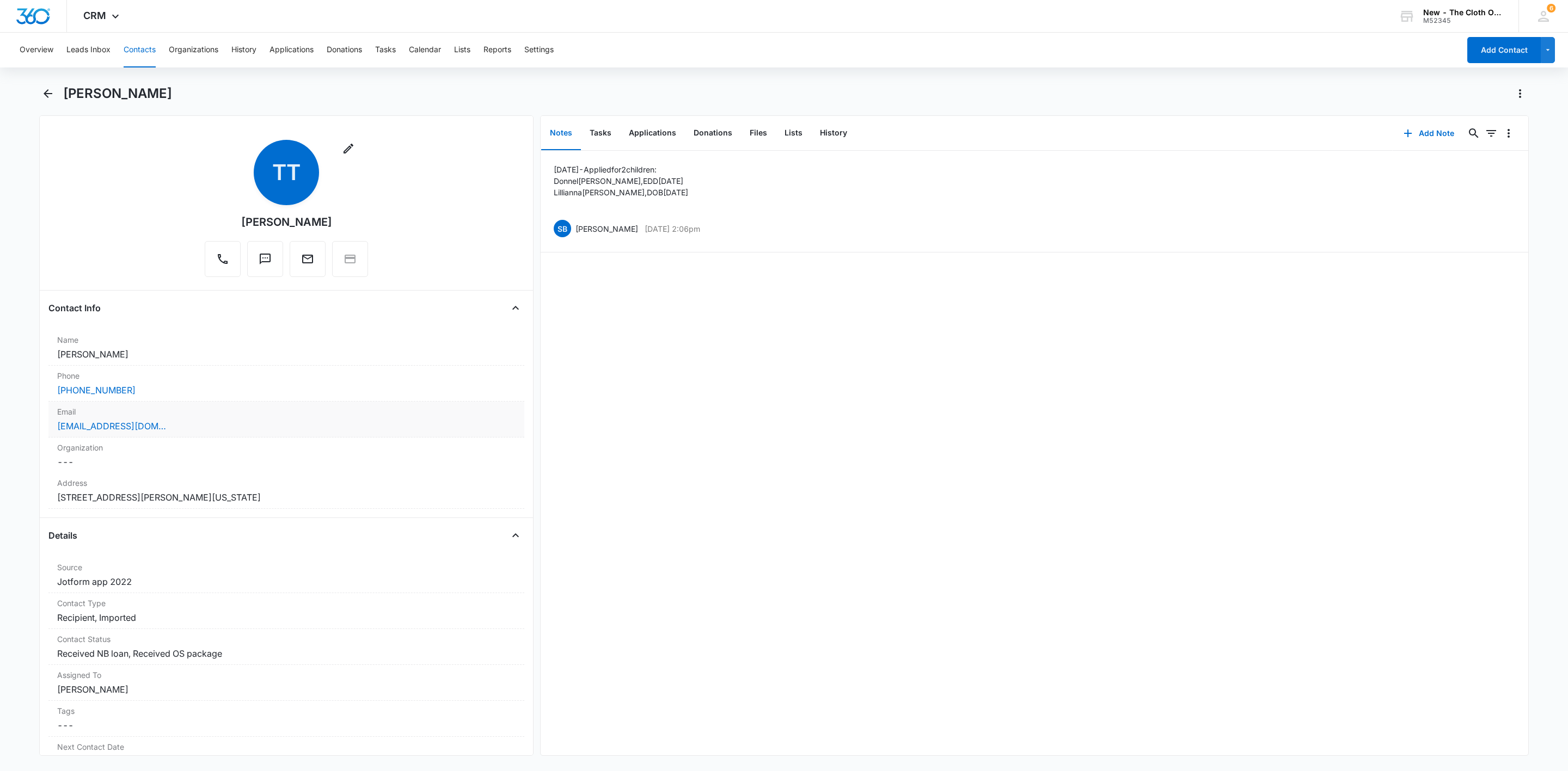
click at [236, 418] on label "Email" at bounding box center [286, 411] width 458 height 11
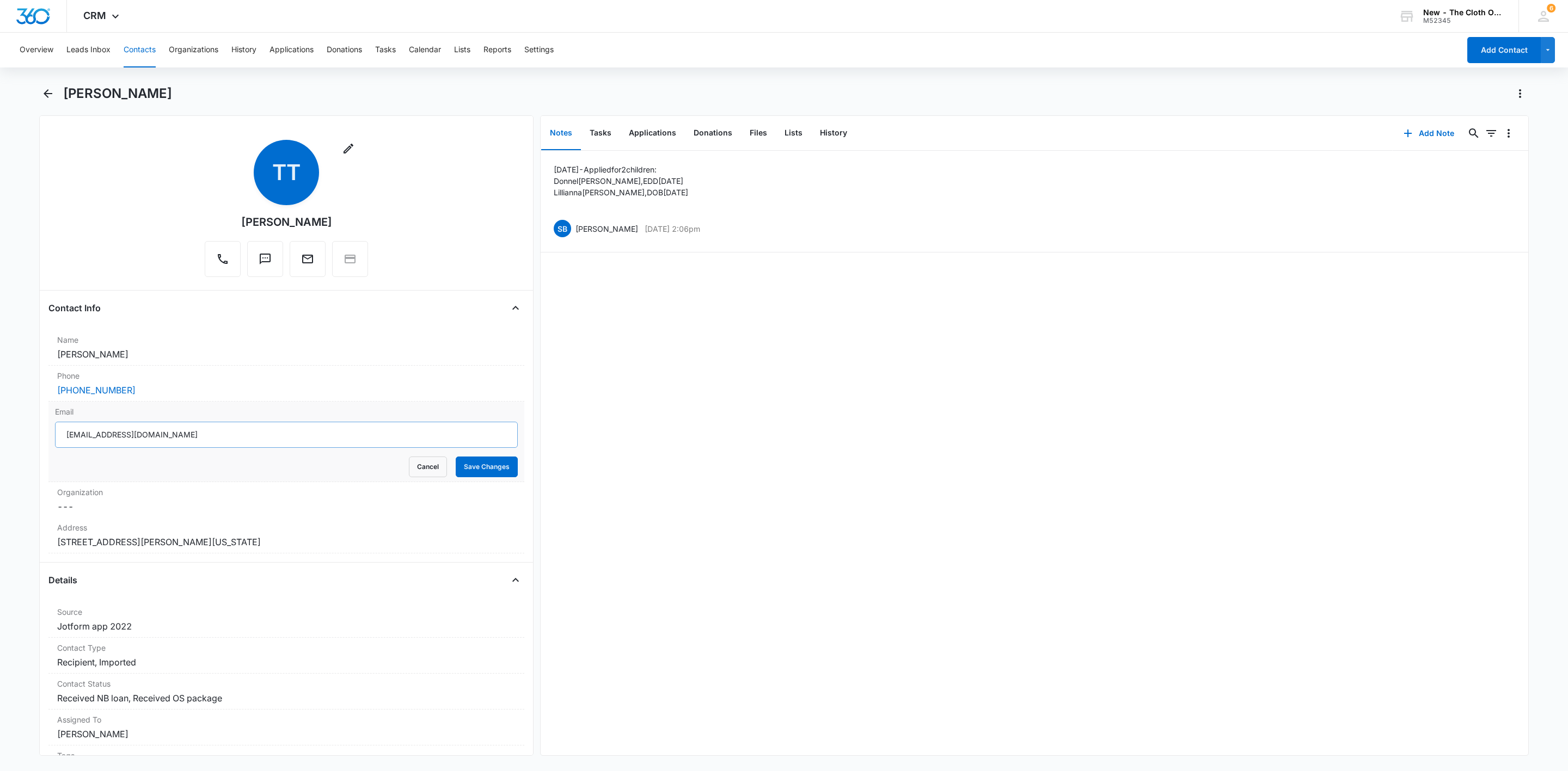
click at [276, 433] on input "mamastharealest@gmail.com" at bounding box center [286, 434] width 463 height 26
click at [416, 465] on button "Cancel" at bounding box center [428, 467] width 38 height 21
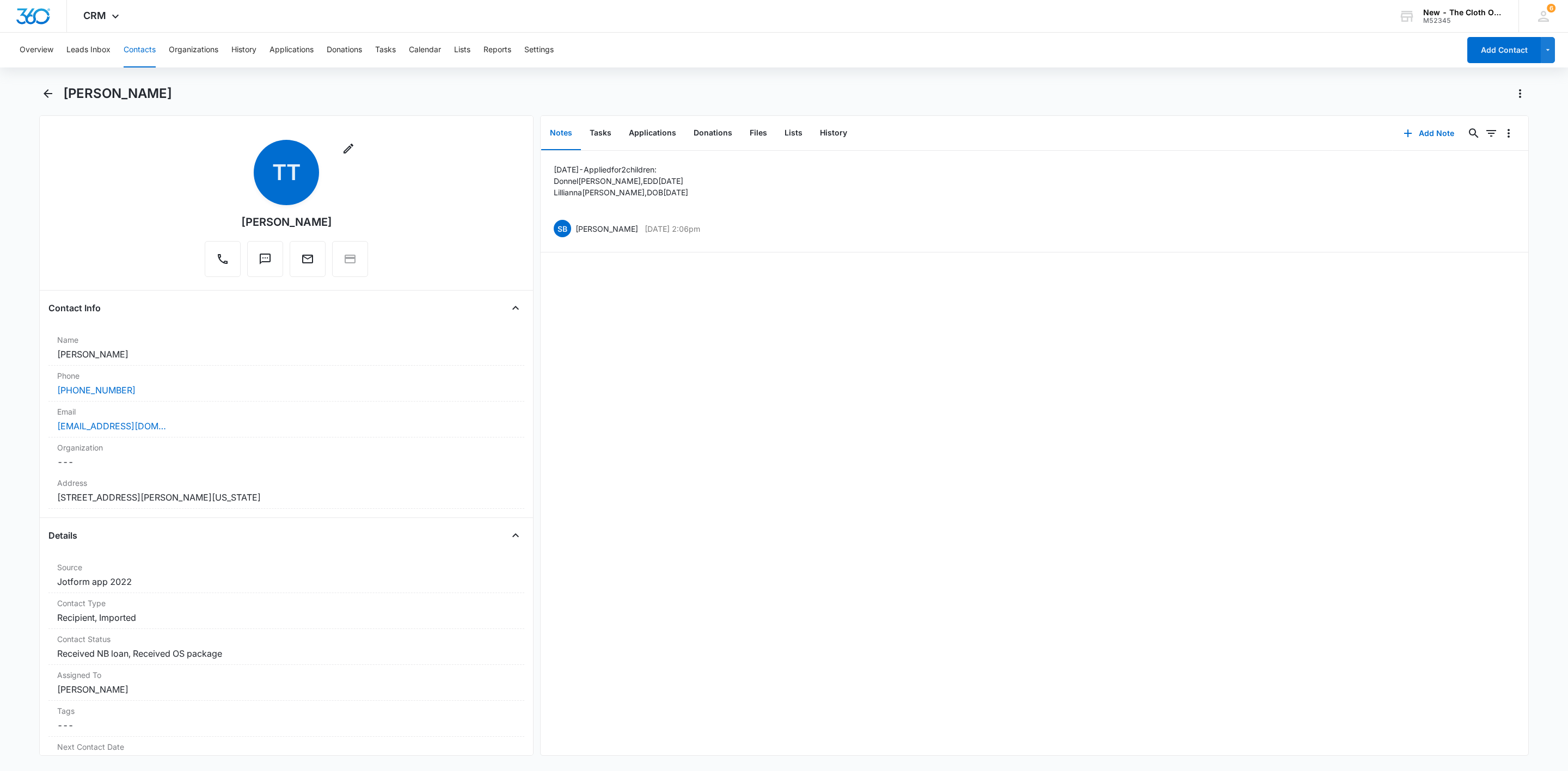
click at [127, 90] on h1 "Teaja Thompson" at bounding box center [118, 93] width 109 height 17
copy div "Teaja Thompson Remove"
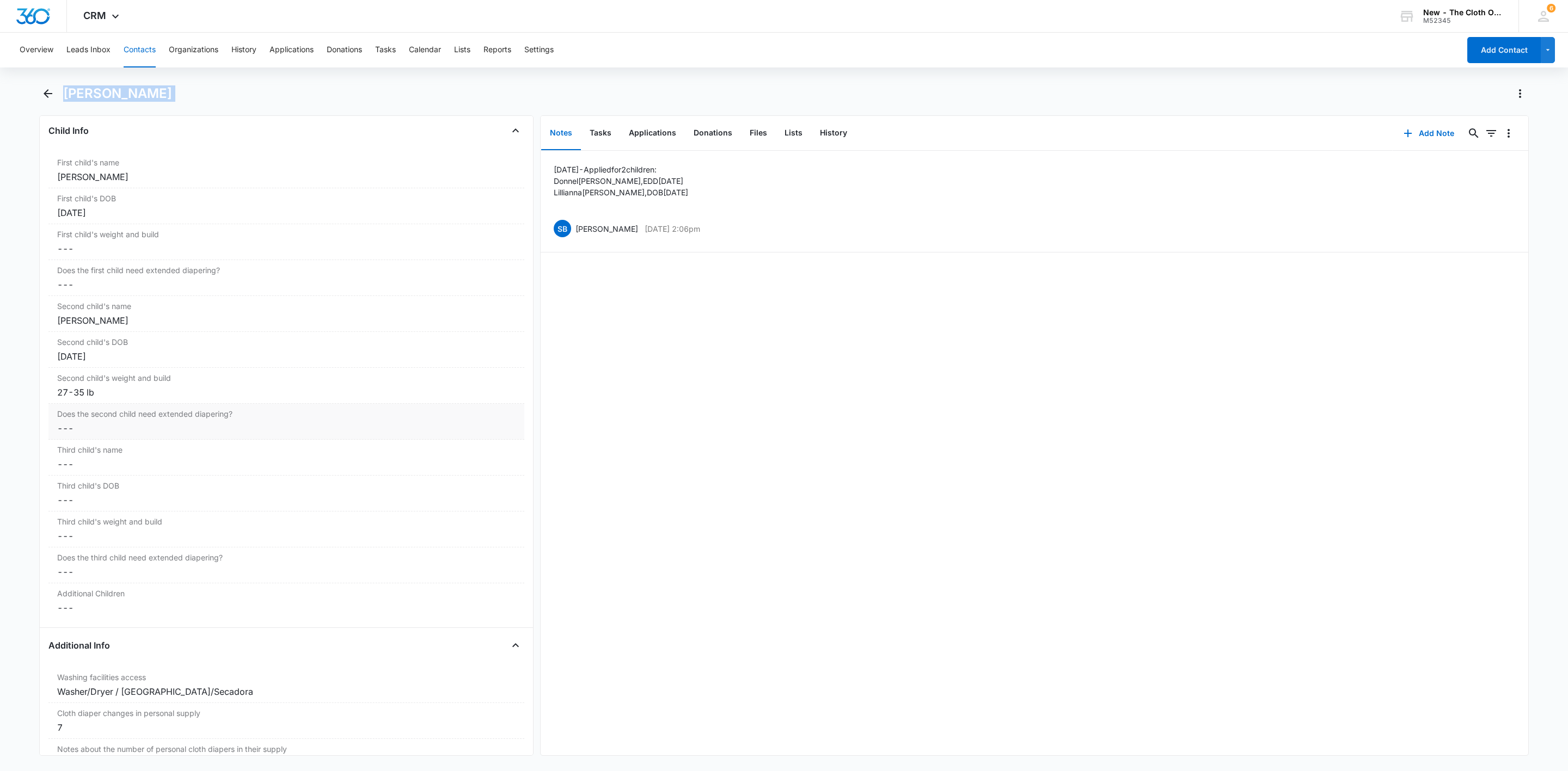
scroll to position [1388, 0]
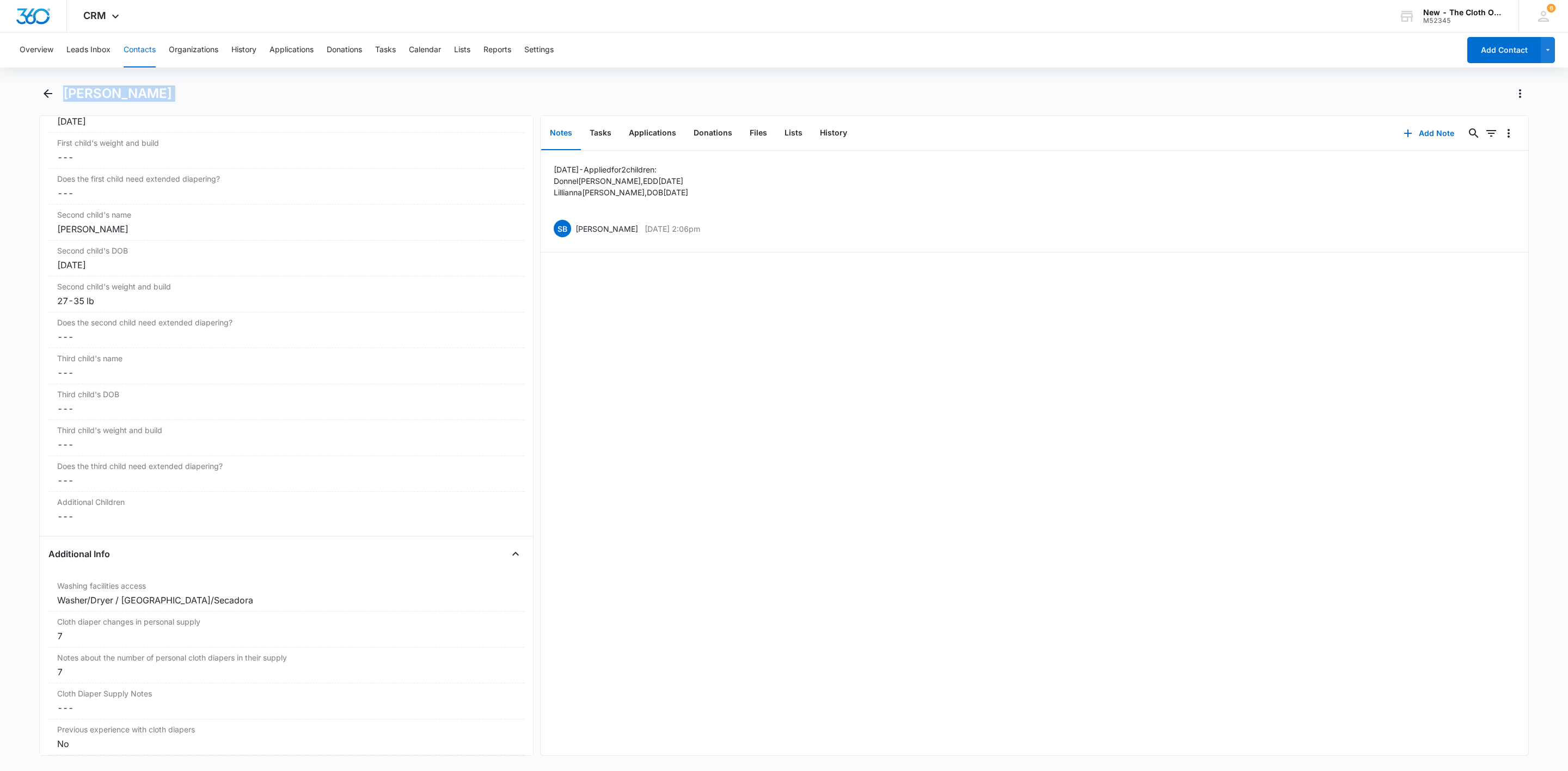
click at [151, 43] on button "Contacts" at bounding box center [139, 50] width 32 height 35
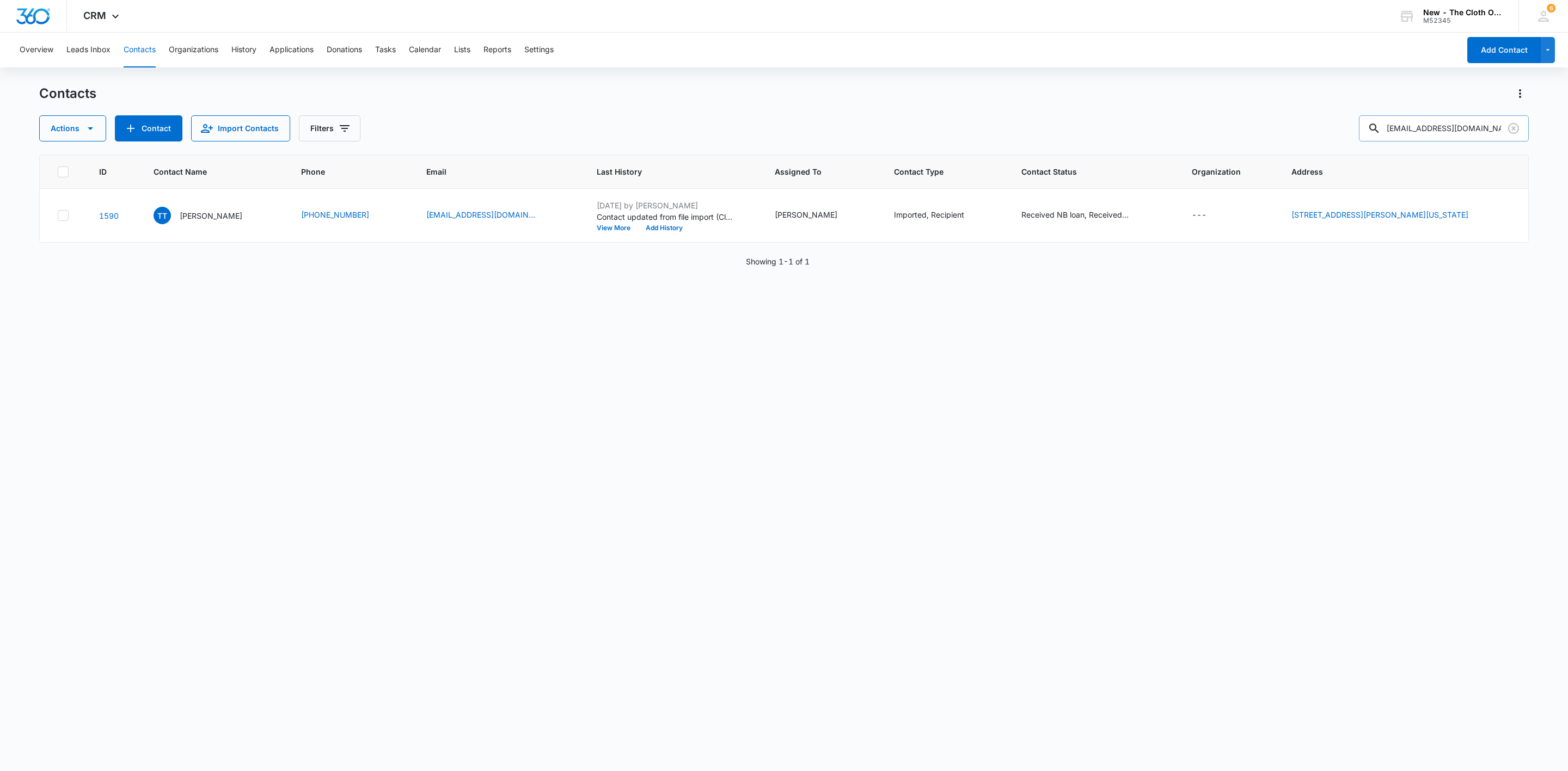
click at [1420, 115] on input "mamastharealest@gmail.com" at bounding box center [1444, 128] width 170 height 26
click at [1420, 118] on input "mamastharealest@gmail.com" at bounding box center [1444, 128] width 170 height 26
click at [1420, 121] on input "mamastharealest@gmail.com" at bounding box center [1444, 128] width 170 height 26
click at [1420, 125] on input "mamastharealest@gmail.com" at bounding box center [1444, 128] width 170 height 26
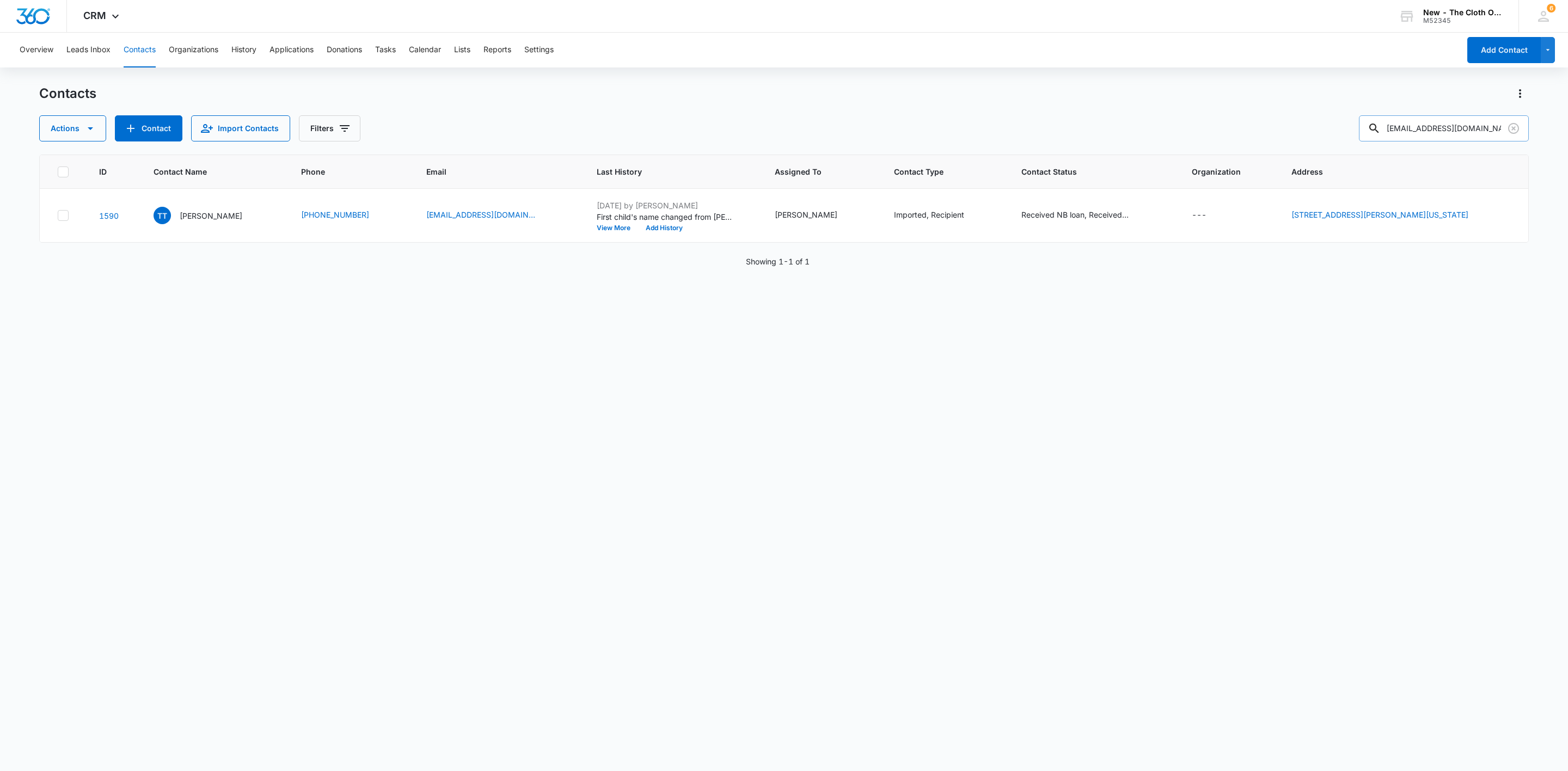
click at [1420, 125] on input "mamastharealest@gmail.com" at bounding box center [1444, 128] width 170 height 26
paste input "robernithaclotaire"
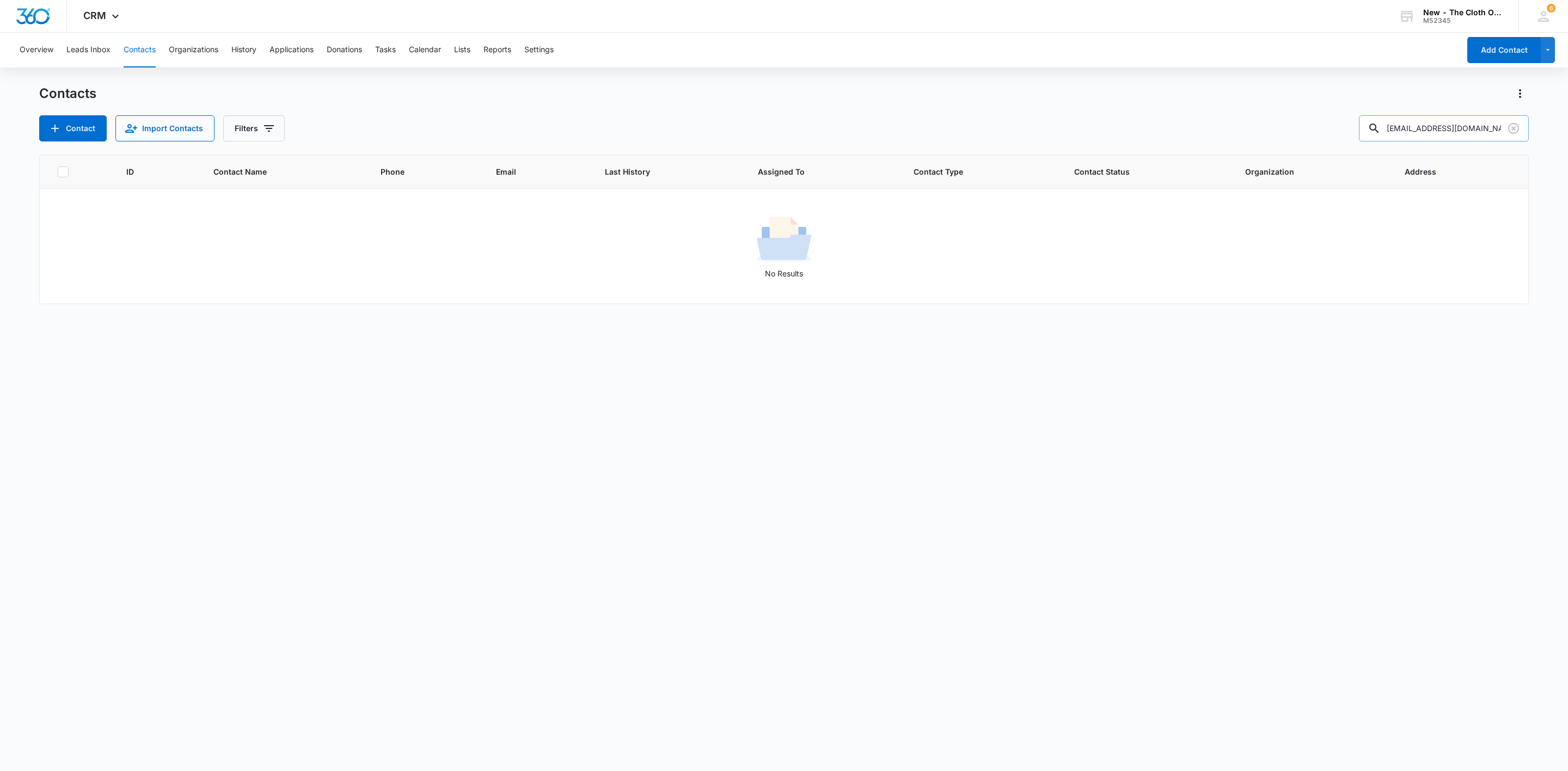
click at [1428, 127] on input "robernithaclotaire@gmail.com" at bounding box center [1444, 128] width 170 height 26
paste input "mamastharealest"
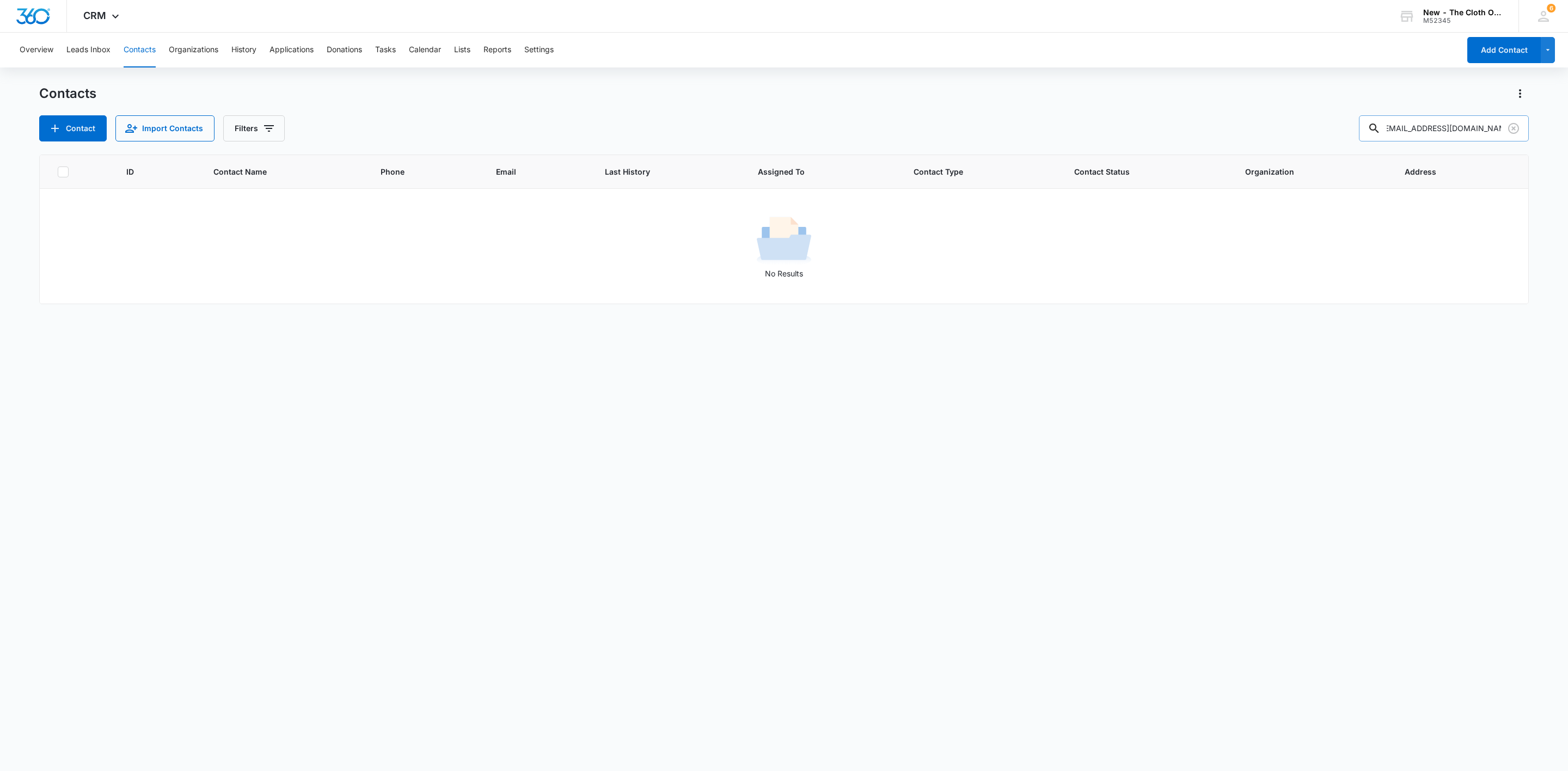
type input "mamastharealest@gmail.com"
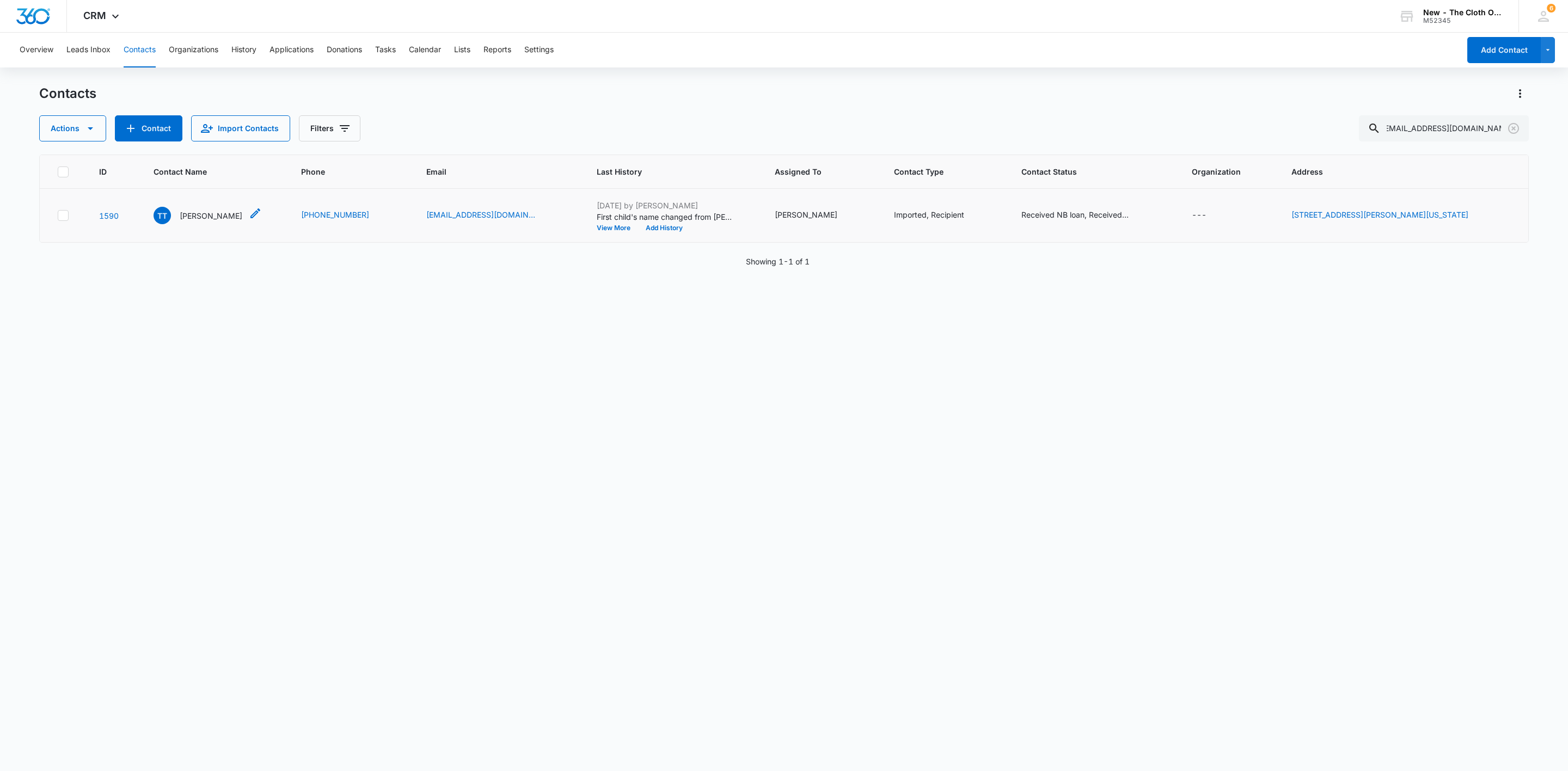
drag, startPoint x: 180, startPoint y: 206, endPoint x: 187, endPoint y: 210, distance: 8.1
click at [180, 206] on td "TT Teaja Thompson" at bounding box center [214, 216] width 148 height 54
click at [228, 213] on p "Teaja Thompson" at bounding box center [210, 216] width 62 height 11
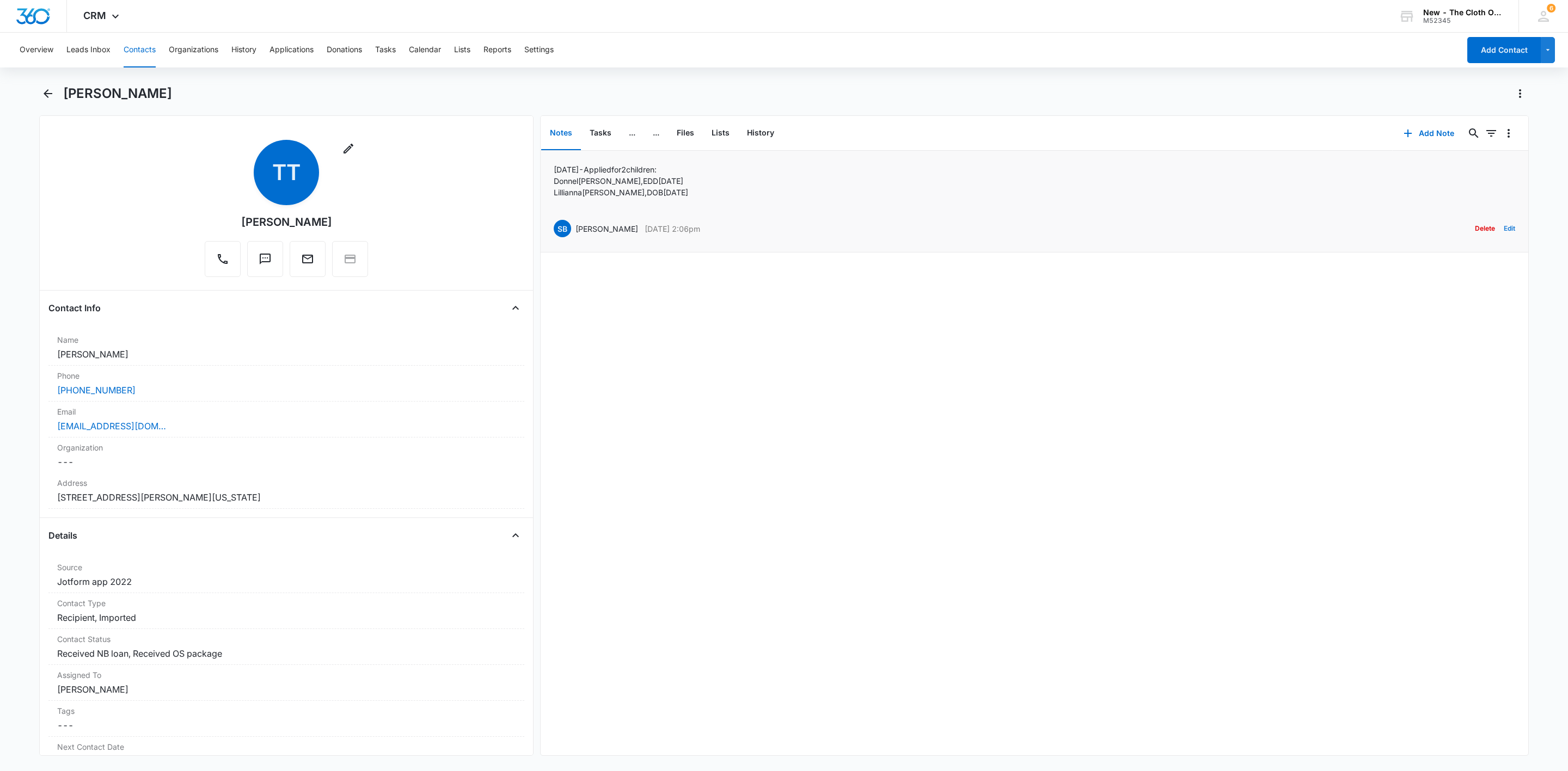
click at [1504, 227] on button "Edit" at bounding box center [1509, 229] width 11 height 21
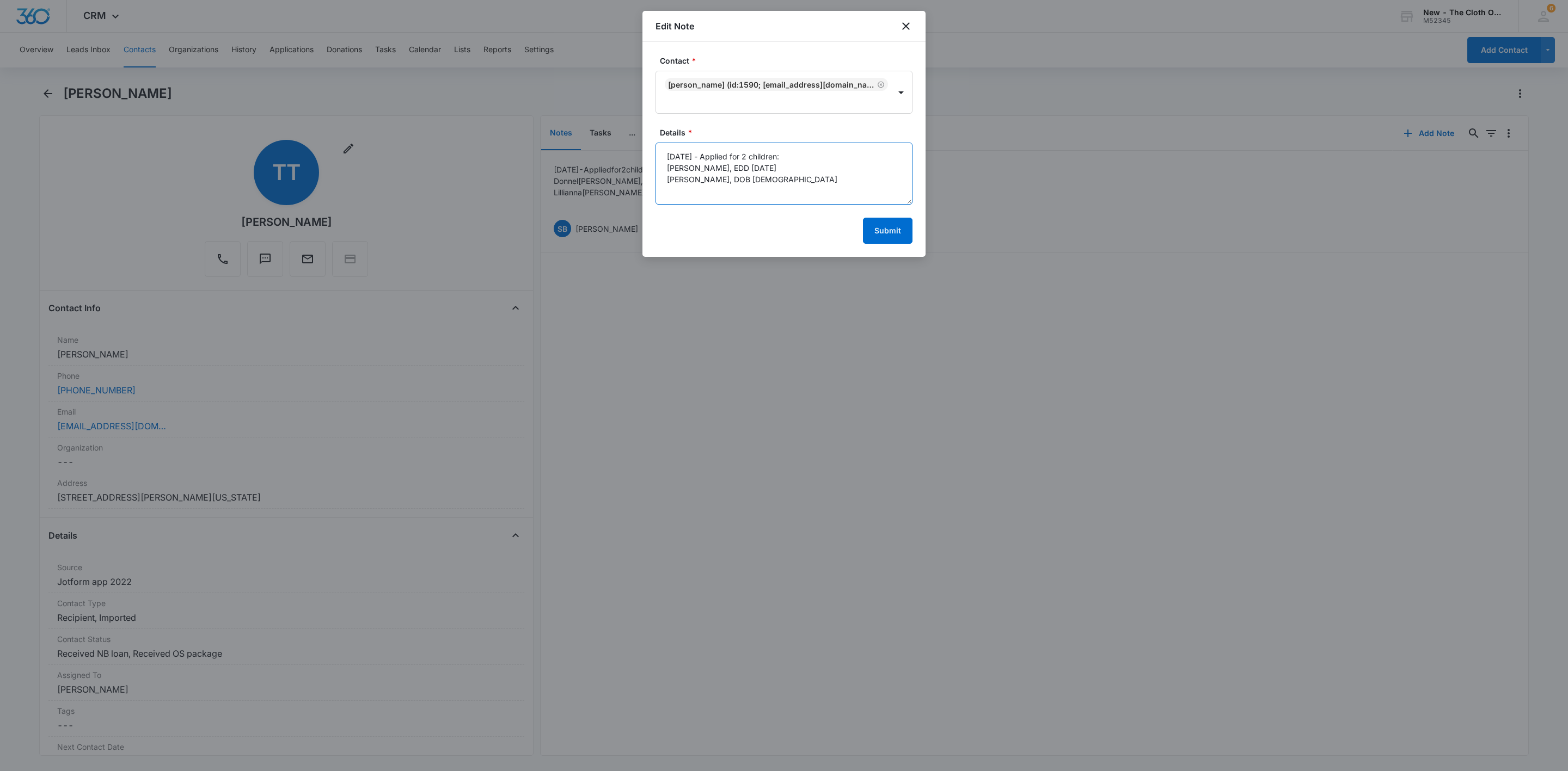
click at [848, 188] on textarea "05/03/2022 - Applied for 2 children: Donnel Williams, EDD 06/22/2022 Lillianna …" at bounding box center [784, 173] width 257 height 62
click at [691, 198] on textarea "05/03/2022 - Applied for 2 children: Donnel Williams, EDD 06/22/2022 Lillianna …" at bounding box center [784, 173] width 257 height 62
type textarea "05/03/2022 - Applied for 2 children: Donnel Williams, EDD 06/22/2022 Lillianna …"
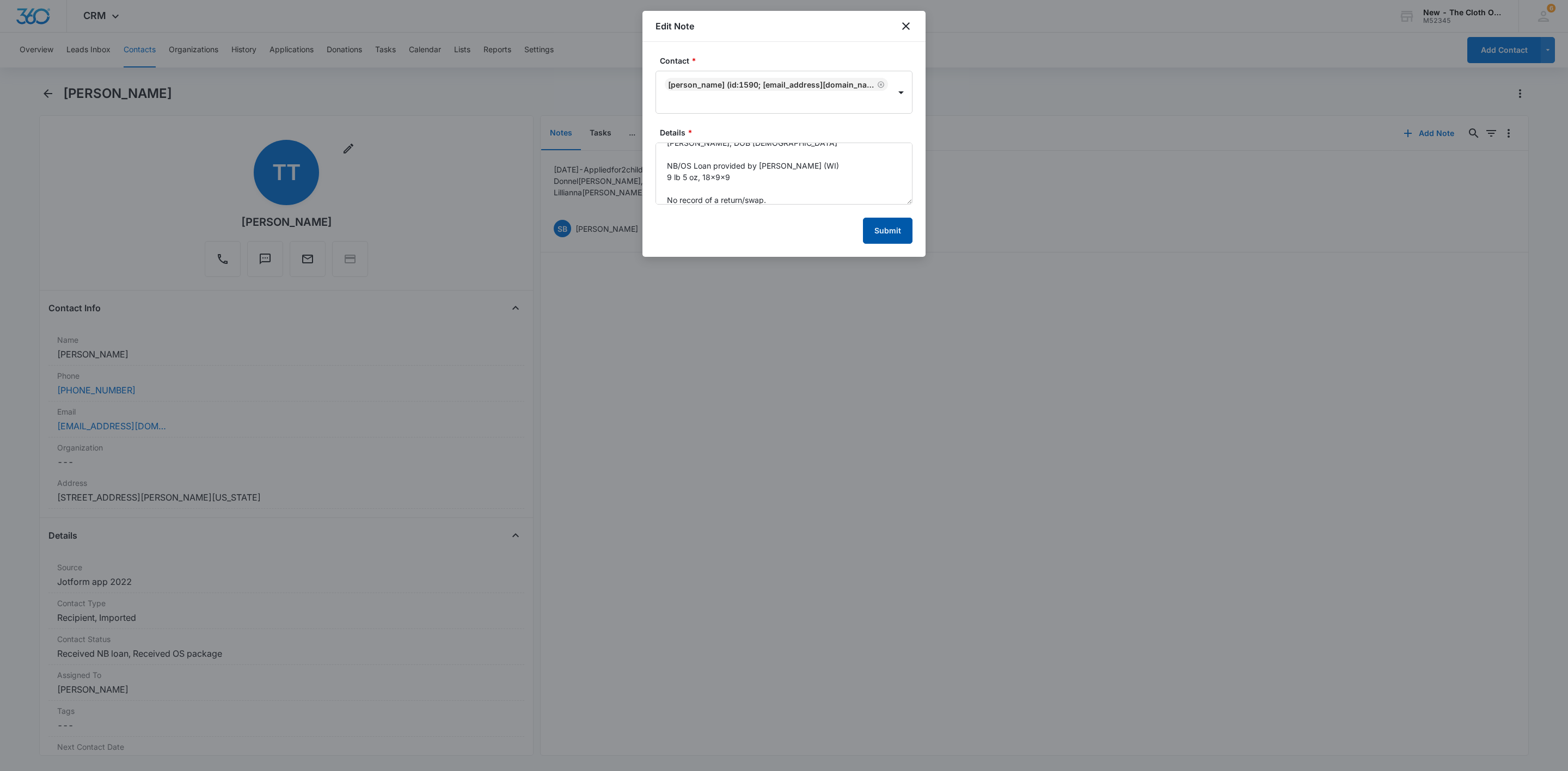
click at [889, 225] on button "Submit" at bounding box center [888, 230] width 50 height 26
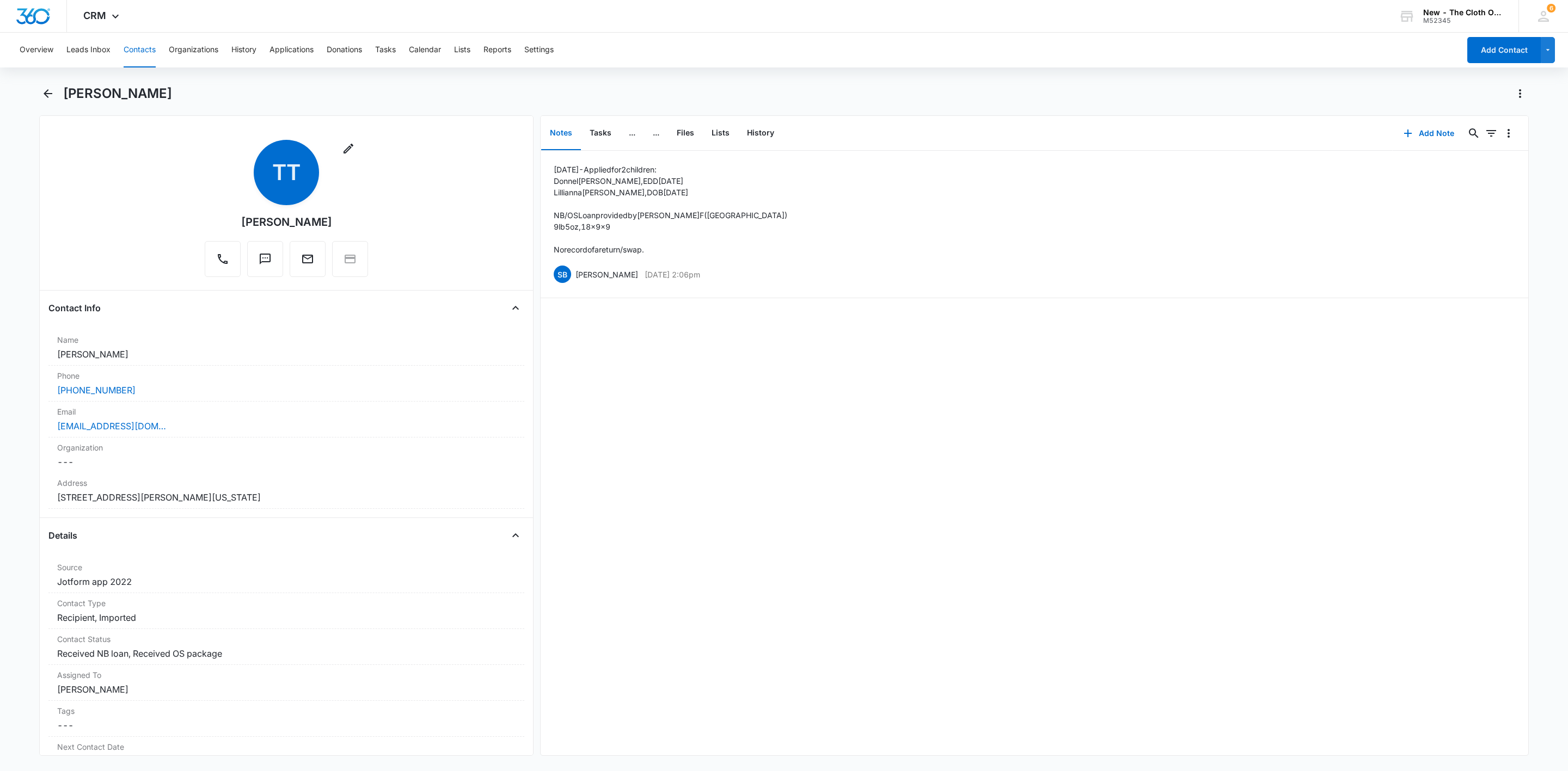
click at [138, 55] on button "Contacts" at bounding box center [139, 50] width 32 height 35
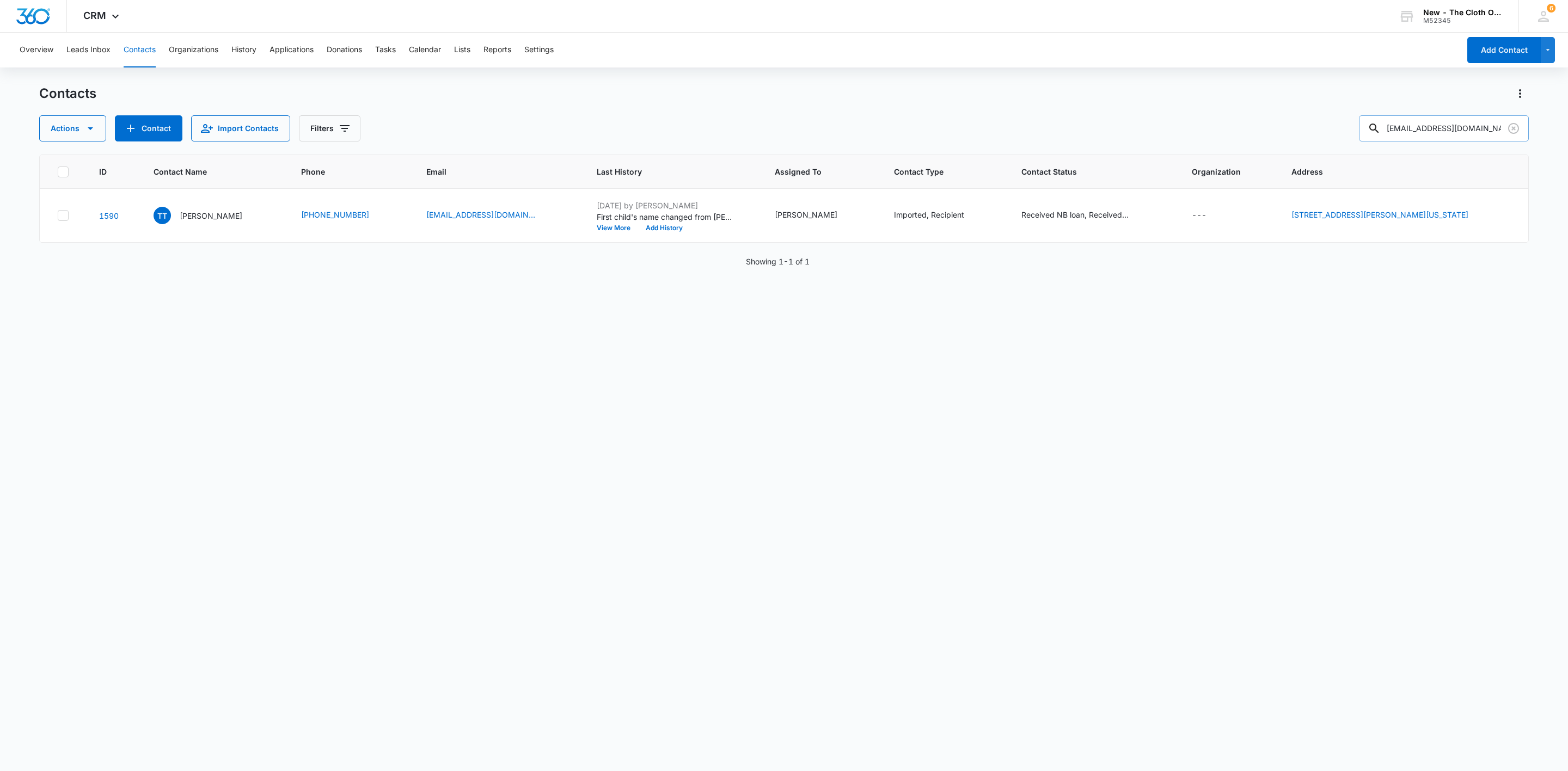
click at [1410, 123] on input "mamastharealest@gmail.com" at bounding box center [1444, 128] width 170 height 26
paste input "irene.iod.feb"
type input "irene.iod.feb@gmail.com"
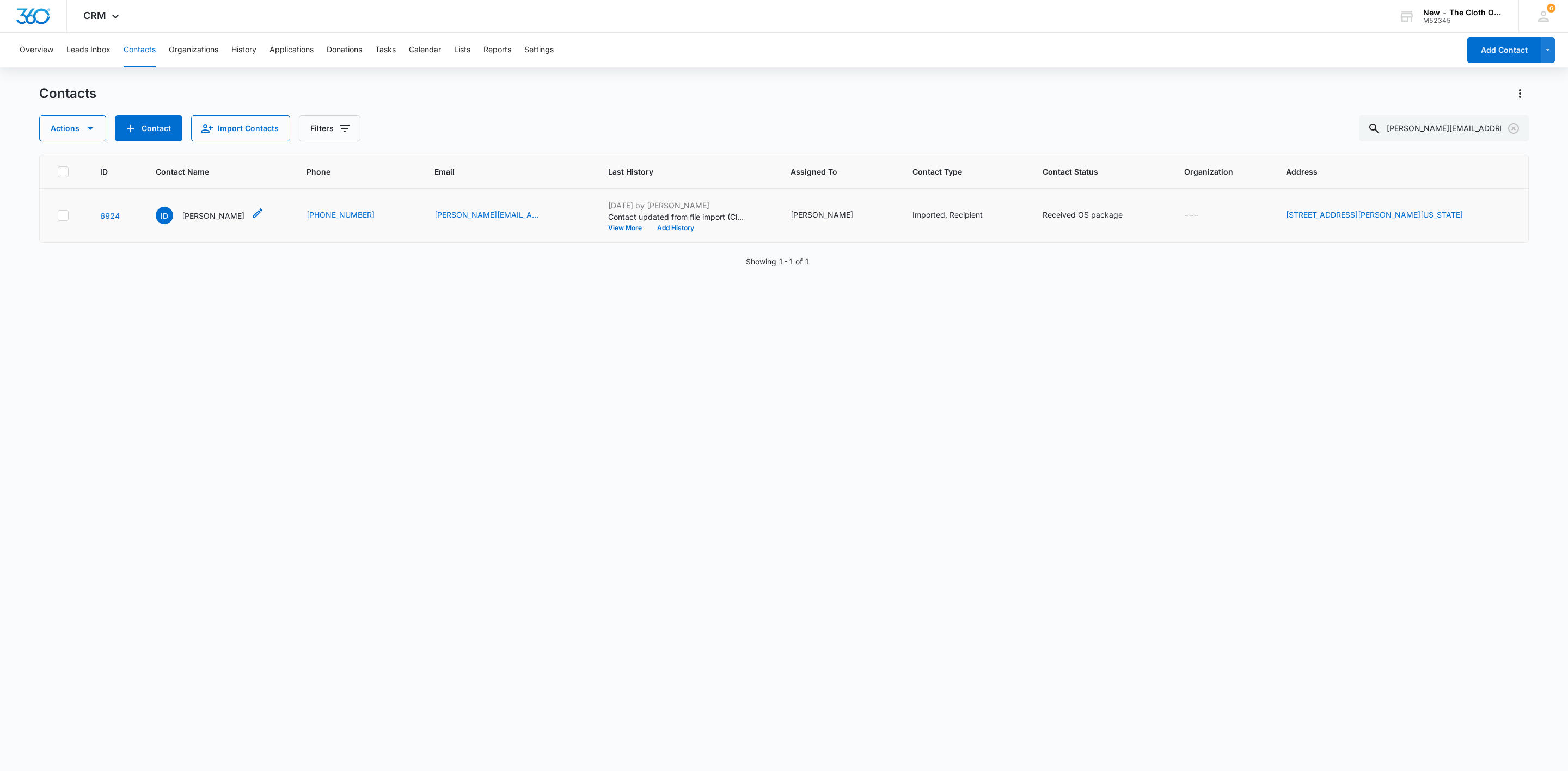
click at [213, 211] on p "Iryna Derzhko" at bounding box center [213, 216] width 62 height 11
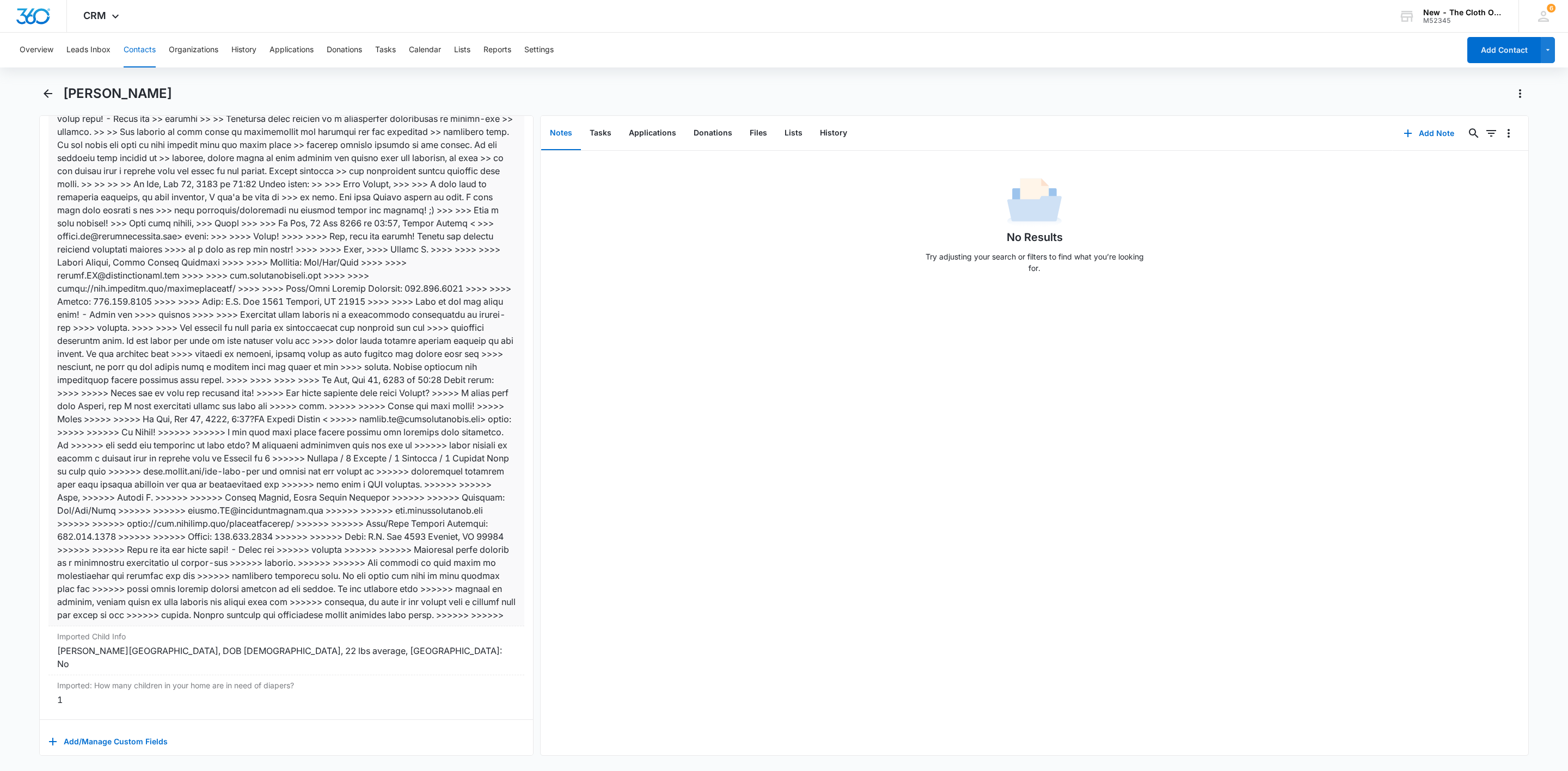
scroll to position [3542, 0]
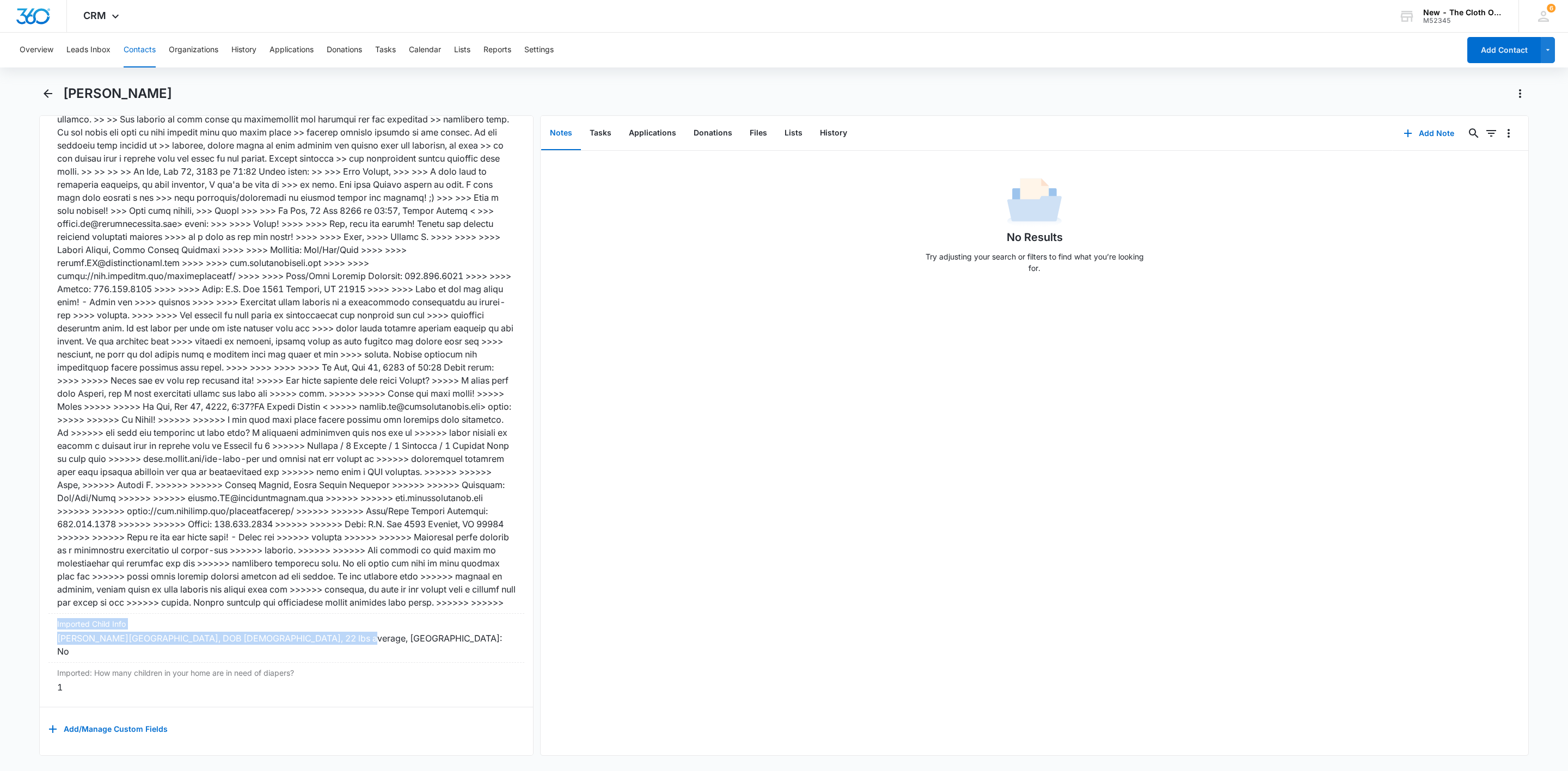
drag, startPoint x: 362, startPoint y: 638, endPoint x: 24, endPoint y: 630, distance: 338.1
click at [24, 630] on main "Iryna Derzhko Remove ID Iryna Derzhko Contact Info Name Cancel Save Changes Iry…" at bounding box center [784, 426] width 1568 height 684
click at [22, 633] on main "Iryna Derzhko Remove ID Iryna Derzhko Contact Info Name Cancel Save Changes Iry…" at bounding box center [784, 426] width 1568 height 684
drag, startPoint x: 361, startPoint y: 642, endPoint x: 44, endPoint y: 637, distance: 317.0
click at [44, 637] on div "Remove ID Iryna Derzhko Contact Info Name Cancel Save Changes Iryna Derzhko Pho…" at bounding box center [286, 436] width 494 height 641
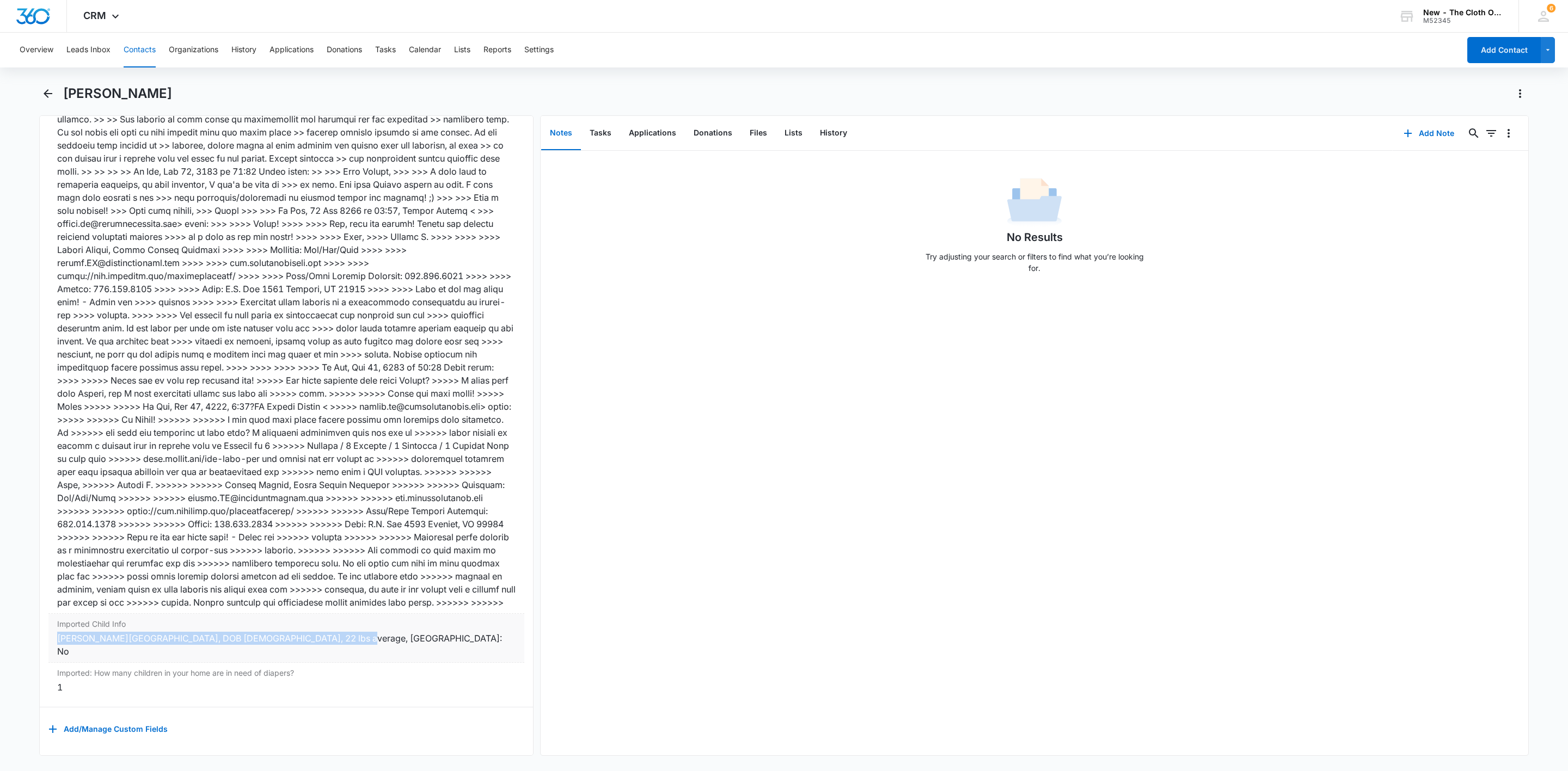
copy div "Martha Pidhorska-Derzhko, DOB 02/17/2023, 22 lbs average, MN: No"
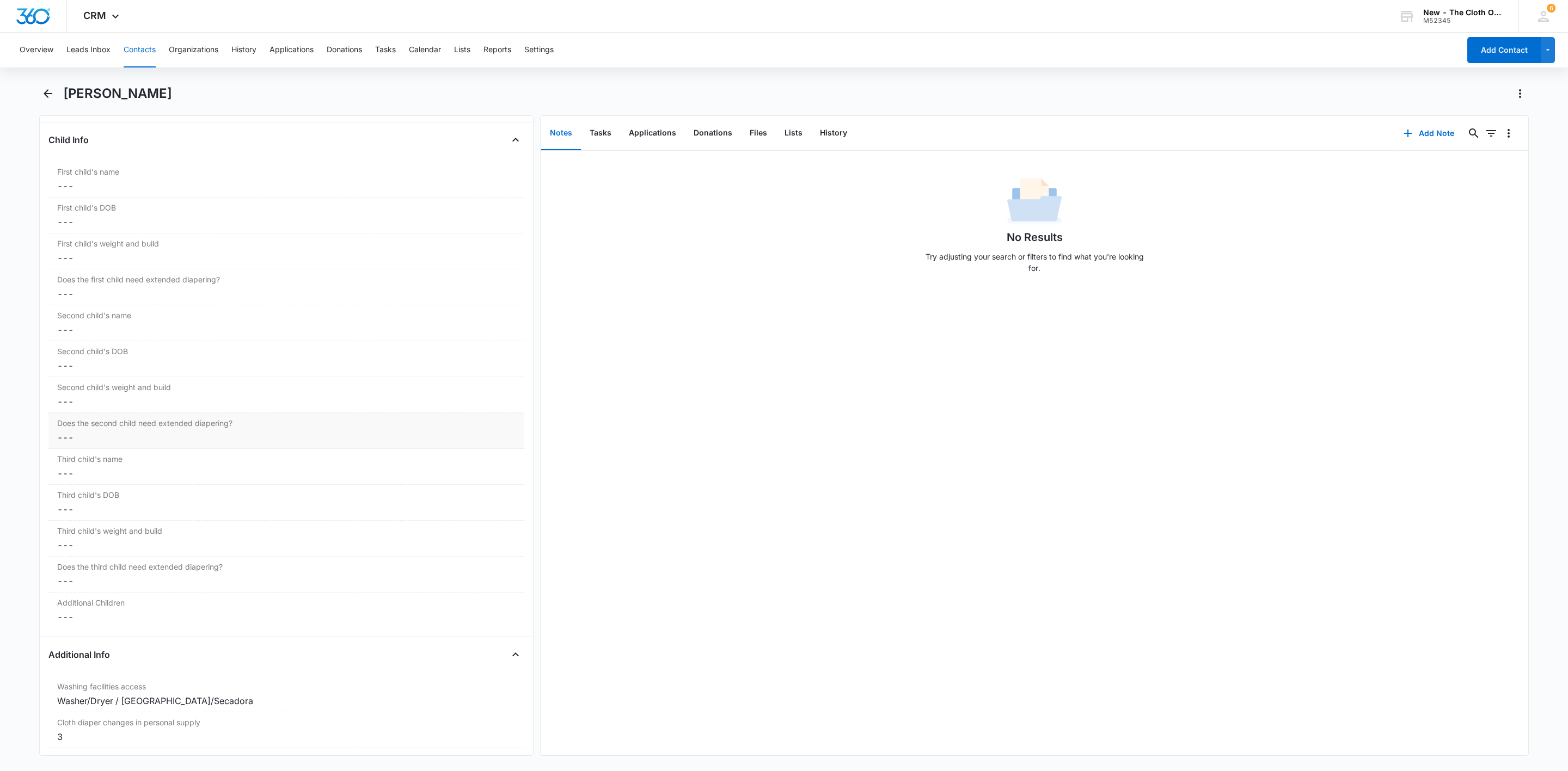
scroll to position [1256, 0]
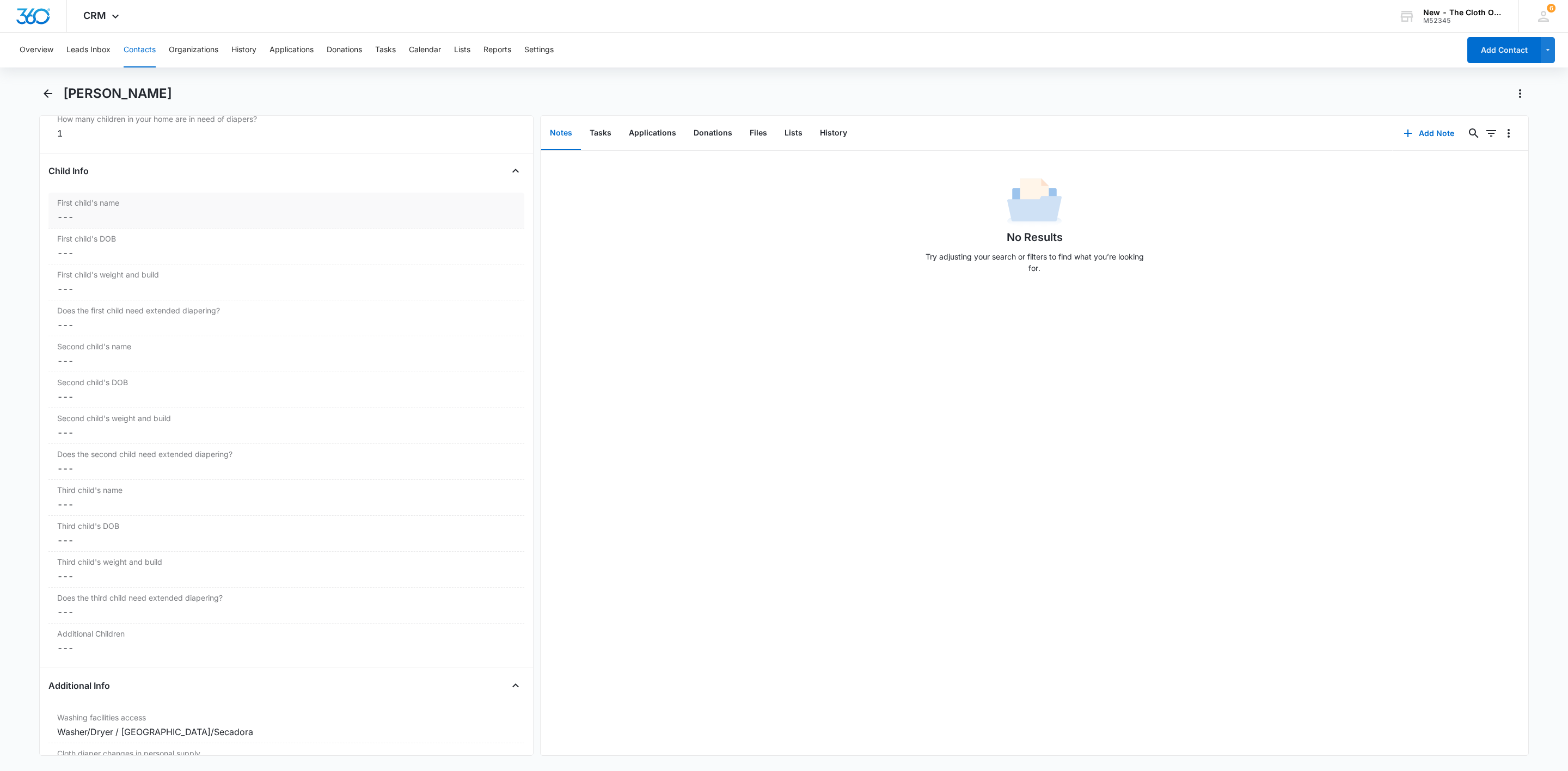
click at [100, 221] on dd "Cancel Save Changes ---" at bounding box center [286, 217] width 458 height 13
click at [135, 233] on input "First child's name" at bounding box center [286, 225] width 463 height 26
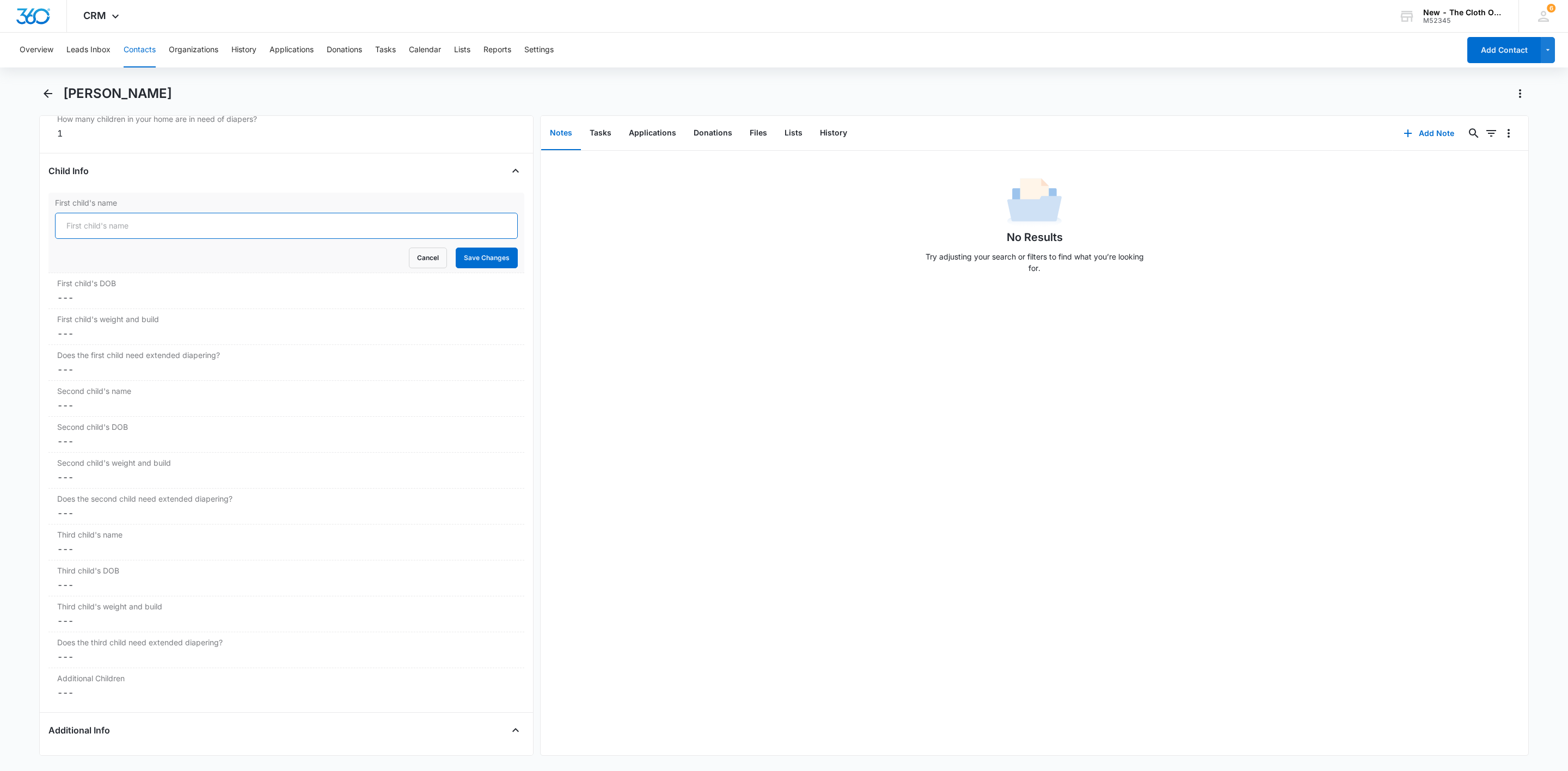
paste input "Martha Pidhorska-Derzhko, DOB 02/17/2023, 22 lbs average, MN: No"
type input "Martha Pidhorska-Derzhko, DOB 02/17/2023, 22 lbs average, MN: No"
click at [88, 304] on dd "Cancel Save Changes ---" at bounding box center [286, 297] width 458 height 13
click at [88, 312] on input at bounding box center [101, 306] width 80 height 12
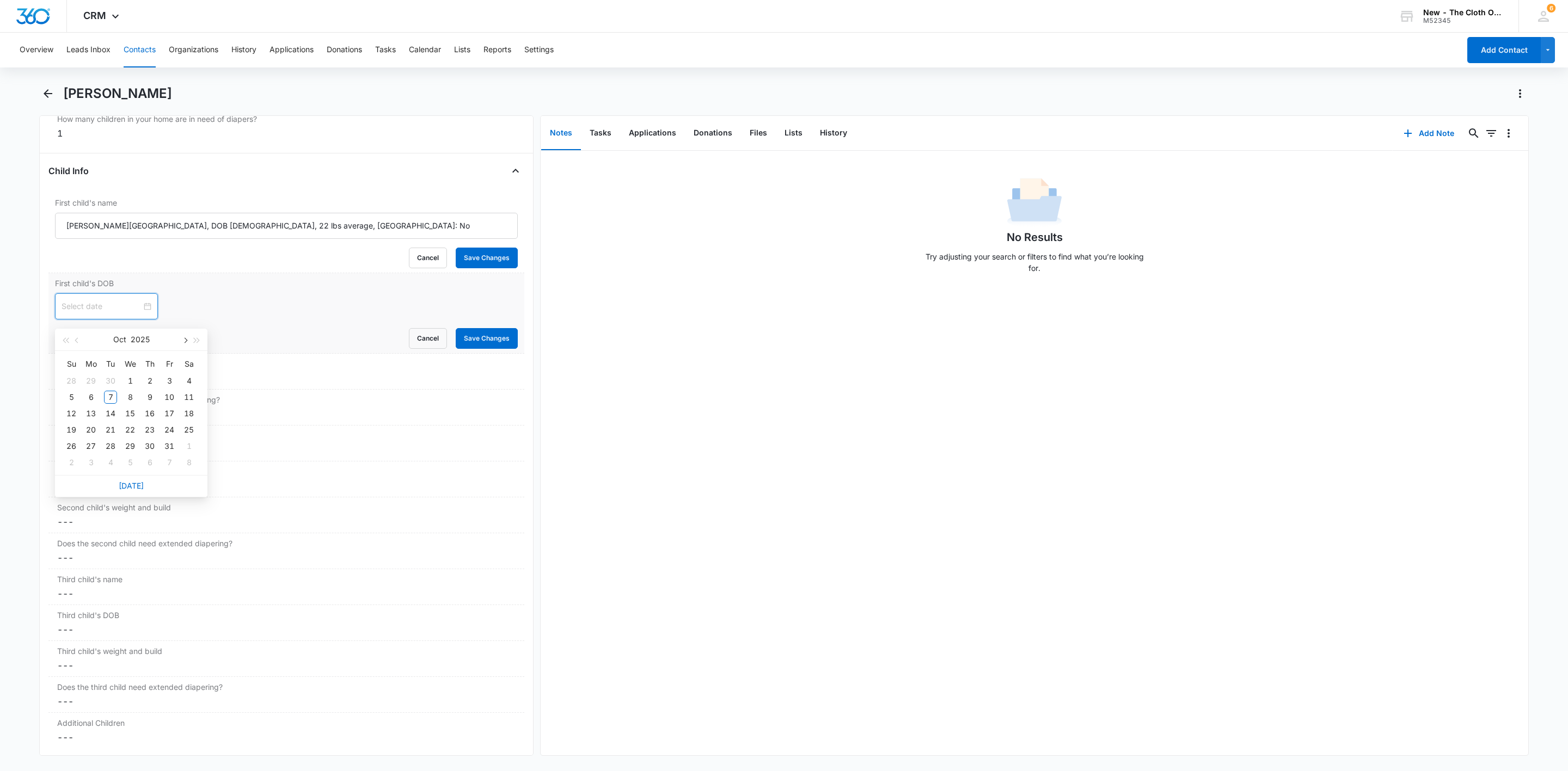
click at [184, 338] on span "button" at bounding box center [184, 340] width 6 height 6
click at [184, 338] on span "button" at bounding box center [184, 340] width 6 height 6
click at [66, 345] on button "button" at bounding box center [65, 340] width 12 height 22
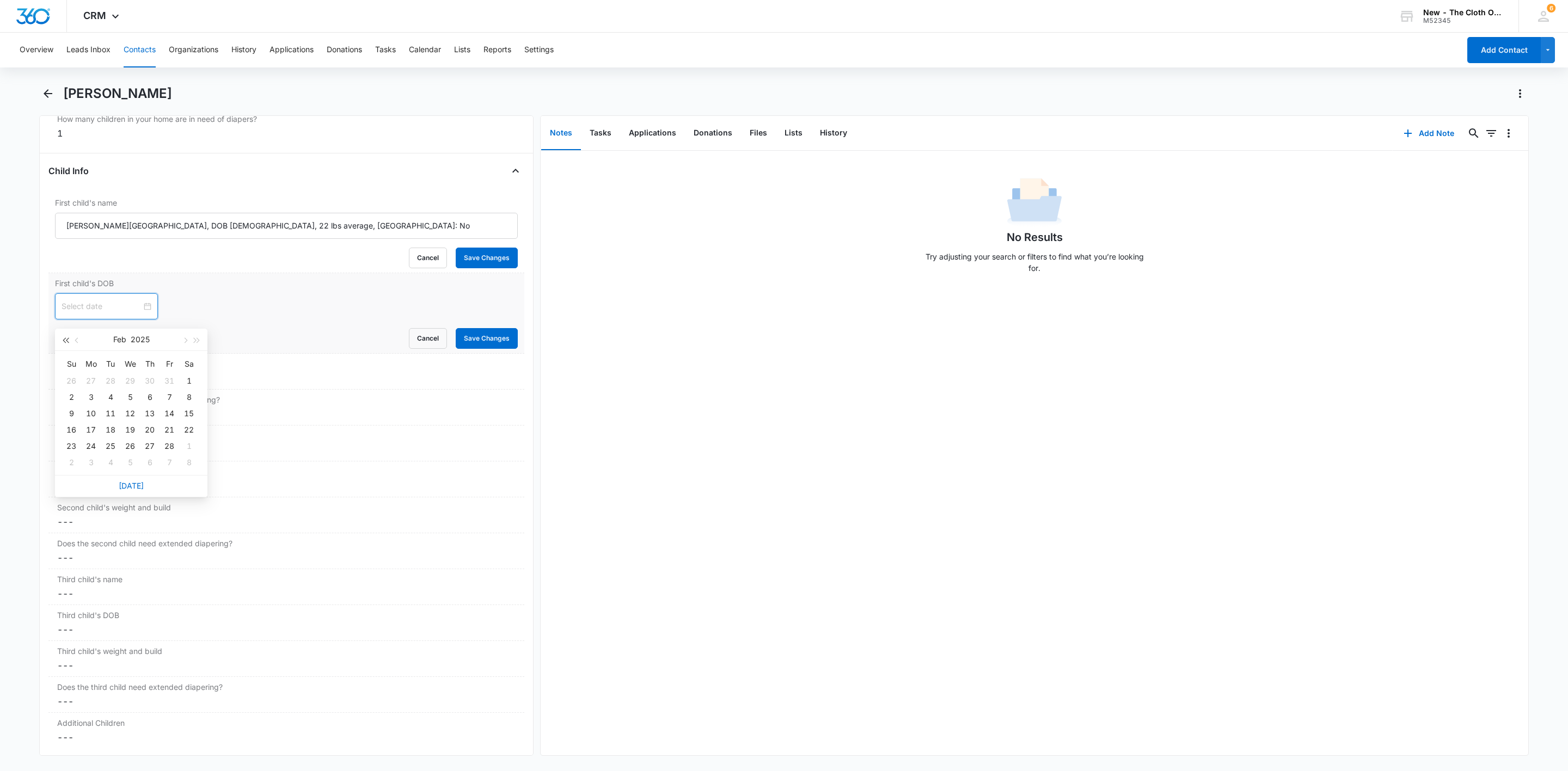
click at [66, 345] on button "button" at bounding box center [65, 340] width 12 height 22
type input "Feb 17, 2023"
click at [167, 411] on div "17" at bounding box center [169, 414] width 13 height 13
click at [93, 385] on dd "Cancel Save Changes ---" at bounding box center [286, 378] width 458 height 13
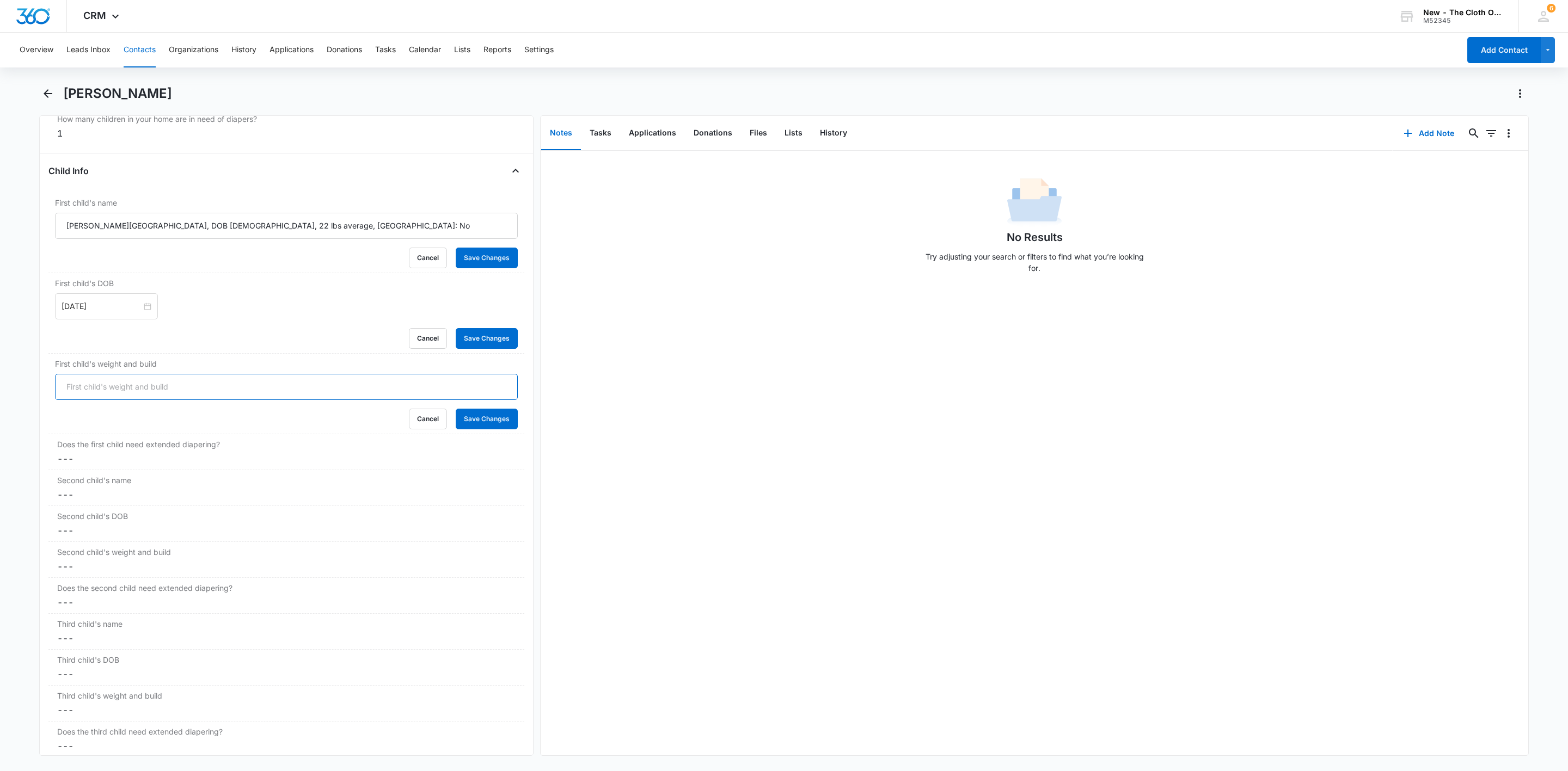
click at [97, 391] on input "First child's weight and build" at bounding box center [286, 387] width 463 height 26
type input "22 lb"
click at [115, 465] on dd "Cancel Save Changes ---" at bounding box center [286, 459] width 458 height 13
click at [84, 474] on div at bounding box center [274, 467] width 416 height 15
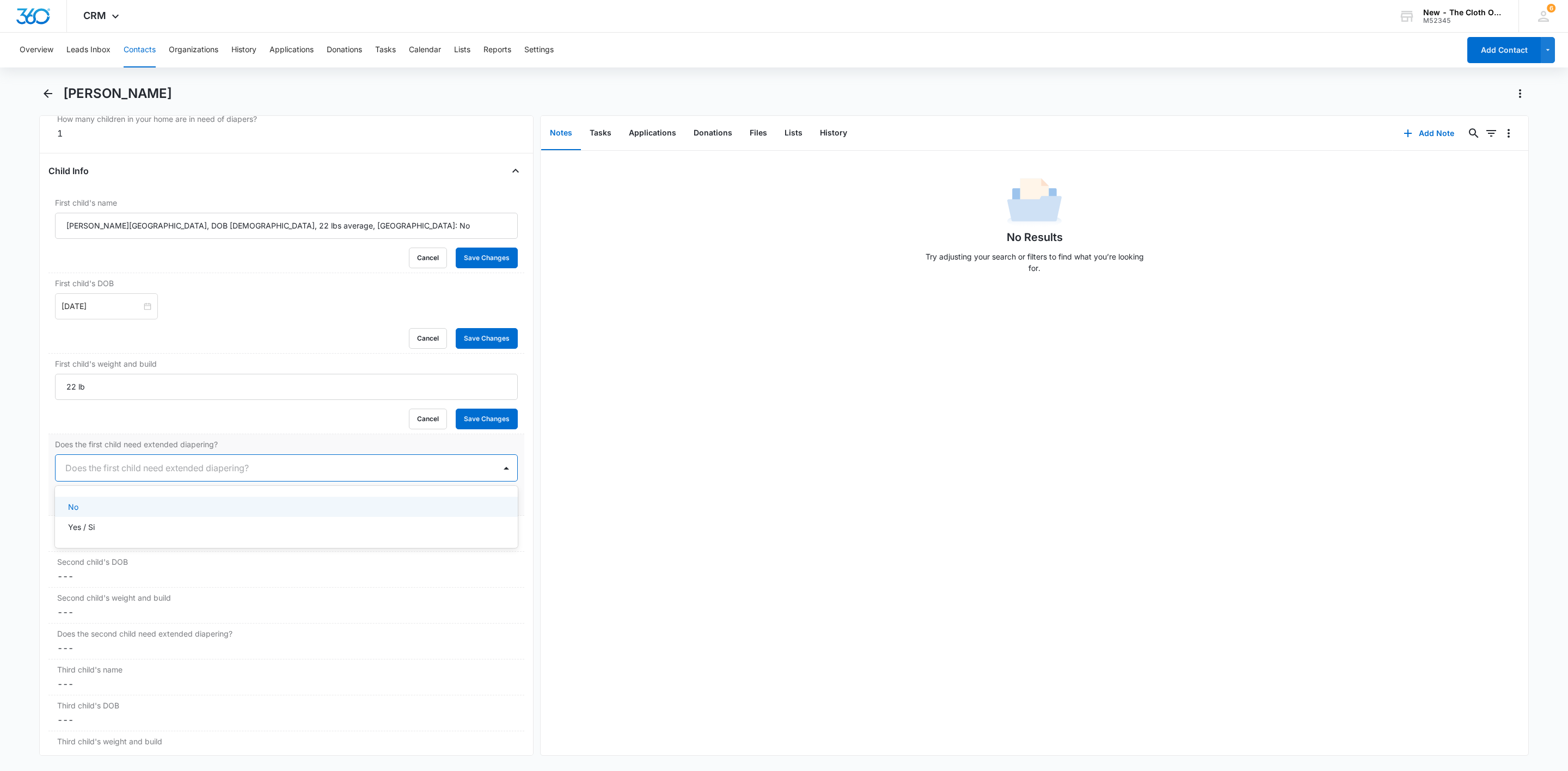
click at [89, 512] on div "No" at bounding box center [285, 507] width 434 height 11
click at [471, 506] on button "Save Changes" at bounding box center [487, 501] width 62 height 21
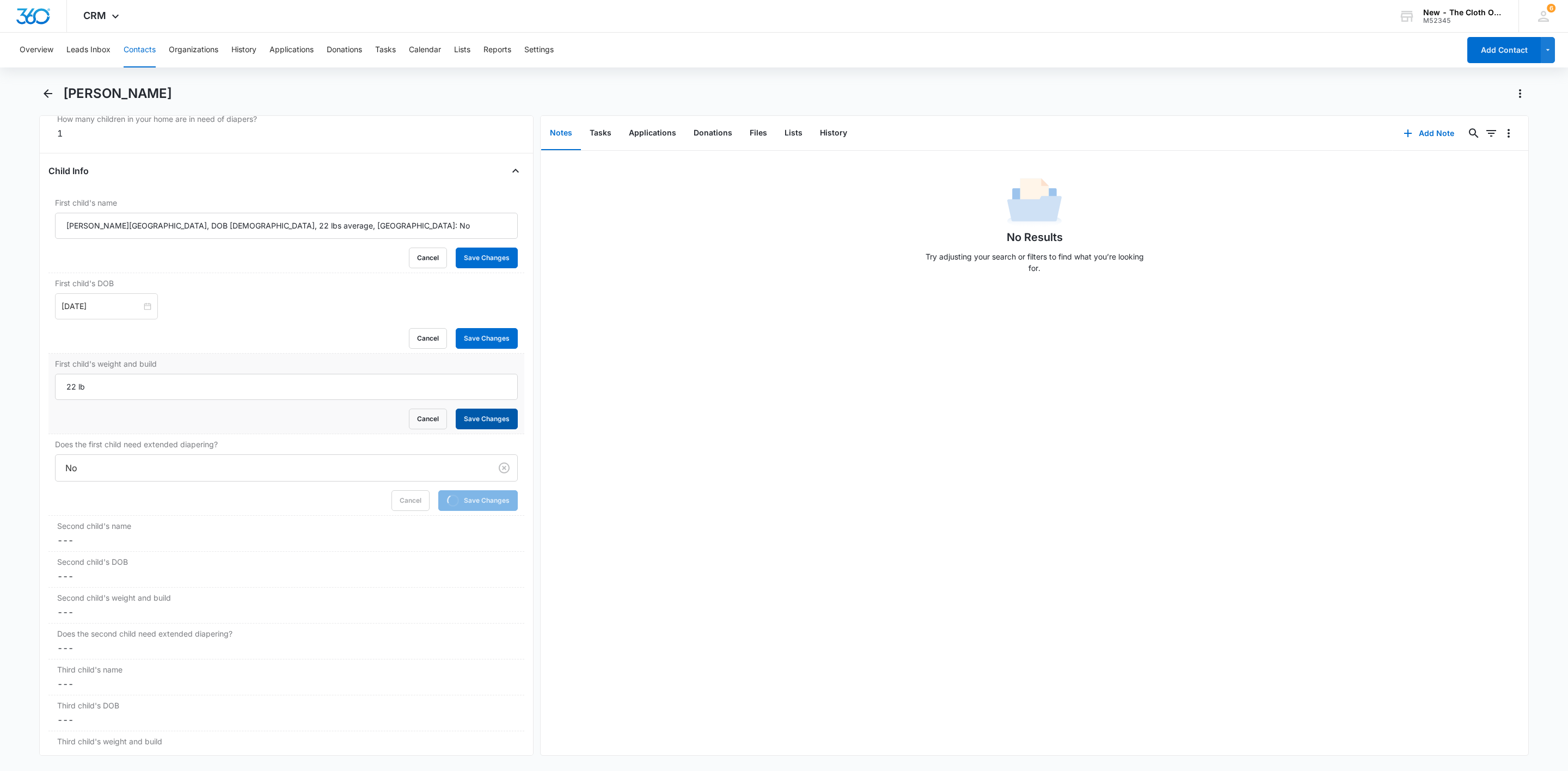
click at [483, 429] on button "Save Changes" at bounding box center [487, 419] width 62 height 21
click at [477, 349] on button "Save Changes" at bounding box center [487, 338] width 62 height 21
drag, startPoint x: 162, startPoint y: 225, endPoint x: 428, endPoint y: 233, distance: 266.1
click at [428, 233] on input "Martha Pidhorska-Derzhko, DOB 02/17/2023, 22 lbs average, MN: No" at bounding box center [286, 225] width 463 height 26
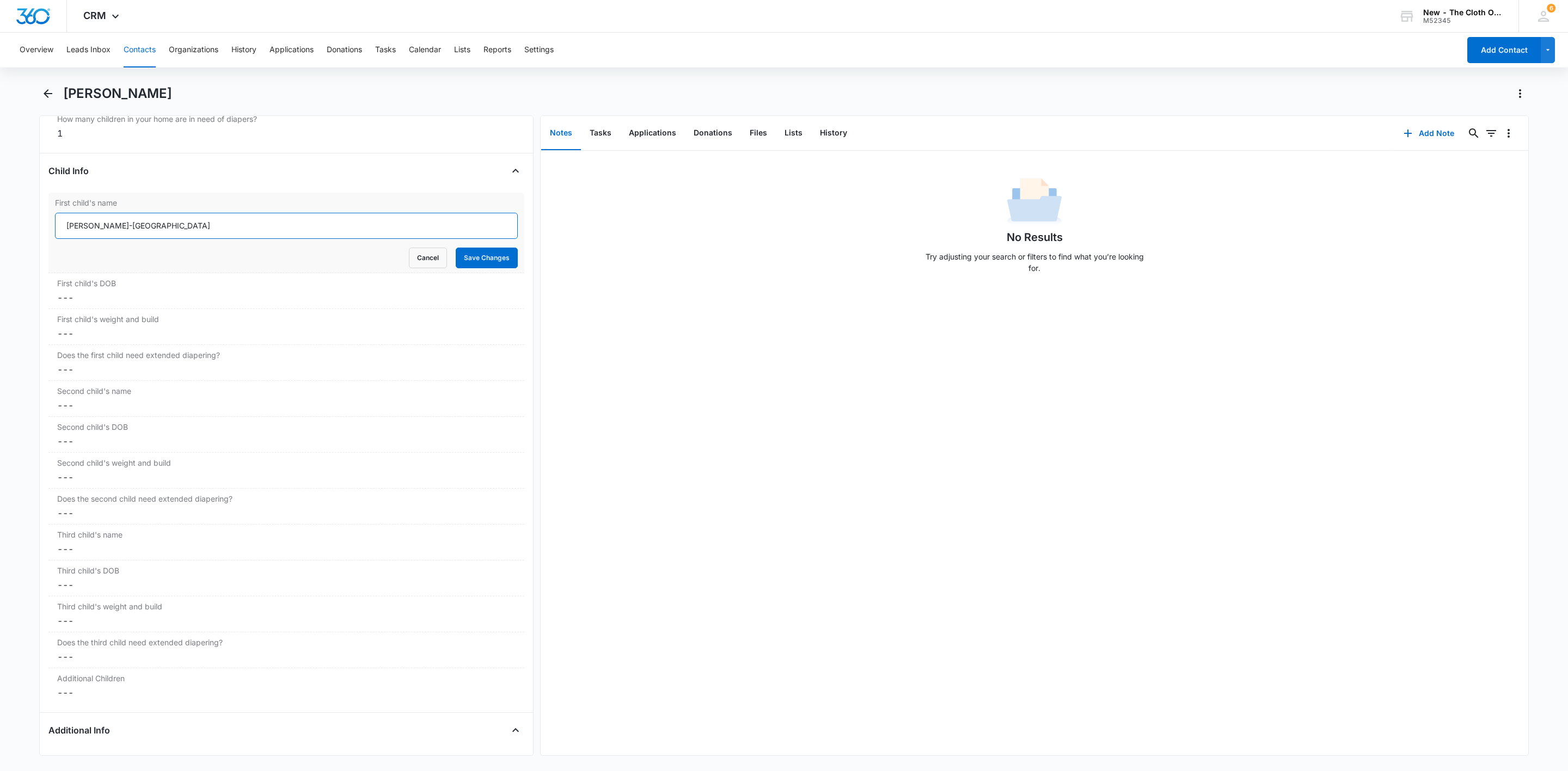
type input "Martha Pidhorska-Derzhko"
click at [456, 248] on button "Save Changes" at bounding box center [487, 258] width 62 height 21
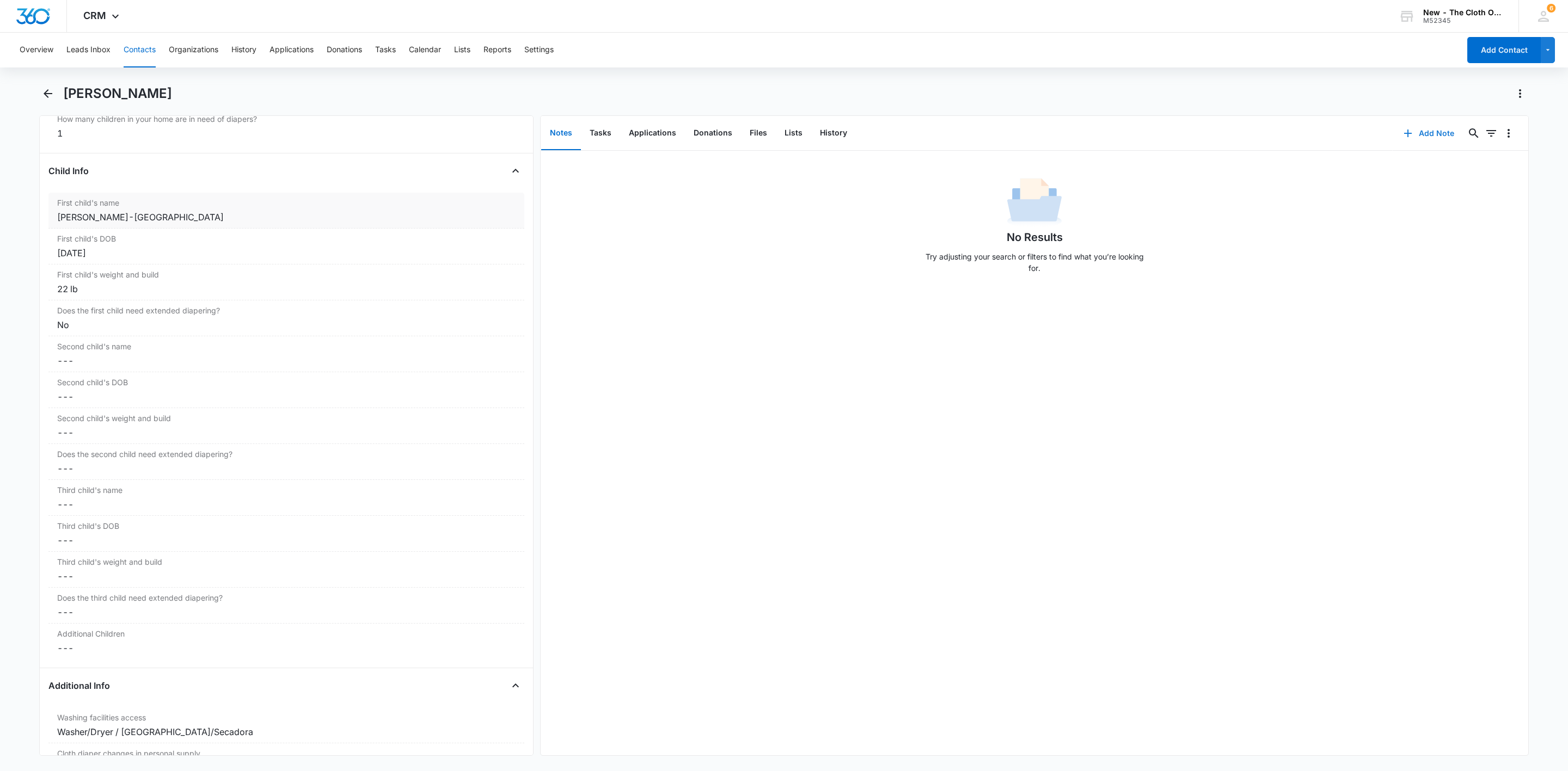
click at [1403, 127] on button "Add Note" at bounding box center [1429, 133] width 73 height 26
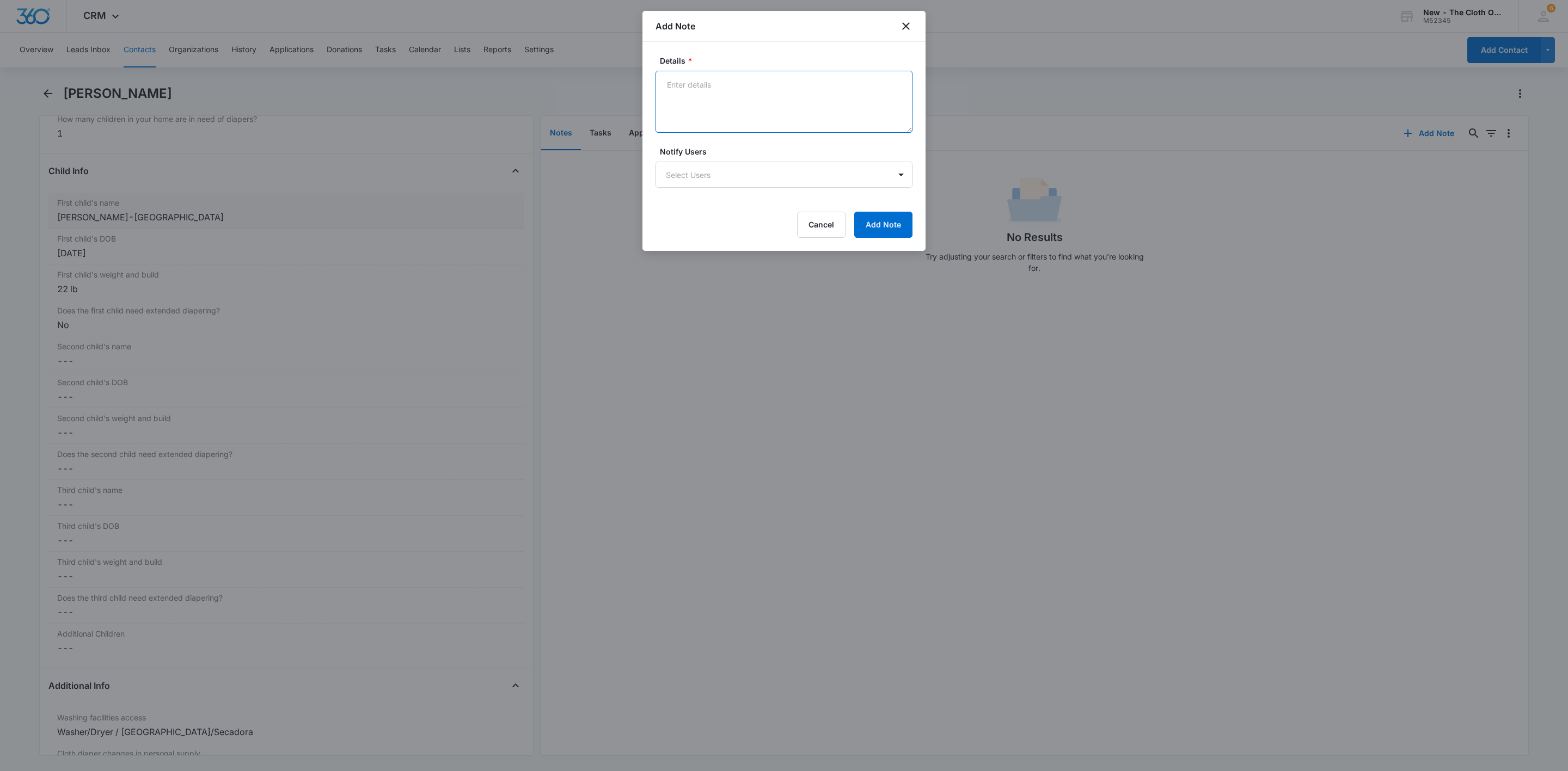
click at [684, 90] on textarea "Details *" at bounding box center [784, 101] width 257 height 62
type textarea "10/03/25 - Iryna let Mariah know that they welcomed 2nd baby girl in mid-Septem…"
click at [870, 226] on button "Add Note" at bounding box center [884, 225] width 59 height 26
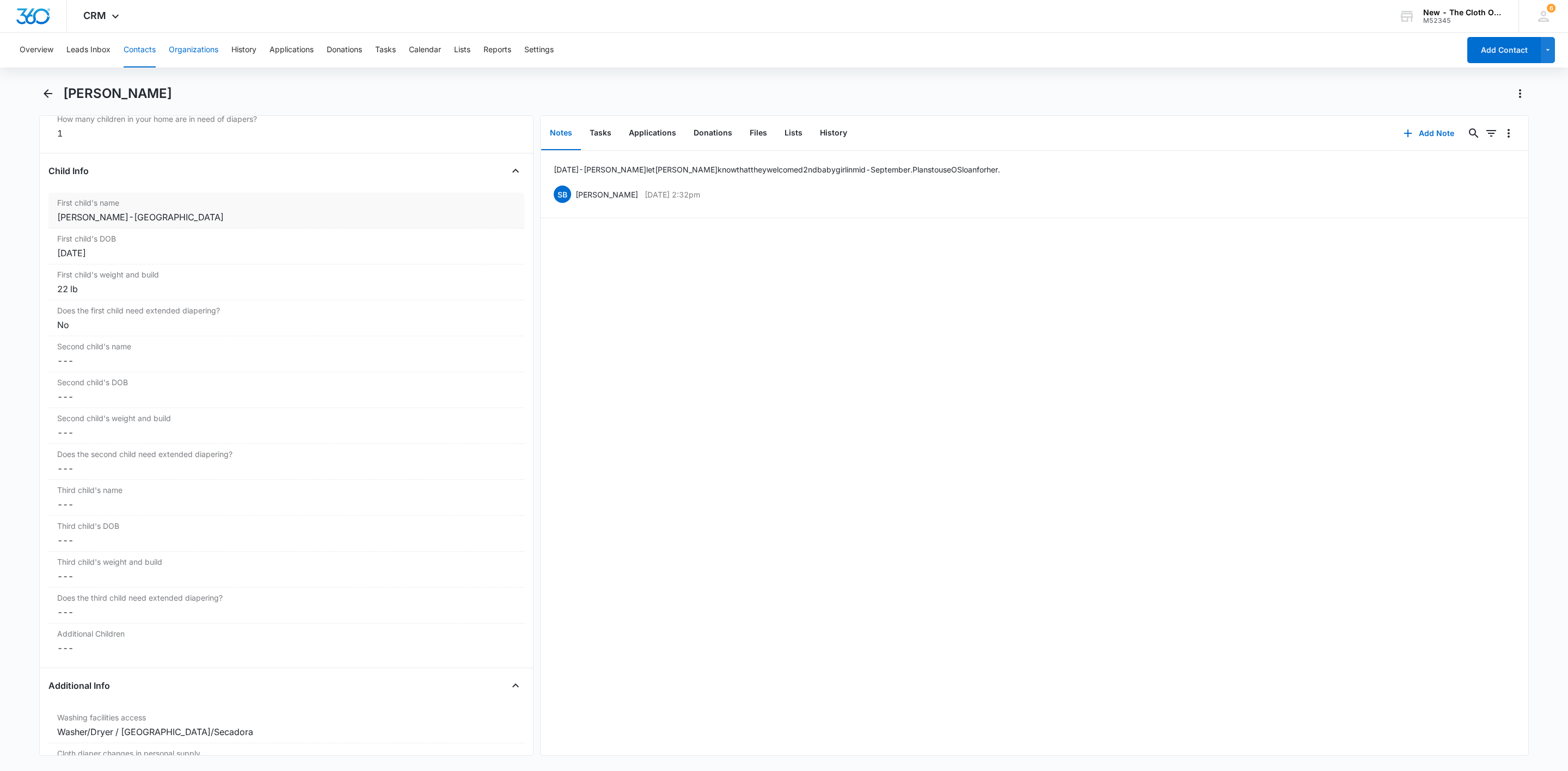
click at [146, 46] on button "Contacts" at bounding box center [139, 50] width 32 height 35
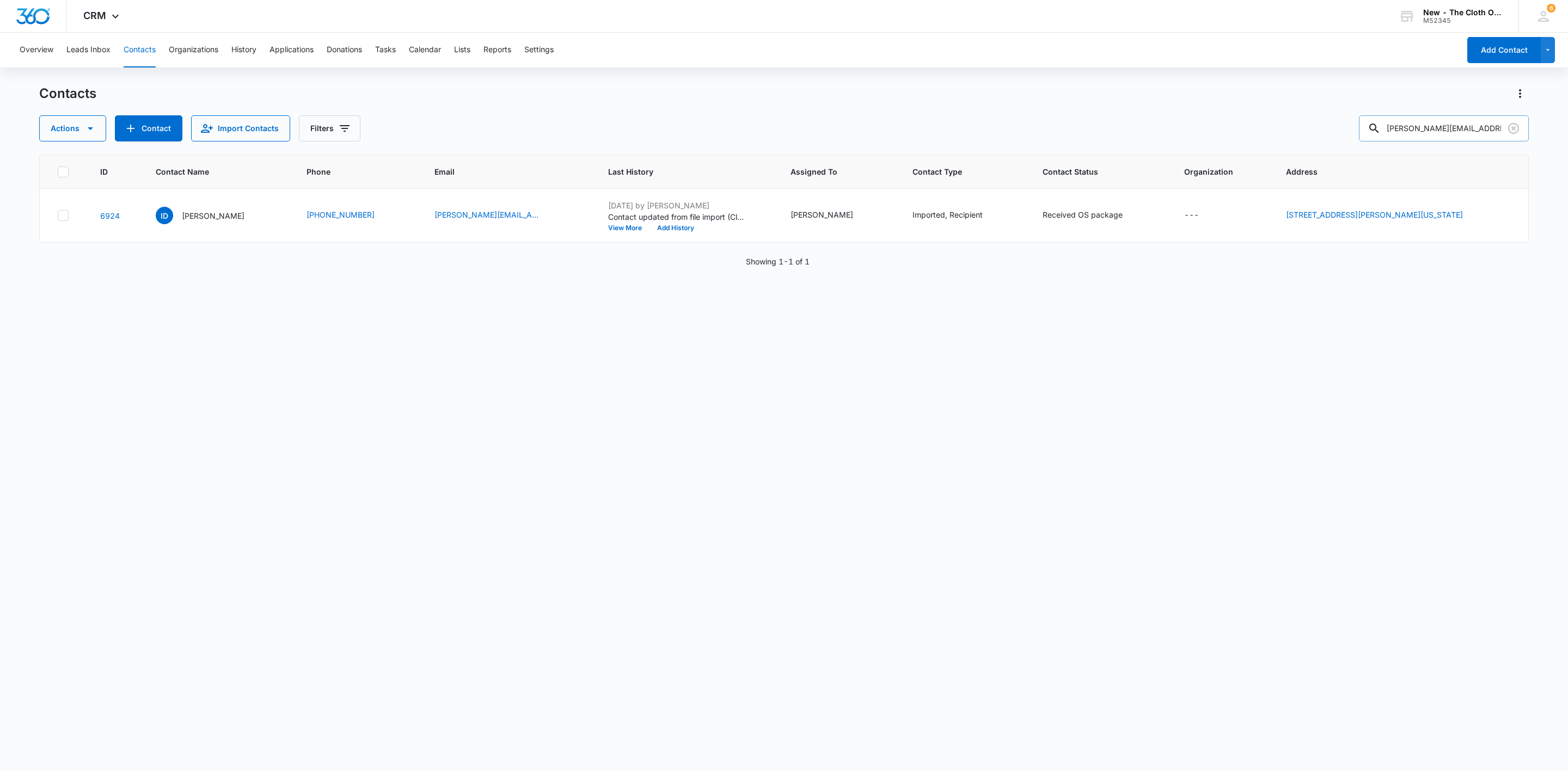
click at [1475, 127] on input "irene.iod.feb@gmail.com" at bounding box center [1444, 128] width 170 height 26
paste input "Norisleidy"
type input "Norisleidy"
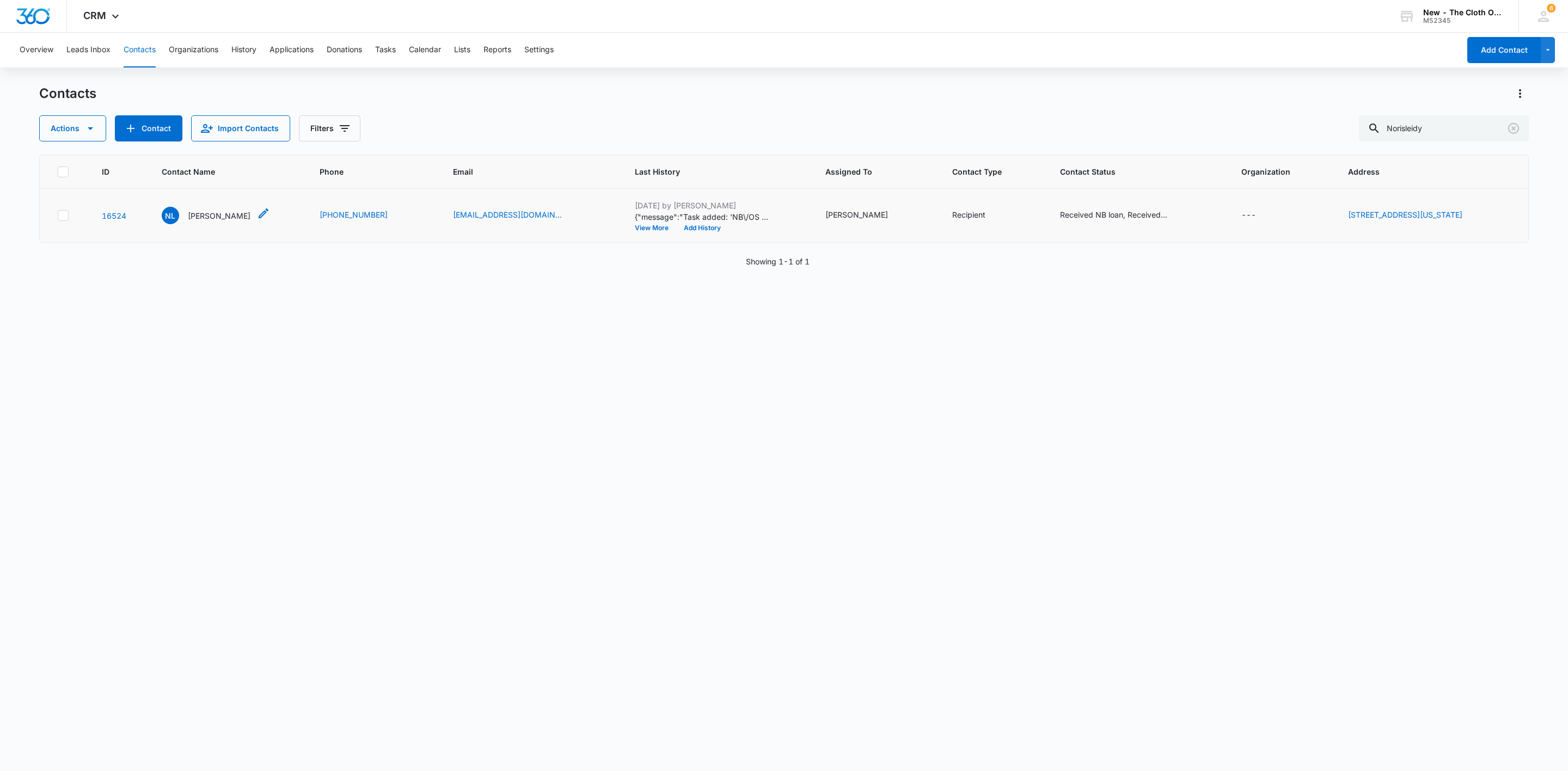
click at [221, 212] on p "Norisleidy Lopez" at bounding box center [218, 216] width 62 height 11
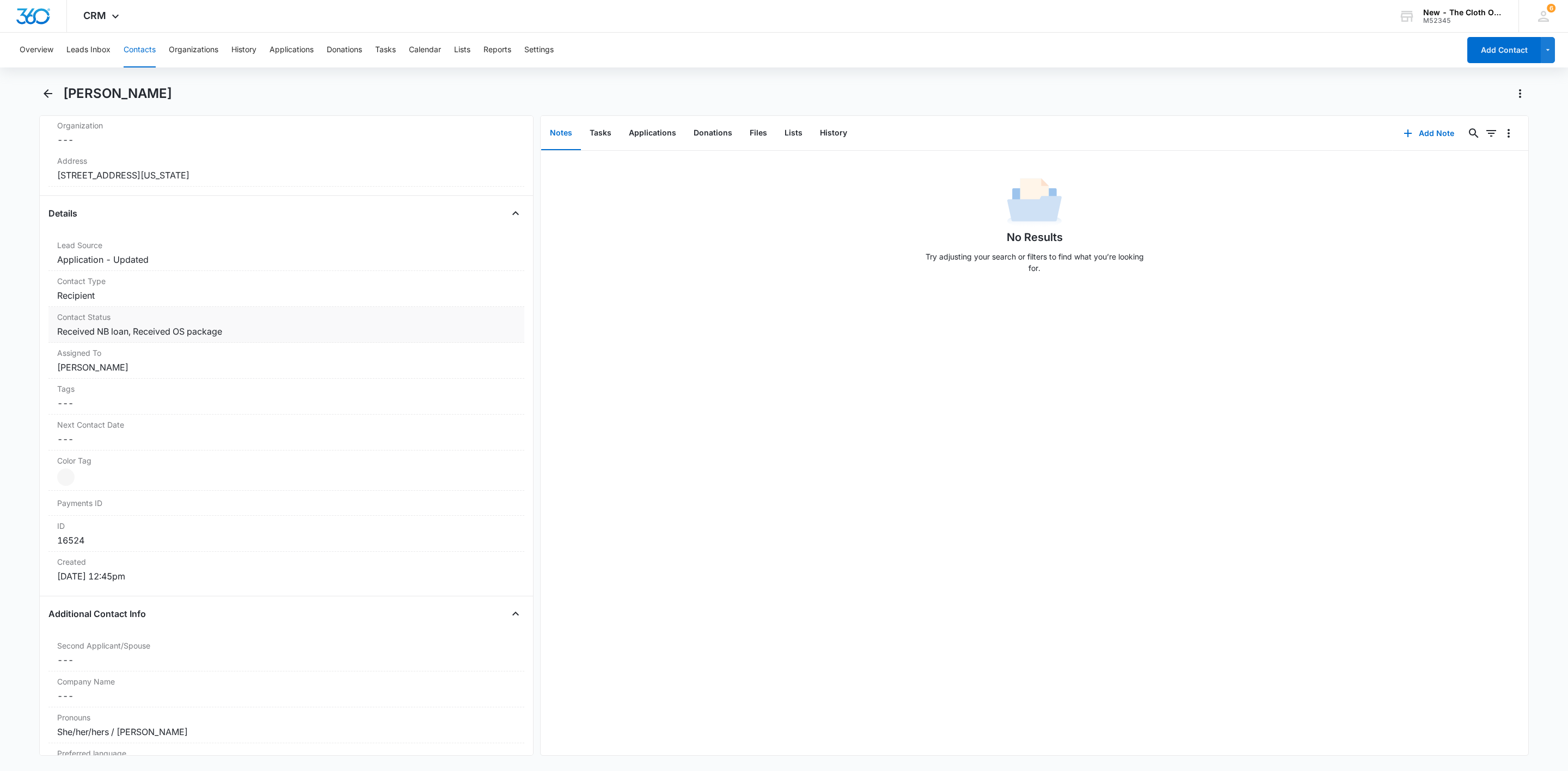
scroll to position [327, 0]
click at [337, 329] on dd "Cancel Save Changes Received NB loan, Received OS package" at bounding box center [286, 327] width 458 height 13
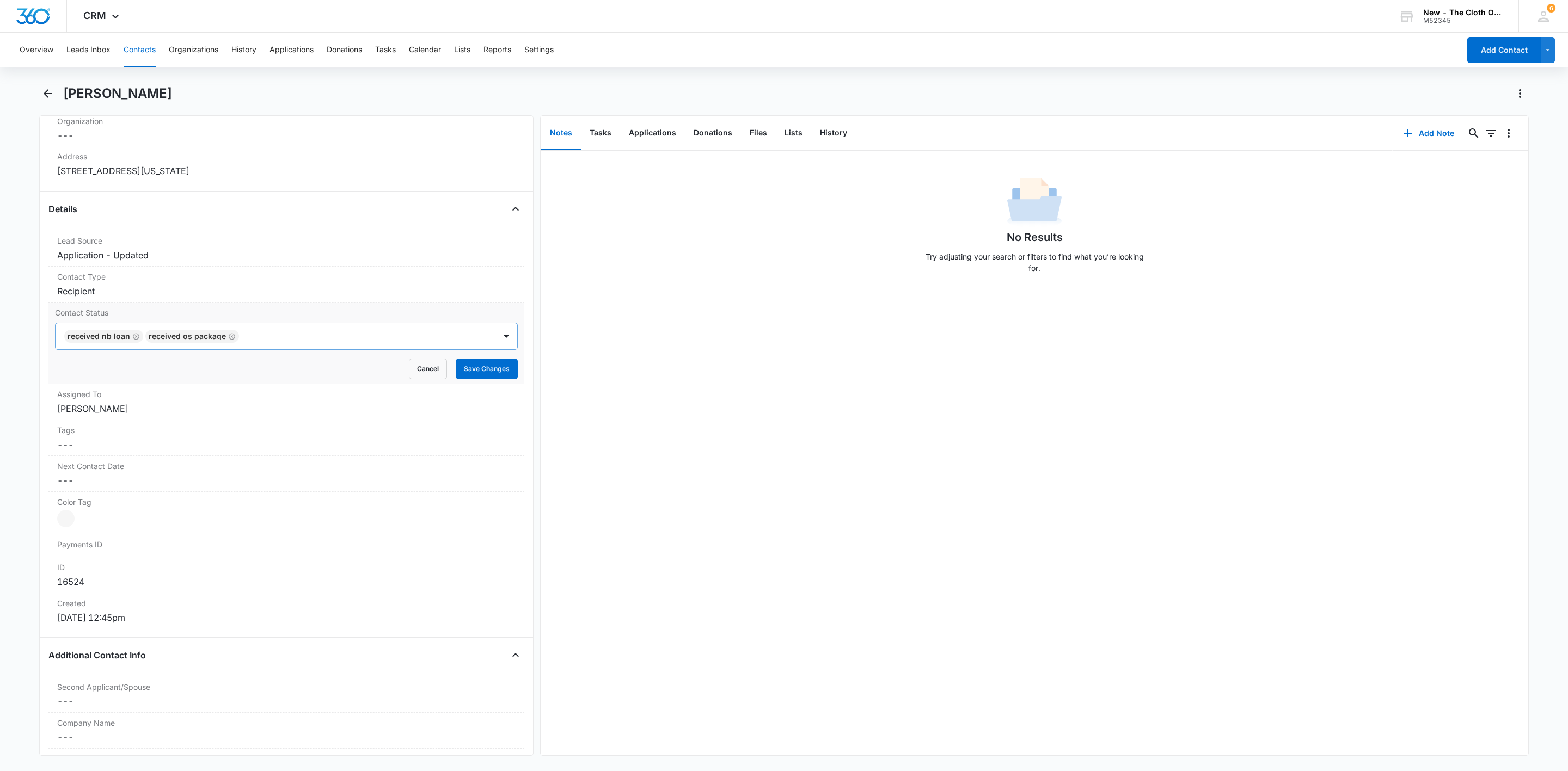
click at [348, 340] on div at bounding box center [362, 336] width 239 height 15
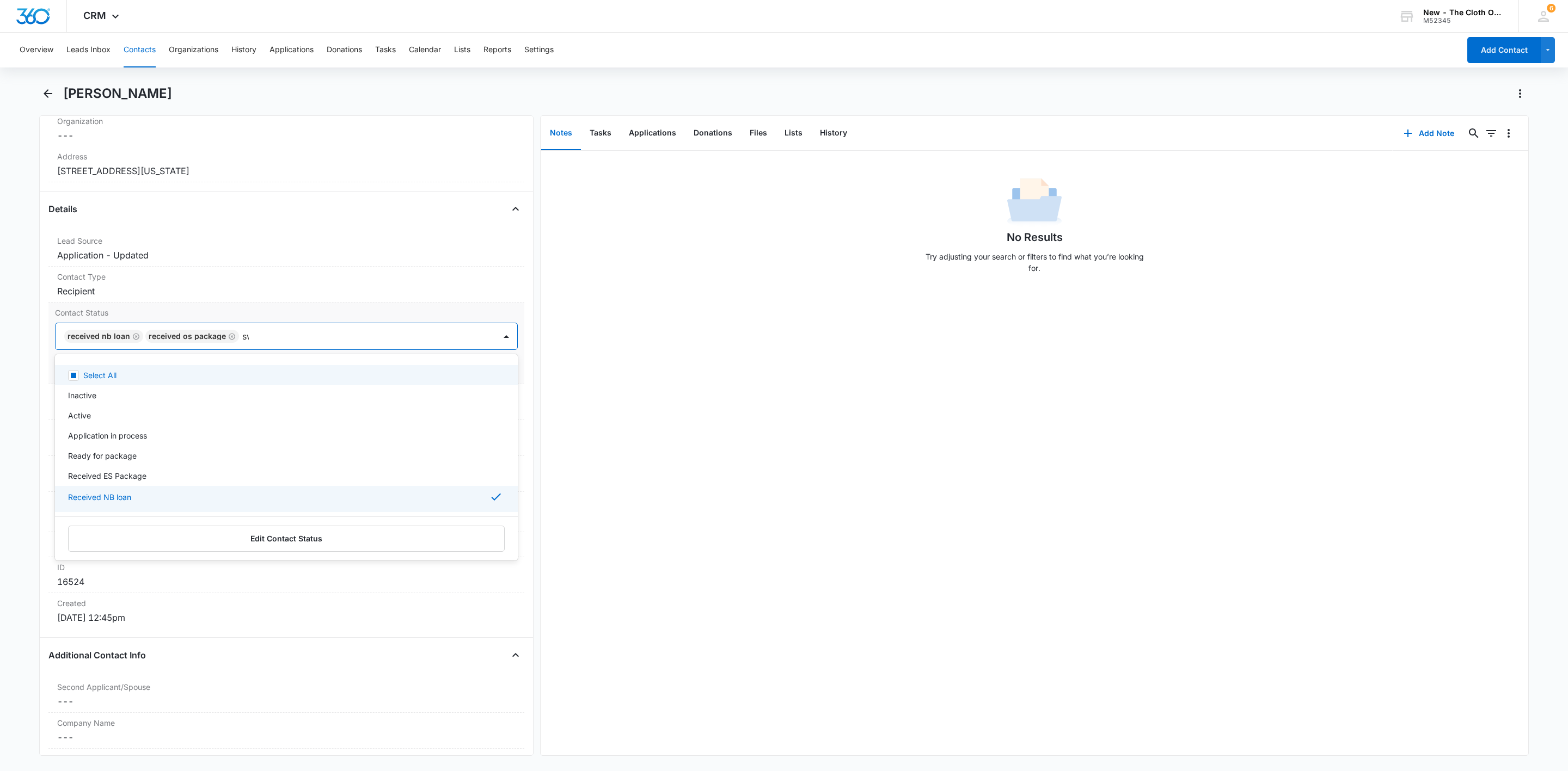
type input "swa"
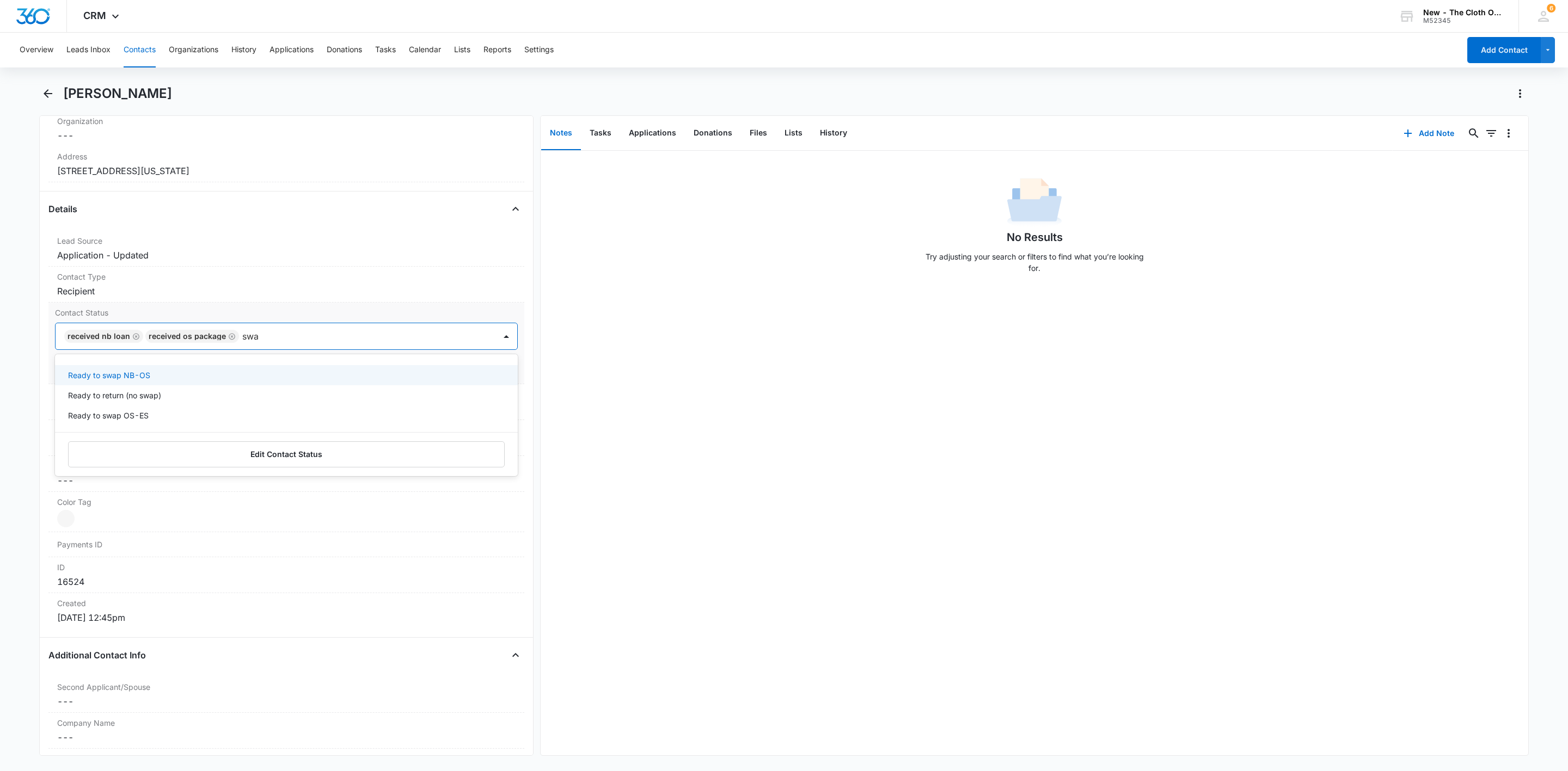
click at [130, 381] on p "Ready to swap NB-OS" at bounding box center [109, 375] width 82 height 11
click at [417, 343] on div at bounding box center [411, 336] width 141 height 15
click at [475, 371] on button "Save Changes" at bounding box center [487, 369] width 62 height 21
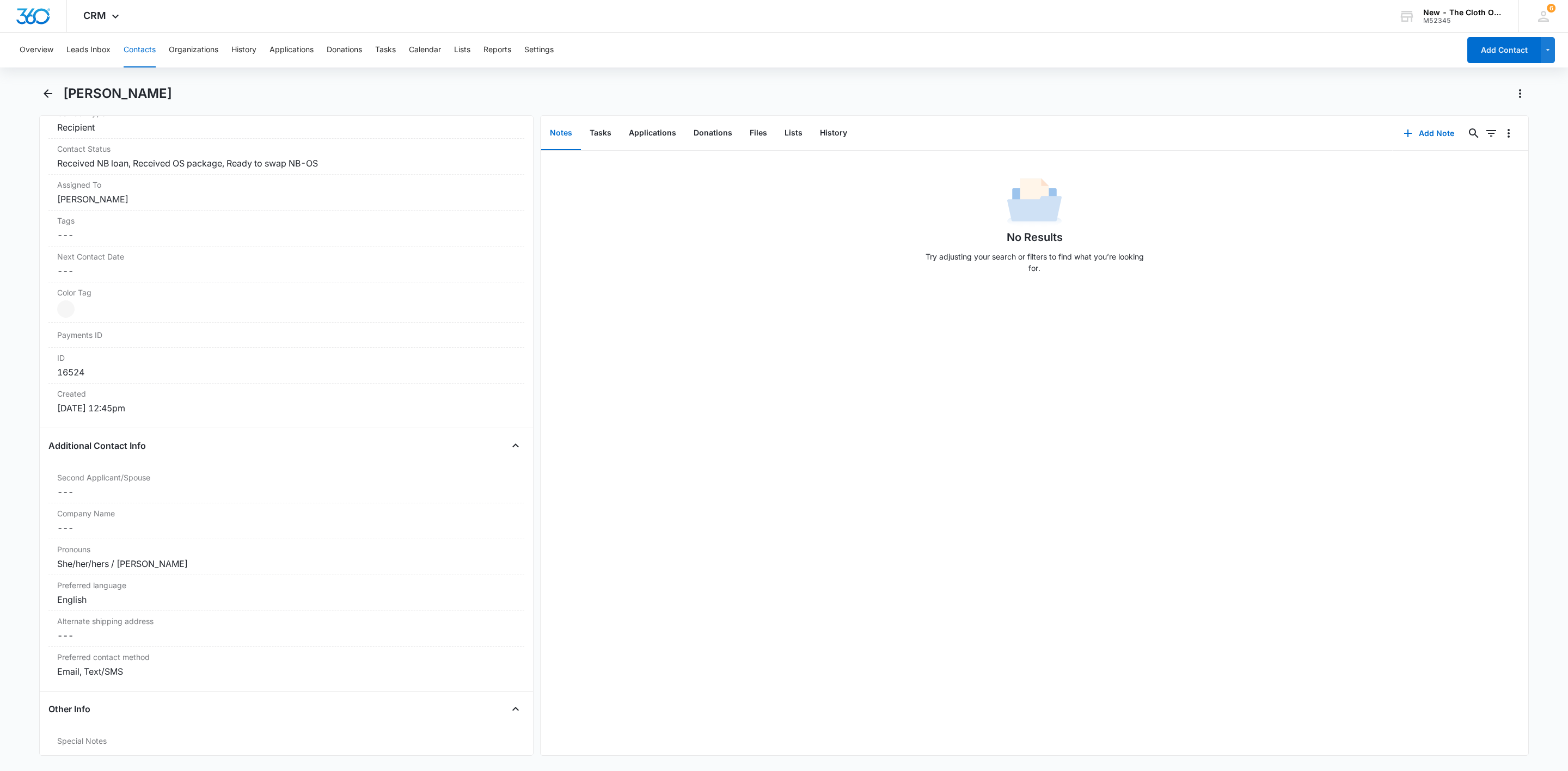
scroll to position [443, 0]
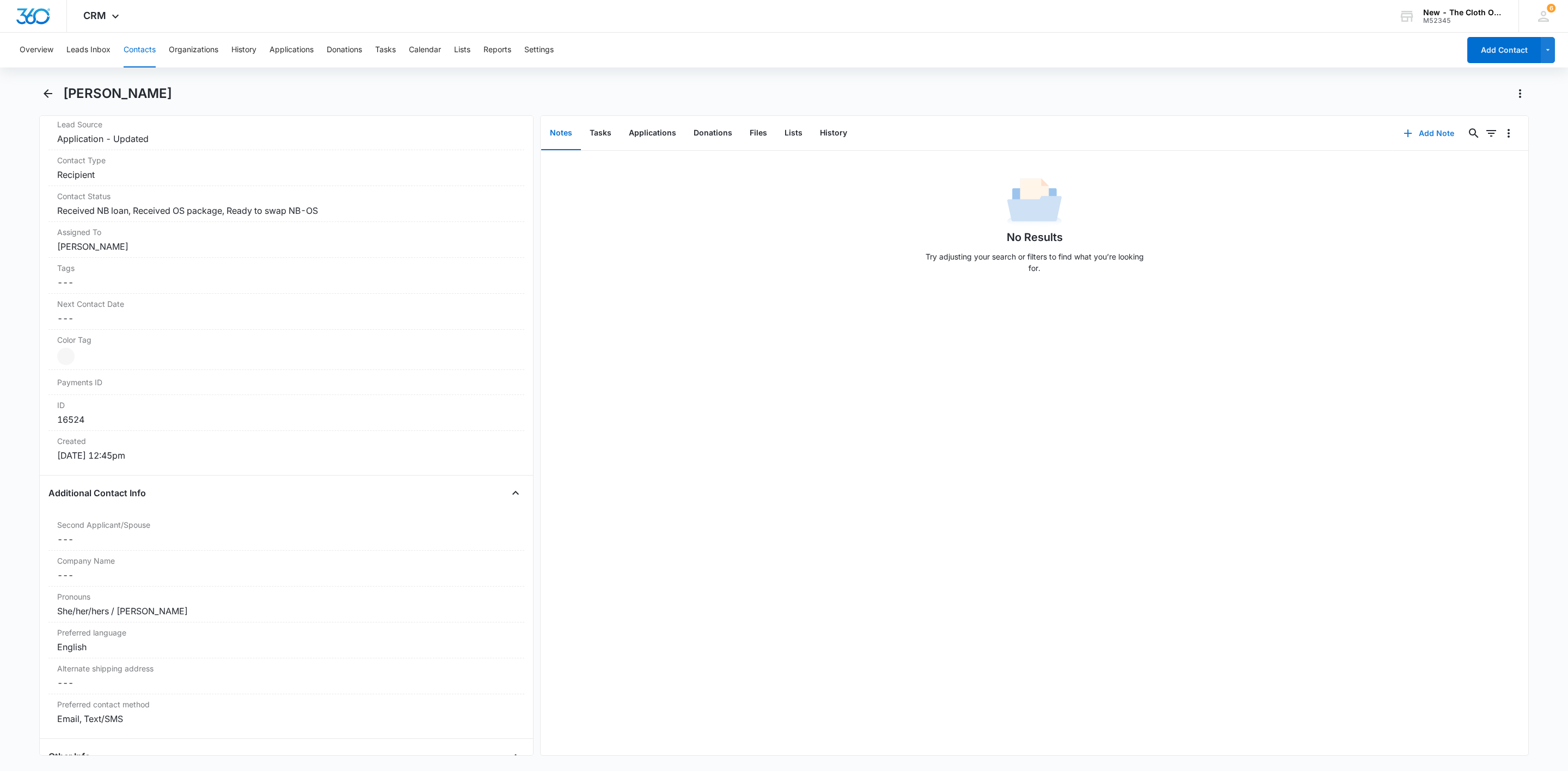
click at [1401, 137] on icon "button" at bounding box center [1407, 133] width 13 height 13
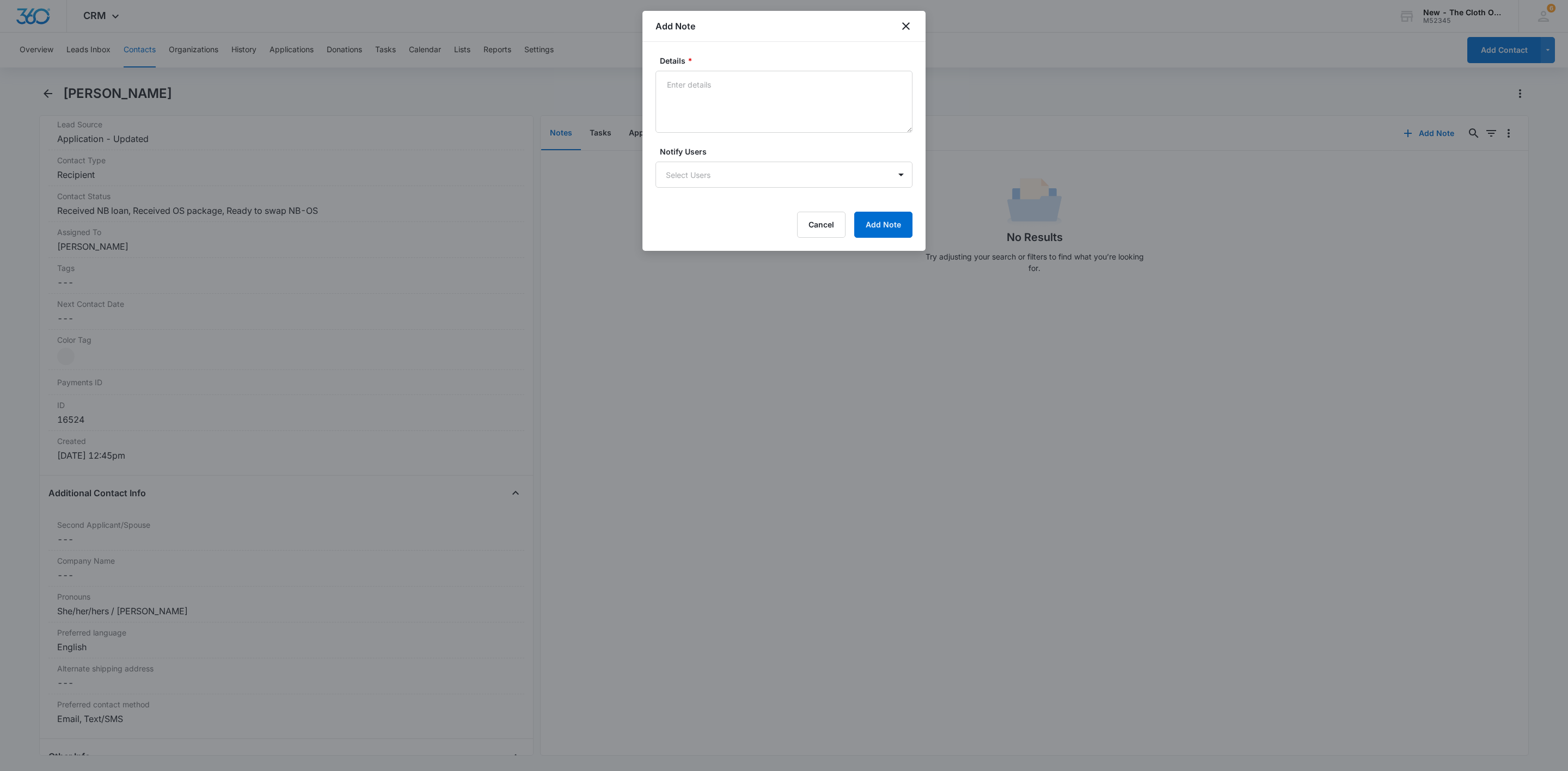
click at [722, 110] on textarea "Details *" at bounding box center [784, 101] width 257 height 62
click at [683, 104] on textarea "JN Osuna Lopez" at bounding box center [784, 101] width 257 height 62
paste textarea "https://www.facebook.com/jn.osuna.lopez"
type textarea "JN Osuna Lopez https://www.facebook.com/jn.osuna.lopez"
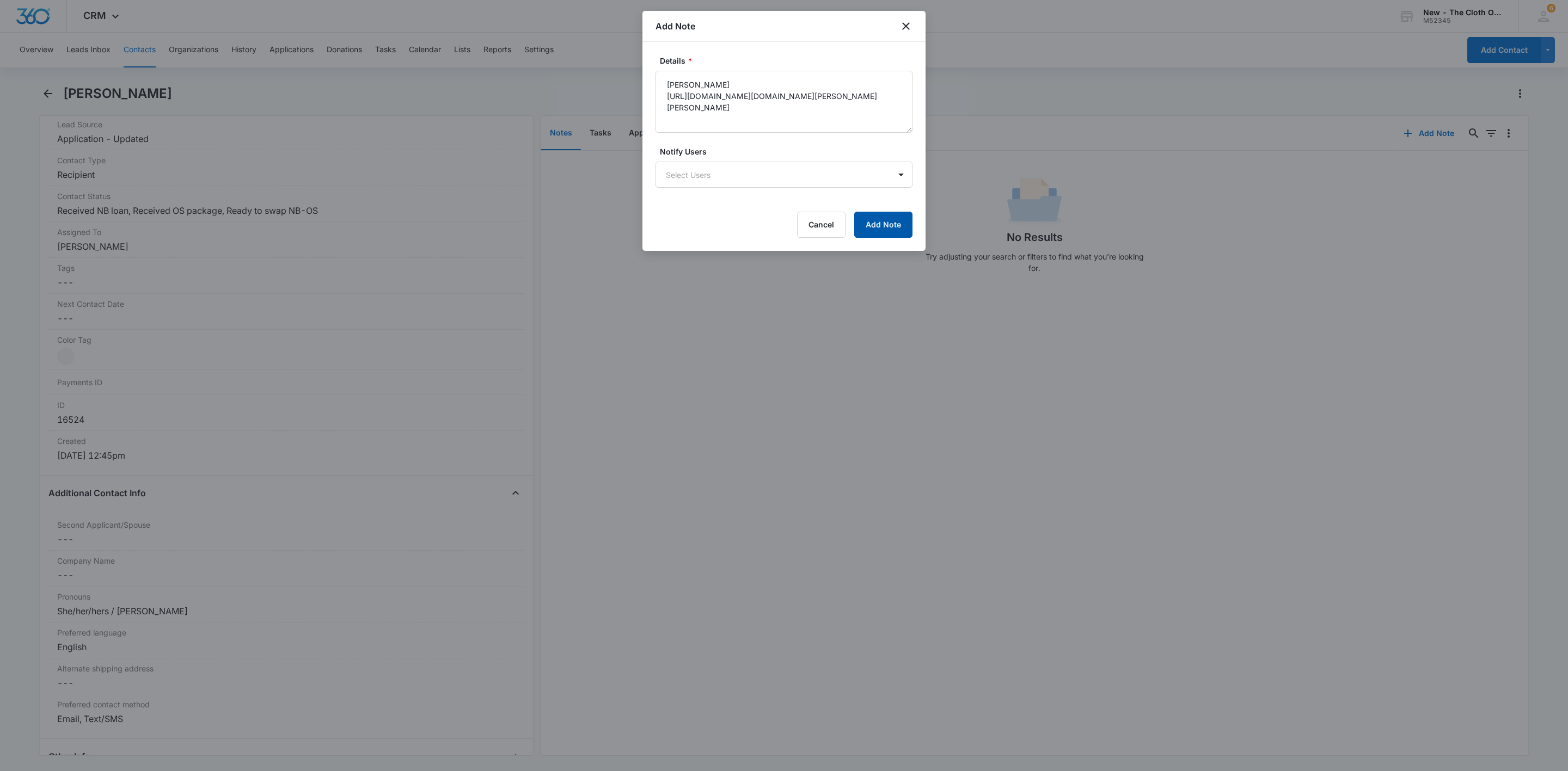
click at [903, 221] on button "Add Note" at bounding box center [884, 225] width 59 height 26
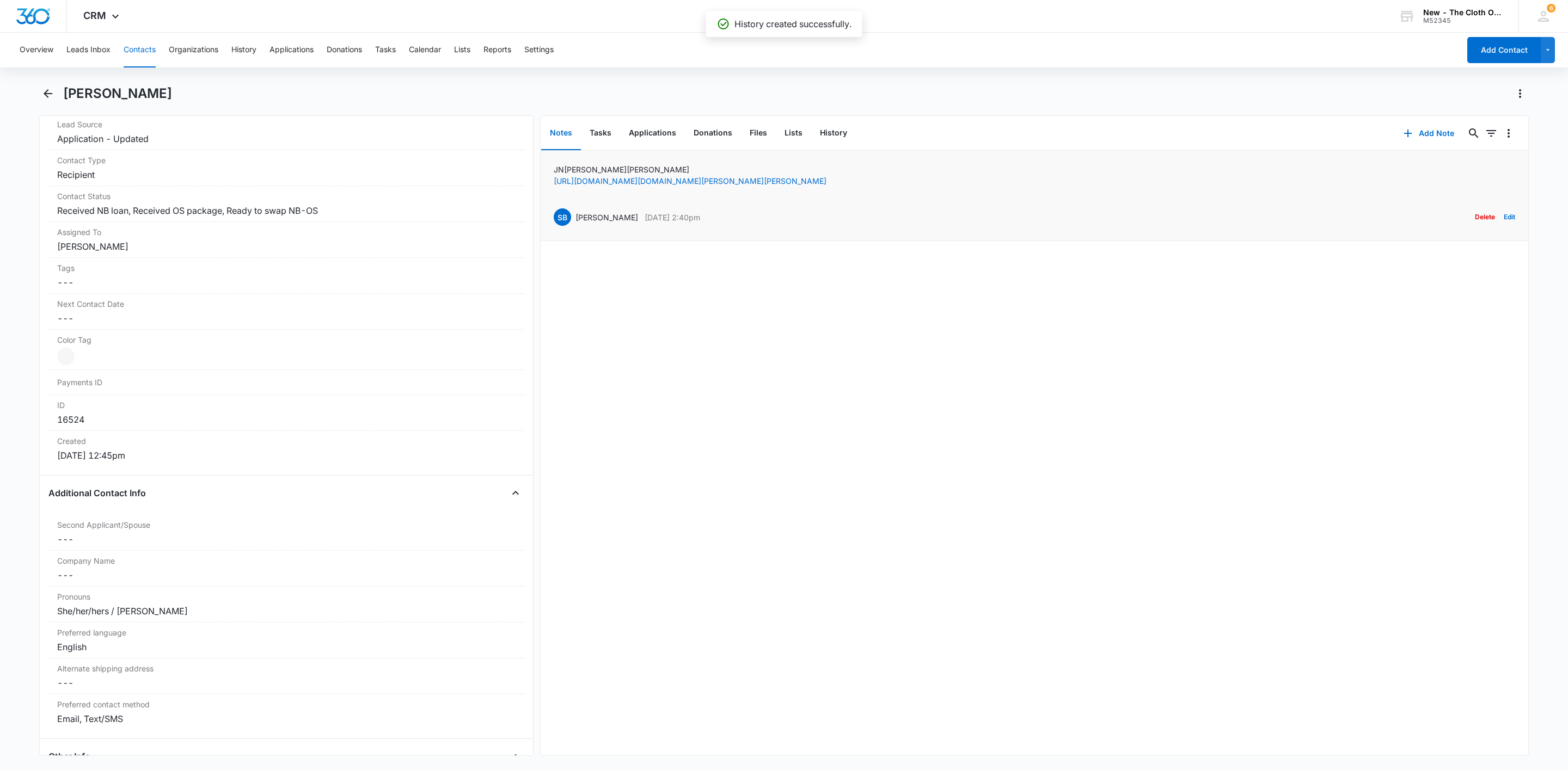
click at [600, 167] on p "JN Osuna Lopez" at bounding box center [690, 169] width 273 height 11
copy p "JN Osuna Lopez"
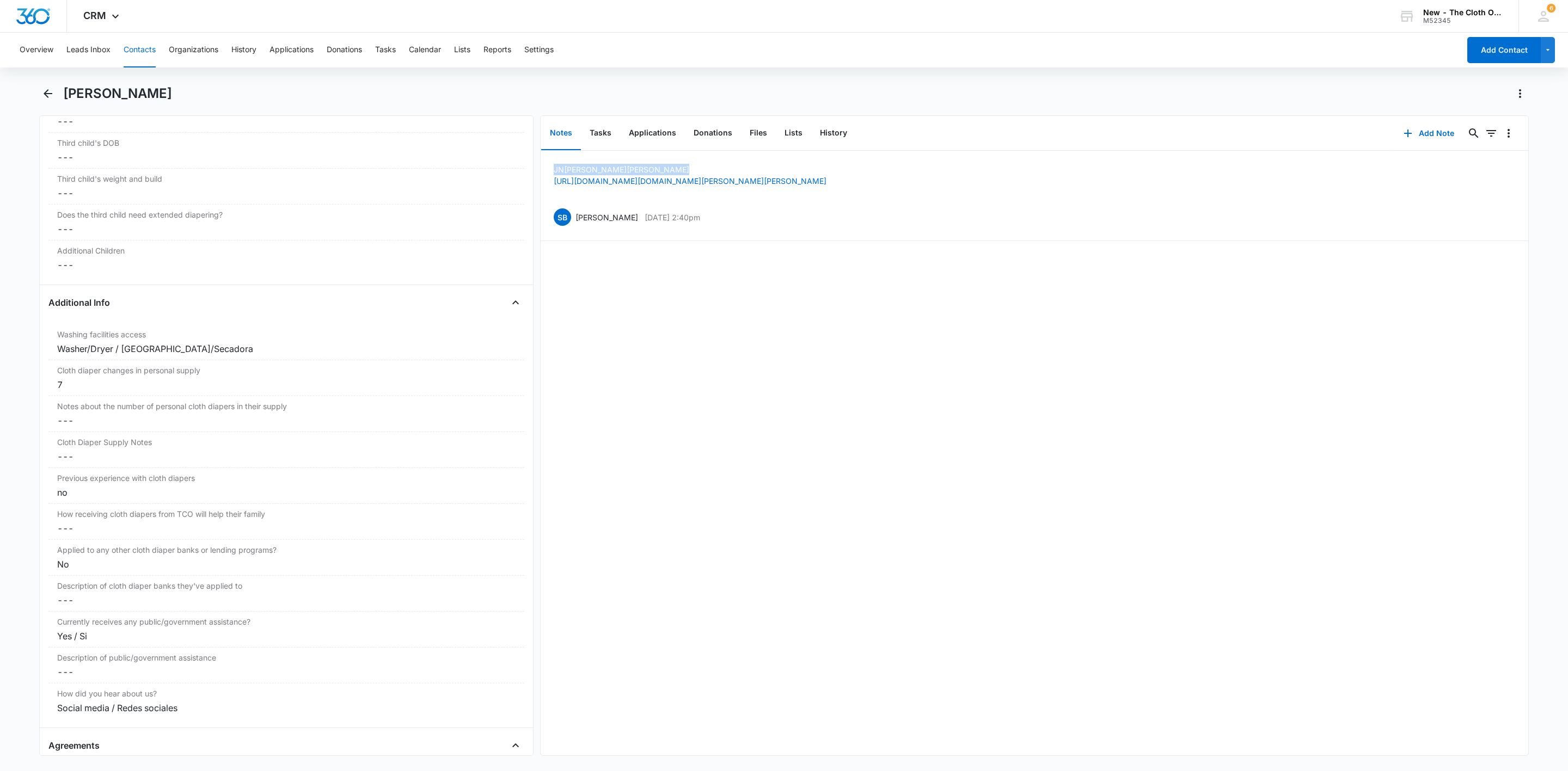
scroll to position [1668, 0]
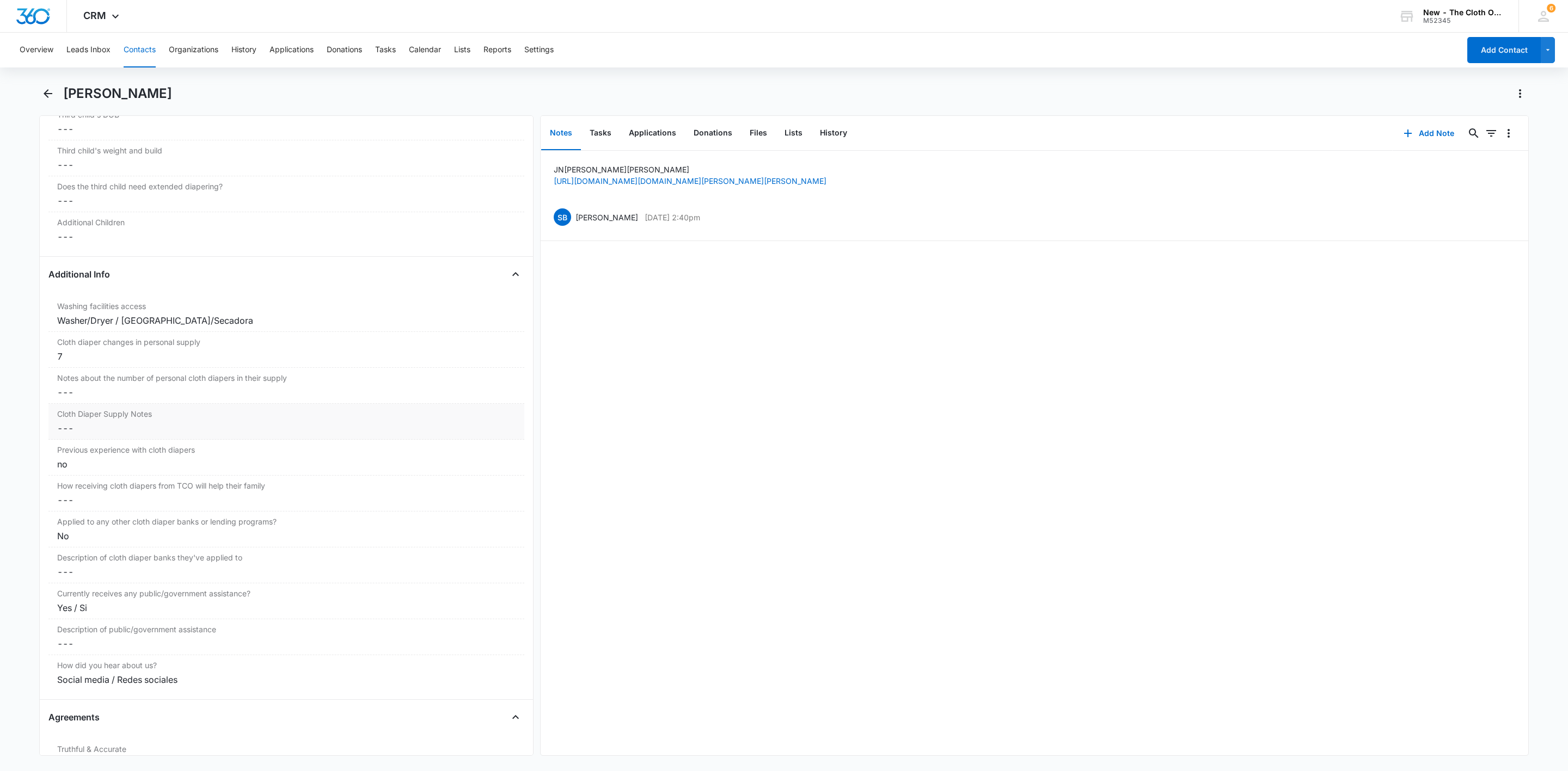
click at [80, 399] on dd "Cancel Save Changes ---" at bounding box center [286, 392] width 458 height 13
click at [100, 413] on input "Notes about the number of personal cloth diapers in their supply" at bounding box center [286, 401] width 463 height 26
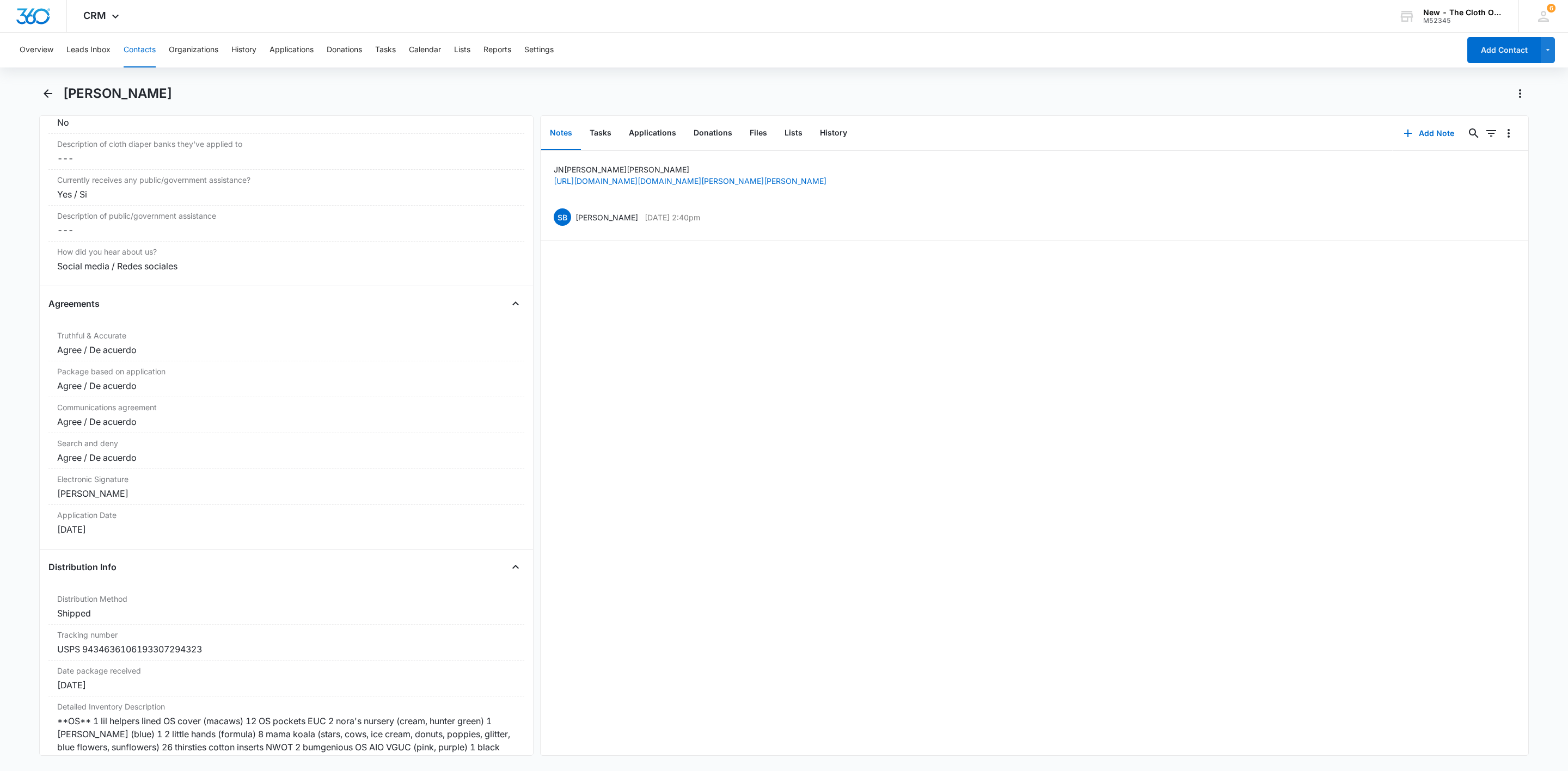
scroll to position [1958, 0]
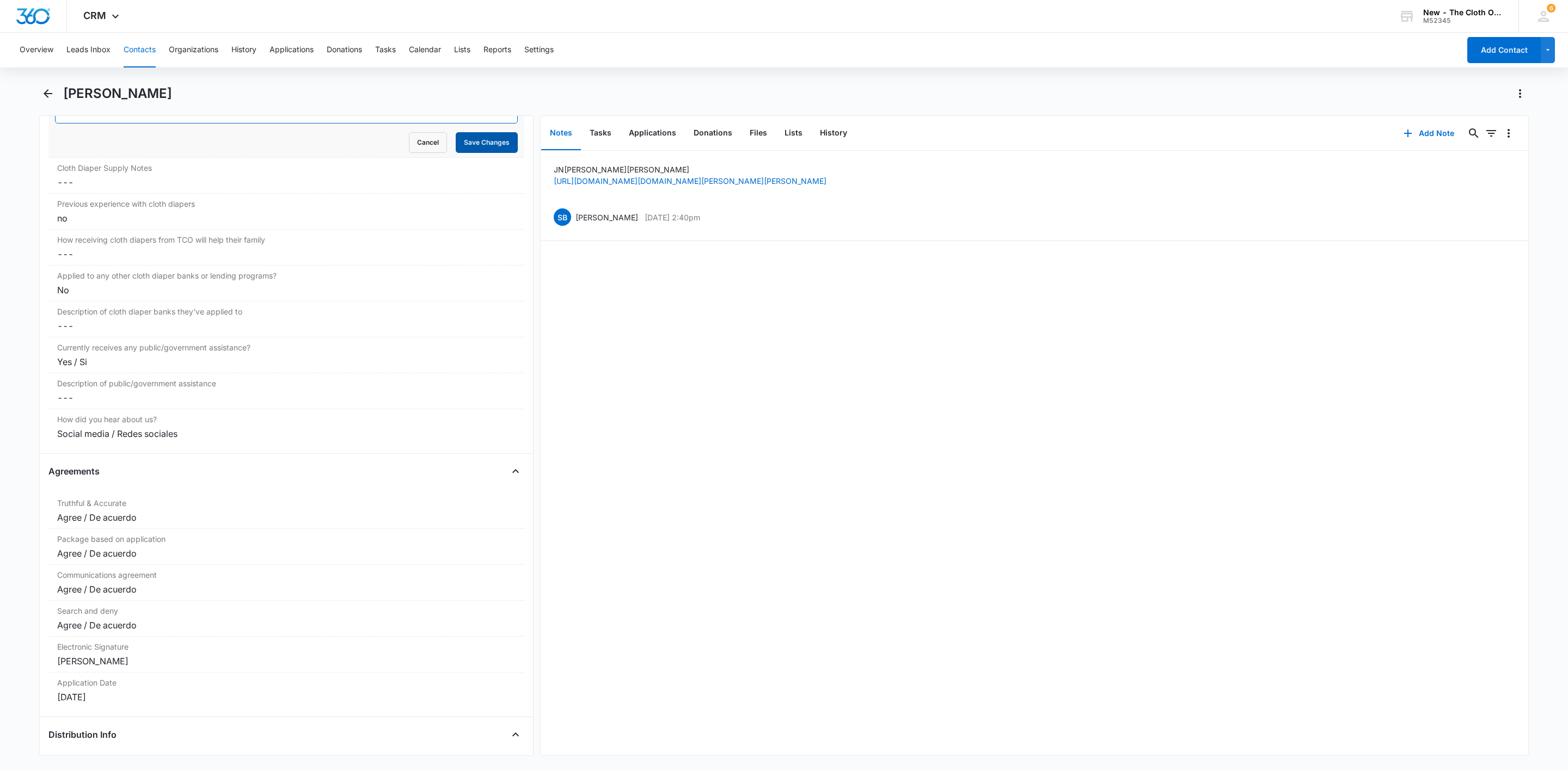
type input "10/07/25: 3 of her own ** 06/03/25: 7"
click at [483, 144] on button "Save Changes" at bounding box center [487, 142] width 62 height 21
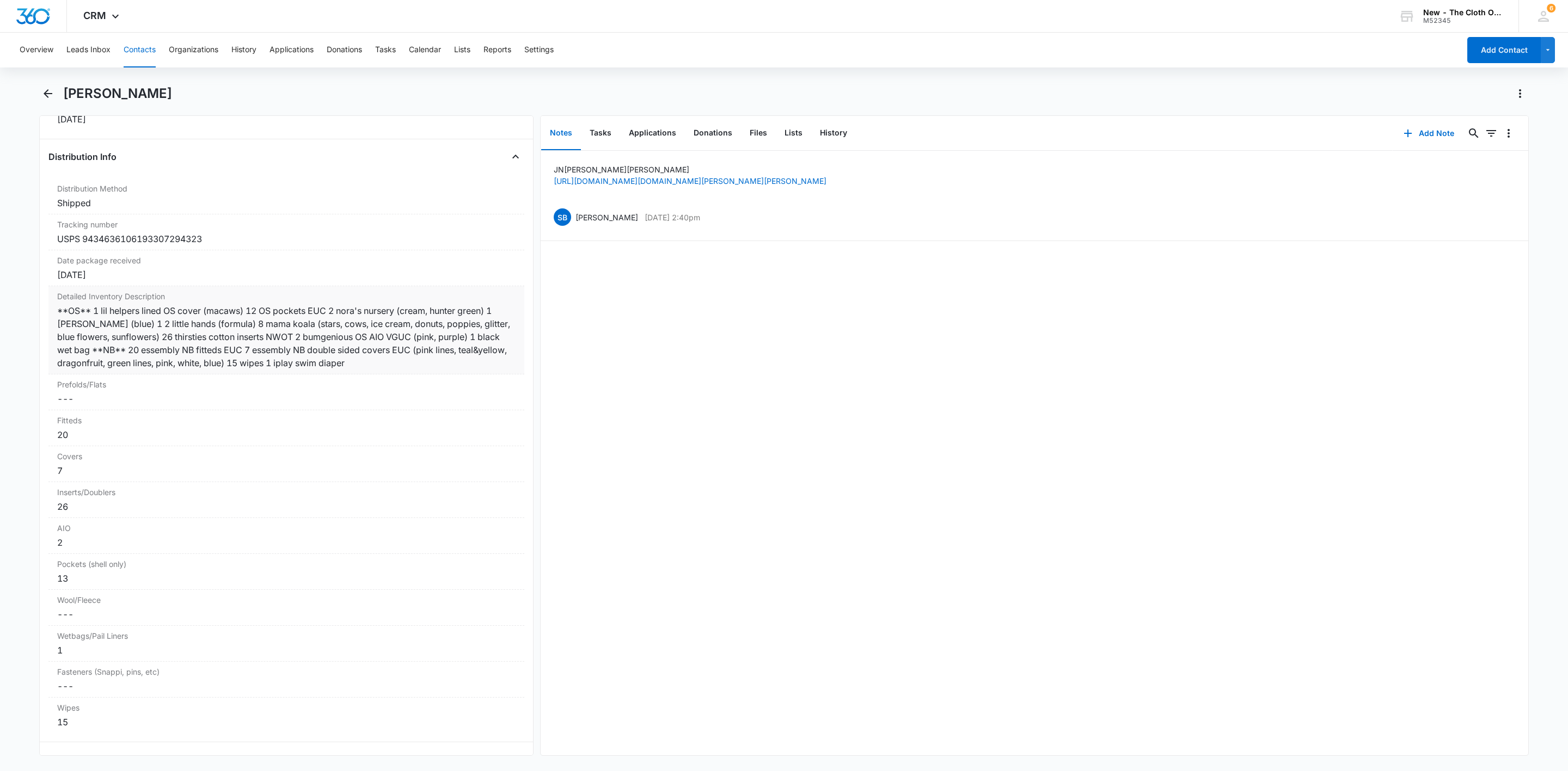
scroll to position [2521, 0]
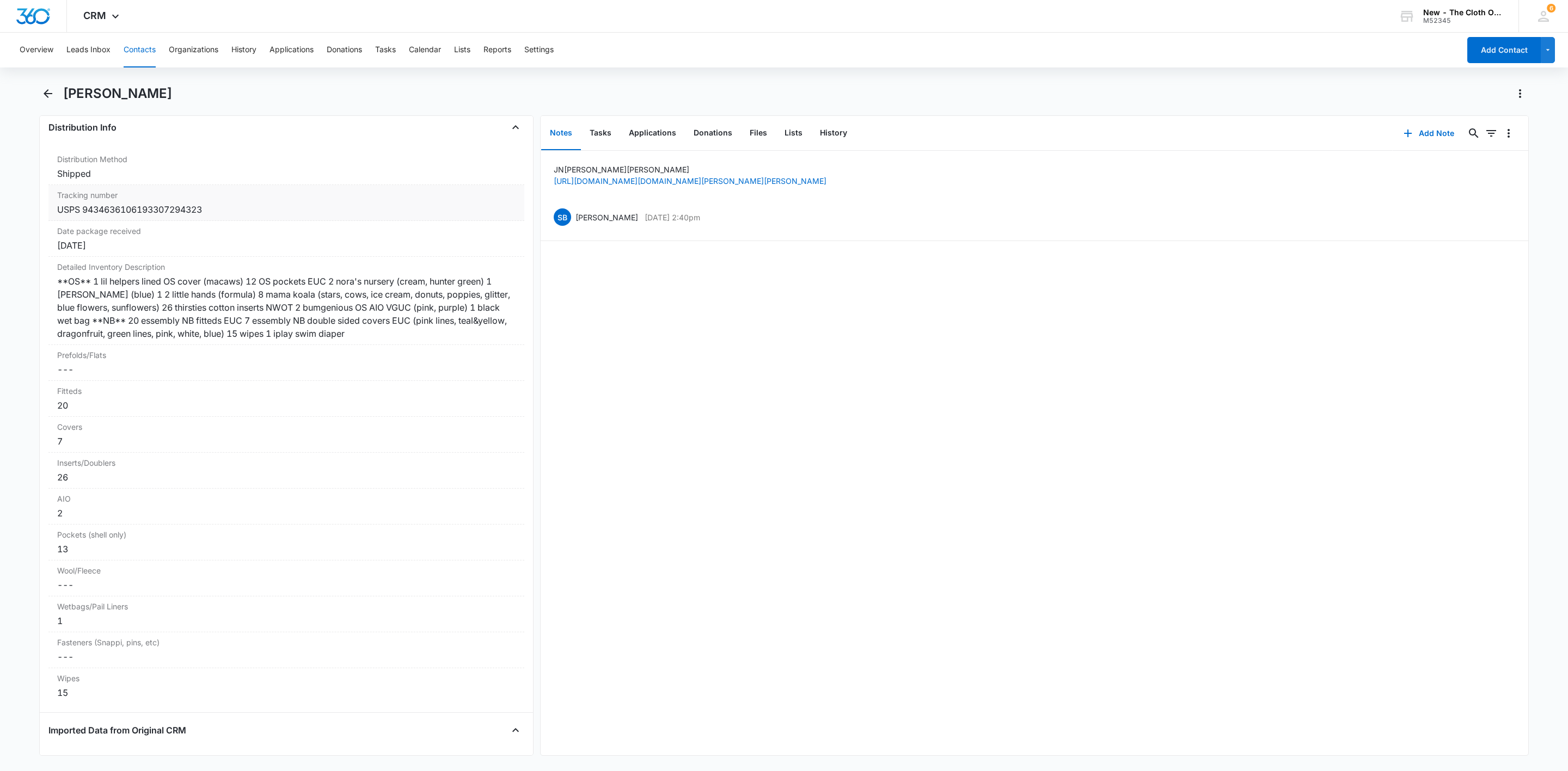
click at [66, 216] on div "USPS 9434636106193307294323" at bounding box center [286, 210] width 458 height 13
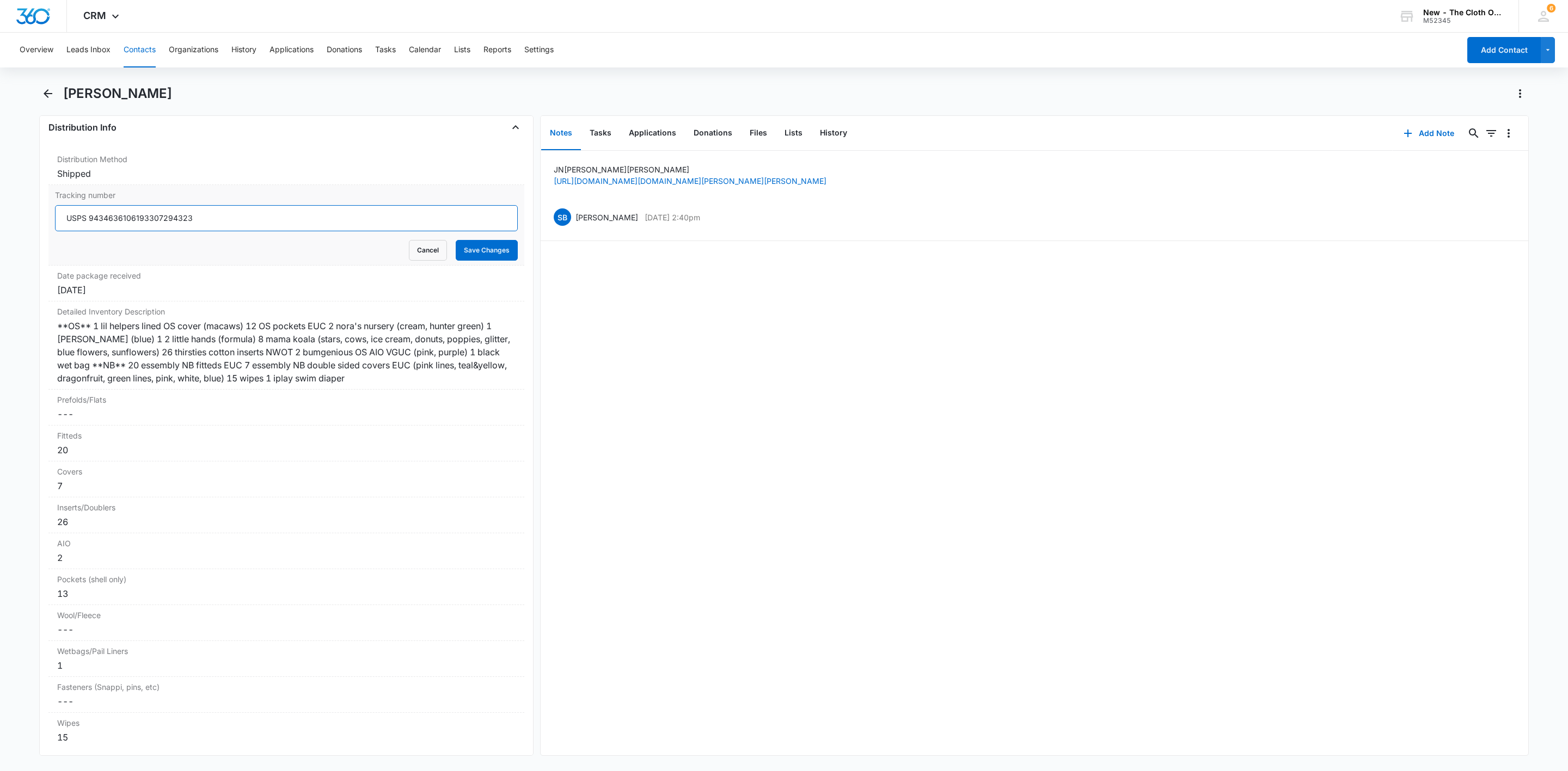
click at [67, 230] on input "USPS 9434636106193307294323" at bounding box center [286, 217] width 463 height 26
type input "NB/OS: USPS 9434636106193307294323"
click at [494, 261] on button "Save Changes" at bounding box center [487, 251] width 62 height 21
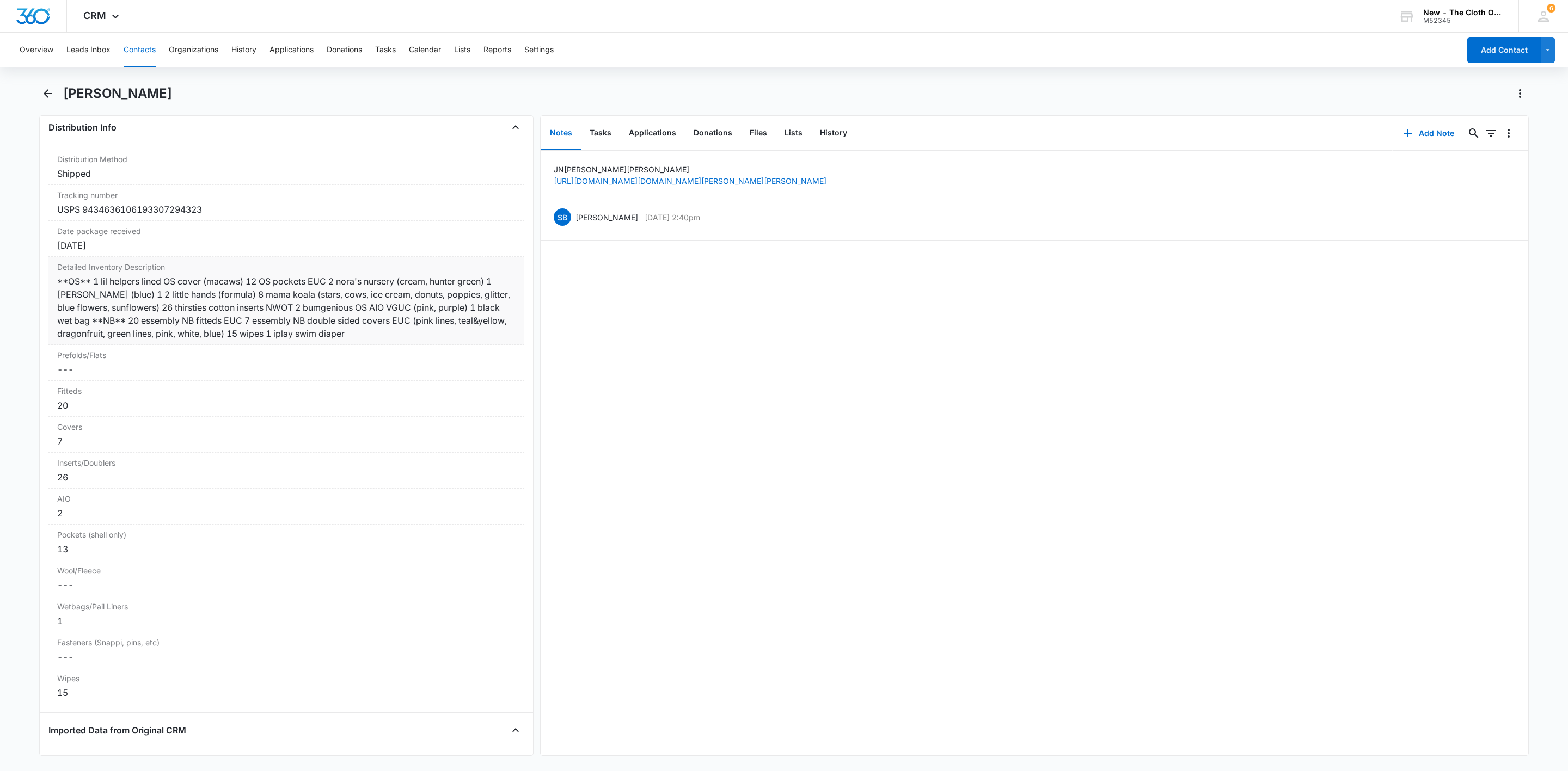
click at [498, 338] on div "**OS** 1 lil helpers lined OS cover (macaws) 12 OS pockets EUC 2 nora's nursery…" at bounding box center [286, 308] width 458 height 66
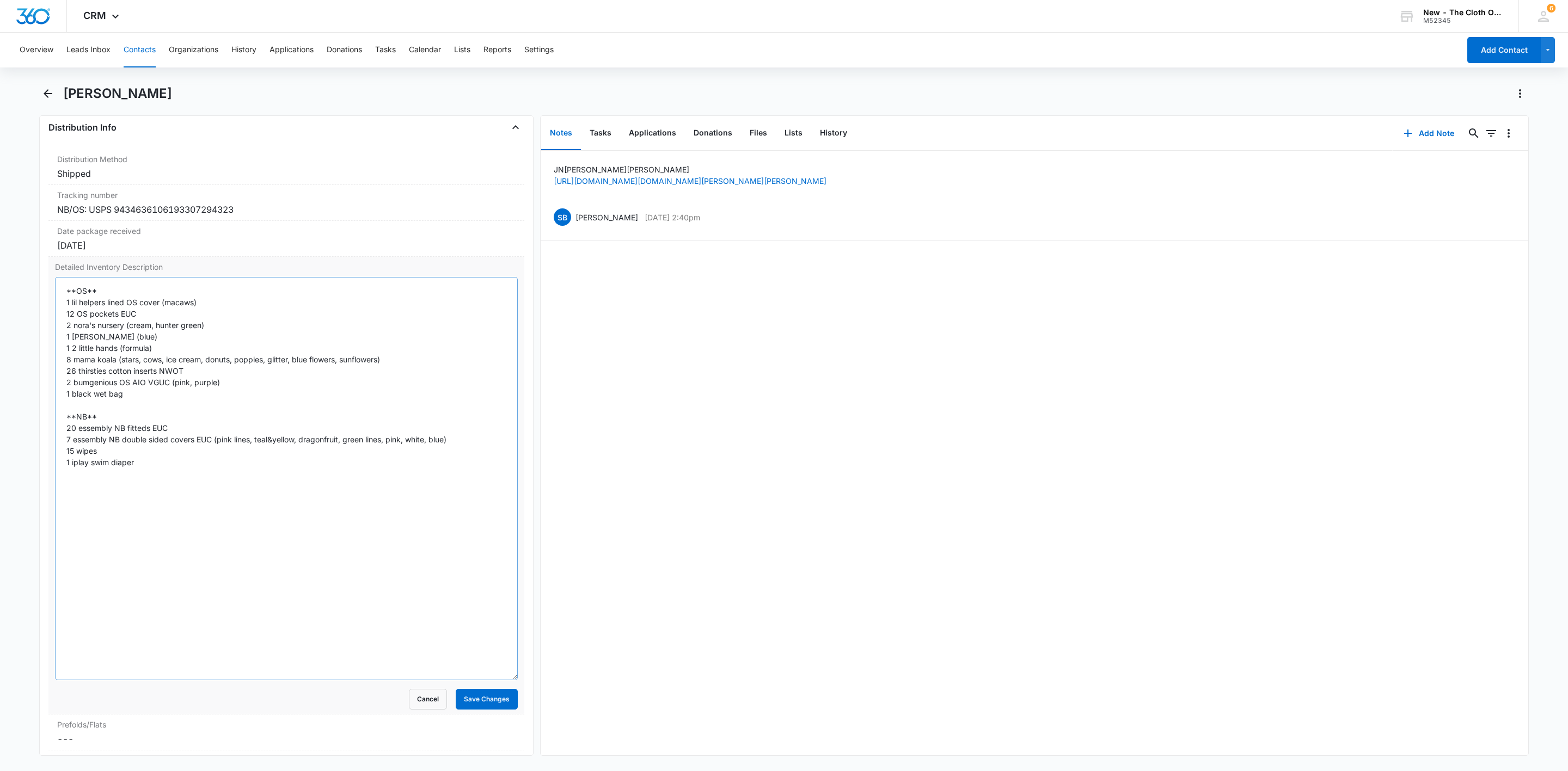
drag, startPoint x: 497, startPoint y: 346, endPoint x: 381, endPoint y: 601, distance: 280.1
click at [464, 680] on textarea "**OS** 1 lil helpers lined OS cover (macaws) 12 OS pockets EUC 2 nora's nursery…" at bounding box center [286, 478] width 463 height 403
click at [115, 420] on textarea "**OS** 1 lil helpers lined OS cover (macaws) 12 OS pockets EUC 2 nora's nursery…" at bounding box center [286, 479] width 463 height 405
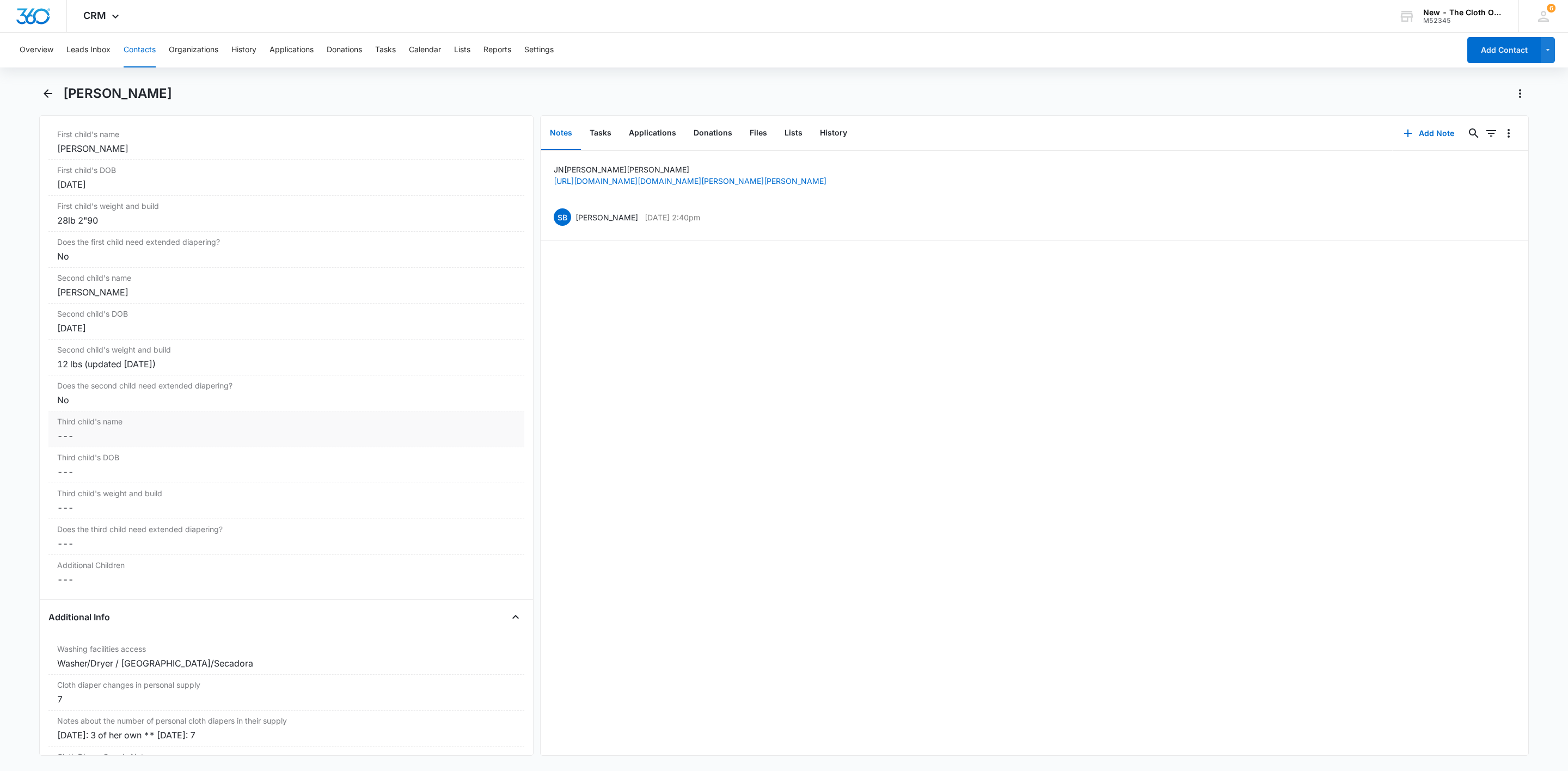
scroll to position [1296, 0]
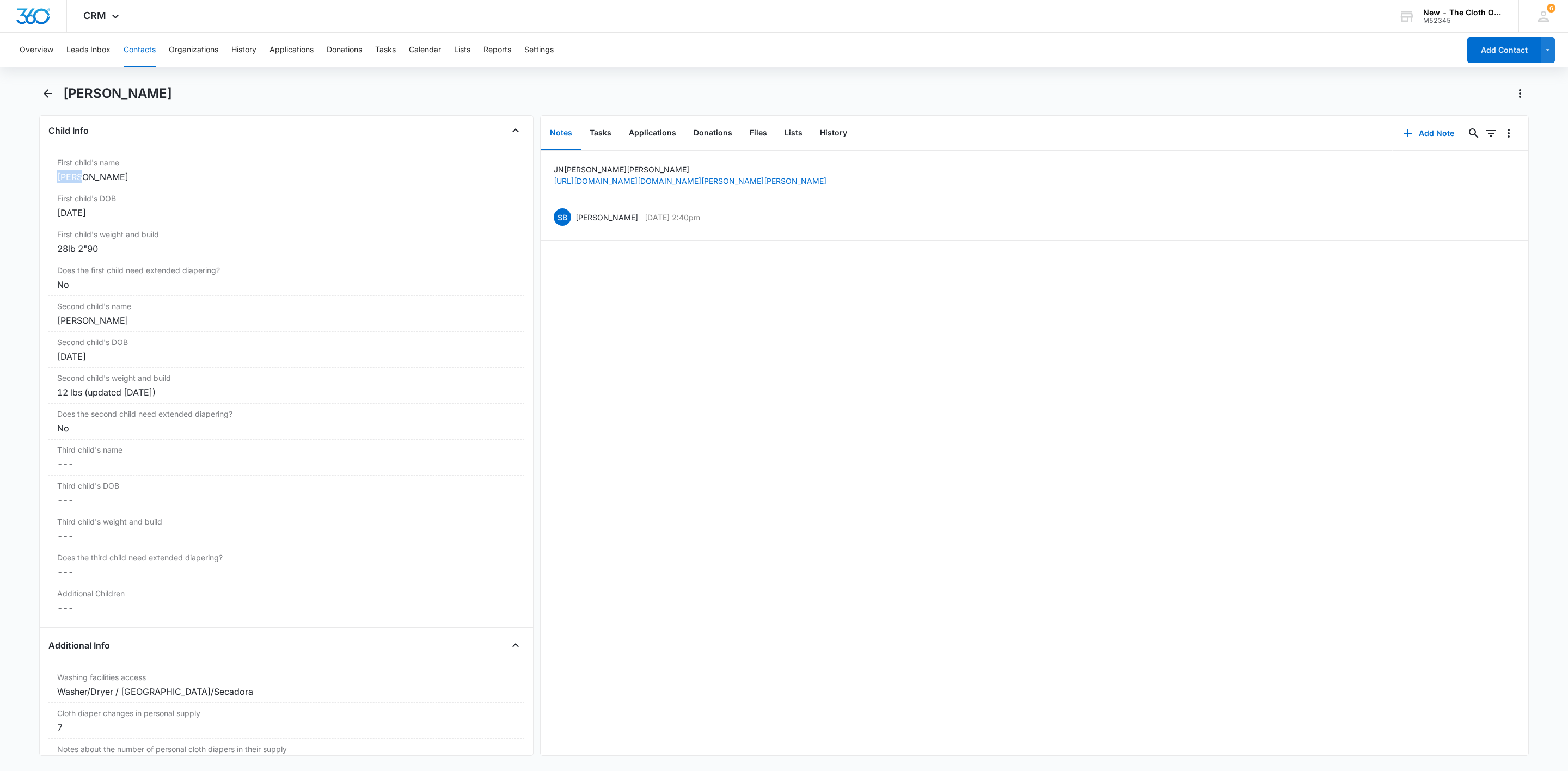
drag, startPoint x: 83, startPoint y: 182, endPoint x: 25, endPoint y: 186, distance: 58.1
click at [25, 186] on main "Norisleidy Lopez Remove NL Norisleidy Lopez Contact Info Name Cancel Save Chang…" at bounding box center [784, 426] width 1568 height 684
copy div "Kenzy"
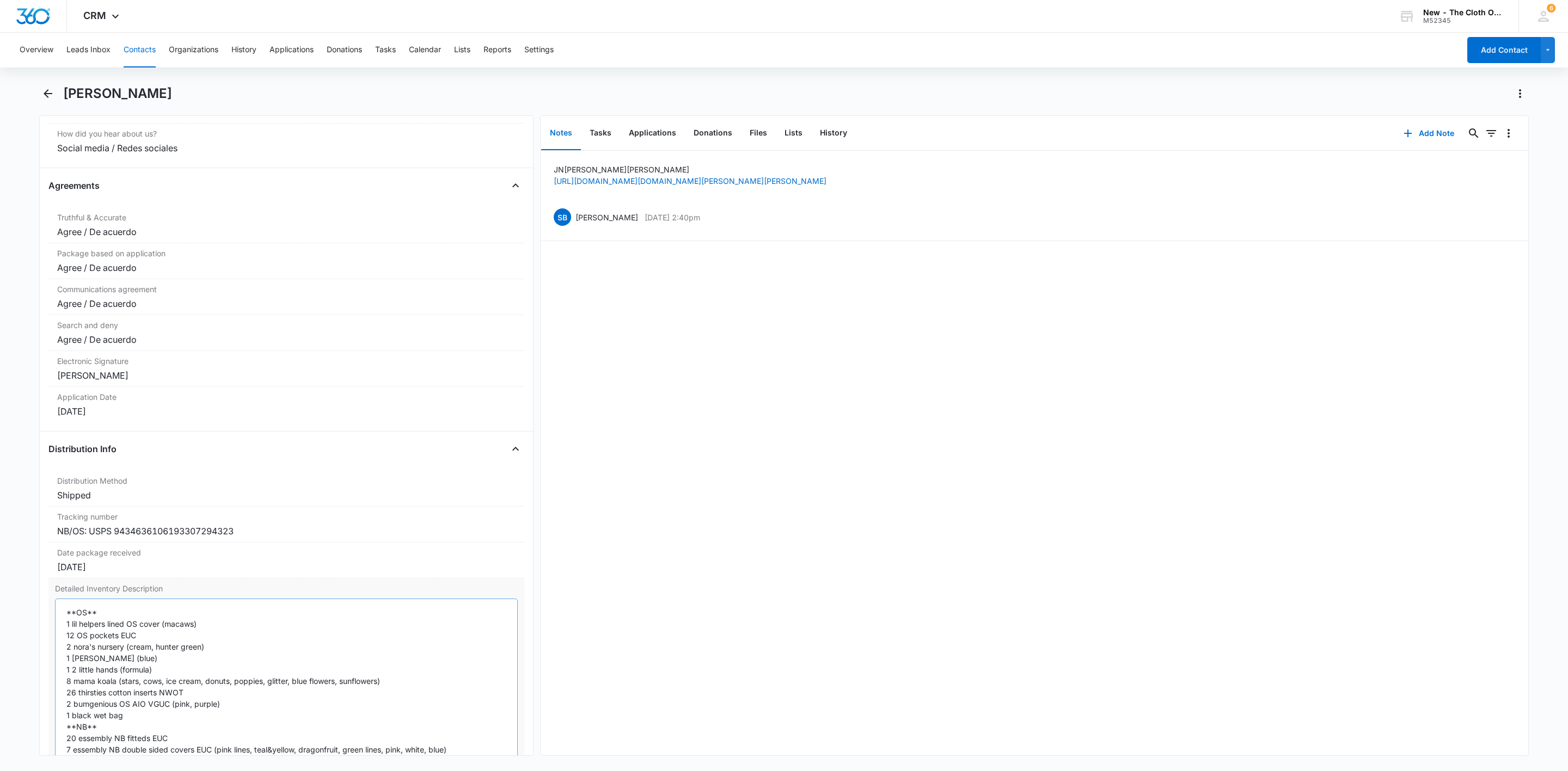
scroll to position [2276, 0]
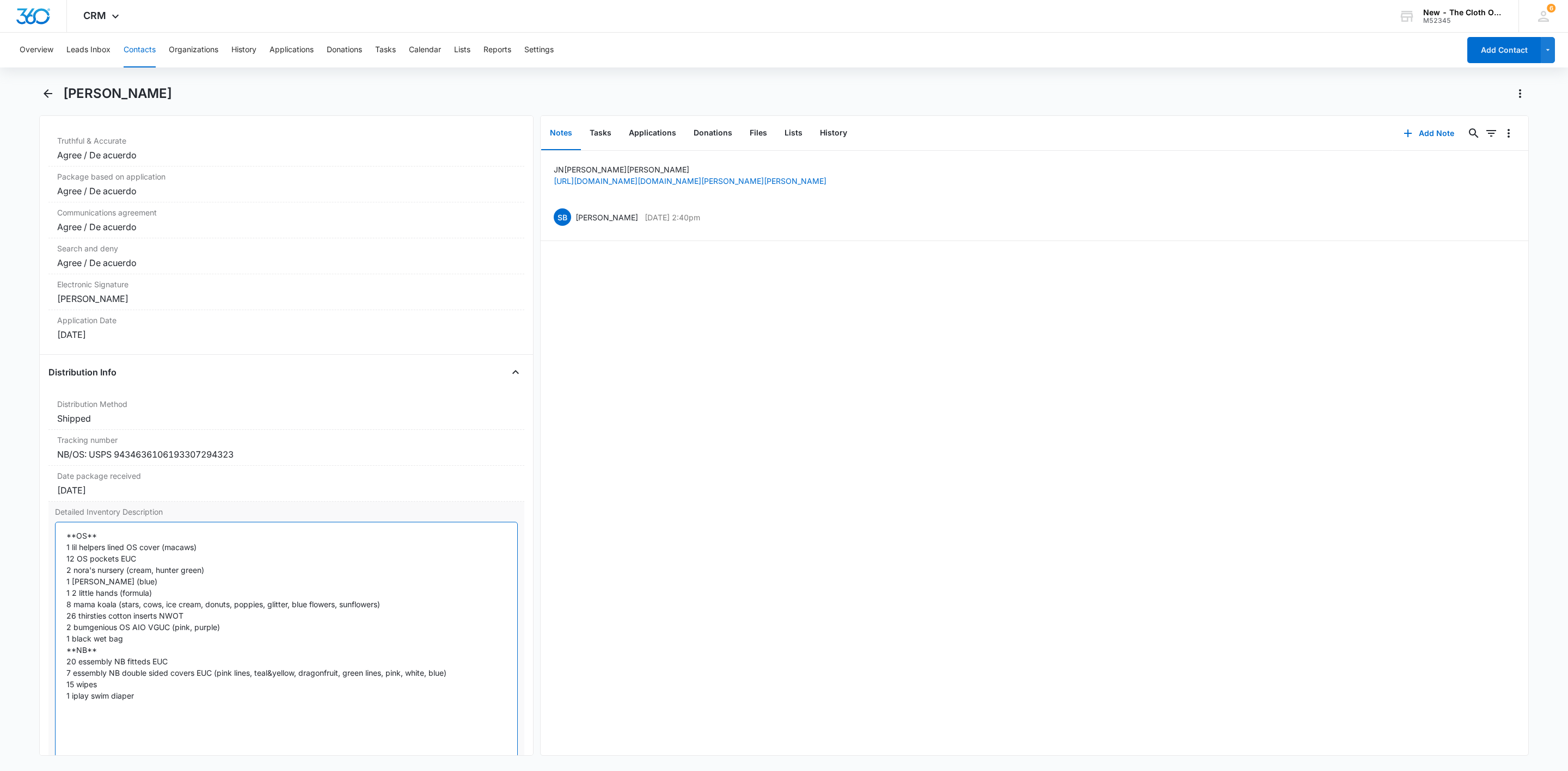
click at [86, 550] on textarea "**OS** 1 lil helpers lined OS cover (macaws) 12 OS pockets EUC 2 nora's nursery…" at bounding box center [286, 724] width 463 height 405
paste textarea "Kenzy"
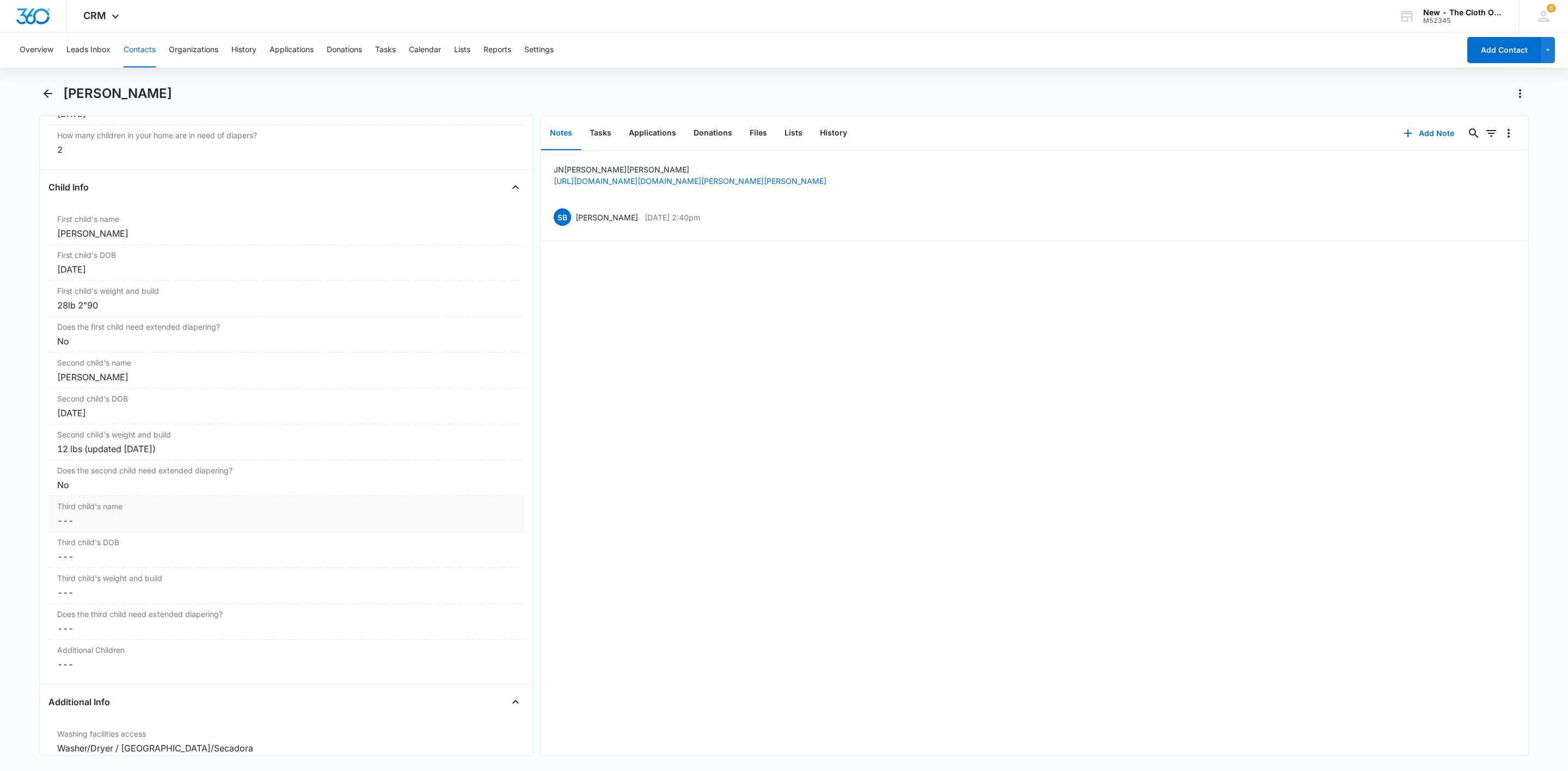
scroll to position [1215, 0]
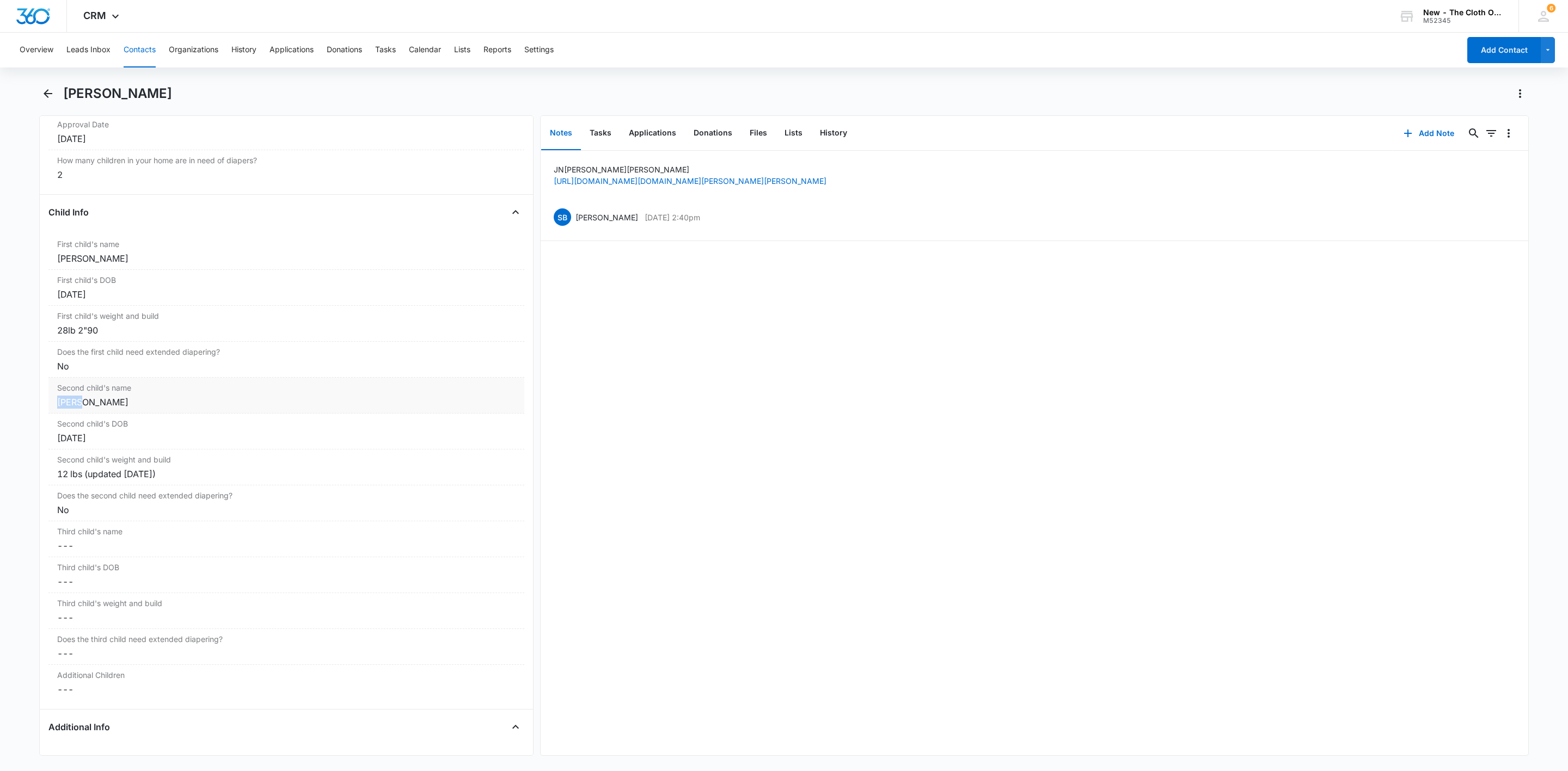
drag, startPoint x: 81, startPoint y: 410, endPoint x: 55, endPoint y: 414, distance: 26.3
click at [55, 414] on div "Second child's name Cancel Save Changes Kaled Osuna Lopez" at bounding box center [286, 395] width 476 height 36
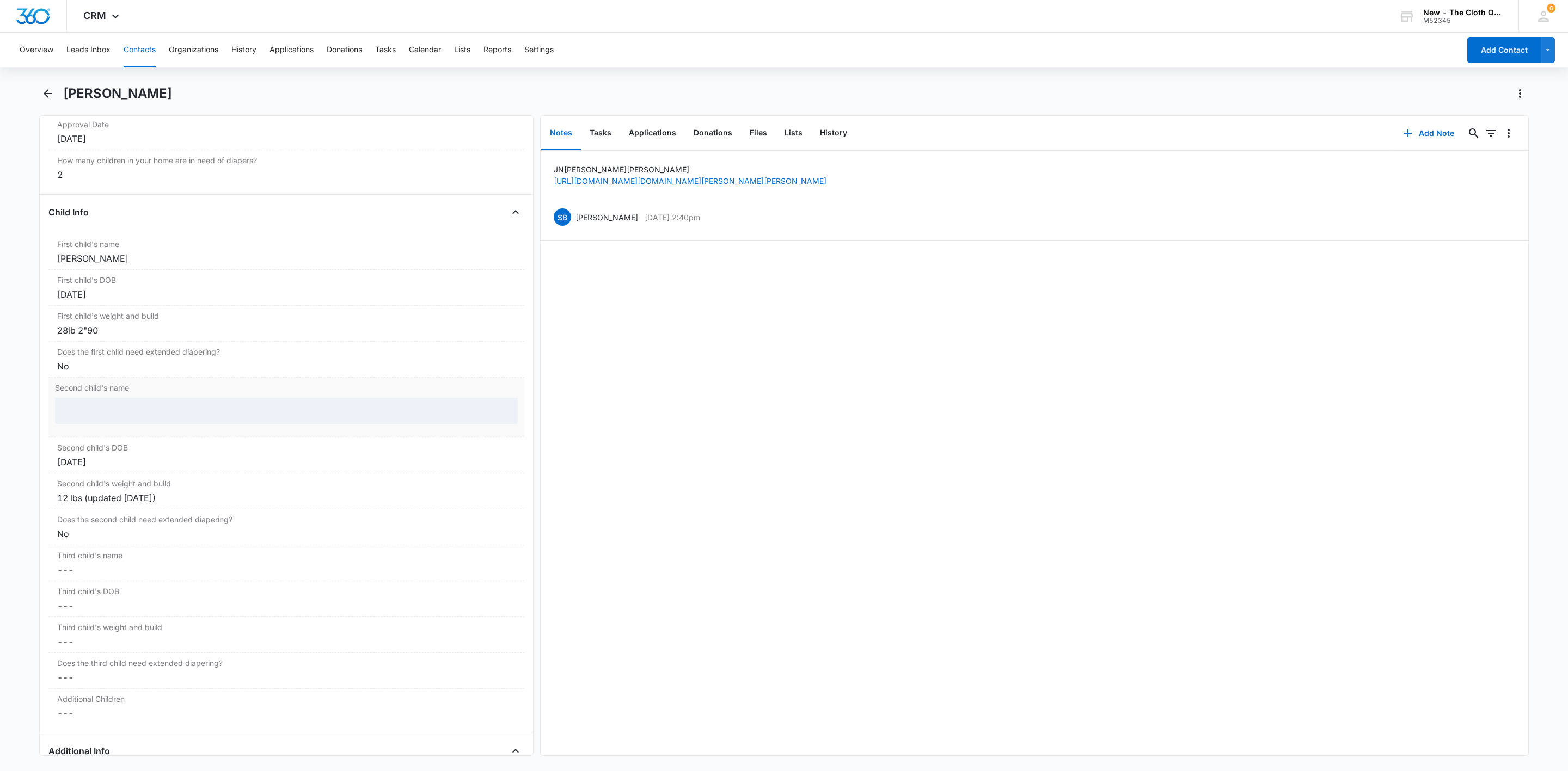
copy div "Kaled"
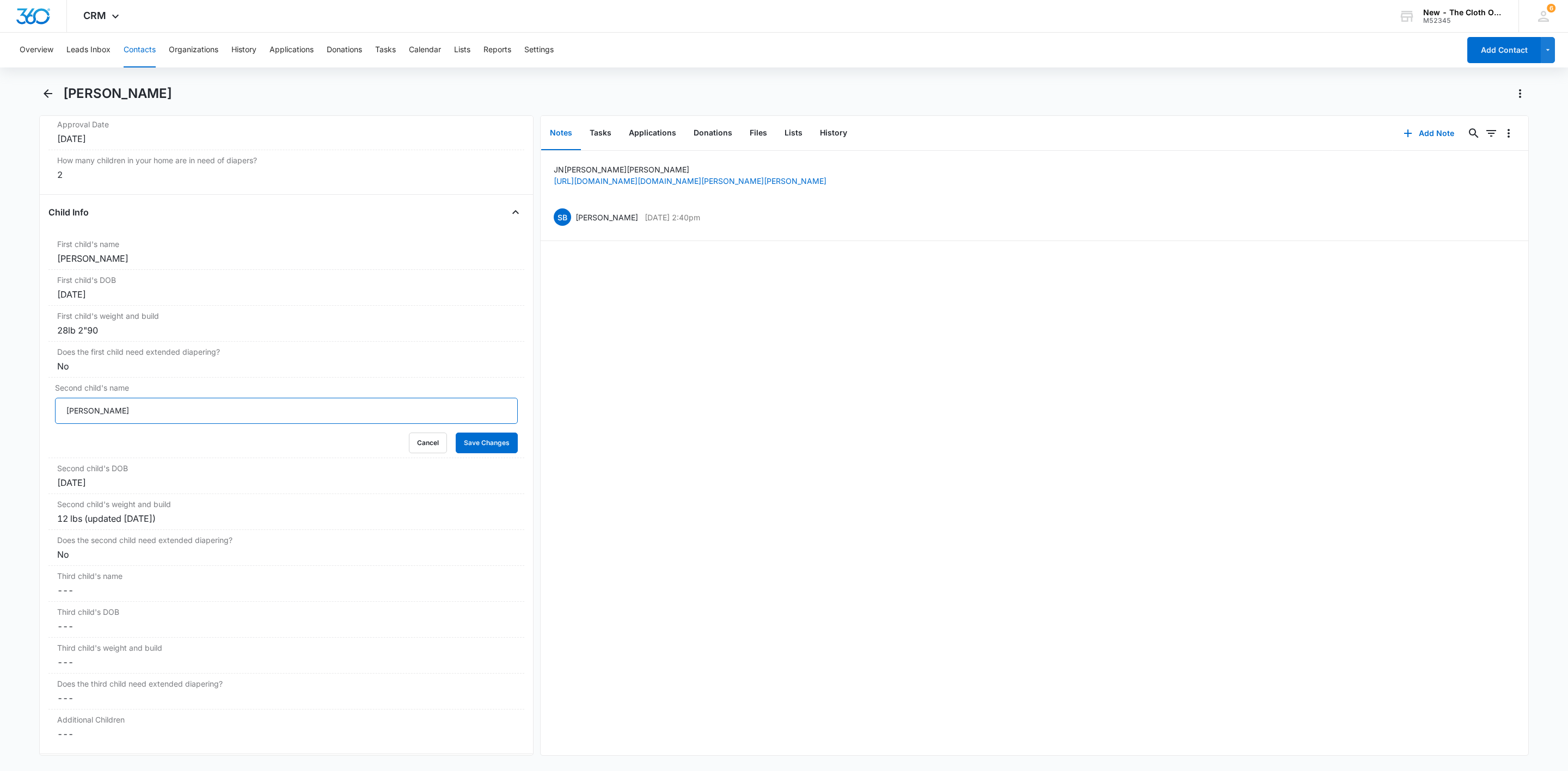
drag, startPoint x: 86, startPoint y: 416, endPoint x: 21, endPoint y: 421, distance: 65.2
click at [24, 421] on main "Norisleidy Lopez Remove NL Norisleidy Lopez Contact Info Name Cancel Save Chang…" at bounding box center [784, 426] width 1568 height 684
click at [409, 452] on button "Cancel" at bounding box center [428, 443] width 38 height 21
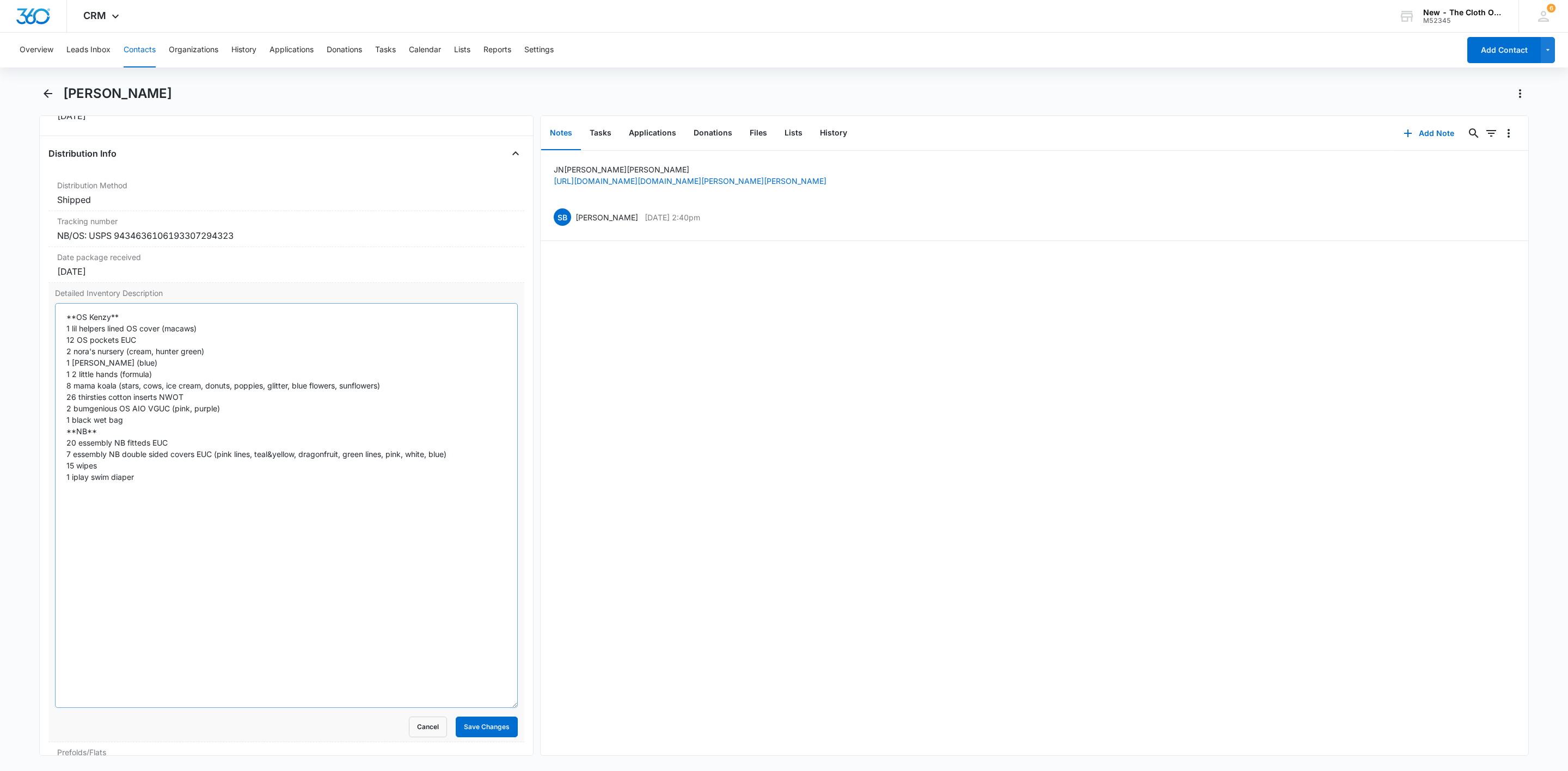
scroll to position [2521, 0]
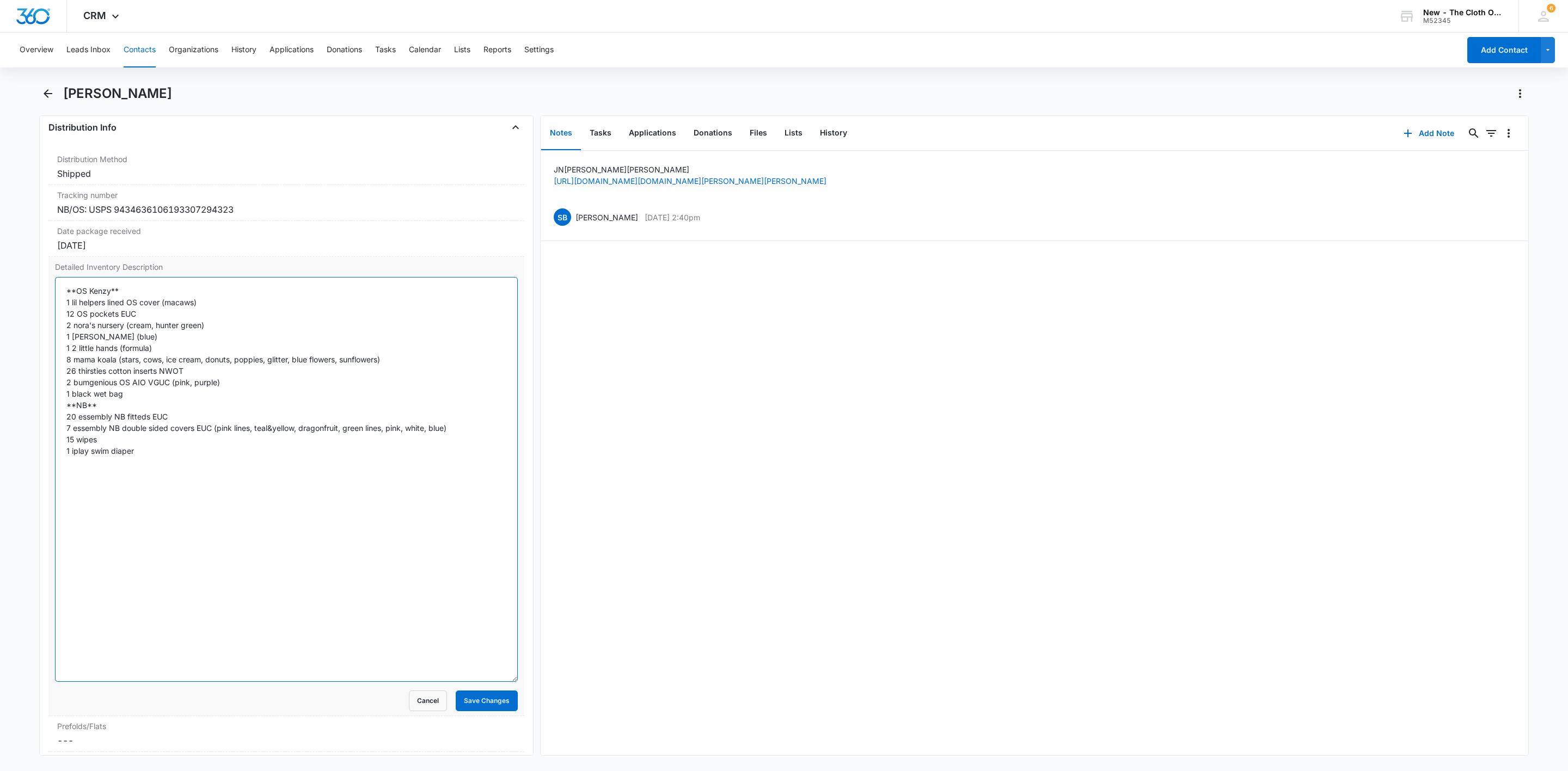
click at [89, 421] on textarea "**OS Kenzy** 1 lil helpers lined OS cover (macaws) 12 OS pockets EUC 2 nora's n…" at bounding box center [286, 479] width 463 height 405
paste textarea "Kaled"
click at [64, 297] on textarea "**OS Kenzy** 1 lil helpers lined OS cover (macaws) 12 OS pockets EUC 2 nora's n…" at bounding box center [286, 479] width 463 height 405
type textarea "RCVD 07/03/2025 **OS Kenzy** 1 lil helpers lined OS cover (macaws) 12 OS pocket…"
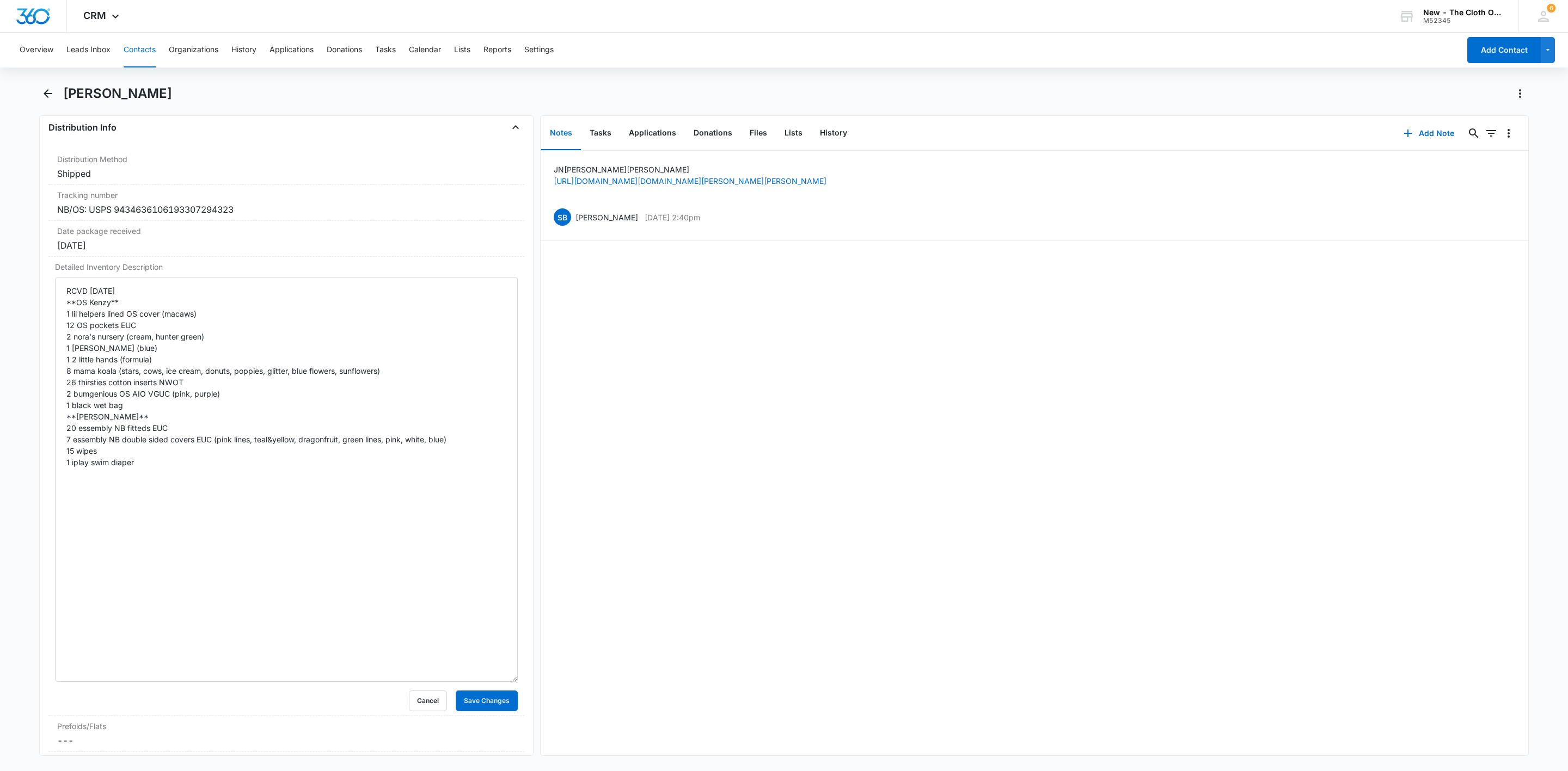
click at [43, 418] on div "Remove NL Norisleidy Lopez Contact Info Name Cancel Save Changes Norisleidy Lop…" at bounding box center [286, 436] width 494 height 641
click at [487, 712] on button "Save Changes" at bounding box center [487, 701] width 62 height 21
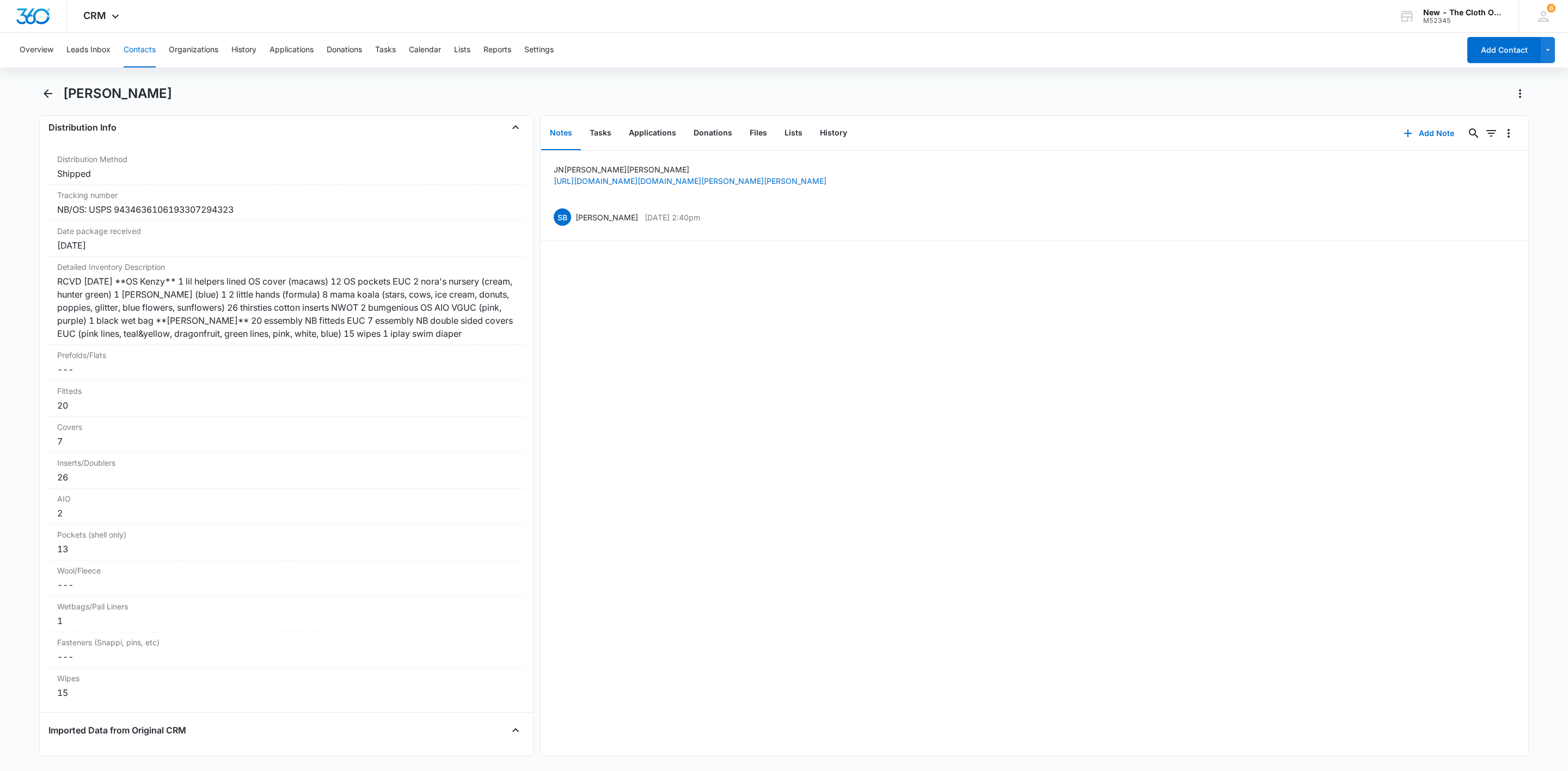
click at [154, 47] on button "Contacts" at bounding box center [139, 50] width 32 height 35
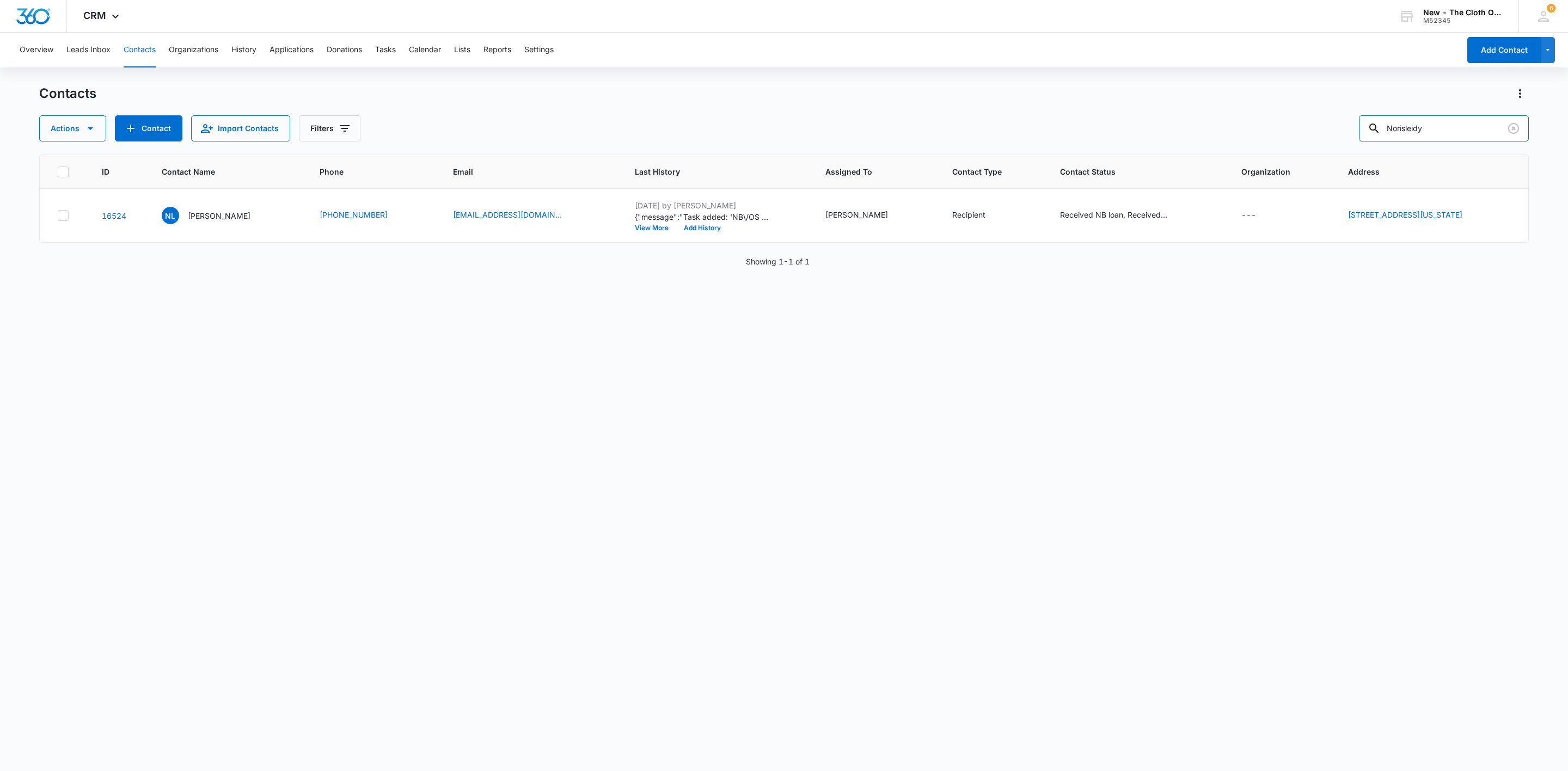
drag, startPoint x: 1448, startPoint y: 124, endPoint x: 1321, endPoint y: 139, distance: 127.9
click at [1335, 138] on div "Actions Contact Import Contacts Filters Norisleidy" at bounding box center [784, 128] width 1490 height 26
paste input "Happy BeeHinds"
type input "Happy BeeHinds"
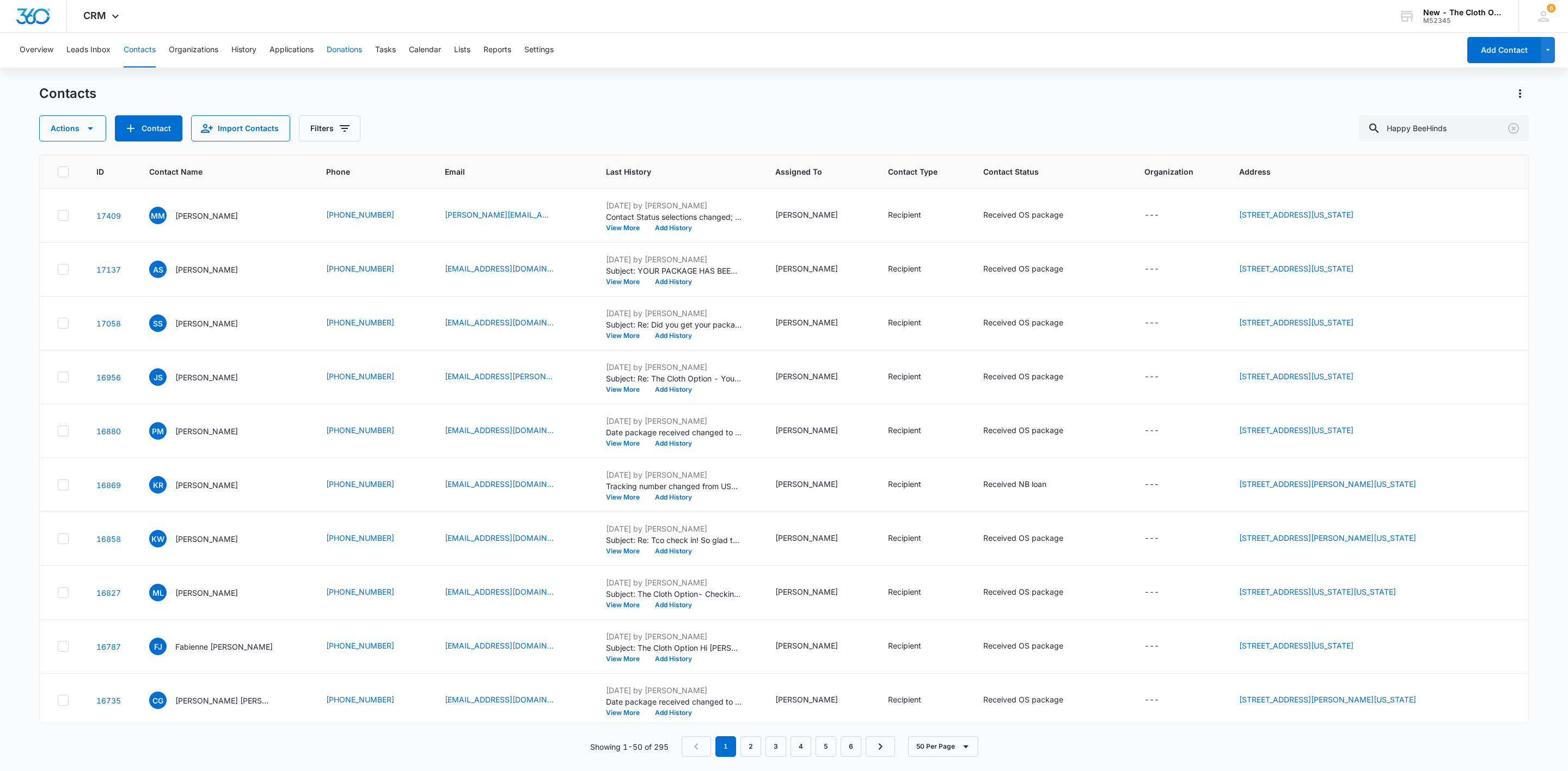
click at [361, 46] on button "Donations" at bounding box center [344, 50] width 36 height 35
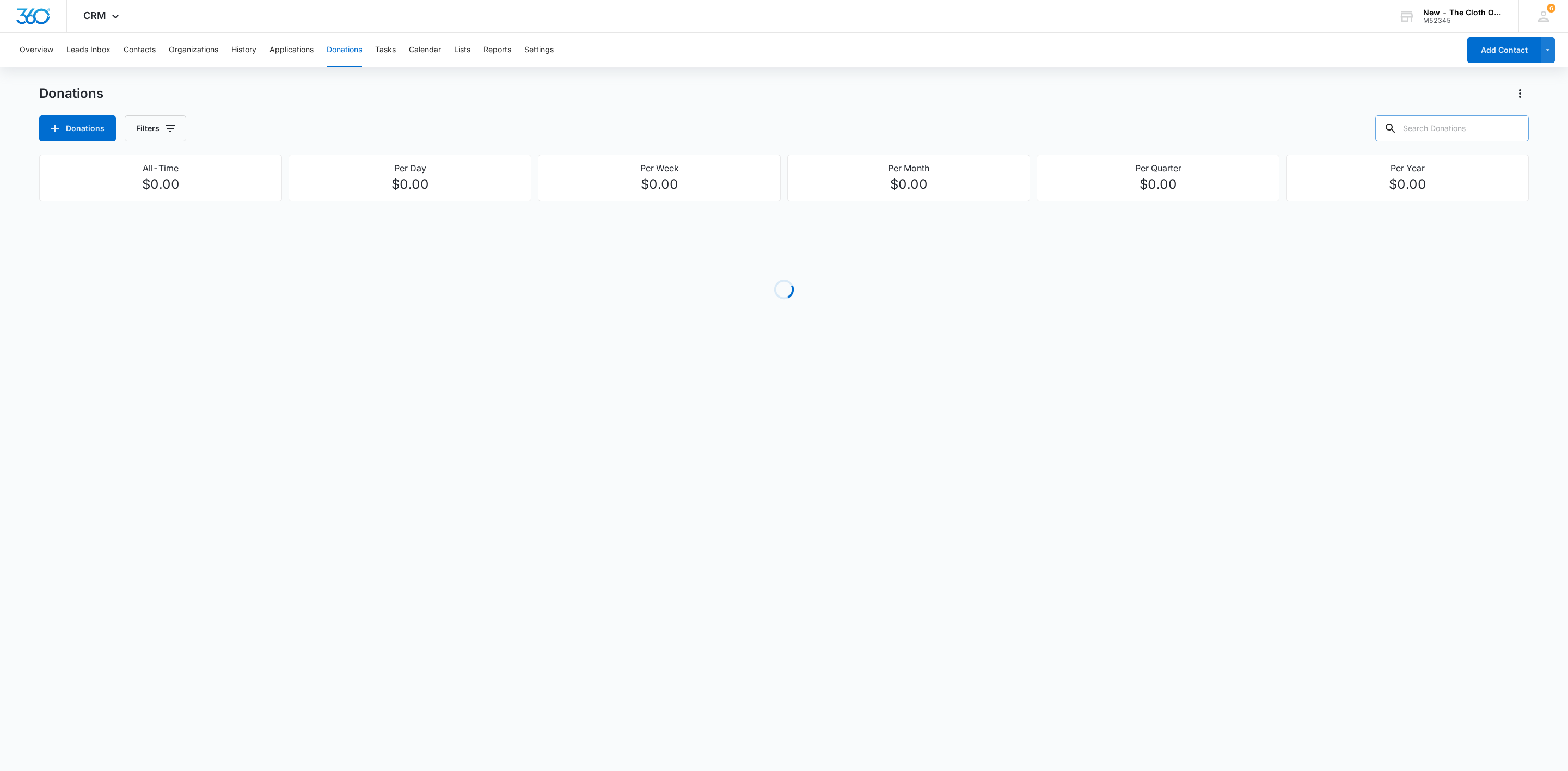
click at [1441, 130] on input "text" at bounding box center [1452, 128] width 153 height 26
paste input "Happy BeeHinds"
type input "Happy BeeHinds"
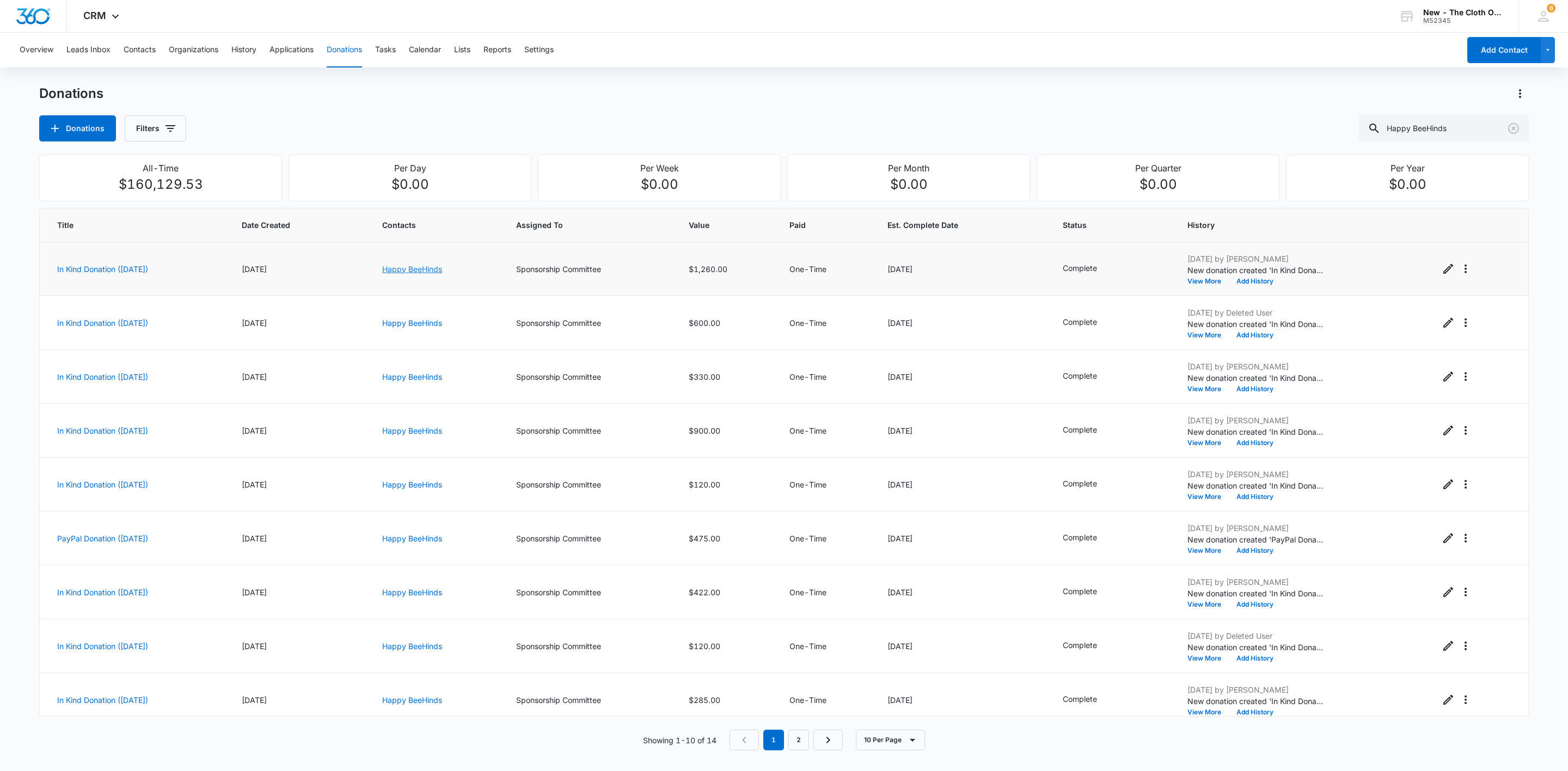
click at [436, 273] on link "Happy BeeHinds" at bounding box center [412, 269] width 60 height 9
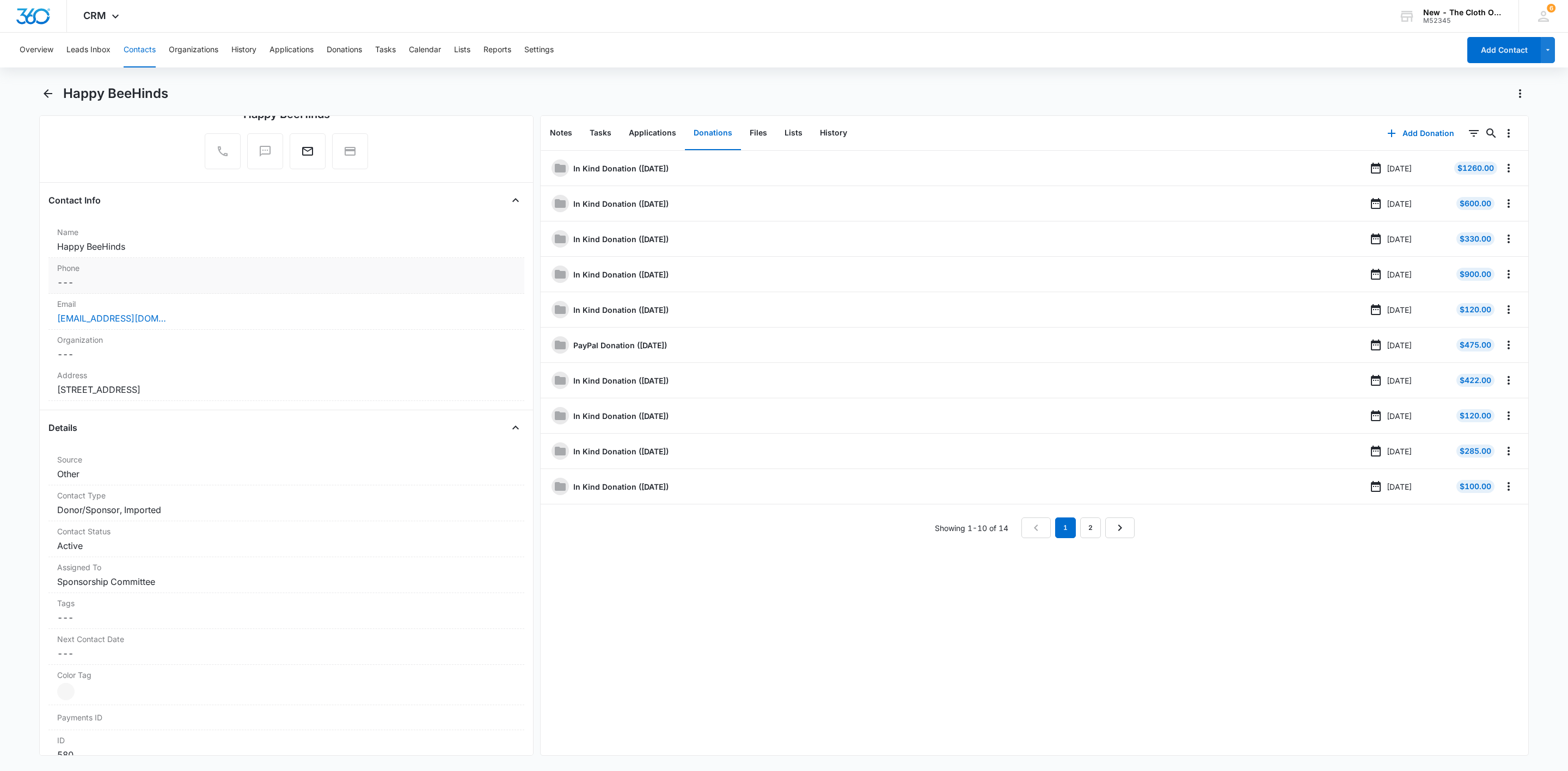
scroll to position [81, 0]
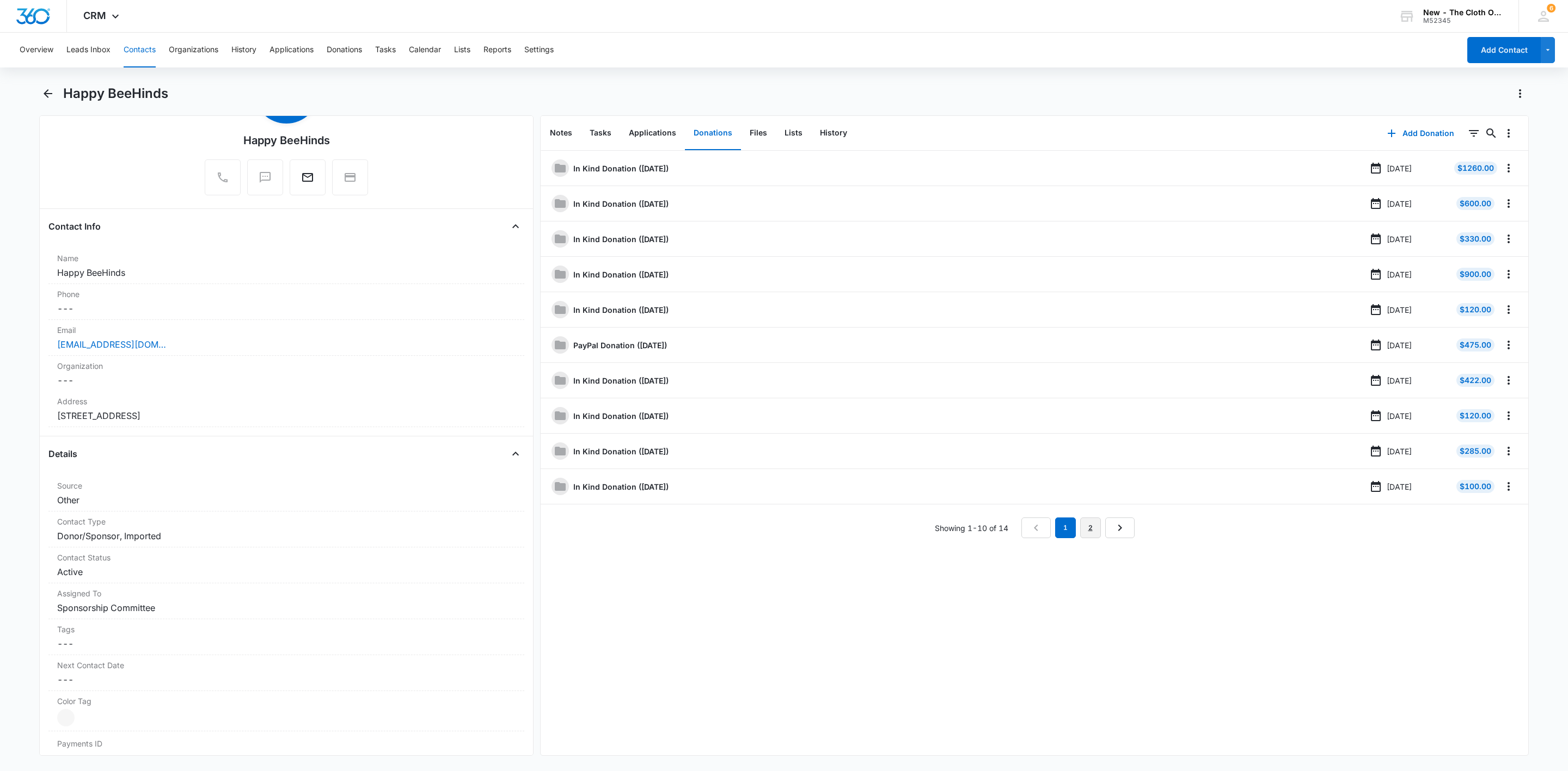
click at [1081, 535] on link "2" at bounding box center [1090, 527] width 21 height 21
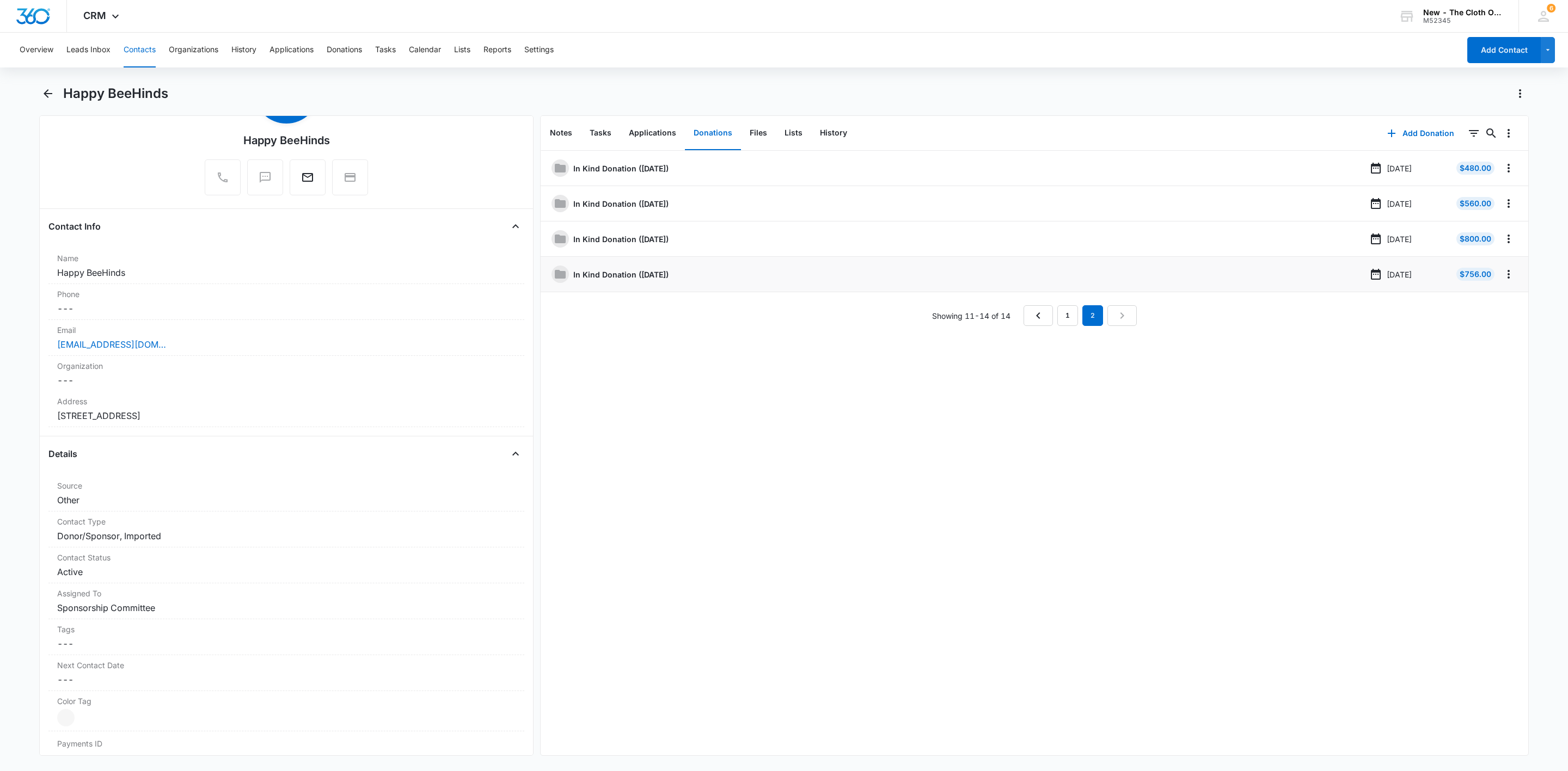
click at [616, 273] on p "In Kind Donation (June 2025)" at bounding box center [621, 274] width 95 height 11
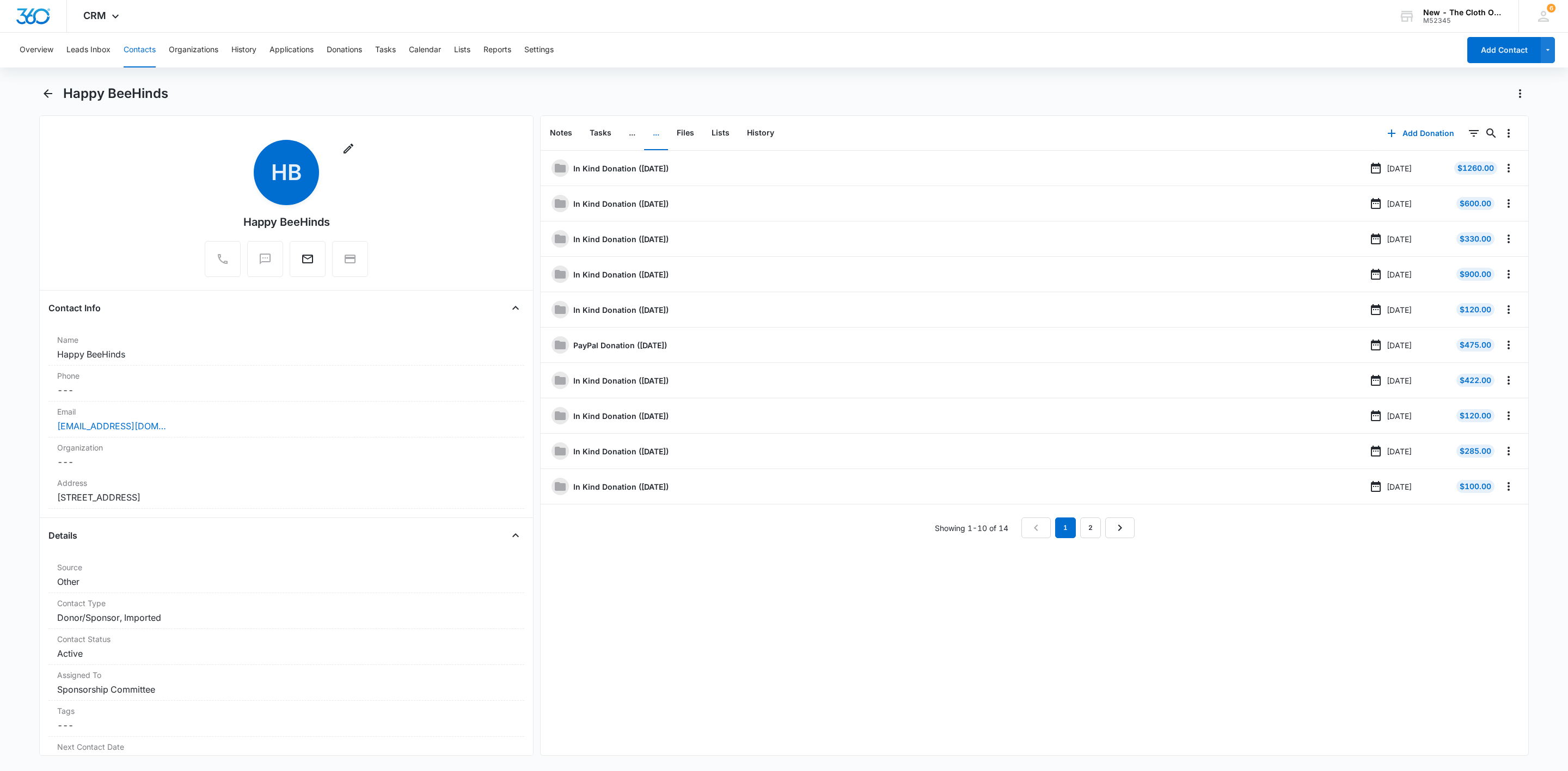
click at [1083, 518] on div "In Kind Donation (September 2019) Sep 25, 2019 $1260.00 In Kind Donation (March…" at bounding box center [1034, 345] width 987 height 387
click at [1084, 520] on div "In Kind Donation (September 2019) Sep 25, 2019 $1260.00 In Kind Donation (March…" at bounding box center [1034, 345] width 987 height 387
click at [1089, 528] on link "2" at bounding box center [1090, 527] width 21 height 21
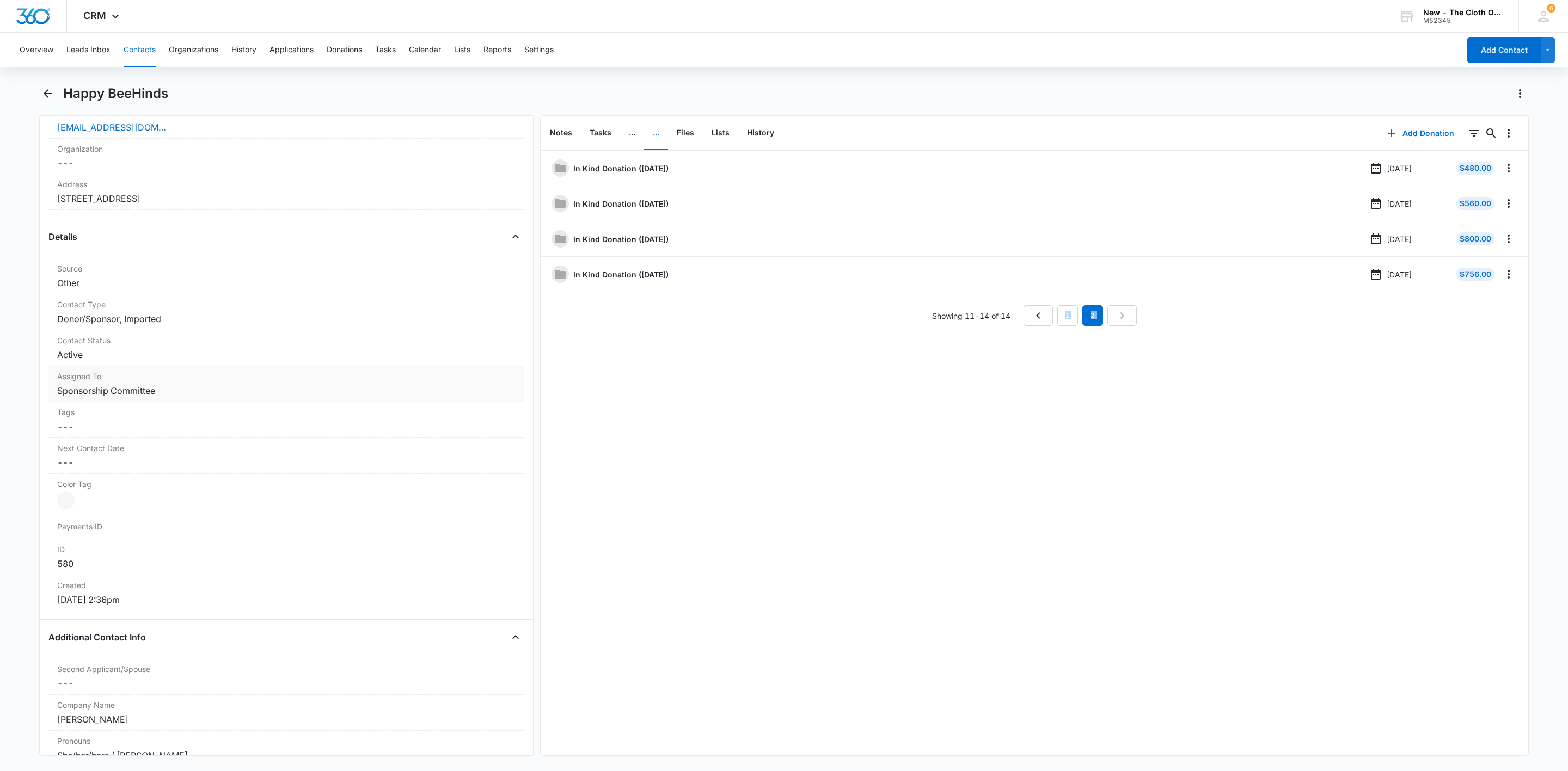
scroll to position [327, 0]
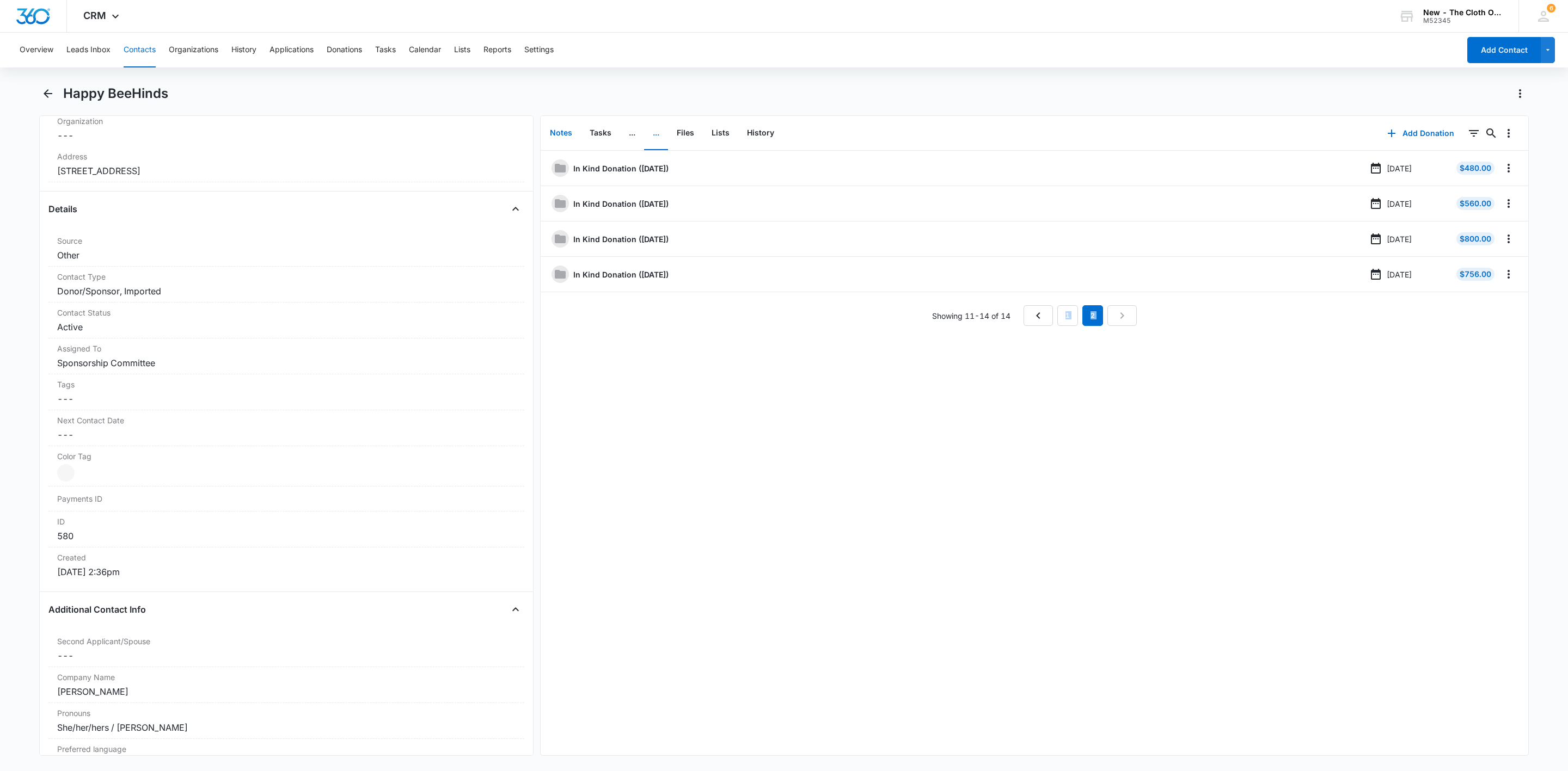
click at [559, 123] on button "Notes" at bounding box center [561, 133] width 40 height 34
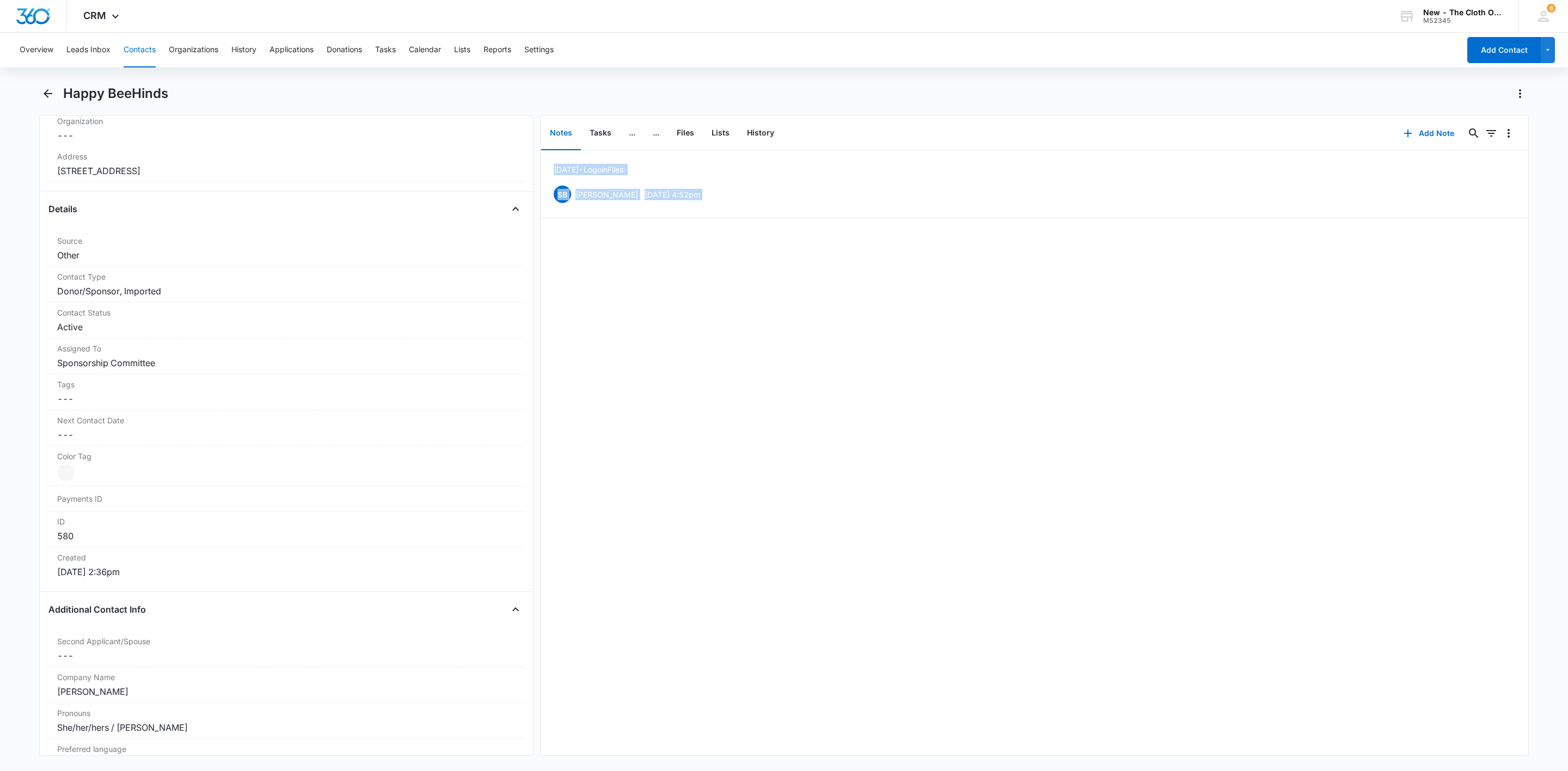
click at [801, 273] on div "09/13/24 - Logo in Files. SB Sandra Bildstein Sep 13, 2024 at 4:52pm Delete Edit" at bounding box center [1034, 453] width 987 height 605
drag, startPoint x: 797, startPoint y: 262, endPoint x: 790, endPoint y: 265, distance: 7.6
click at [797, 262] on div "09/13/24 - Logo in Files. SB Sandra Bildstein Sep 13, 2024 at 4:52pm Delete Edit" at bounding box center [1034, 453] width 987 height 605
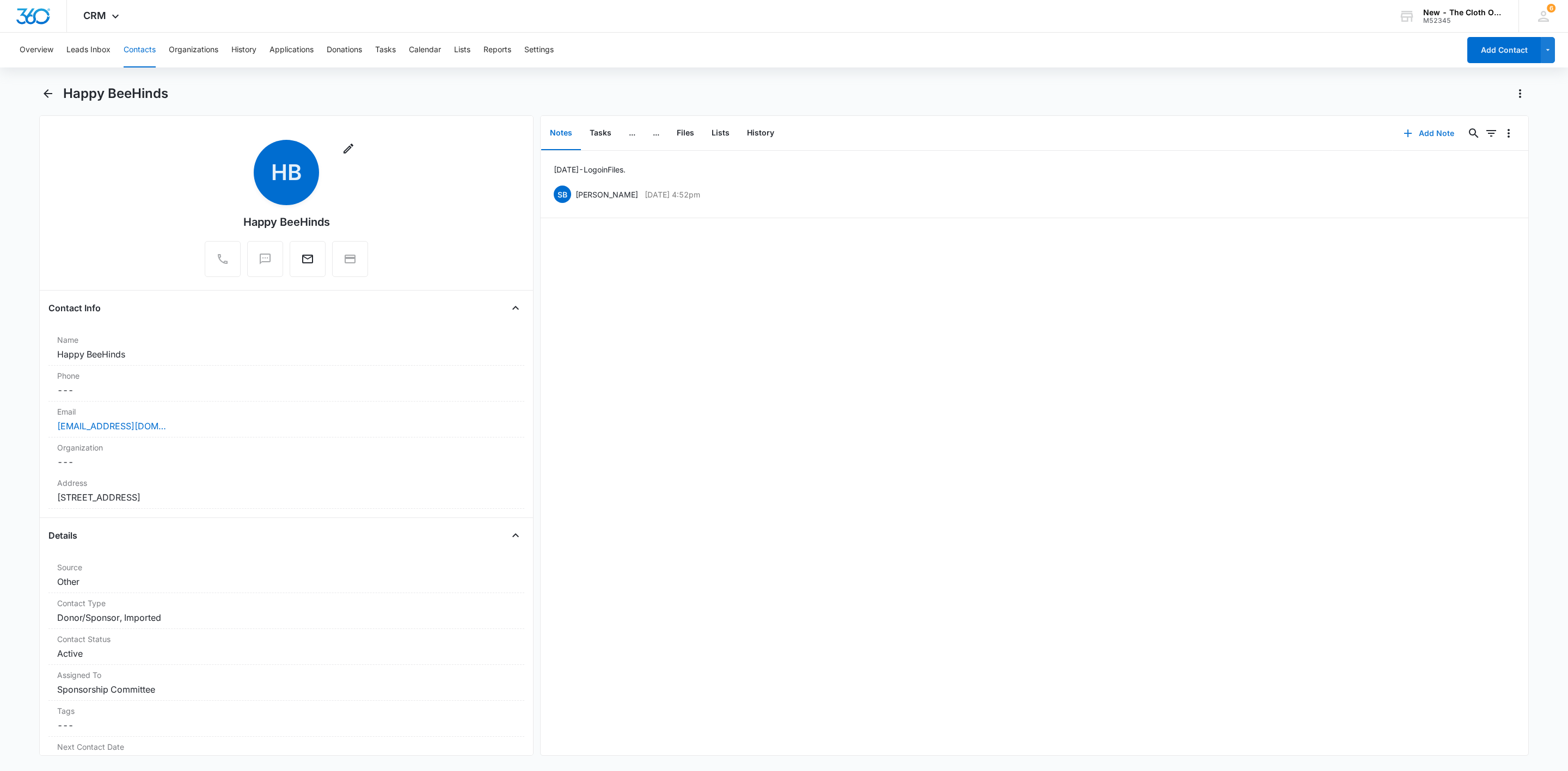
click at [1401, 134] on icon "button" at bounding box center [1407, 133] width 13 height 13
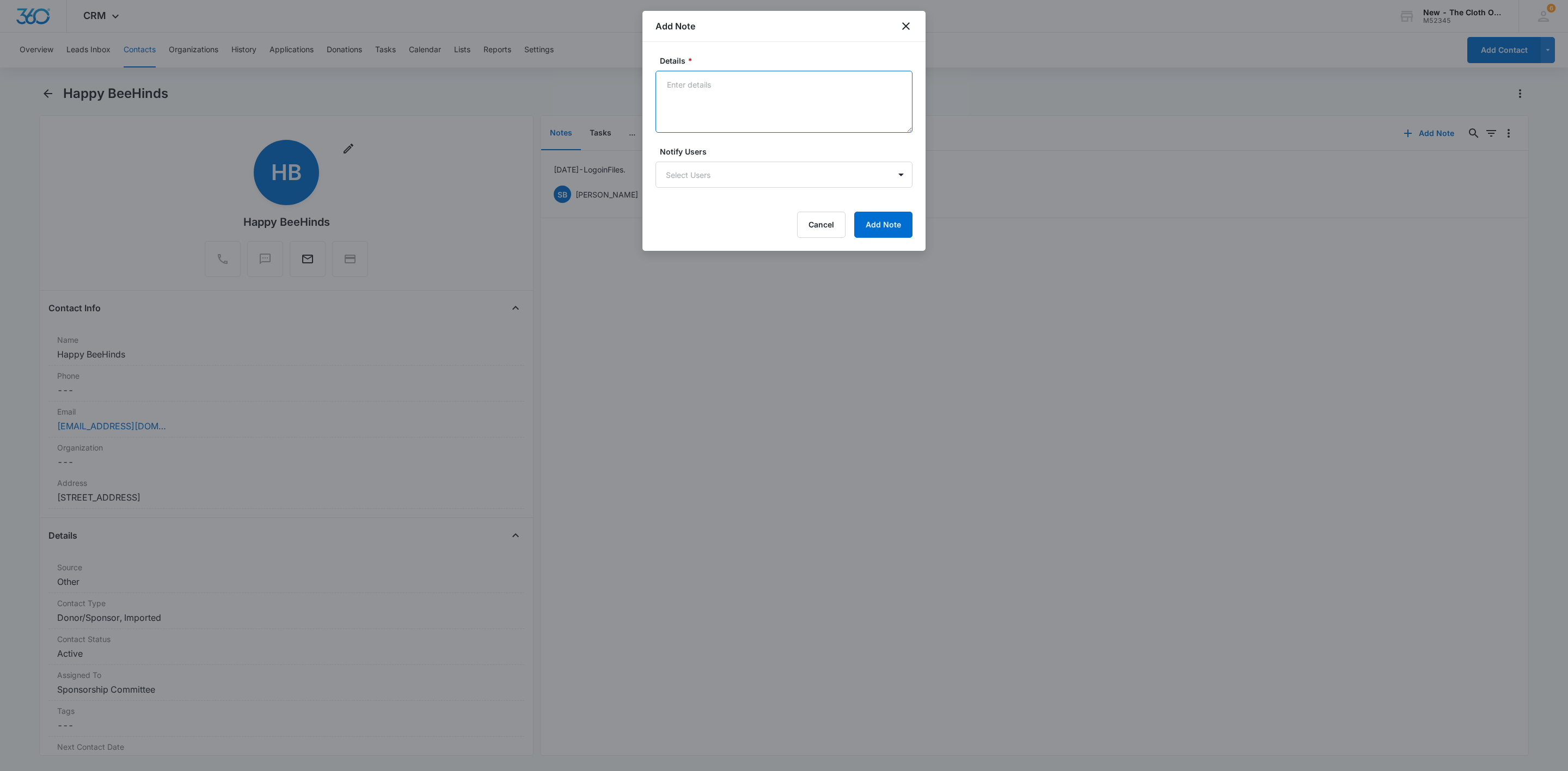
click at [737, 92] on textarea "Details *" at bounding box center [784, 101] width 257 height 62
paste textarea "08/12/25 - Announced they will be closing."
type textarea "08/12/25 - Announced they will be closing."
click at [890, 229] on button "Add Note" at bounding box center [884, 225] width 59 height 26
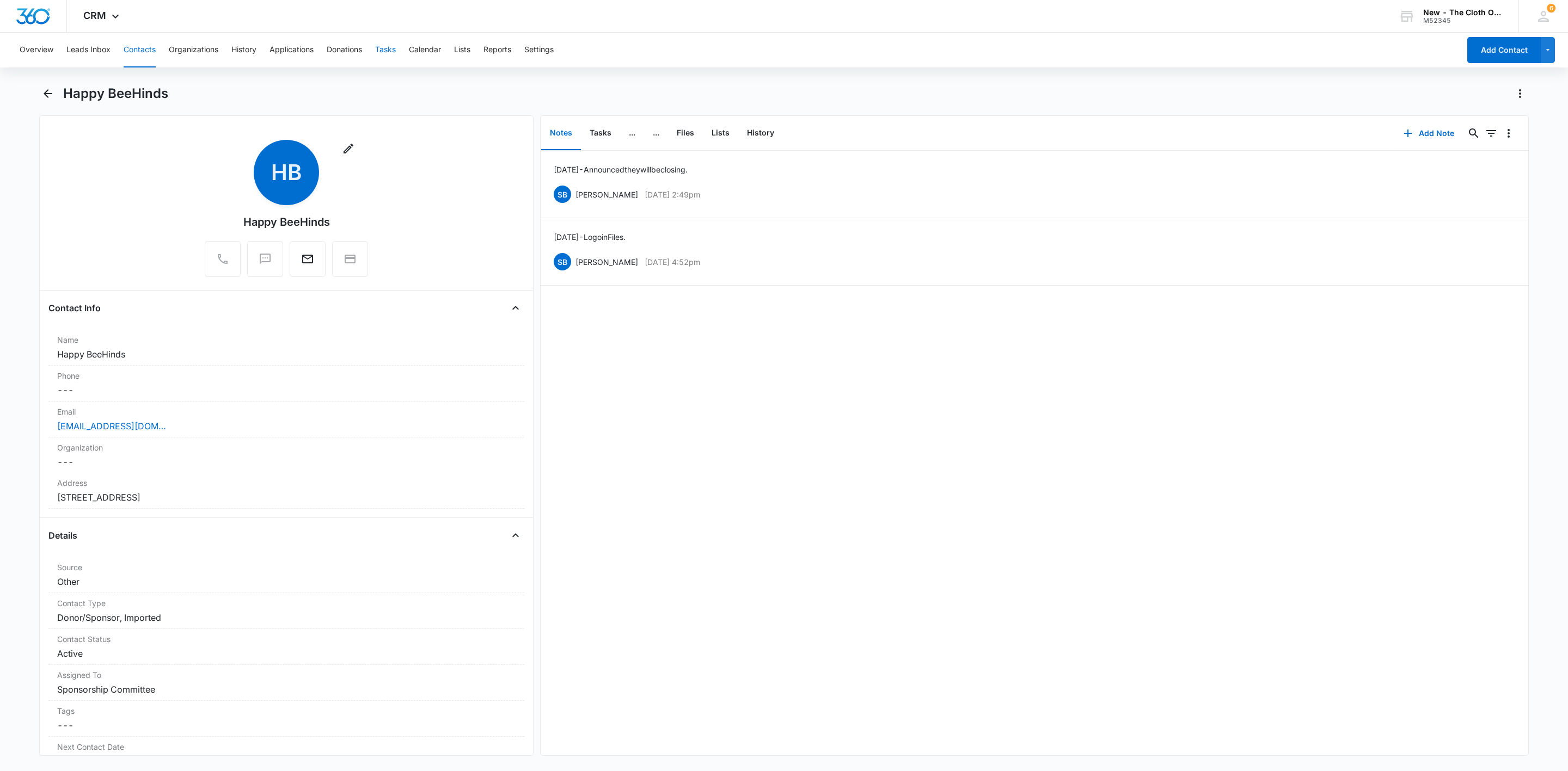
click at [390, 59] on button "Tasks" at bounding box center [385, 50] width 21 height 35
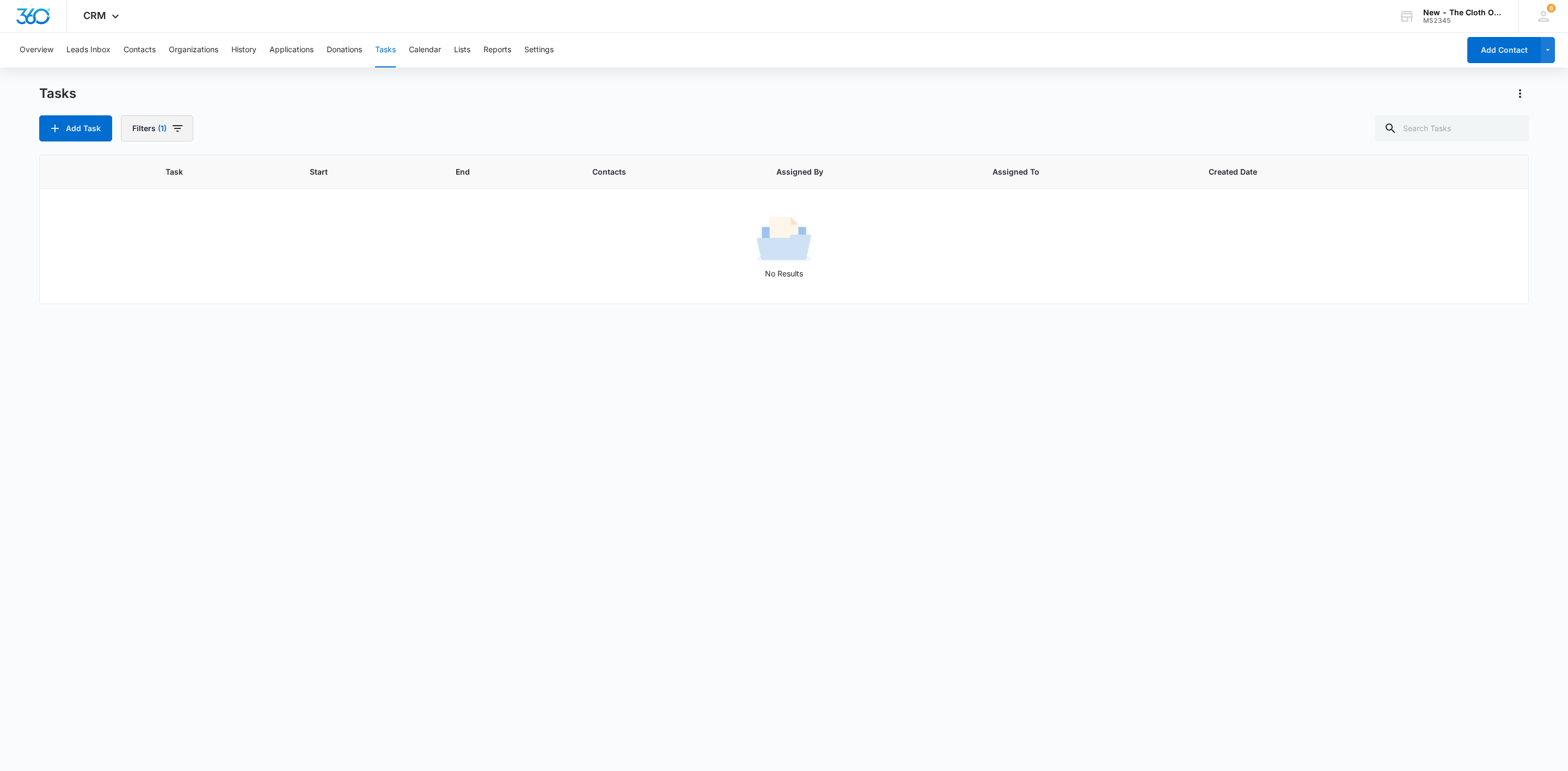
click at [160, 130] on span "(1)" at bounding box center [162, 129] width 9 height 8
click at [231, 304] on button "Clear All" at bounding box center [197, 302] width 125 height 21
click at [82, 134] on button "Add Task" at bounding box center [76, 128] width 73 height 26
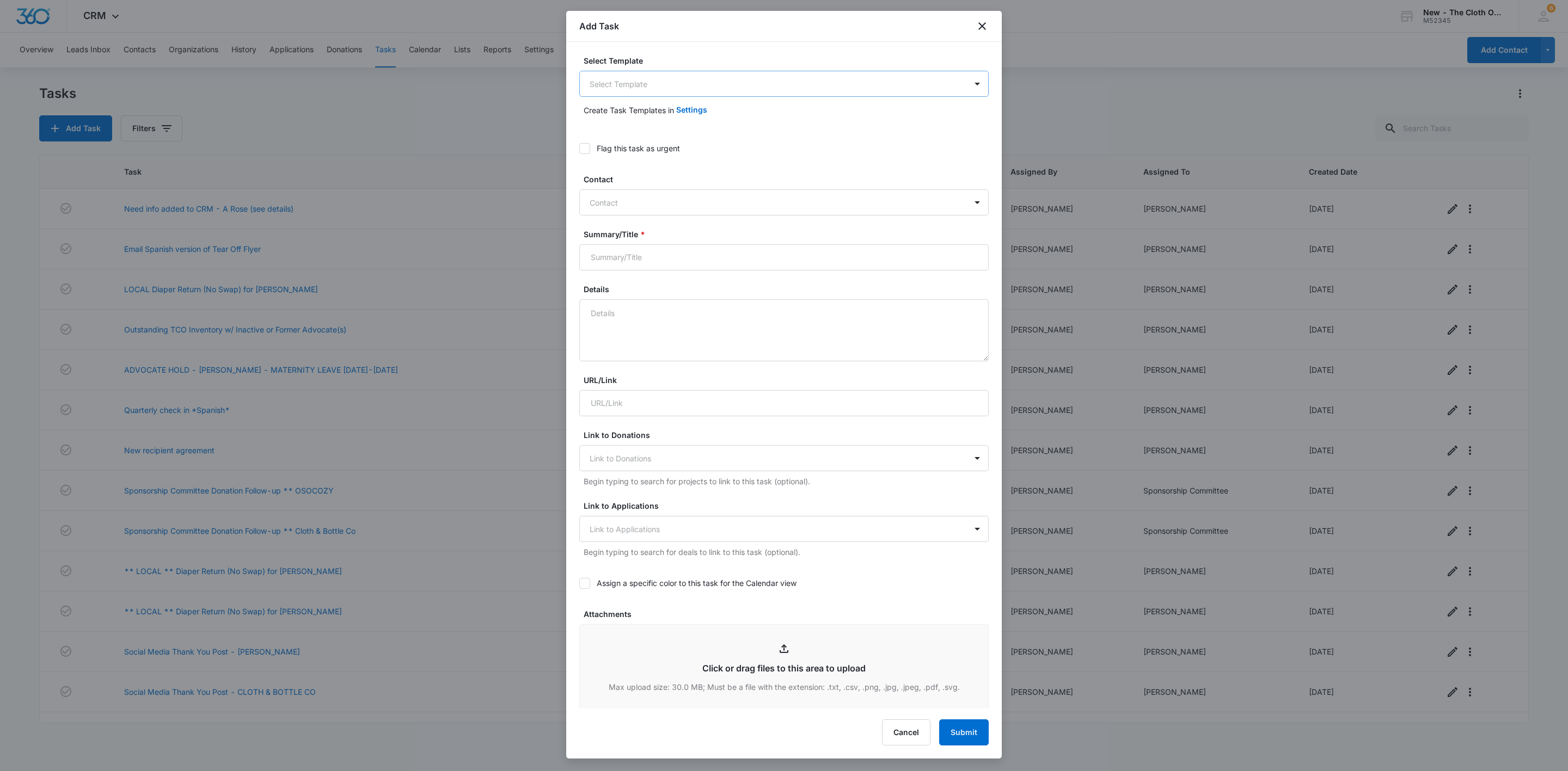
click at [657, 81] on body "CRM Apps Reputation Websites Forms CRM Email Social Shop Payments POS Ads Intel…" at bounding box center [784, 385] width 1568 height 771
type input "inven"
click at [762, 130] on div "TCO Inventory Move from ADVOCATE NAME to ADVOCATE NAME" at bounding box center [778, 122] width 397 height 20
click at [638, 193] on div "Contact" at bounding box center [773, 203] width 387 height 25
type input "sarah.ar"
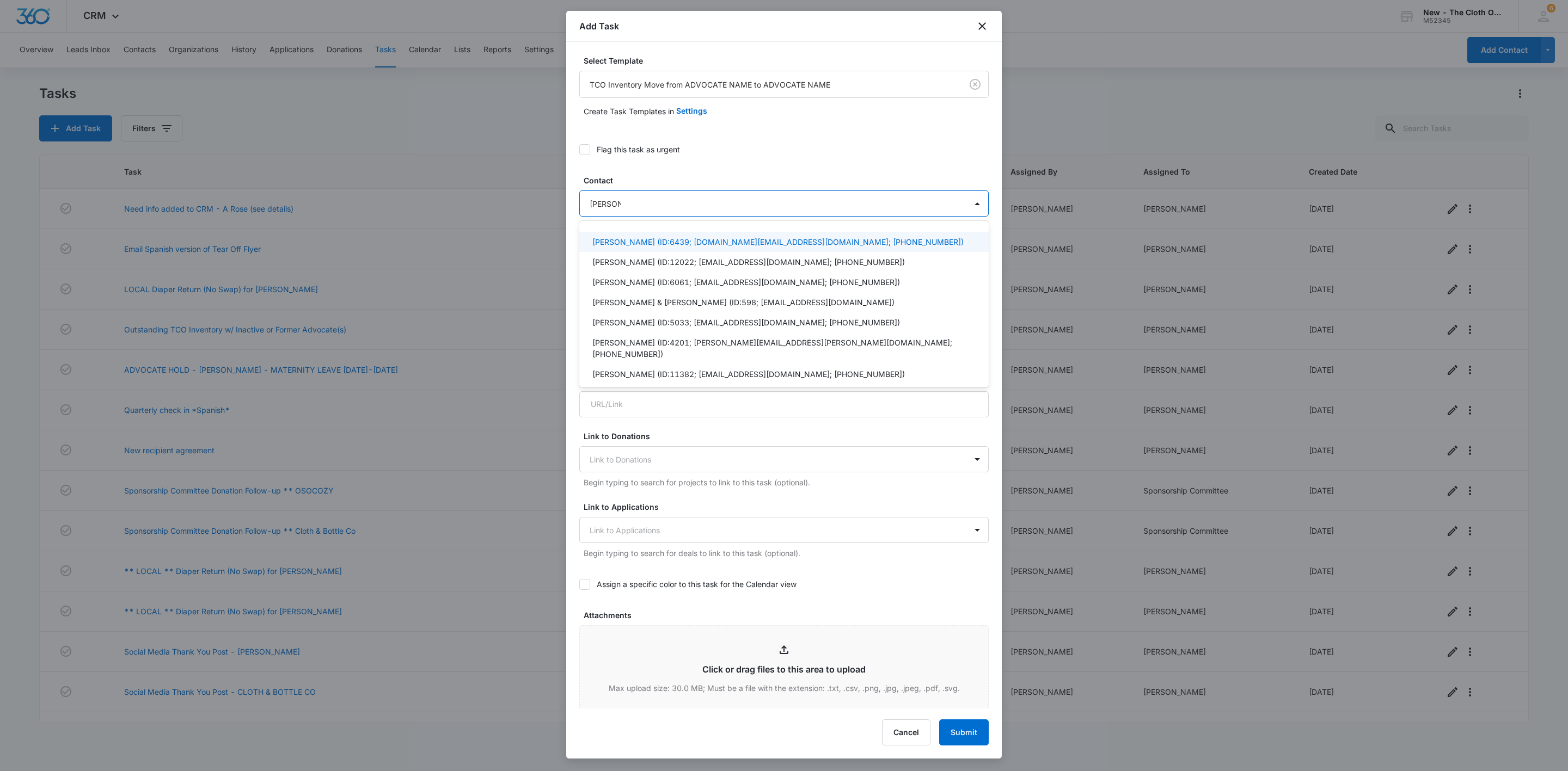
click at [688, 238] on p "Sarah Wells (ID:6439; Sarah.AR@theclothoption.org; (515) 339-9514)" at bounding box center [778, 242] width 371 height 11
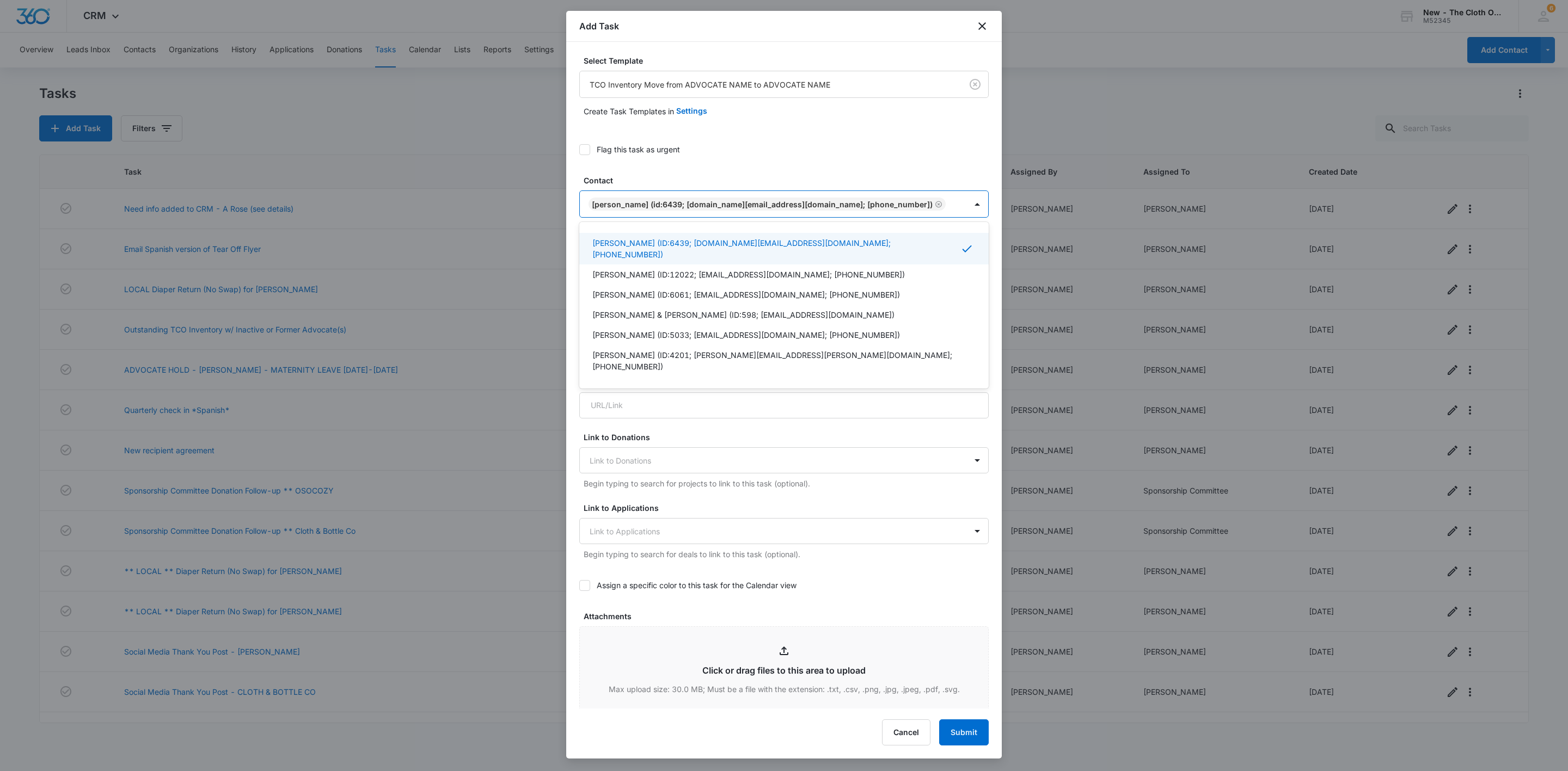
click at [949, 204] on div at bounding box center [957, 204] width 17 height 13
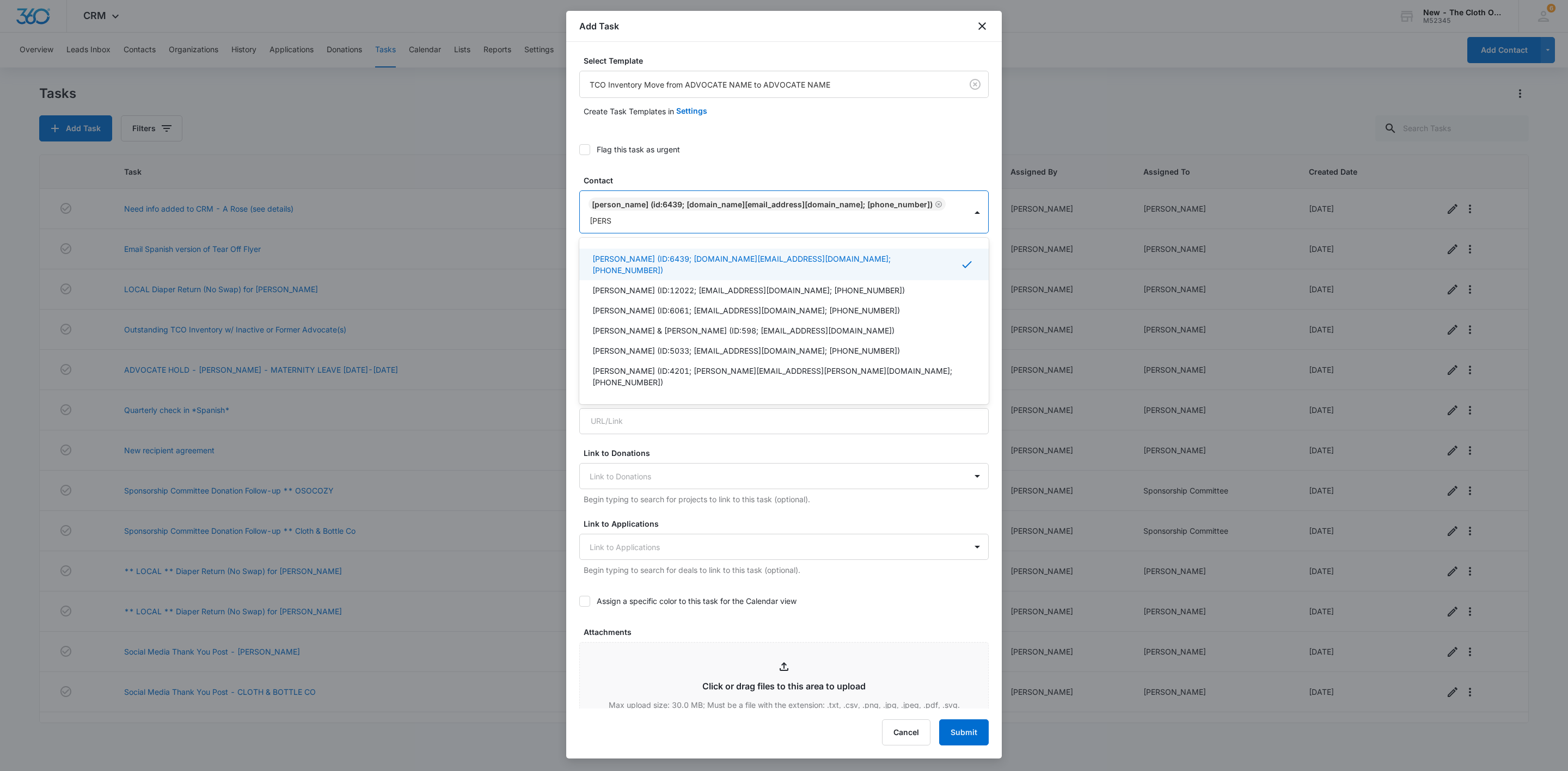
type input "Faye.ga"
click at [690, 253] on p "Faye Laherty (ID:15181; Faye.GA@theclothoption.org; (706) 525-1179)" at bounding box center [781, 259] width 377 height 11
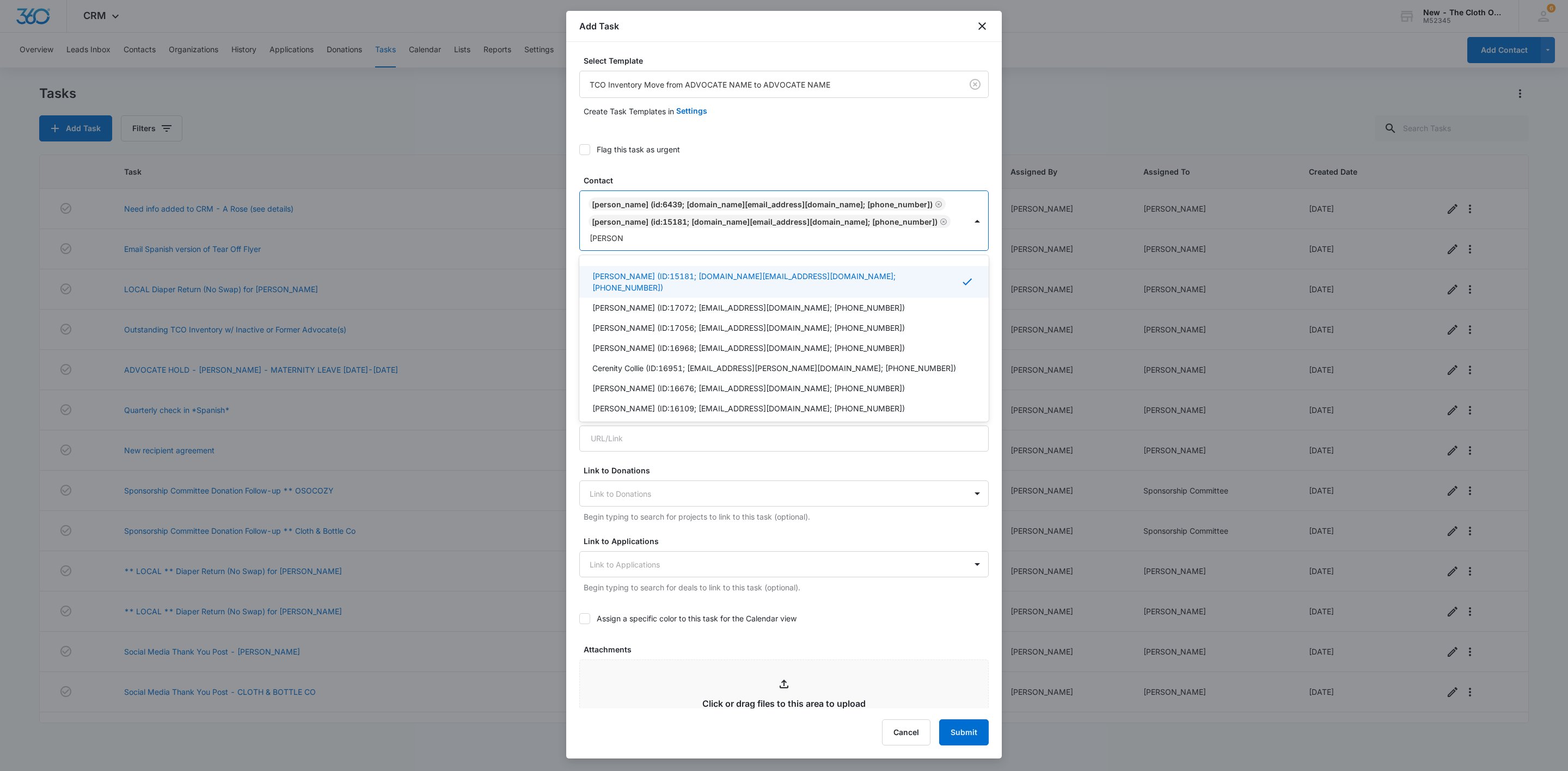
type input "Jennifer.GA"
click at [654, 270] on p "Jennifer Taylor (ID:13409; Jennifer.GA@theclothoption.org; (404) 597-0236)" at bounding box center [781, 276] width 377 height 11
click at [954, 240] on div at bounding box center [960, 239] width 11 height 13
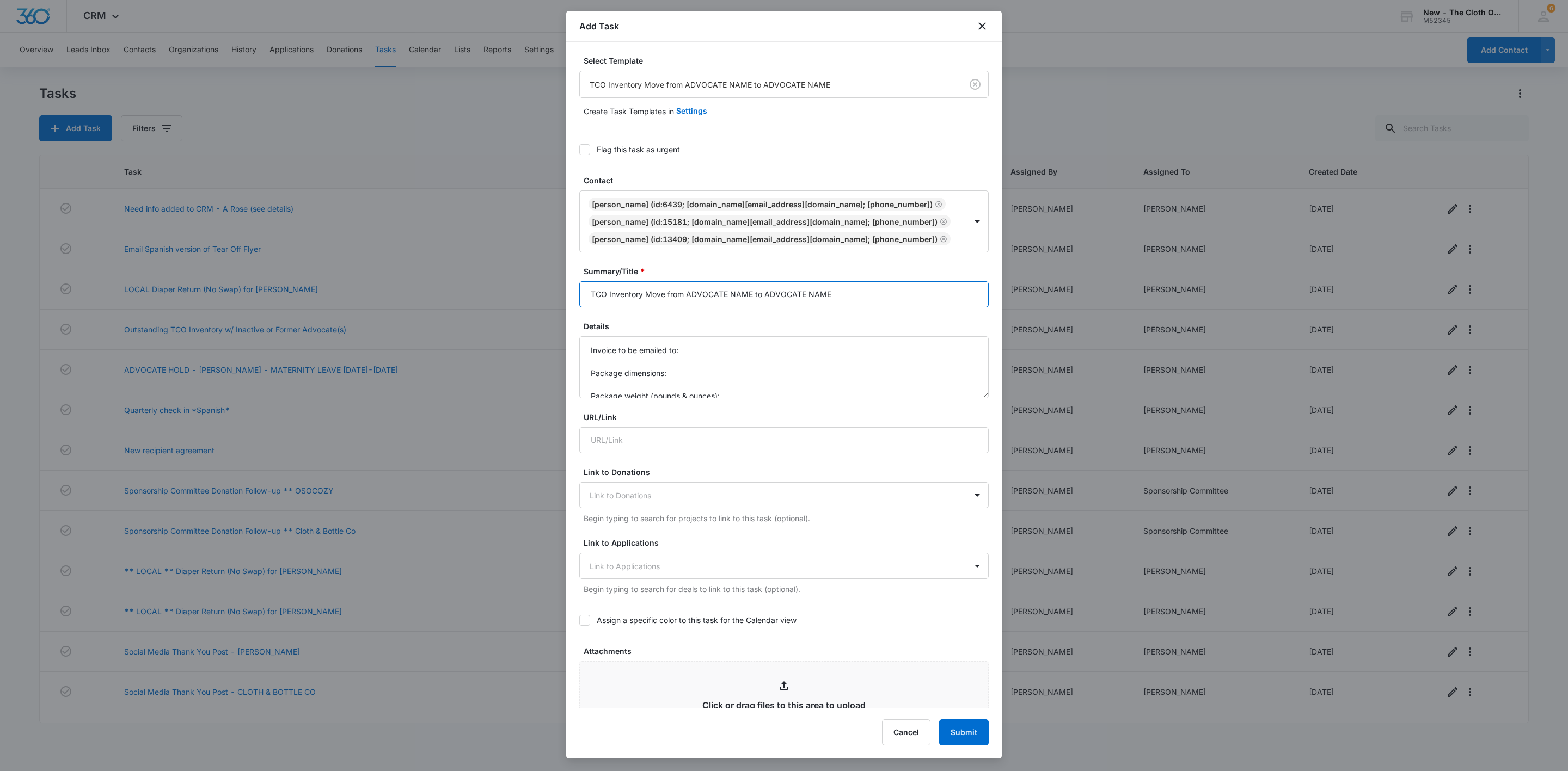
drag, startPoint x: 689, startPoint y: 293, endPoint x: 750, endPoint y: 294, distance: 61.0
click at [750, 294] on input "TCO Inventory Move from ADVOCATE NAME to ADVOCATE NAME" at bounding box center [784, 294] width 410 height 26
click at [587, 294] on input "TCO Inventory Move from SARAH WELLS (AR) to FAYE L (GA) and/or JENNIFER T (GA)" at bounding box center [784, 294] width 410 height 26
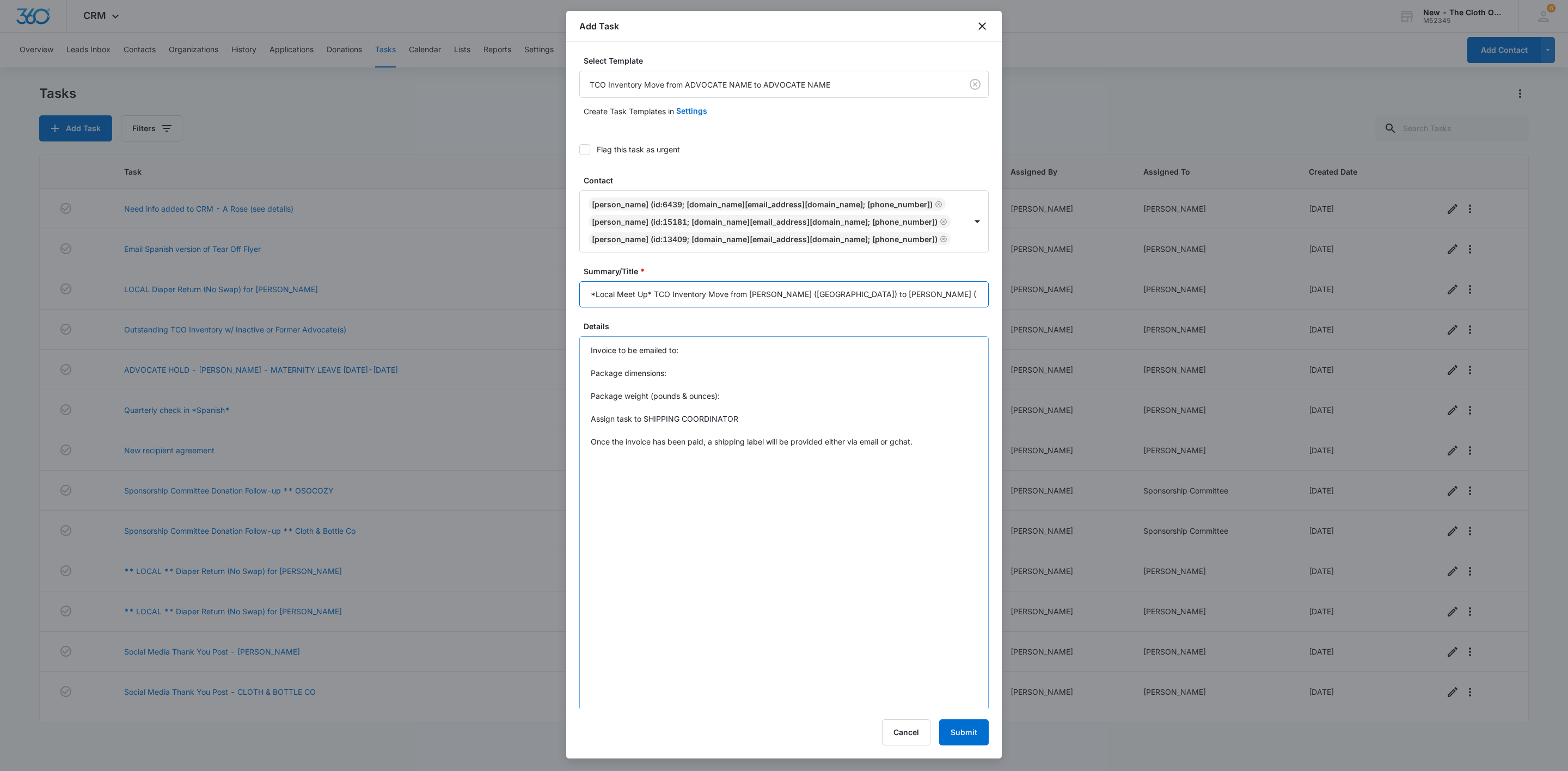
drag, startPoint x: 968, startPoint y: 394, endPoint x: 799, endPoint y: 612, distance: 275.8
click at [949, 771] on html "CRM Apps Reputation Websites Forms CRM Email Social Shop Payments POS Ads Intel…" at bounding box center [784, 385] width 1568 height 771
type input "*Local Meet Up* TCO Inventory Move from SARAH WELLS (AR) to FAYE L (GA) and/or …"
drag, startPoint x: 693, startPoint y: 436, endPoint x: 476, endPoint y: 307, distance: 252.4
click at [476, 307] on body "CRM Apps Reputation Websites Forms CRM Email Social Shop Payments POS Ads Intel…" at bounding box center [784, 385] width 1568 height 771
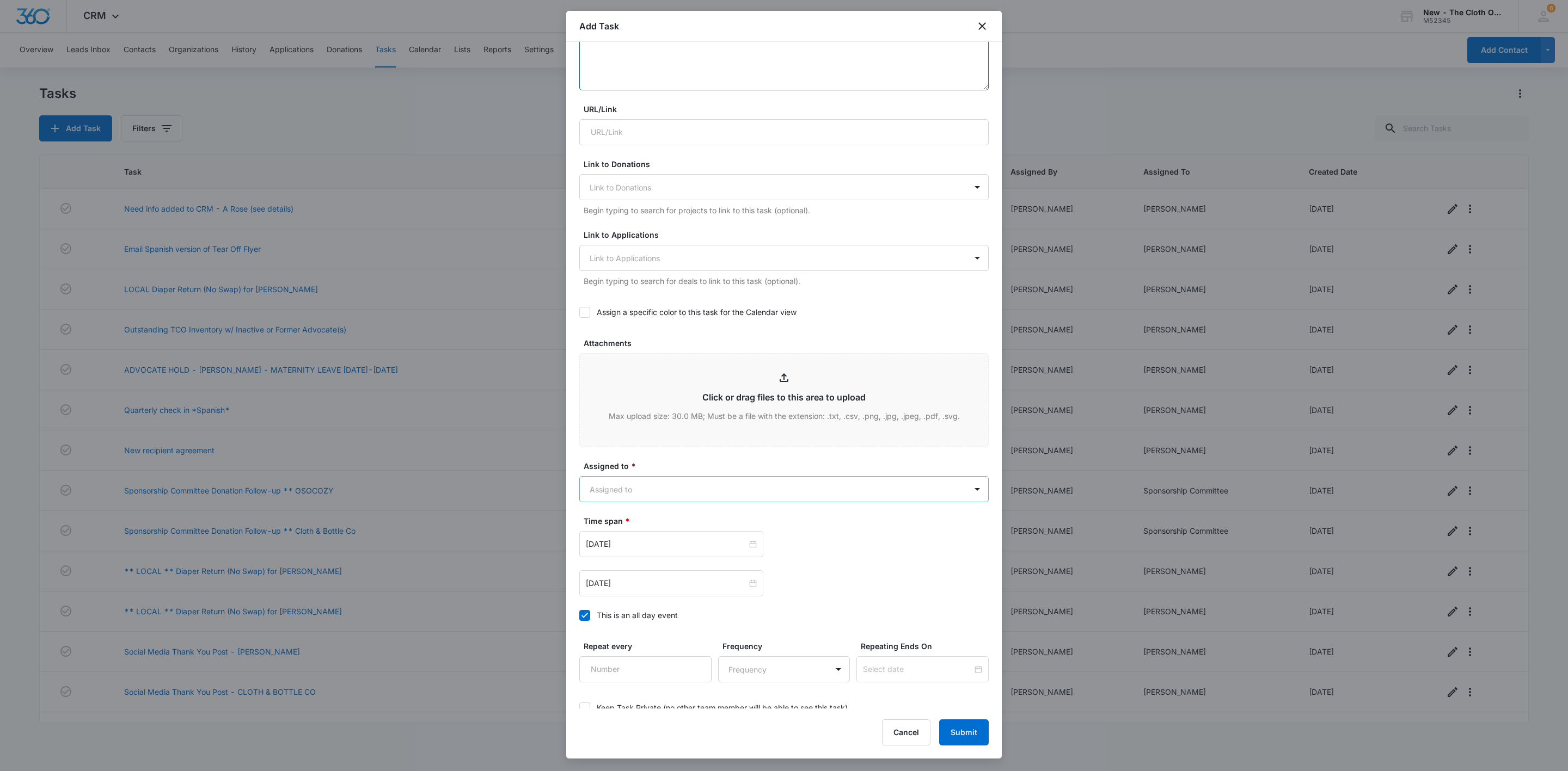
scroll to position [790, 0]
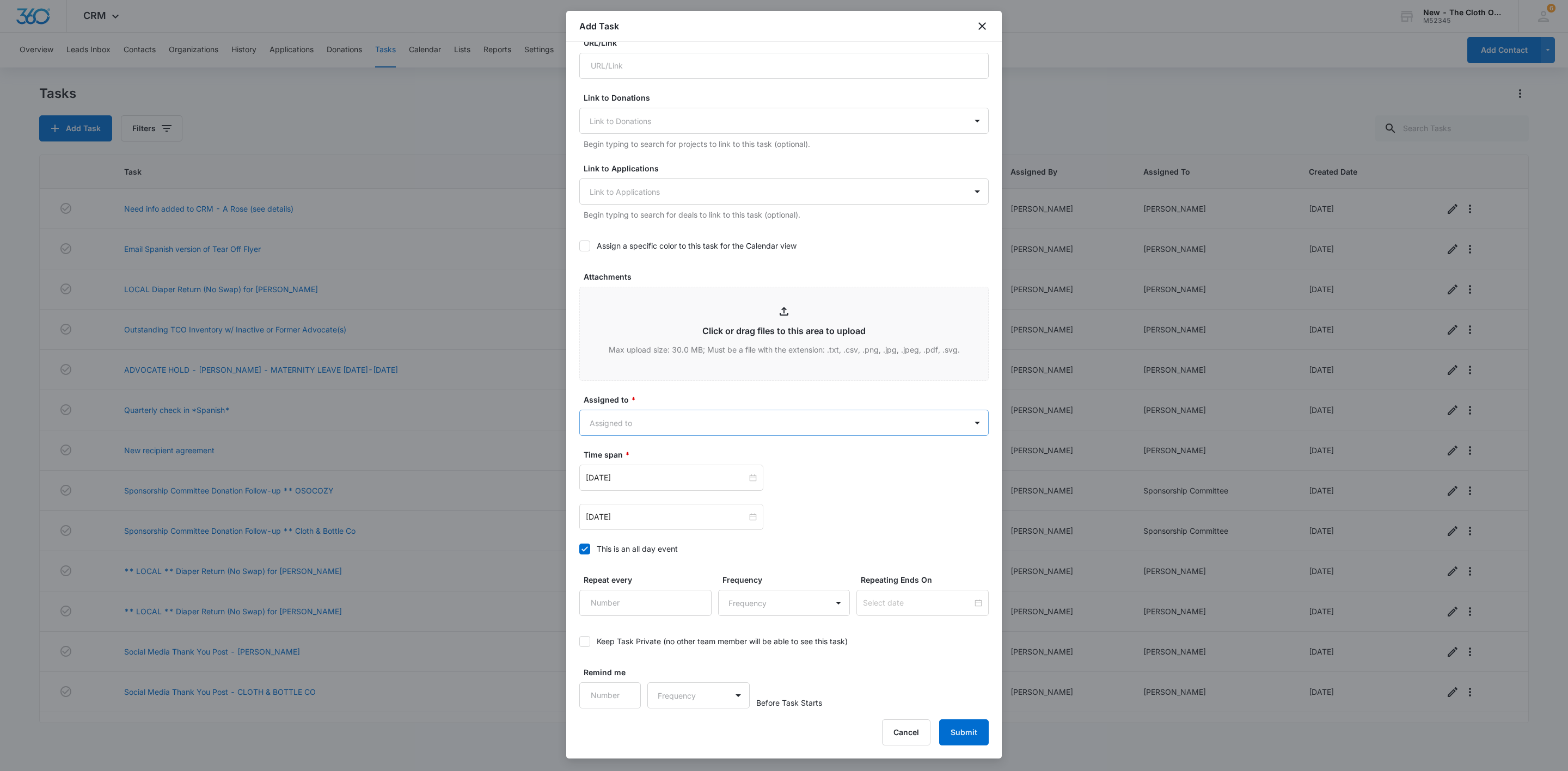
type textarea "Sarah Wells is leaving TCO. She will be in the Atlanta area evening of 10/12 th…"
click at [630, 427] on body "CRM Apps Reputation Websites Forms CRM Email Social Shop Payments POS Ads Intel…" at bounding box center [784, 385] width 1568 height 771
type input "jenn"
type input "fay"
click at [585, 391] on div at bounding box center [784, 385] width 1568 height 771
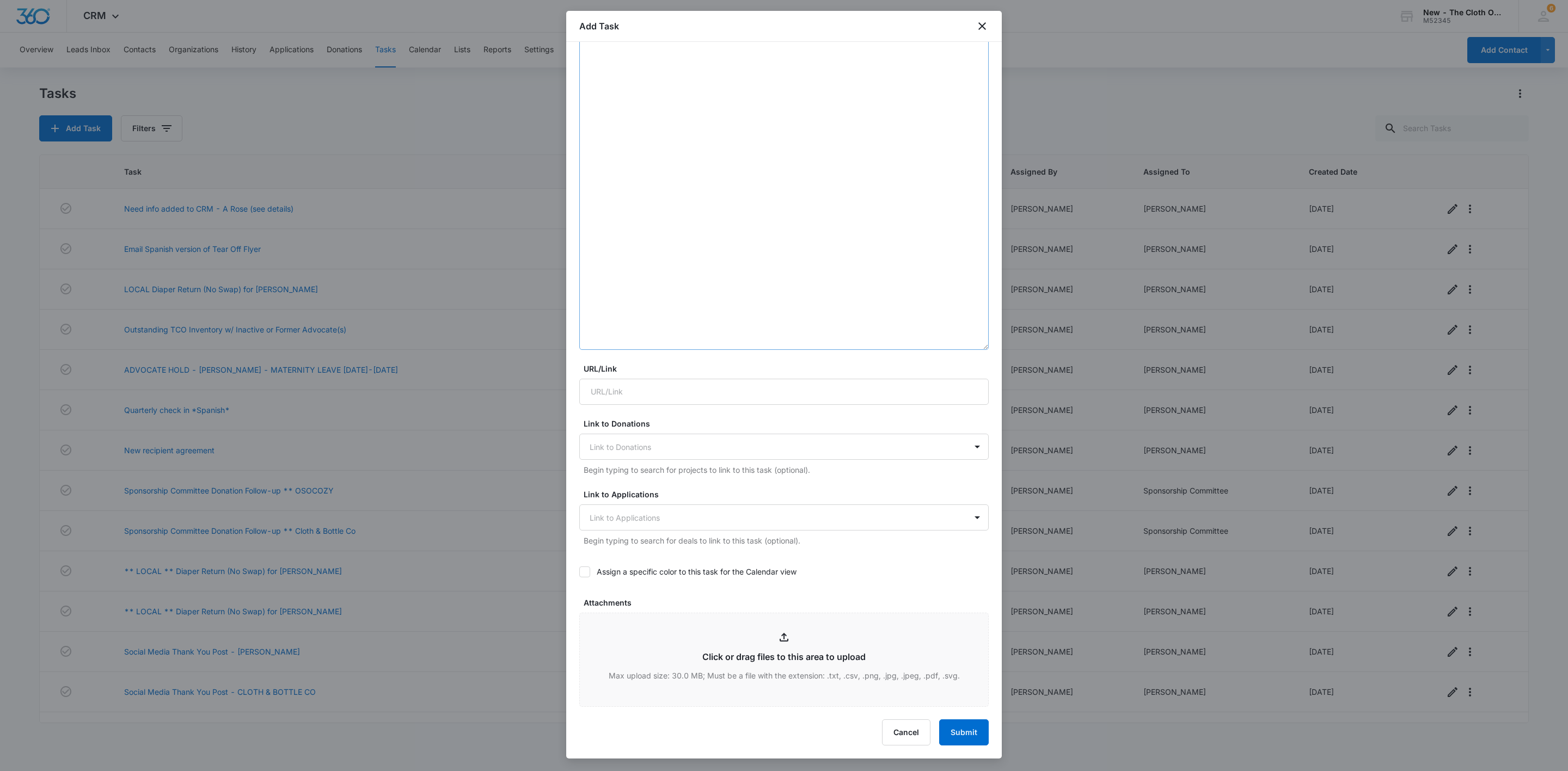
scroll to position [137, 0]
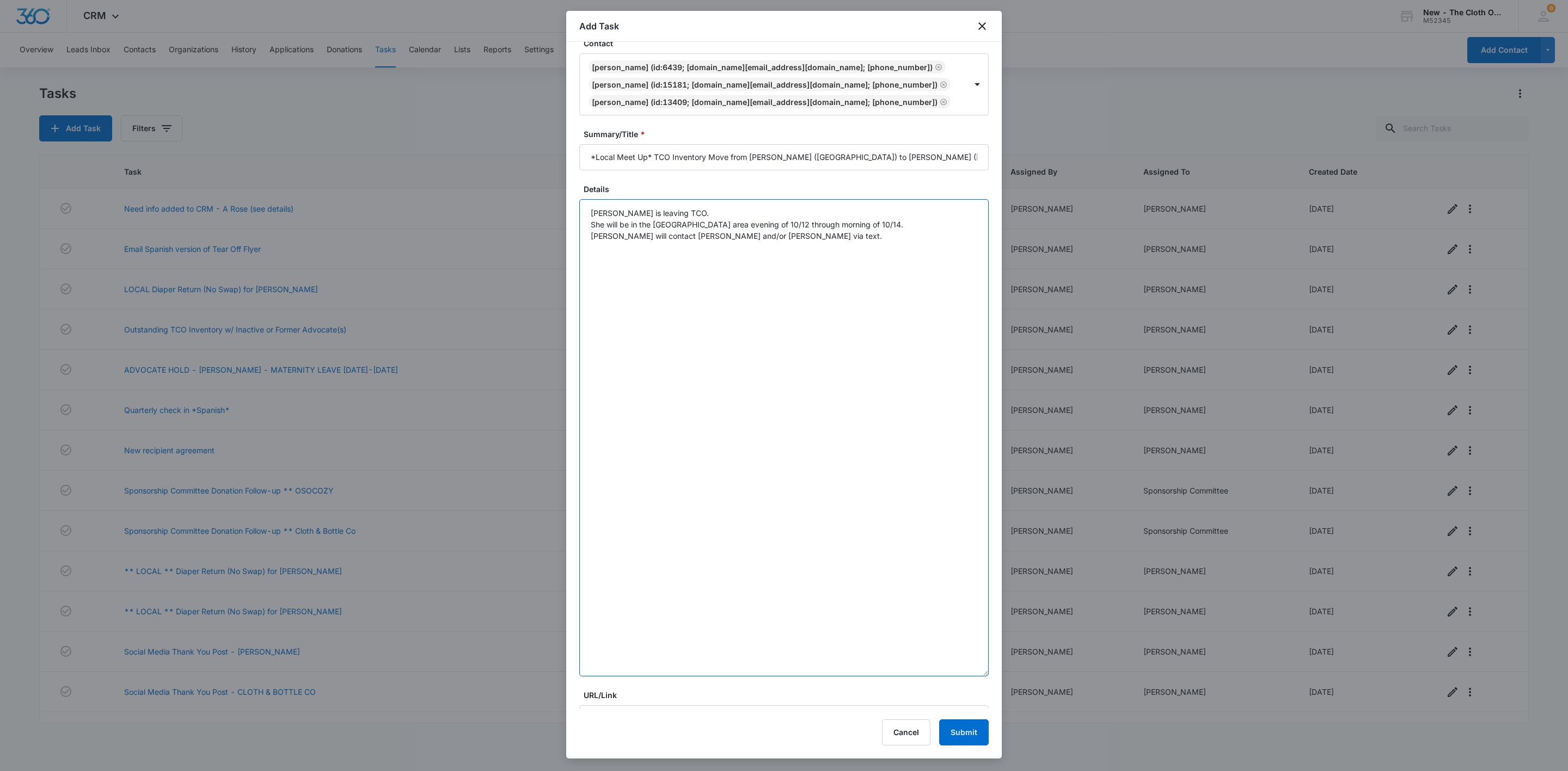
click at [759, 240] on textarea "Sarah Wells is leaving TCO. She will be in the Atlanta area evening of 10/12 th…" at bounding box center [784, 438] width 410 height 478
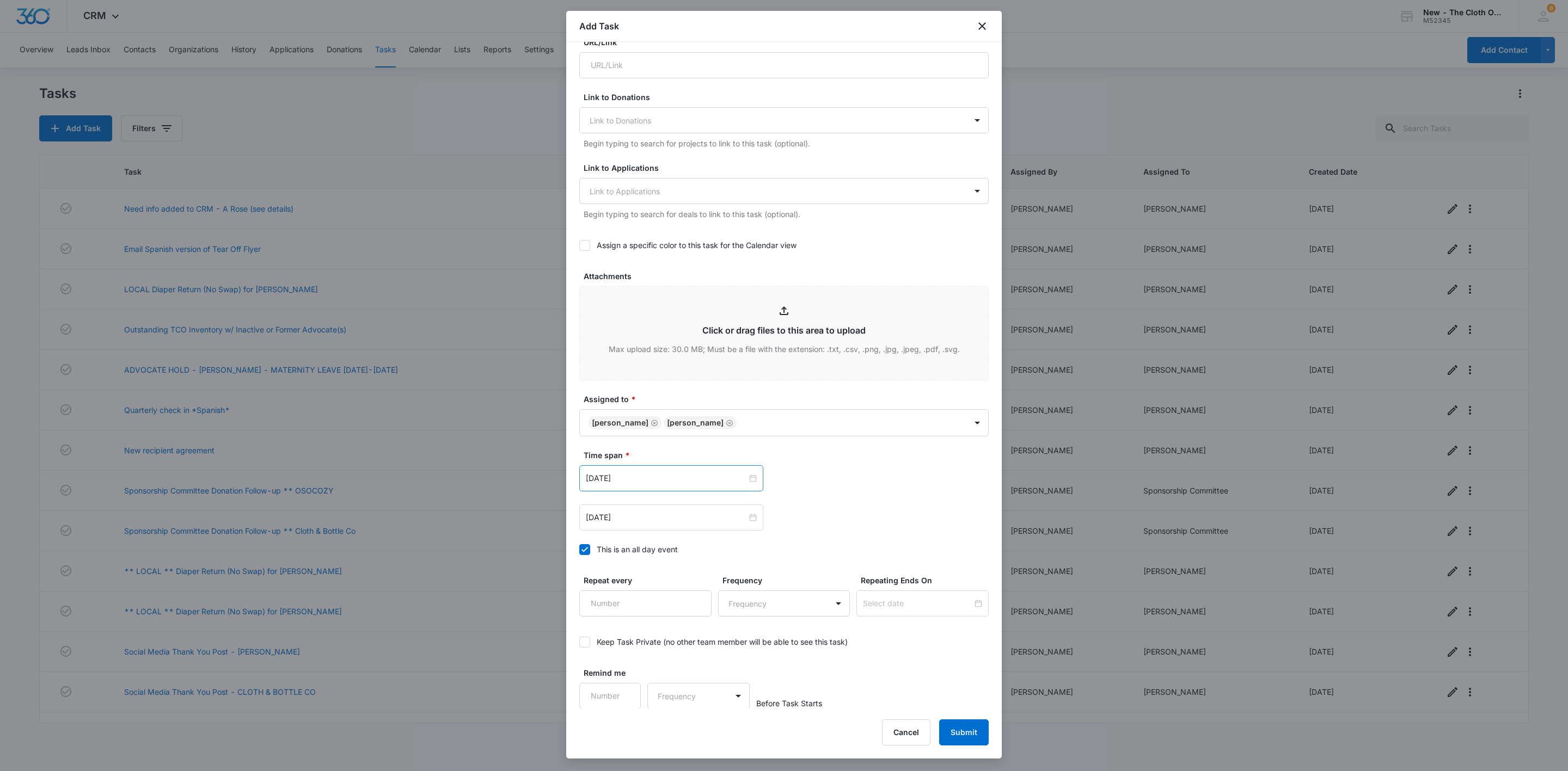
scroll to position [792, 0]
type textarea "Sarah Wells is leaving TCO. She will be in the Atlanta area evening of 10/12 th…"
click at [652, 480] on input "Apr 23, 2024" at bounding box center [667, 478] width 161 height 12
click at [656, 647] on link "Today" at bounding box center [656, 652] width 25 height 9
type input "Oct 7, 2025"
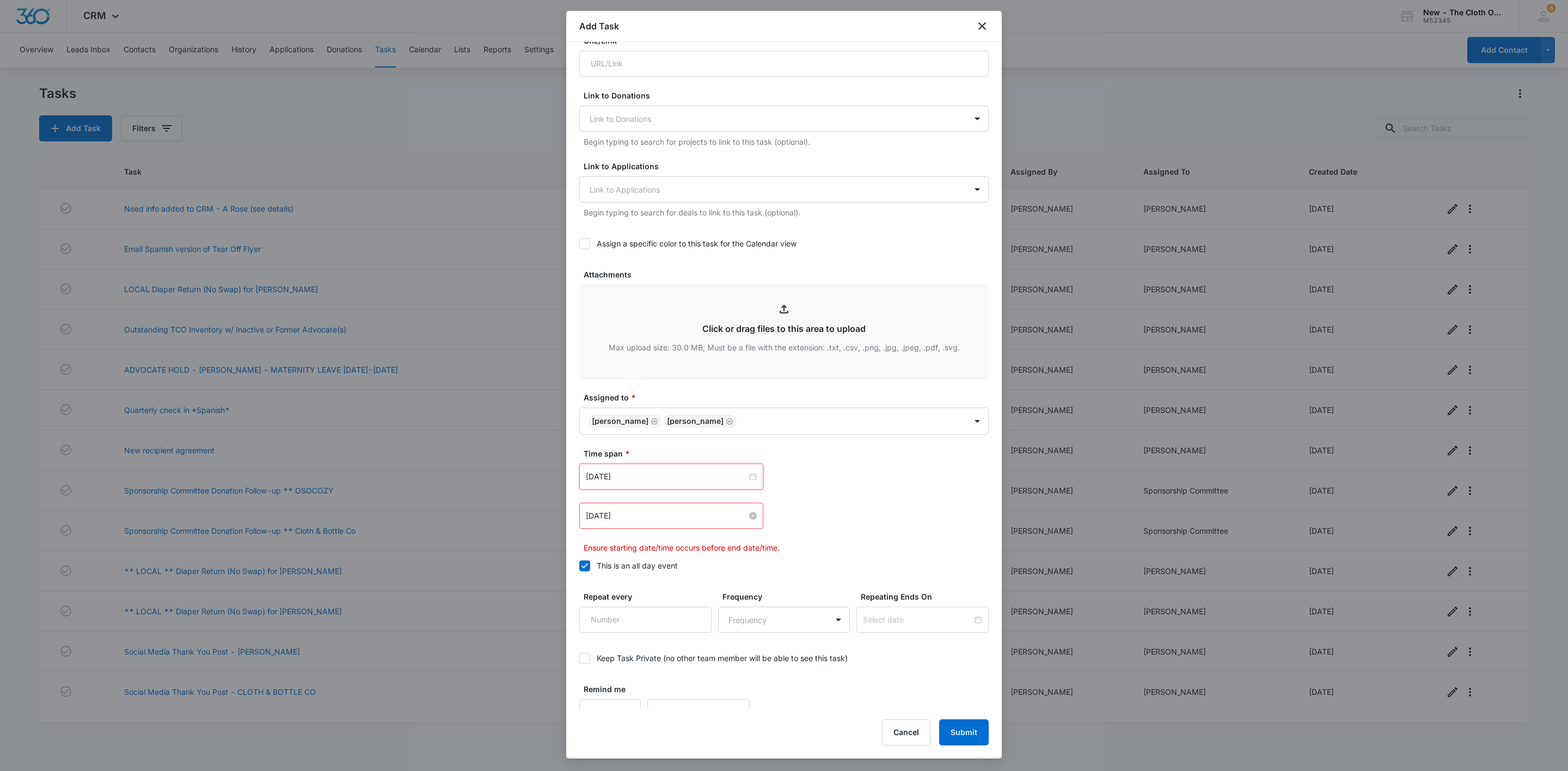
click at [650, 516] on input "Apr 23, 2024" at bounding box center [667, 516] width 161 height 12
click at [658, 692] on link "Today" at bounding box center [656, 690] width 25 height 9
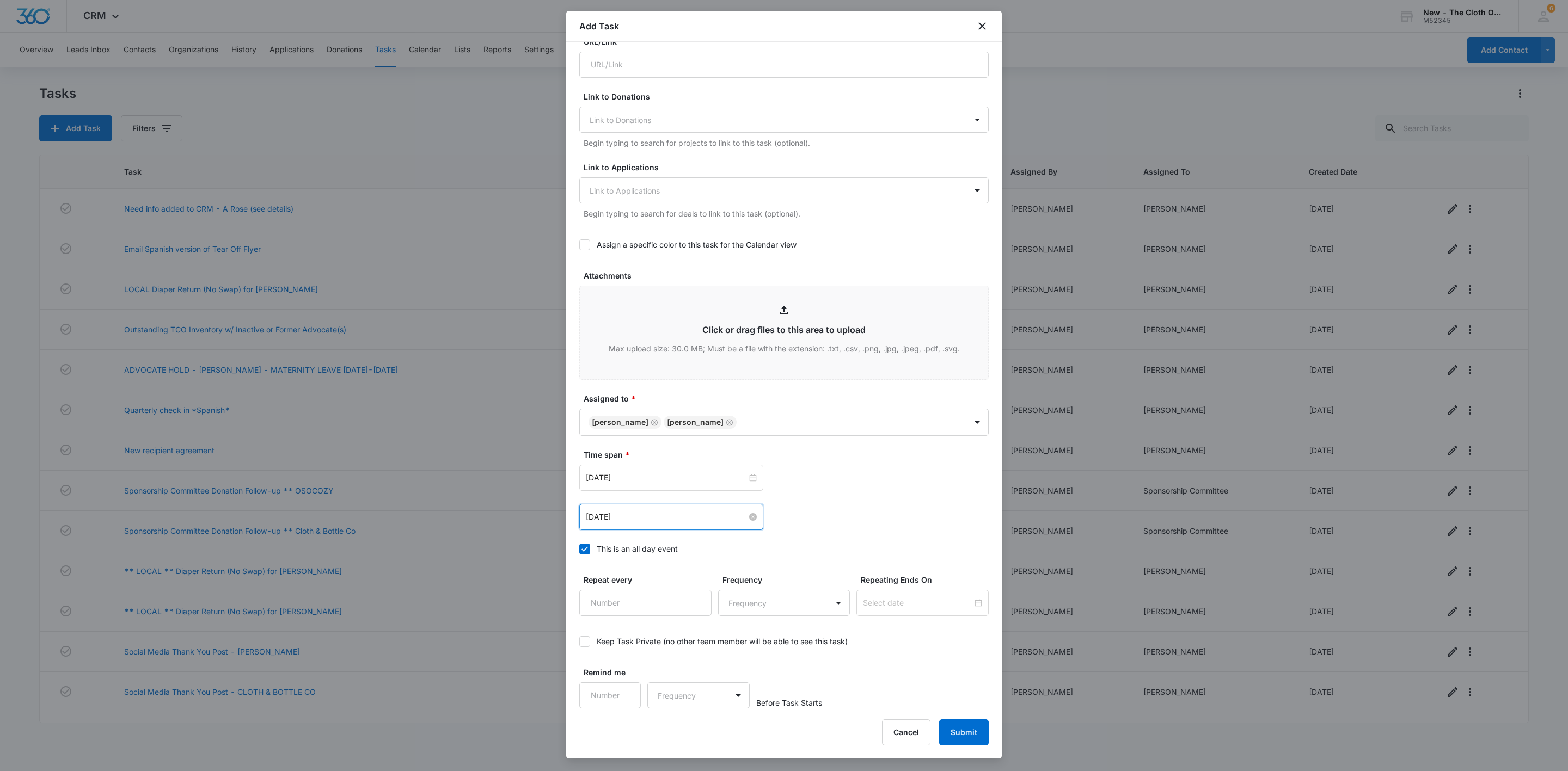
click at [595, 517] on input "Oct 7, 2025" at bounding box center [667, 516] width 161 height 12
type input "Oct 18, 2025"
drag, startPoint x: 658, startPoint y: 618, endPoint x: 708, endPoint y: 621, distance: 50.1
click at [708, 621] on tr "12 13 14 15 16 17 18" at bounding box center [654, 618] width 137 height 17
click at [709, 619] on div "18" at bounding box center [713, 618] width 13 height 13
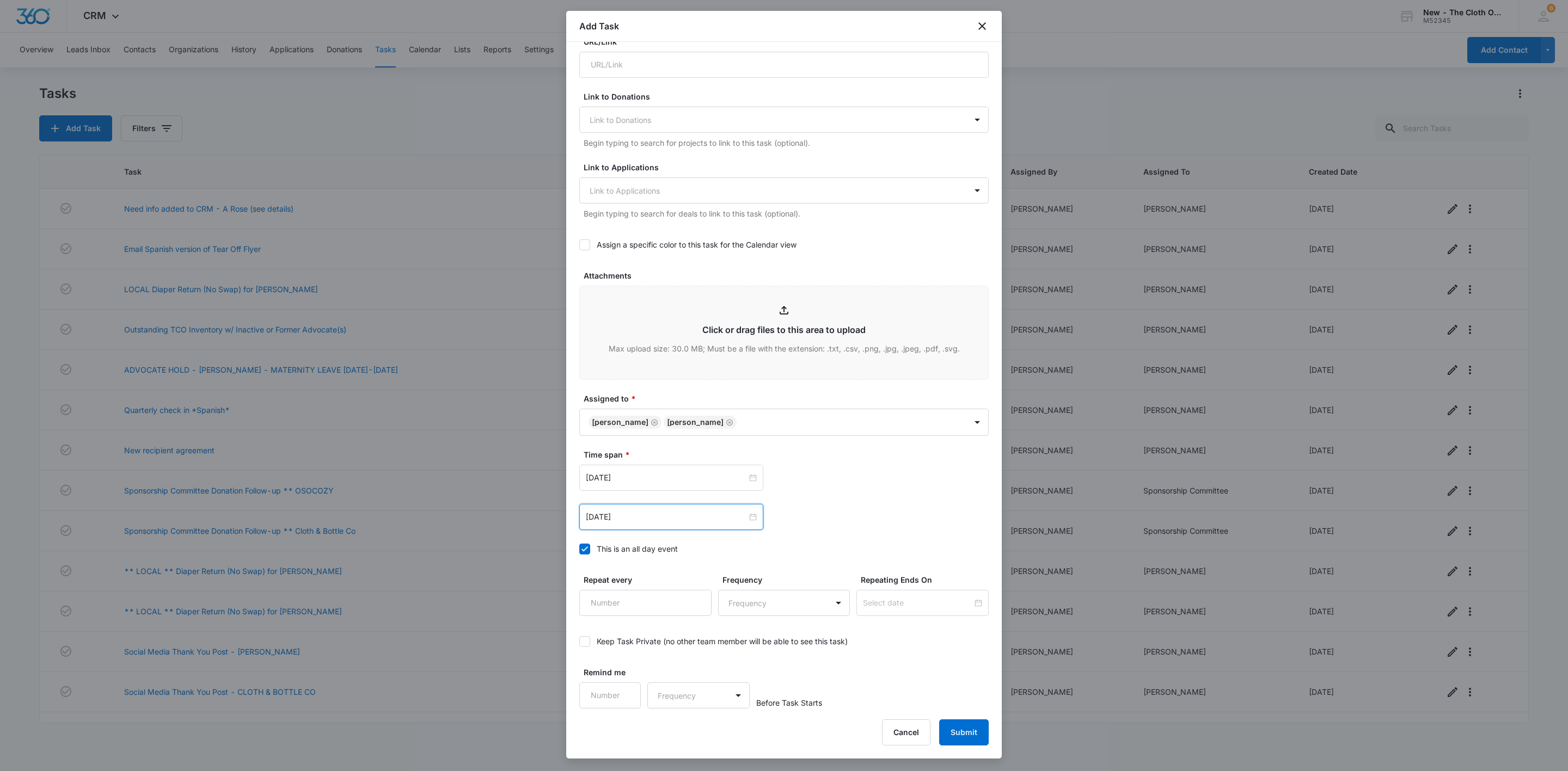
click at [868, 554] on label "This is an all day event" at bounding box center [784, 549] width 410 height 11
click at [579, 549] on input "This is an all day event" at bounding box center [579, 549] width 0 height 0
click at [657, 554] on div "This is an all day event" at bounding box center [637, 549] width 81 height 11
click at [579, 549] on input "This is an all day event" at bounding box center [579, 549] width 0 height 0
click at [644, 476] on input "Apr 23, 2024" at bounding box center [667, 478] width 161 height 12
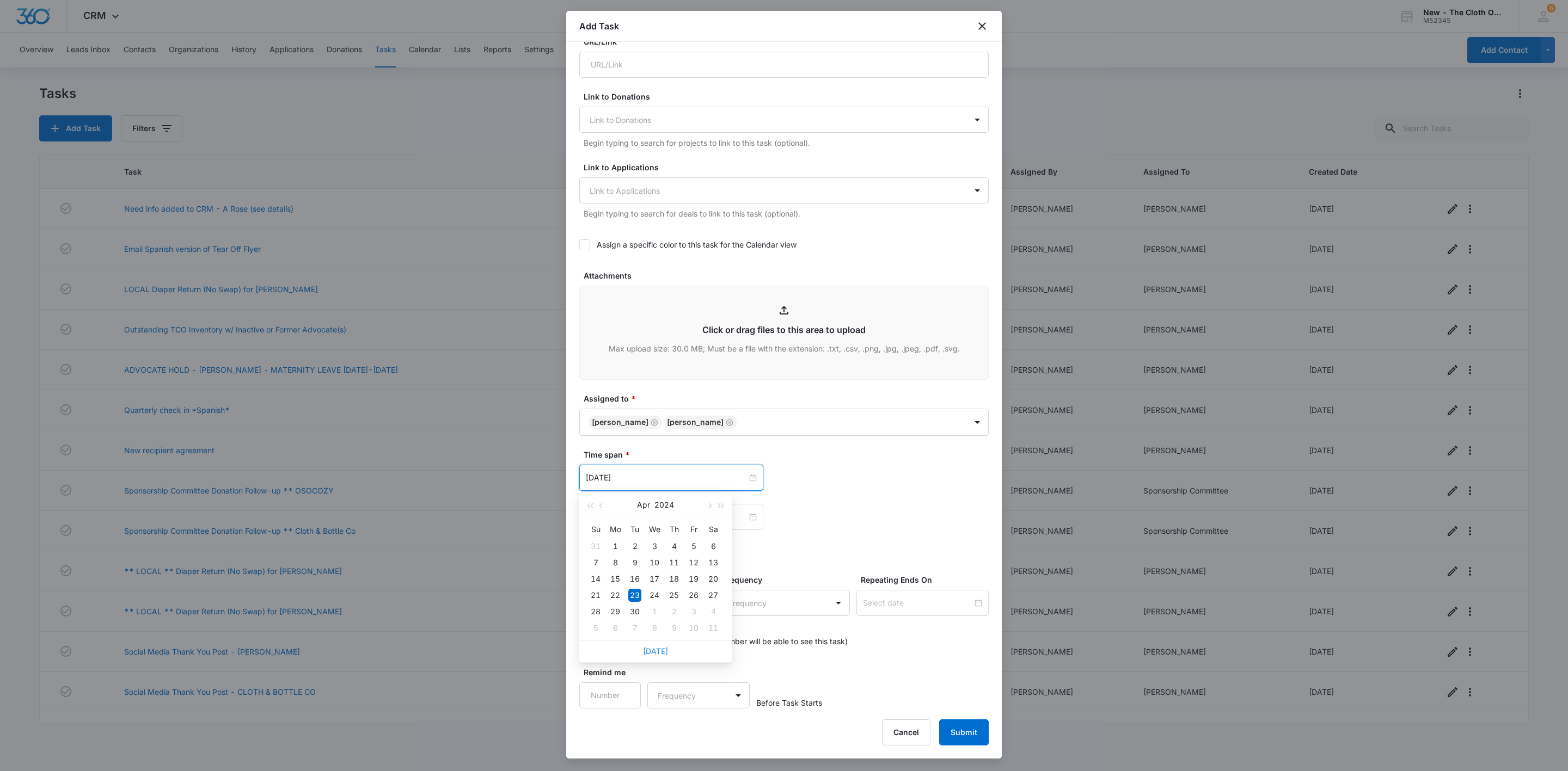
click at [657, 647] on link "Today" at bounding box center [656, 652] width 25 height 9
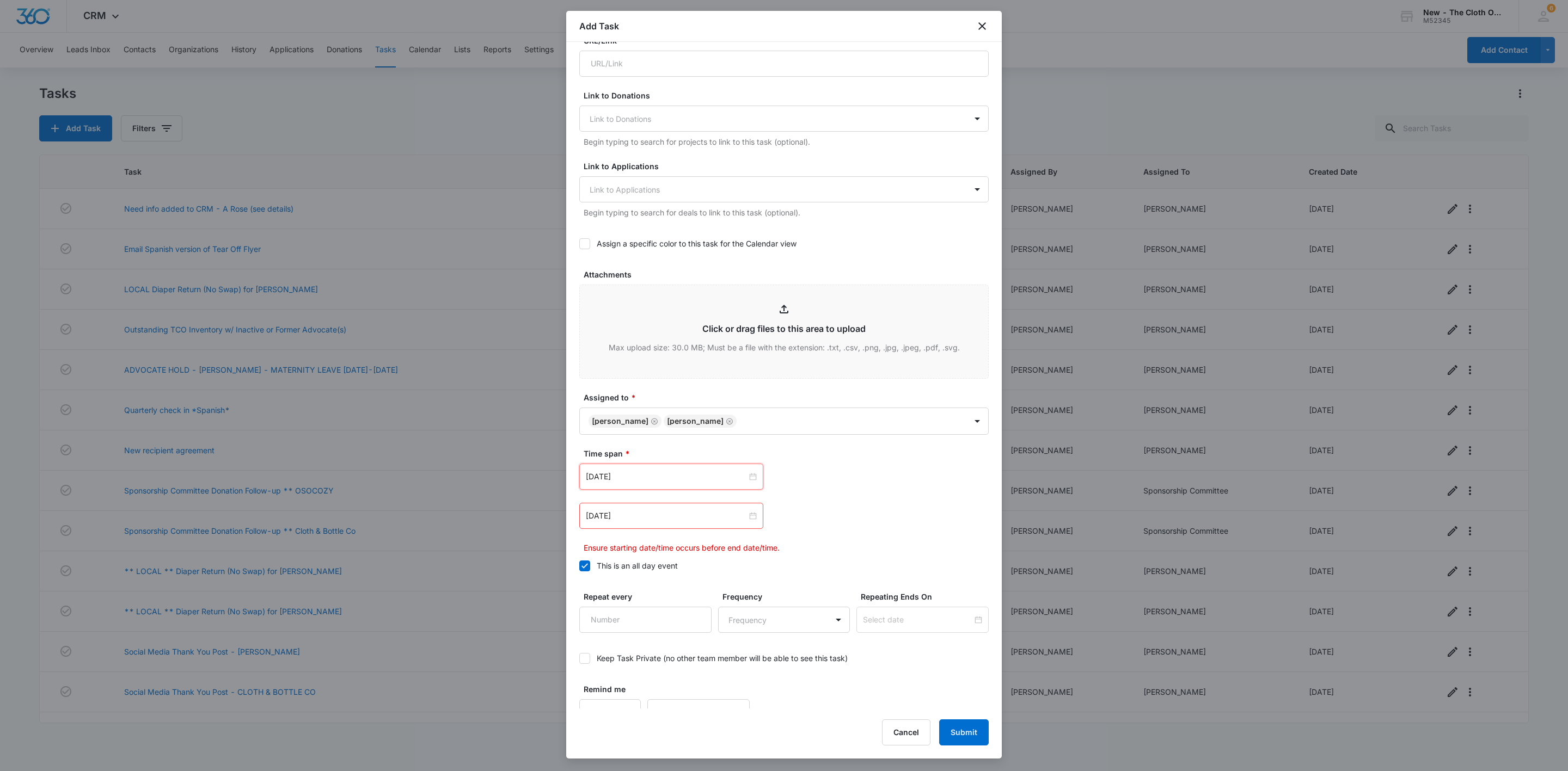
click at [647, 462] on div "Time span * Oct 7, 2025 Oct 2025 Su Mo Tu We Th Fr Sa 28 29 30 1 2 3 4 5 6 7 8 …" at bounding box center [784, 501] width 410 height 106
click at [650, 481] on input "Oct 7, 2025" at bounding box center [667, 476] width 161 height 12
type input "Oct 11, 2025"
click at [712, 561] on div "11" at bounding box center [713, 562] width 13 height 13
click at [704, 521] on input "Apr 23, 2024" at bounding box center [667, 516] width 161 height 12
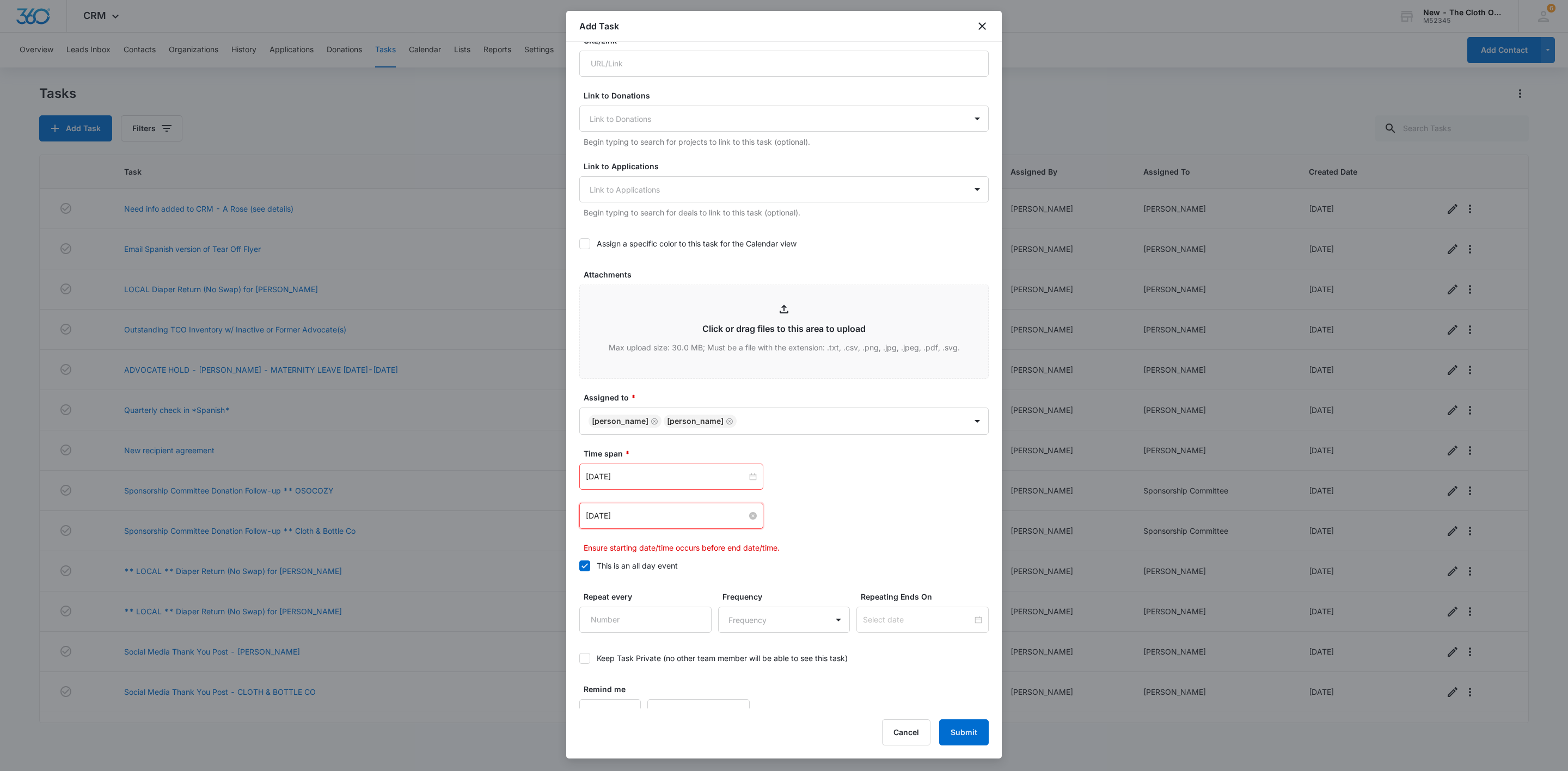
click at [704, 521] on input "Apr 23, 2024" at bounding box center [667, 516] width 161 height 12
click at [719, 549] on button "button" at bounding box center [721, 544] width 12 height 22
click at [711, 546] on button "button" at bounding box center [708, 544] width 12 height 22
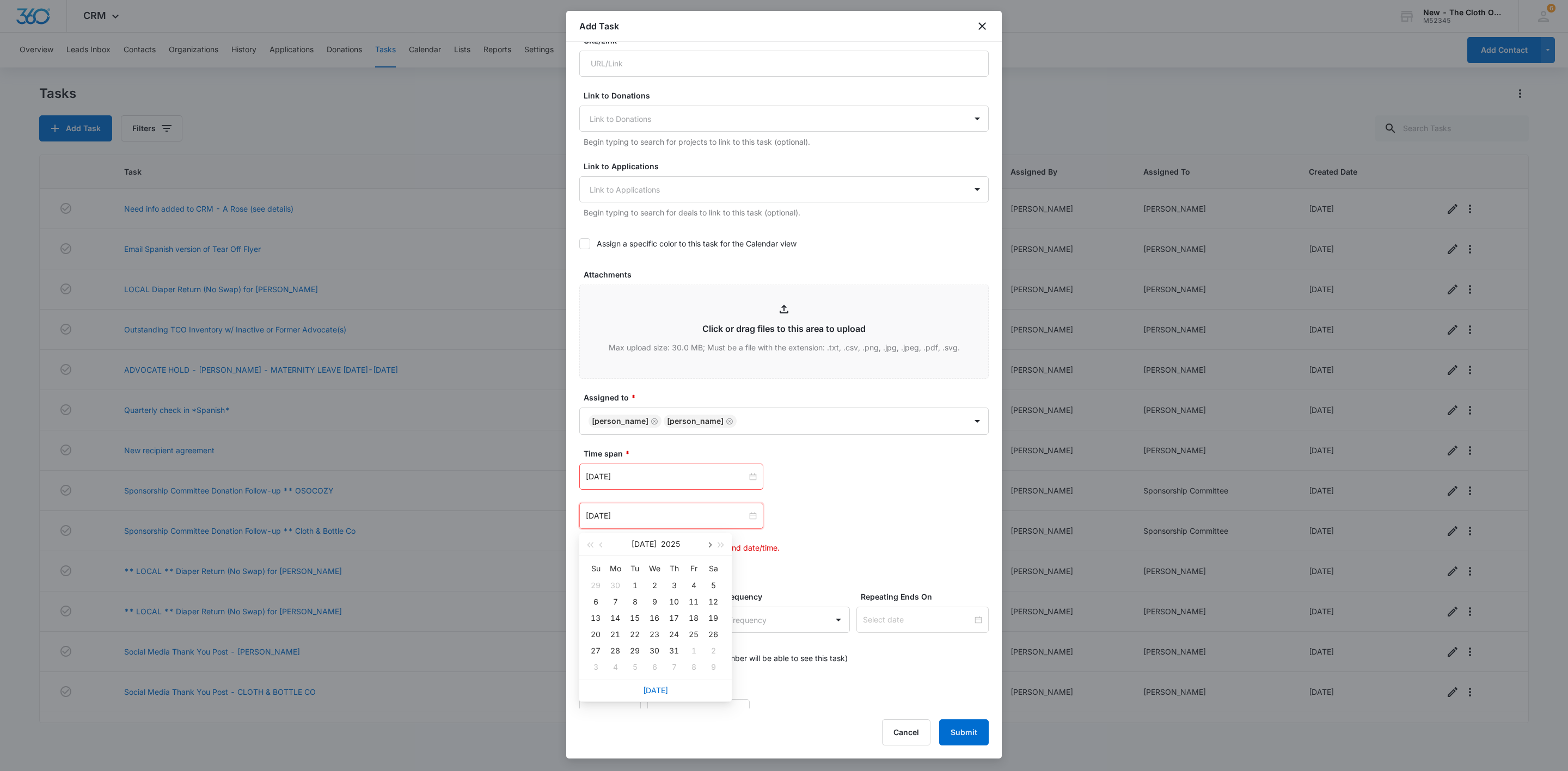
click at [711, 546] on button "button" at bounding box center [708, 544] width 12 height 22
type input "Oct 18, 2025"
click at [711, 621] on div "18" at bounding box center [713, 618] width 13 height 13
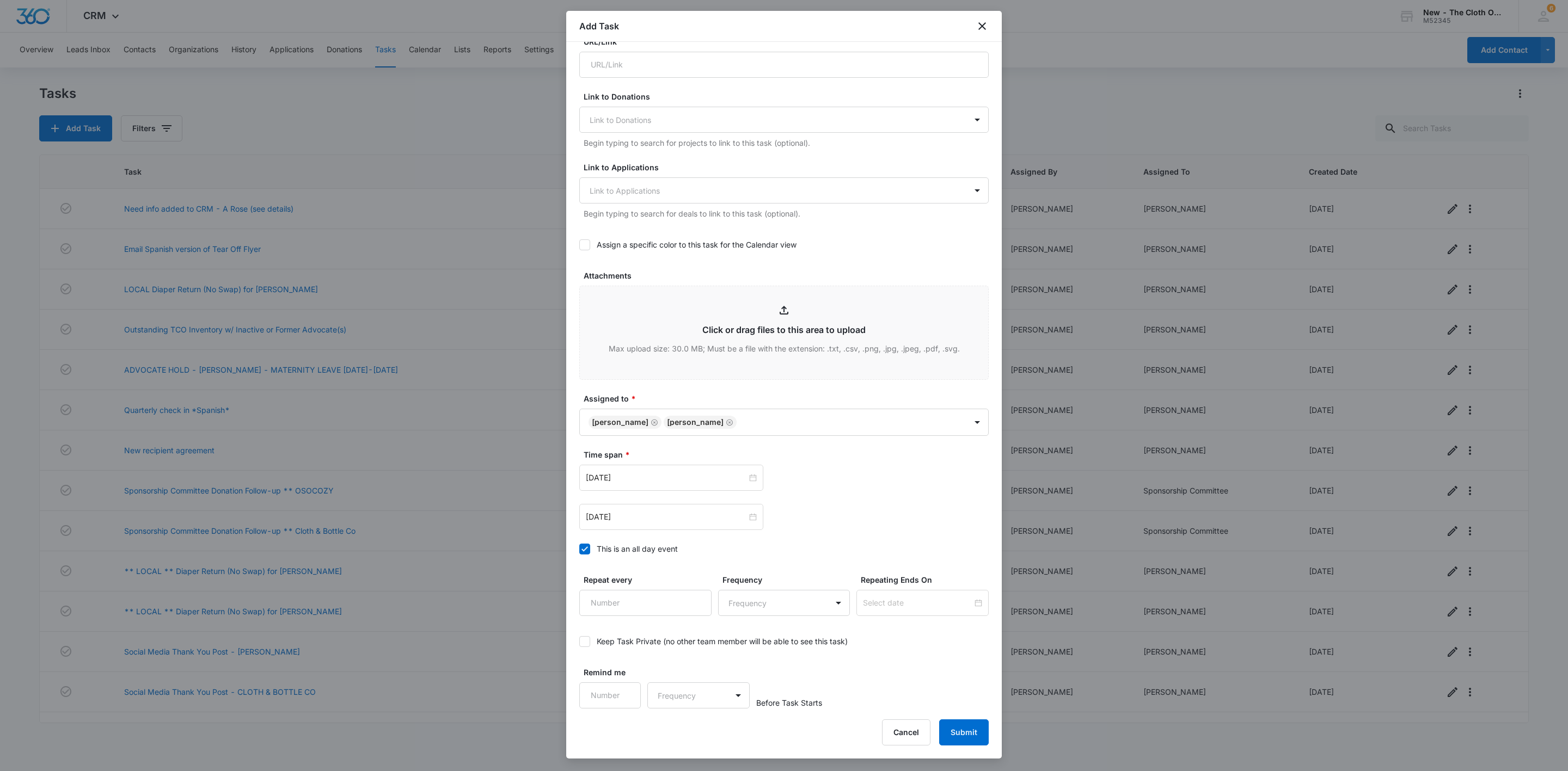
click at [858, 488] on div "Oct 11, 2025 Oct 2025 Su Mo Tu We Th Fr Sa 28 29 30 1 2 3 4 5 6 7 8 9 10 11 12 …" at bounding box center [784, 478] width 410 height 26
click at [966, 738] on button "Submit" at bounding box center [964, 732] width 50 height 26
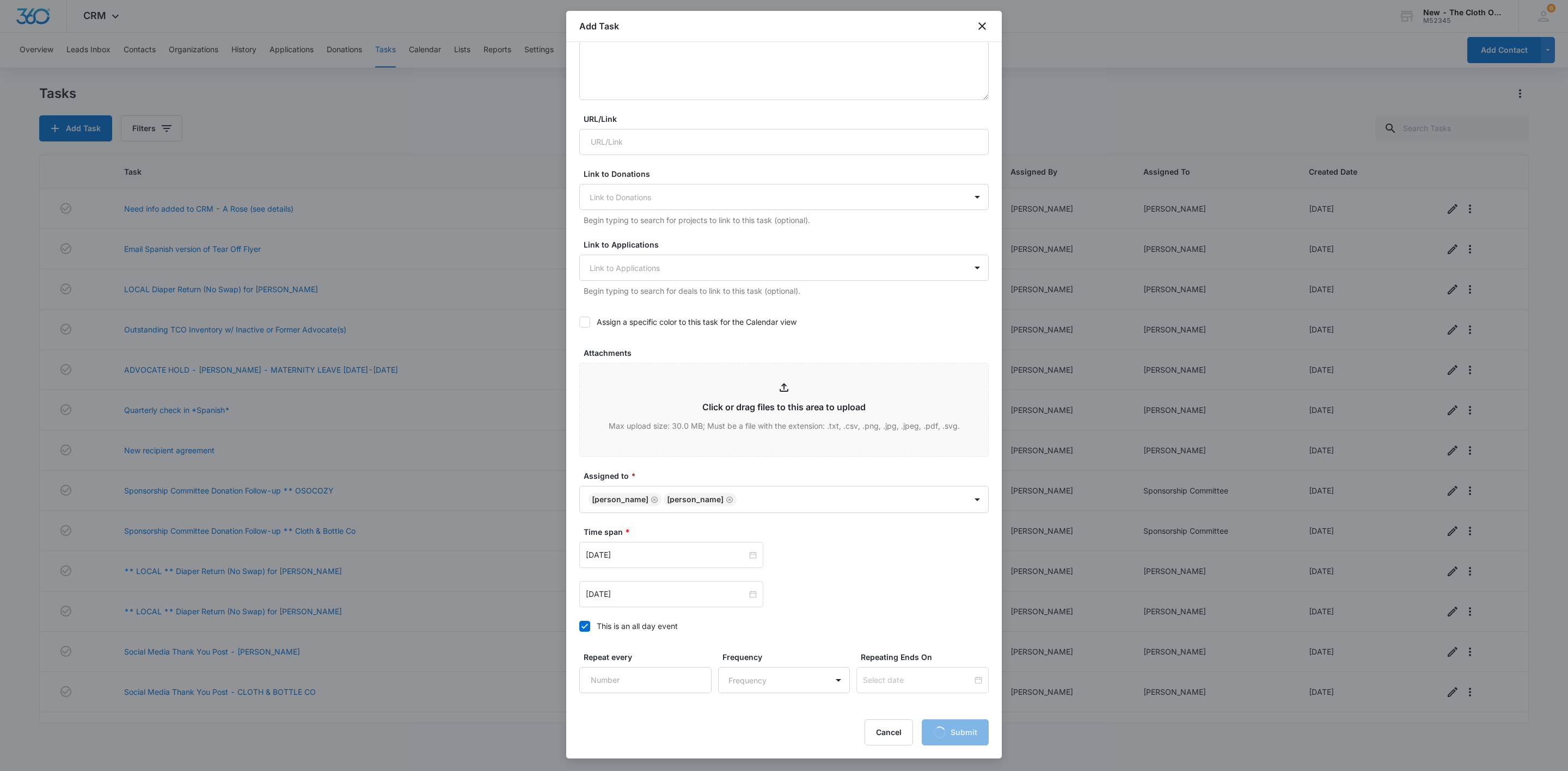
scroll to position [467, 0]
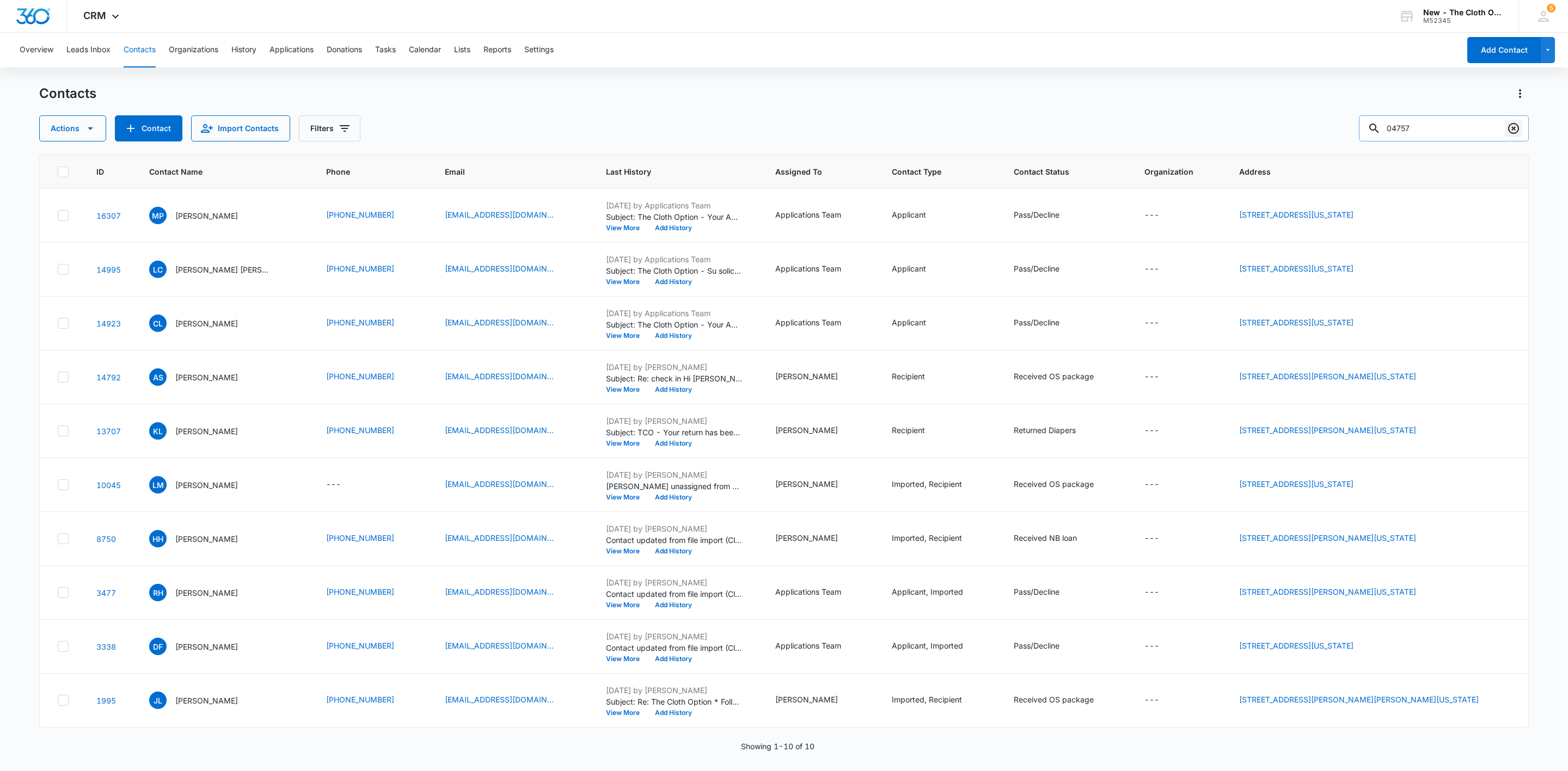
click at [1515, 134] on icon "Clear" at bounding box center [1513, 128] width 13 height 13
